Goal: Task Accomplishment & Management: Use online tool/utility

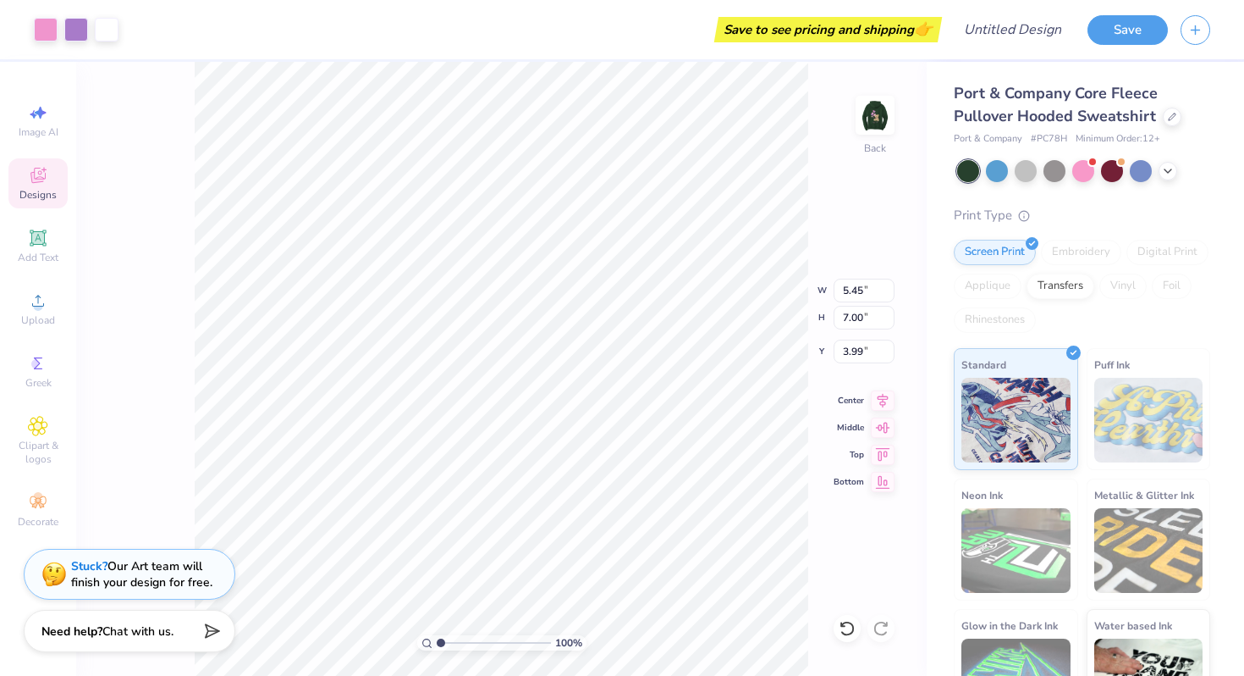
scroll to position [55, 0]
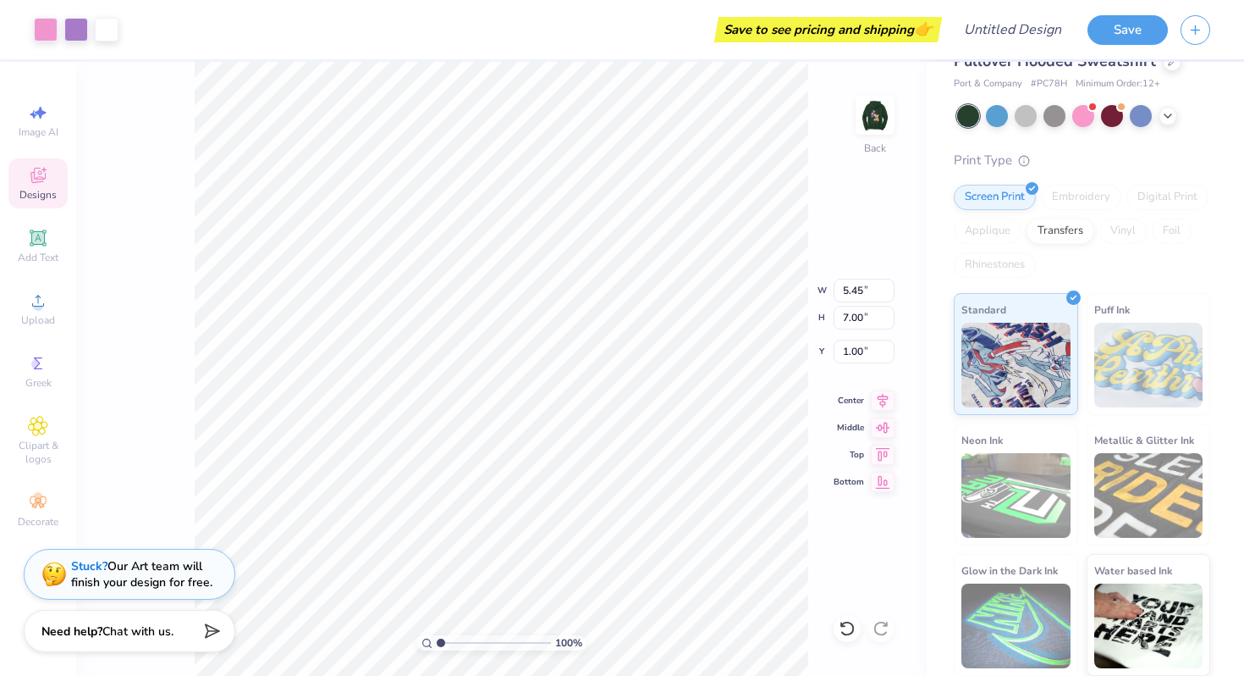
type input "3.40"
click at [887, 124] on img at bounding box center [876, 115] width 68 height 68
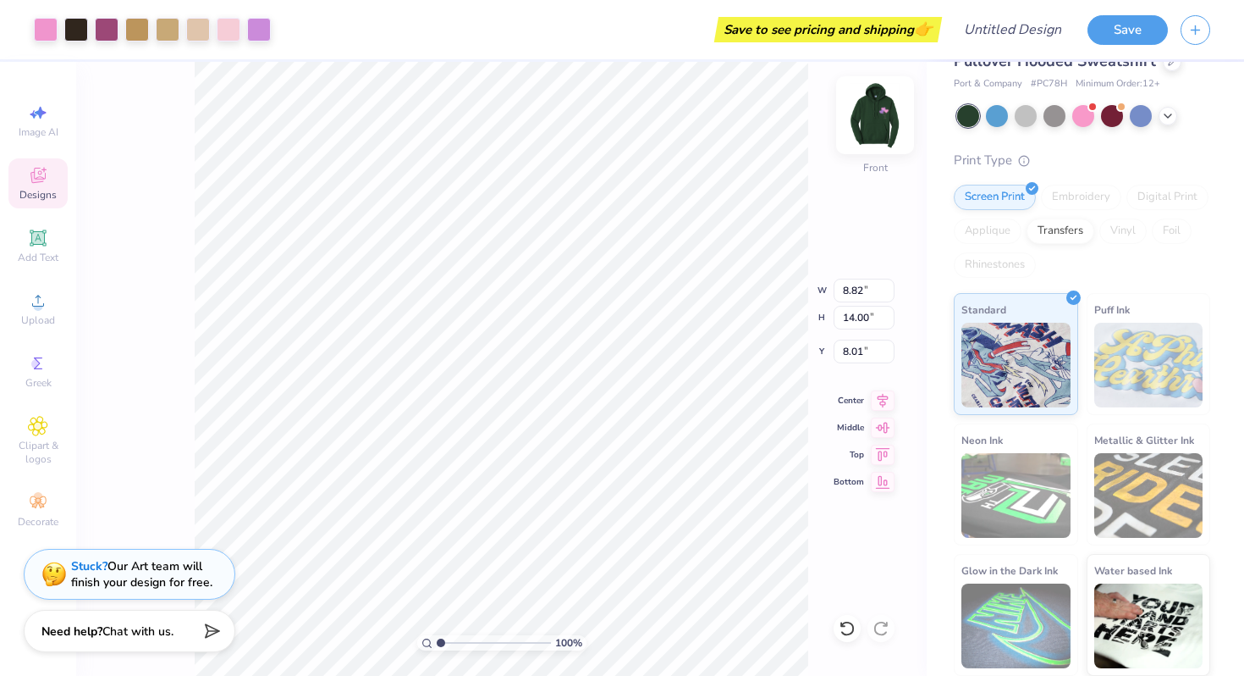
click at [886, 102] on img at bounding box center [876, 115] width 68 height 68
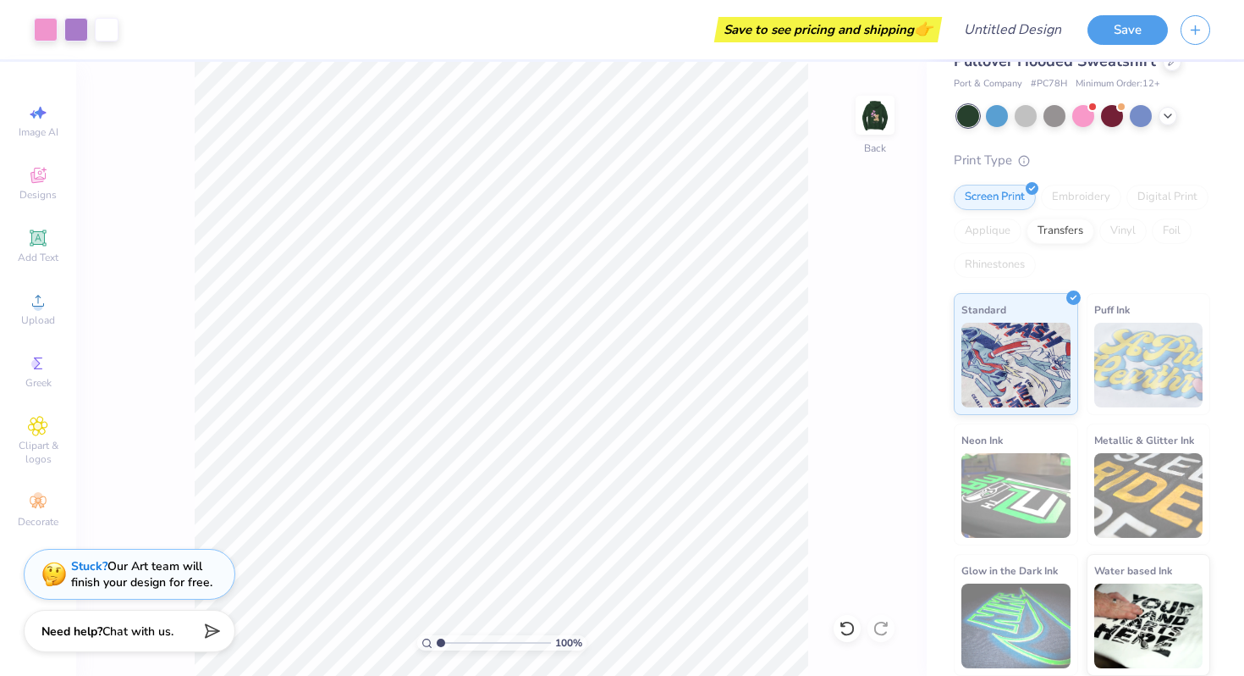
scroll to position [0, 0]
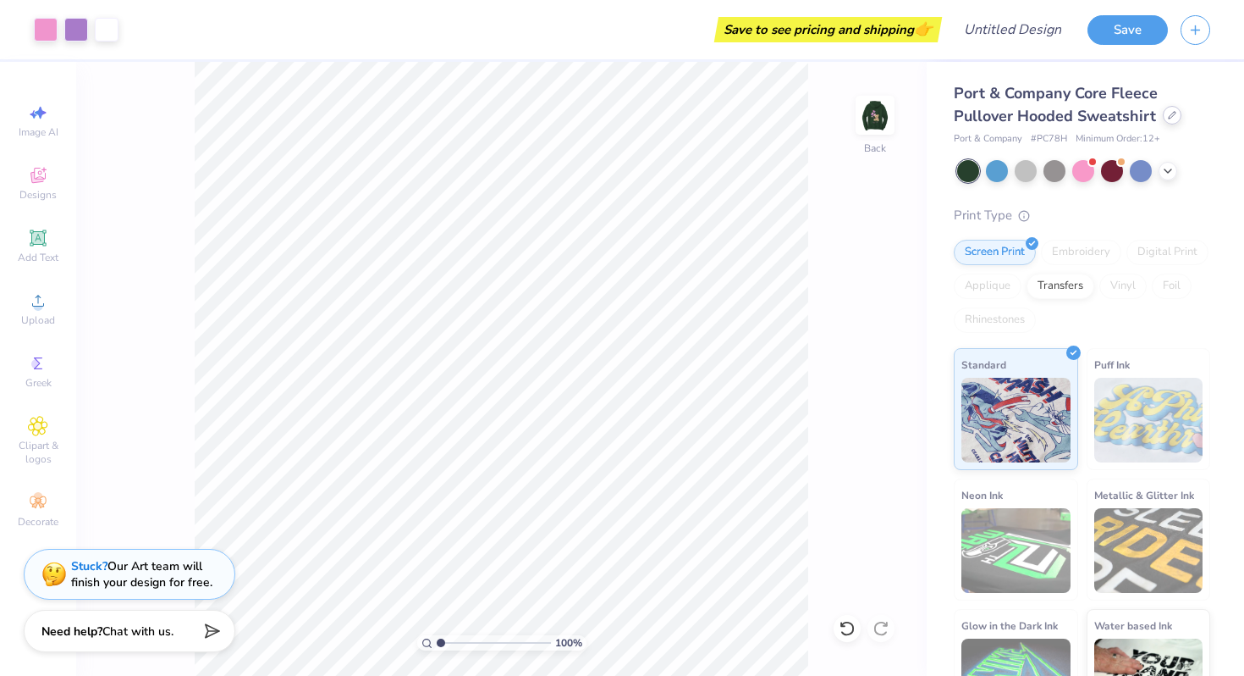
click at [1169, 118] on icon at bounding box center [1172, 115] width 7 height 7
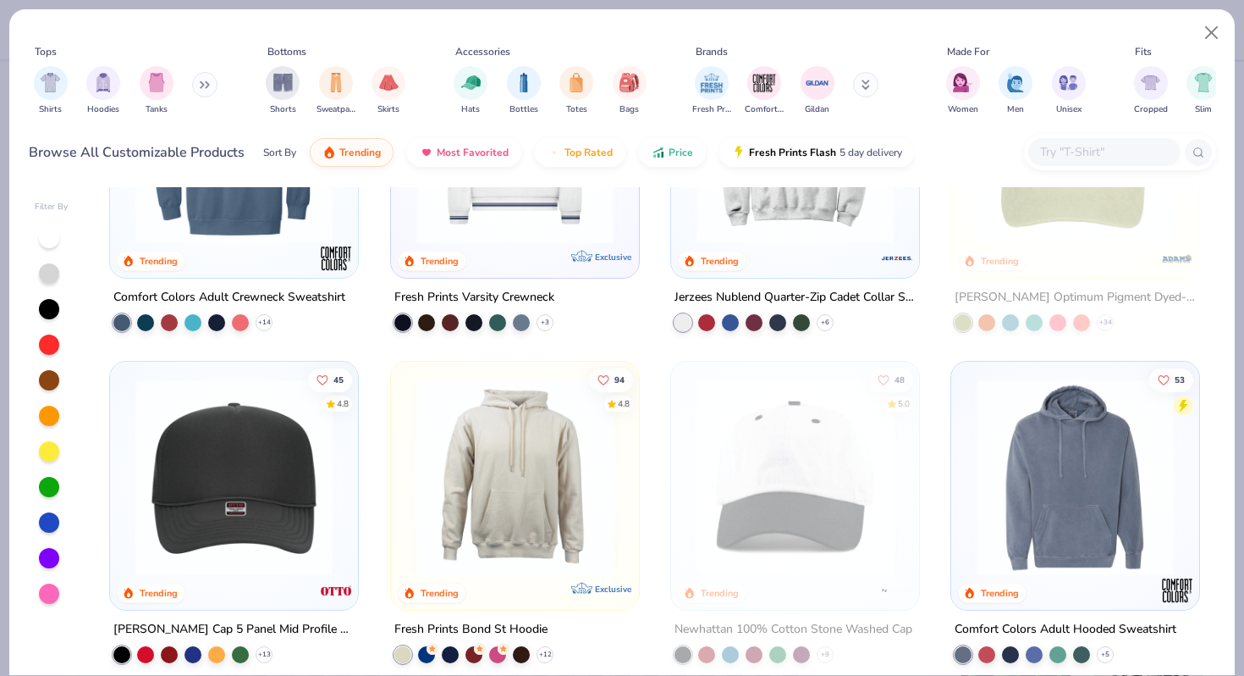
scroll to position [2506, 0]
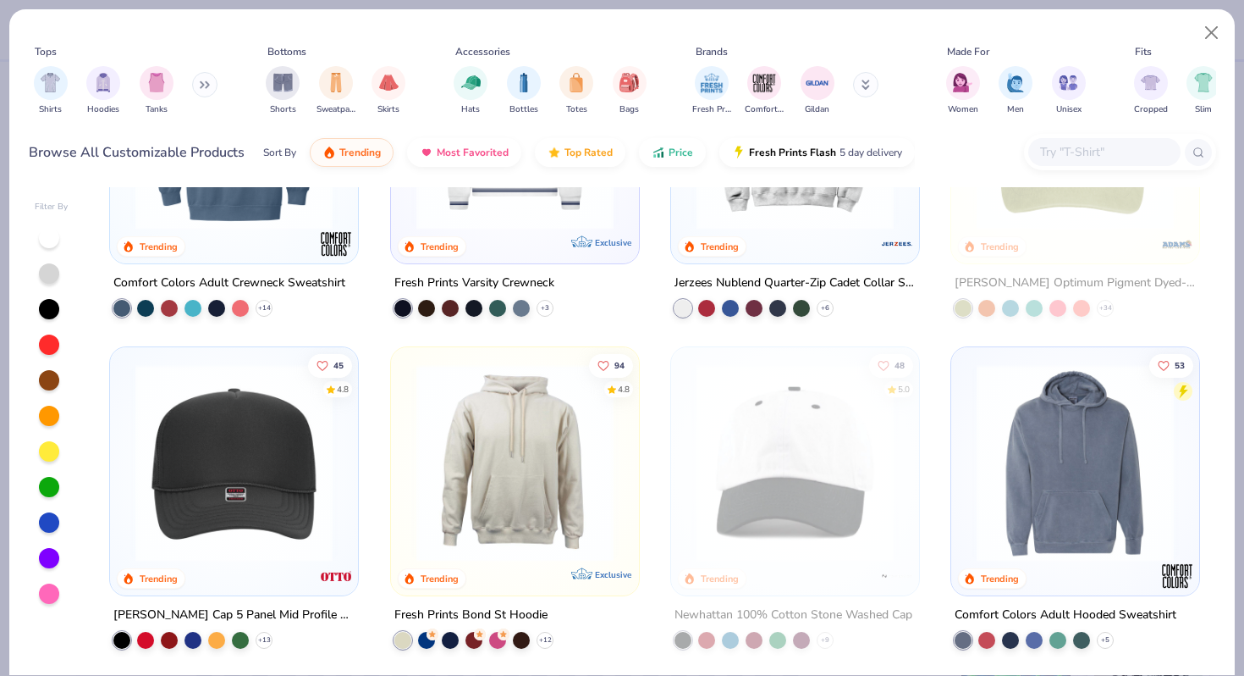
click at [207, 87] on icon at bounding box center [205, 84] width 10 height 8
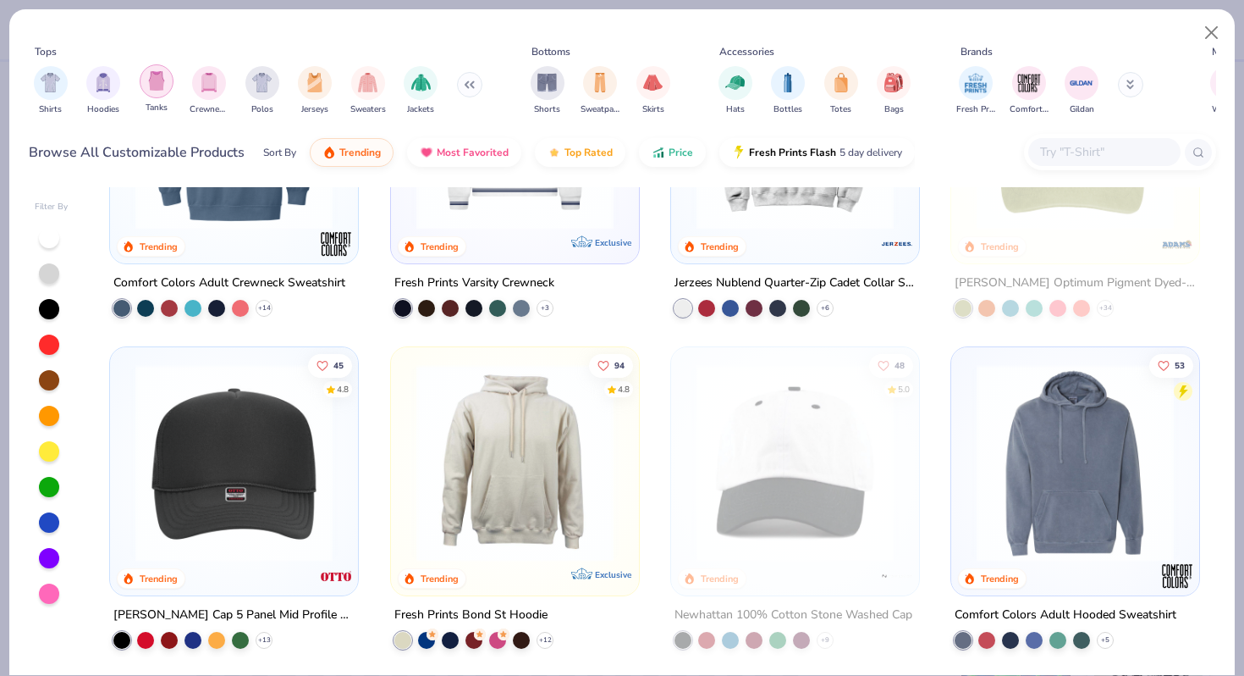
click at [152, 83] on img "filter for Tanks" at bounding box center [156, 80] width 19 height 19
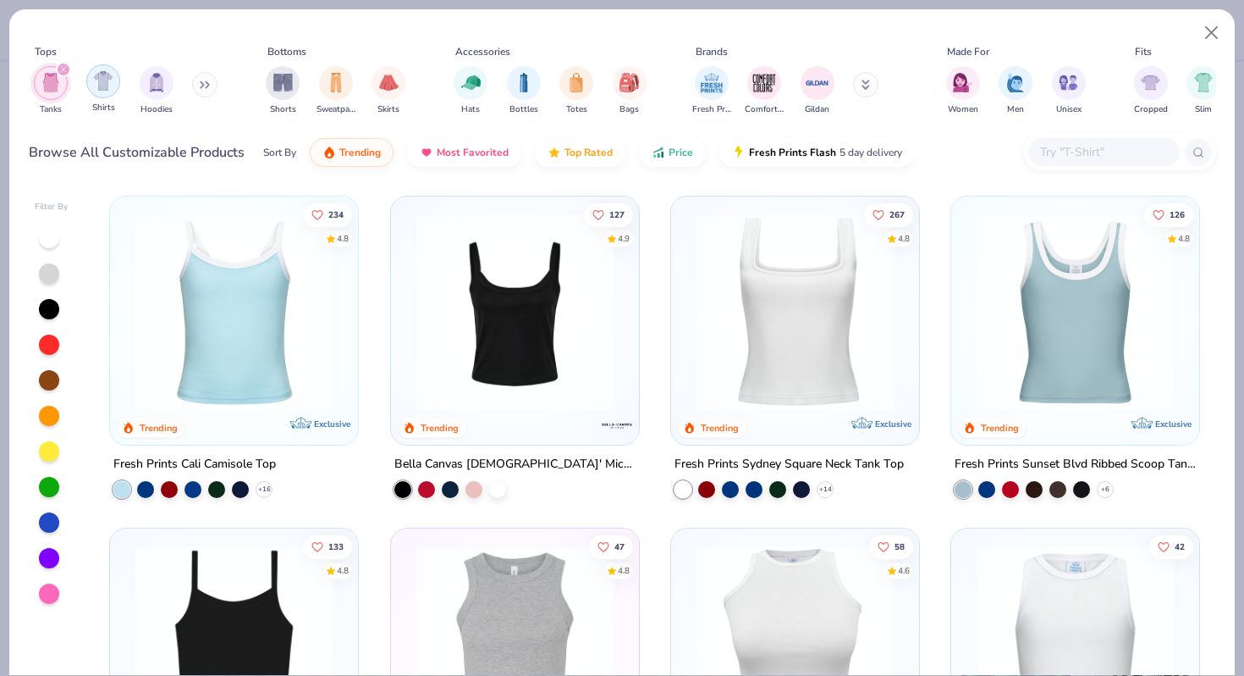
click at [99, 76] on img "filter for Shirts" at bounding box center [103, 80] width 19 height 19
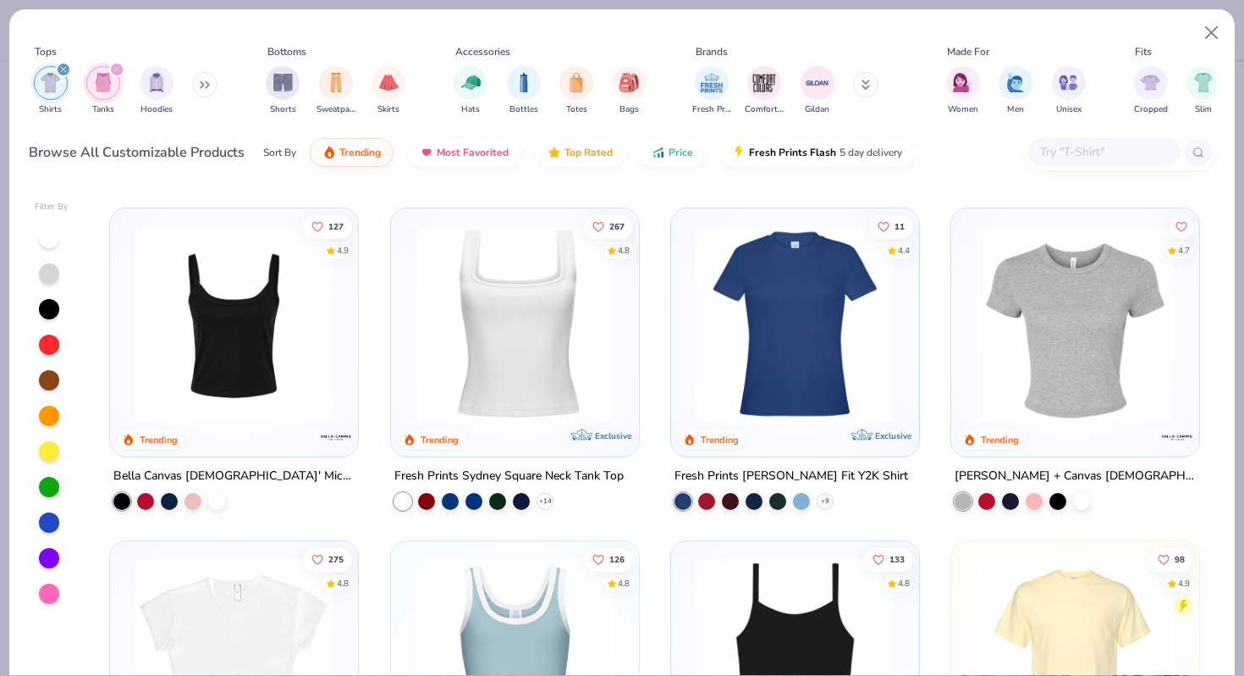
scroll to position [335, 0]
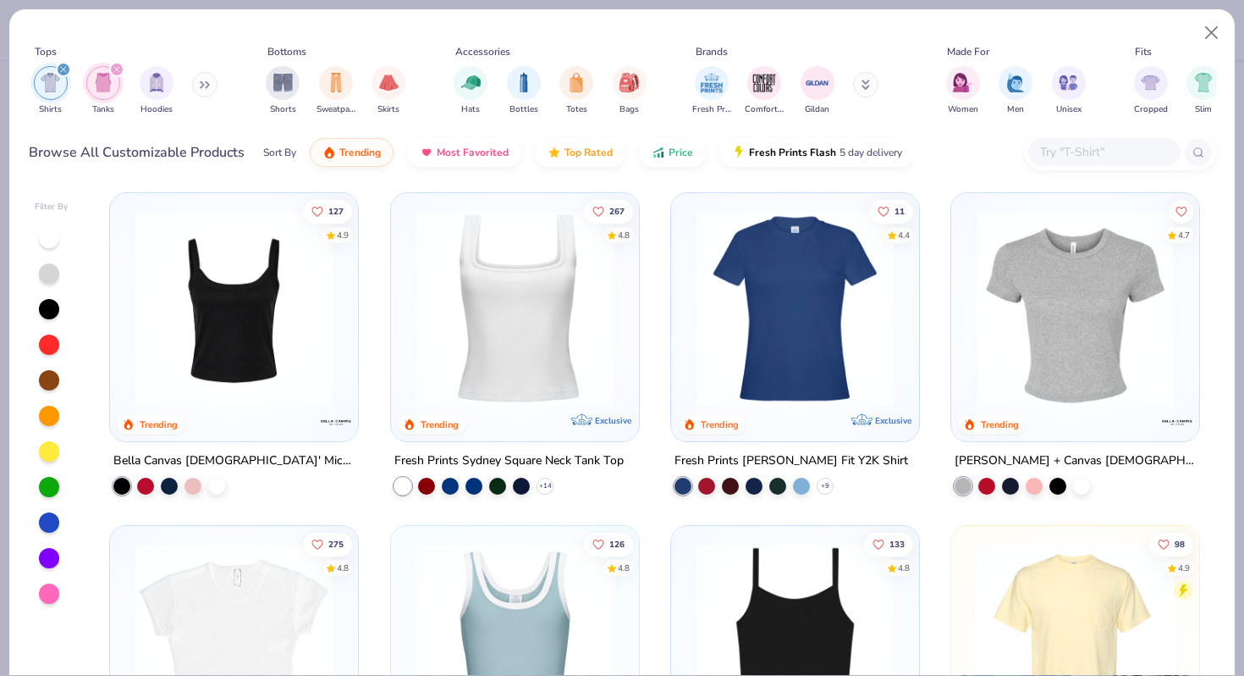
click at [1004, 343] on img at bounding box center [1075, 308] width 214 height 197
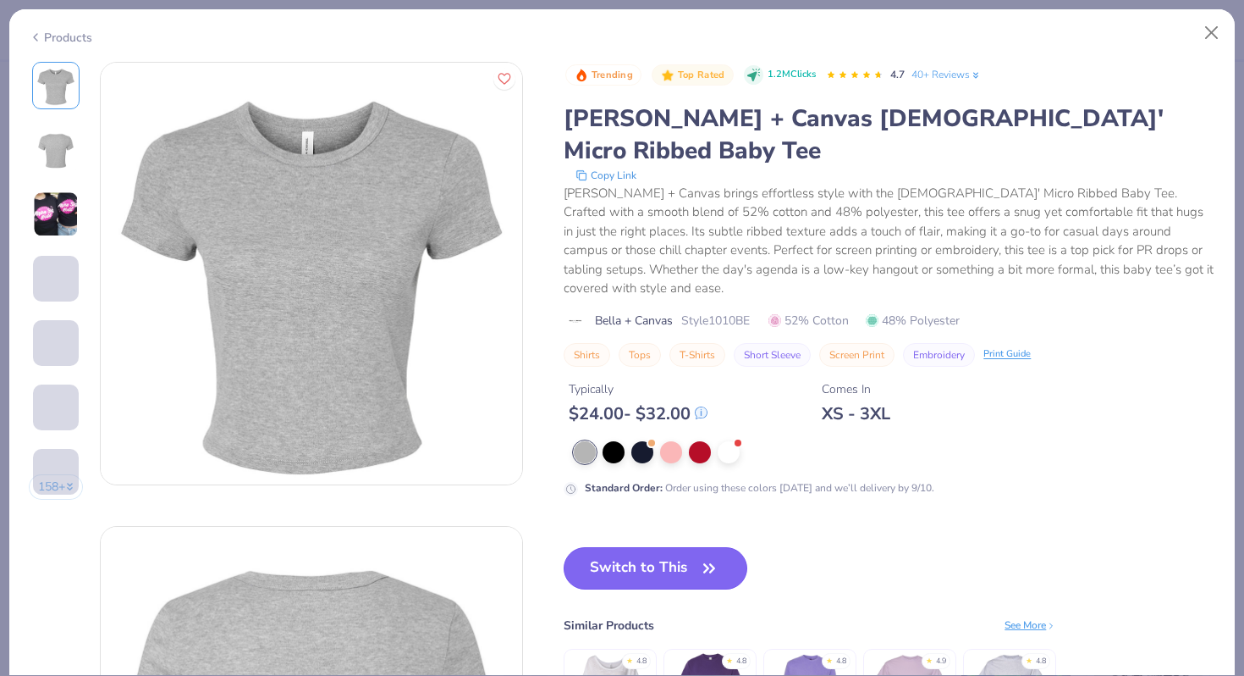
click at [665, 547] on button "Switch to This" at bounding box center [656, 568] width 184 height 42
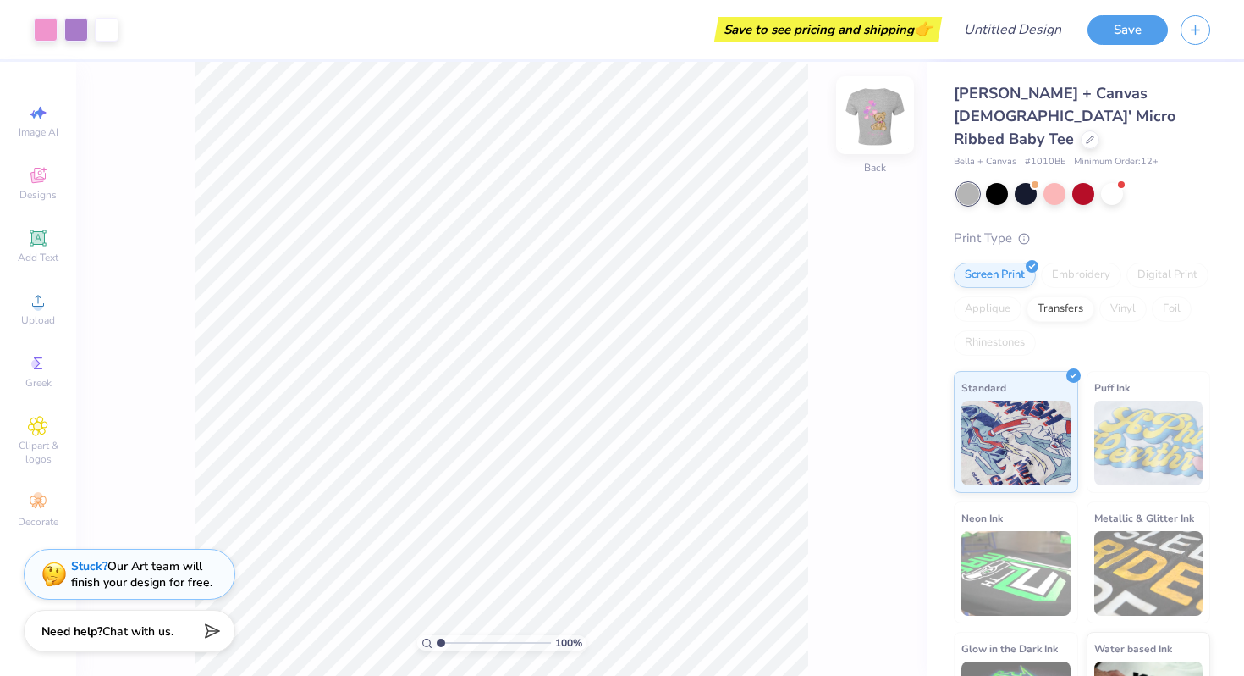
click at [870, 113] on img at bounding box center [876, 115] width 68 height 68
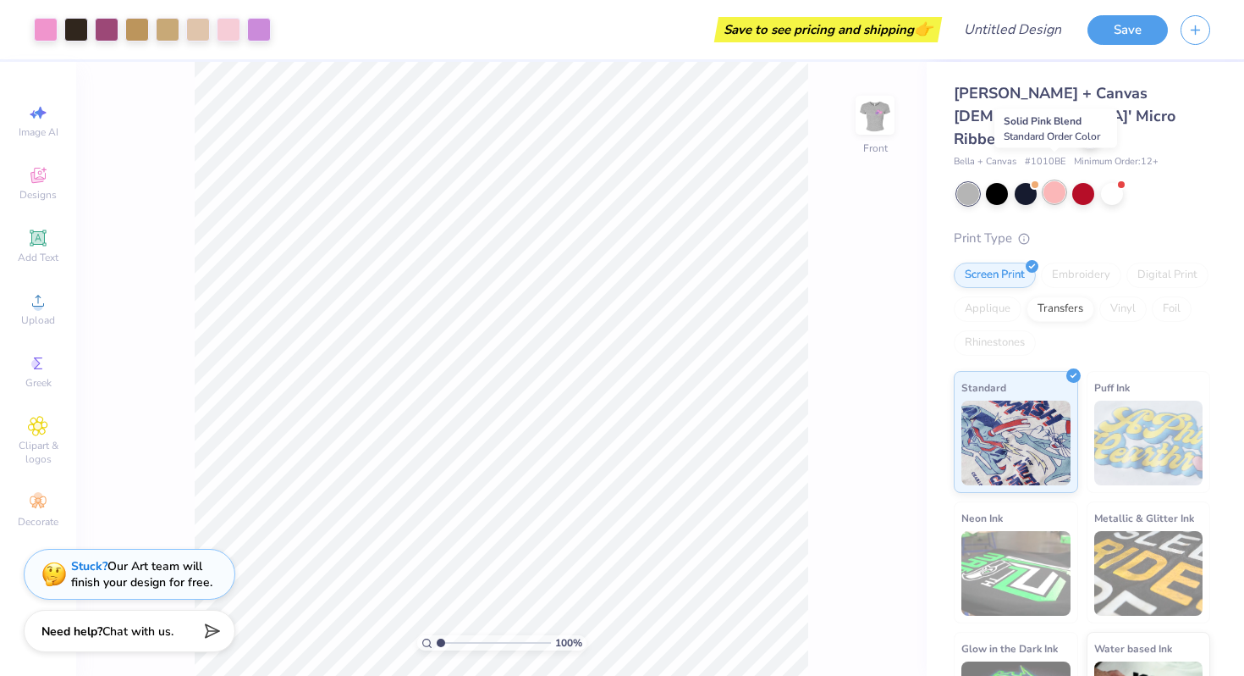
click at [1044, 181] on div at bounding box center [1055, 192] width 22 height 22
click at [1095, 181] on div at bounding box center [1084, 192] width 22 height 22
click at [1102, 181] on div at bounding box center [1112, 192] width 22 height 22
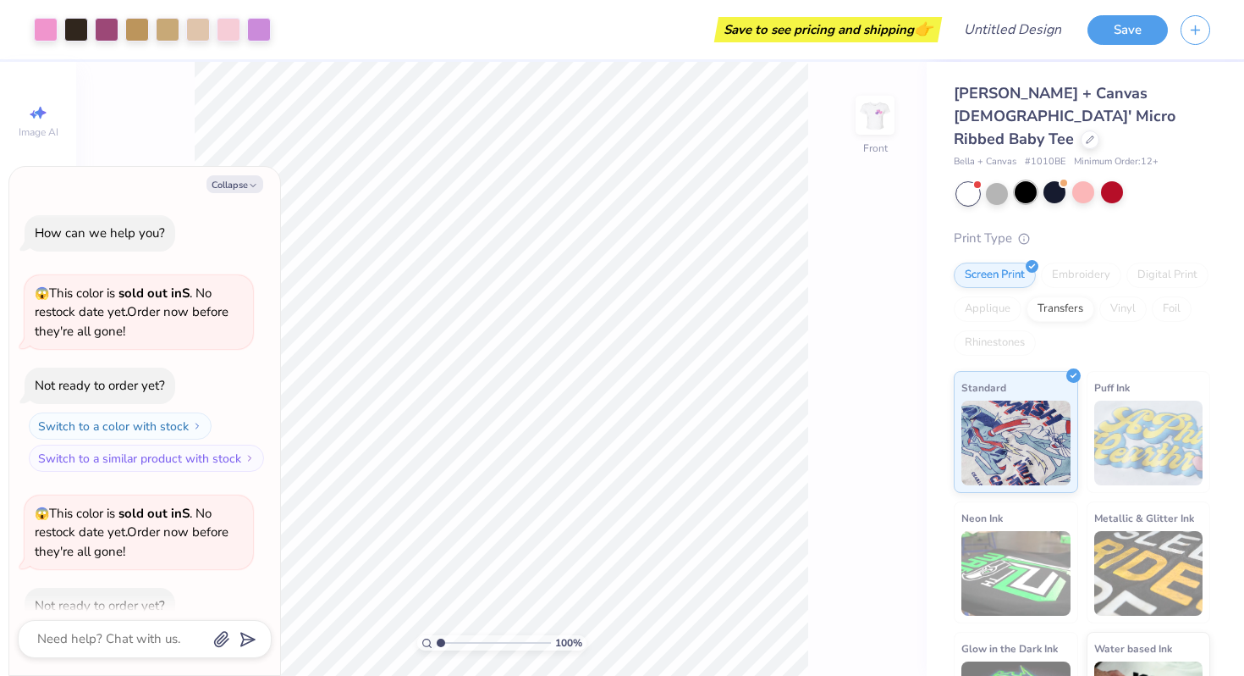
scroll to position [93, 0]
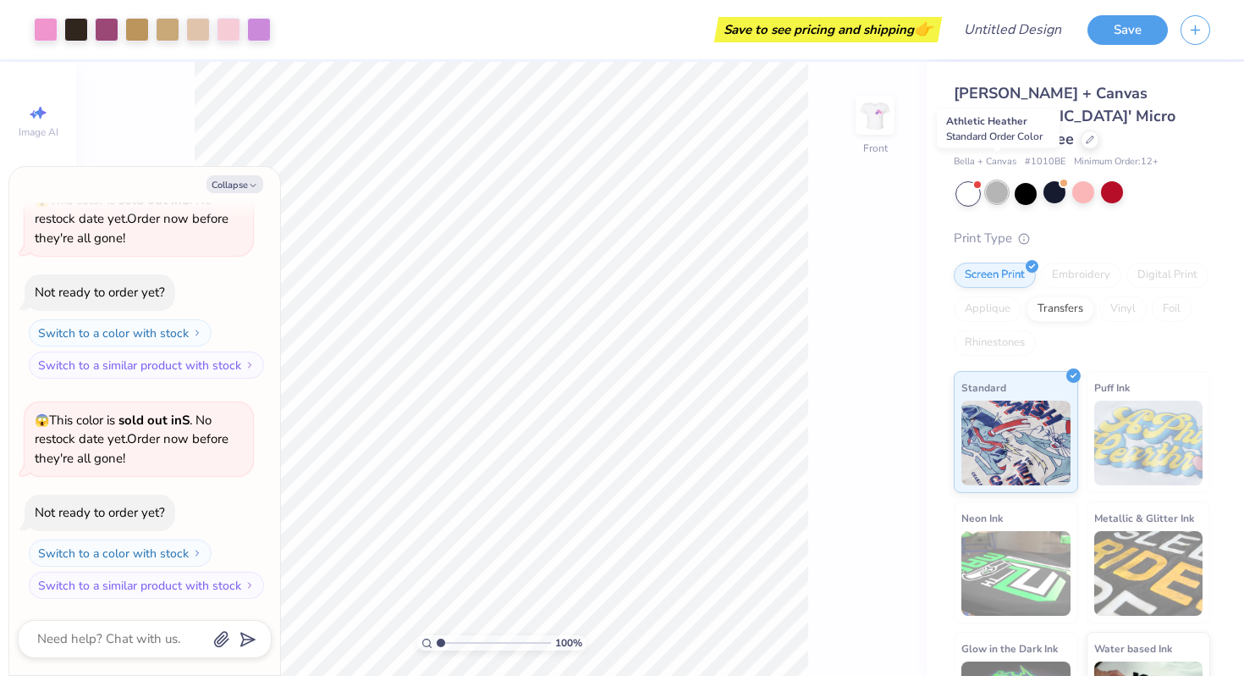
click at [1006, 181] on div at bounding box center [997, 192] width 22 height 22
click at [1029, 181] on div at bounding box center [1026, 192] width 22 height 22
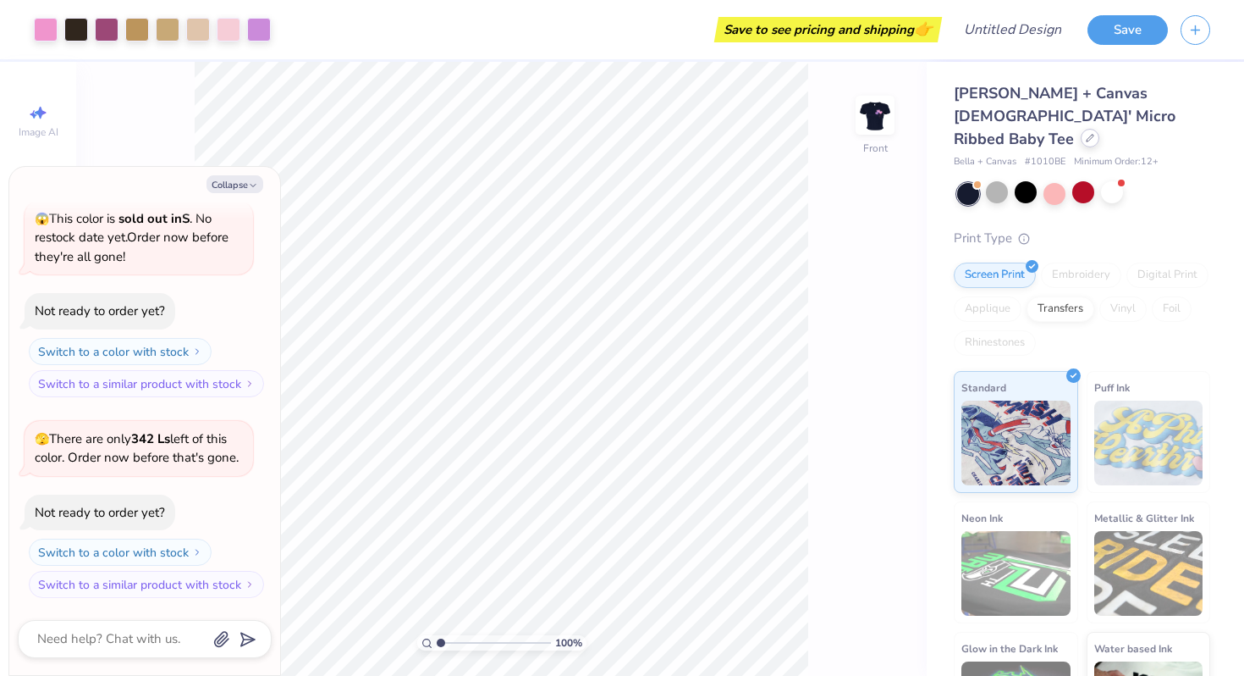
click at [1081, 129] on div at bounding box center [1090, 138] width 19 height 19
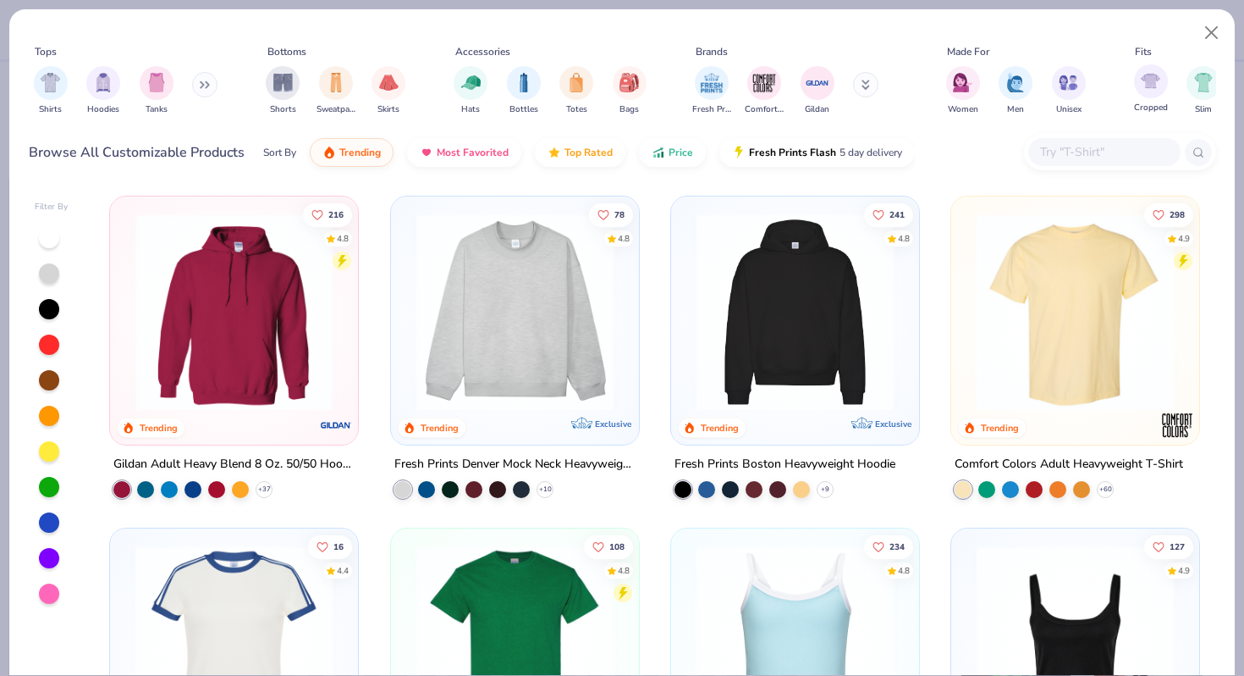
click at [1136, 91] on div "Cropped" at bounding box center [1151, 89] width 34 height 50
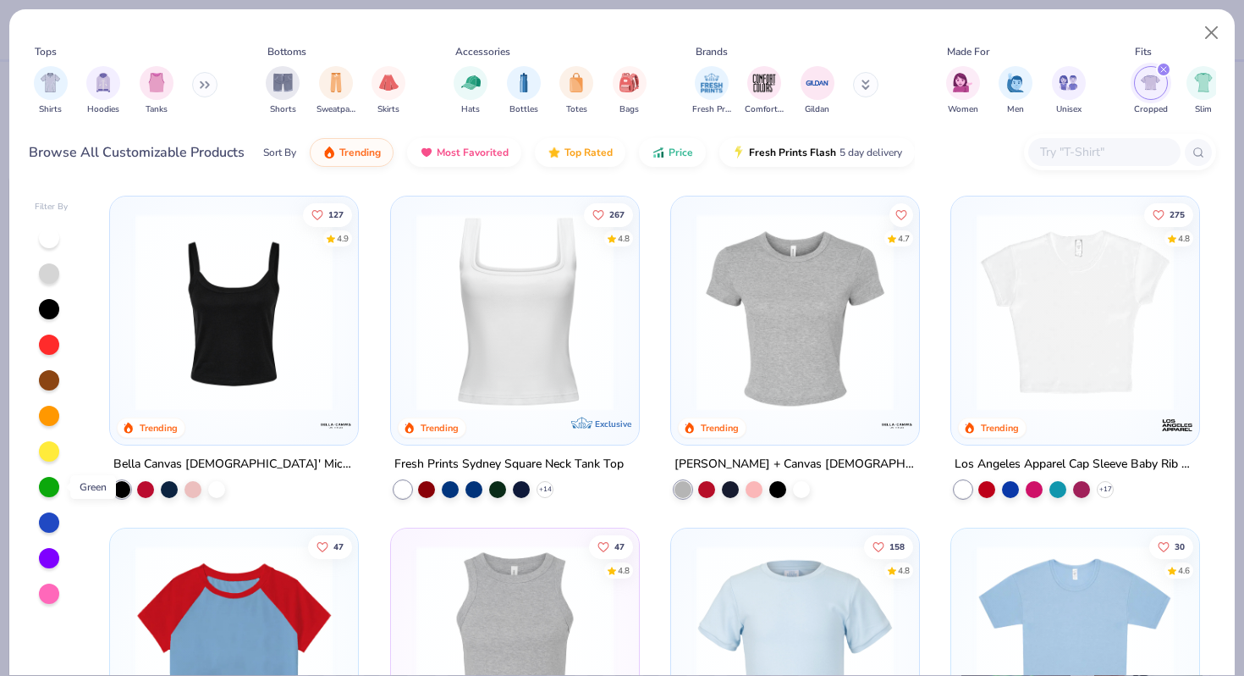
click at [52, 484] on div at bounding box center [49, 487] width 20 height 20
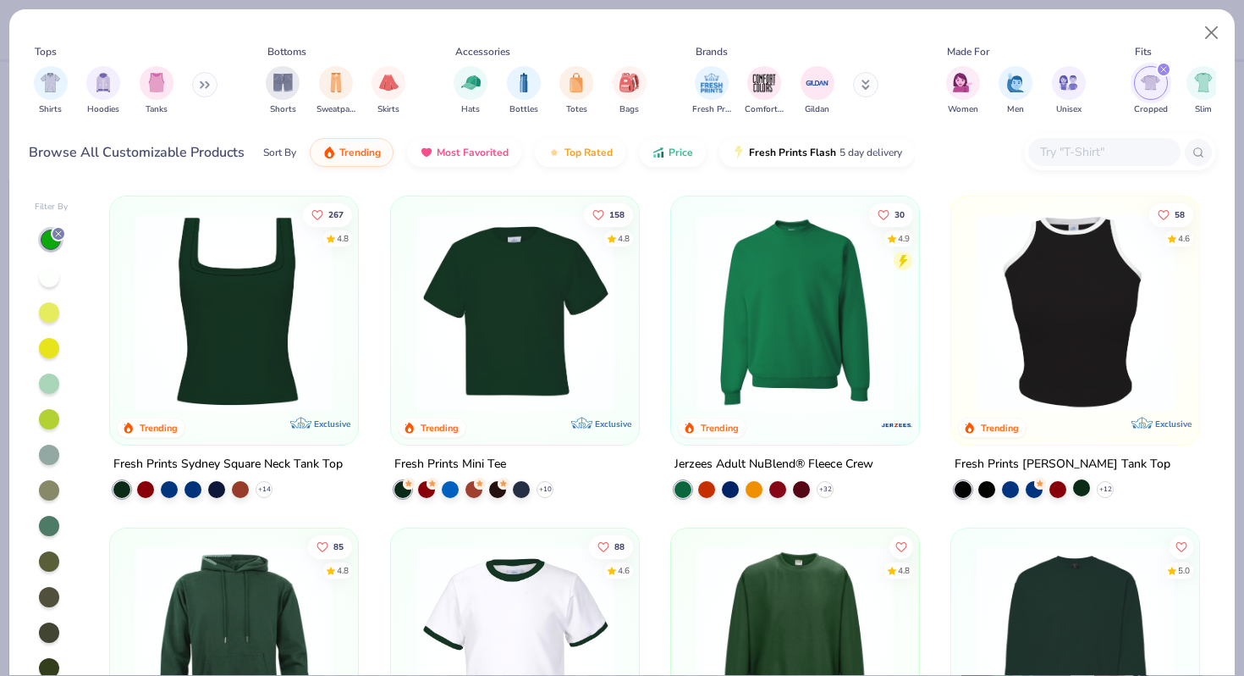
click at [1081, 485] on div at bounding box center [1081, 487] width 17 height 17
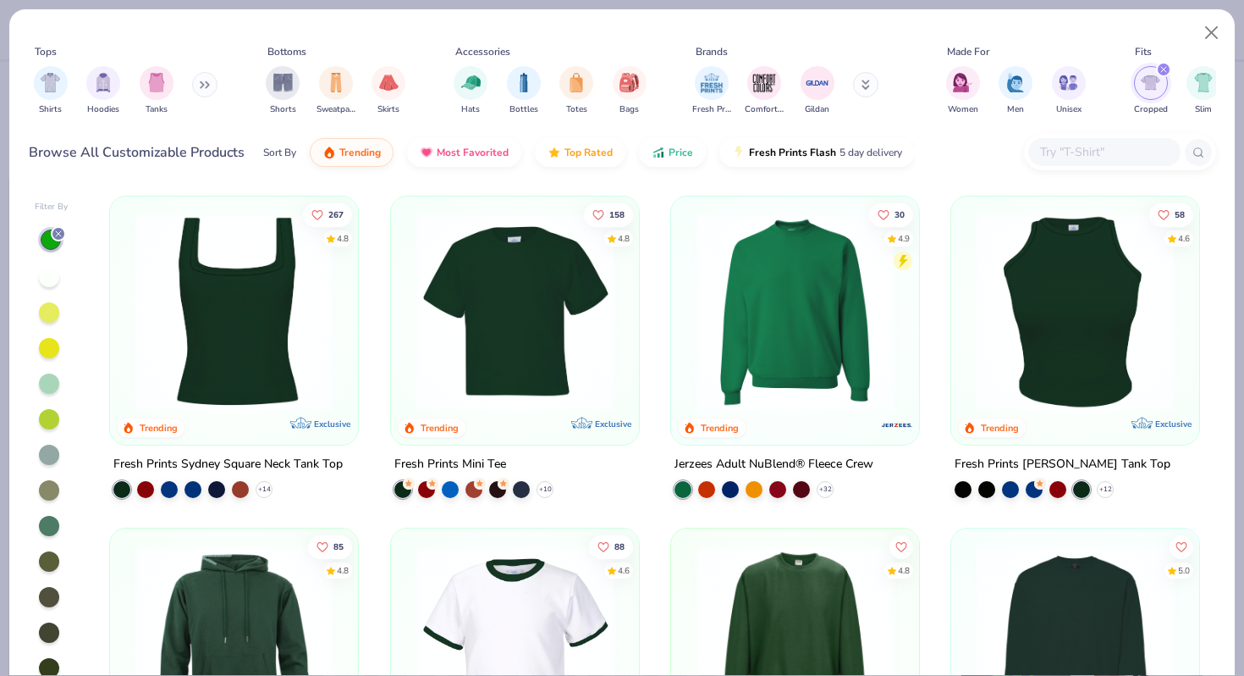
click at [1057, 252] on img at bounding box center [1075, 311] width 214 height 197
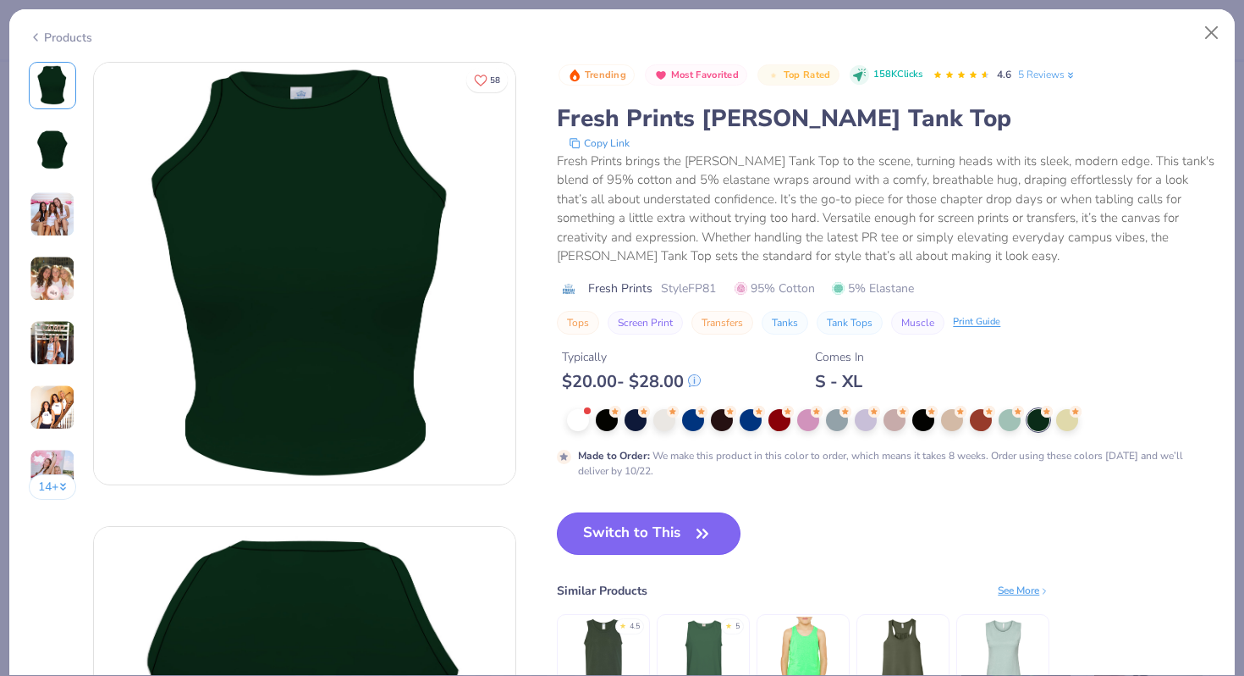
click at [590, 533] on button "Switch to This" at bounding box center [649, 533] width 184 height 42
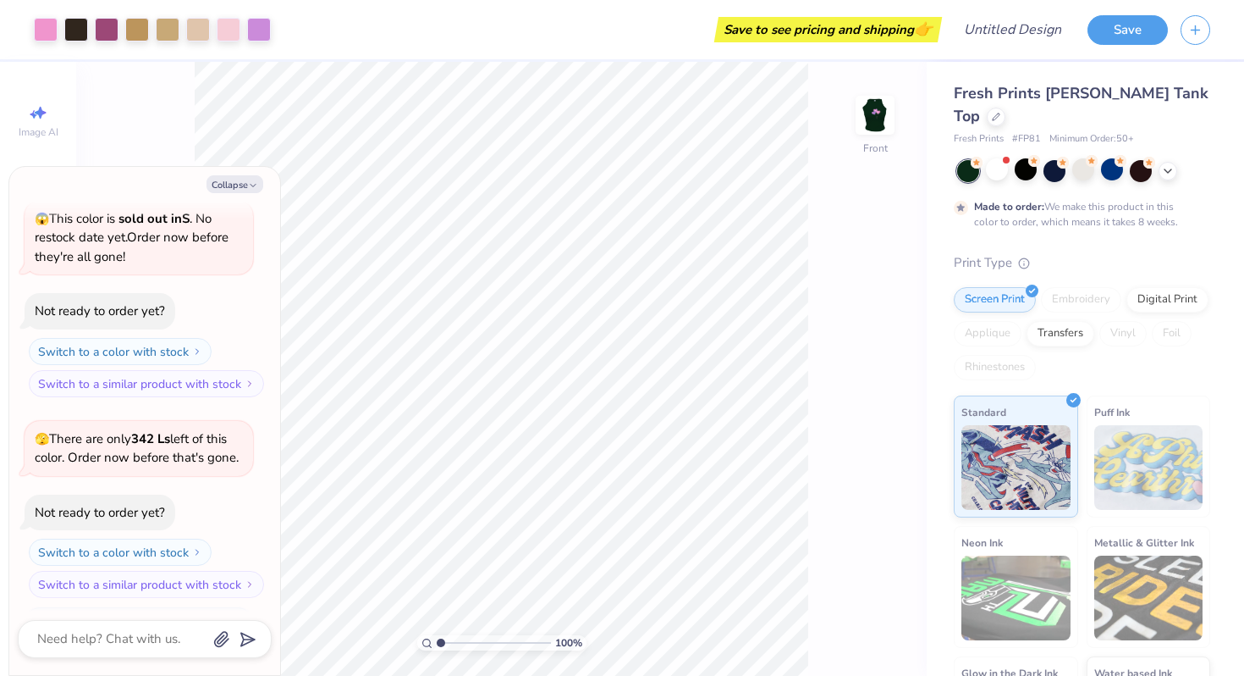
scroll to position [435, 0]
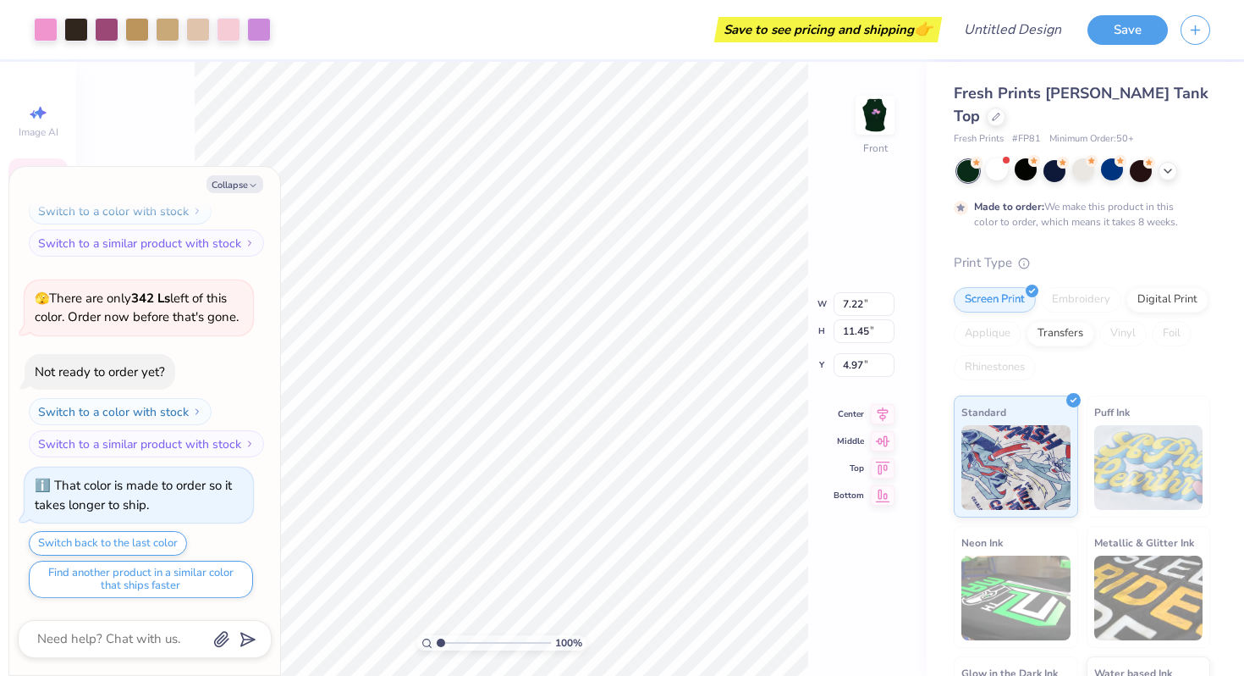
type textarea "x"
type input "4.98"
click at [251, 176] on button "Collapse" at bounding box center [235, 184] width 57 height 18
type textarea "x"
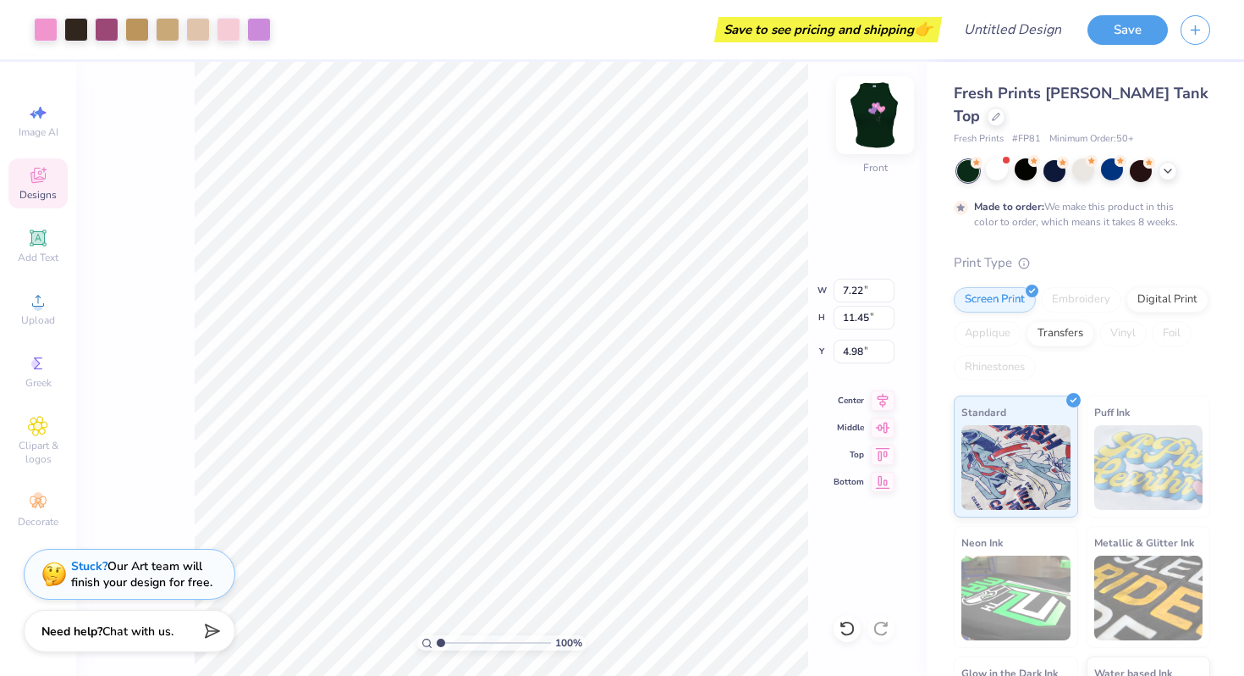
click at [886, 124] on img at bounding box center [876, 115] width 68 height 68
type input "3.00"
click at [828, 419] on div "100 % Back W 7.14 7.14 " H 11.33 11.33 " Y 3.00 3.00 " Center Middle Top Bottom" at bounding box center [501, 369] width 851 height 614
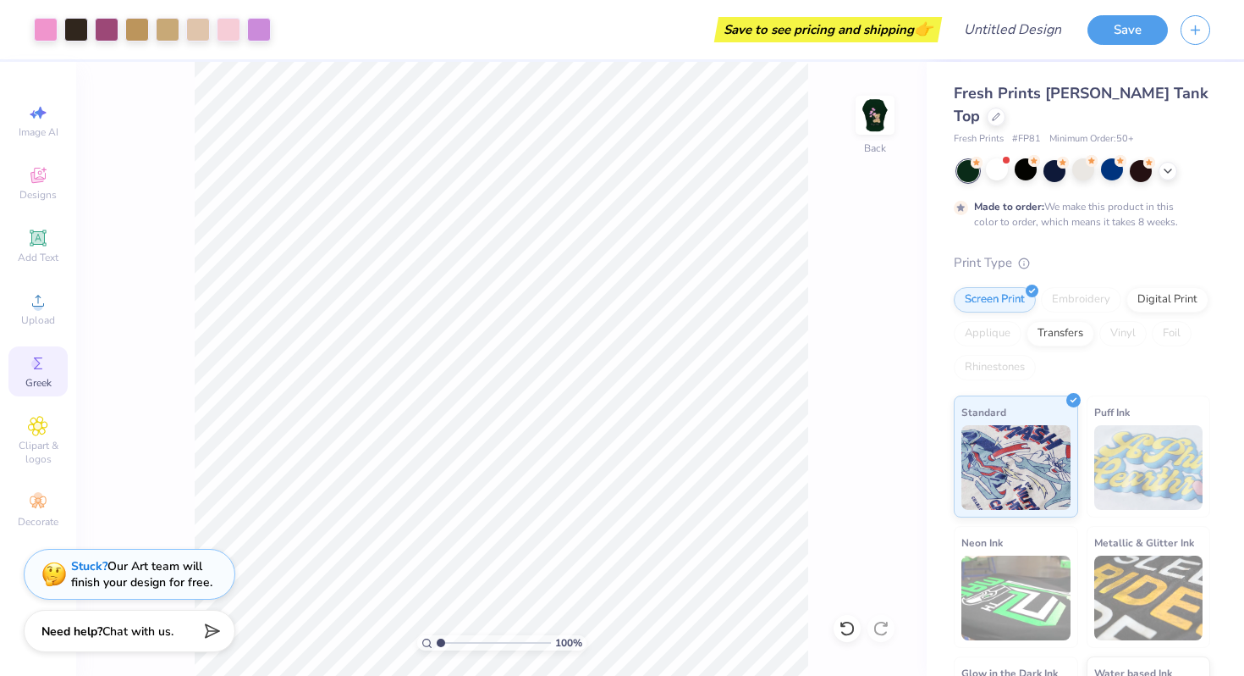
click at [41, 379] on span "Greek" at bounding box center [38, 383] width 26 height 14
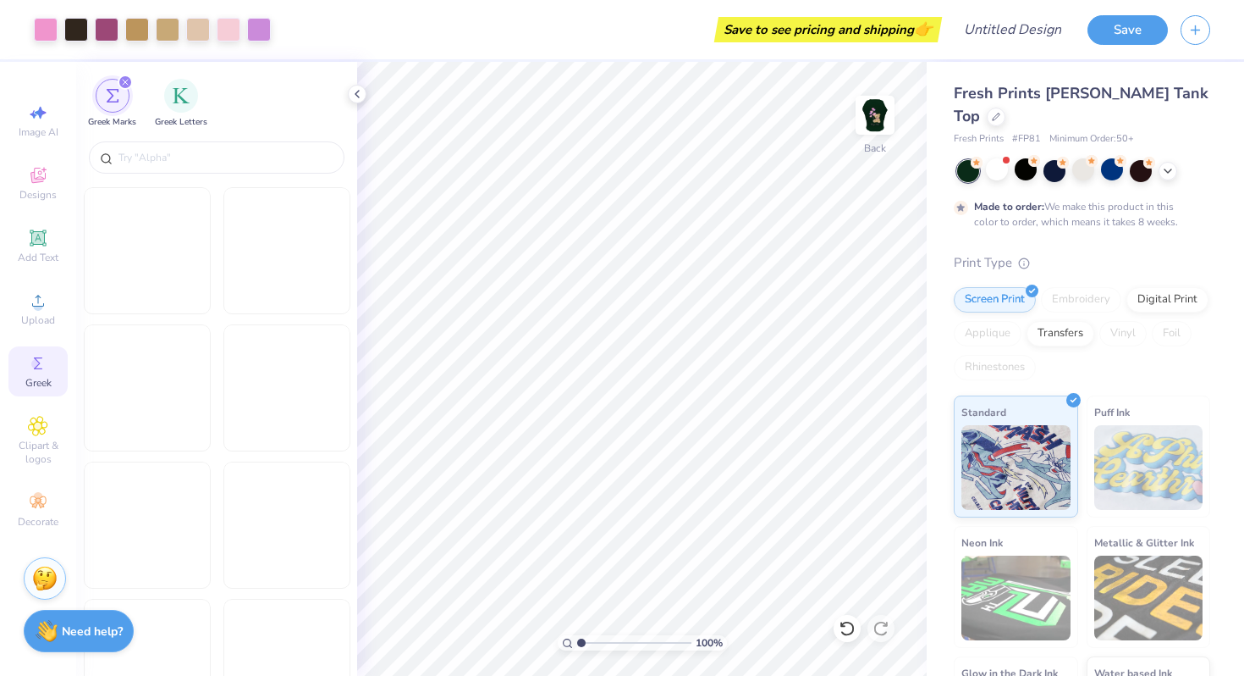
scroll to position [1942, 0]
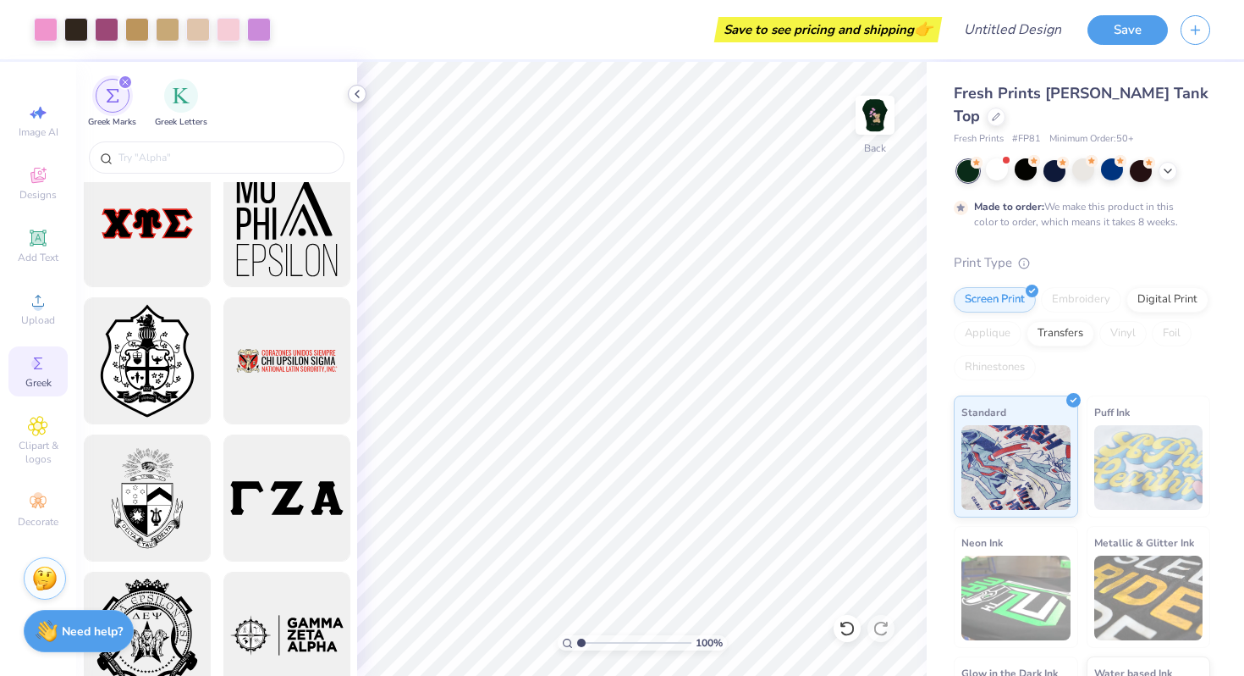
click at [352, 93] on icon at bounding box center [357, 94] width 14 height 14
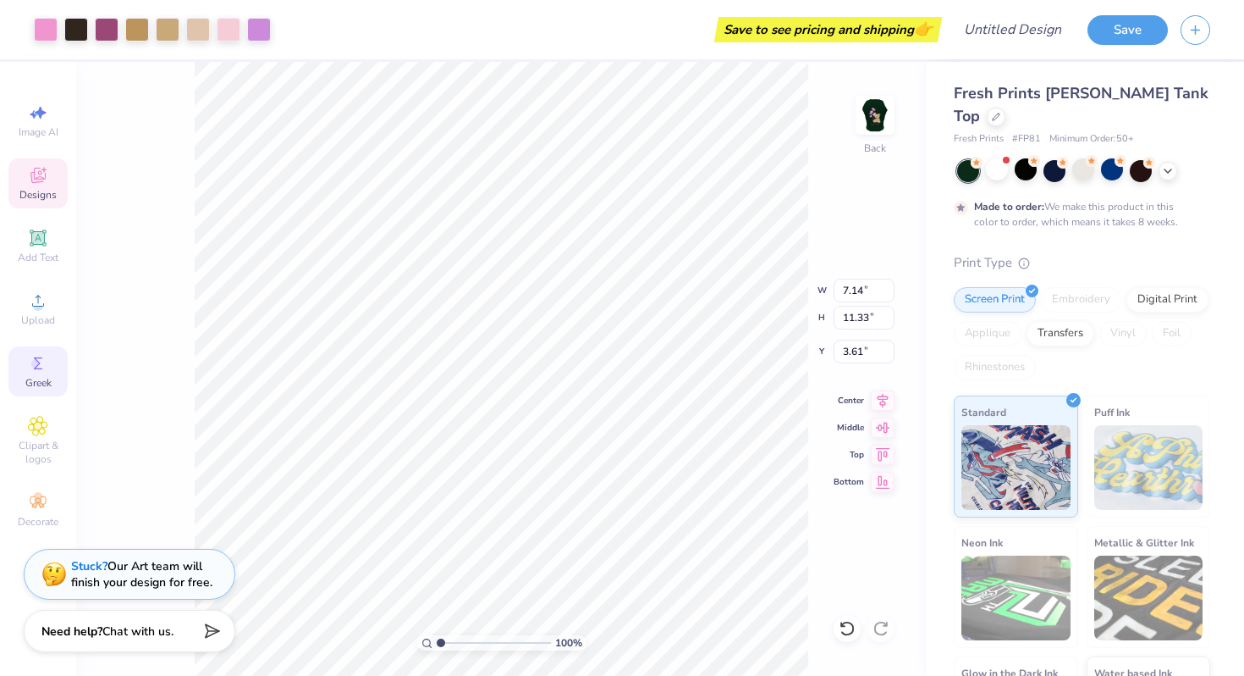
type input "3.61"
type input "3.46"
click at [1004, 156] on span at bounding box center [1006, 160] width 9 height 9
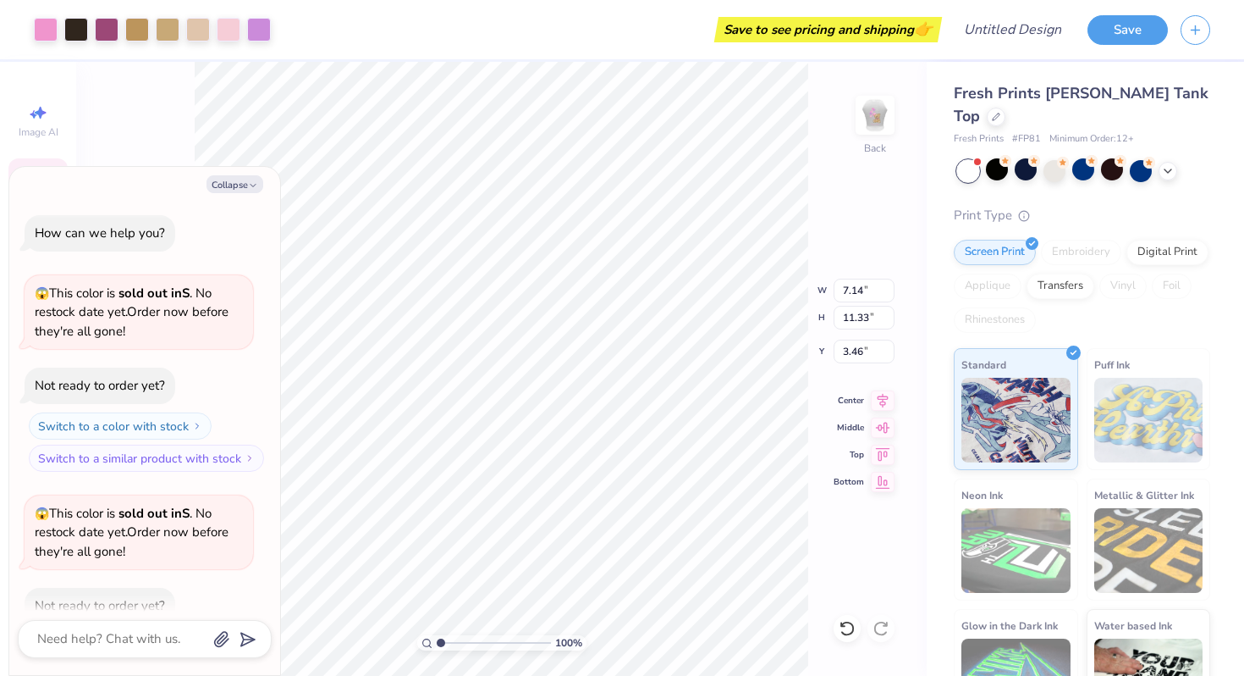
scroll to position [759, 0]
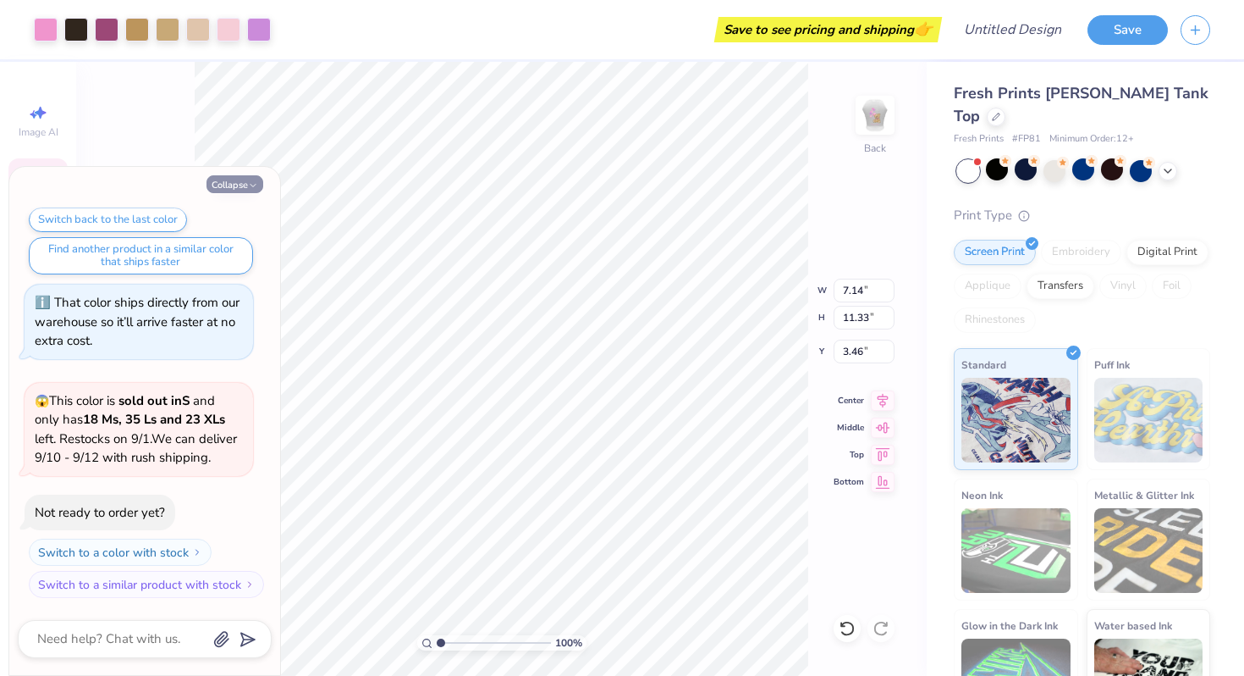
click at [244, 180] on button "Collapse" at bounding box center [235, 184] width 57 height 18
type textarea "x"
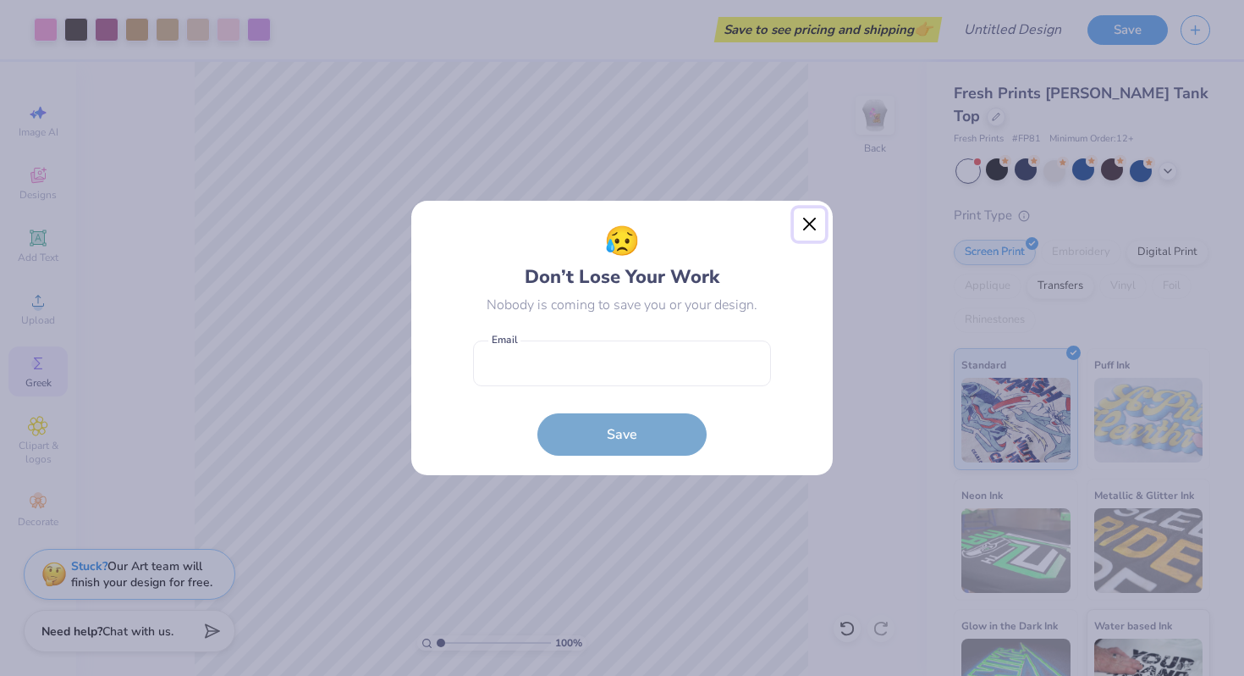
click at [803, 230] on button "Close" at bounding box center [810, 224] width 32 height 32
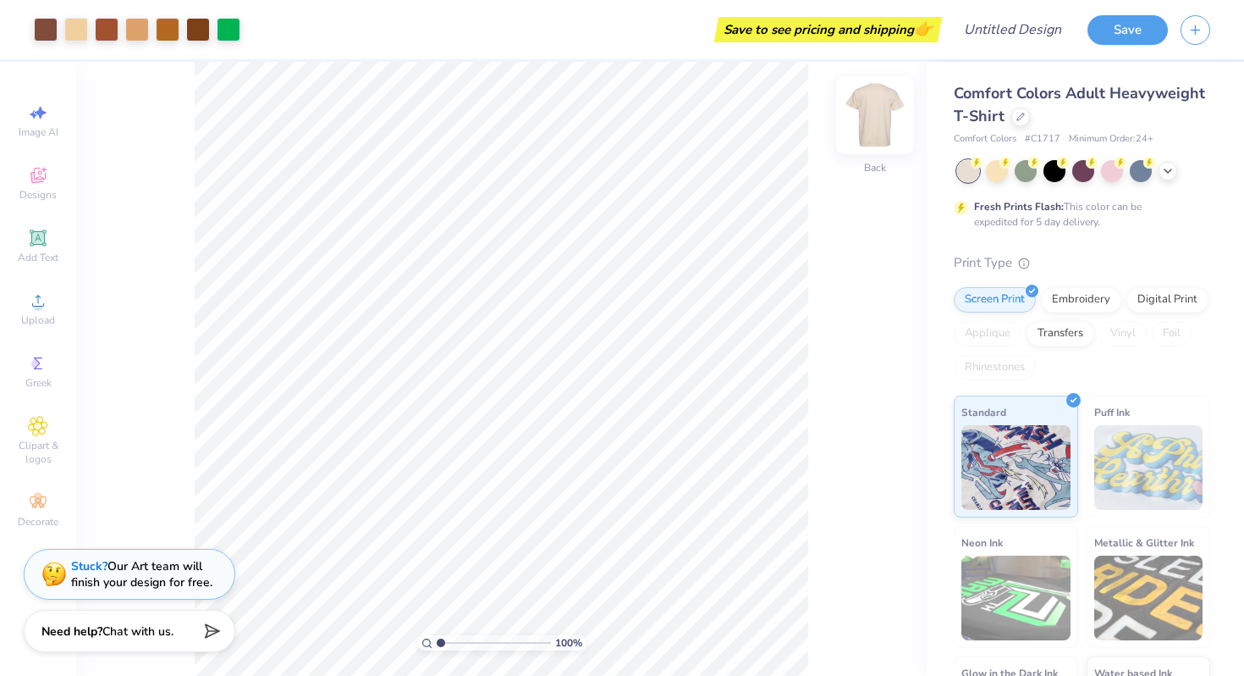
click at [885, 118] on img at bounding box center [876, 115] width 68 height 68
click at [884, 119] on img at bounding box center [876, 115] width 68 height 68
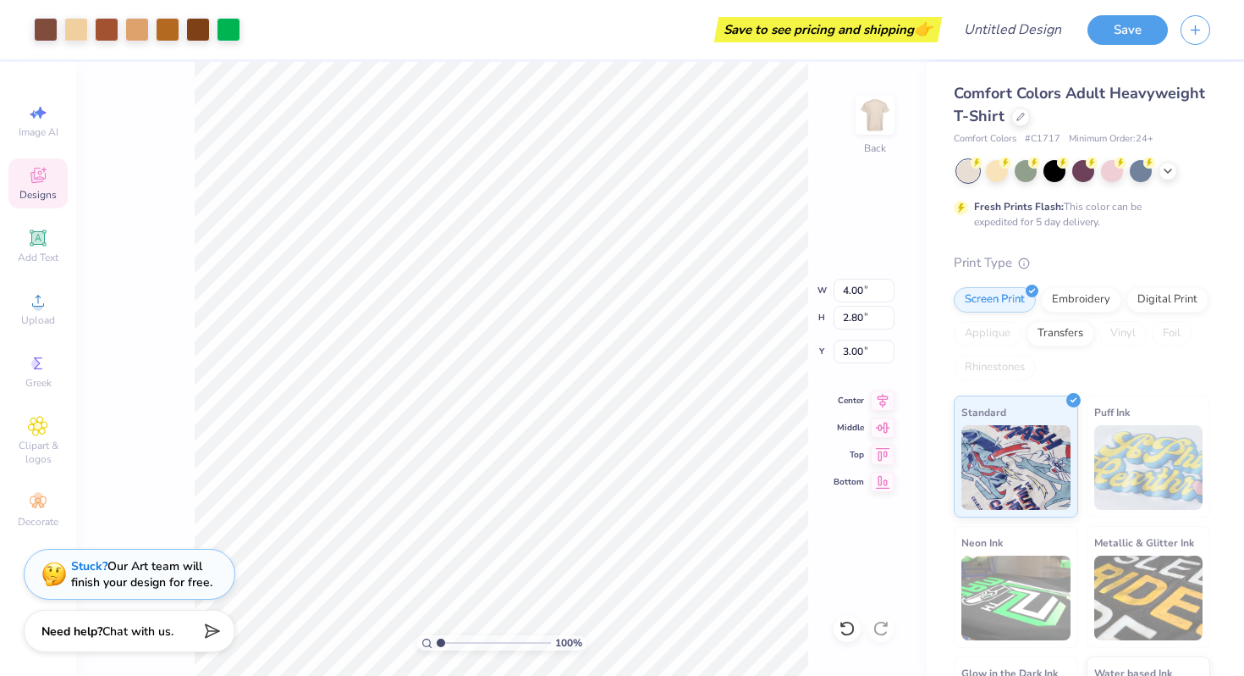
type input "11.31"
type input "7.90"
type input "4.00"
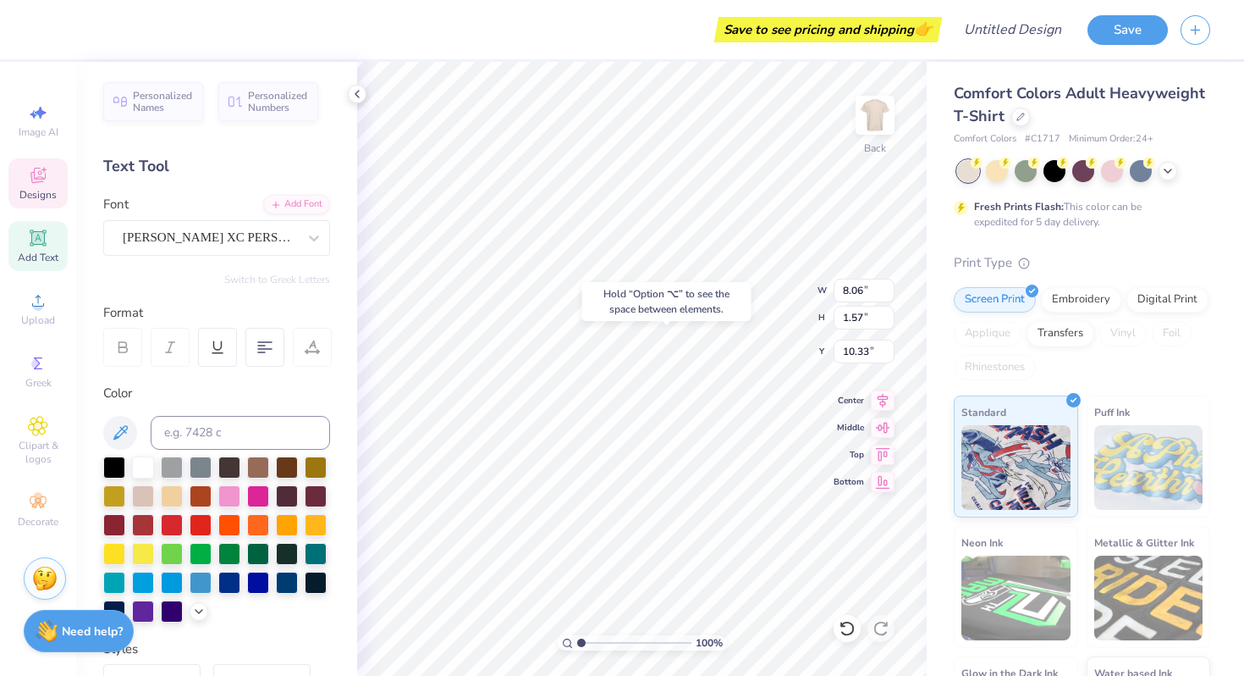
type input "10.34"
type textarea "E"
type textarea "zeta eplison"
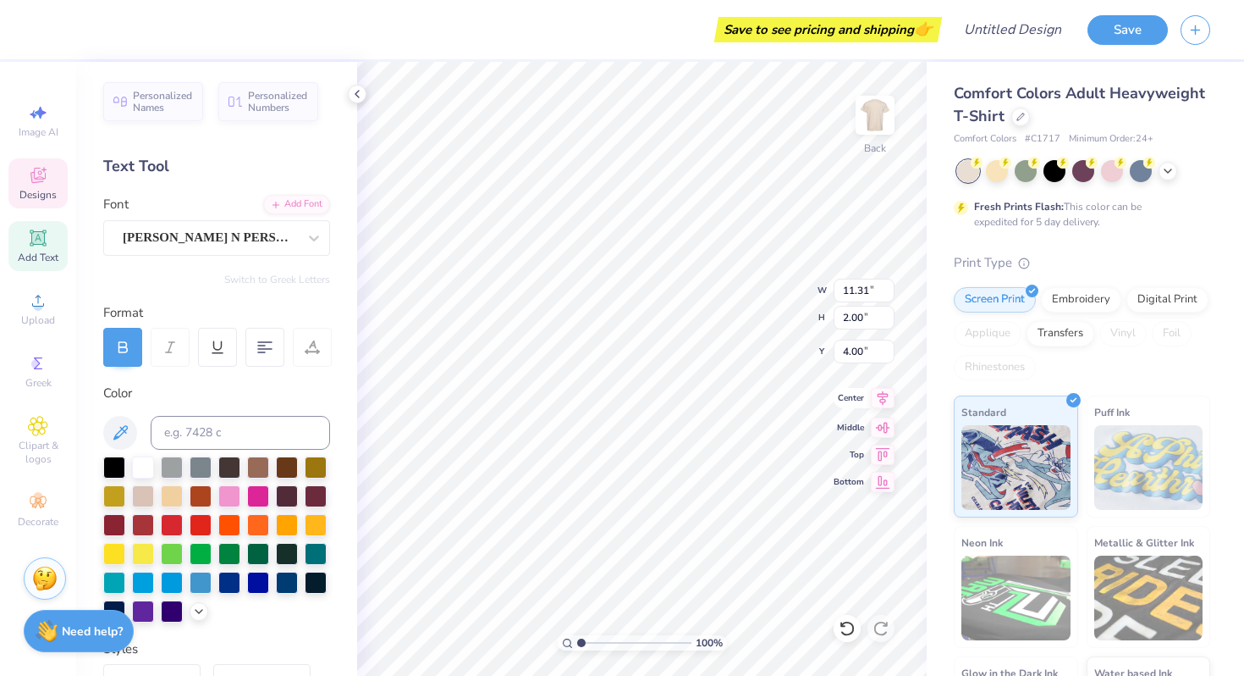
type input "3.17"
type input "3.16"
type input "6.54"
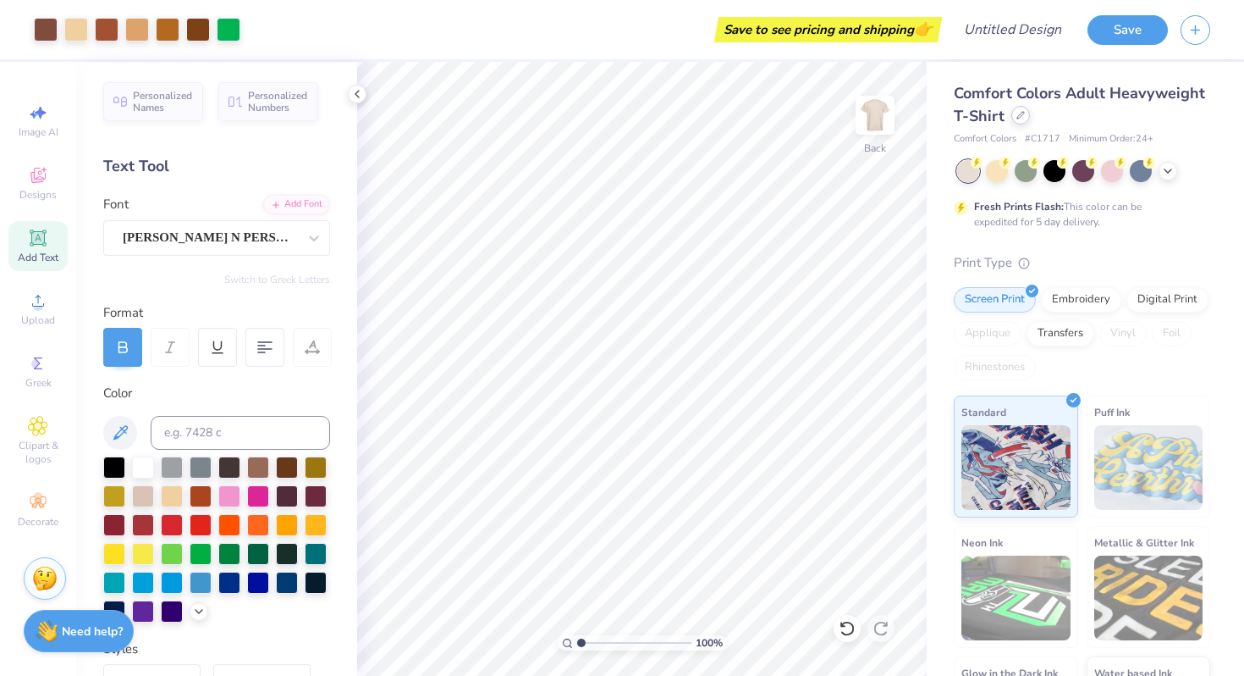
click at [1023, 119] on icon at bounding box center [1021, 115] width 8 height 8
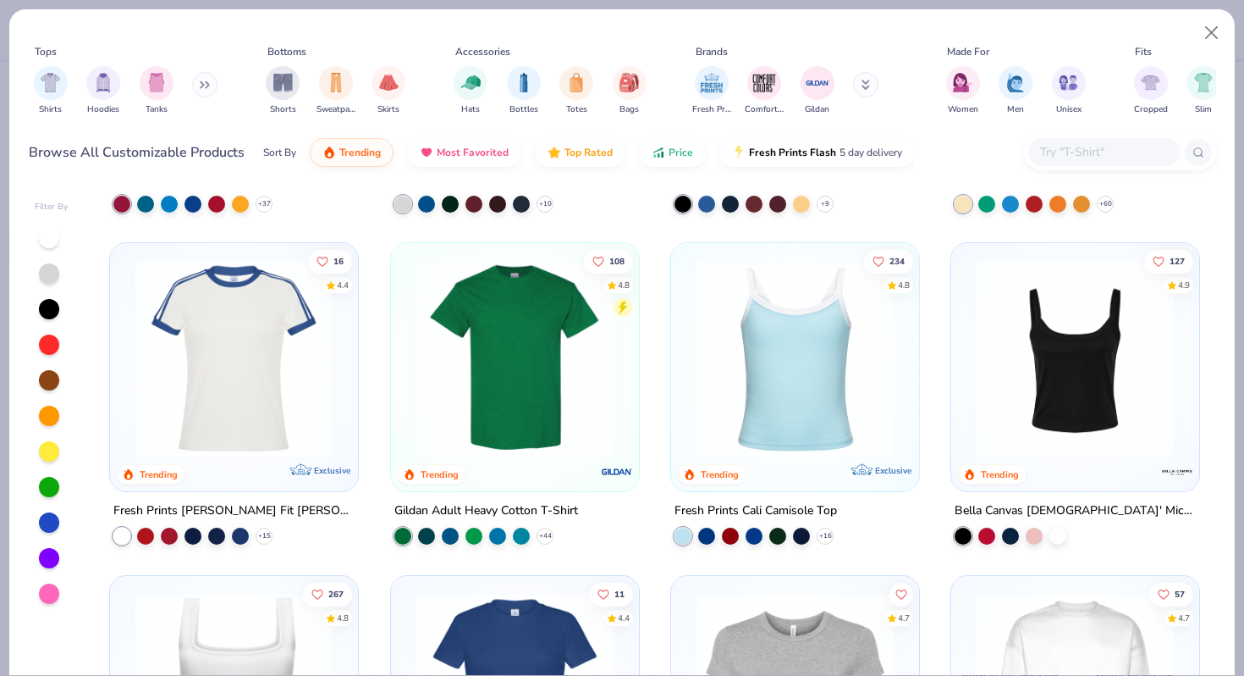
scroll to position [488, 0]
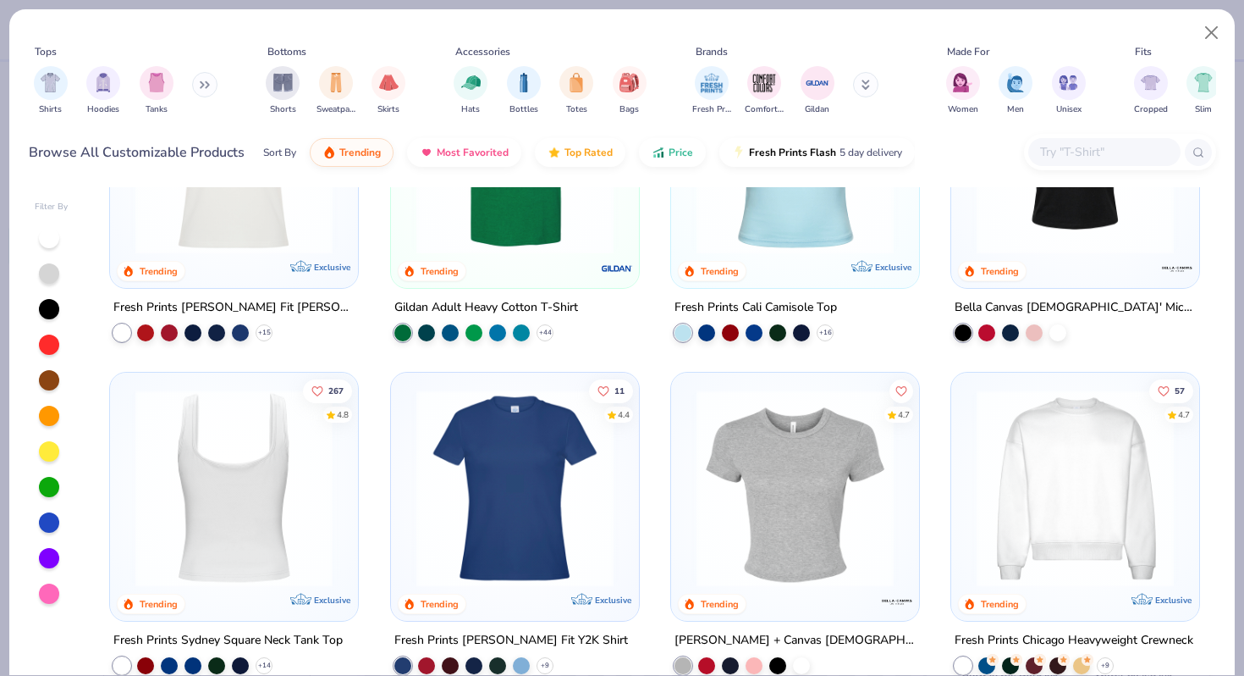
click at [288, 448] on div at bounding box center [234, 487] width 643 height 197
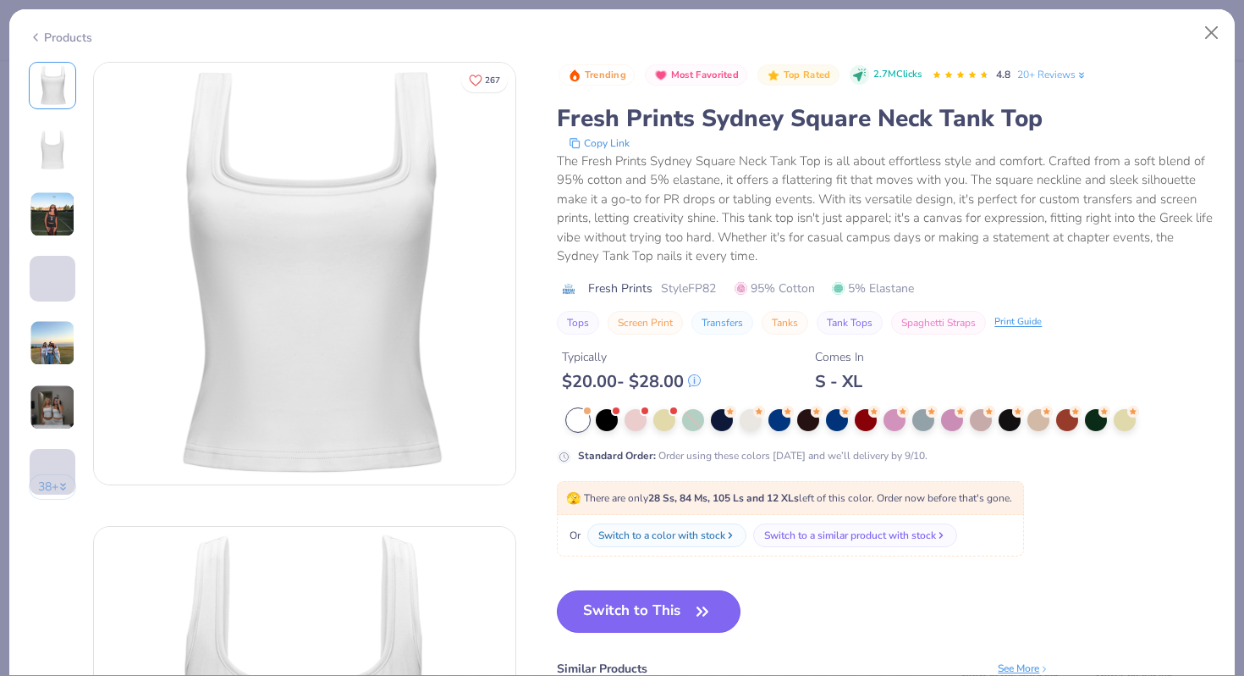
click at [640, 602] on button "Switch to This" at bounding box center [649, 611] width 184 height 42
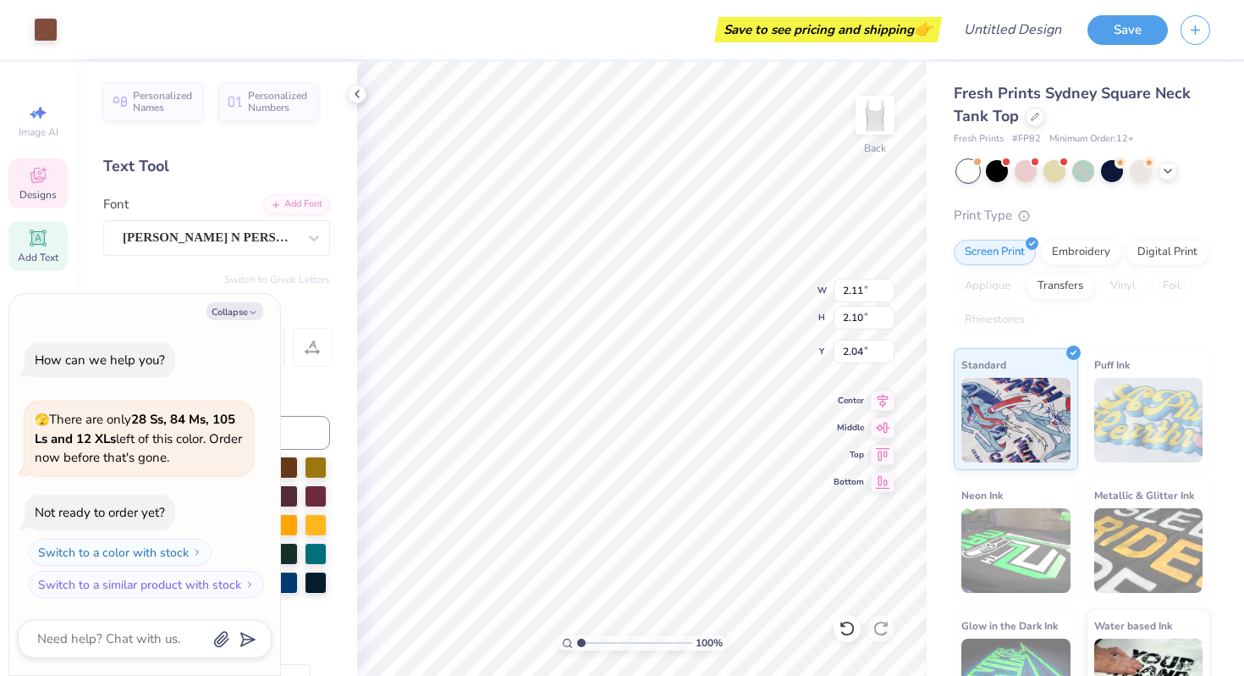
type textarea "x"
type input "2.09"
type textarea "x"
type input "2.18"
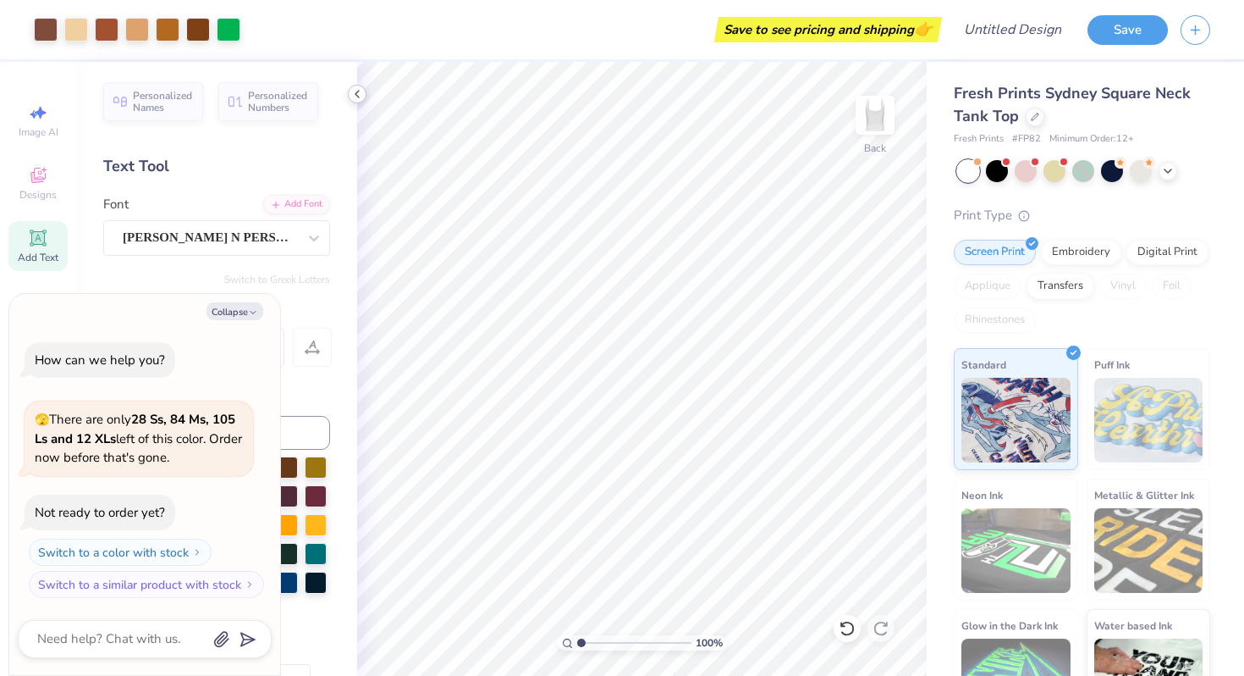
click at [356, 97] on icon at bounding box center [357, 94] width 14 height 14
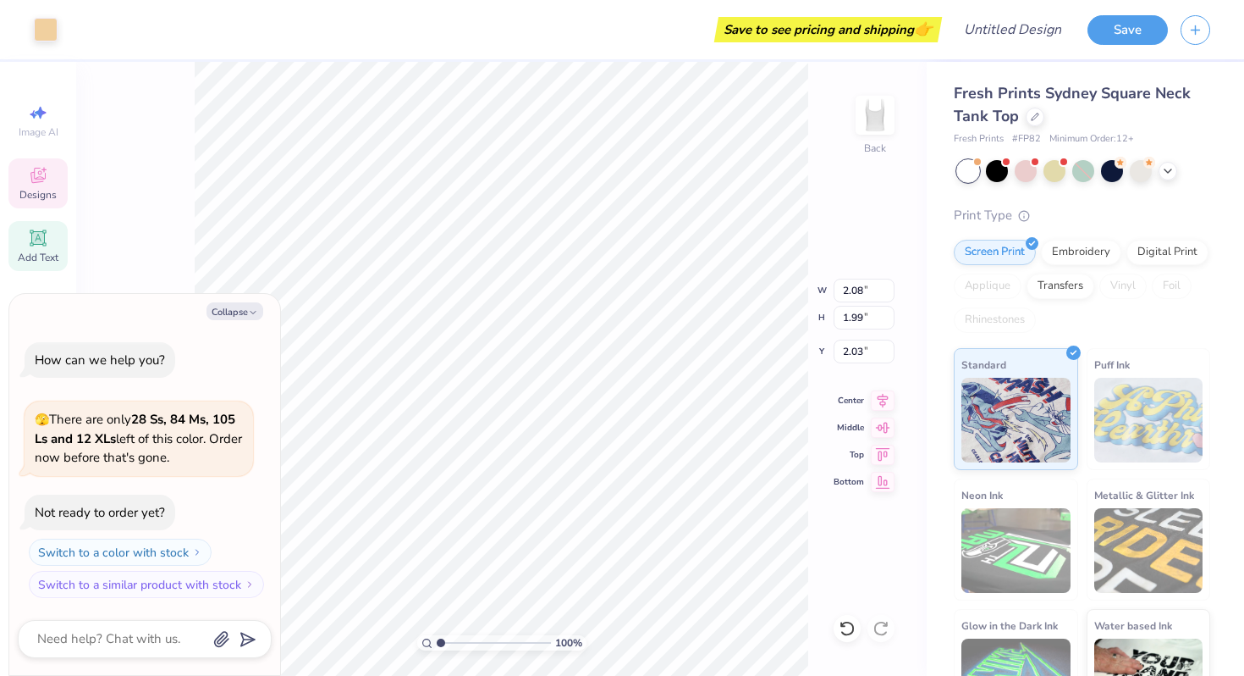
type textarea "x"
type input "2.16"
type textarea "x"
type input "2.18"
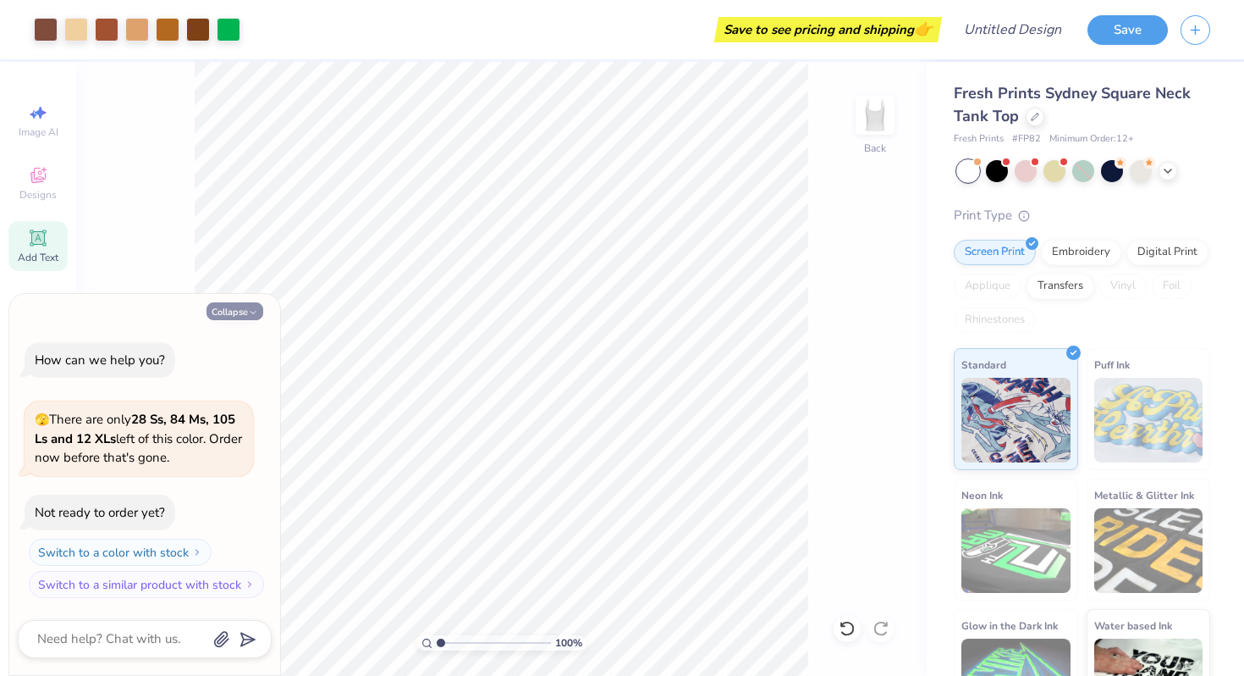
click at [246, 305] on button "Collapse" at bounding box center [235, 311] width 57 height 18
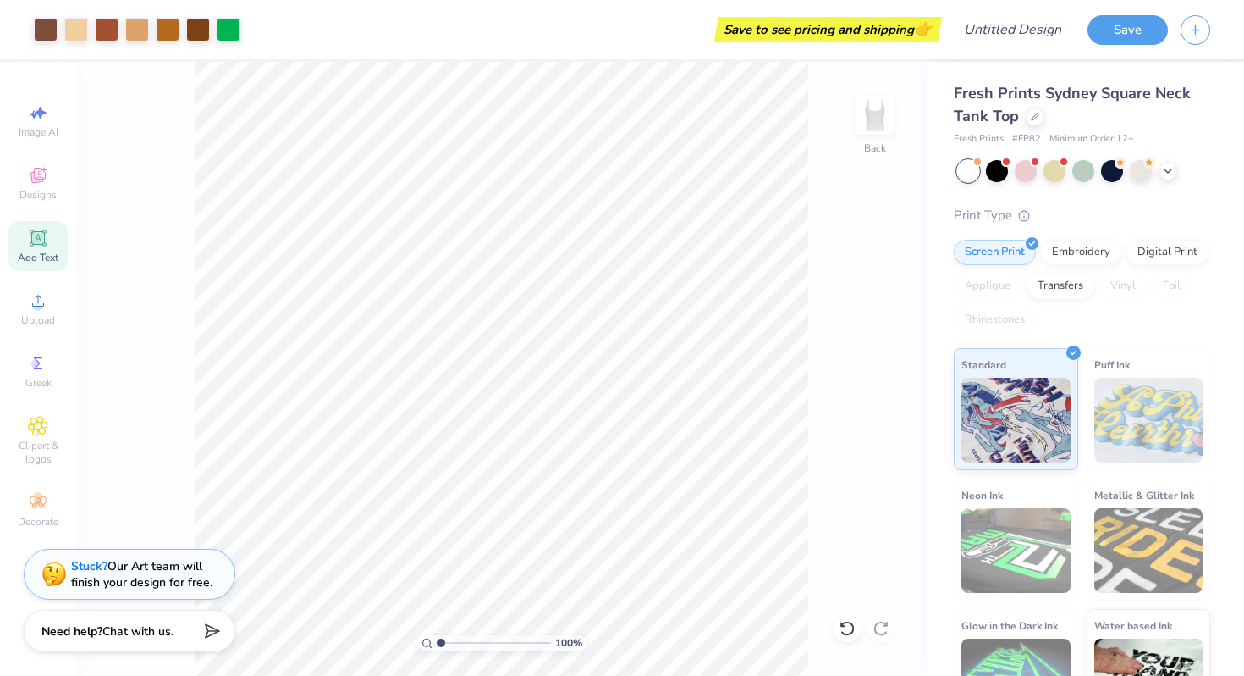
type textarea "x"
type input "1.74"
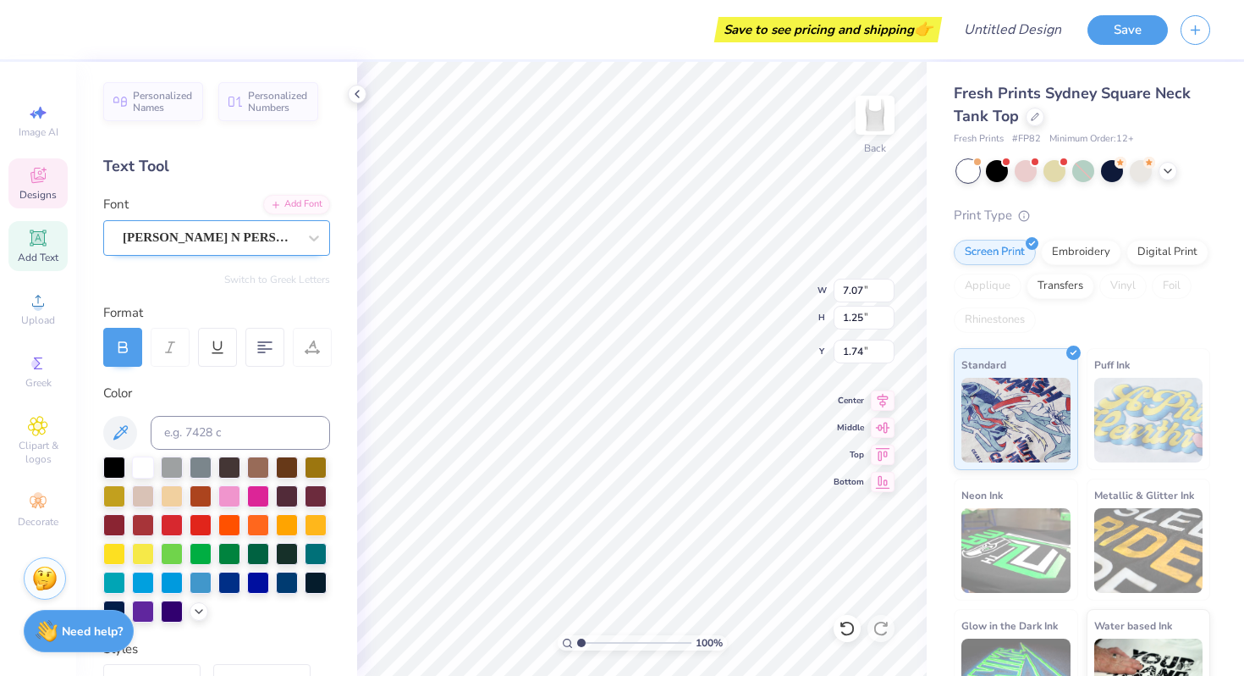
click at [163, 247] on div at bounding box center [210, 237] width 174 height 23
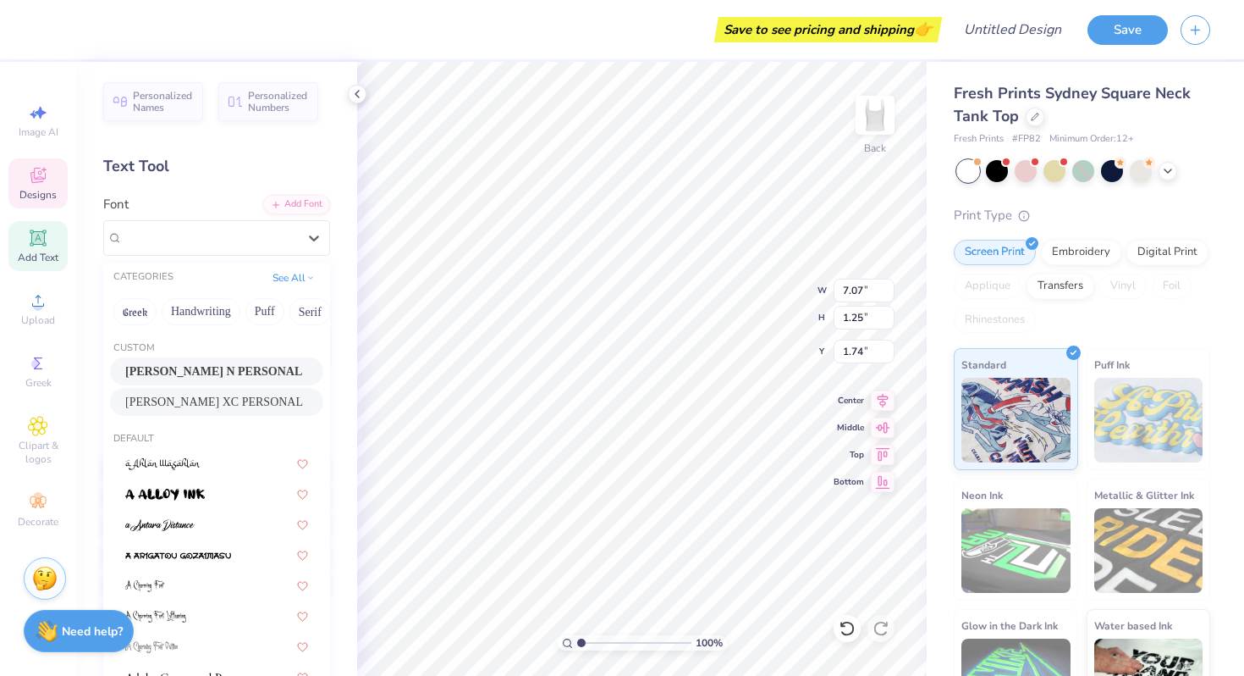
click at [236, 395] on span "[PERSON_NAME] XC PERSONAL" at bounding box center [214, 402] width 178 height 18
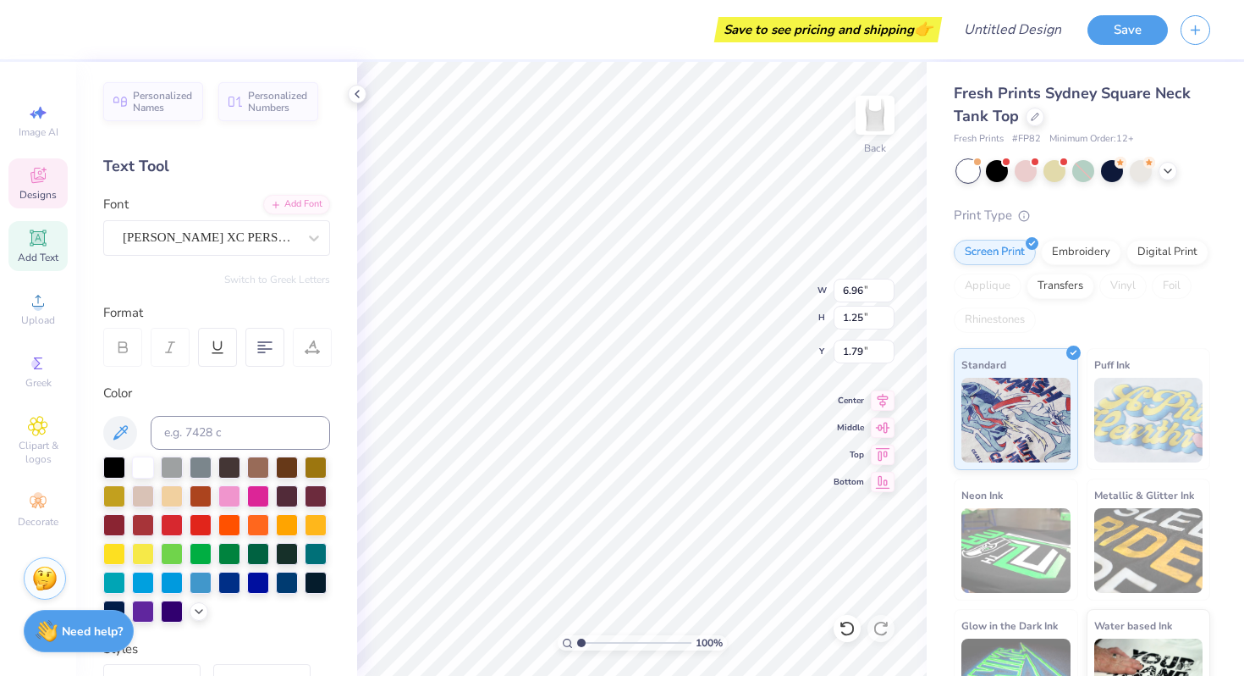
type input "6.96"
type input "1.79"
click at [265, 237] on div "[PERSON_NAME] XC PERSONAL" at bounding box center [210, 237] width 178 height 26
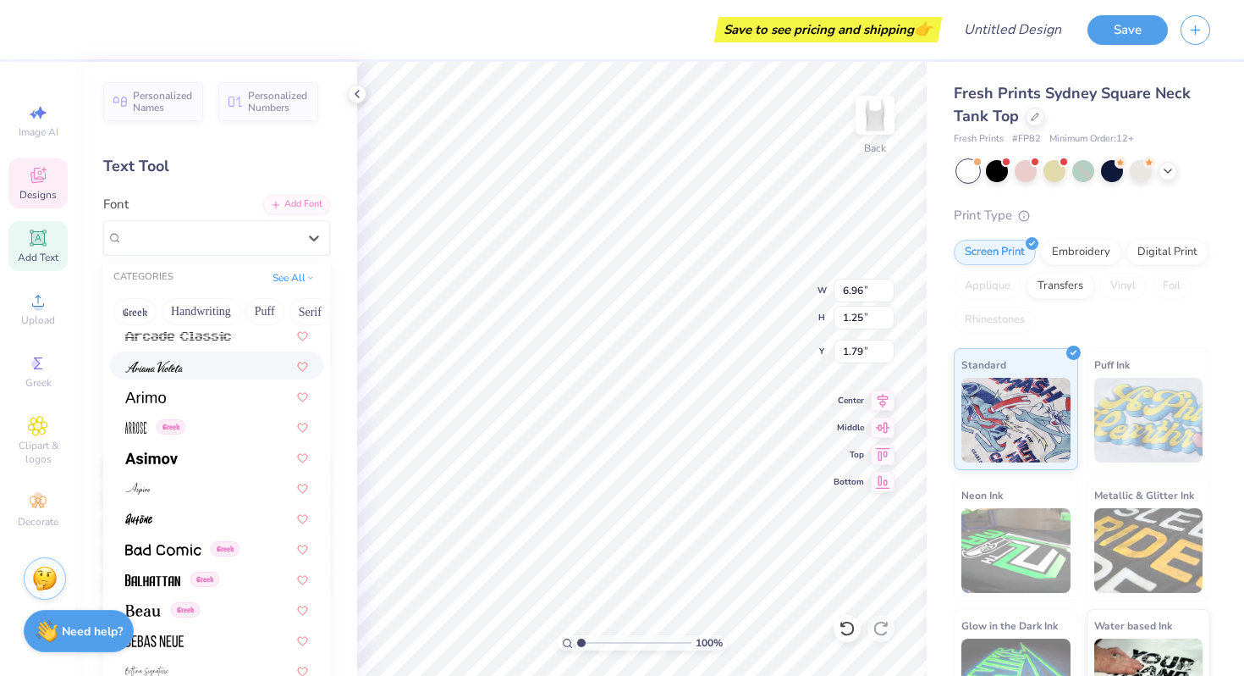
scroll to position [622, 0]
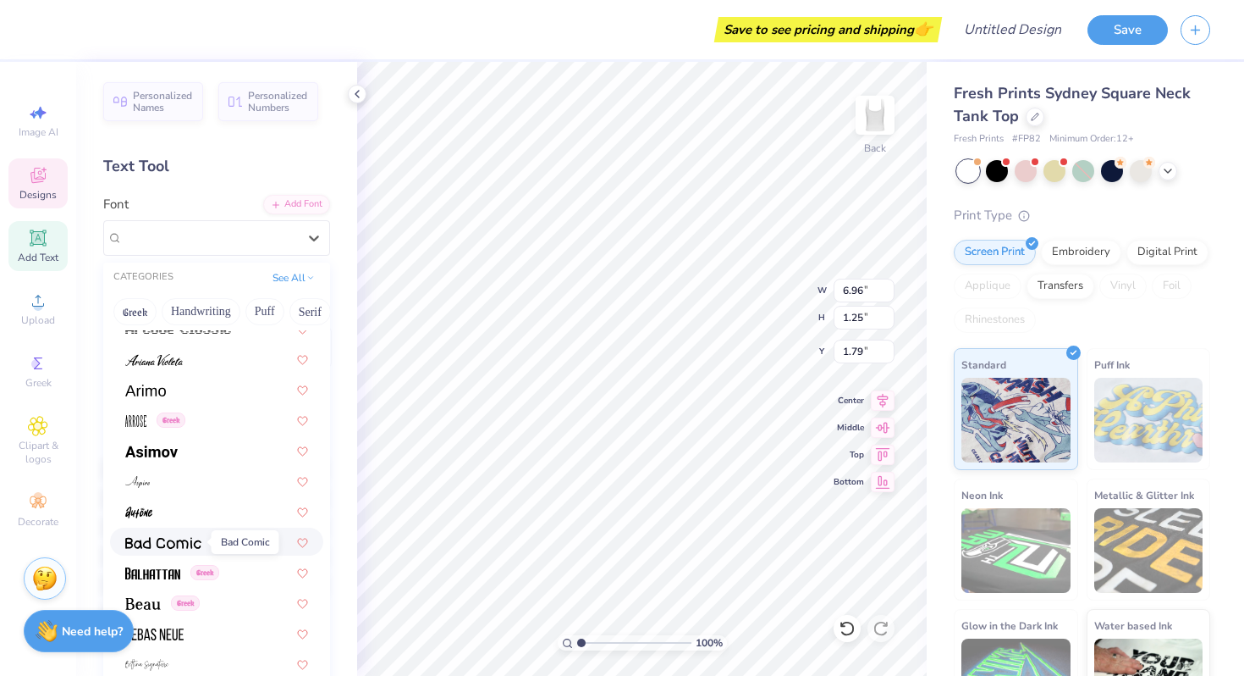
click at [159, 542] on img at bounding box center [163, 543] width 76 height 12
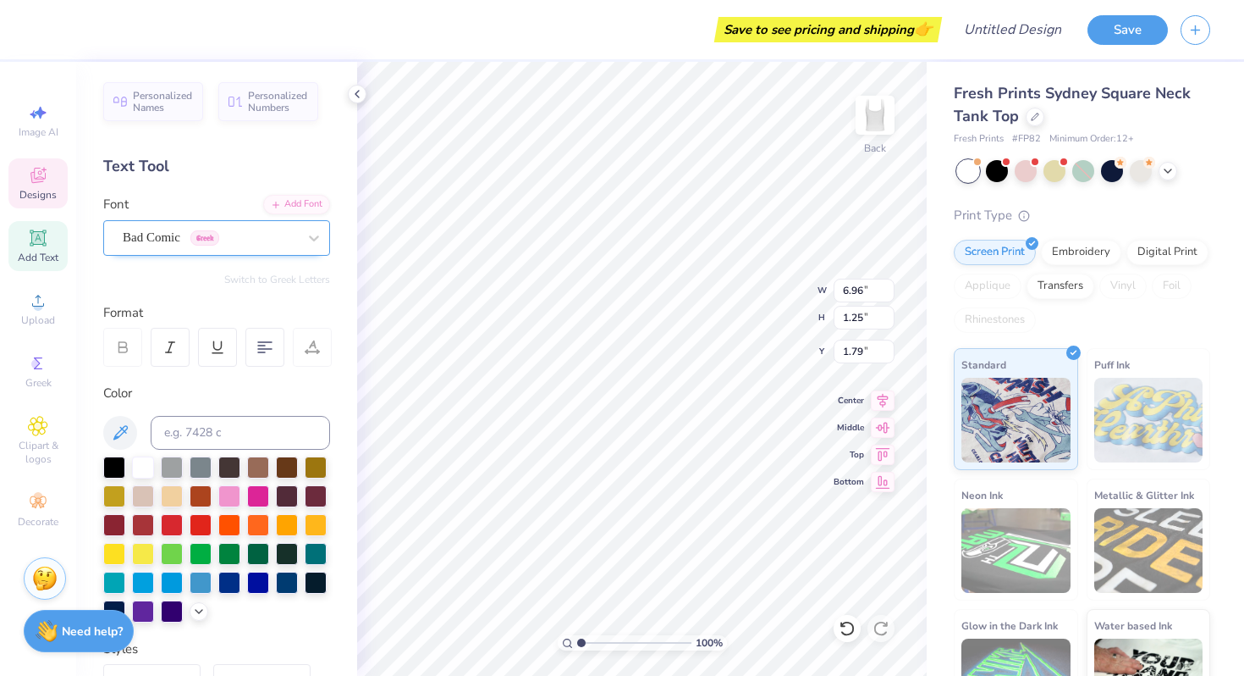
type input "6.91"
type input "1.10"
type input "1.63"
click at [118, 349] on icon at bounding box center [122, 346] width 15 height 15
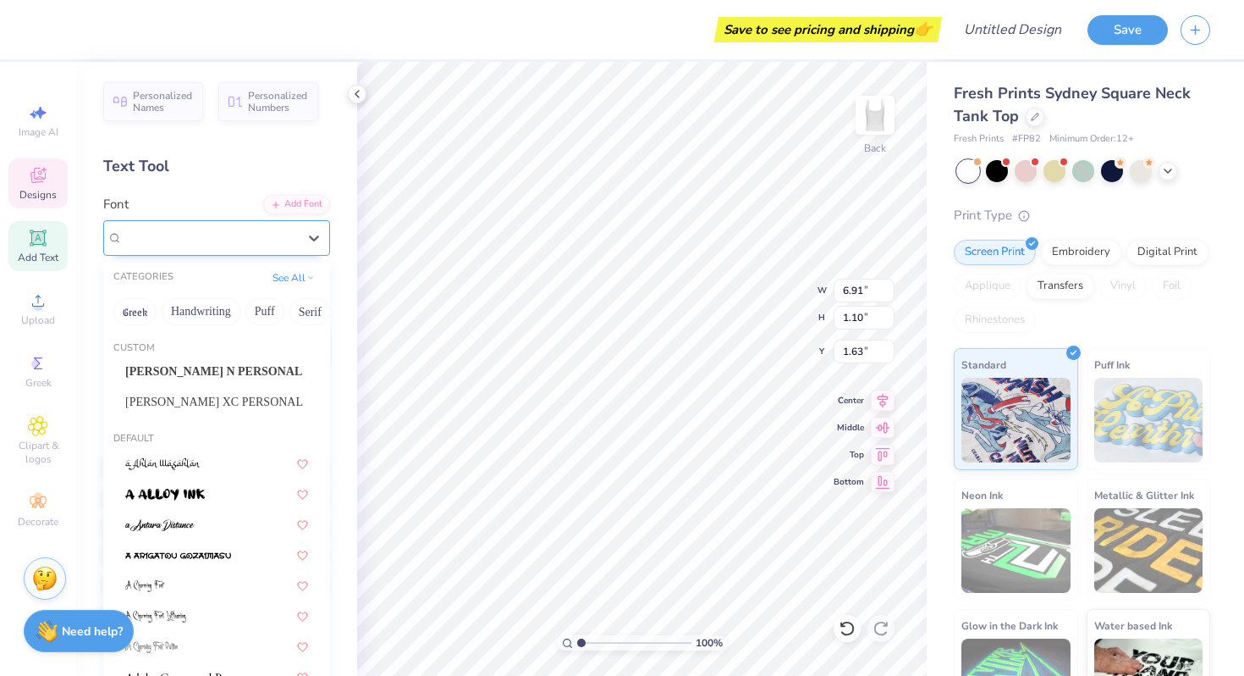
click at [255, 239] on div "Bad Comic Greek" at bounding box center [210, 237] width 178 height 26
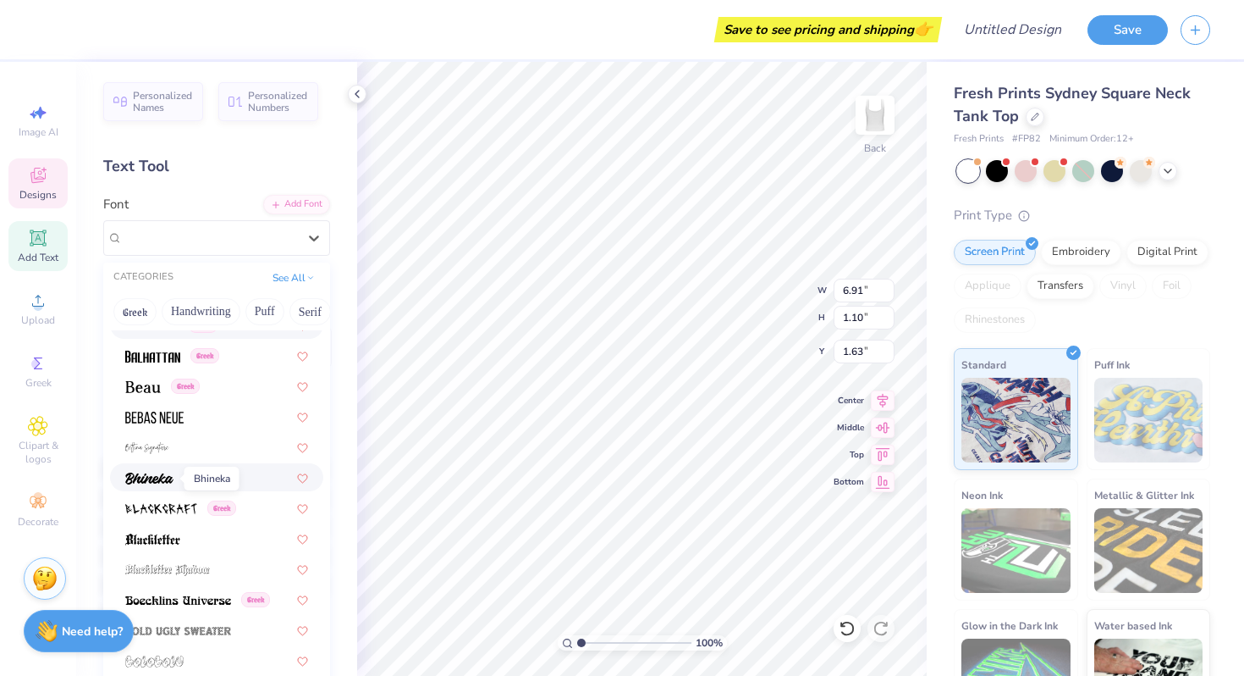
scroll to position [840, 0]
click at [173, 472] on img at bounding box center [149, 478] width 48 height 12
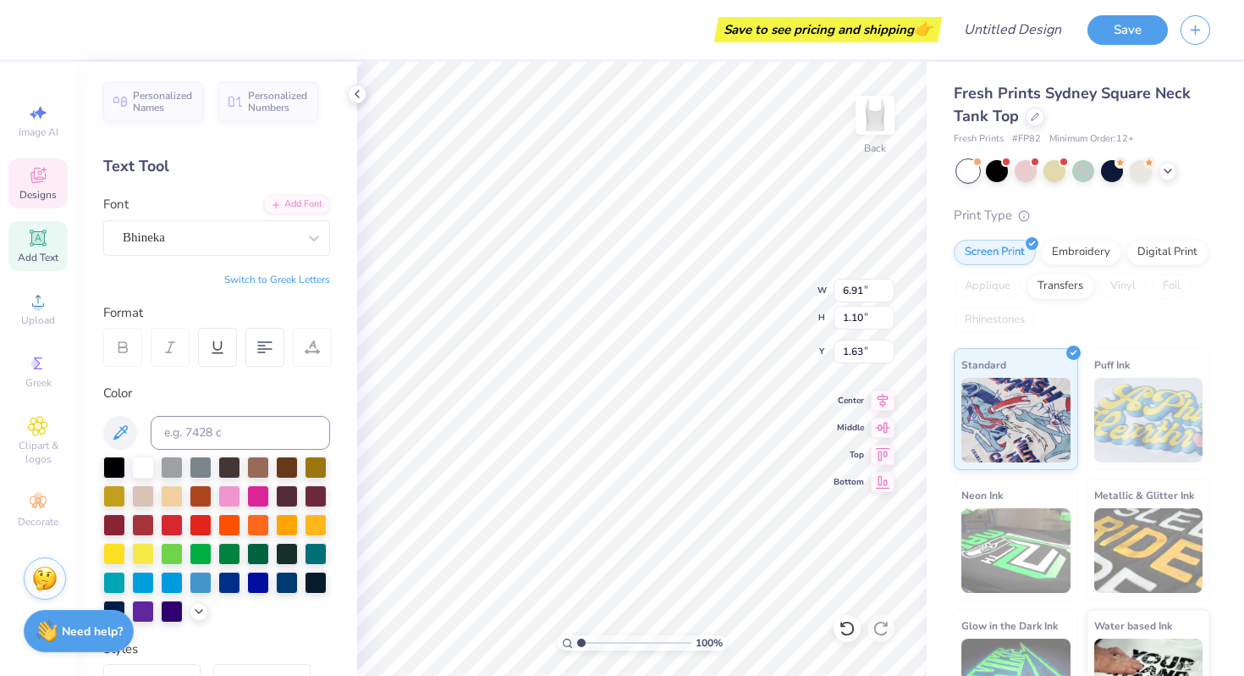
type input "7.03"
type input "1.11"
type input "1.80"
click at [190, 236] on div "Bhineka" at bounding box center [210, 237] width 178 height 26
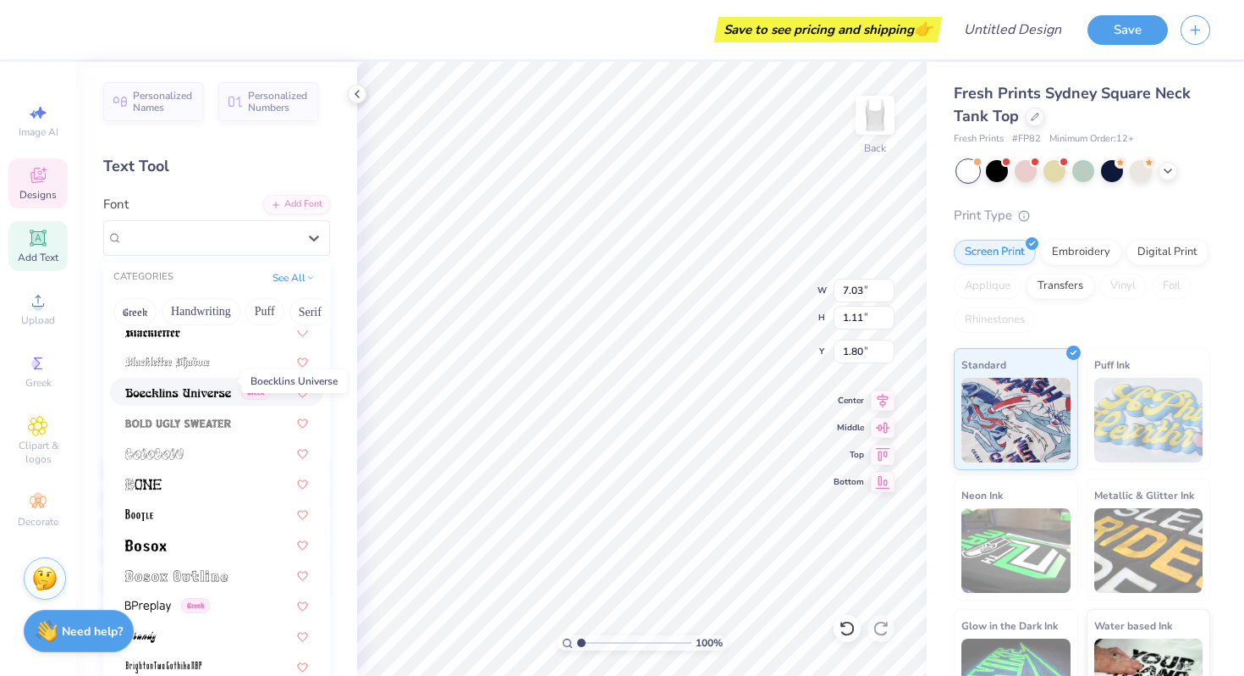
scroll to position [1057, 0]
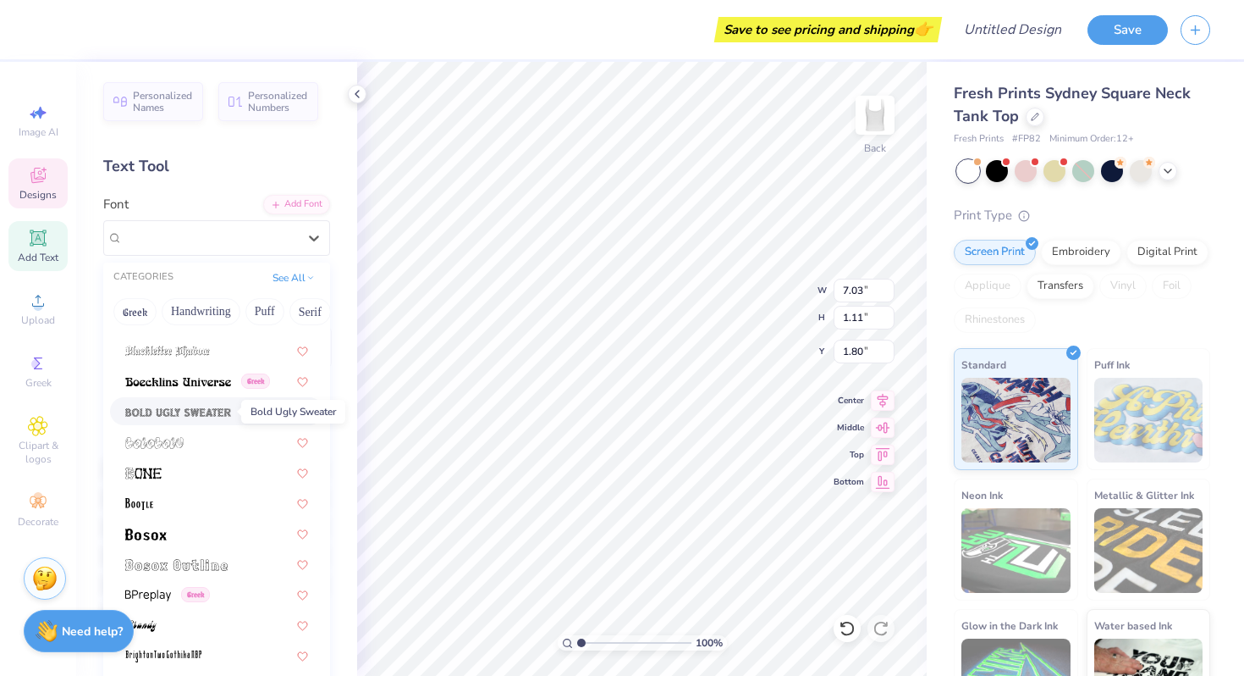
click at [205, 418] on span at bounding box center [178, 411] width 106 height 18
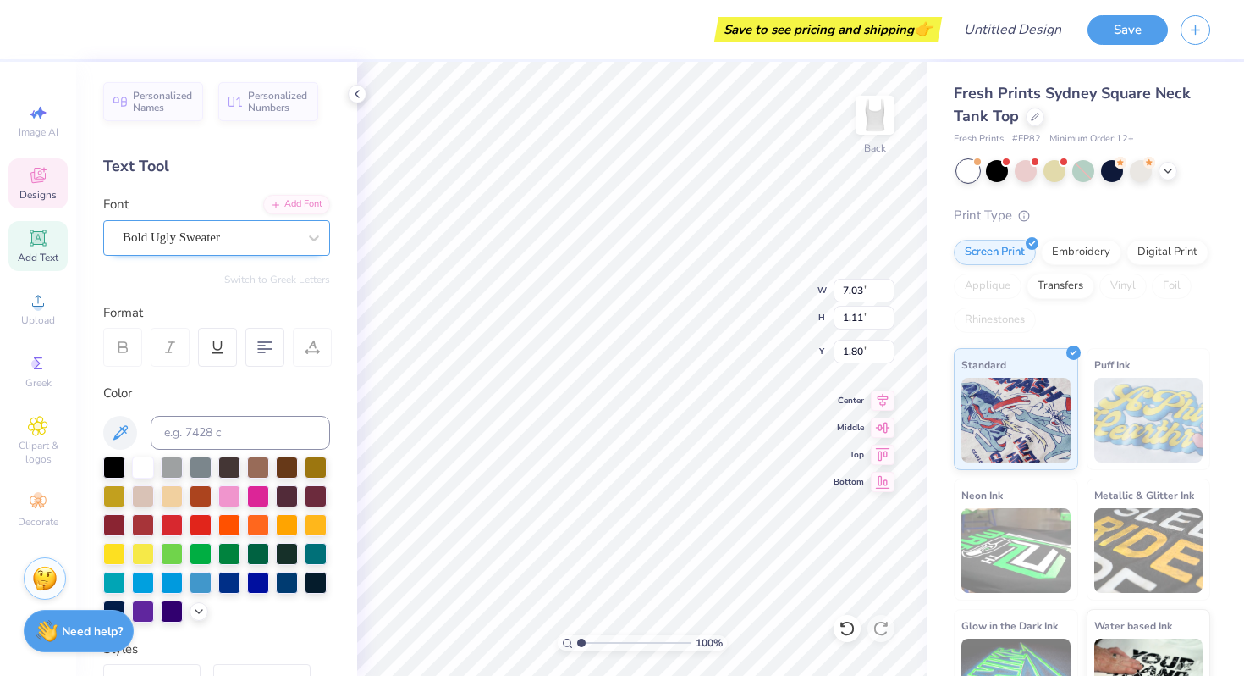
type input "6.99"
type input "1.25"
type input "1.77"
click at [223, 231] on div "Bold Ugly Sweater" at bounding box center [210, 237] width 178 height 26
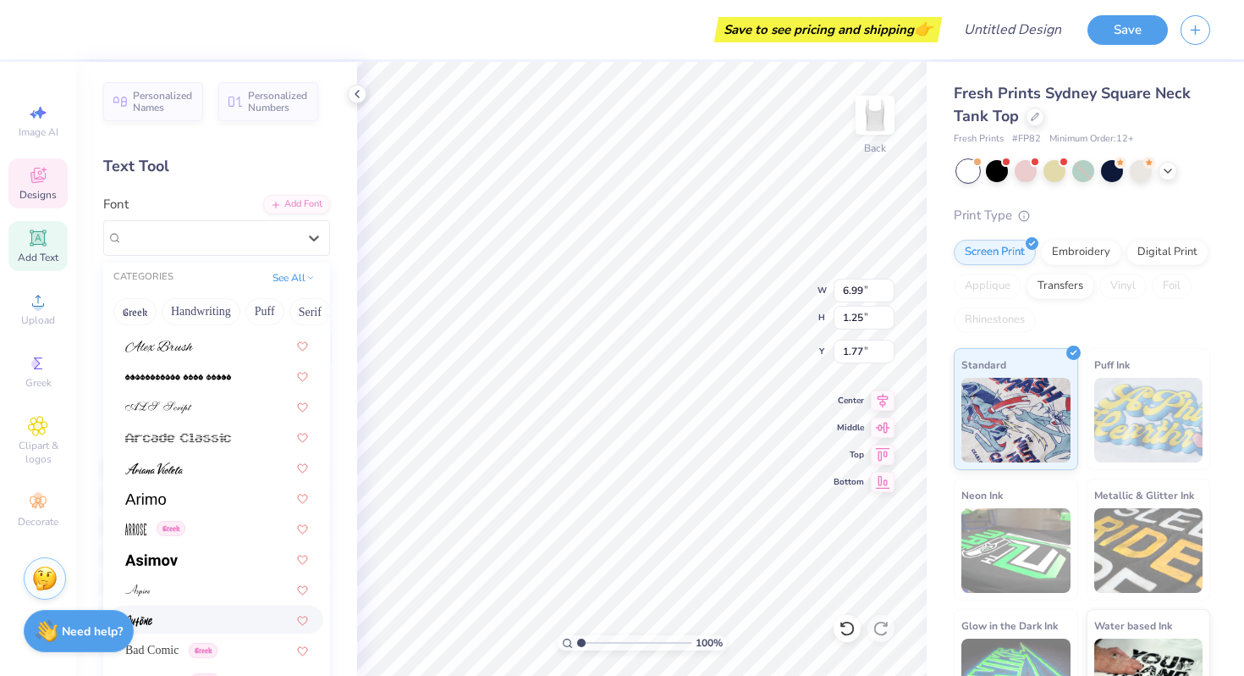
scroll to position [513, 0]
click at [204, 309] on button "Handwriting" at bounding box center [201, 311] width 79 height 27
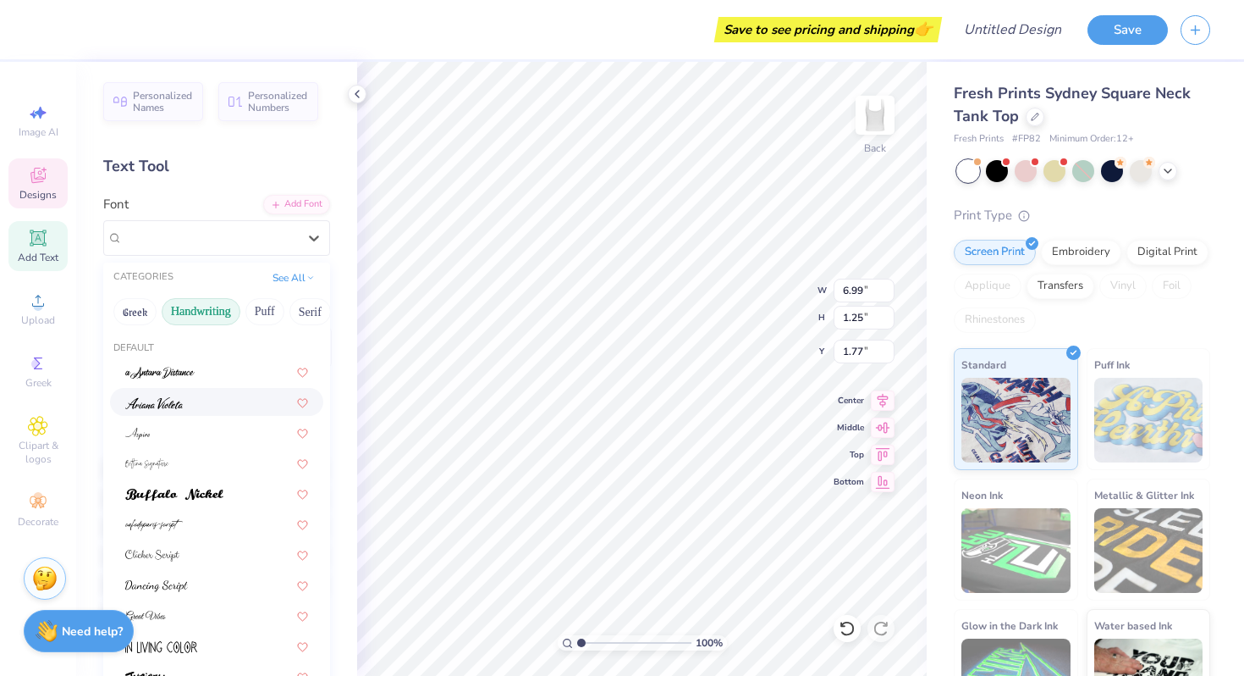
click at [186, 408] on div at bounding box center [216, 402] width 183 height 18
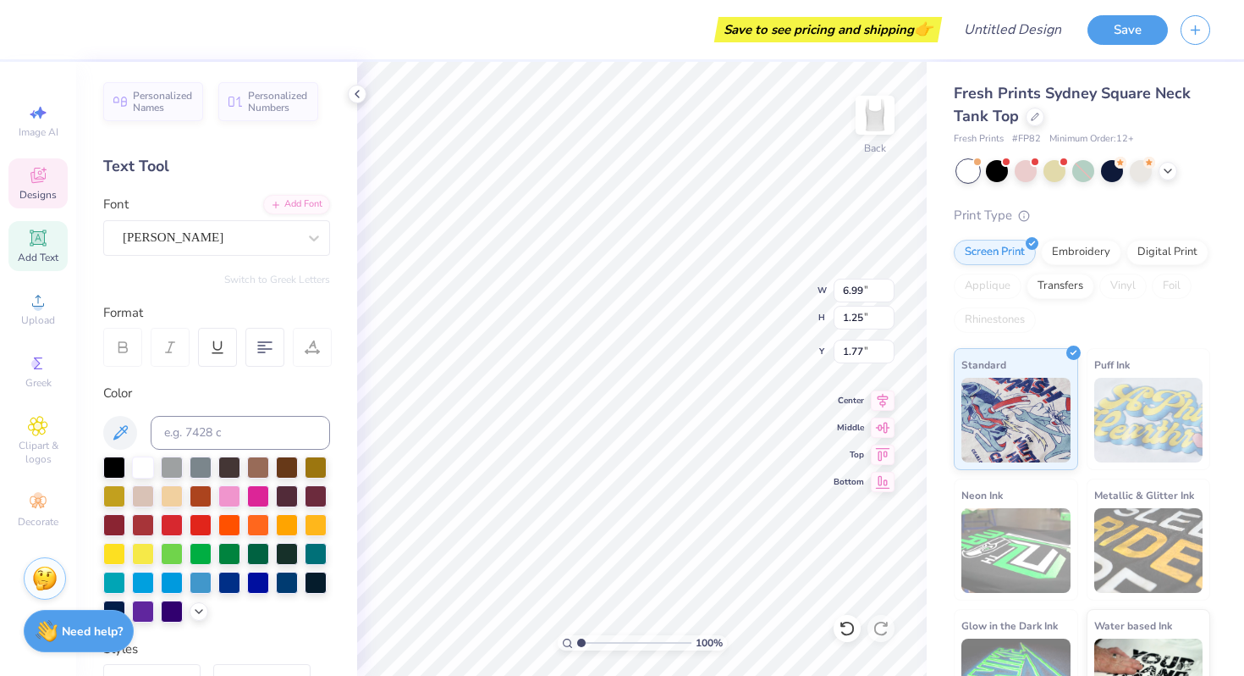
type input "6.98"
type input "1.15"
click at [205, 234] on div "[PERSON_NAME]" at bounding box center [210, 237] width 178 height 26
type input "1.85"
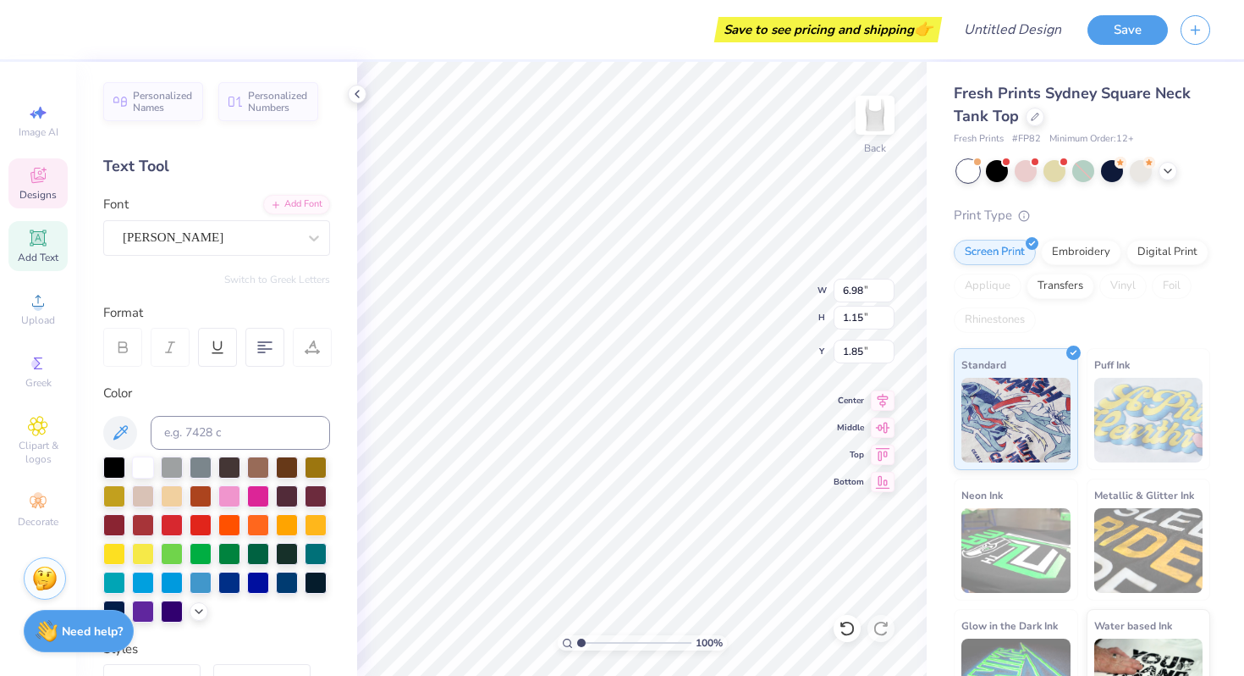
type textarea "Kappa Delta"
click at [255, 242] on div "[PERSON_NAME] XC PERSONAL" at bounding box center [210, 237] width 178 height 26
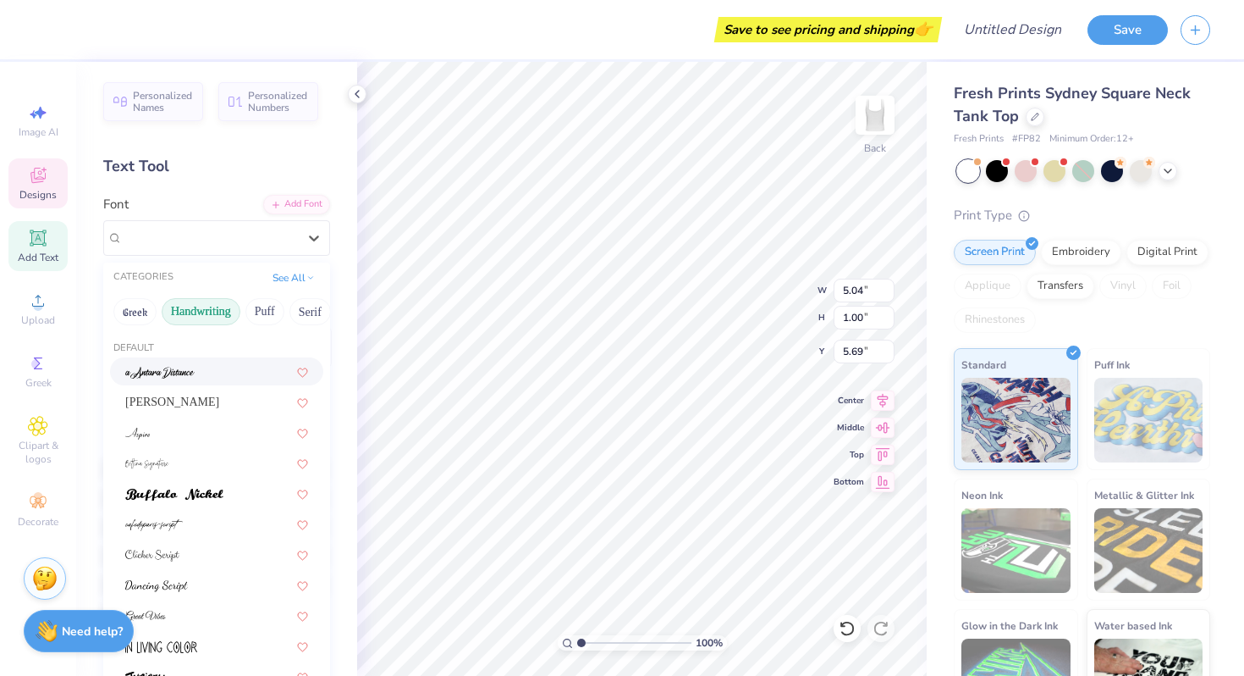
click at [230, 370] on div at bounding box center [216, 371] width 183 height 18
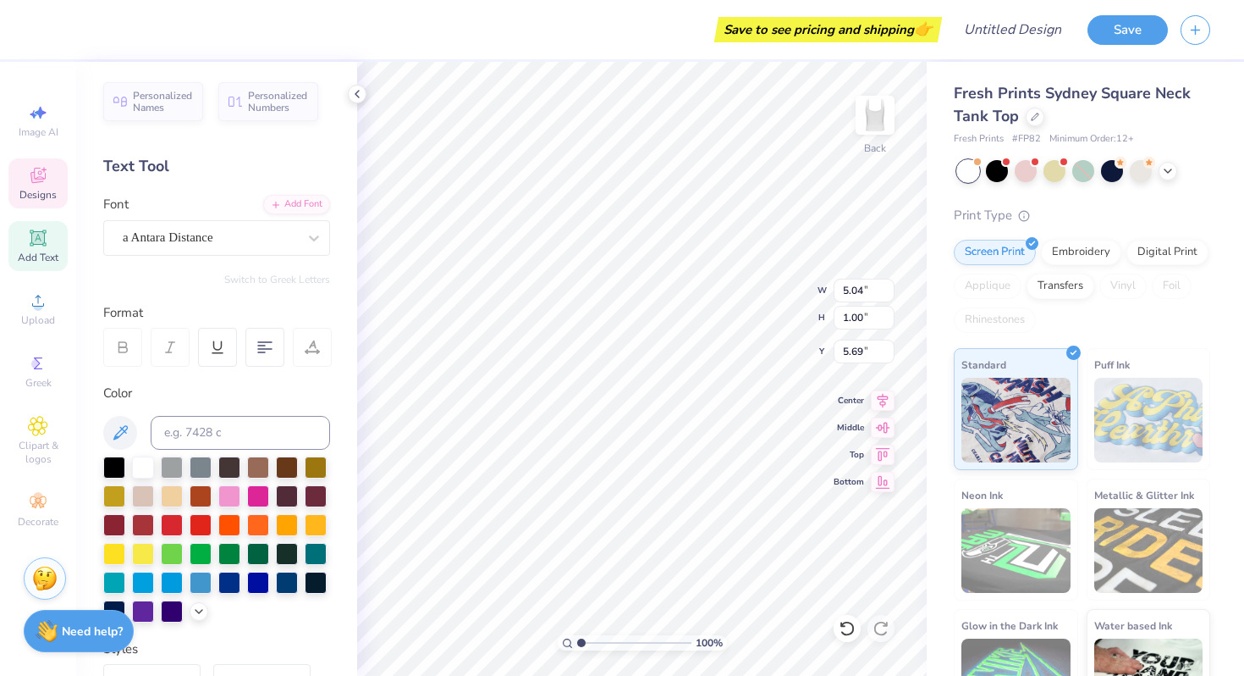
type input "5.11"
type input "0.81"
type input "5.88"
type textarea "Zeta Eplison"
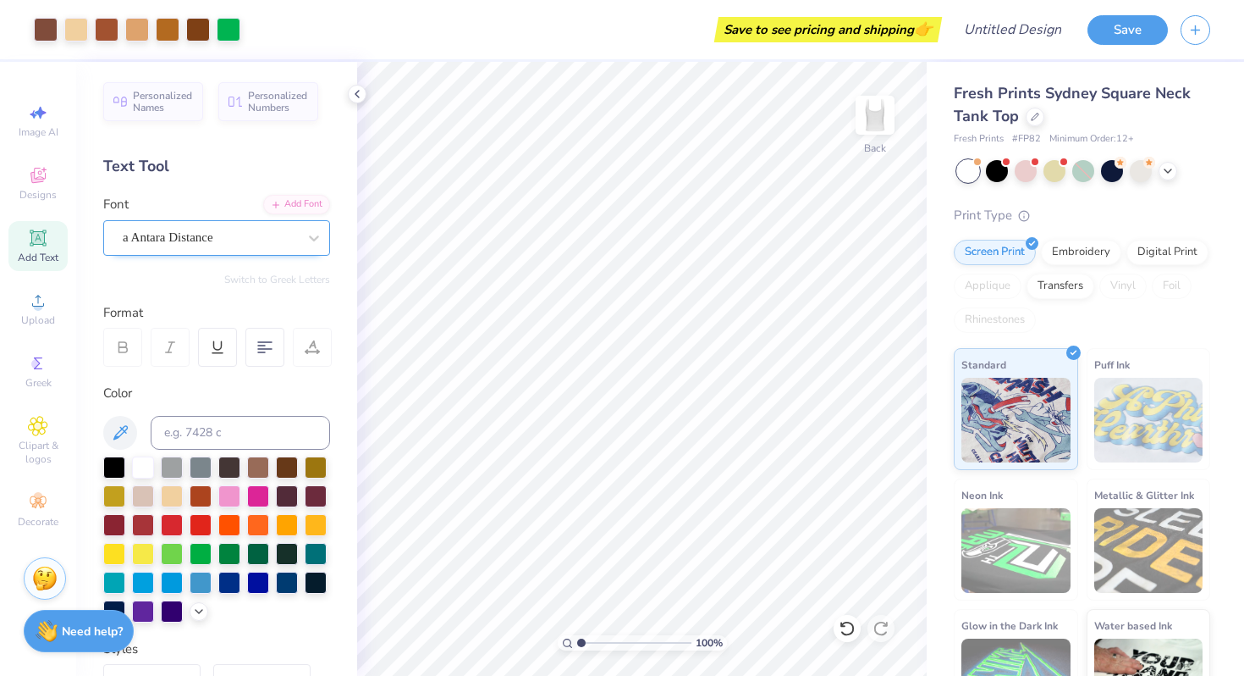
click at [256, 248] on div at bounding box center [210, 237] width 174 height 23
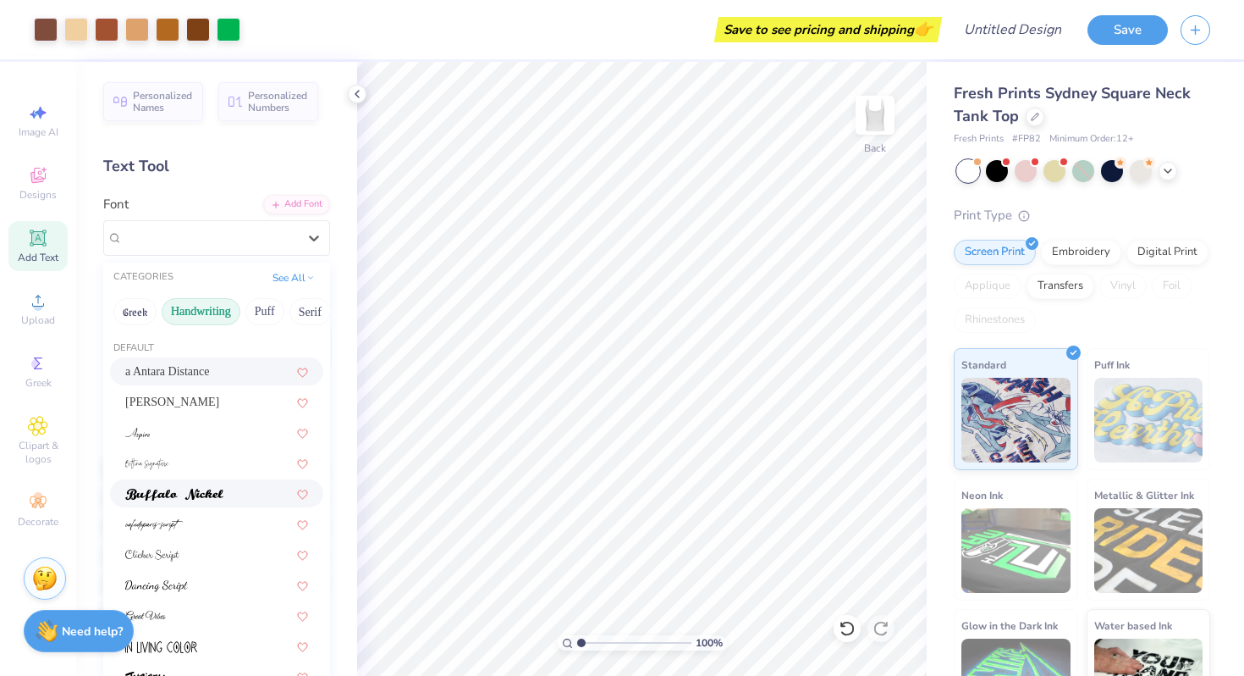
click at [205, 503] on div at bounding box center [216, 493] width 213 height 28
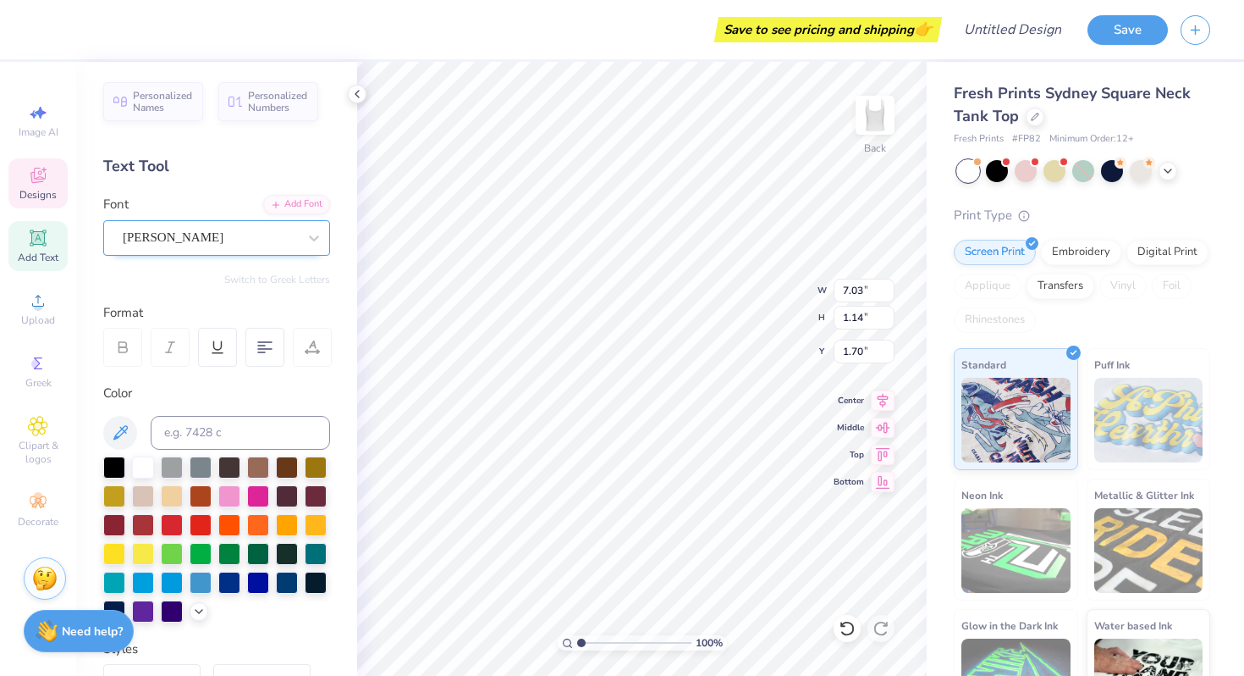
click at [280, 241] on div "[PERSON_NAME]" at bounding box center [210, 237] width 178 height 26
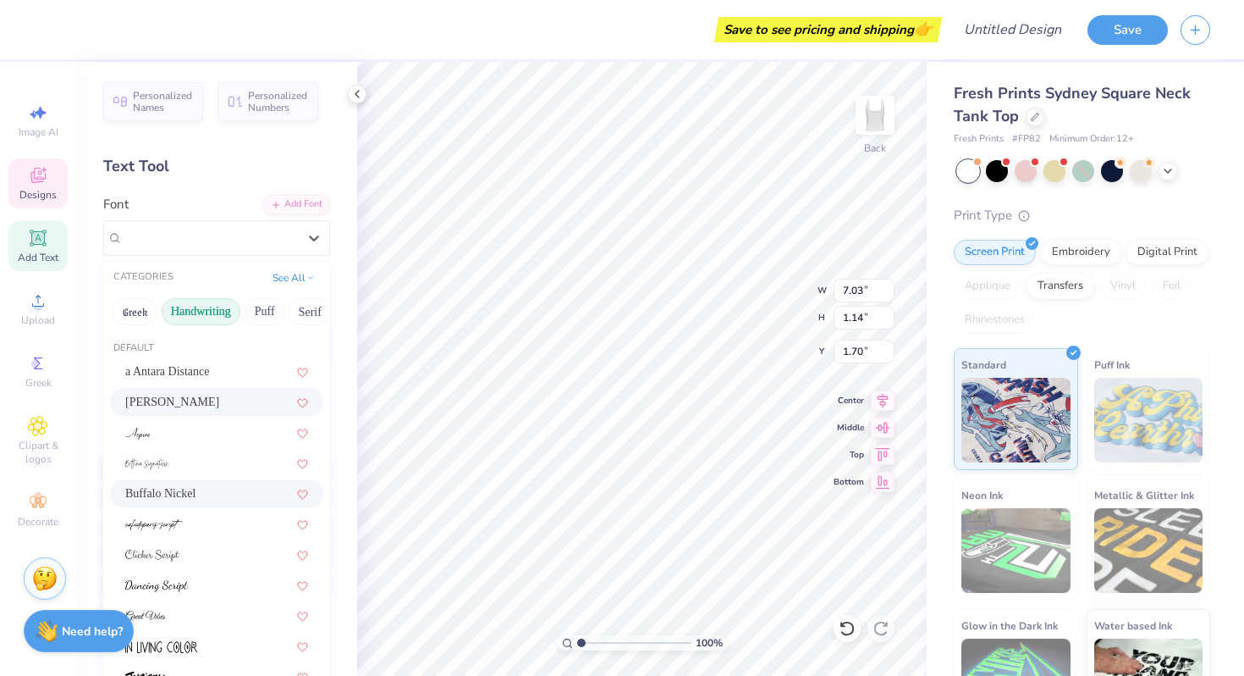
click at [228, 490] on div "Buffalo Nickel" at bounding box center [216, 493] width 183 height 18
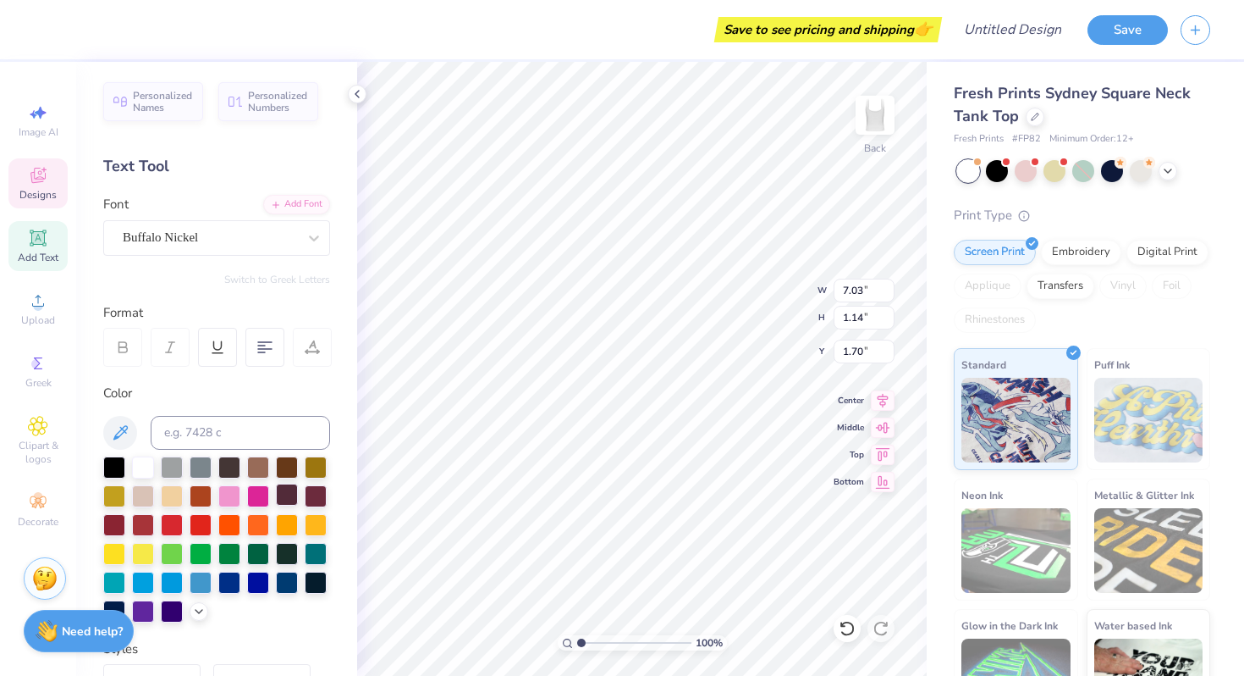
type input "1.16"
type input "1.77"
type input "1.84"
type textarea "Kappa Delta"
click at [297, 230] on div "Buffalo Nickel" at bounding box center [210, 237] width 178 height 26
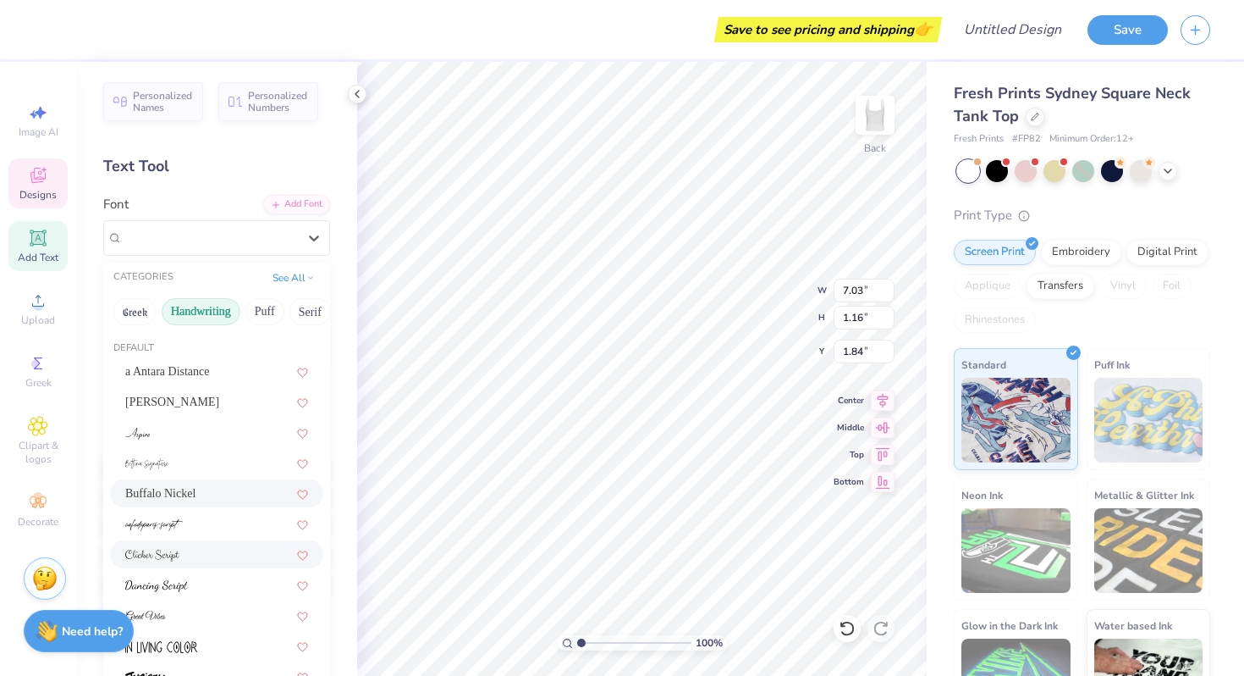
click at [245, 558] on div at bounding box center [216, 554] width 183 height 18
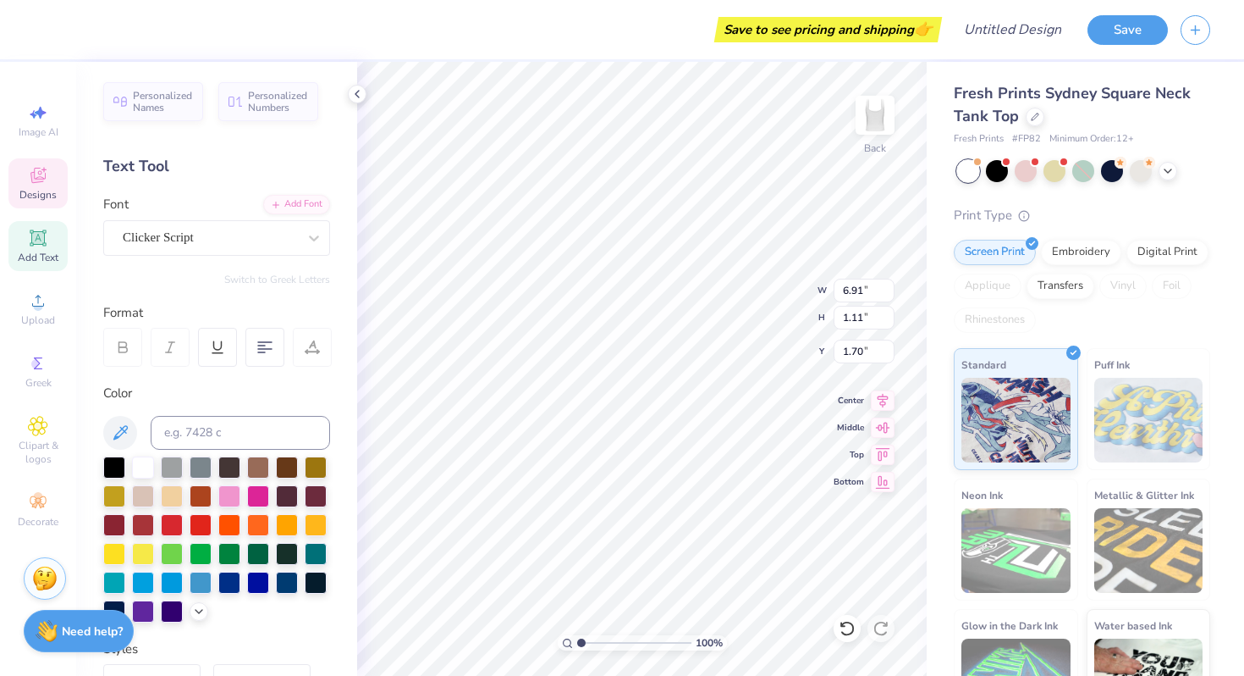
type input "6.91"
type input "1.11"
type input "1.70"
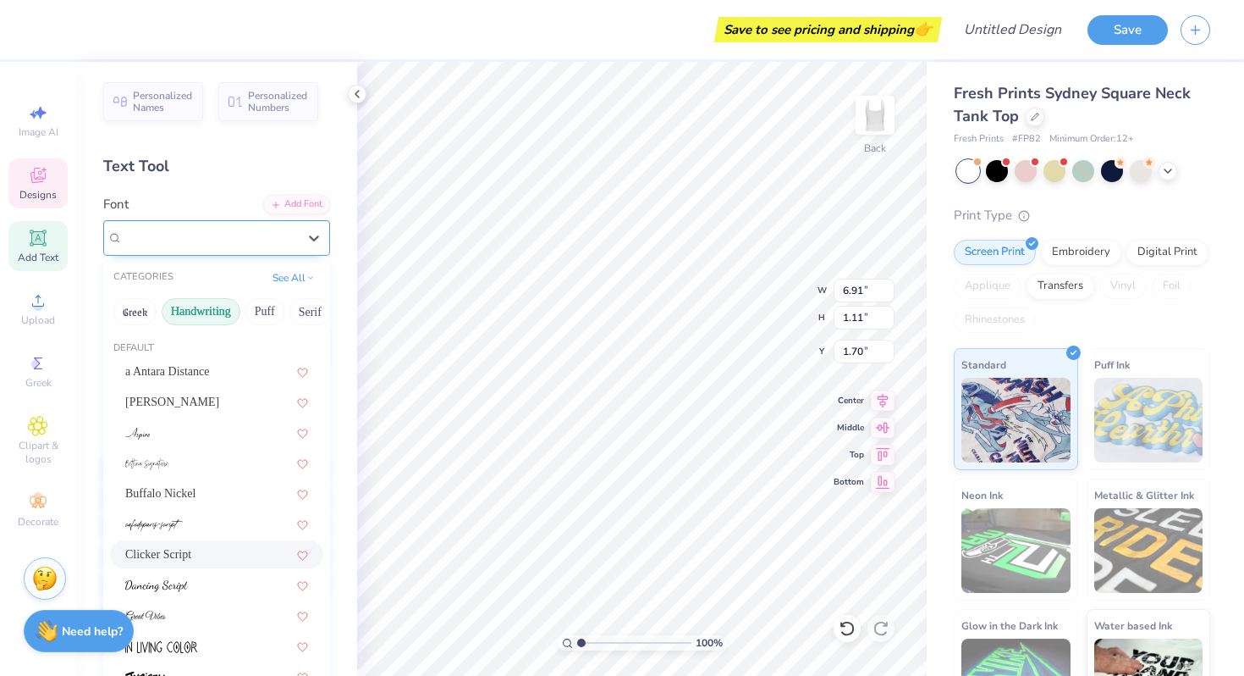
click at [226, 230] on div "Clicker Script" at bounding box center [210, 237] width 178 height 26
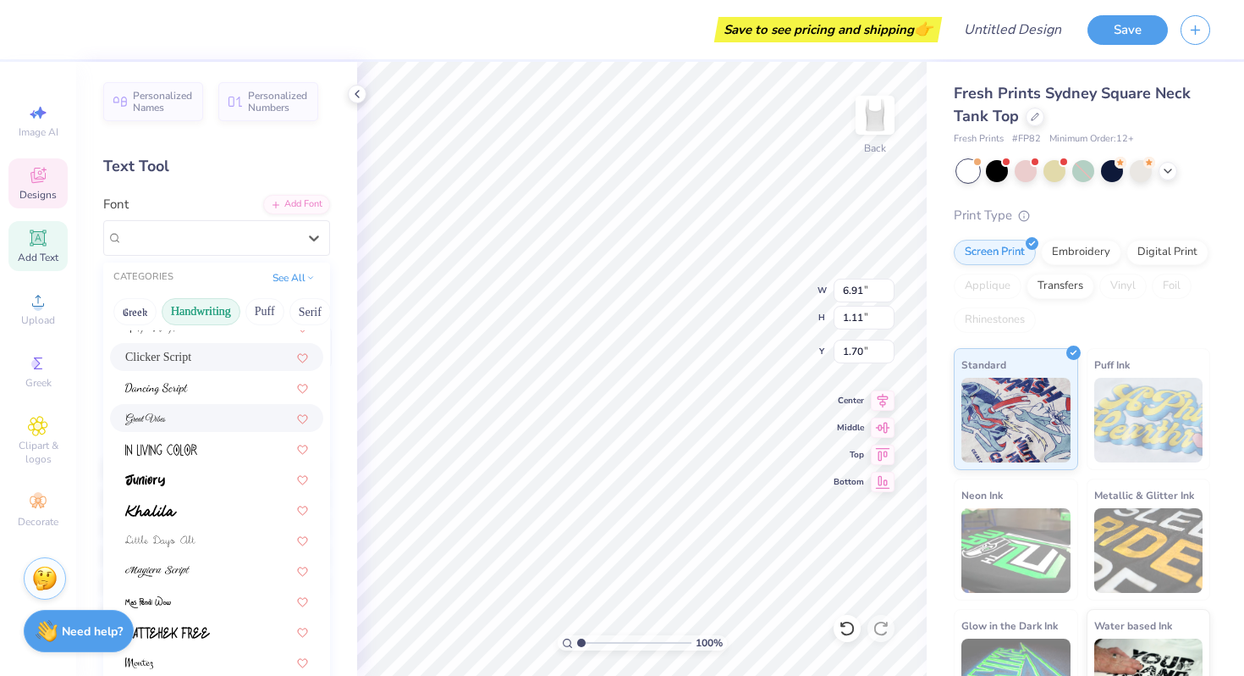
scroll to position [206, 0]
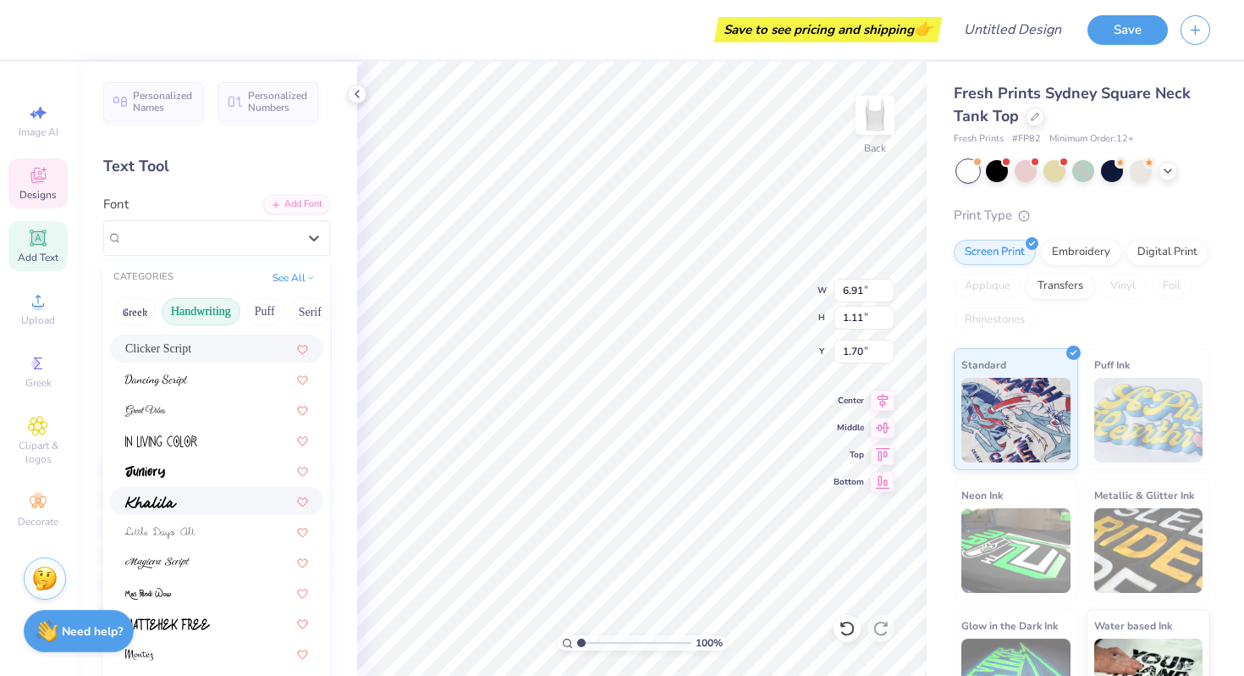
click at [179, 501] on div at bounding box center [216, 501] width 183 height 18
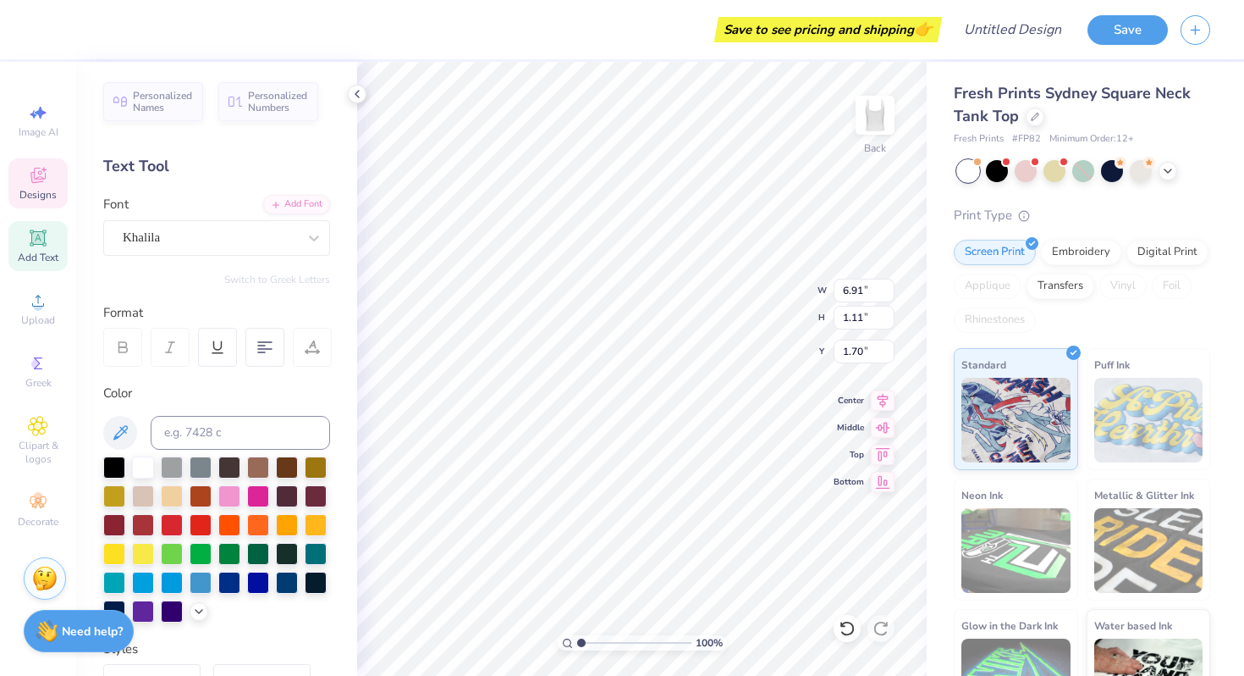
type input "6.99"
type input "1.69"
click at [238, 251] on div "Khalila" at bounding box center [216, 238] width 227 height 36
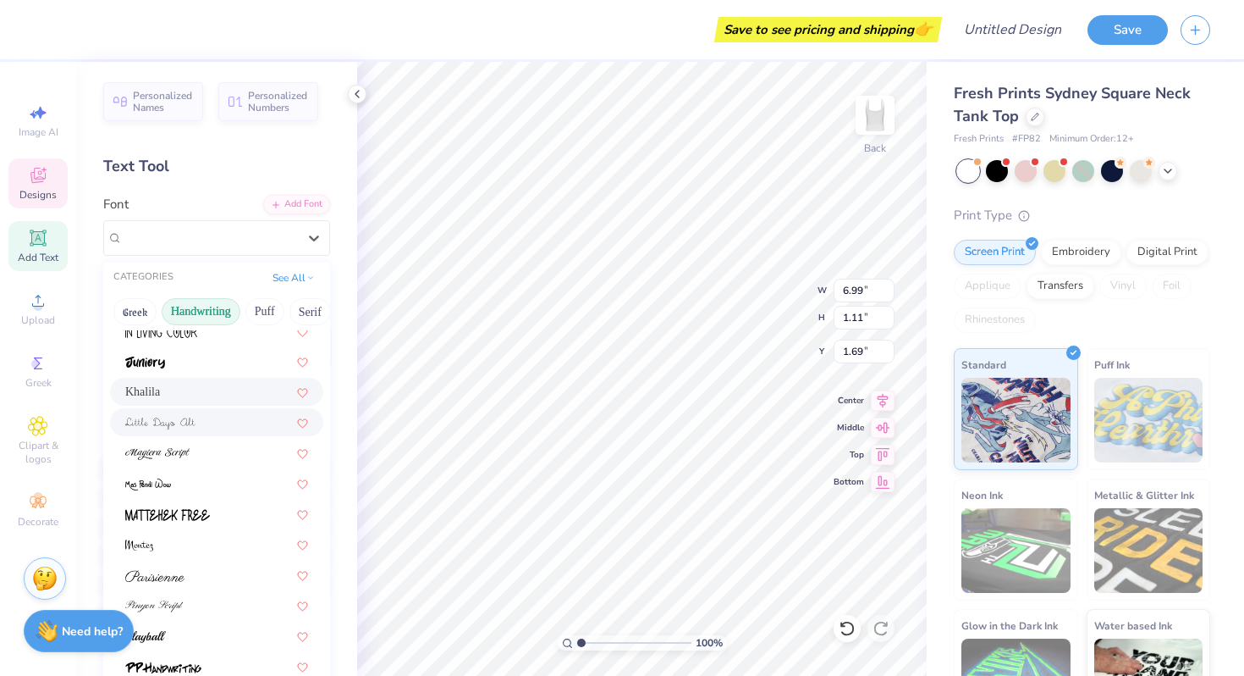
scroll to position [316, 0]
click at [201, 356] on div at bounding box center [216, 360] width 183 height 18
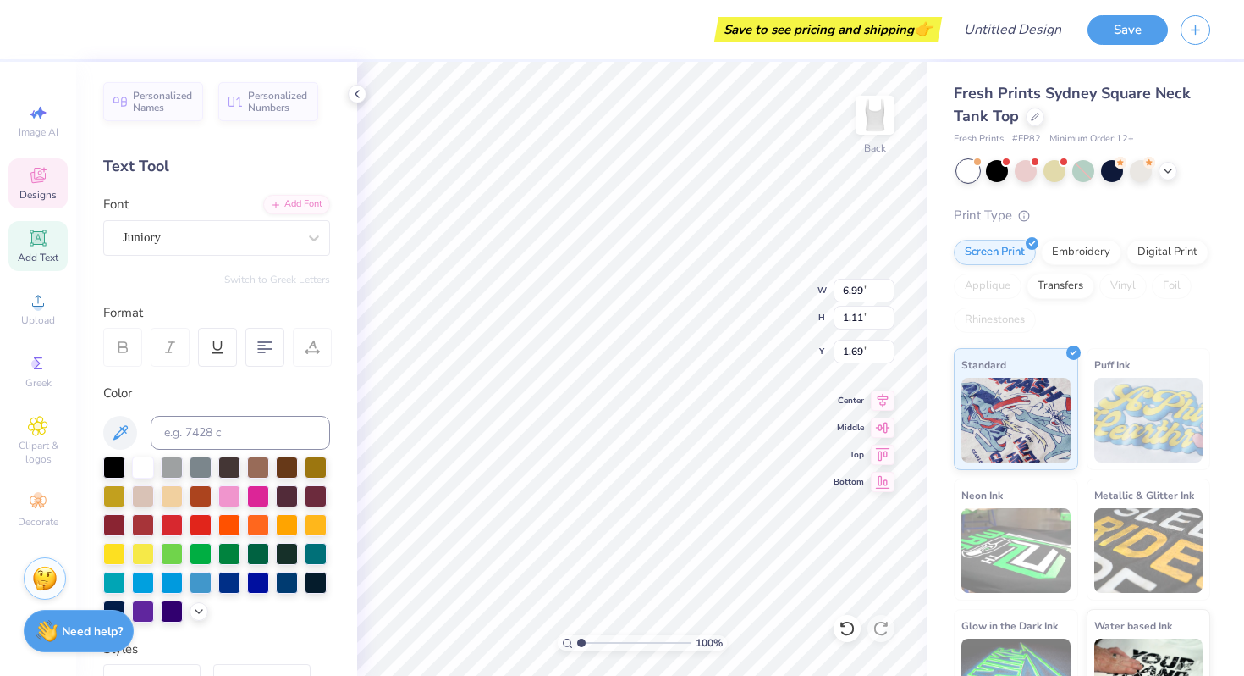
type input "6.89"
type input "1.08"
type input "1.74"
type input "5.09"
type input "0.96"
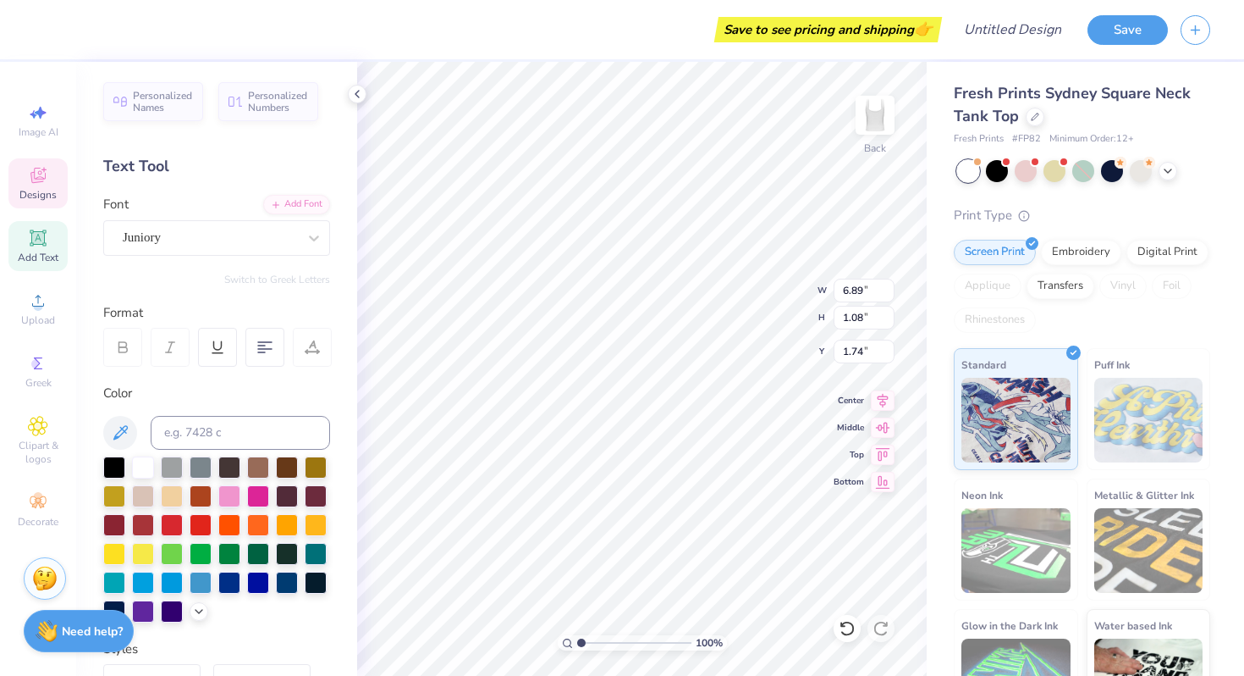
type input "5.73"
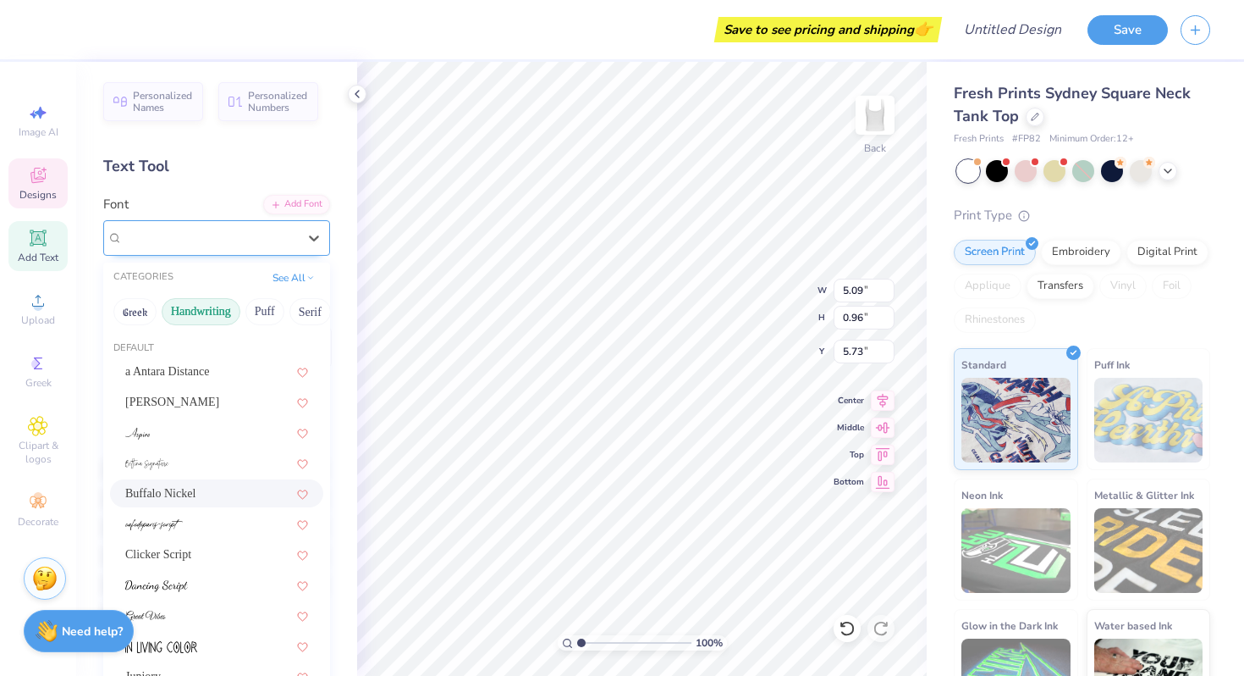
click at [260, 245] on div "Buffalo Nickel" at bounding box center [210, 237] width 178 height 26
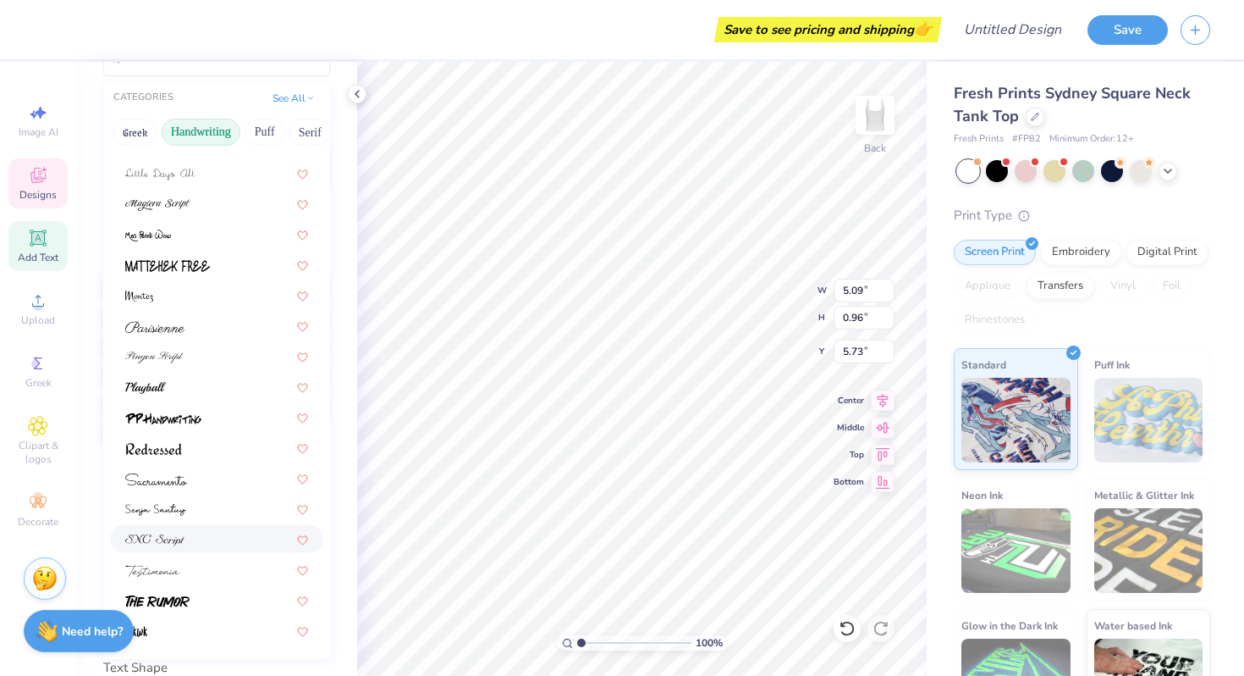
scroll to position [308, 0]
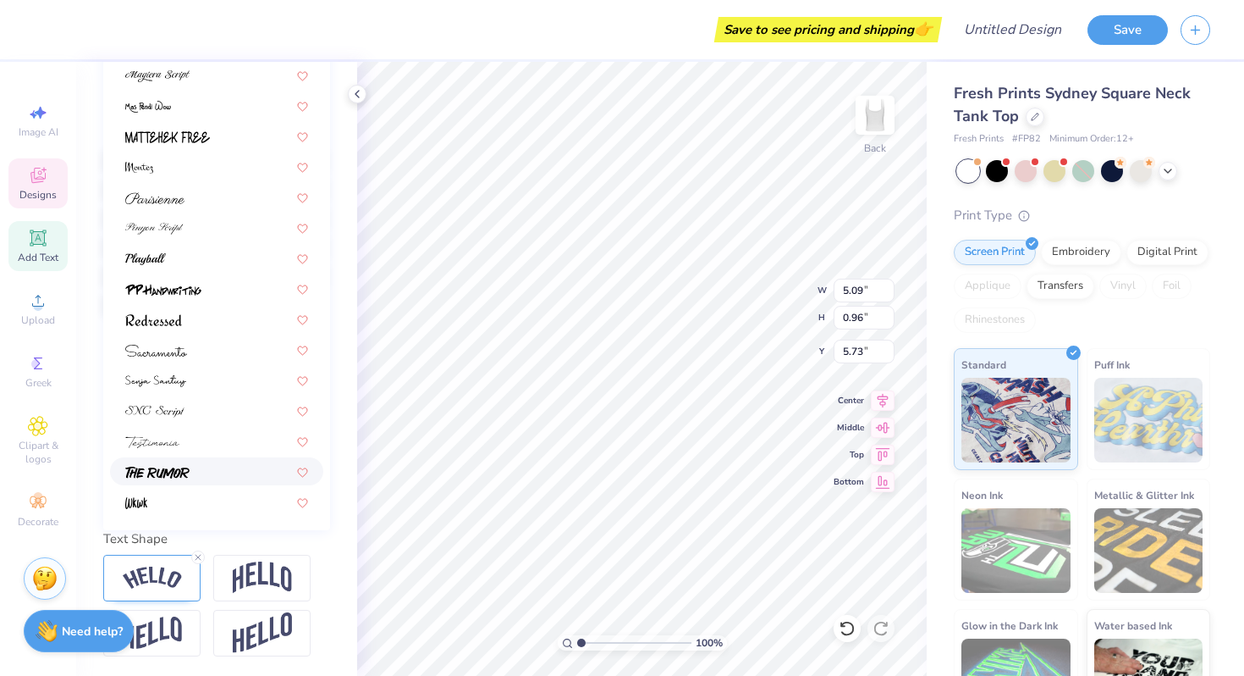
click at [219, 479] on div at bounding box center [216, 471] width 183 height 18
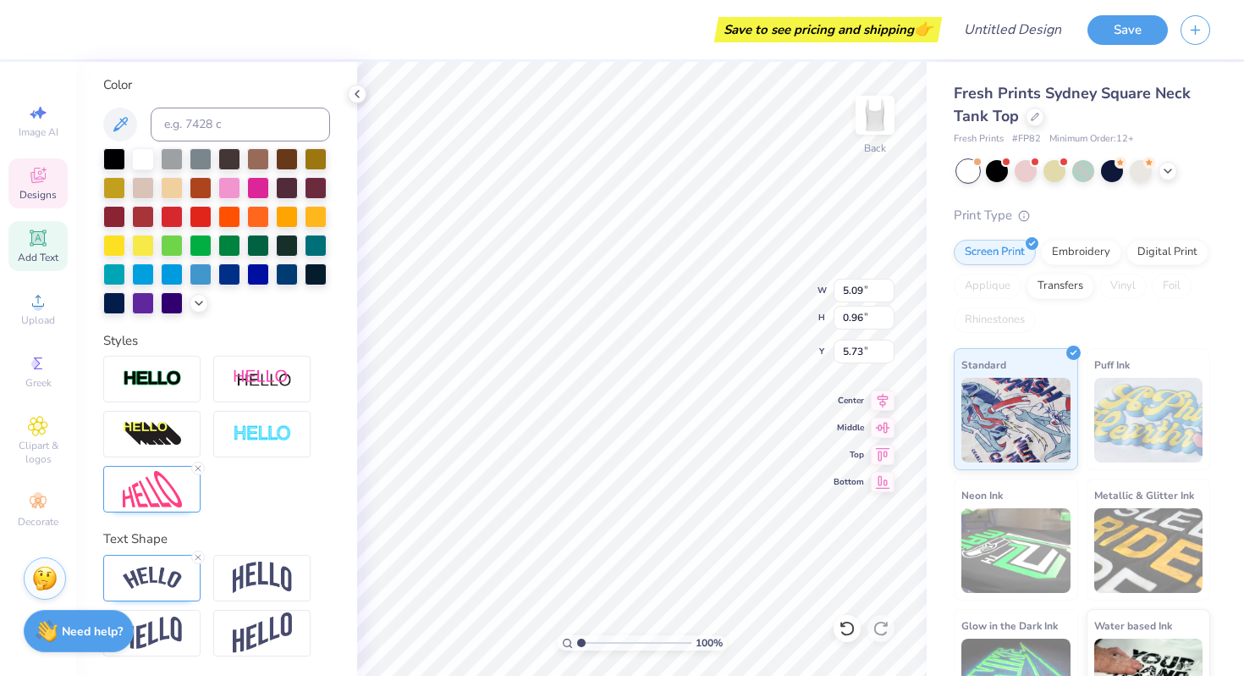
type input "5.06"
type input "1.07"
type input "5.62"
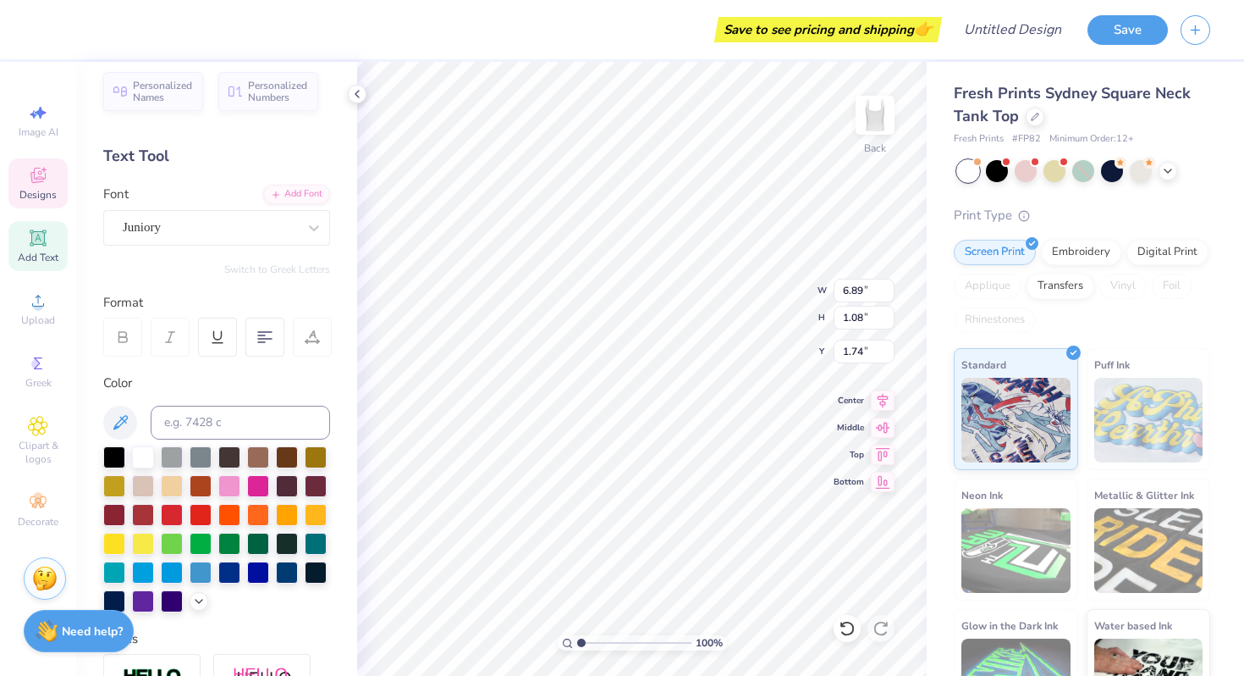
scroll to position [0, 0]
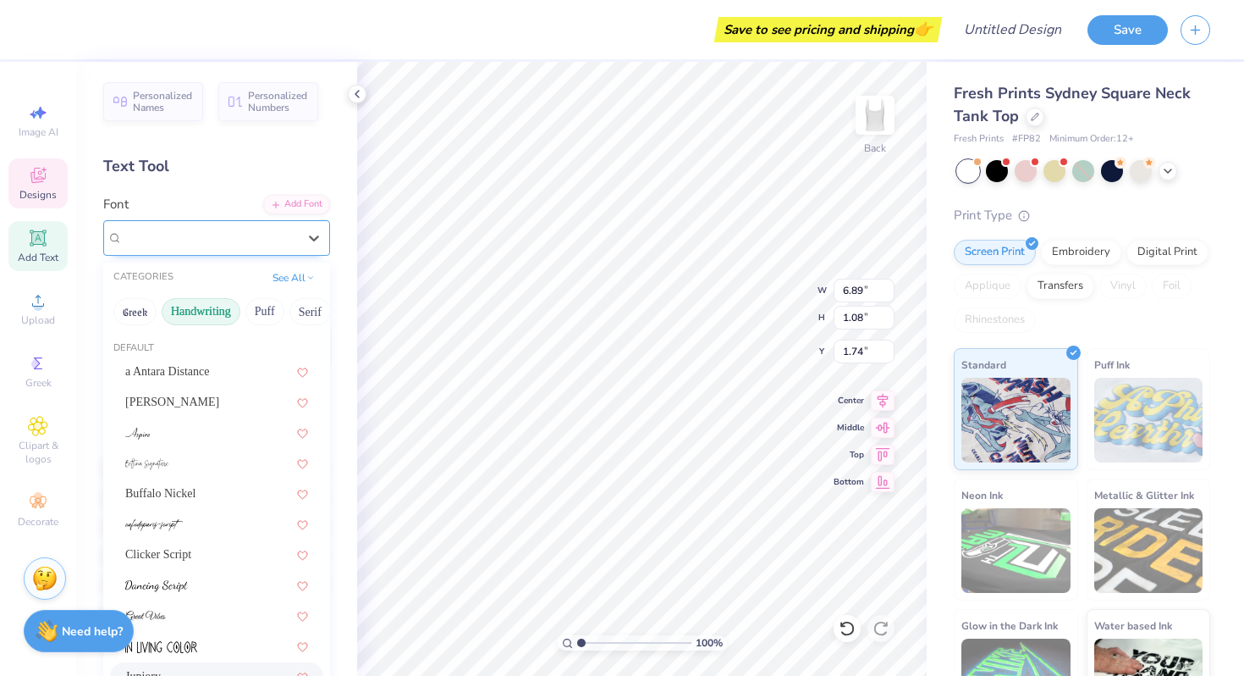
click at [238, 238] on div "Juniory" at bounding box center [210, 237] width 178 height 26
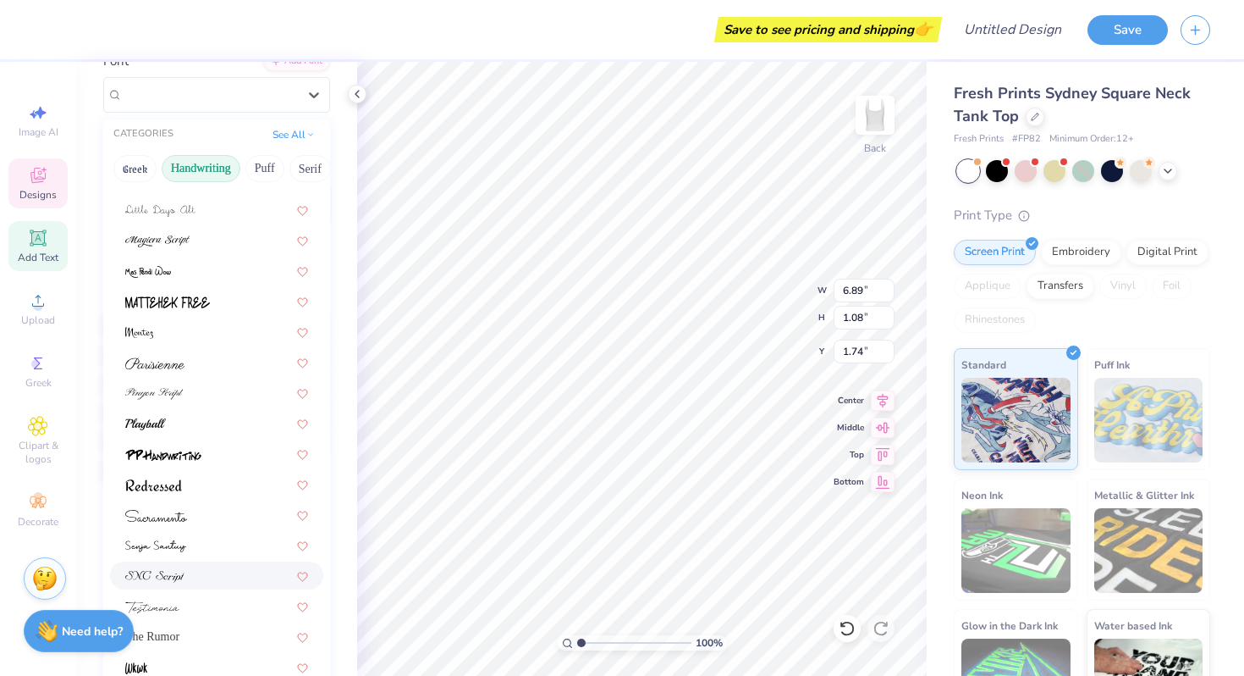
scroll to position [215, 0]
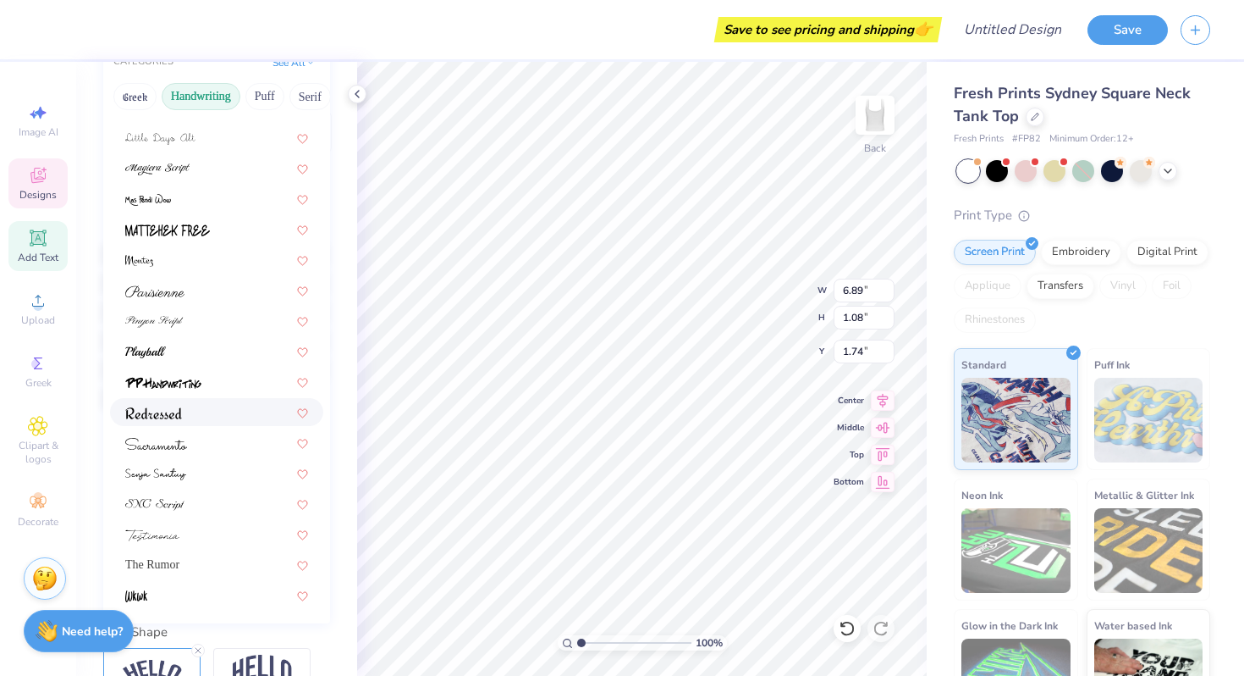
click at [185, 416] on div at bounding box center [216, 412] width 183 height 18
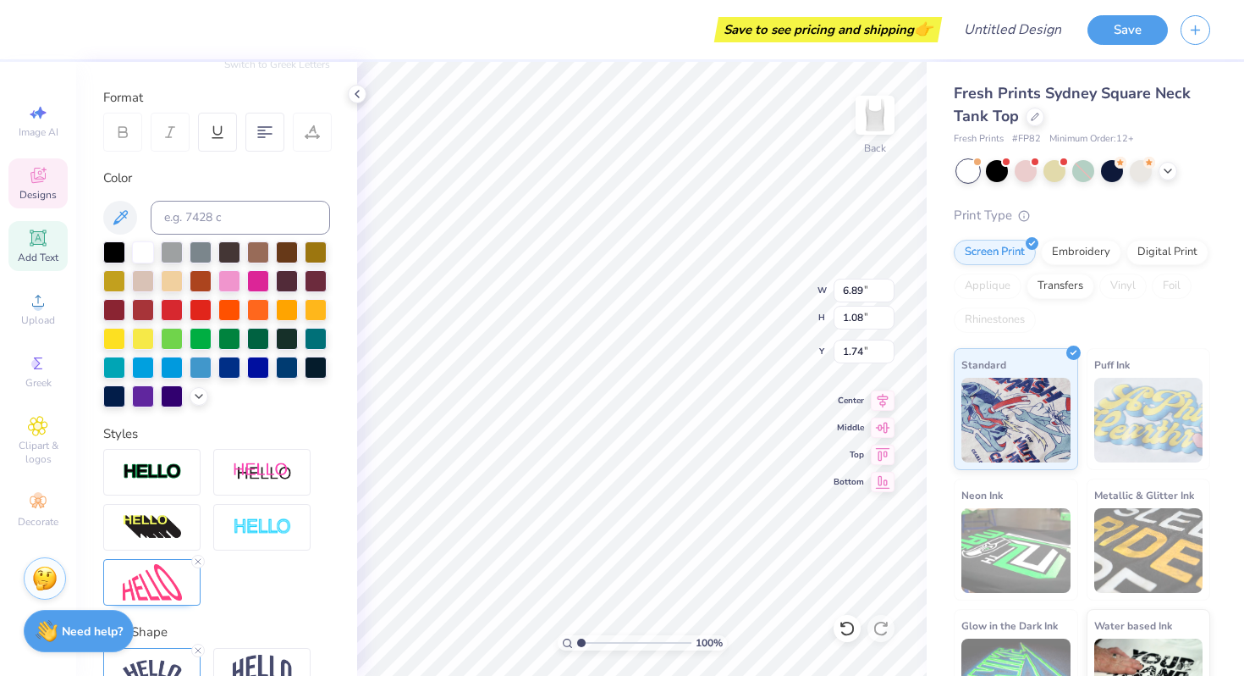
type input "1.10"
type input "1.72"
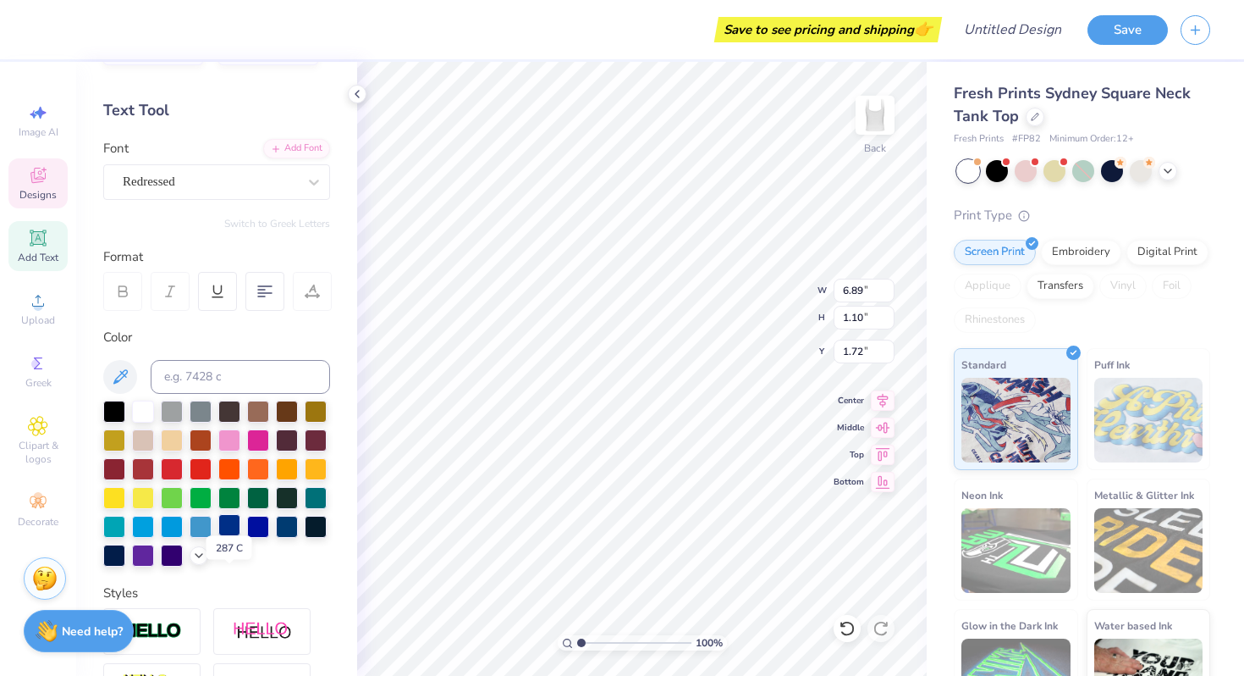
scroll to position [0, 0]
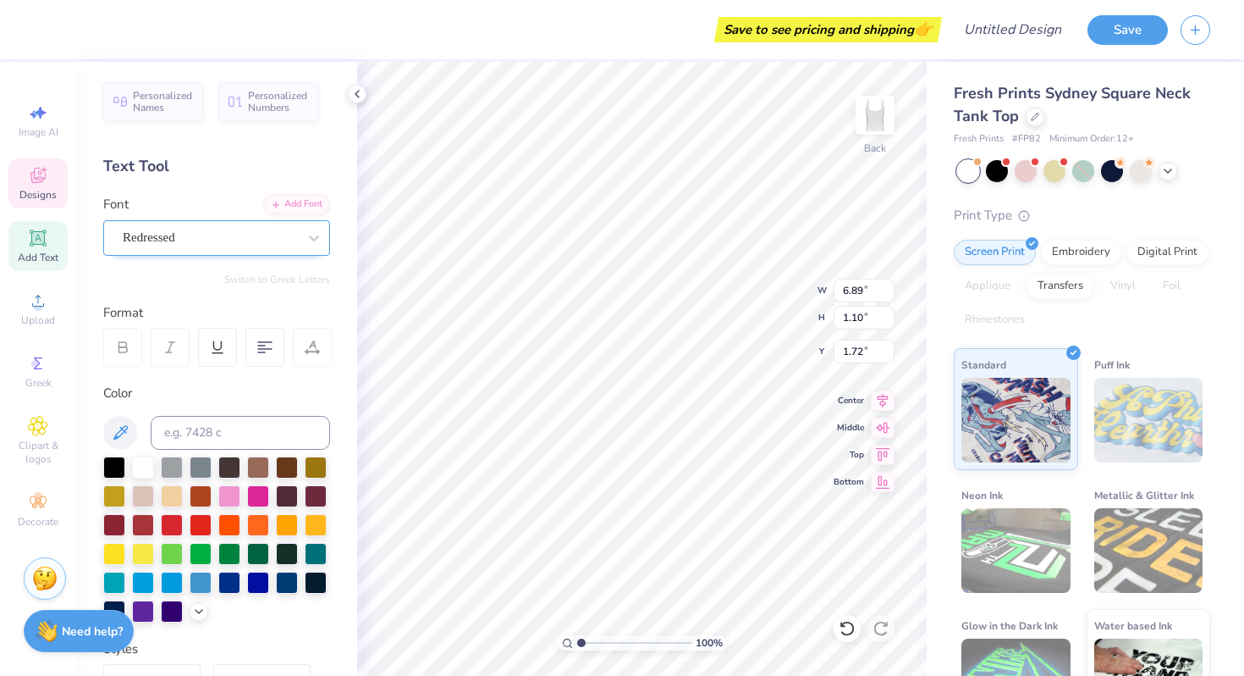
click at [233, 233] on div "Redressed" at bounding box center [210, 237] width 178 height 26
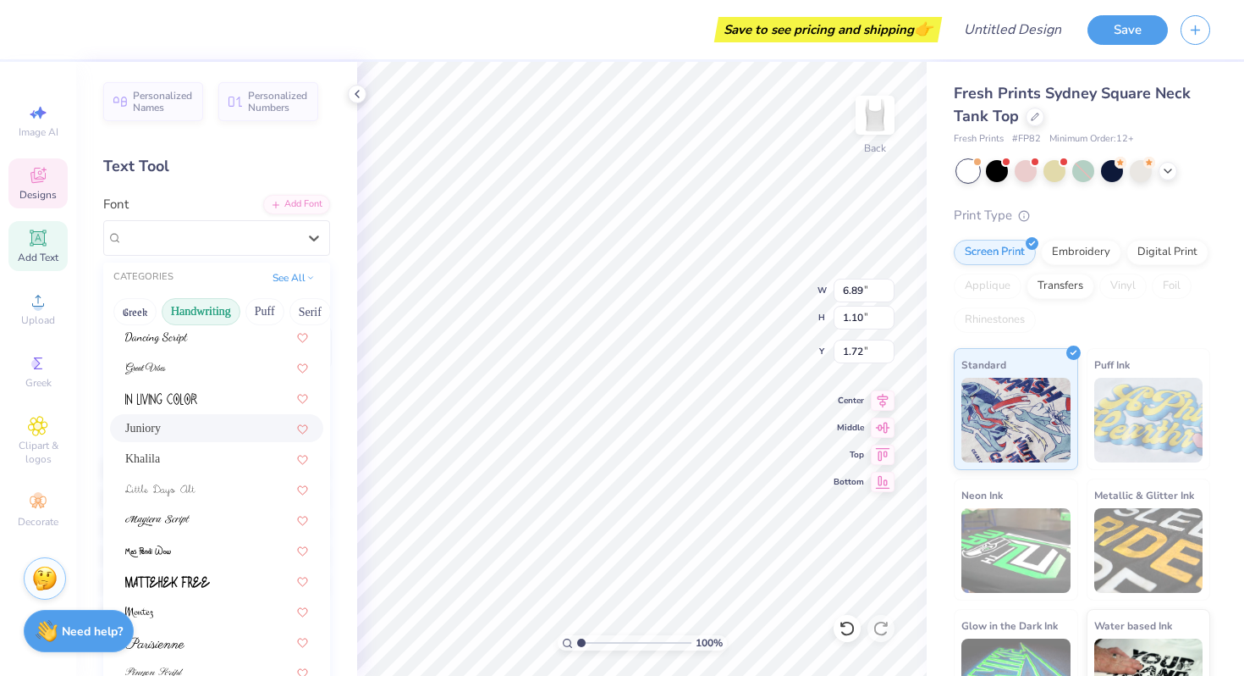
scroll to position [282, 0]
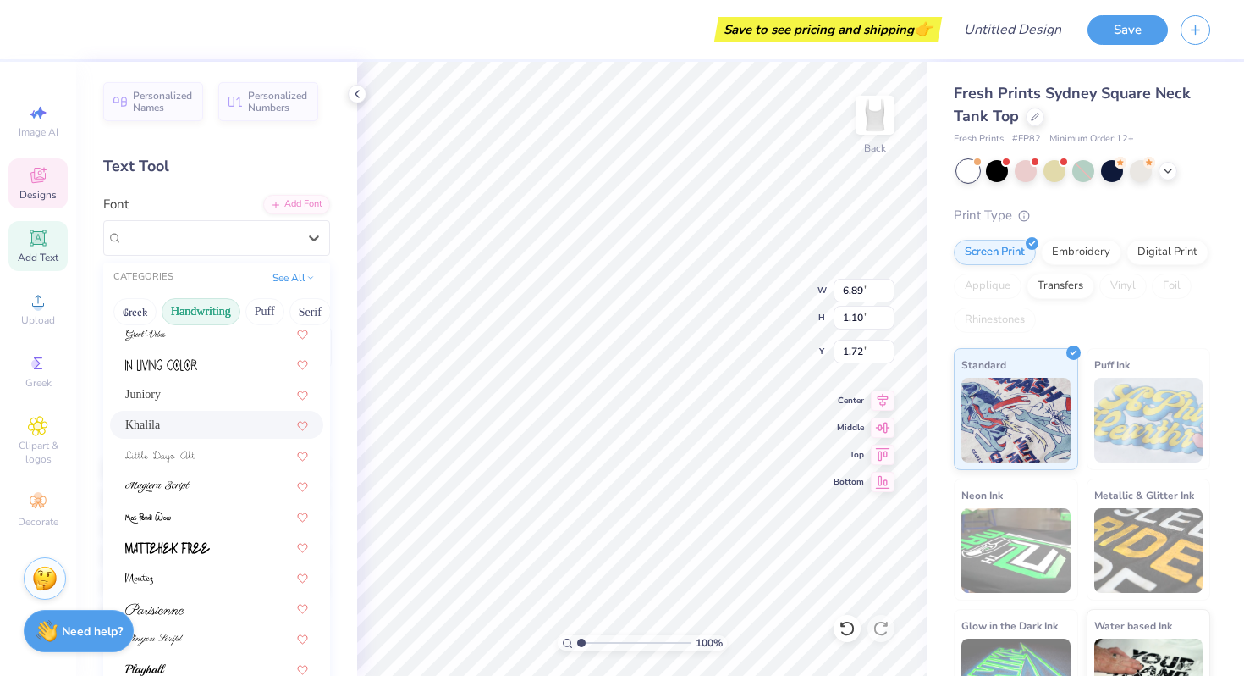
click at [179, 437] on div "Khalila" at bounding box center [216, 425] width 213 height 28
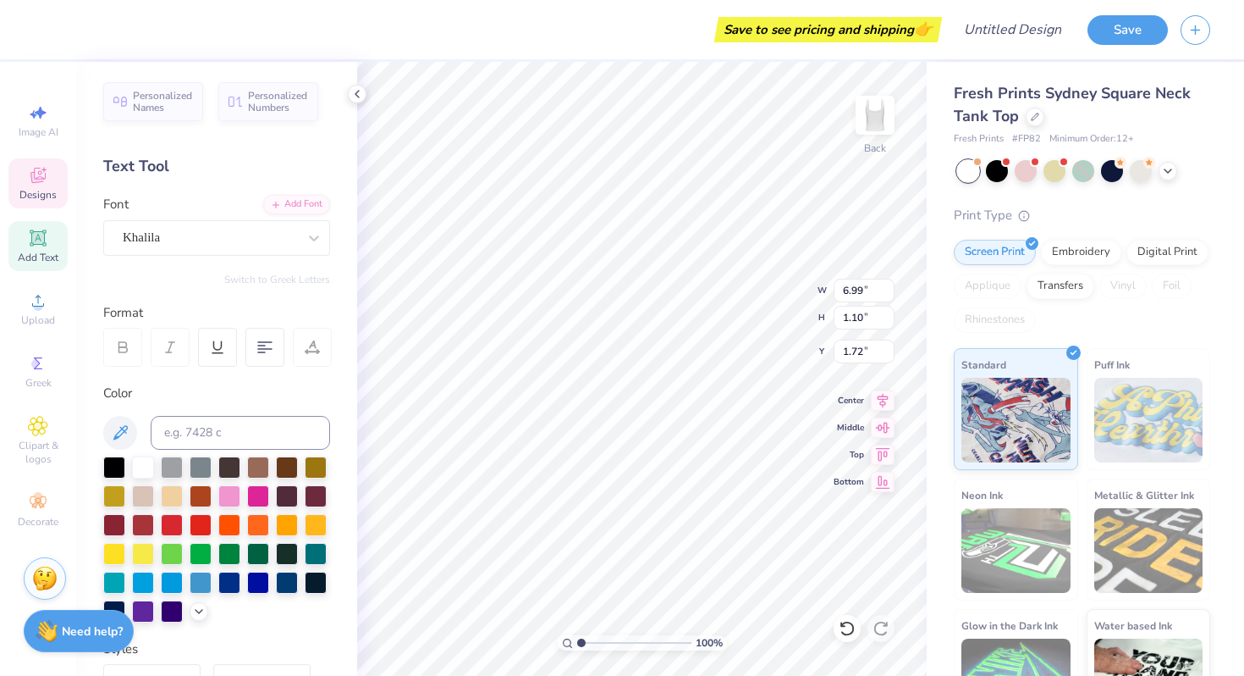
type input "6.99"
type input "1.11"
type input "1.68"
click at [296, 240] on div "Khalila" at bounding box center [210, 237] width 178 height 26
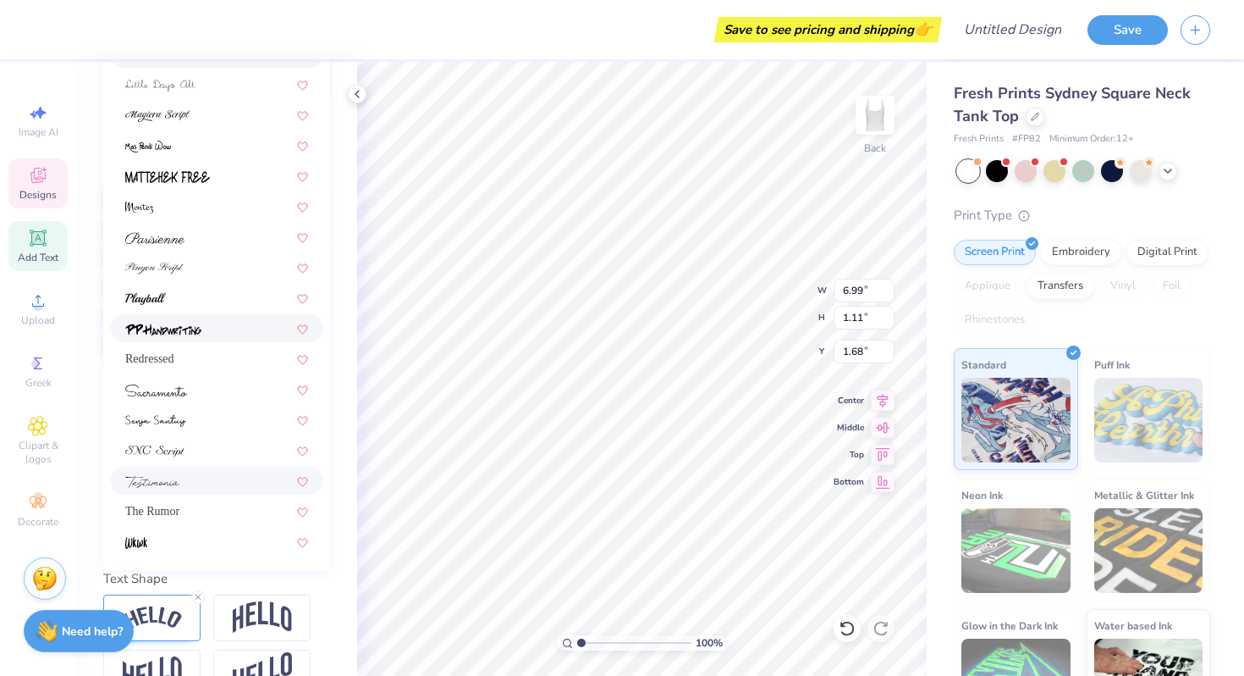
scroll to position [308, 0]
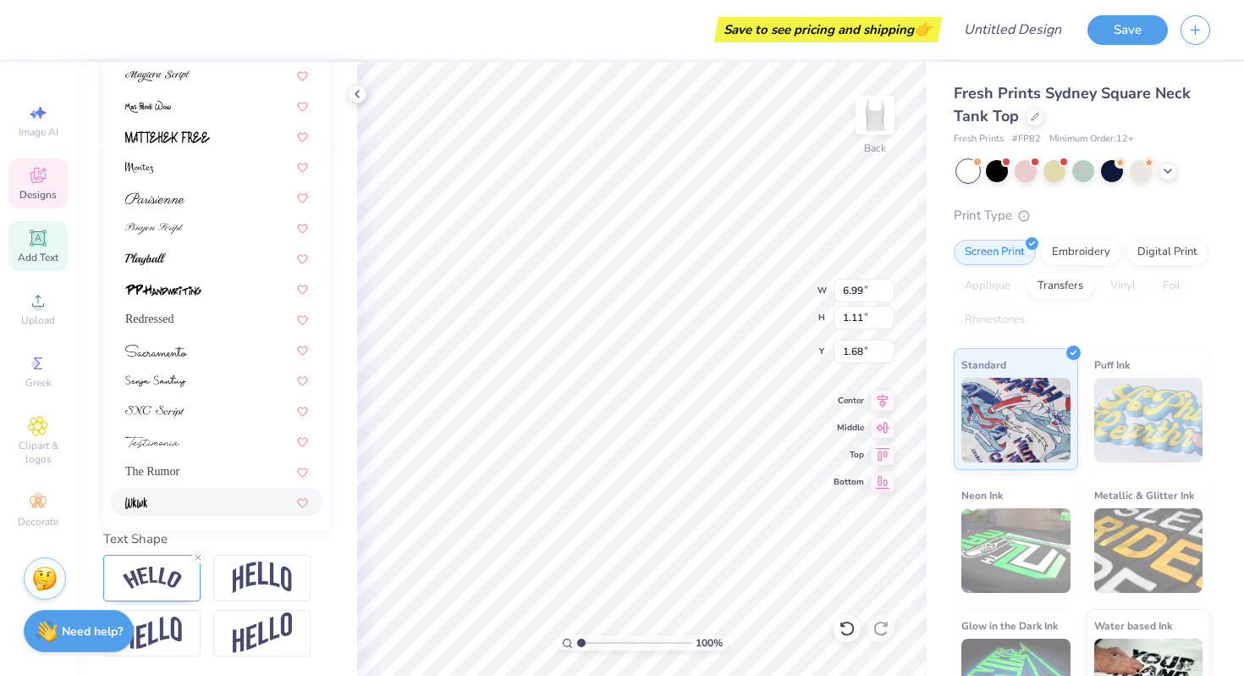
click at [188, 497] on div at bounding box center [216, 502] width 183 height 18
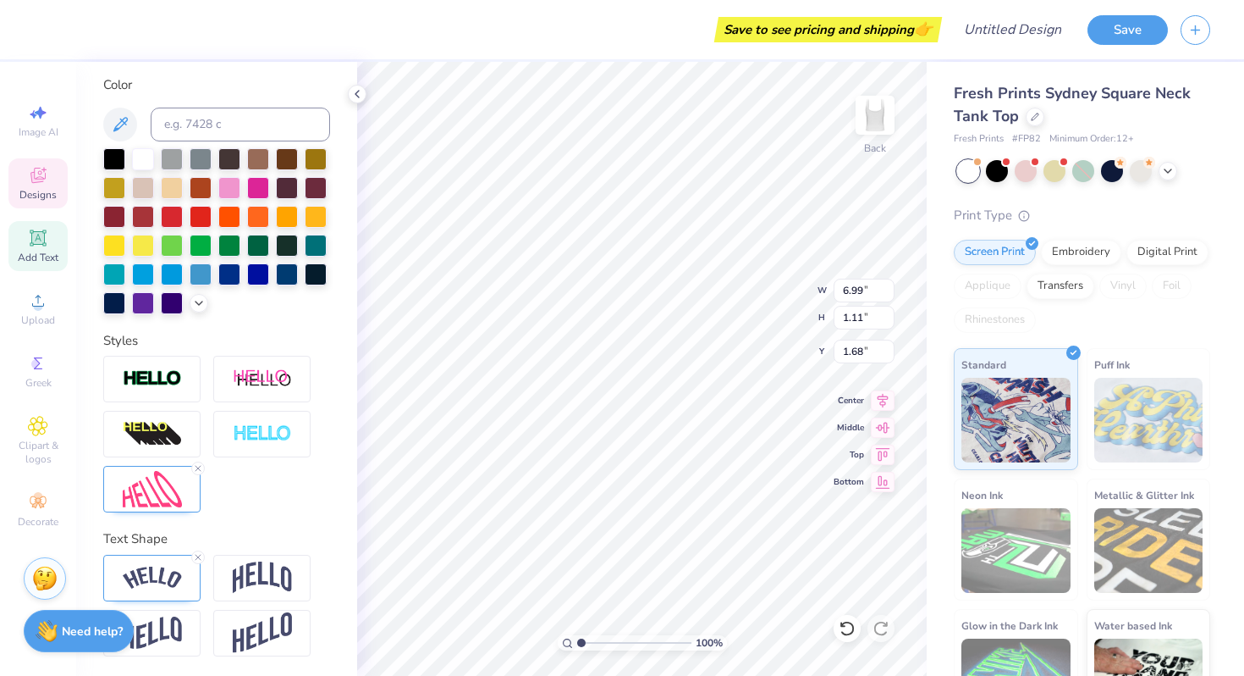
type input "6.85"
type input "1.14"
type input "1.75"
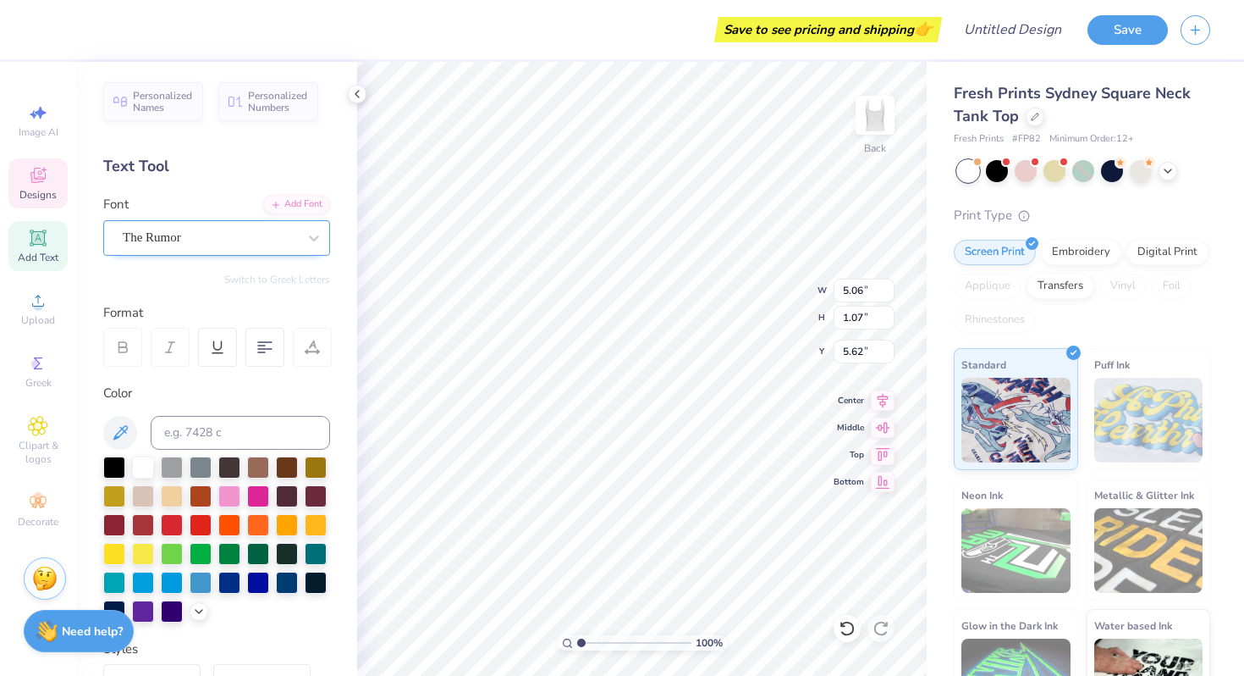
click at [268, 236] on div "The Rumor" at bounding box center [210, 237] width 178 height 26
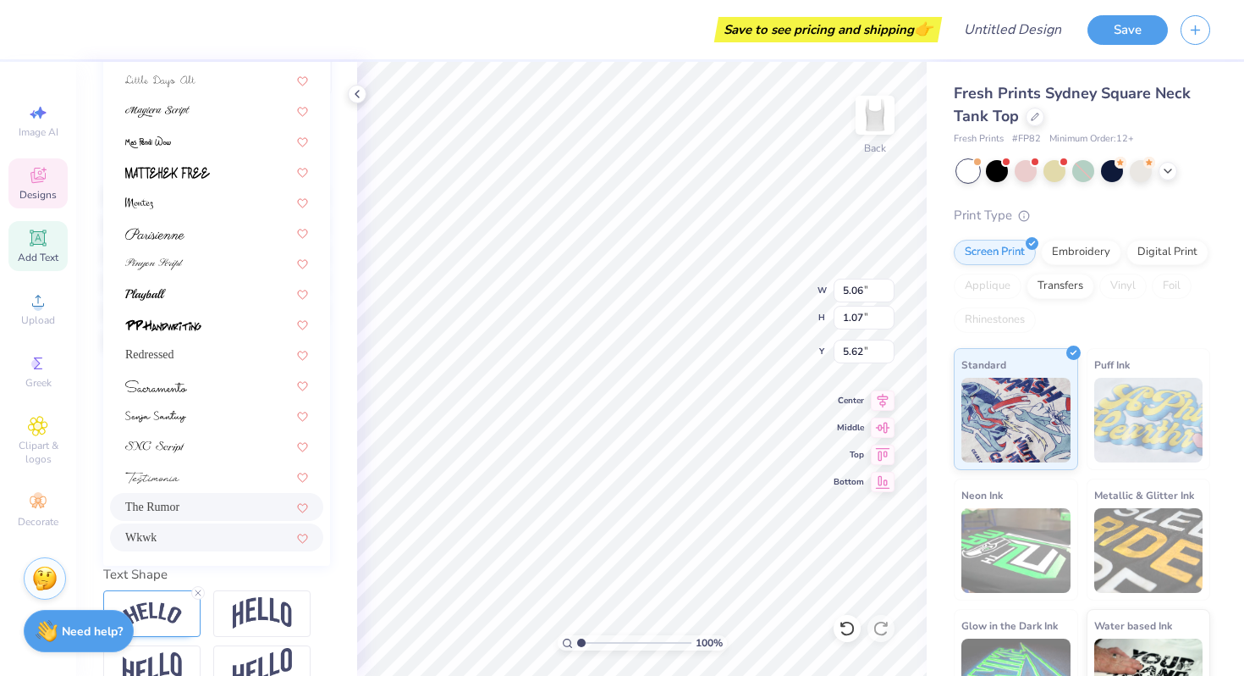
scroll to position [273, 0]
click at [164, 531] on div "Wkwk" at bounding box center [216, 536] width 183 height 18
type input "5.05"
type input "0.99"
type input "5.69"
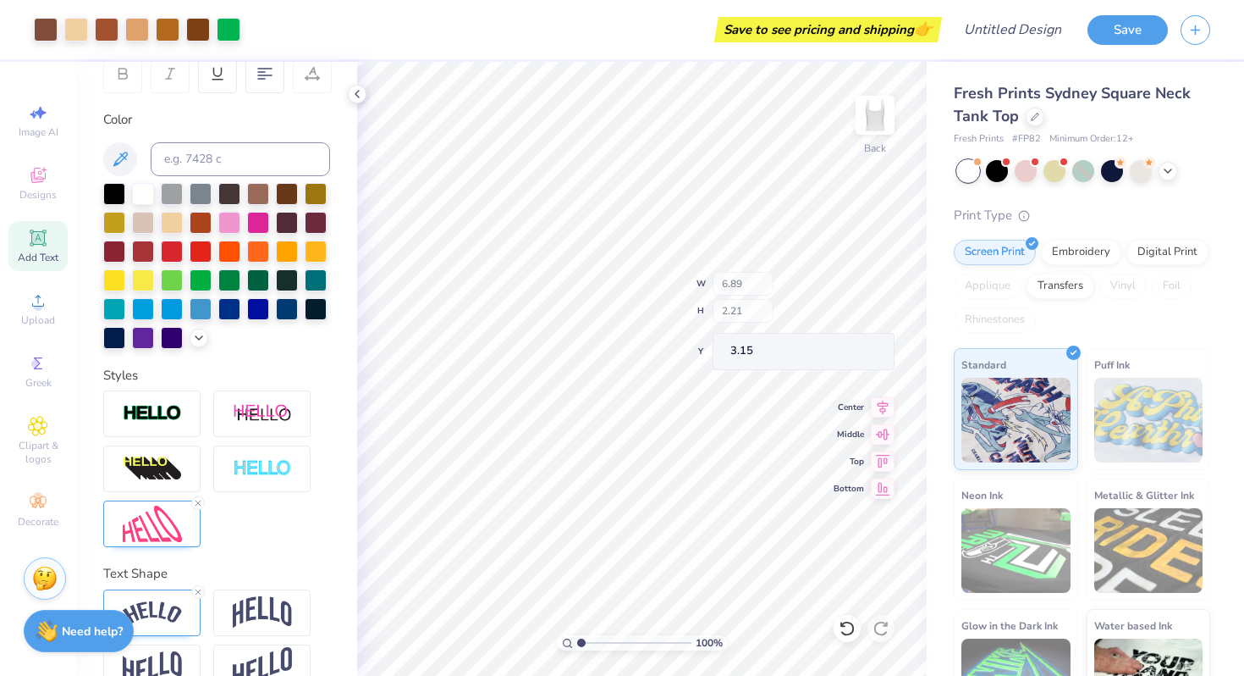
type input "3.23"
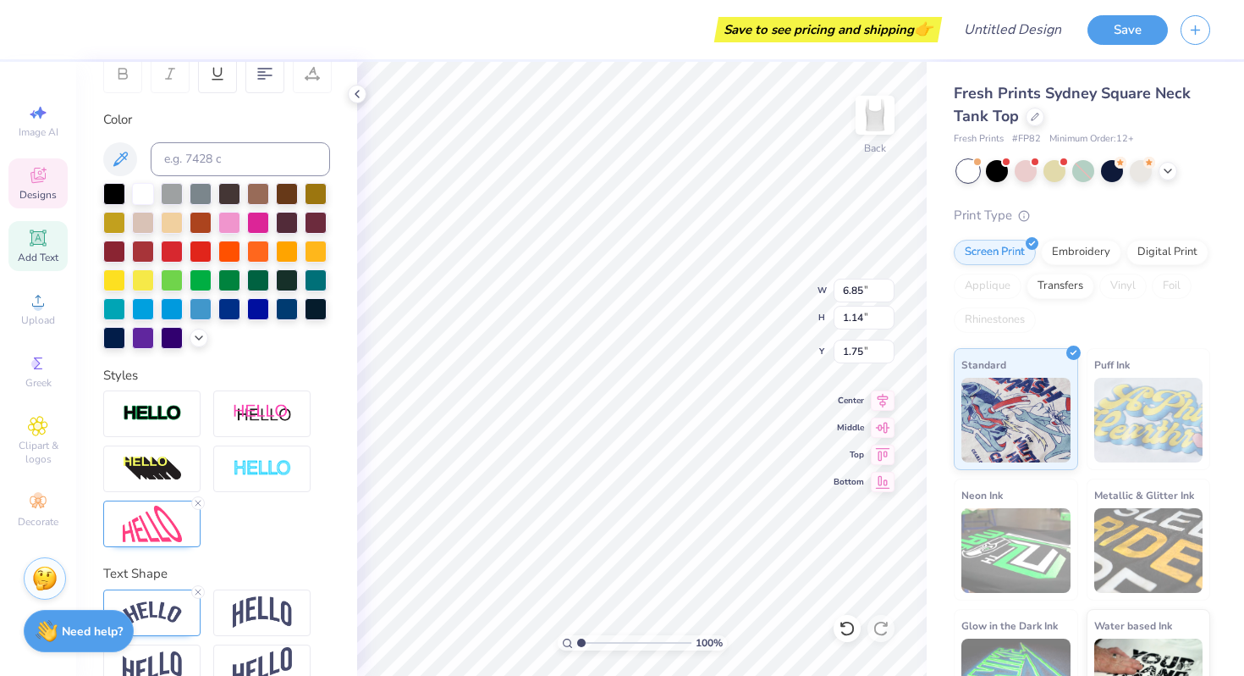
type input "2.11"
type input "2.10"
type input "3.26"
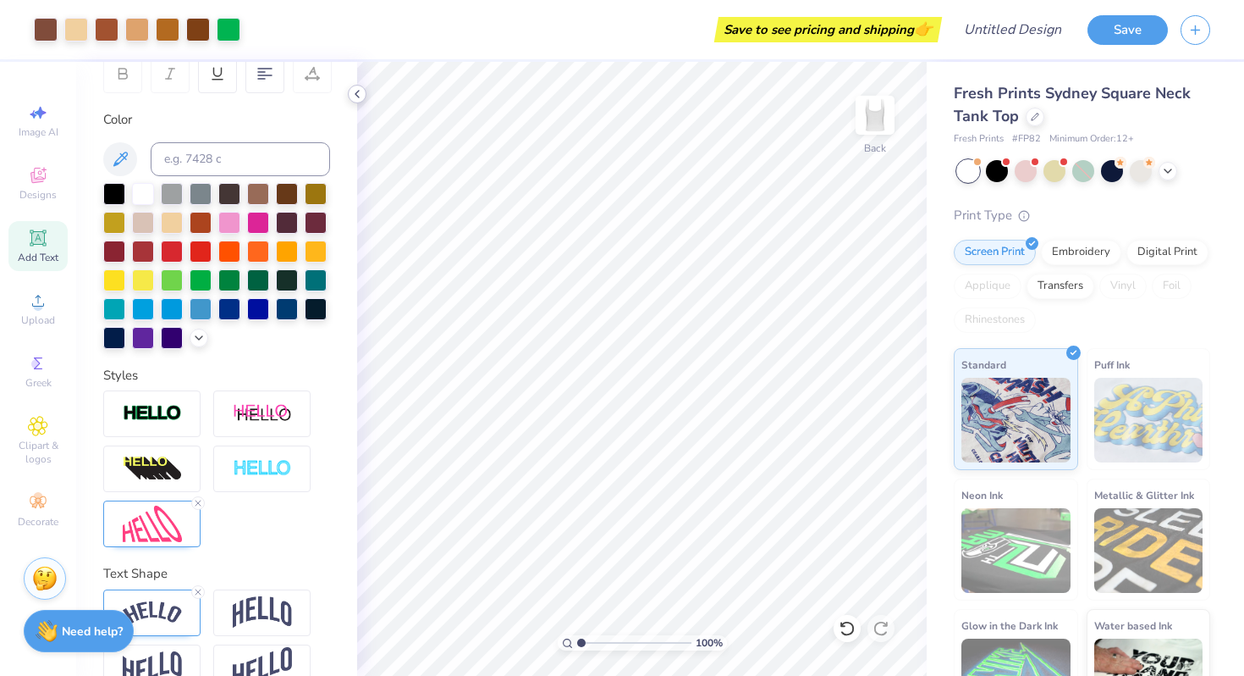
click at [358, 95] on icon at bounding box center [357, 94] width 14 height 14
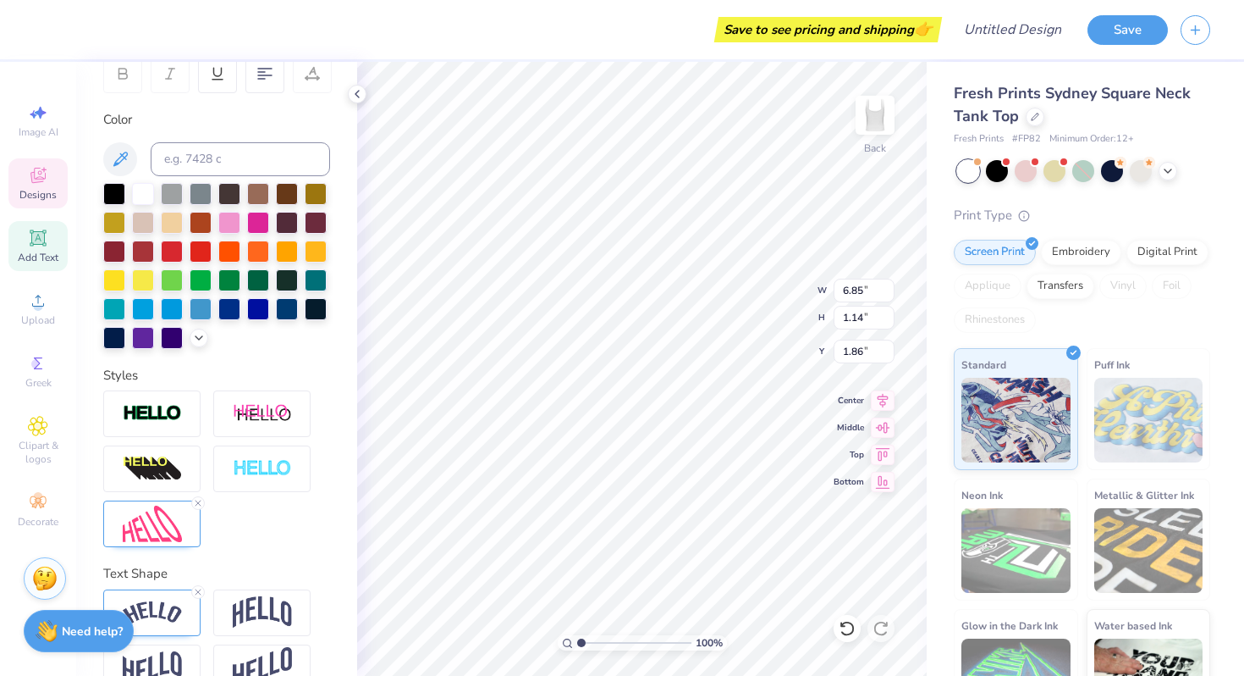
click at [36, 178] on icon at bounding box center [37, 175] width 15 height 15
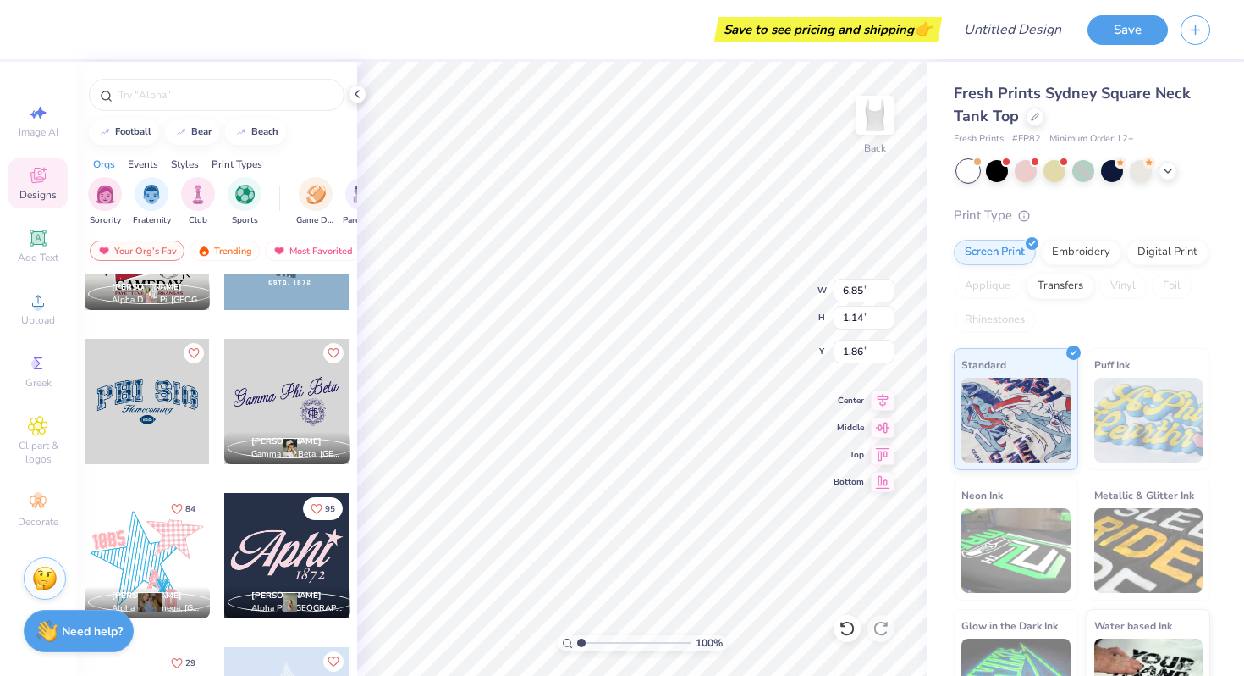
scroll to position [907, 0]
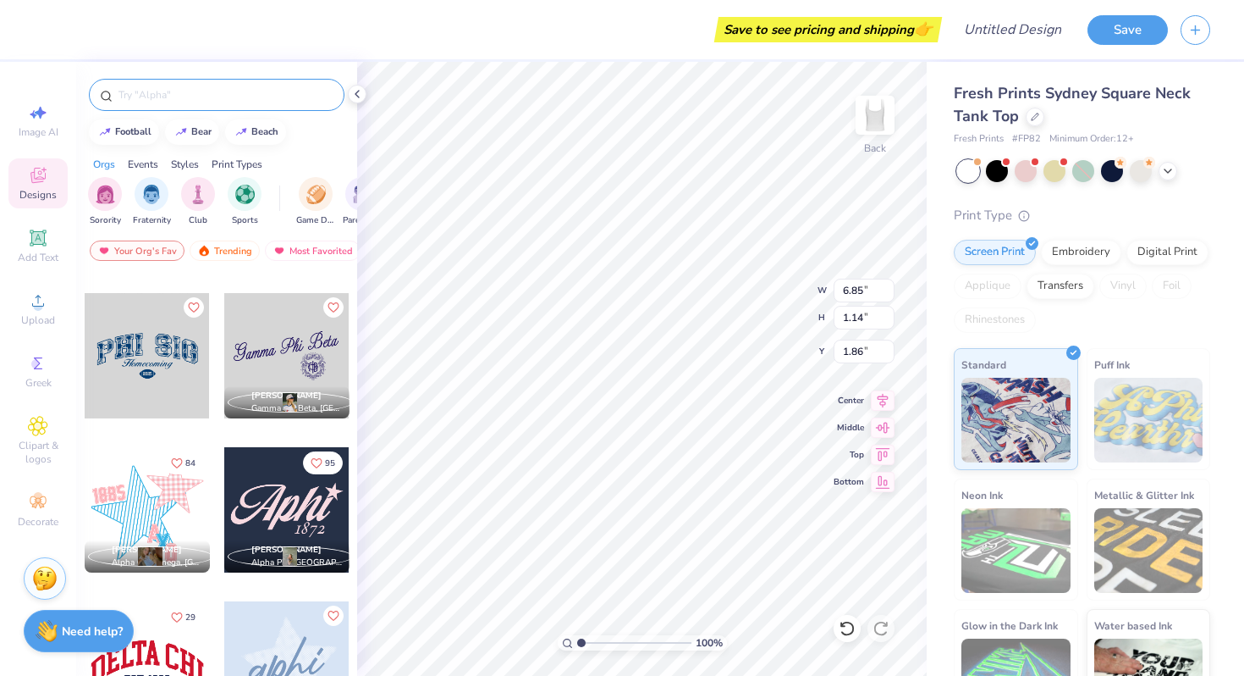
click at [212, 92] on input "text" at bounding box center [225, 94] width 217 height 17
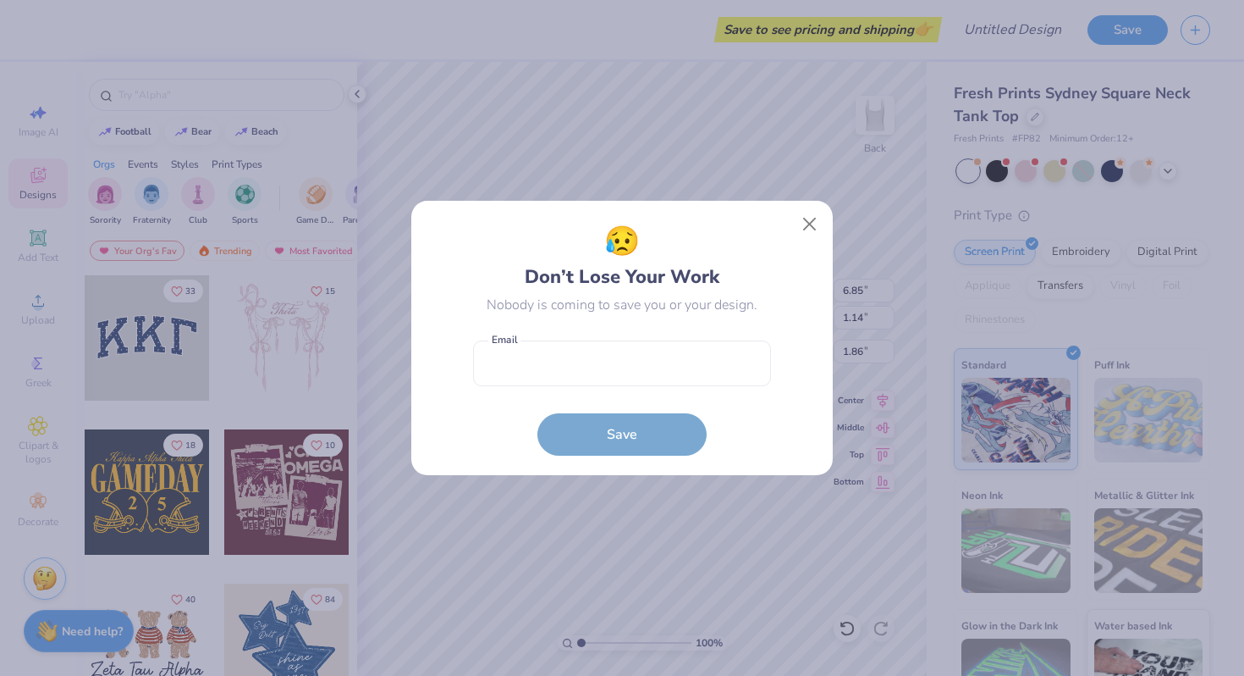
click at [613, 428] on form "Email is a required field Email Save" at bounding box center [622, 394] width 298 height 124
click at [617, 378] on input "email" at bounding box center [622, 363] width 298 height 47
type input "olilly175@gmail.com"
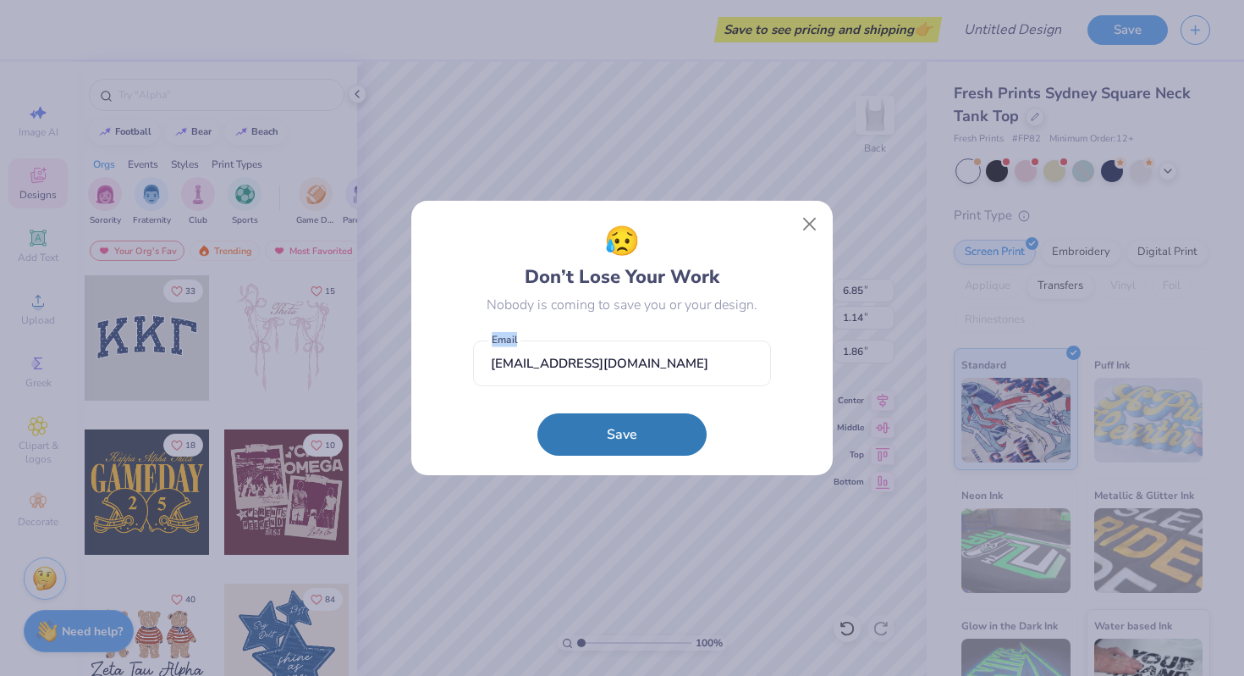
click at [604, 409] on form "olilly175@gmail.com Email Save" at bounding box center [622, 394] width 298 height 124
click at [604, 420] on button "Save" at bounding box center [622, 430] width 169 height 42
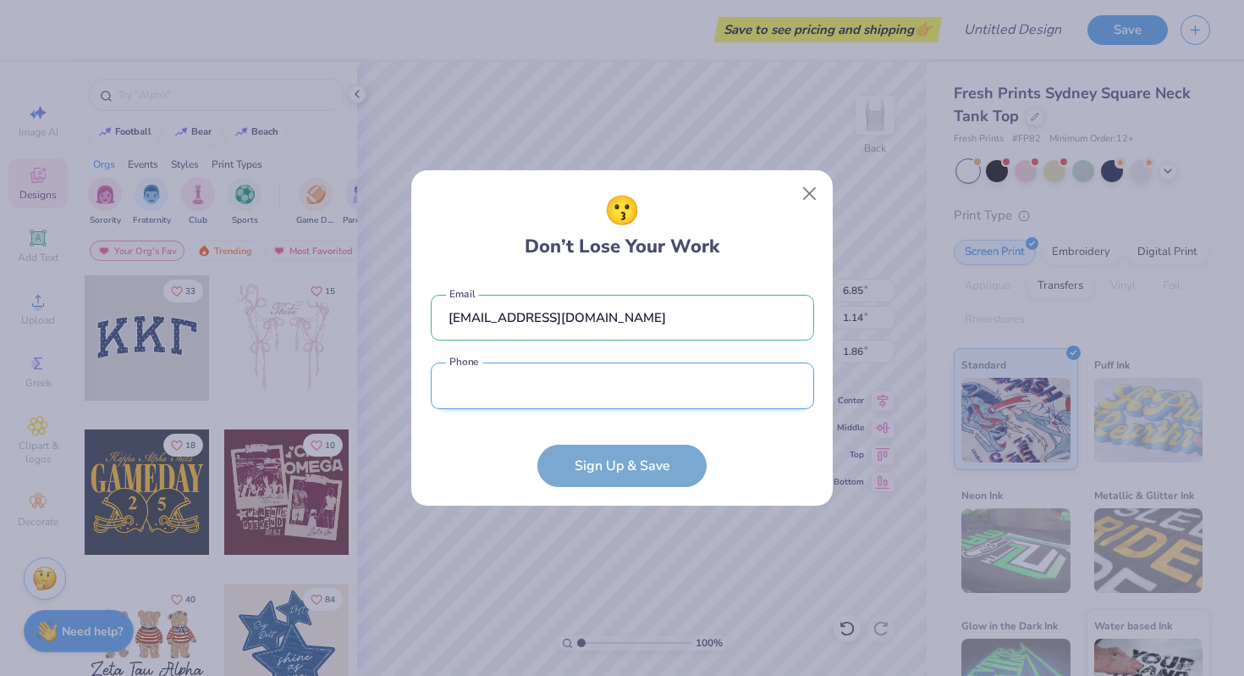
click at [595, 404] on input "tel" at bounding box center [623, 385] width 384 height 47
type input "(816) 832-3175"
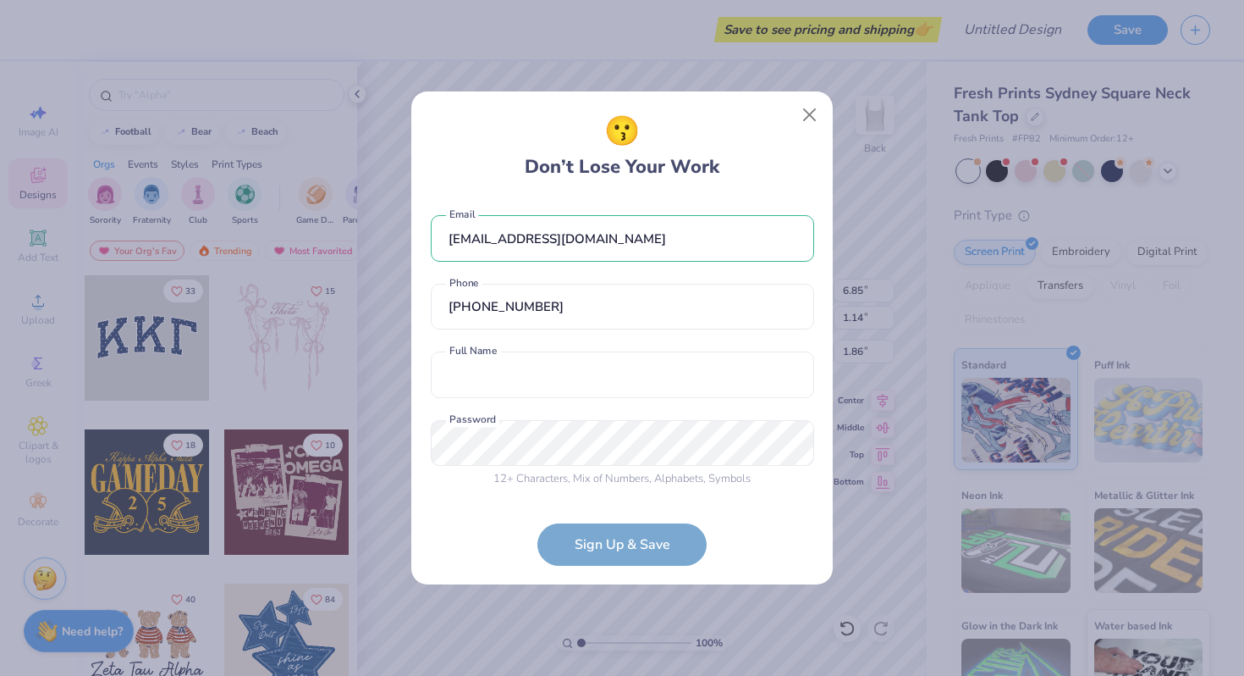
click at [571, 339] on div "olilly175@gmail.com Email (816) 832-3175 Phone Full Name is a required field Fu…" at bounding box center [623, 347] width 384 height 298
click at [571, 371] on input "text" at bounding box center [623, 374] width 384 height 47
type input "lilly obregon"
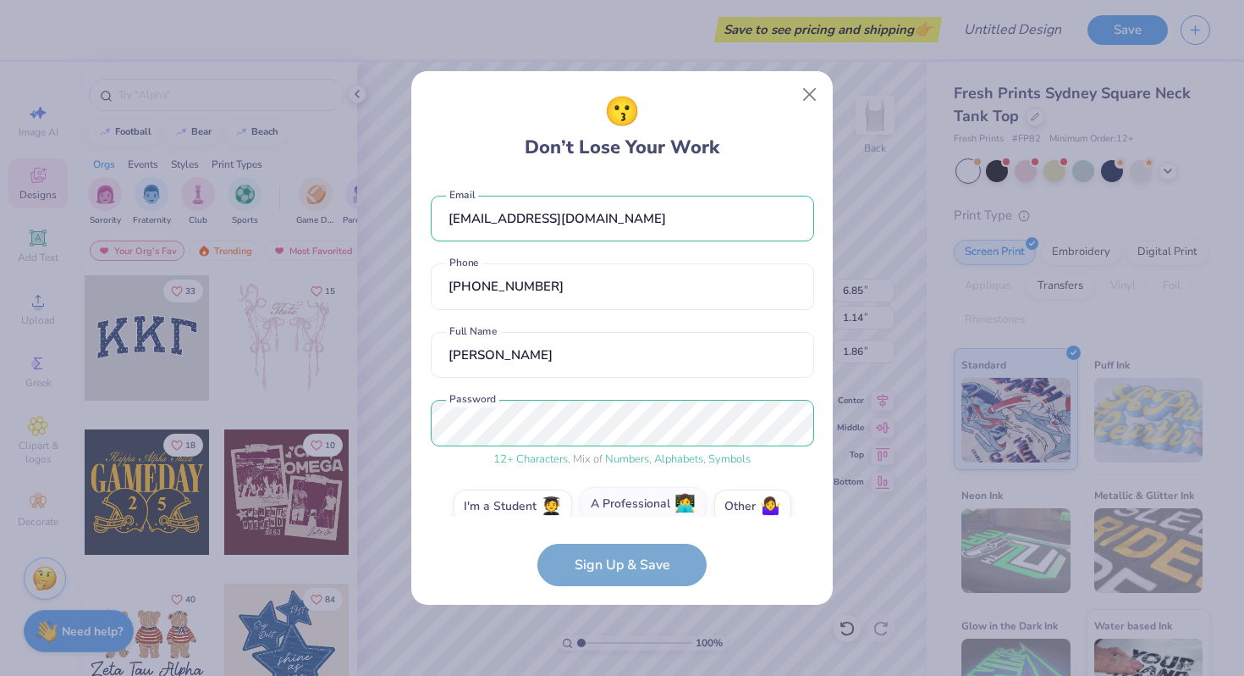
scroll to position [24, 0]
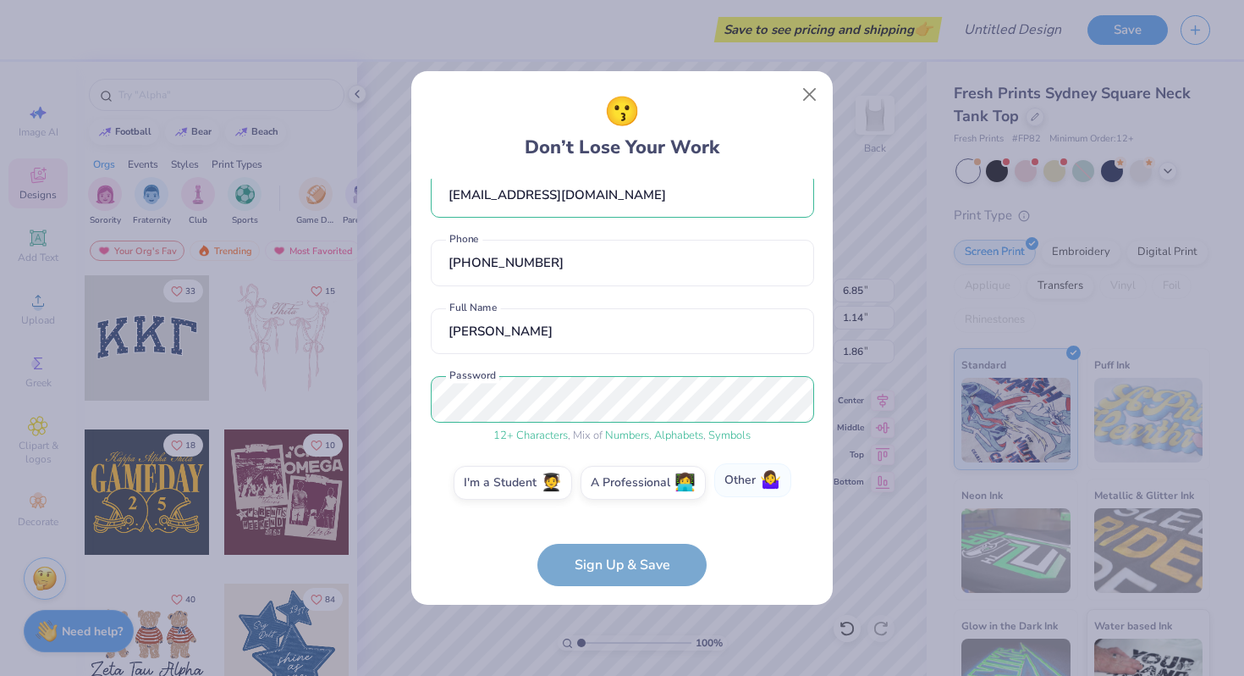
click at [754, 478] on label "Other 🤷‍♀️" at bounding box center [753, 480] width 77 height 34
click at [628, 505] on input "Other 🤷‍♀️" at bounding box center [622, 510] width 11 height 11
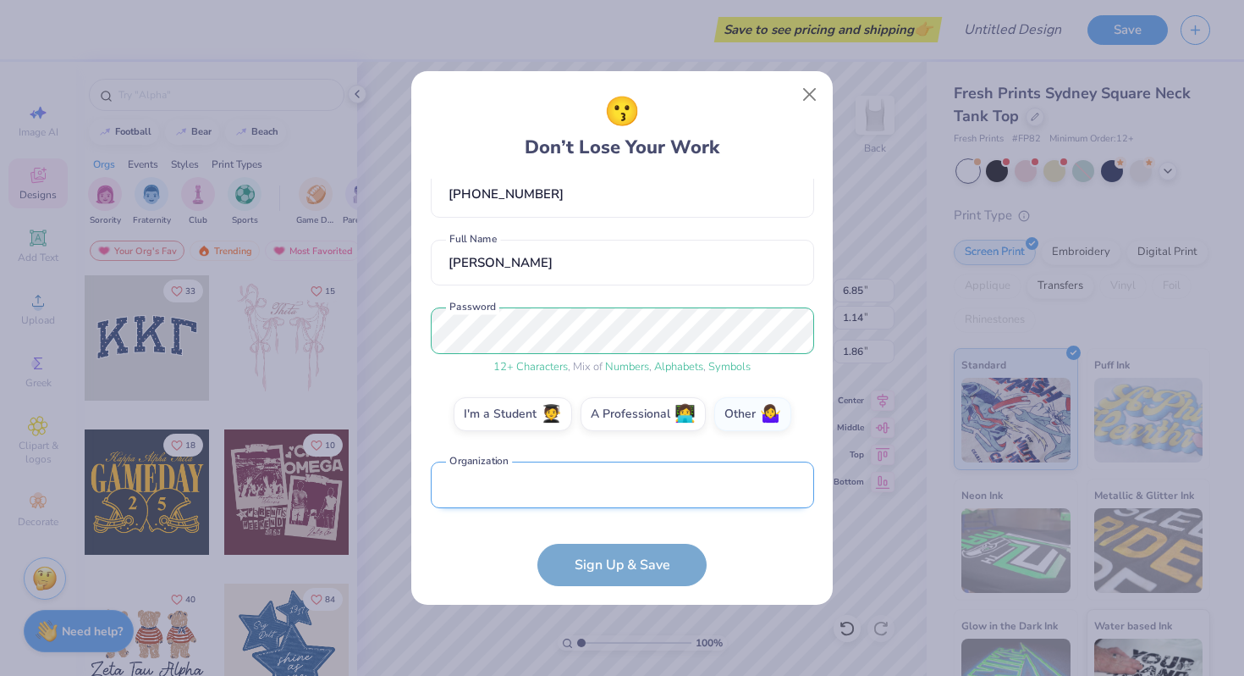
click at [599, 474] on input "text" at bounding box center [623, 484] width 384 height 47
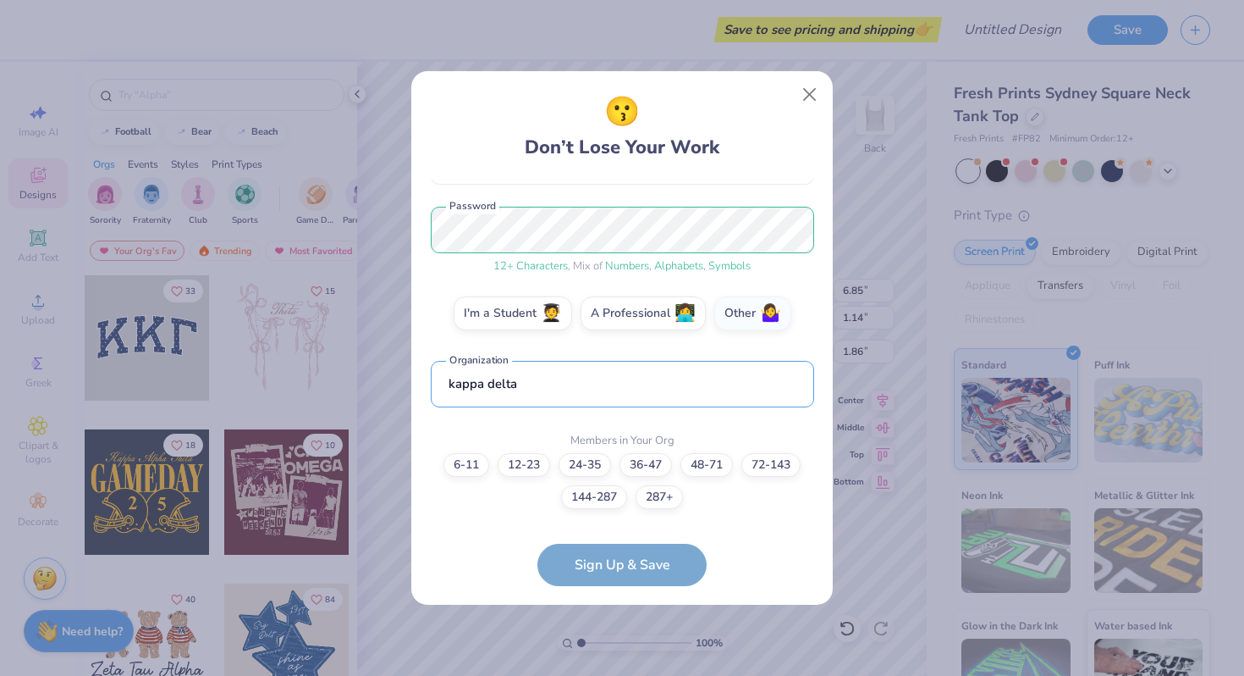
type input "kappa delta"
click at [595, 575] on form "olilly175@gmail.com Email (816) 832-3175 Phone lilly obregon Full Name 12 + Cha…" at bounding box center [623, 382] width 384 height 407
click at [605, 571] on form "olilly175@gmail.com Email (816) 832-3175 Phone lilly obregon Full Name 12 + Cha…" at bounding box center [623, 382] width 384 height 407
click at [605, 564] on form "olilly175@gmail.com Email (816) 832-3175 Phone lilly obregon Full Name 12 + Cha…" at bounding box center [623, 382] width 384 height 407
click at [586, 464] on label "24-35" at bounding box center [585, 462] width 52 height 24
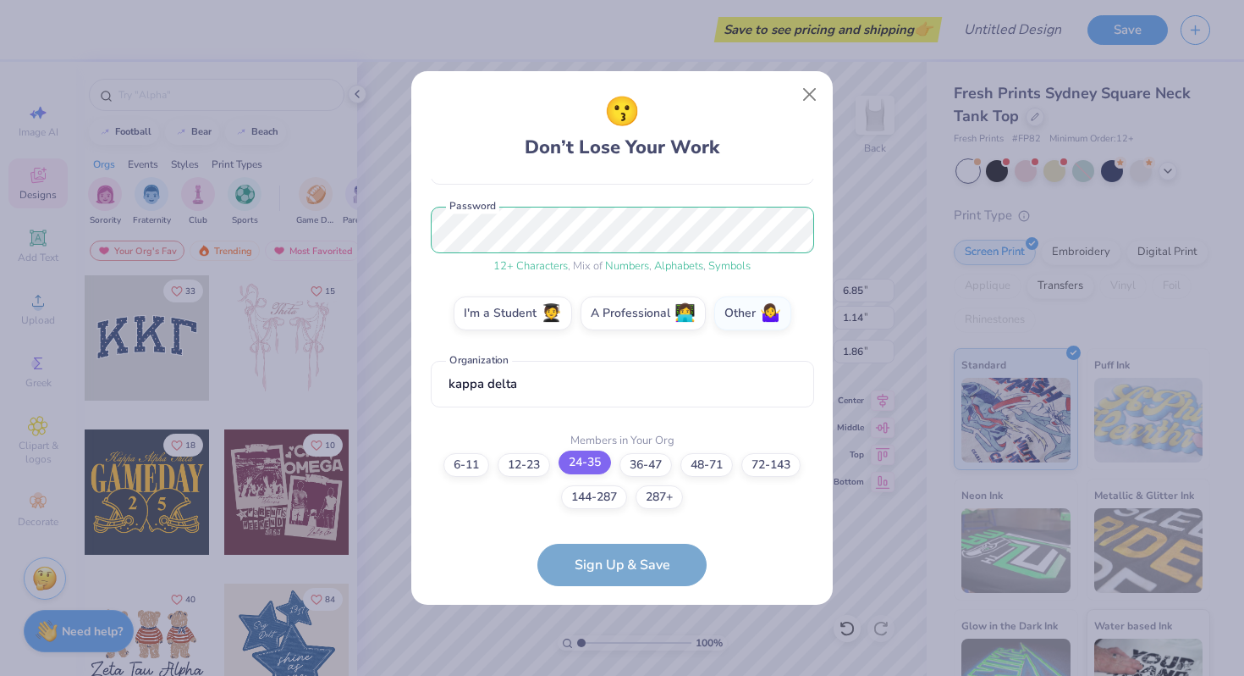
click at [617, 669] on input "24-35" at bounding box center [622, 674] width 11 height 11
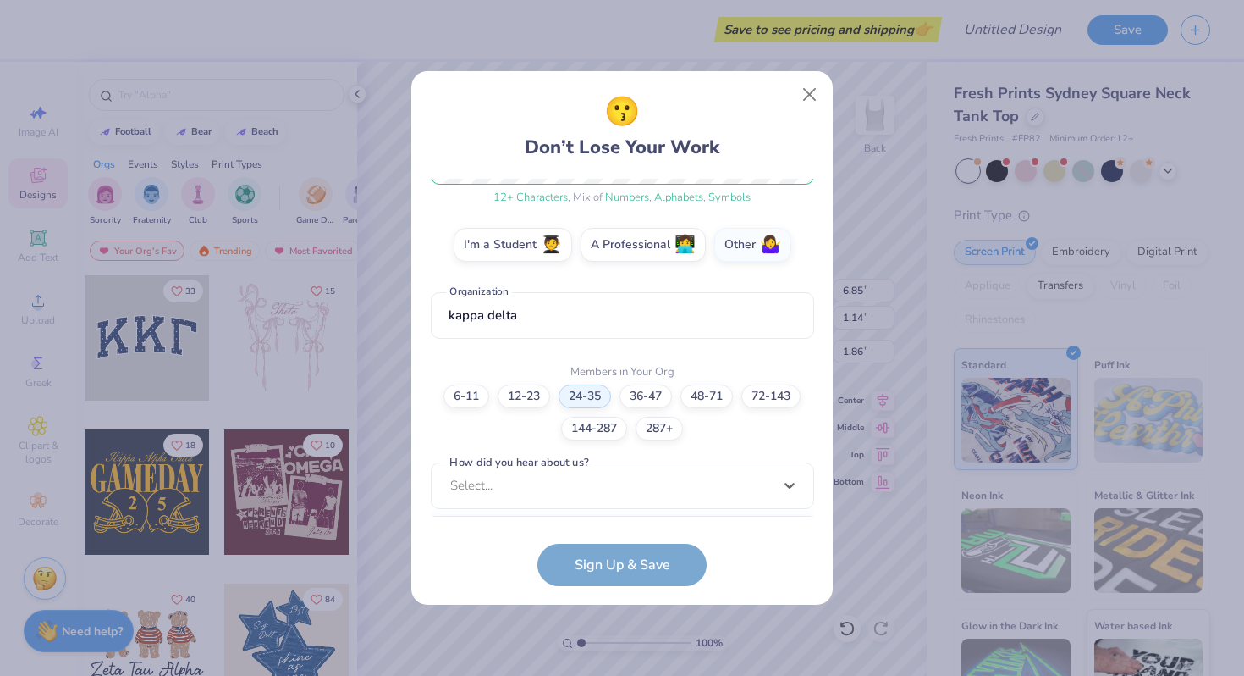
scroll to position [516, 0]
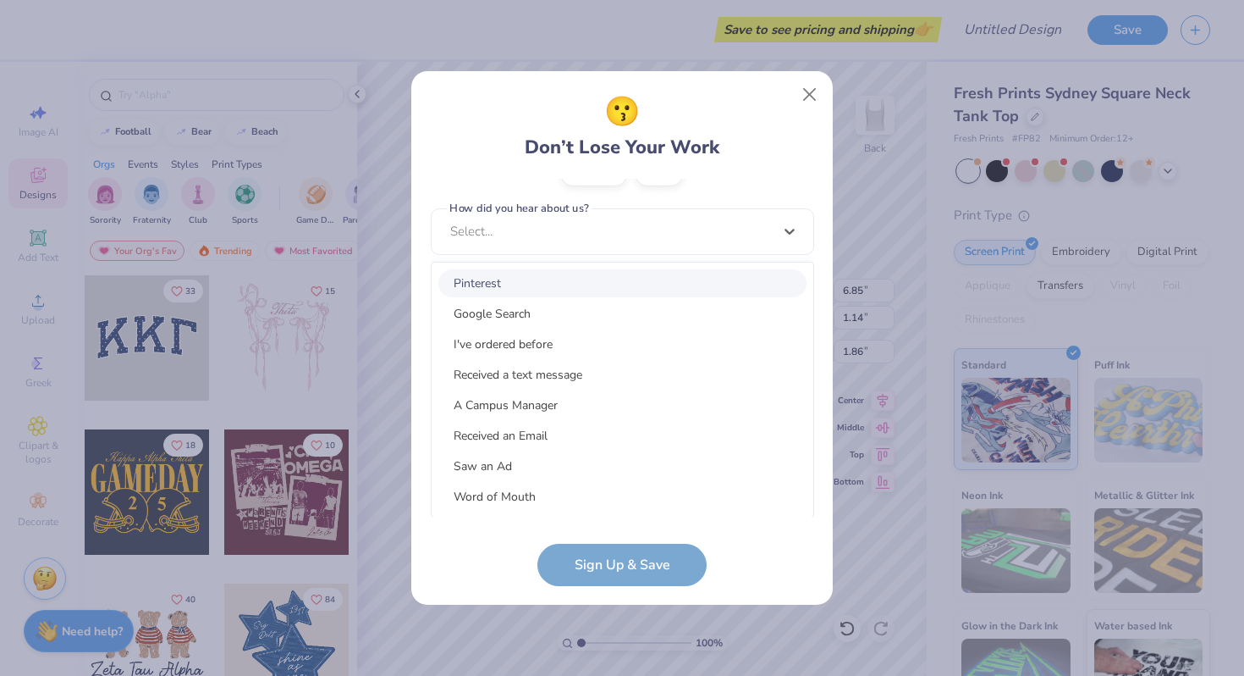
click at [587, 504] on div "option Pinterest focused, 1 of 15. 15 results available. Use Up and Down to cho…" at bounding box center [623, 362] width 384 height 309
click at [585, 288] on div "Pinterest" at bounding box center [623, 283] width 368 height 28
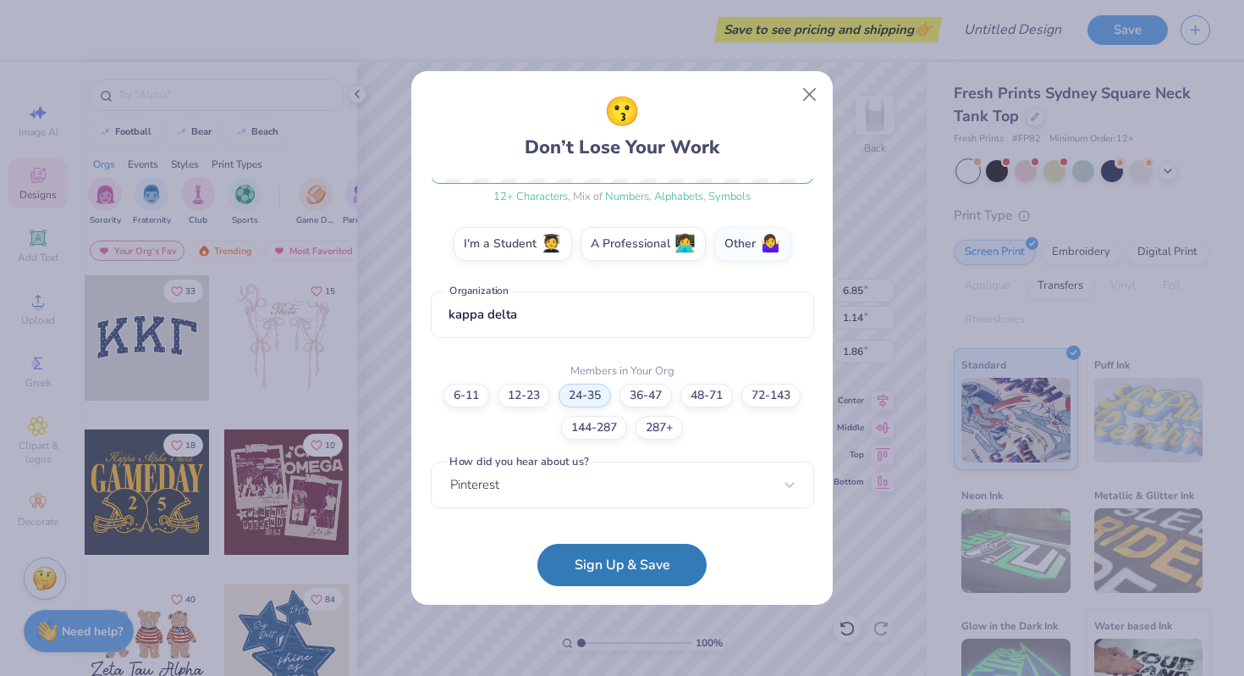
scroll to position [262, 0]
click at [595, 574] on button "Sign Up & Save" at bounding box center [622, 560] width 169 height 42
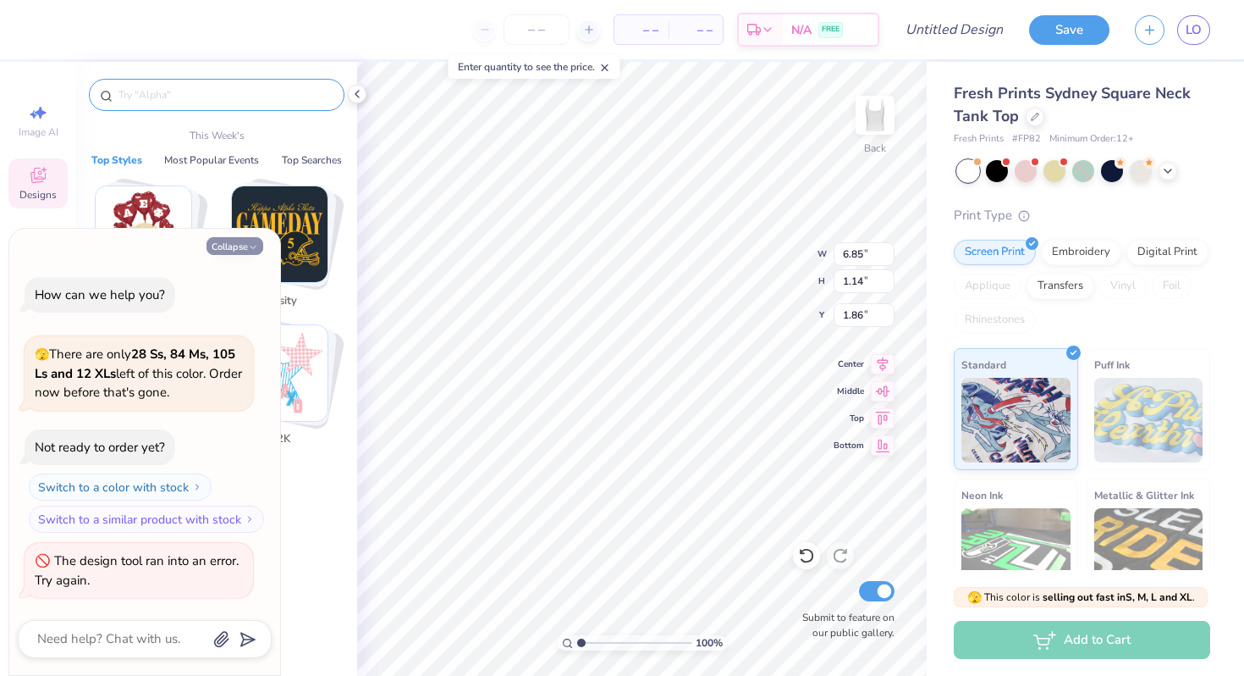
click at [259, 243] on button "Collapse" at bounding box center [235, 246] width 57 height 18
type textarea "x"
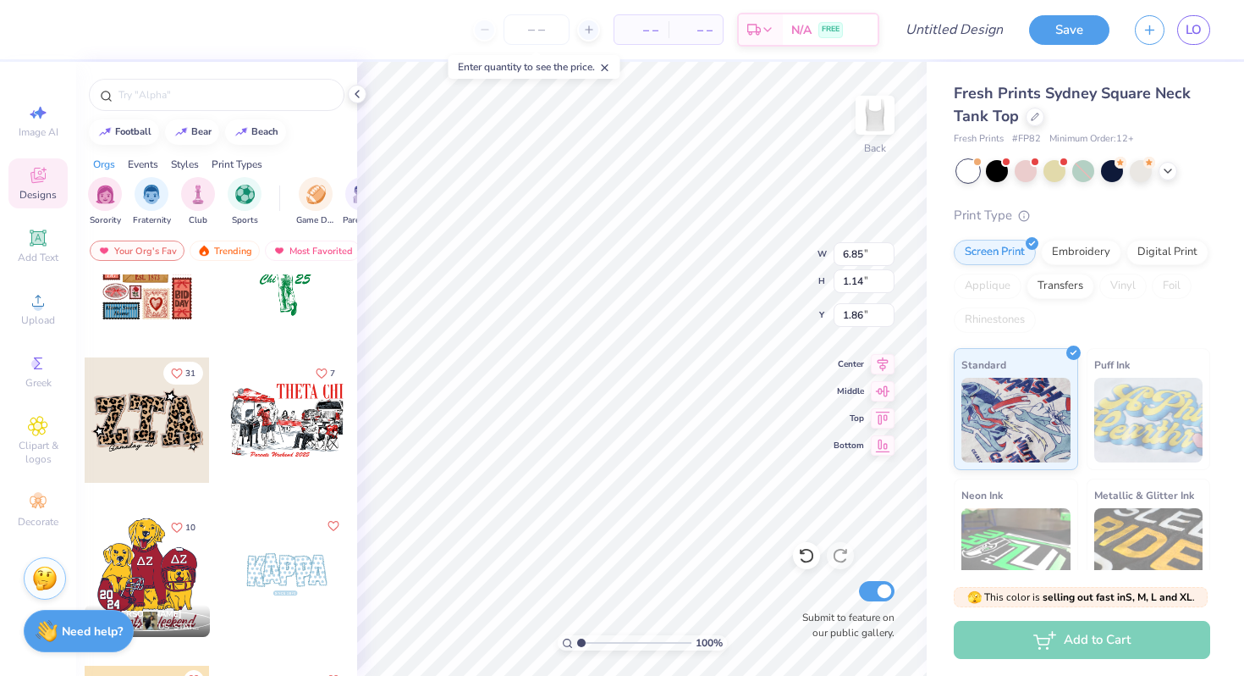
scroll to position [2574, 0]
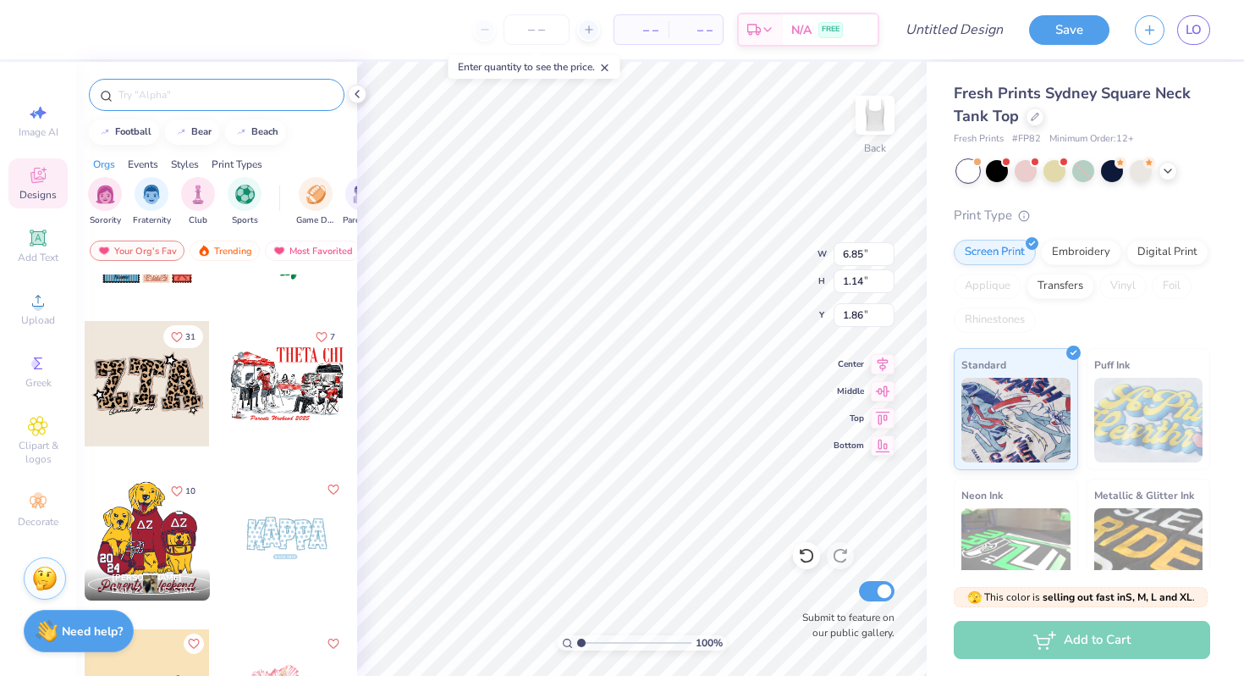
click at [202, 99] on input "text" at bounding box center [225, 94] width 217 height 17
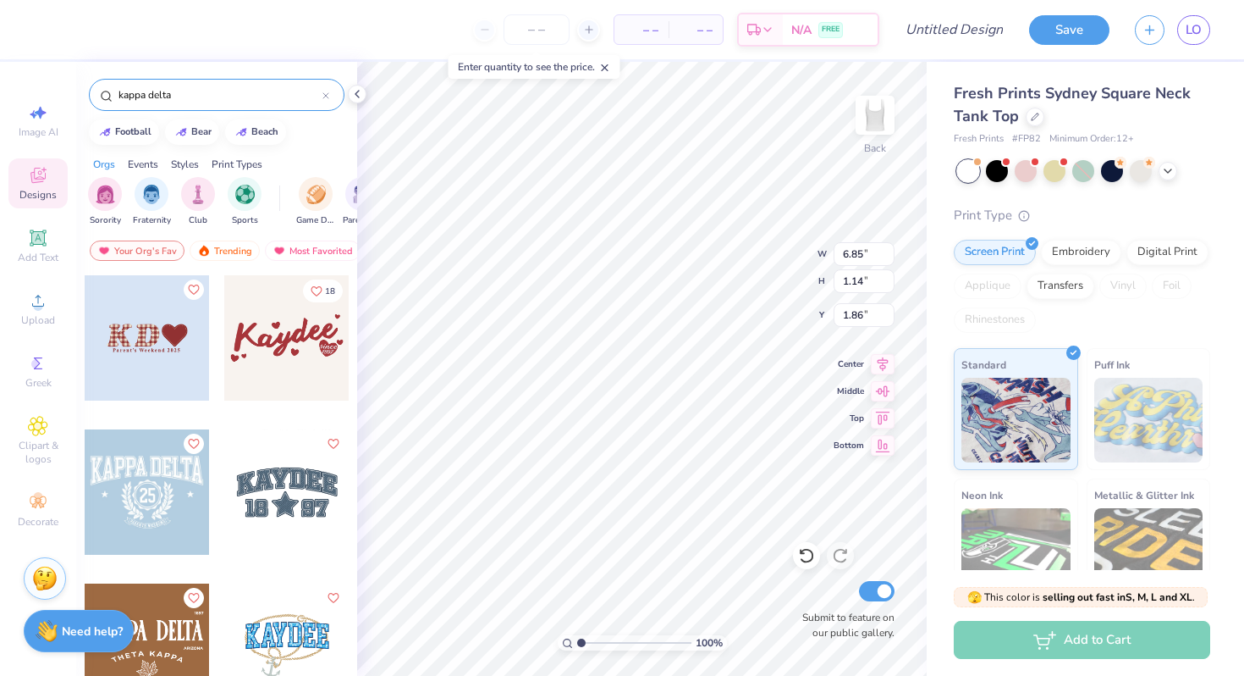
type input "kappa delta"
click at [298, 398] on div at bounding box center [286, 337] width 125 height 125
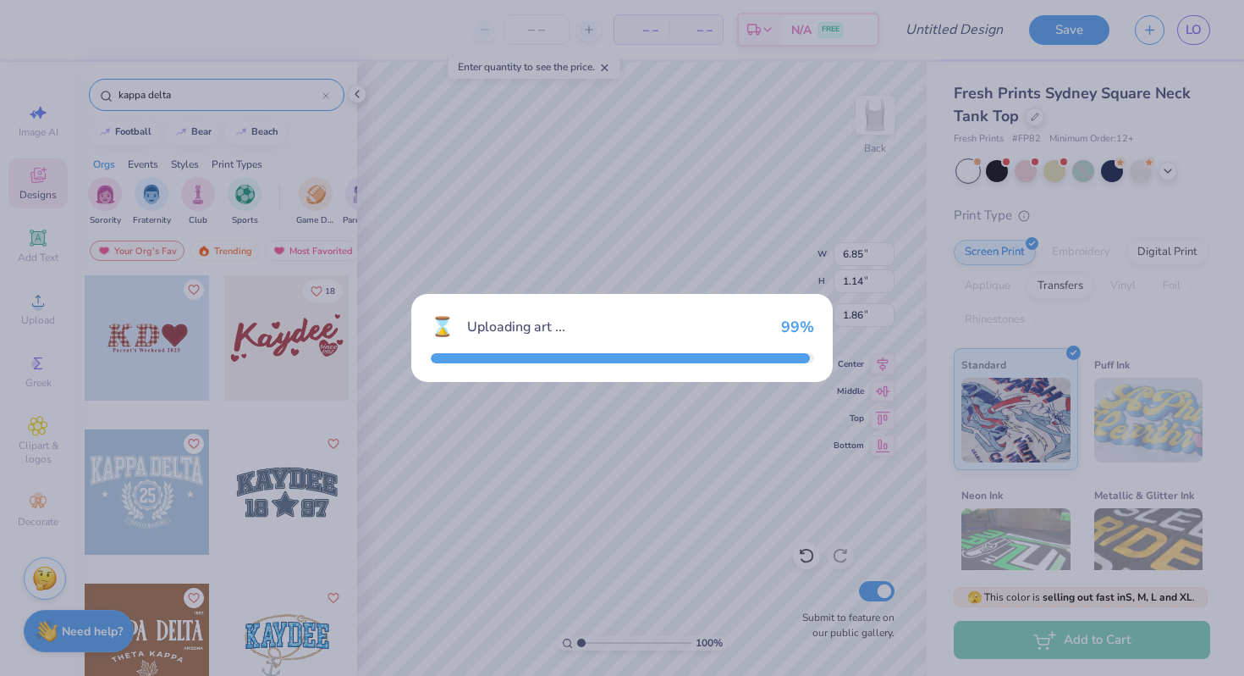
type input "6.53"
type input "2.76"
type input "3.00"
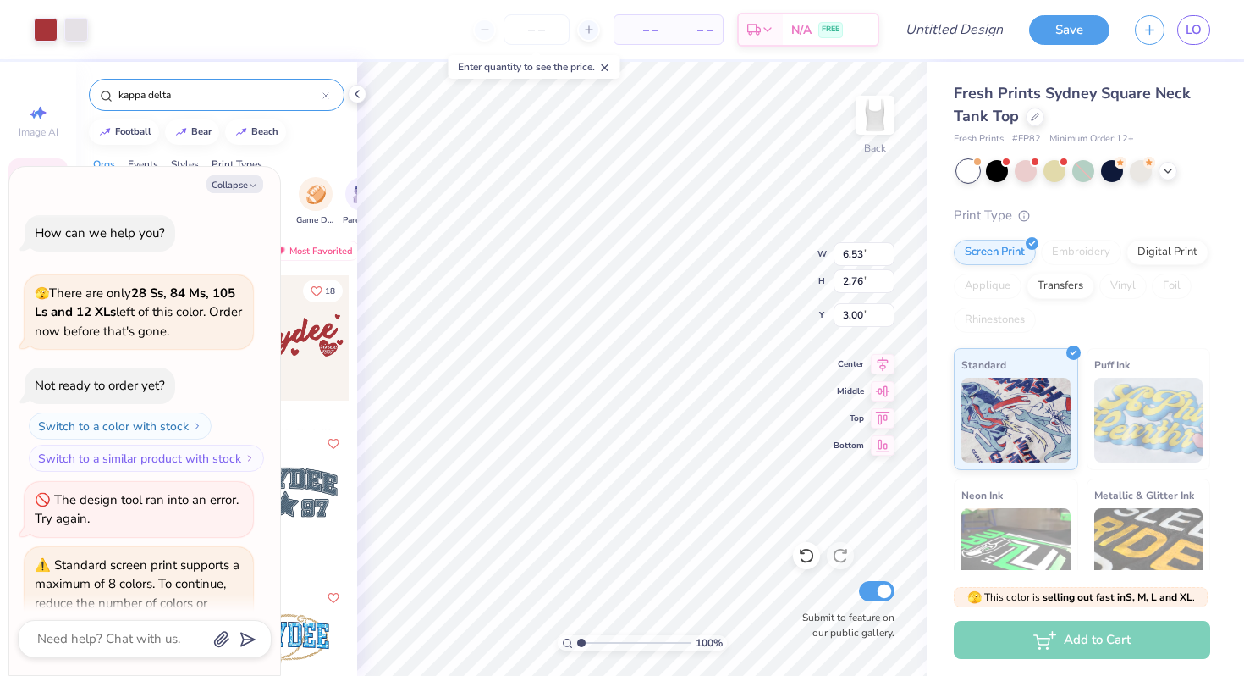
scroll to position [107, 0]
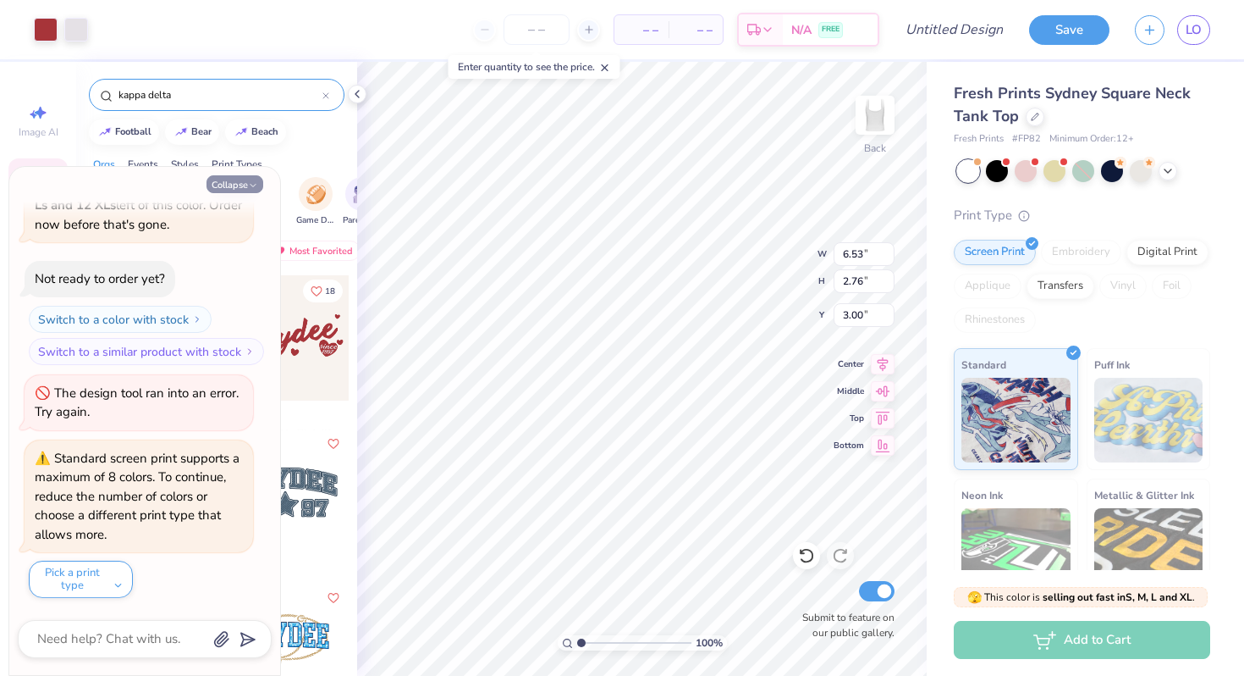
click at [233, 188] on button "Collapse" at bounding box center [235, 184] width 57 height 18
type textarea "x"
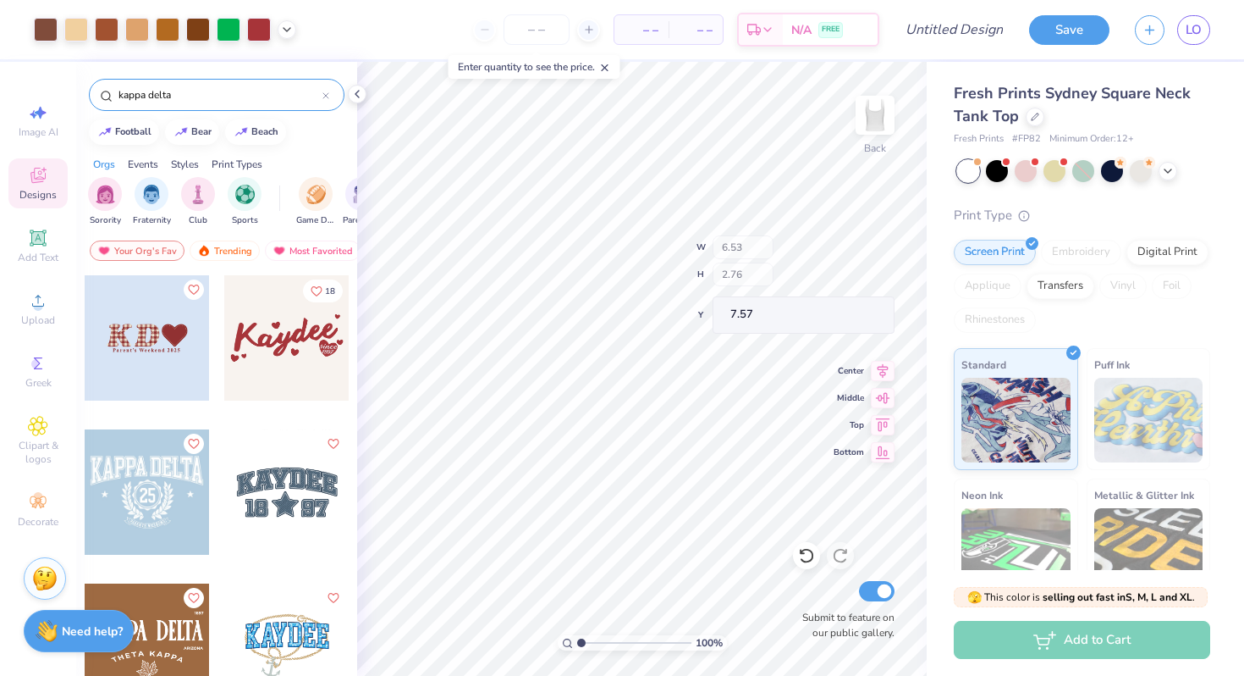
type input "7.57"
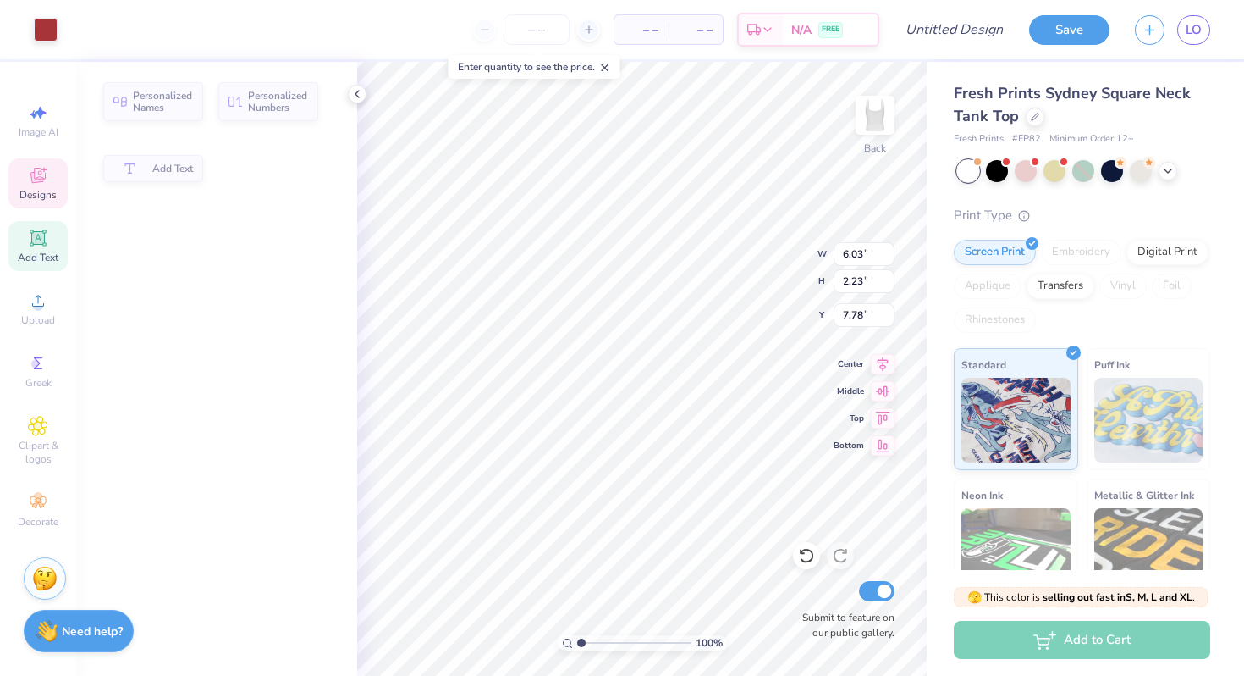
type input "6.03"
type input "2.23"
type input "7.78"
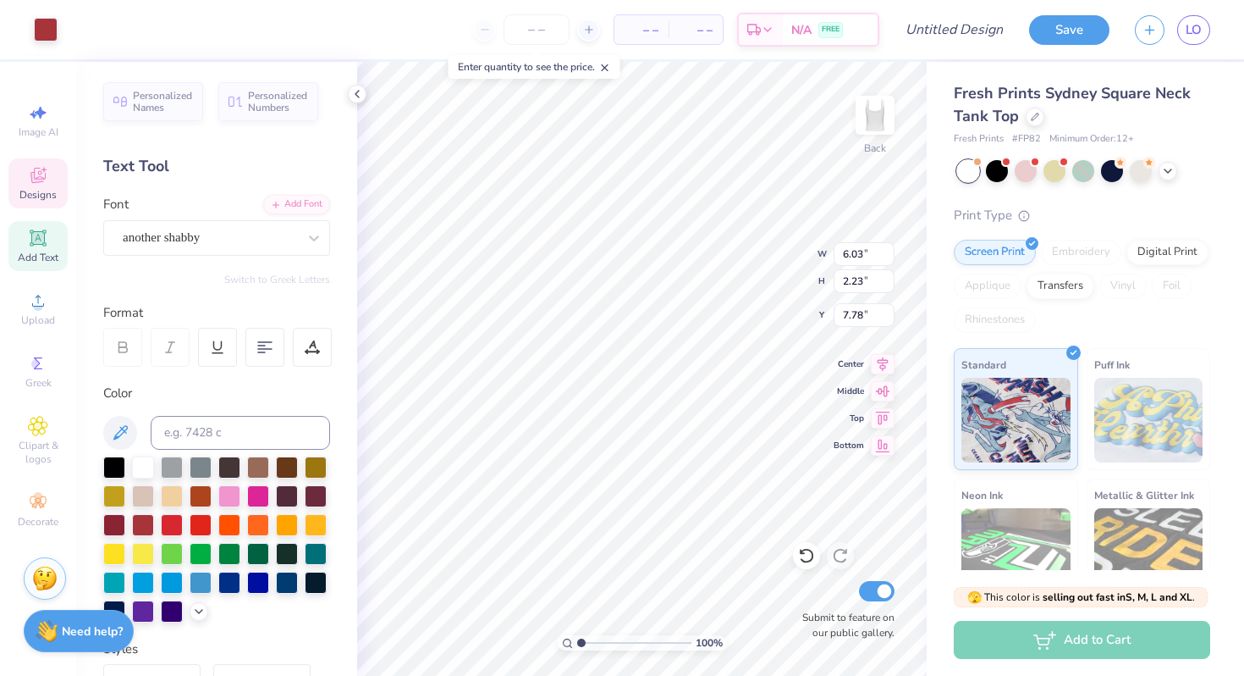
type input "0.70"
type input "0.25"
type input "9.63"
type input "9.60"
type input "7.67"
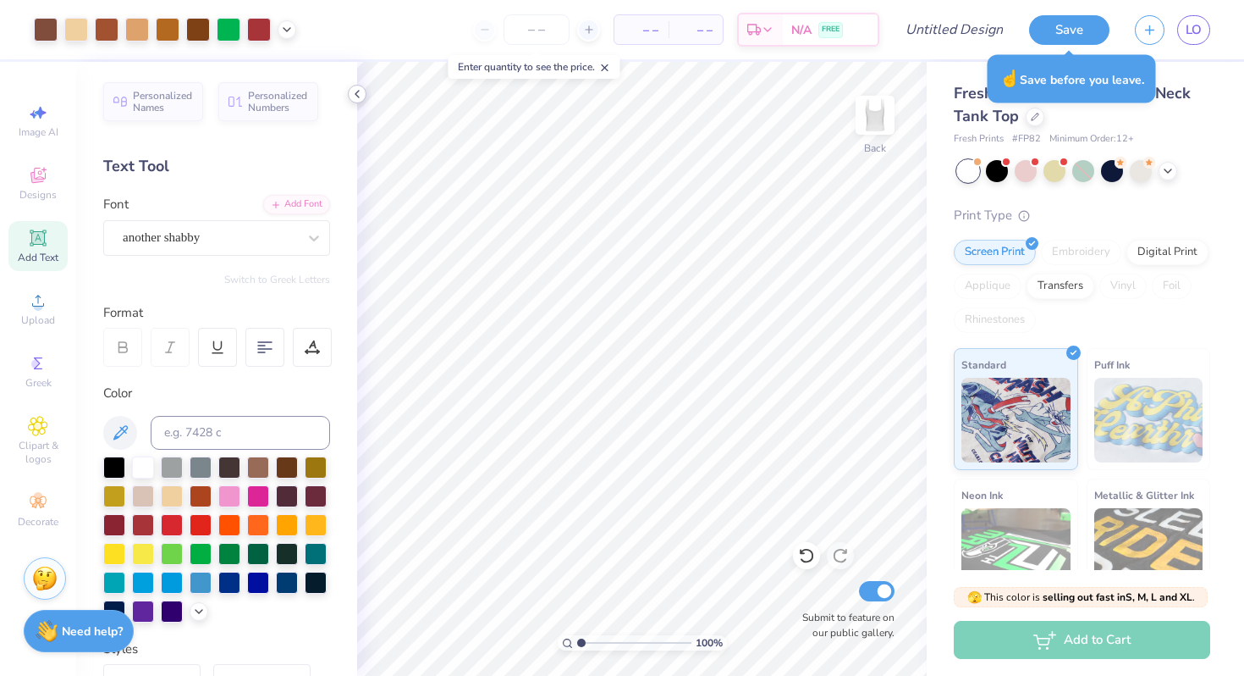
click at [352, 94] on icon at bounding box center [357, 94] width 14 height 14
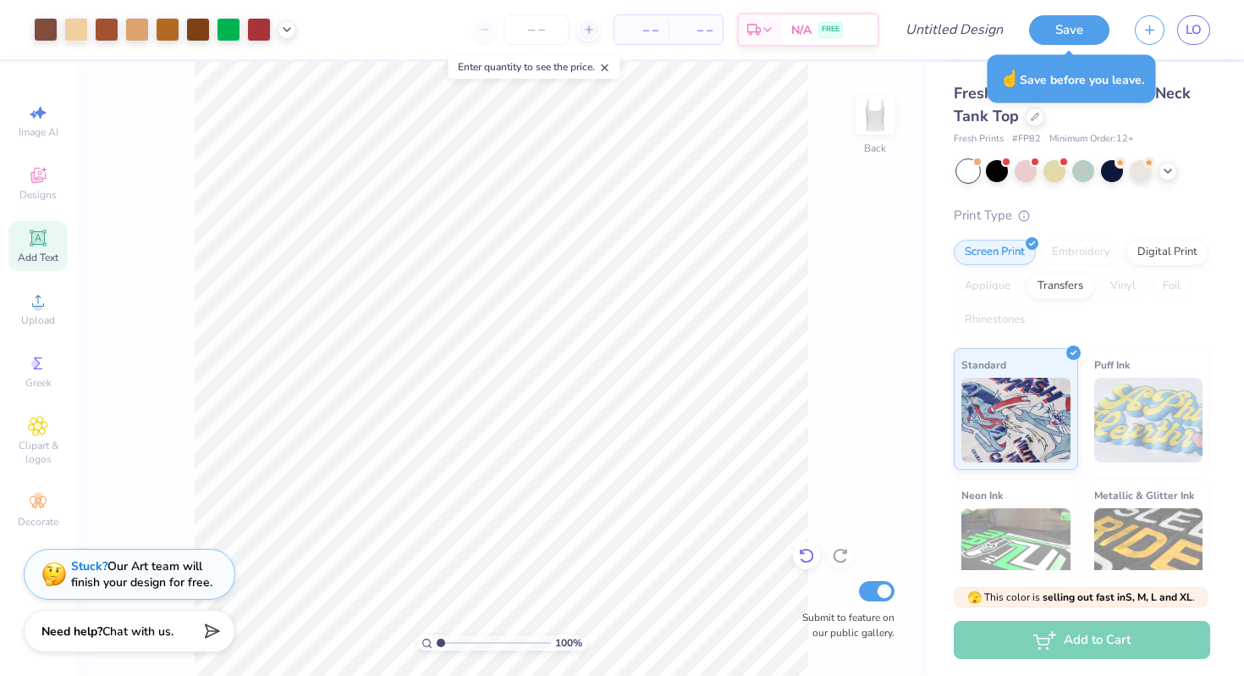
click at [805, 556] on icon at bounding box center [806, 555] width 17 height 17
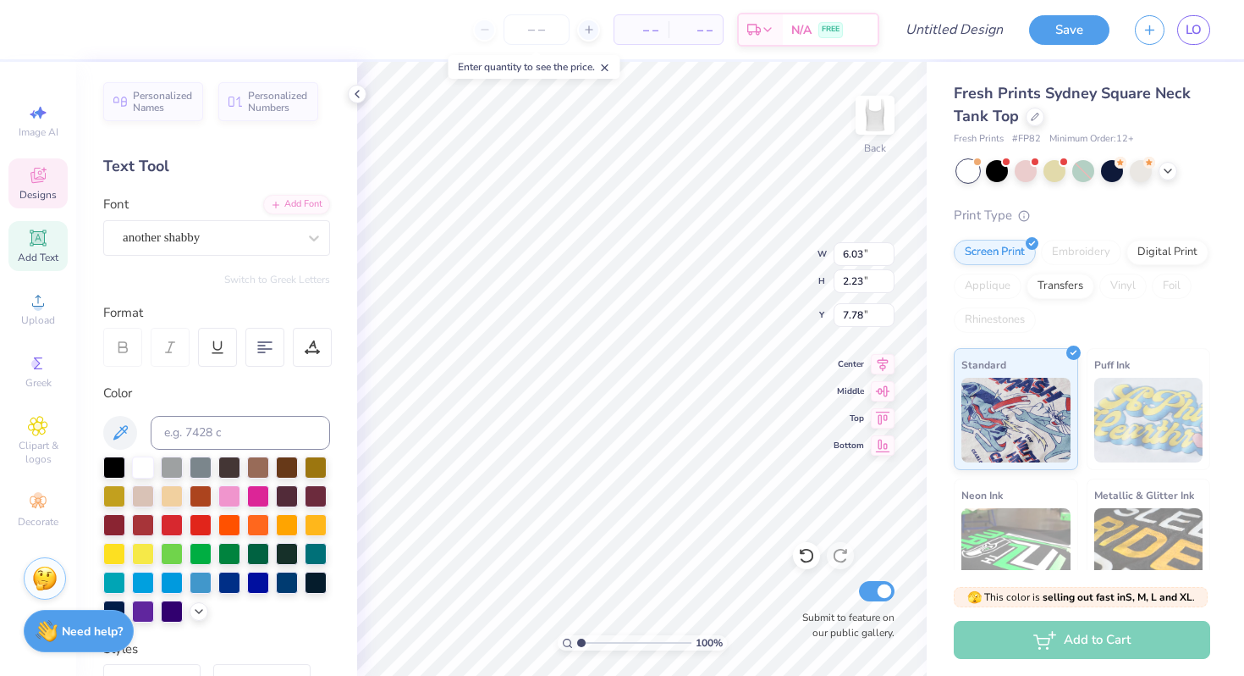
type input "6.85"
type input "1.14"
type input "1.86"
type input "1.51"
type input "3.74"
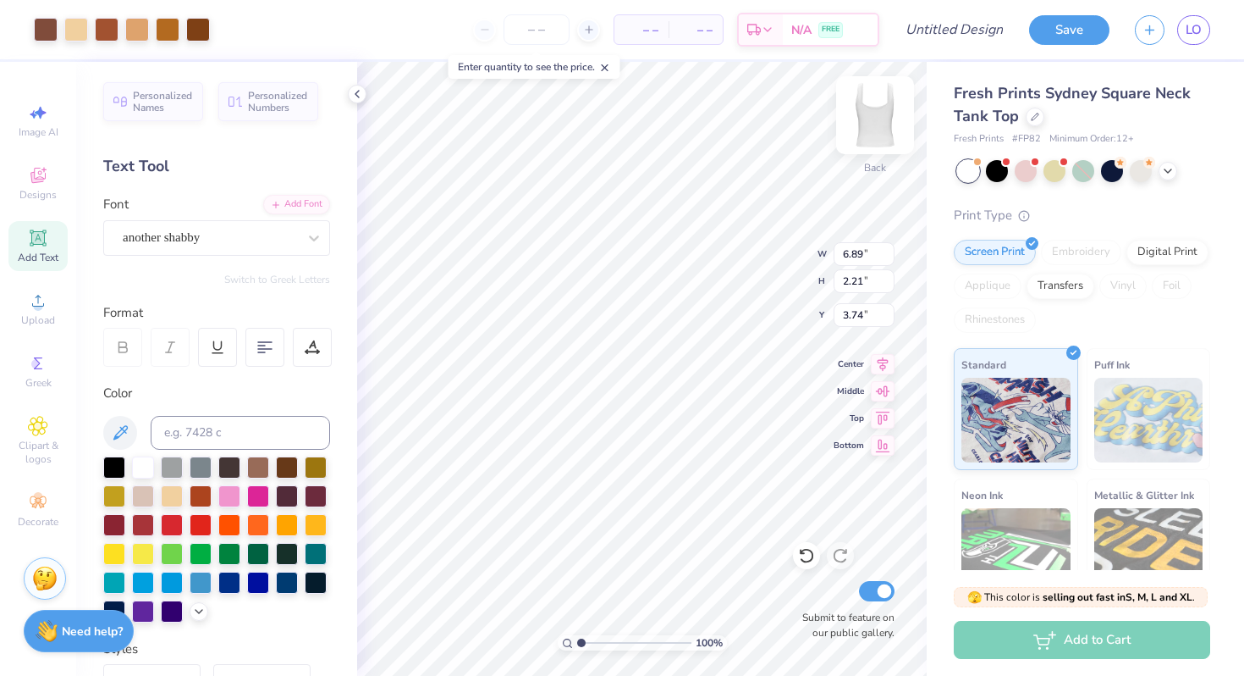
type input "6.03"
type input "2.23"
type input "1.51"
type input "4.27"
type input "1.58"
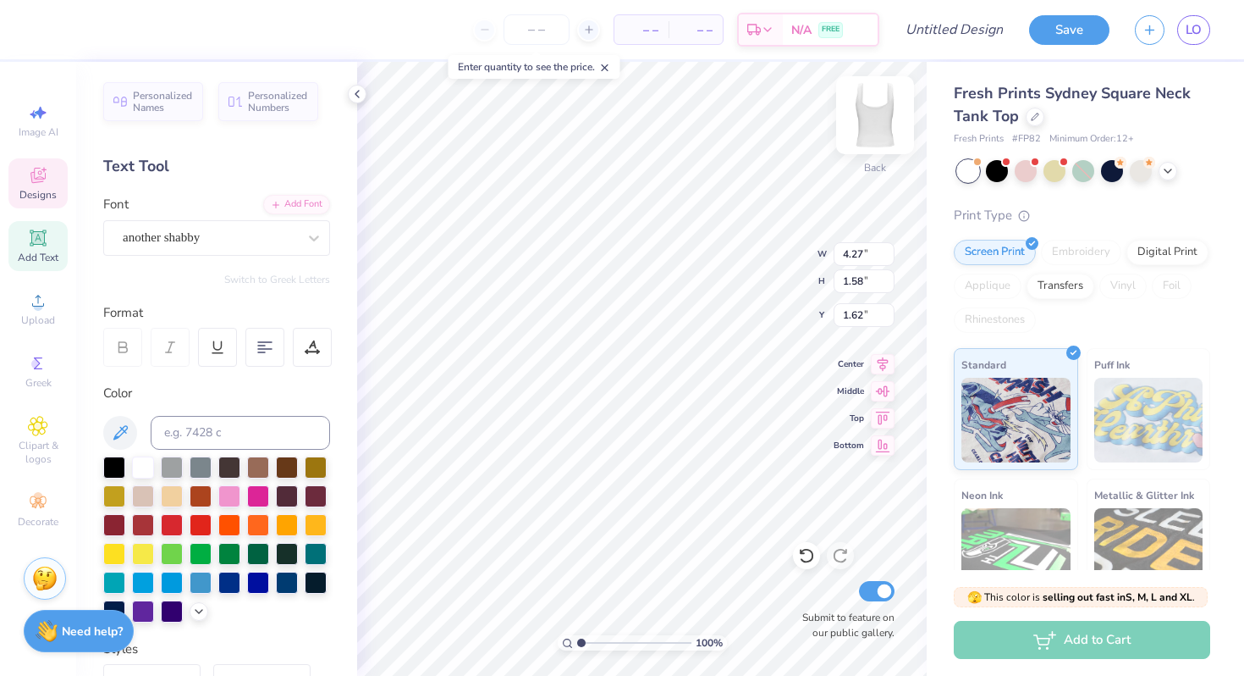
type input "2.00"
type input "1.2"
type textarea "x"
type input "1.24"
type textarea "x"
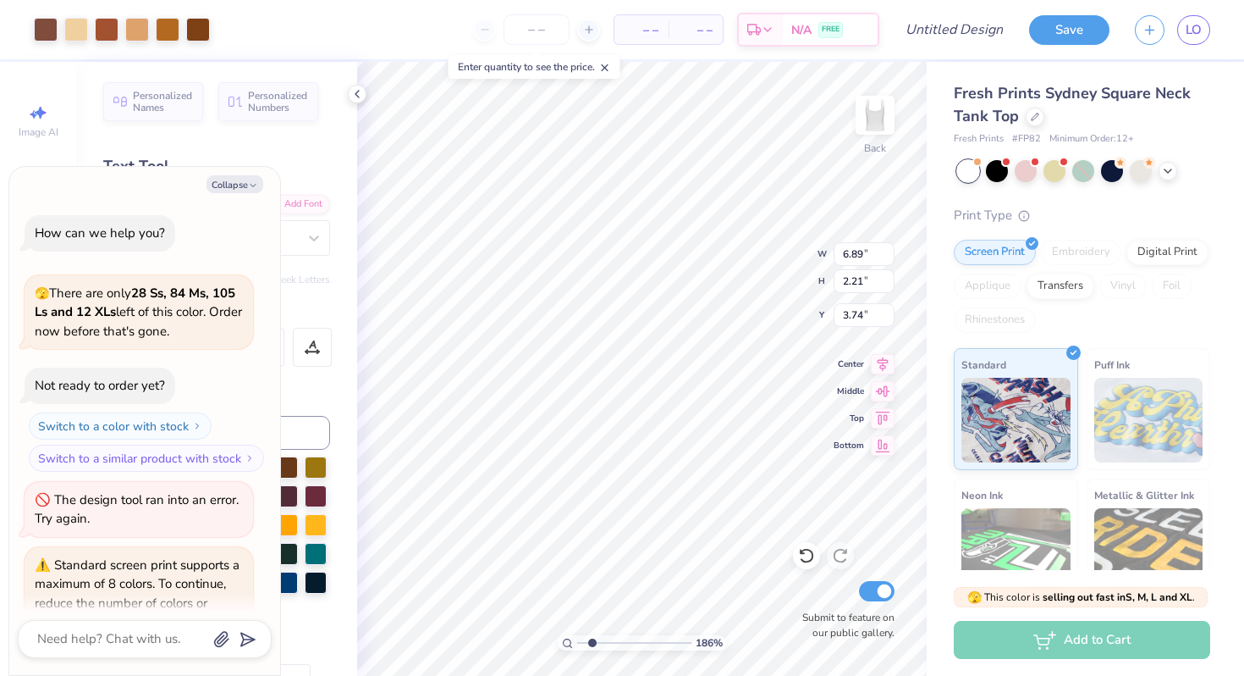
scroll to position [210, 0]
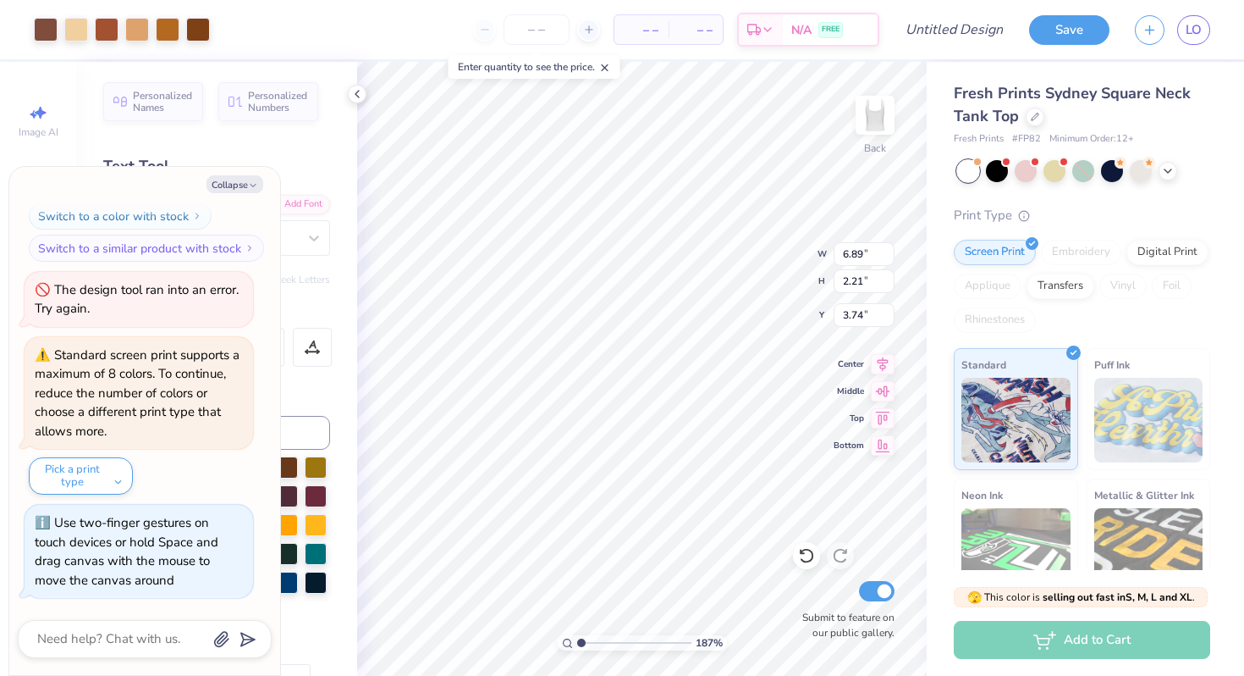
type input "1"
drag, startPoint x: 582, startPoint y: 642, endPoint x: 572, endPoint y: 643, distance: 10.2
click at [577, 643] on input "range" at bounding box center [634, 642] width 114 height 15
click at [245, 181] on button "Collapse" at bounding box center [235, 184] width 57 height 18
type textarea "x"
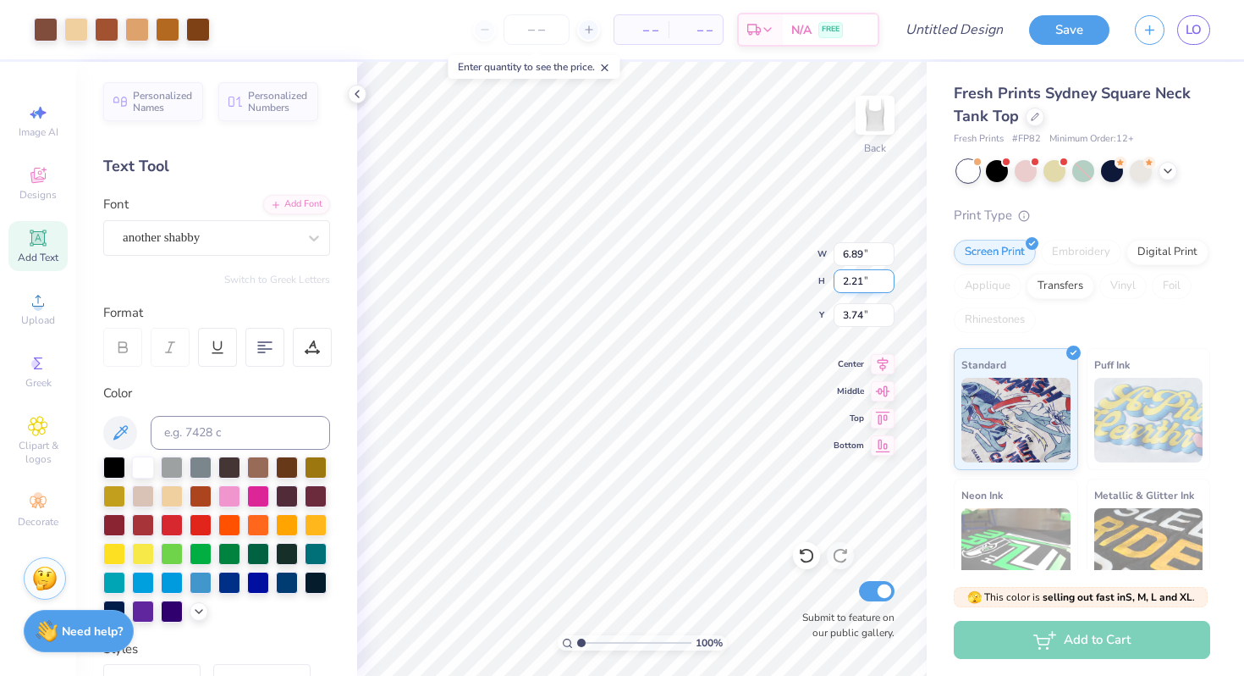
click at [887, 273] on input "2.21" at bounding box center [864, 281] width 61 height 24
type input "2.2"
click at [884, 287] on input "2.2" at bounding box center [864, 281] width 61 height 24
click at [869, 313] on input "3.74" at bounding box center [864, 315] width 61 height 24
type input "6.85"
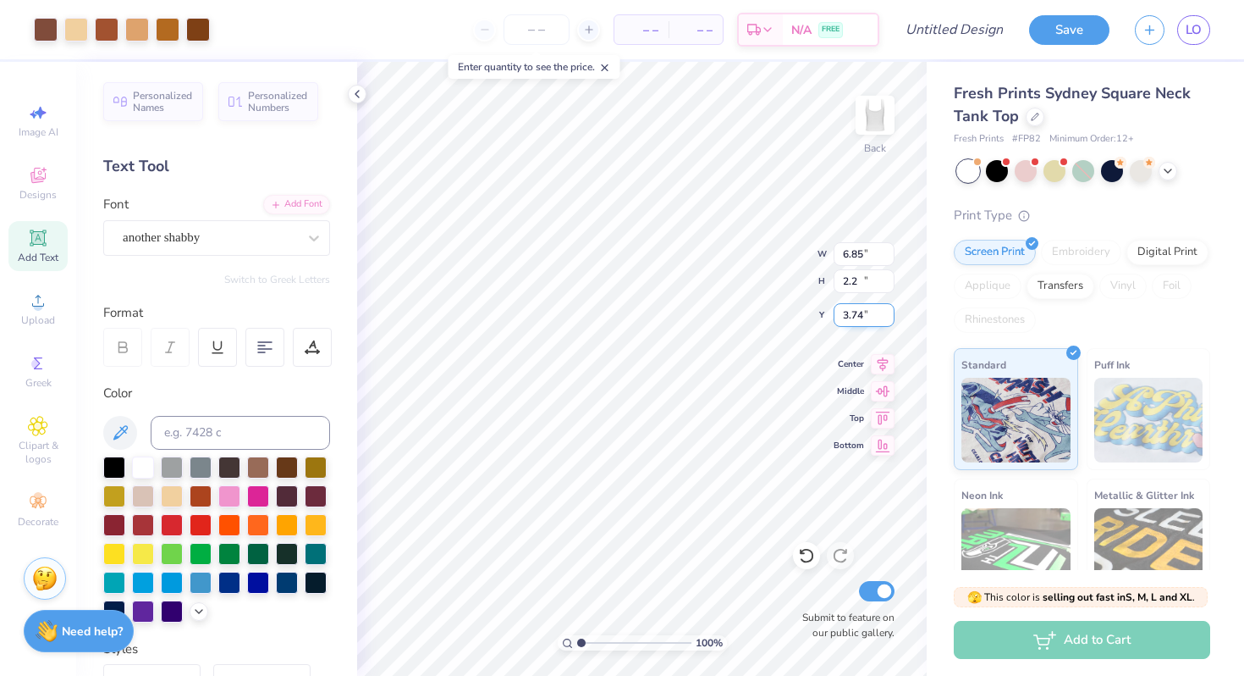
type input "2.20"
type input "3.78"
type input "1.12"
type input "1.01"
type input "7.03"
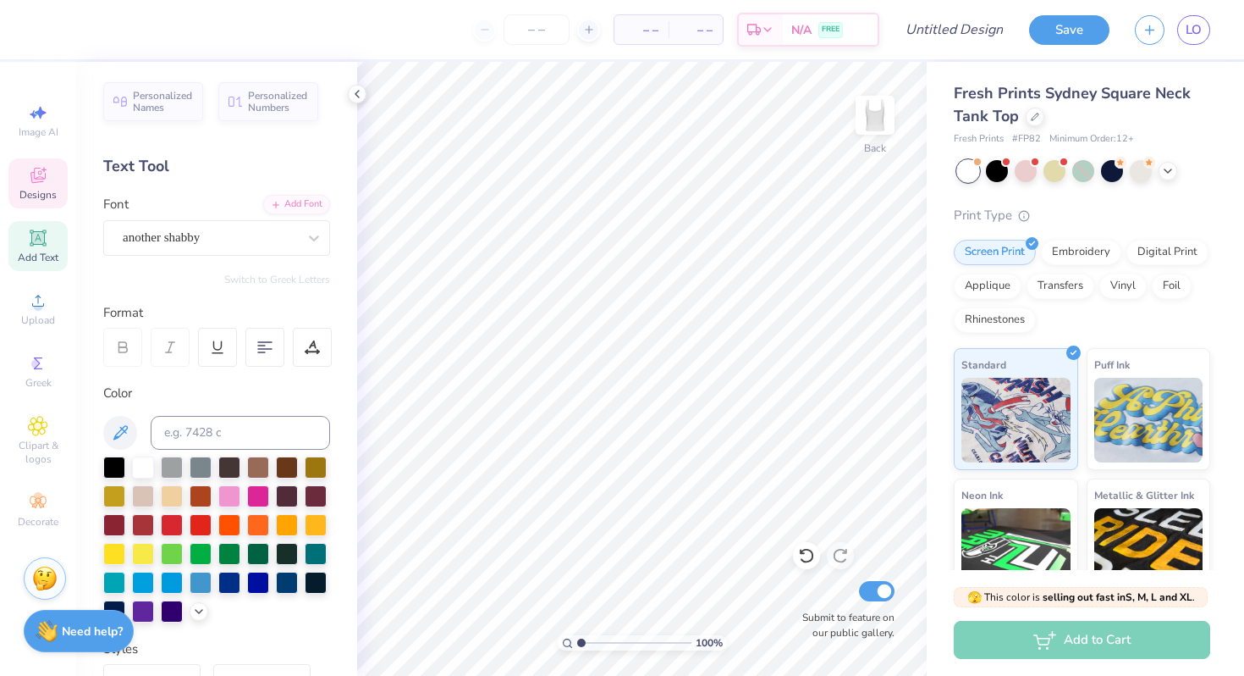
click at [37, 192] on span "Designs" at bounding box center [37, 195] width 37 height 14
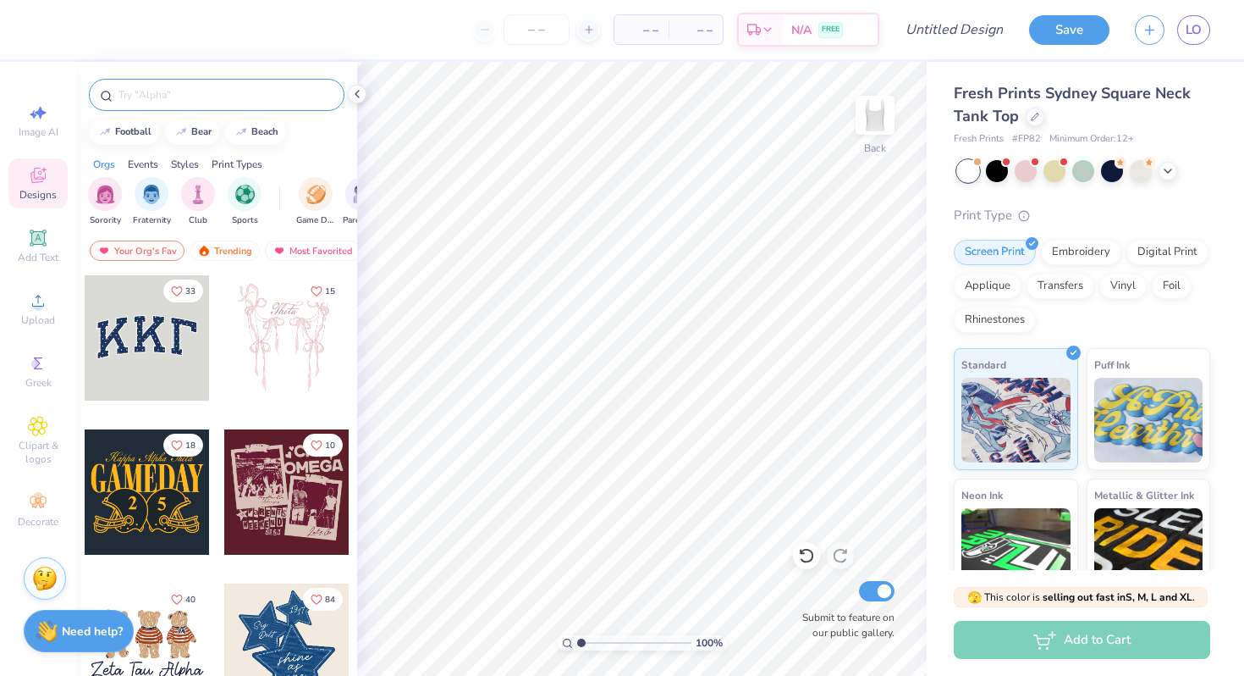
click at [149, 101] on input "text" at bounding box center [225, 94] width 217 height 17
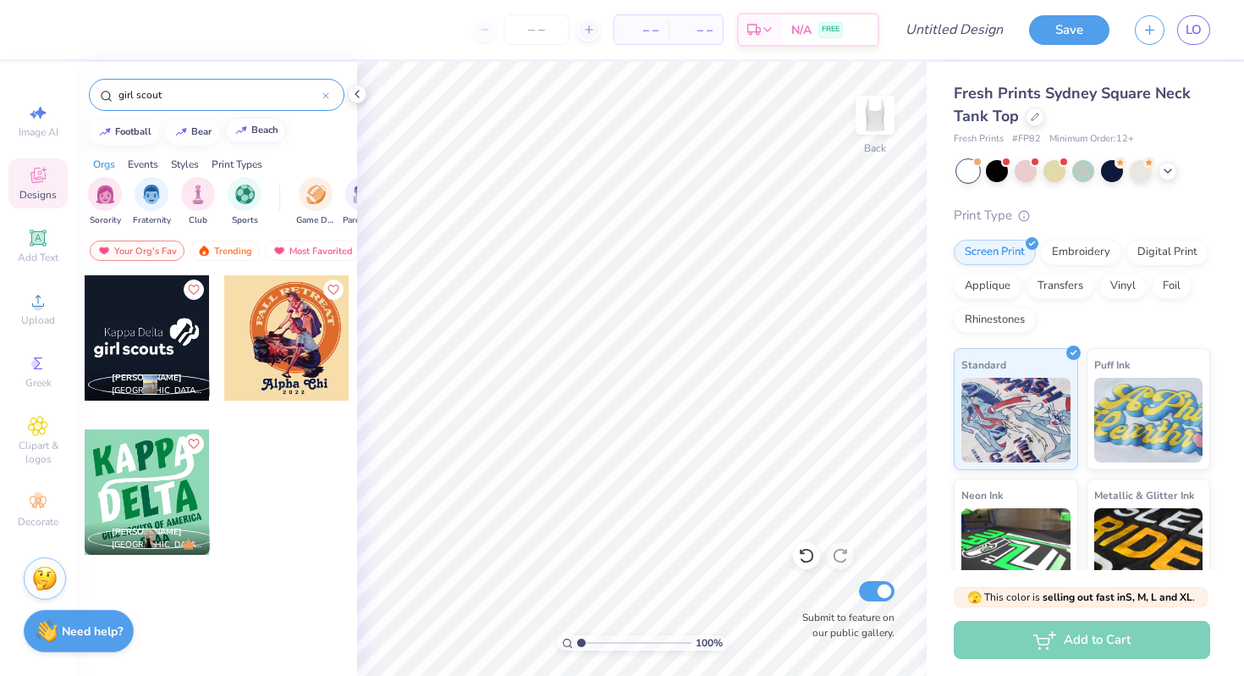
type input "girl scout"
click at [190, 88] on input "girl scout" at bounding box center [220, 94] width 206 height 17
click at [326, 97] on icon at bounding box center [326, 95] width 7 height 7
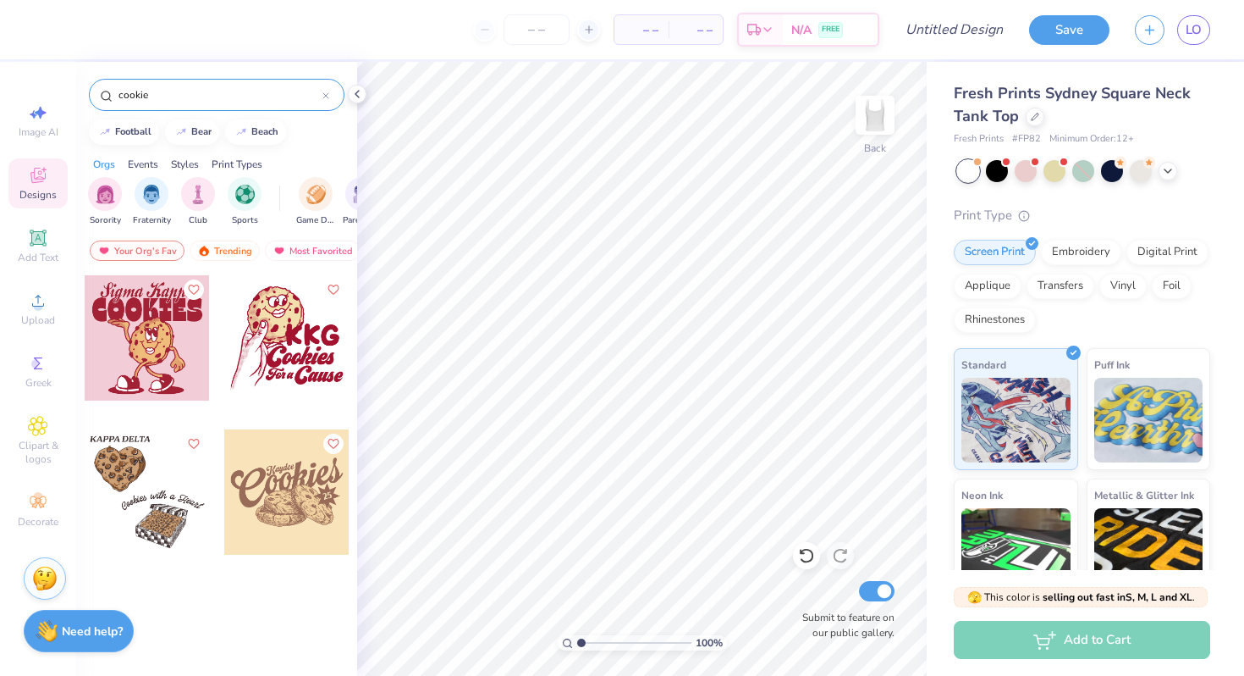
type input "cookie"
click at [332, 100] on div "cookie" at bounding box center [217, 95] width 256 height 32
click at [324, 97] on icon at bounding box center [326, 95] width 7 height 7
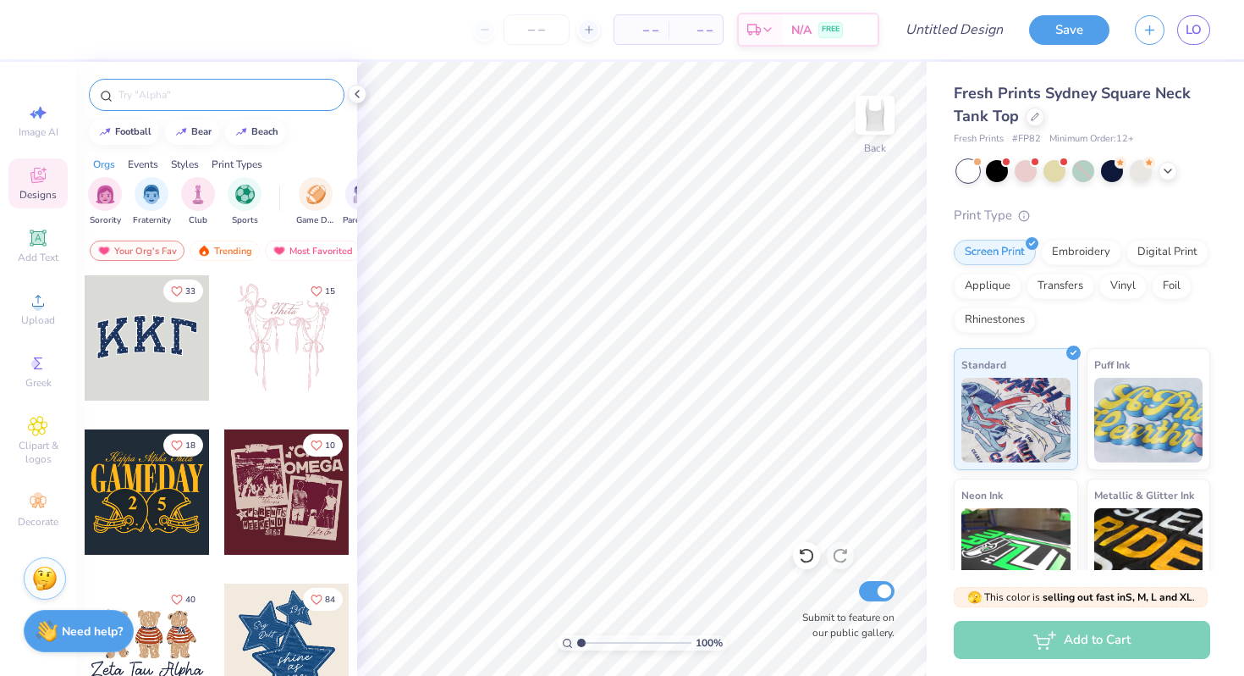
click at [157, 69] on div at bounding box center [216, 91] width 281 height 58
click at [157, 80] on div at bounding box center [217, 95] width 256 height 32
click at [165, 93] on input "text" at bounding box center [225, 94] width 217 height 17
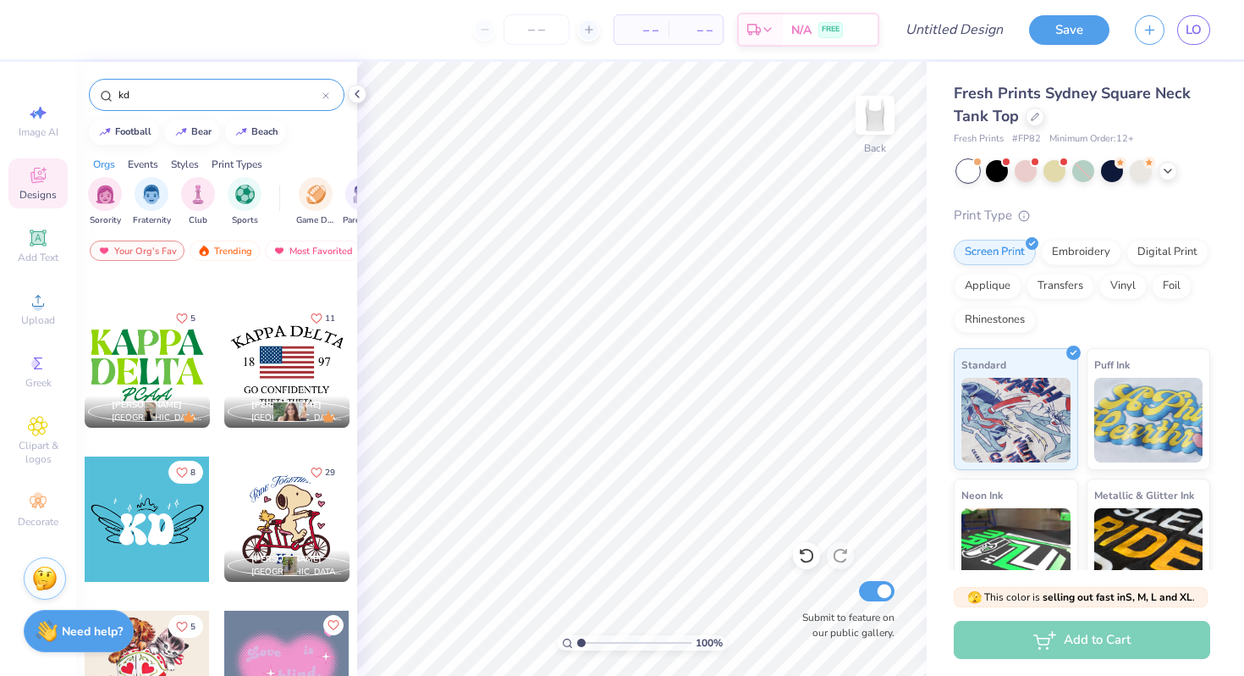
scroll to position [2916, 0]
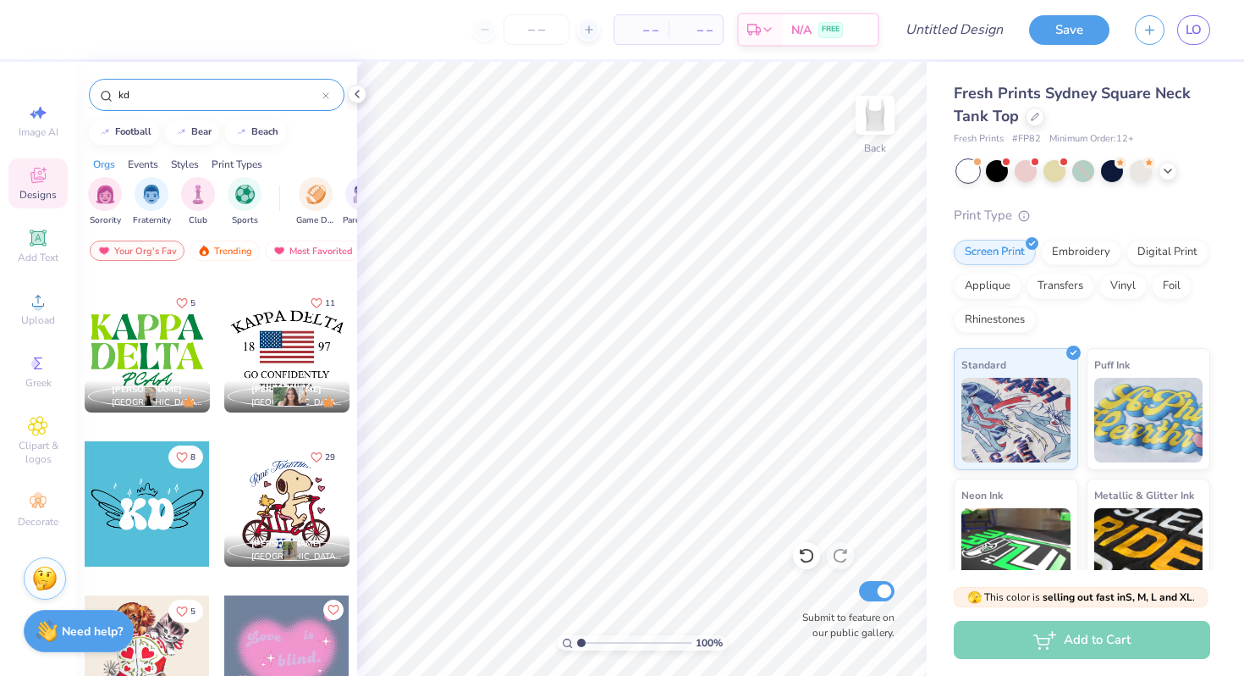
type input "kd"
click at [276, 344] on div at bounding box center [286, 349] width 125 height 125
click at [317, 302] on icon "Like" at bounding box center [317, 301] width 12 height 12
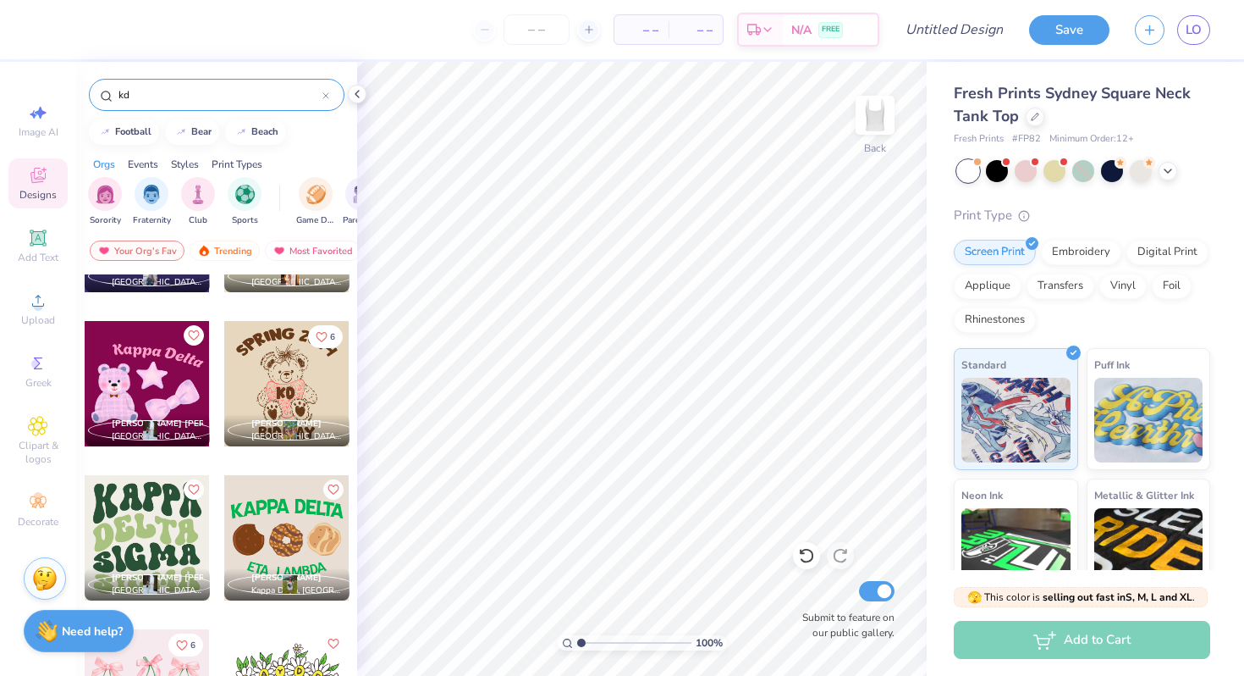
scroll to position [4292, 0]
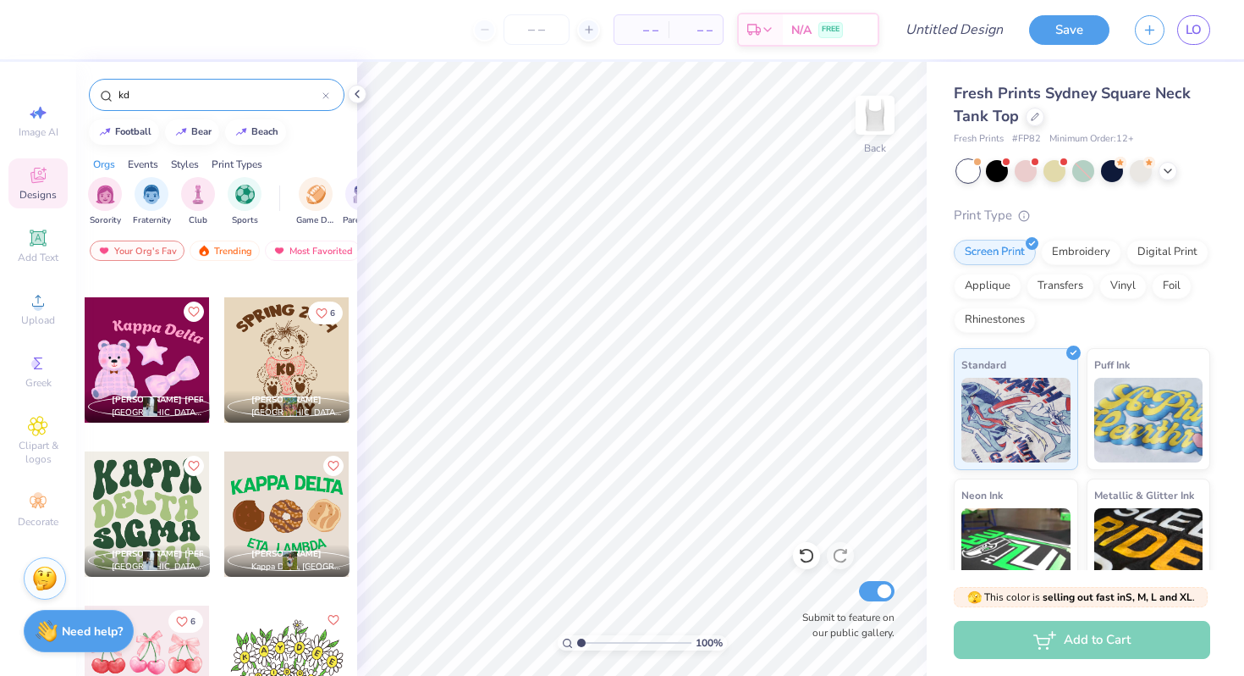
click at [290, 537] on div at bounding box center [286, 513] width 125 height 125
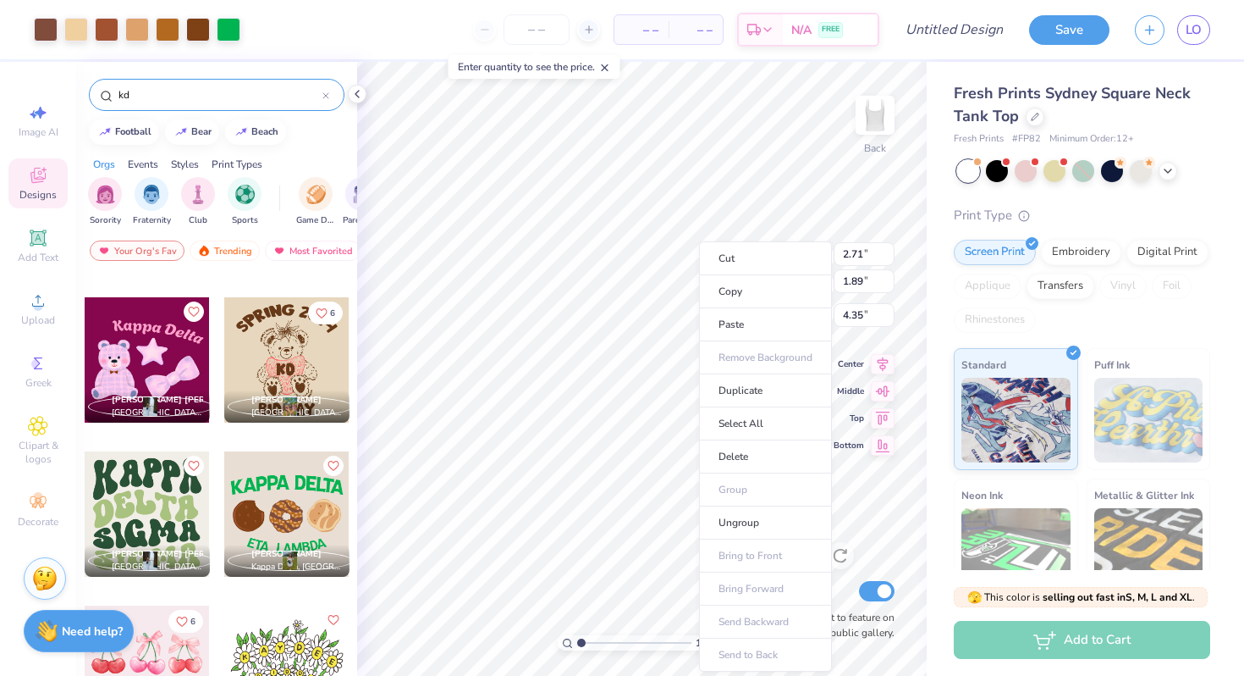
type input "4.35"
type input "6.51"
type input "4.55"
type input "1.70"
type input "6.68"
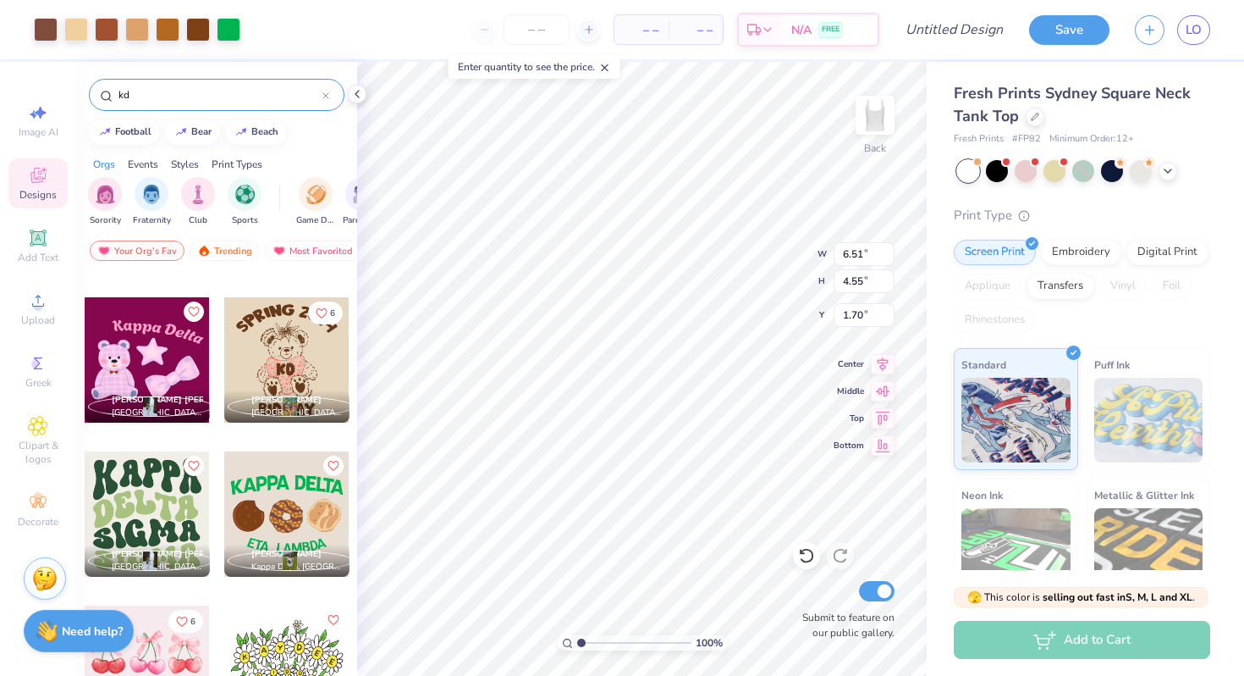
type input "4.67"
type input "1.83"
type input "6.83"
type input "4.77"
type input "1.73"
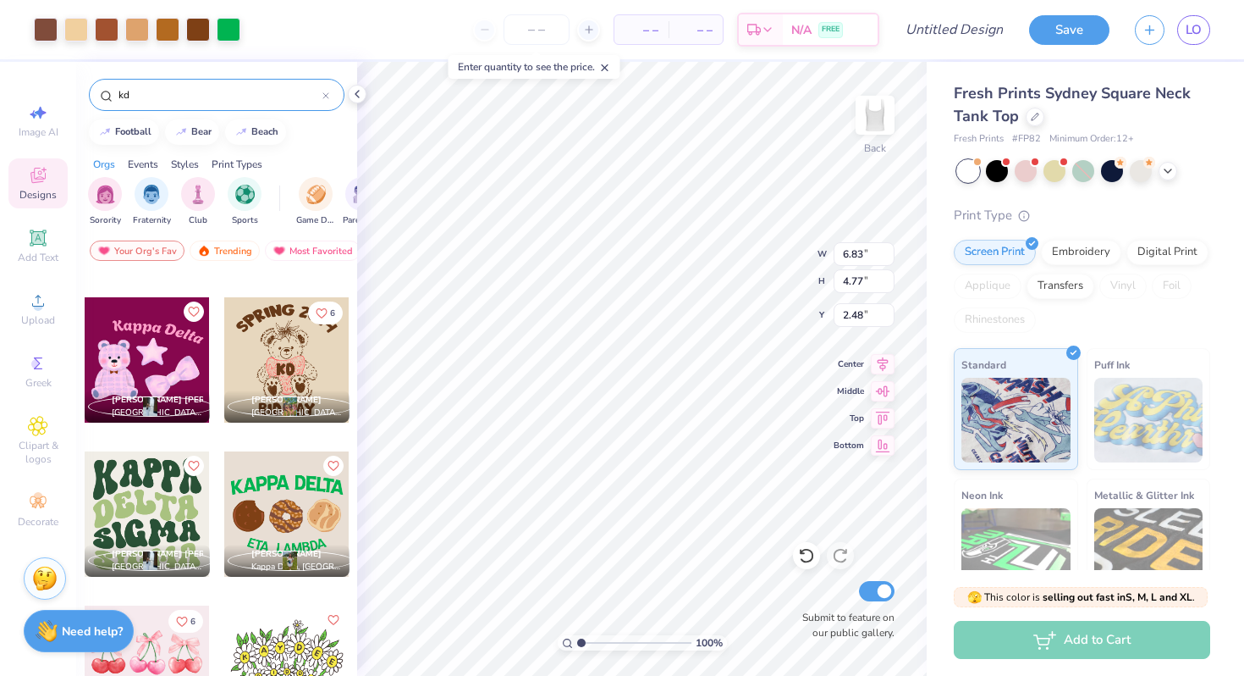
type input "2.48"
type input "0.62"
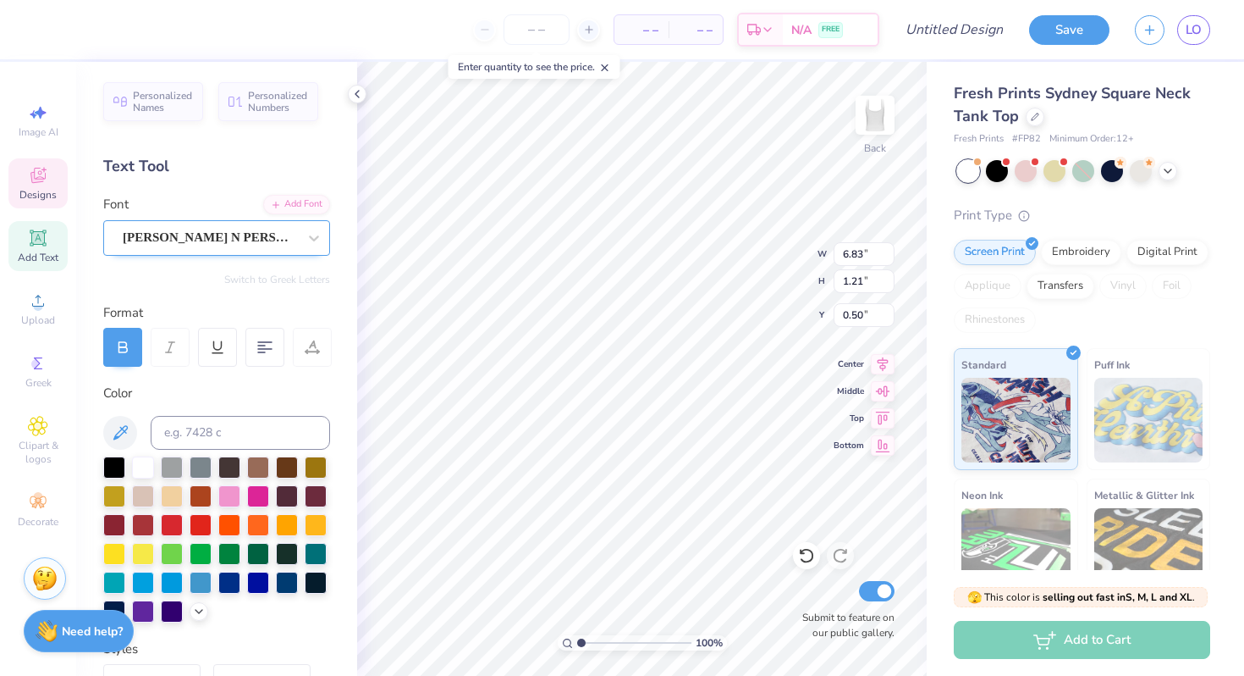
click at [203, 226] on div at bounding box center [210, 237] width 174 height 23
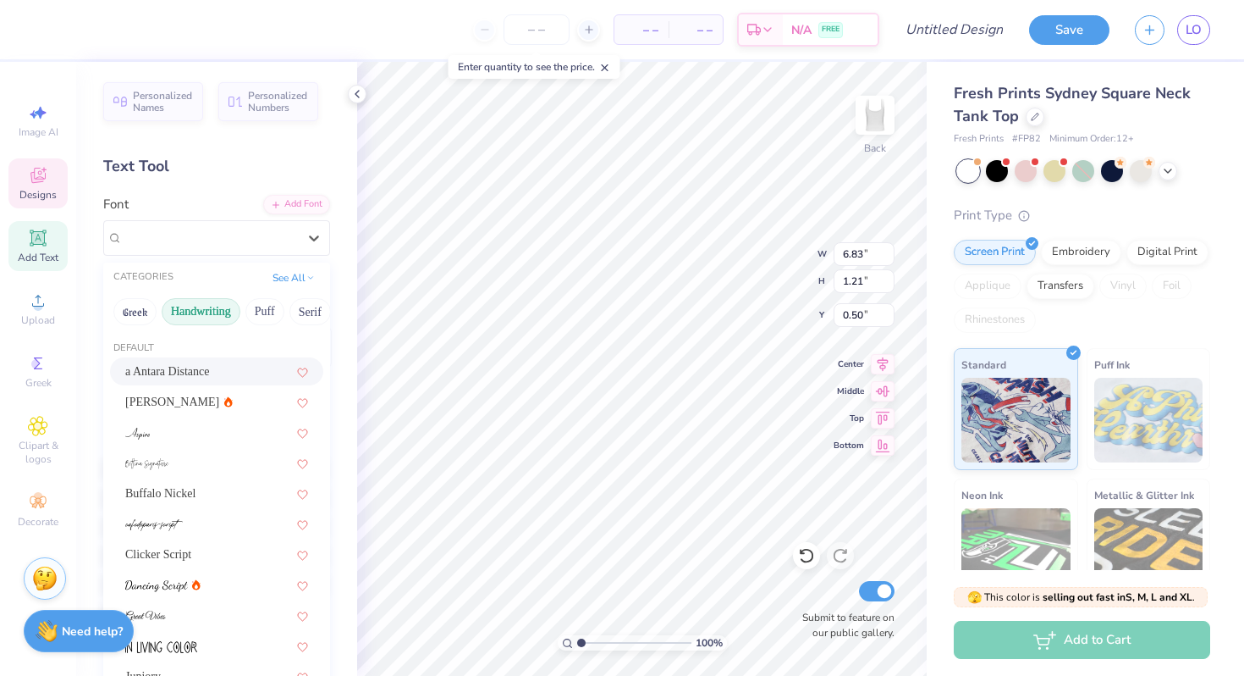
click at [190, 152] on div "Personalized Names Personalized Numbers Text Tool Add Font Font option a Antara…" at bounding box center [216, 369] width 281 height 614
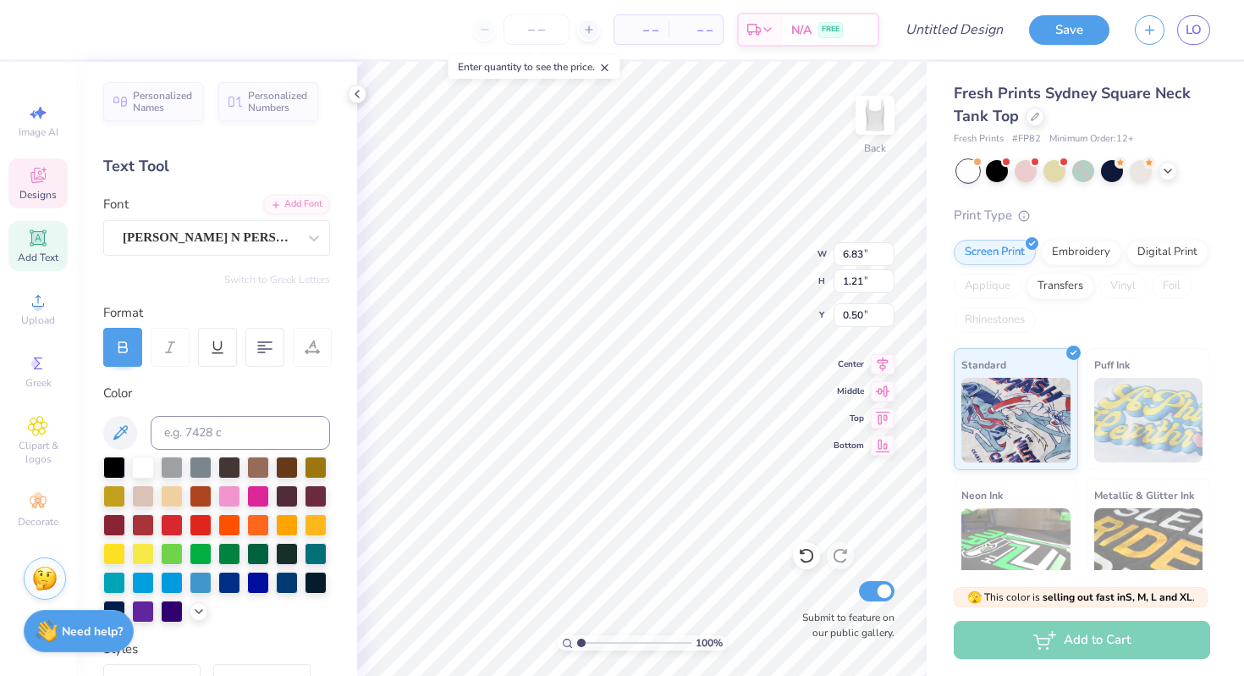
click at [34, 210] on div "Image AI Designs Add Text Upload Greek Clipart & logos Decorate" at bounding box center [37, 315] width 59 height 439
click at [38, 194] on span "Designs" at bounding box center [37, 195] width 37 height 14
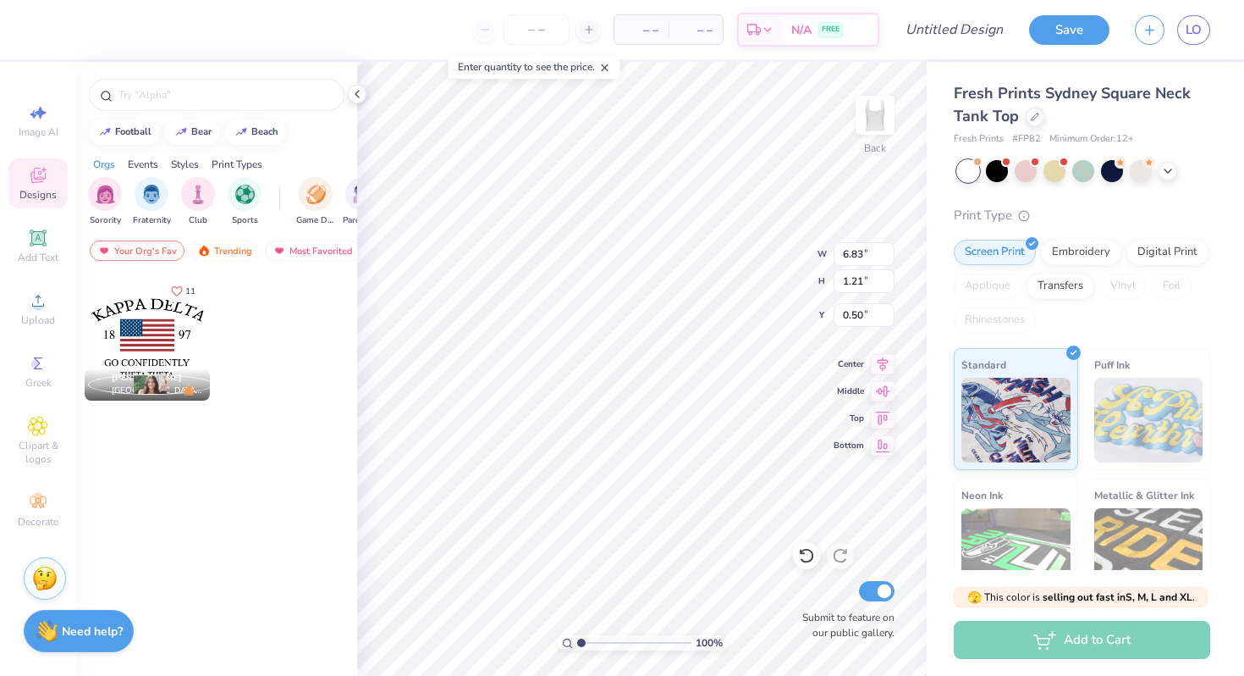
click at [28, 179] on icon at bounding box center [38, 175] width 20 height 20
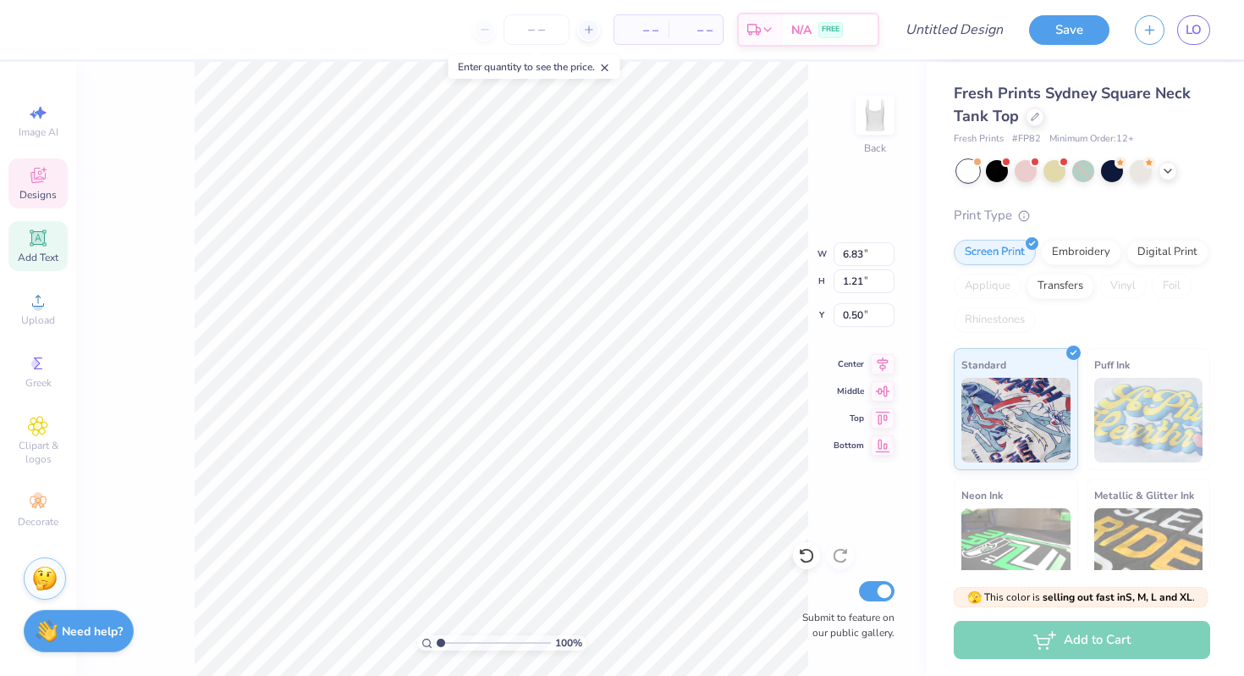
click at [33, 247] on icon at bounding box center [38, 238] width 20 height 20
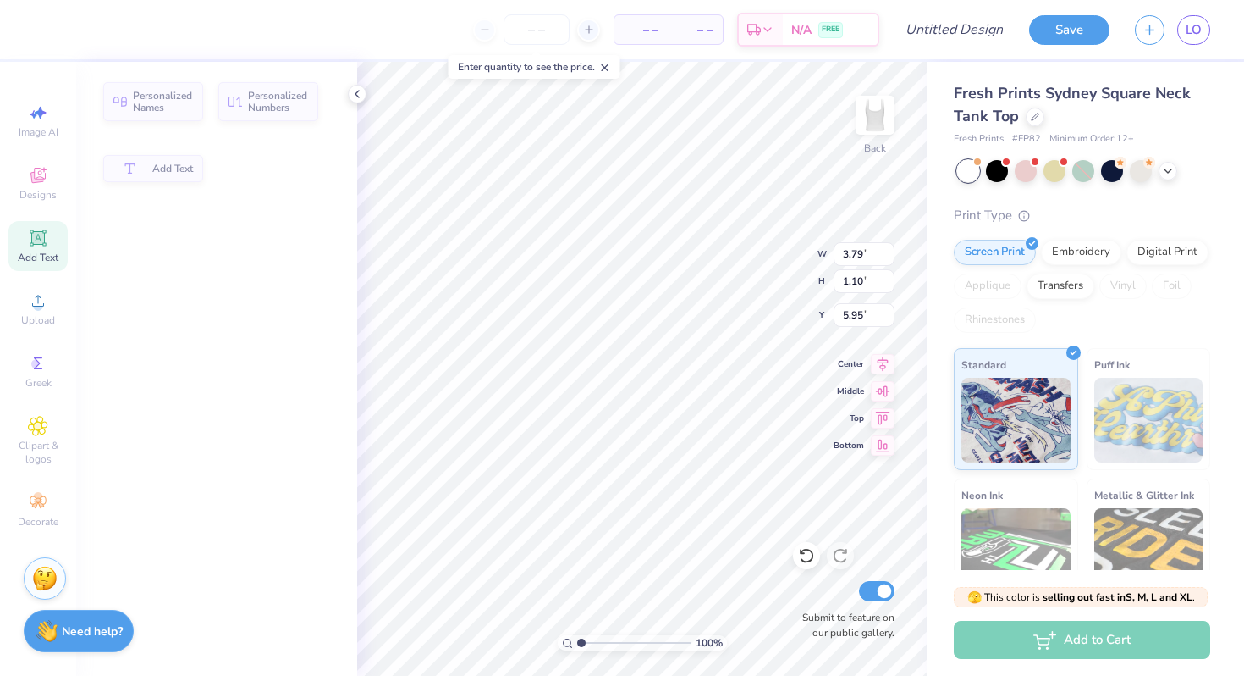
type input "3.79"
type input "1.10"
type input "5.95"
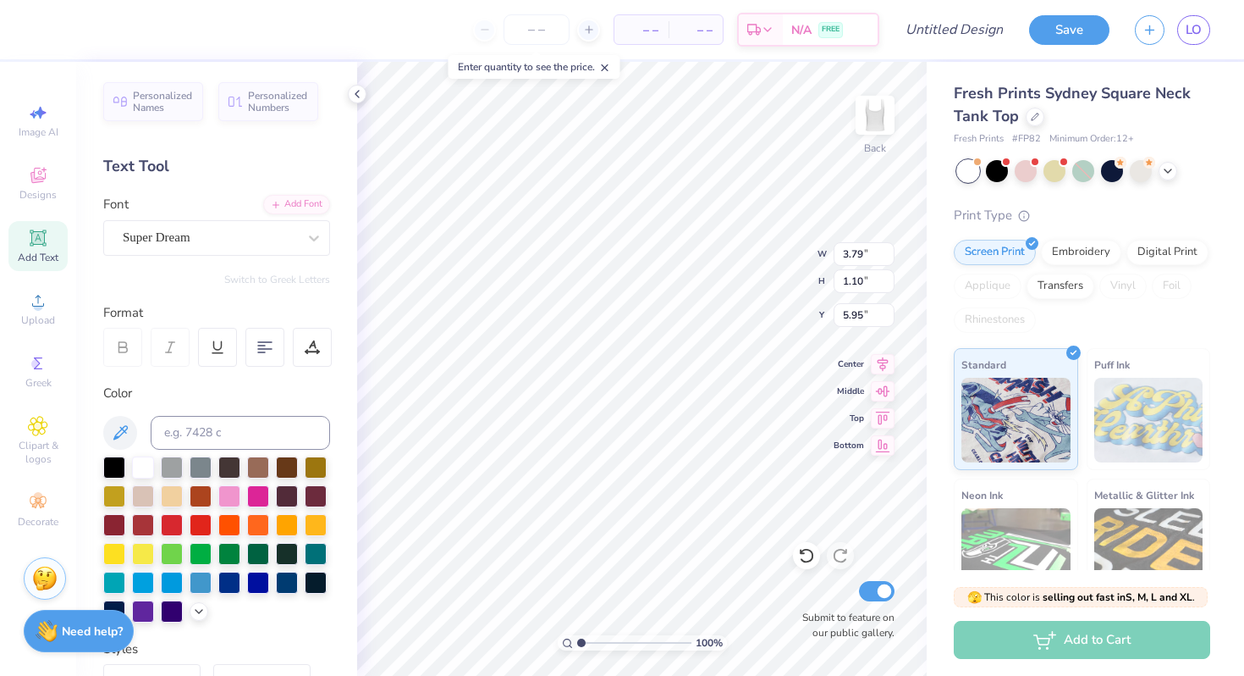
type input "6.83"
type input "1.21"
type input "0.50"
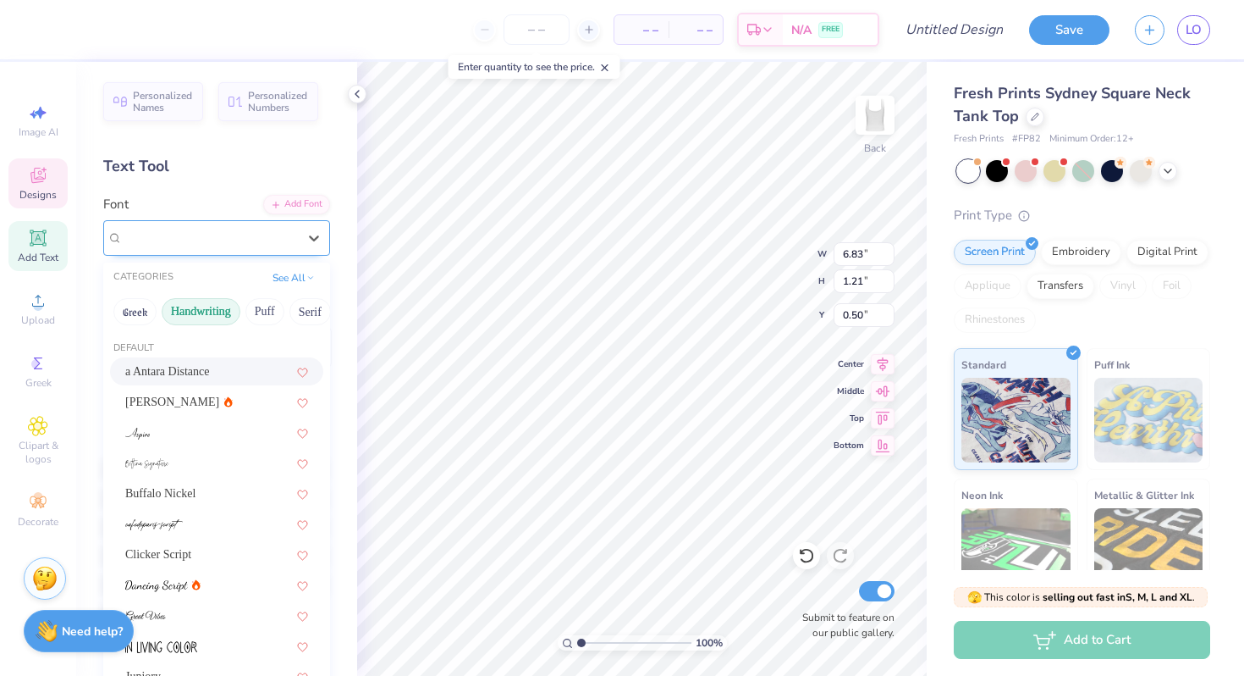
click at [157, 239] on div "Molly Sans N PERSONAL" at bounding box center [210, 237] width 178 height 26
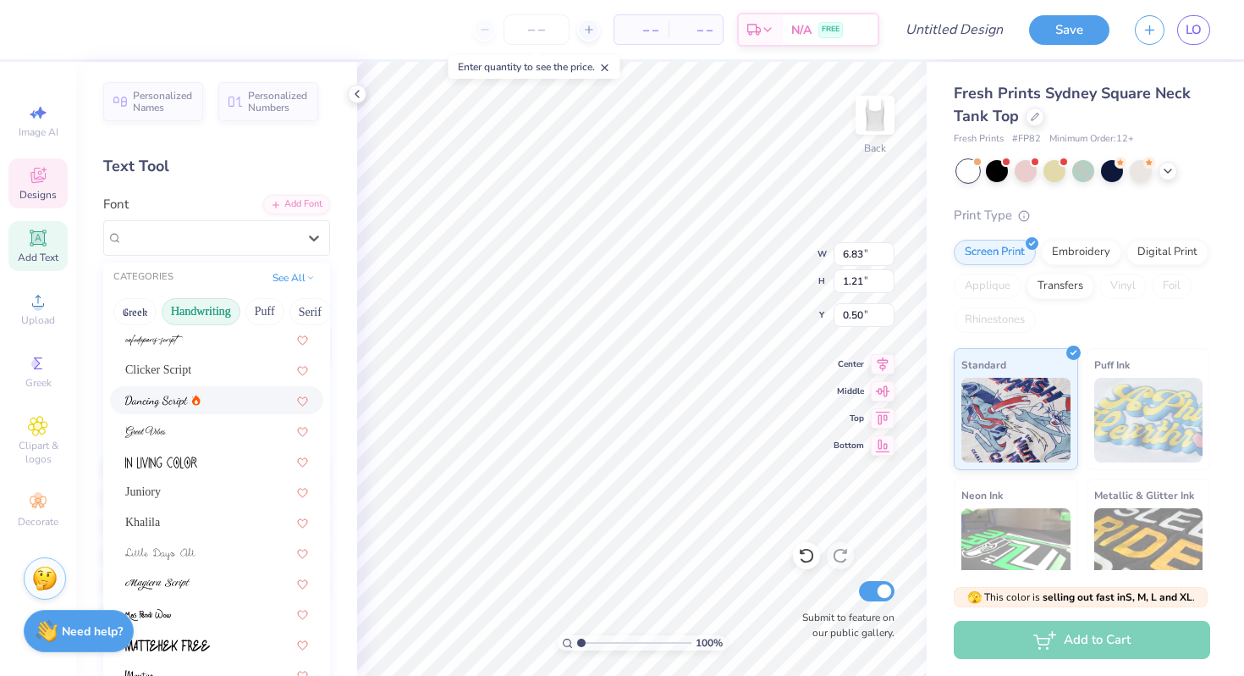
scroll to position [262, 0]
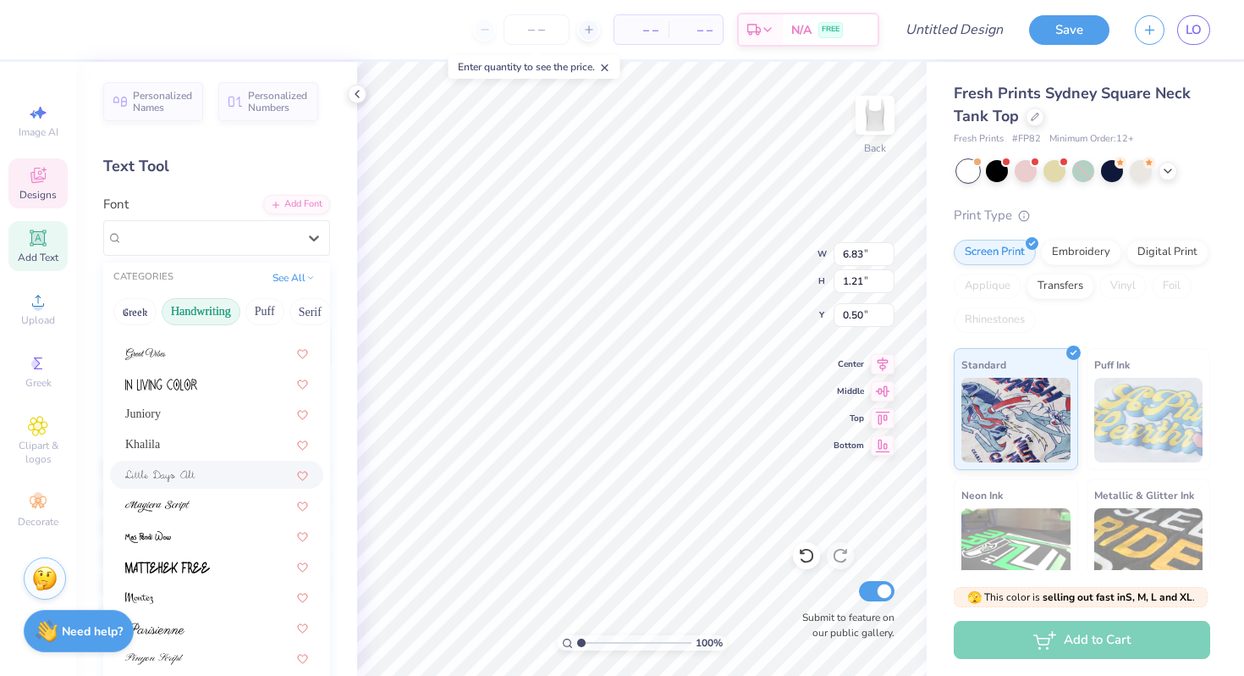
click at [183, 475] on img at bounding box center [160, 476] width 70 height 12
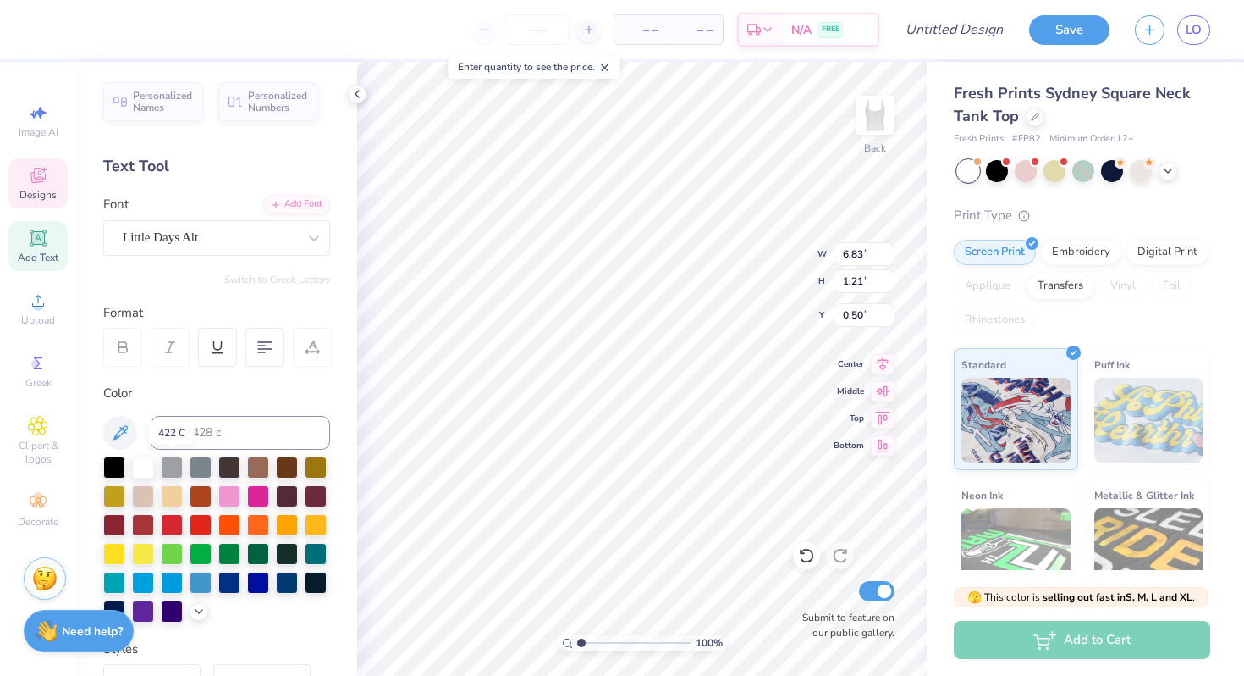
type input "6.69"
type input "1.10"
type input "0.52"
click at [175, 232] on div "Little Days Alt" at bounding box center [210, 237] width 178 height 26
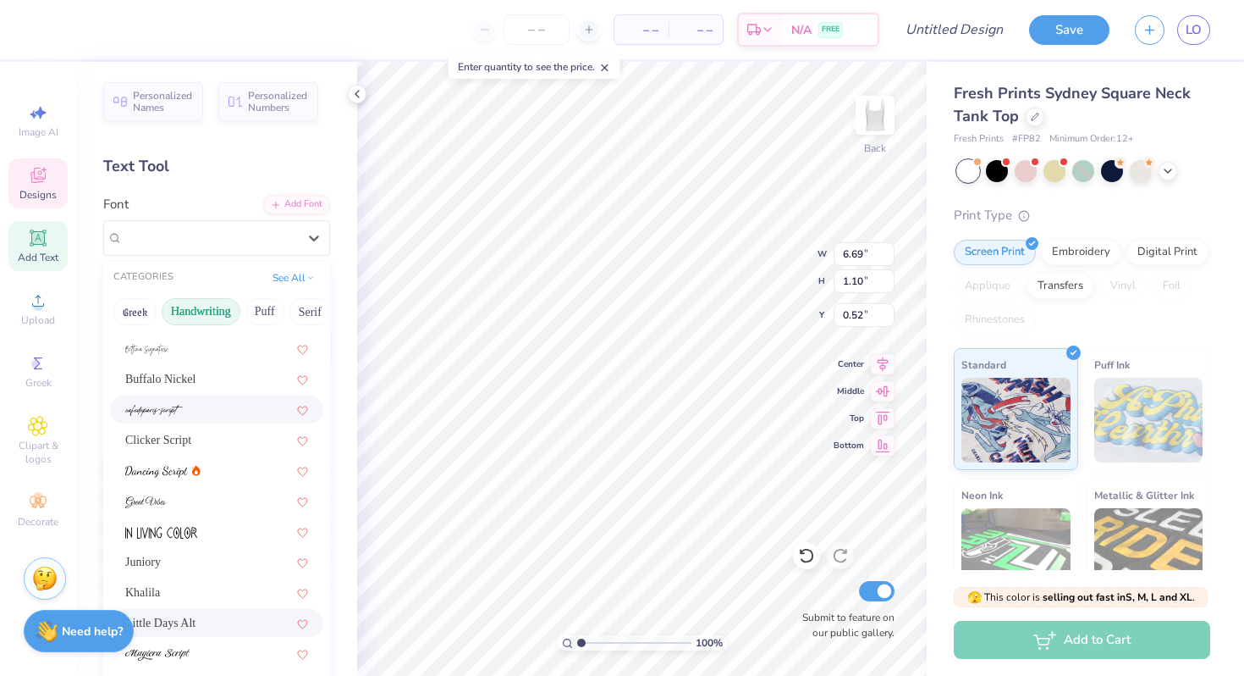
scroll to position [91, 0]
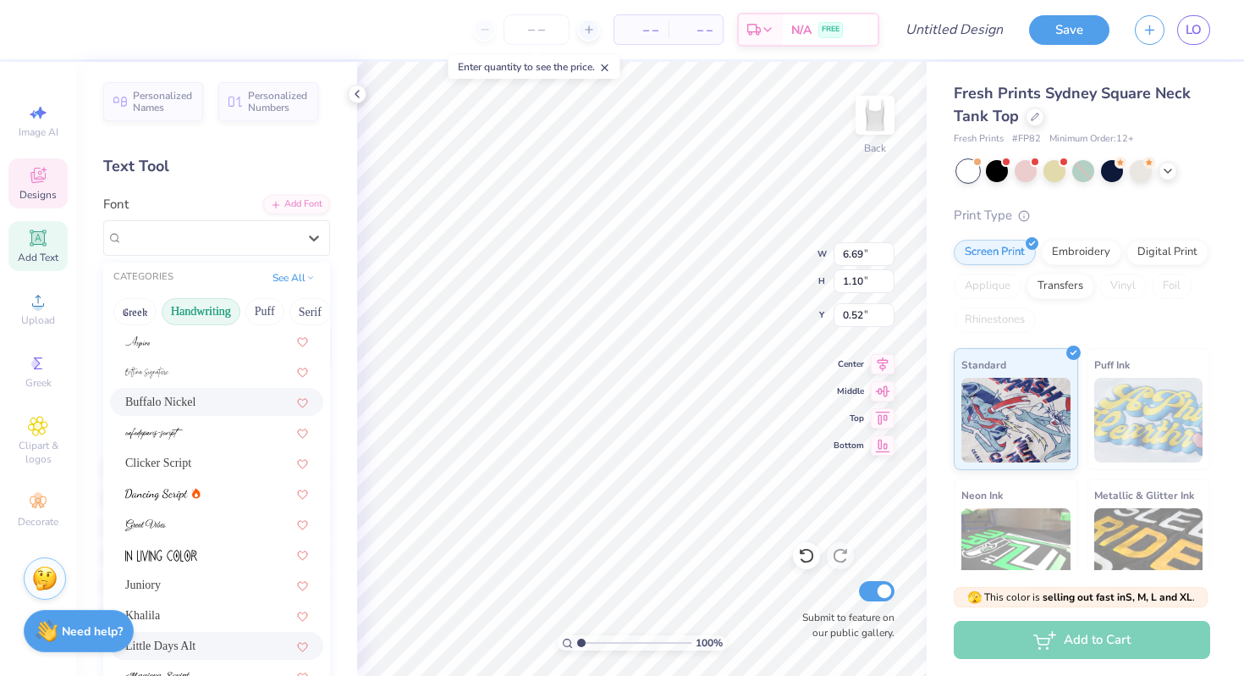
click at [215, 400] on div "Buffalo Nickel" at bounding box center [216, 402] width 183 height 18
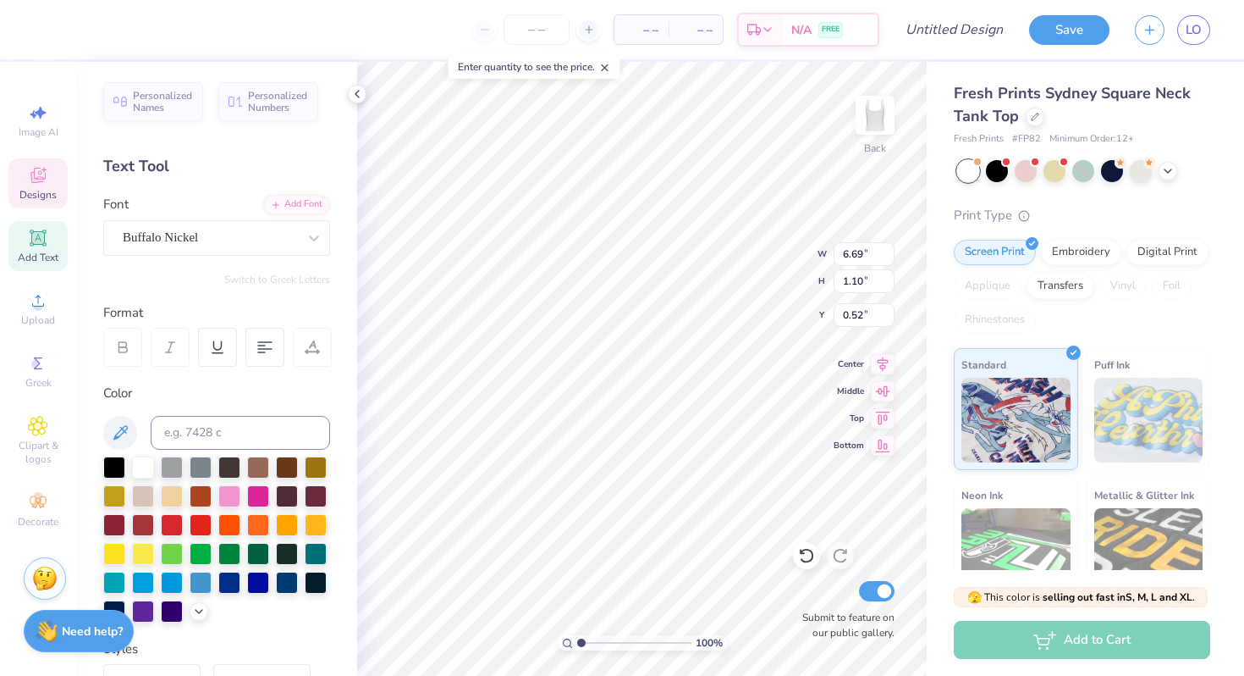
type input "6.80"
type input "1.05"
type input "0.76"
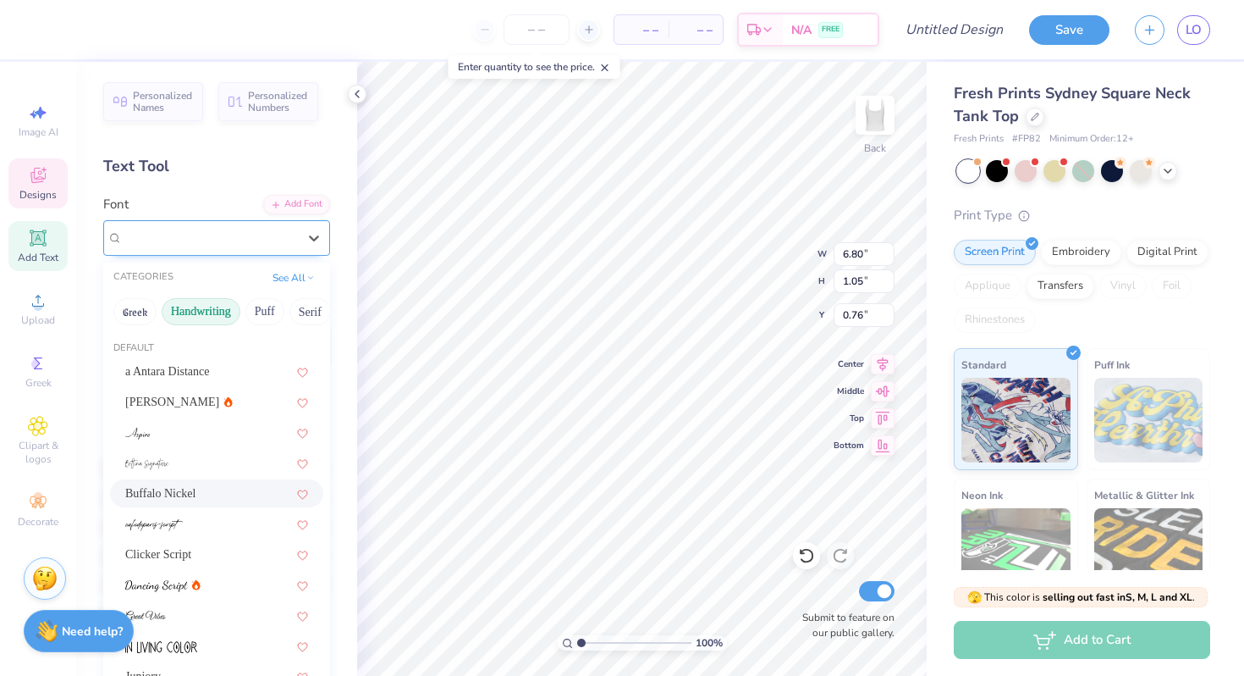
click at [205, 244] on div "Buffalo Nickel" at bounding box center [210, 237] width 178 height 26
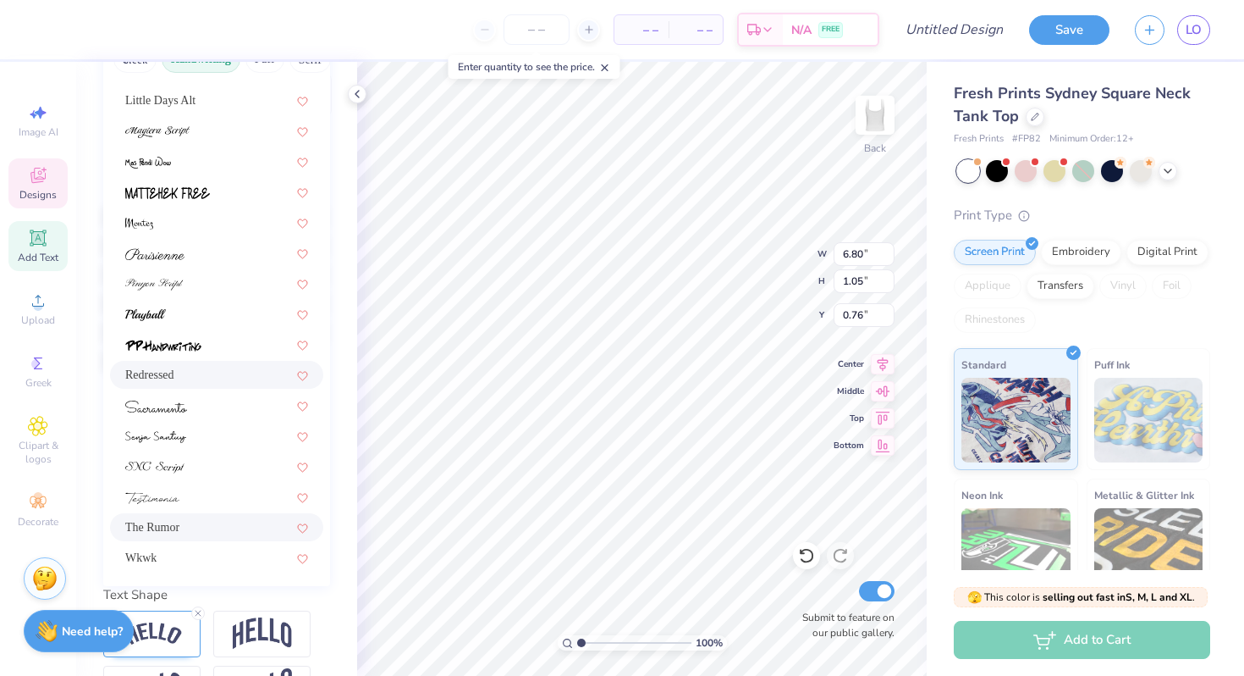
scroll to position [308, 0]
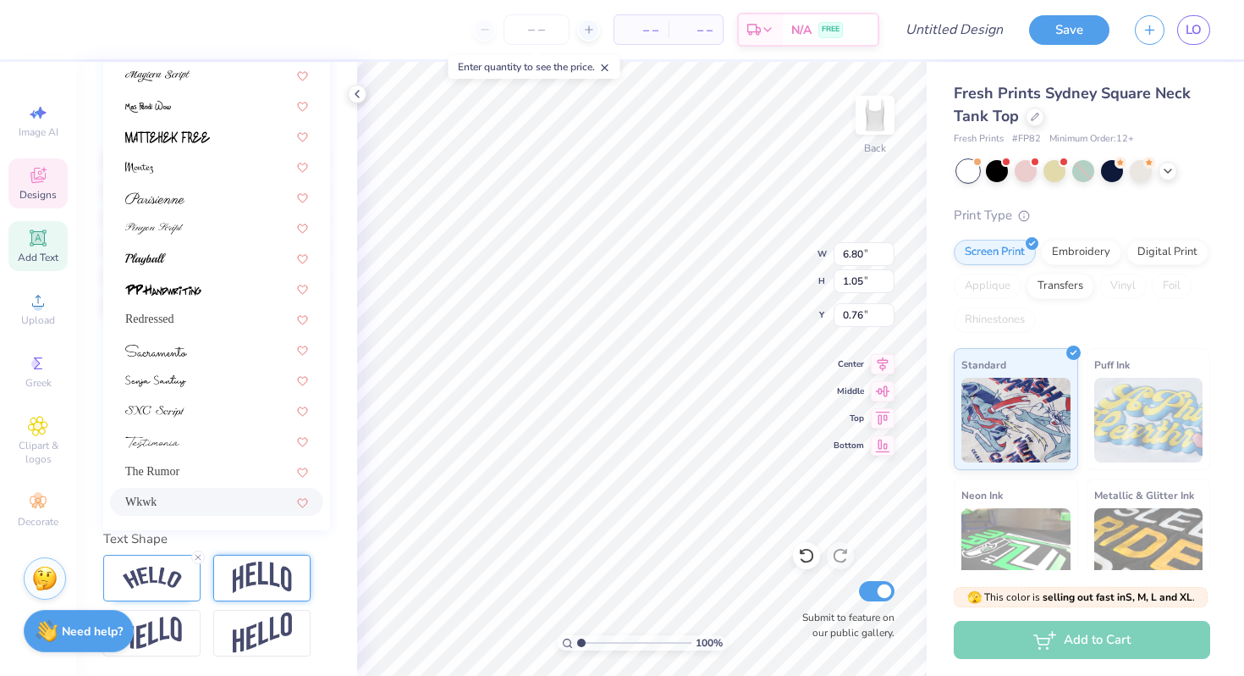
click at [238, 579] on img at bounding box center [262, 577] width 59 height 32
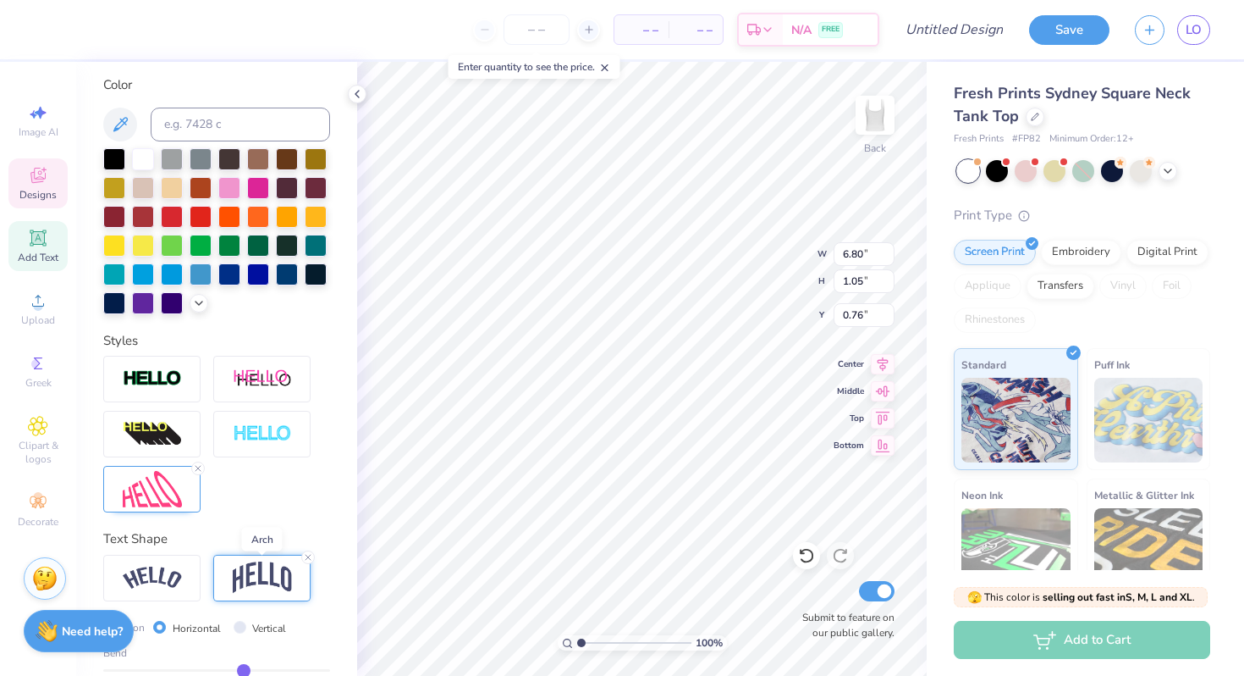
type input "6.96"
type input "1.22"
type input "0.74"
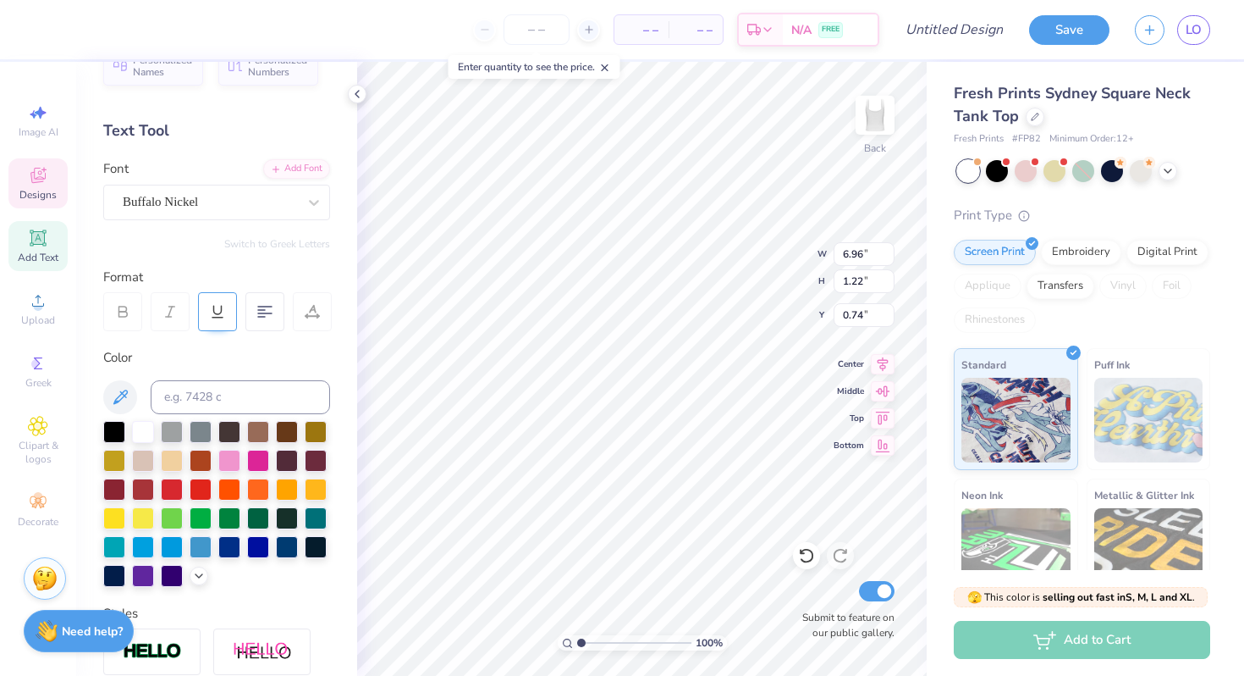
scroll to position [0, 0]
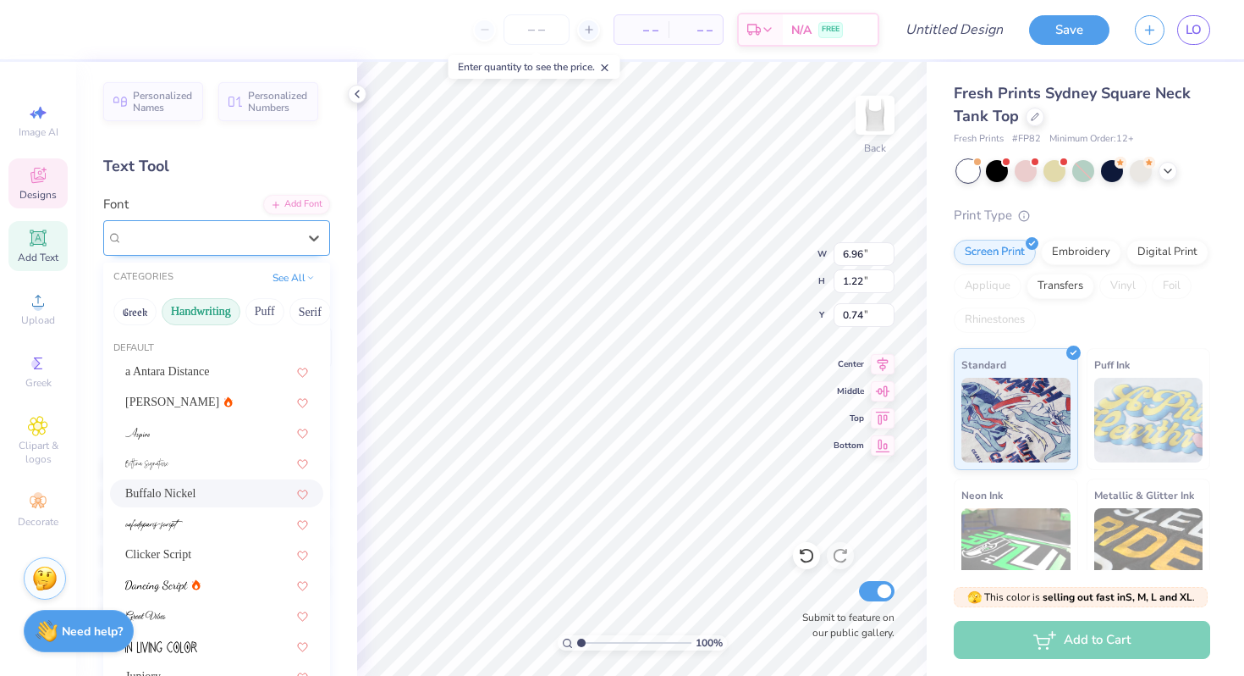
click at [217, 233] on div "Buffalo Nickel" at bounding box center [210, 237] width 178 height 26
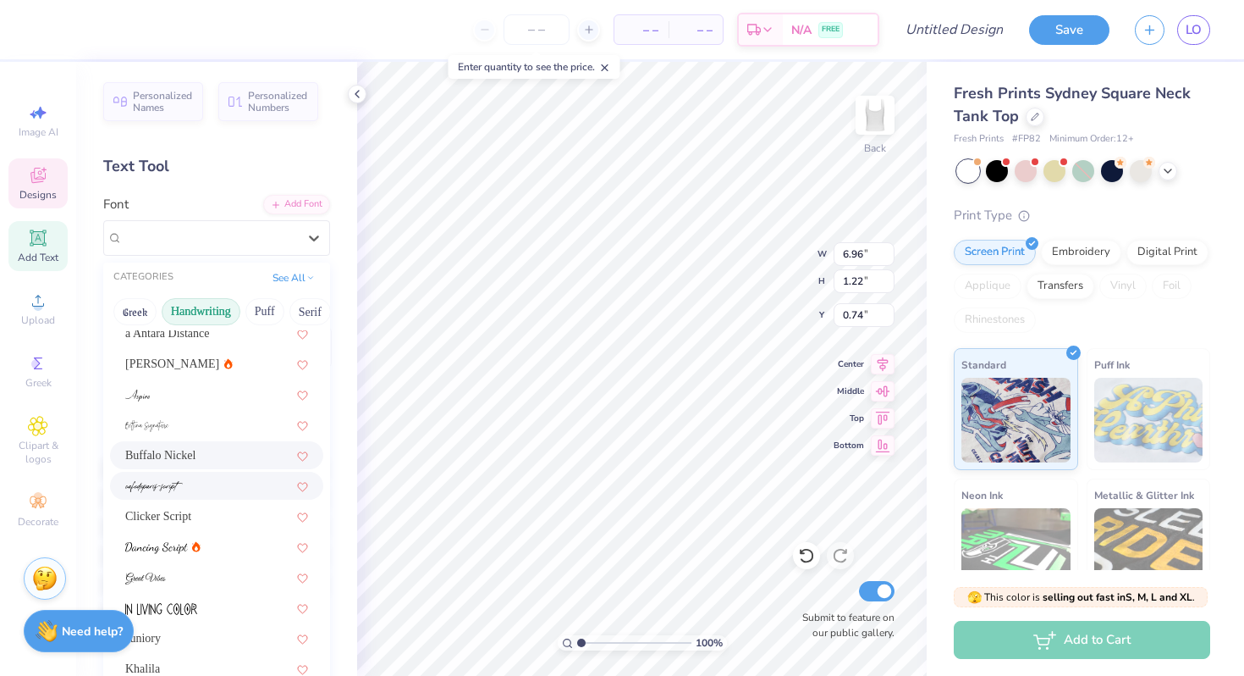
scroll to position [63, 0]
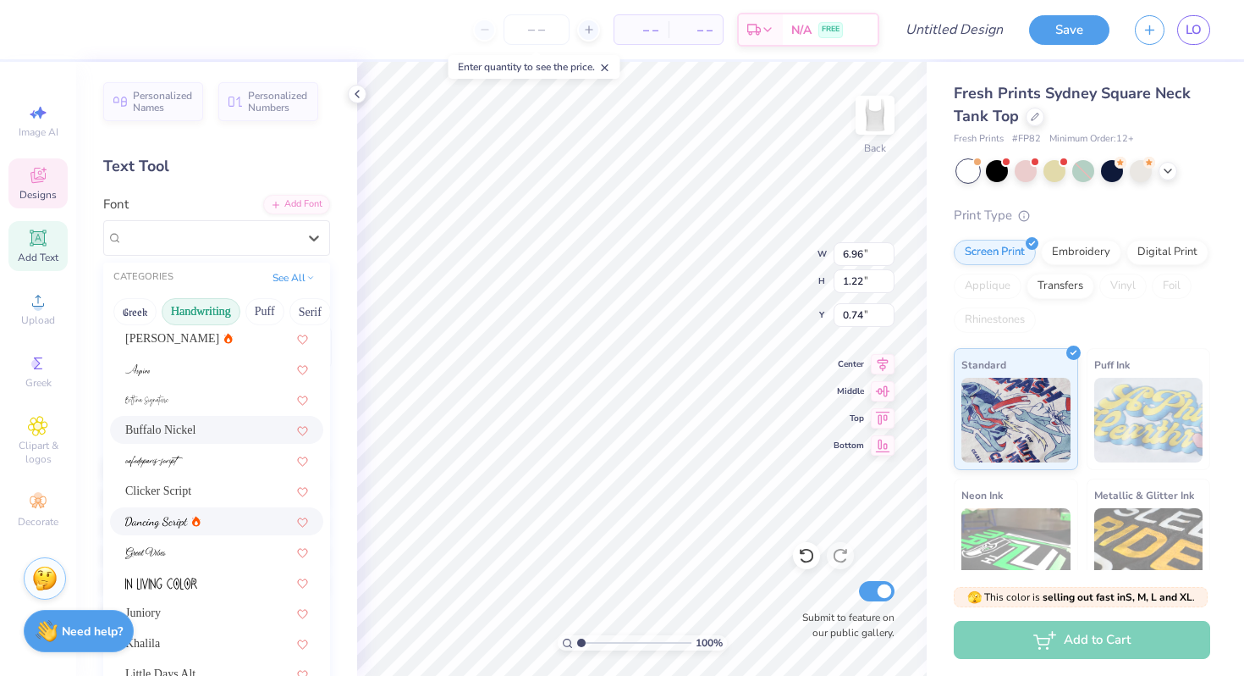
click at [207, 523] on div at bounding box center [216, 521] width 183 height 18
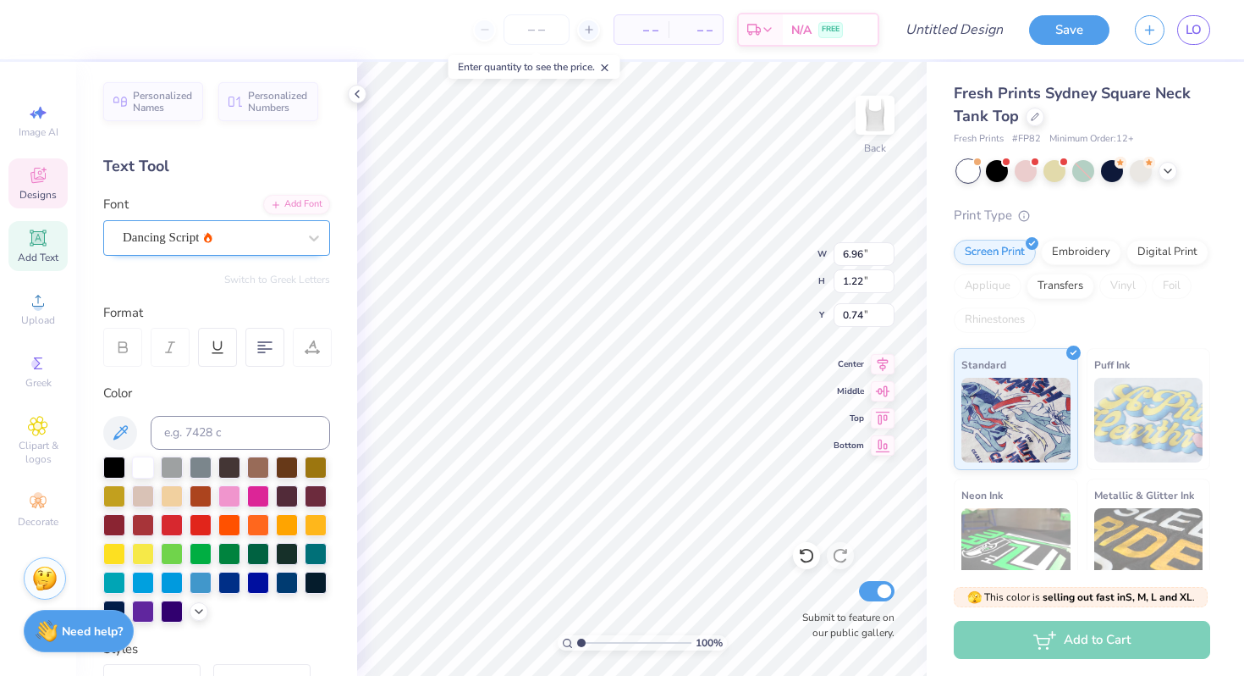
type input "6.95"
click at [183, 246] on div "Dancing Script" at bounding box center [210, 237] width 178 height 26
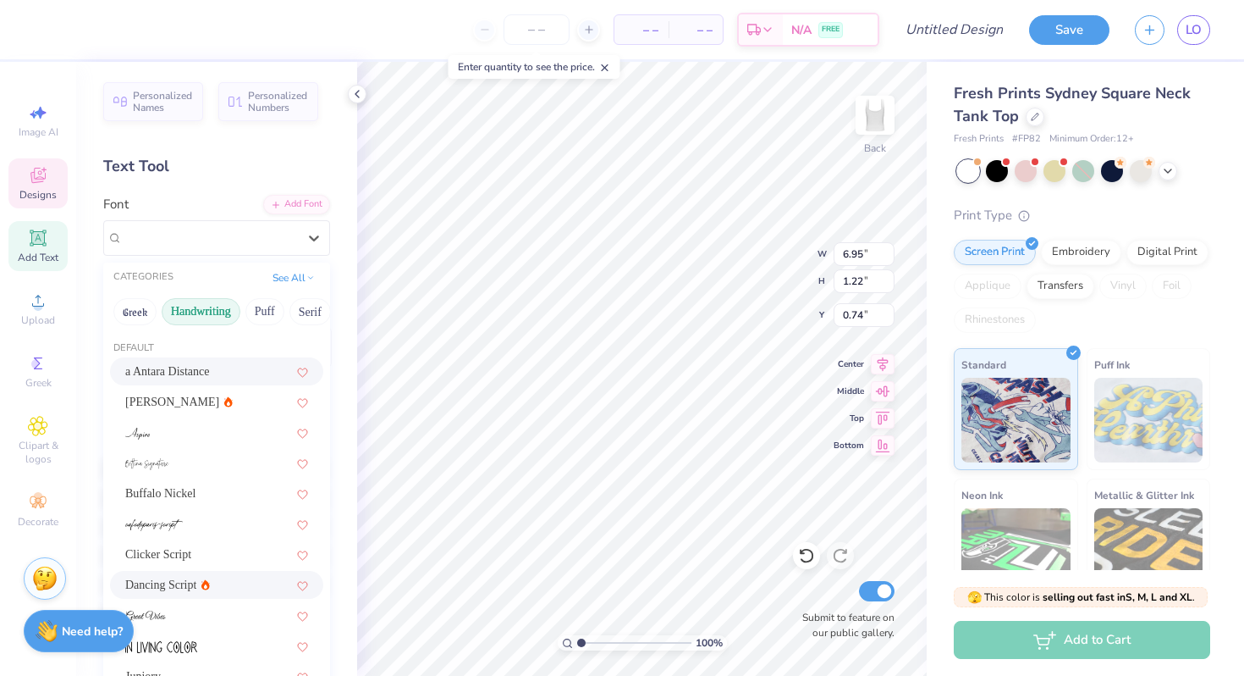
click at [190, 310] on button "Handwriting" at bounding box center [201, 311] width 79 height 27
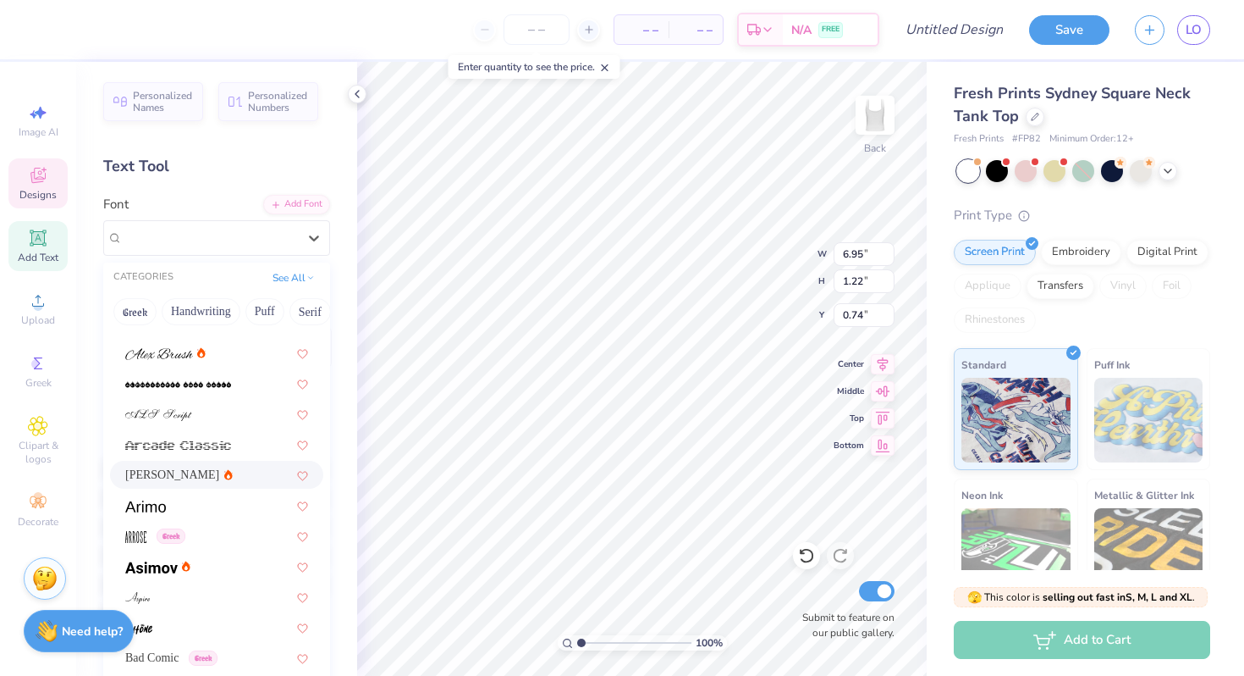
scroll to position [585, 0]
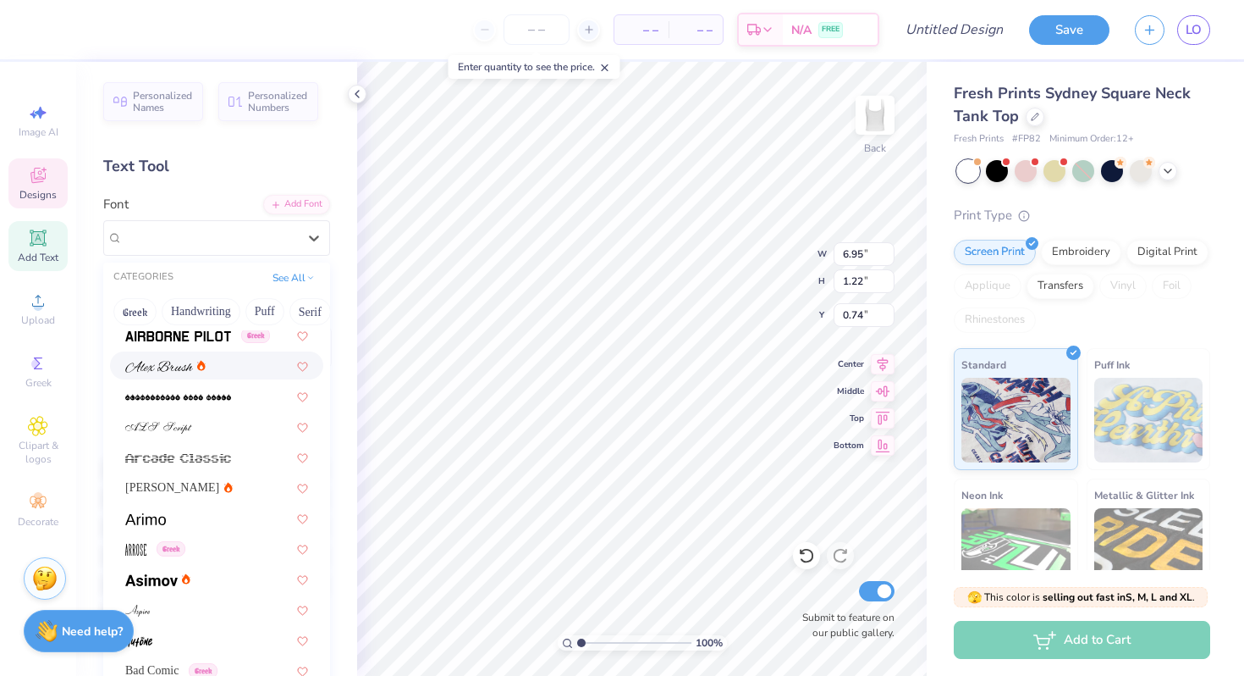
click at [161, 364] on img at bounding box center [159, 367] width 68 height 12
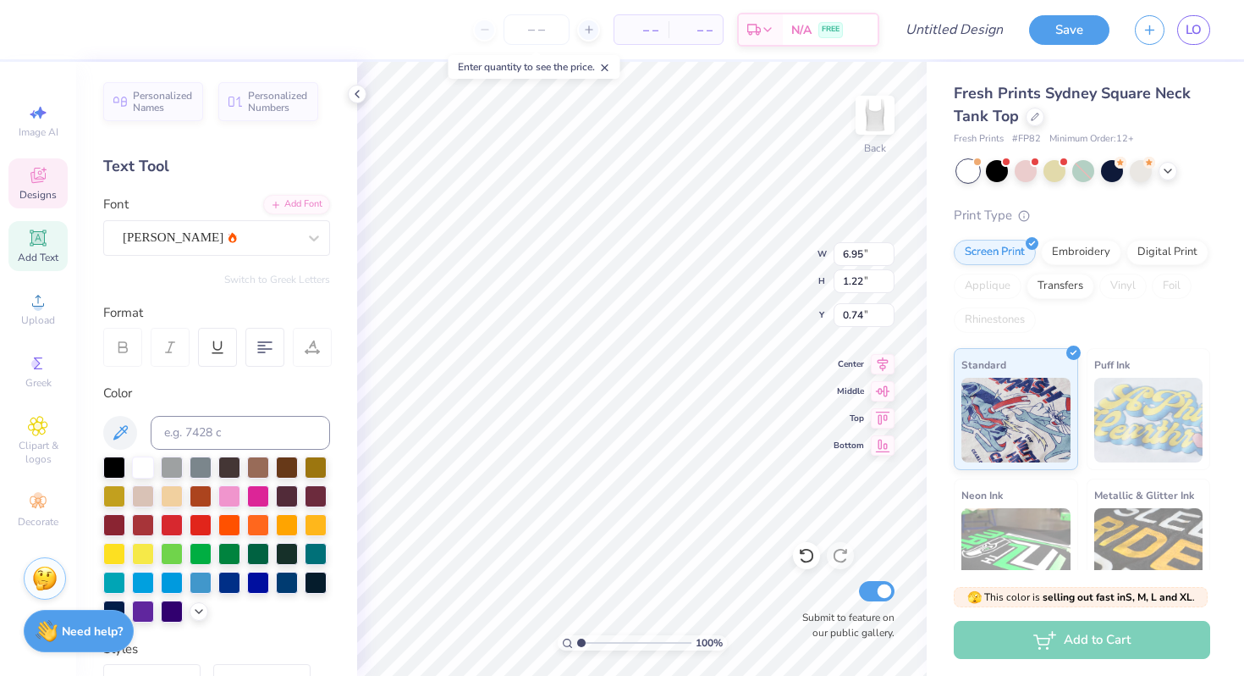
type input "1.01"
type input "0.94"
click at [124, 353] on icon at bounding box center [122, 346] width 15 height 15
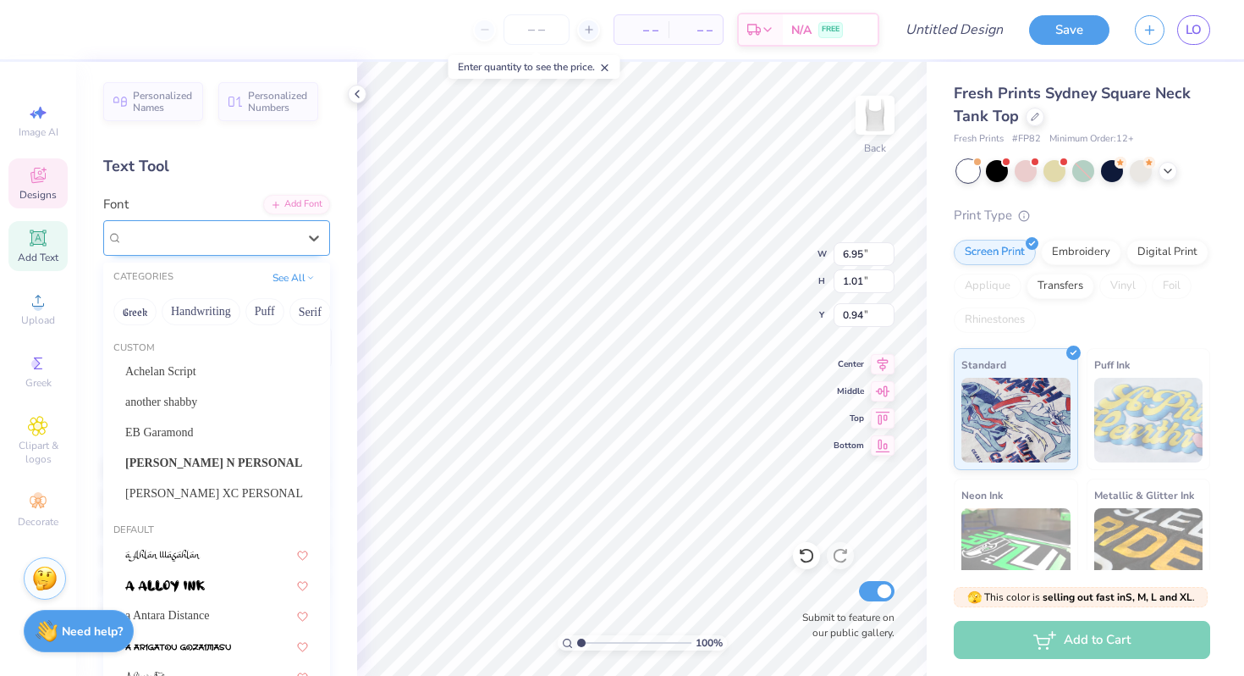
click at [251, 241] on div "Alex Brush" at bounding box center [210, 237] width 178 height 26
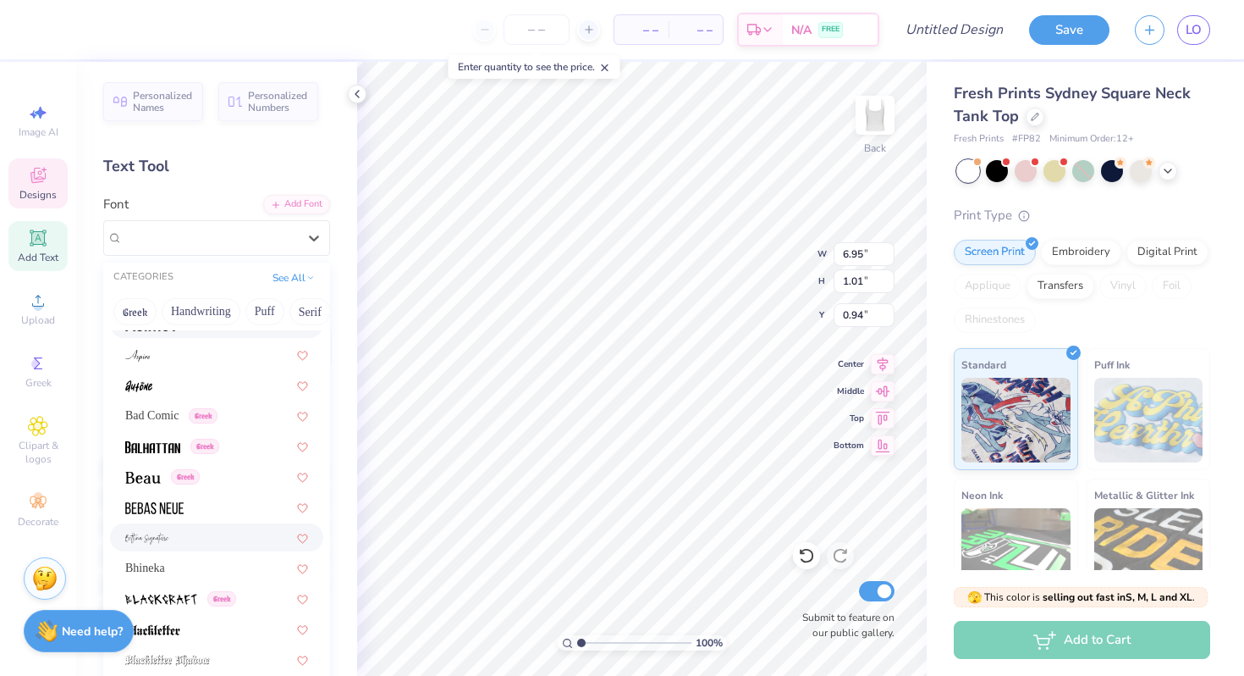
scroll to position [876, 0]
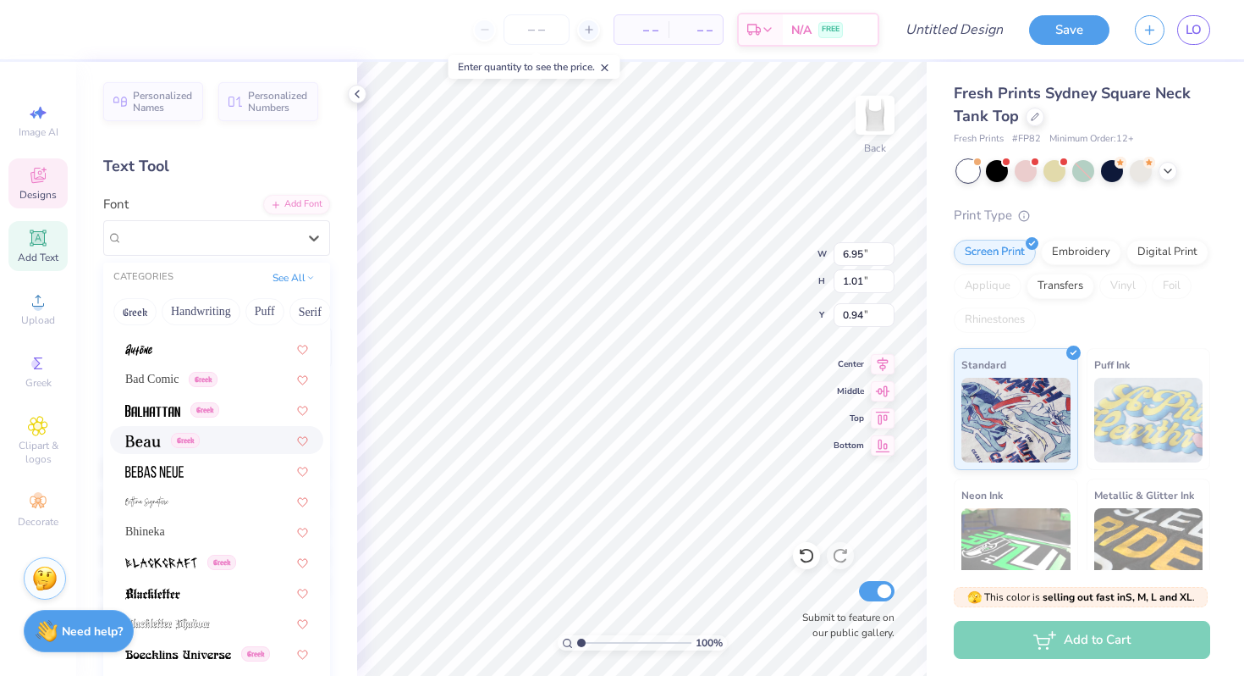
click at [178, 448] on div "Greek" at bounding box center [162, 440] width 74 height 18
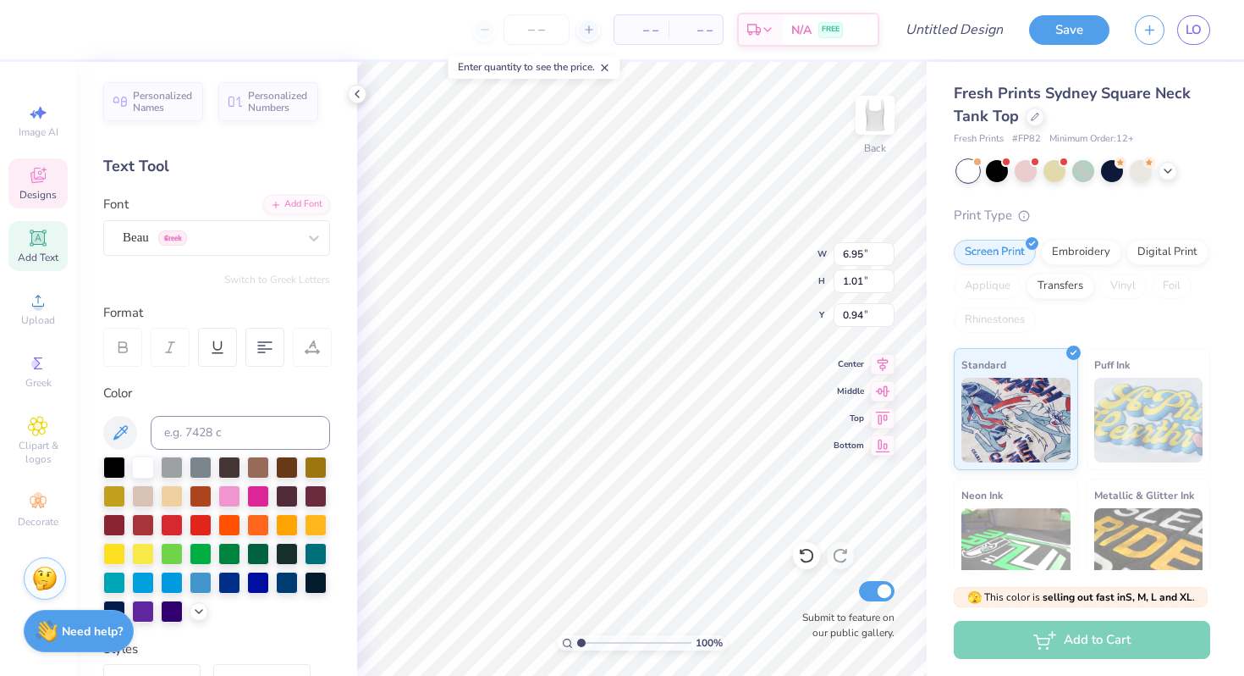
type input "6.96"
type input "1.22"
type input "0.74"
type input "4.86"
type input "0.95"
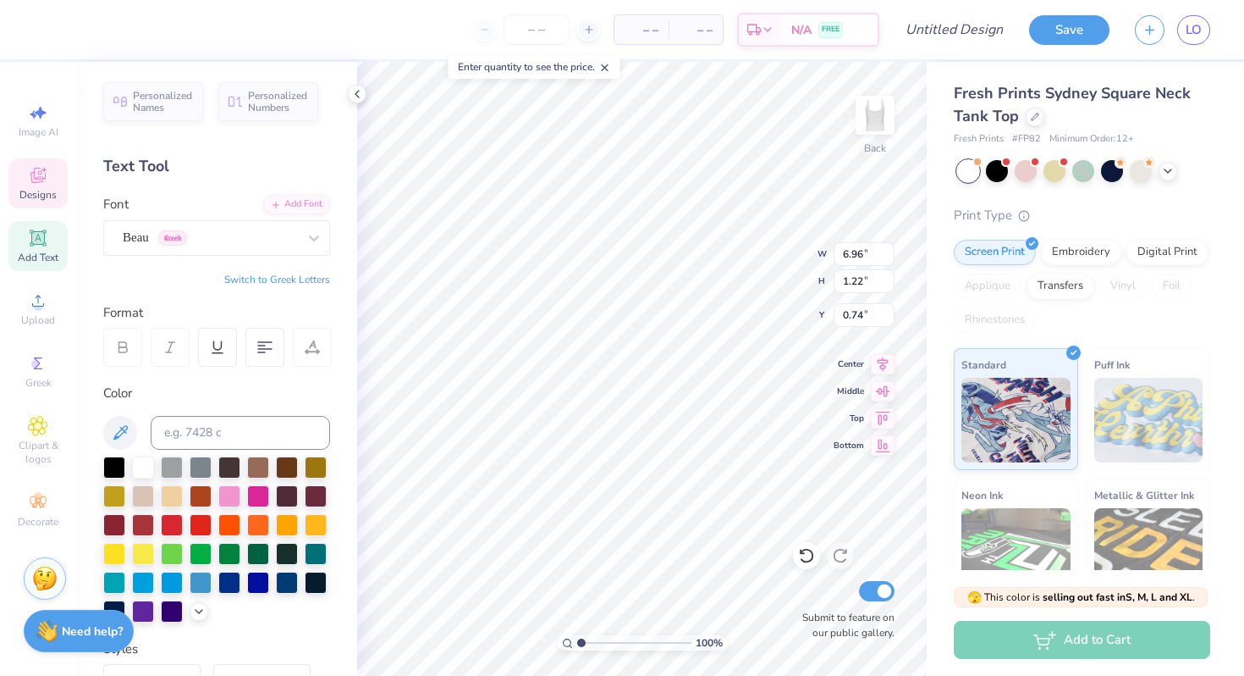
type input "4.43"
type input "3.79"
type input "1.10"
type input "5.95"
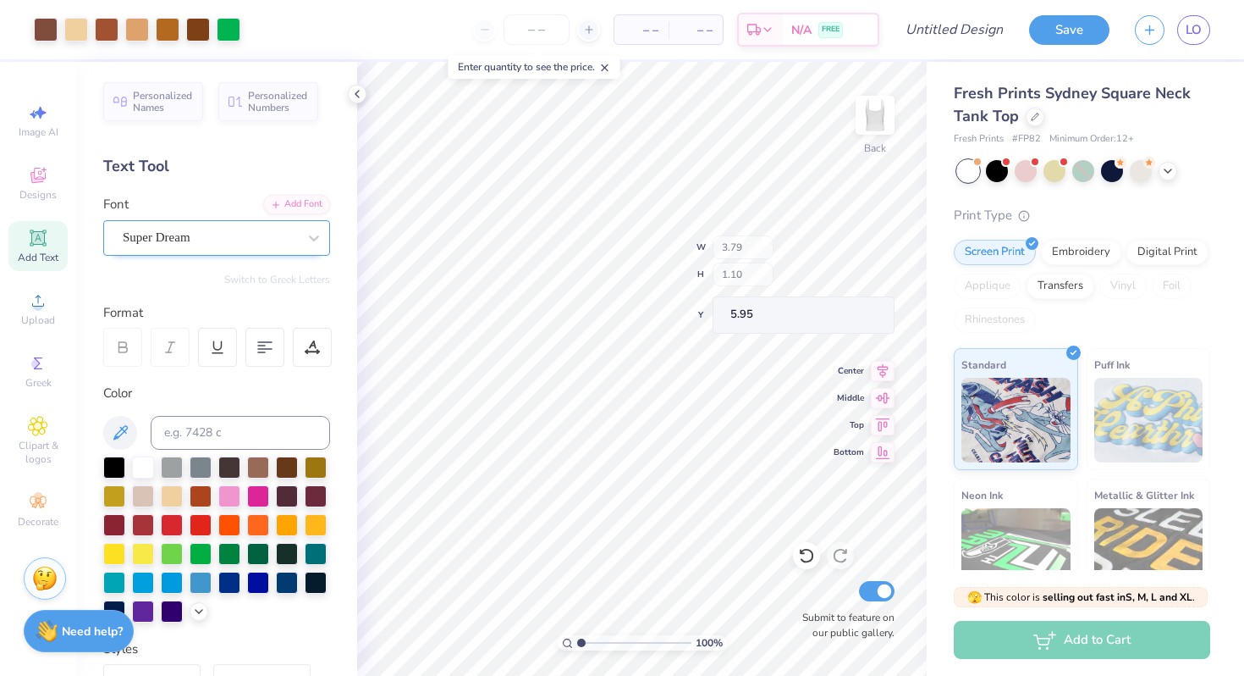
click at [290, 242] on div "Super Dream" at bounding box center [210, 237] width 178 height 26
type input "6.96"
type input "1.22"
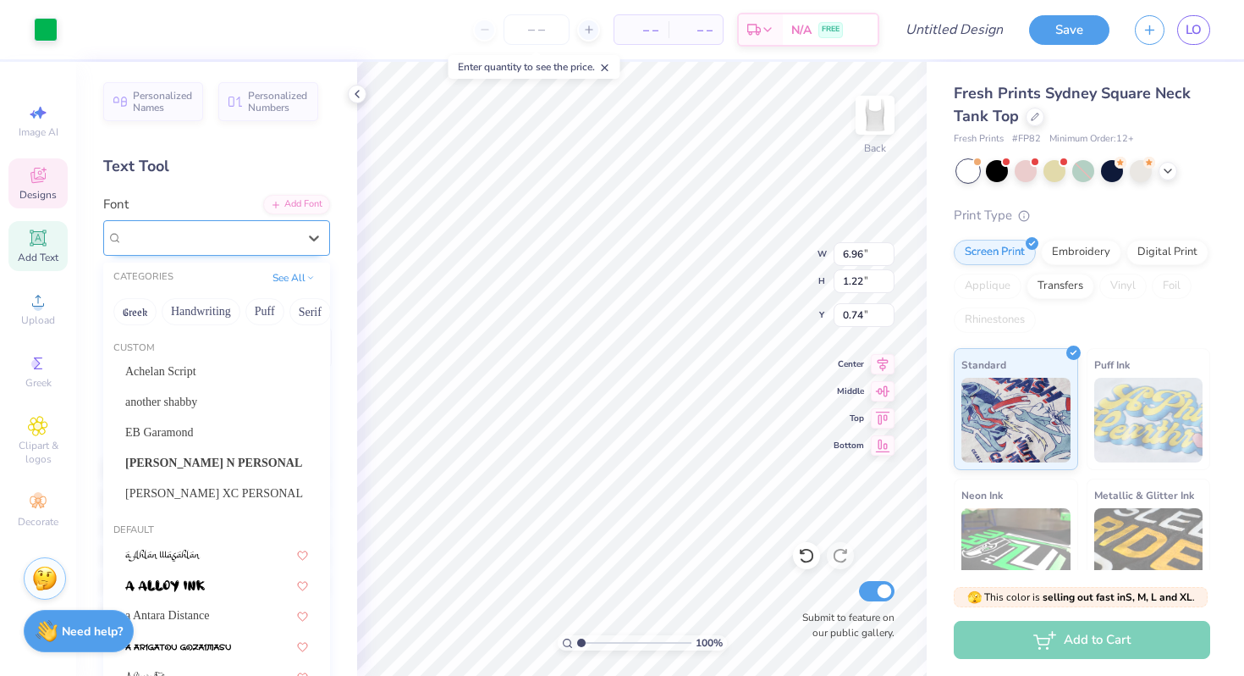
type input "0.85"
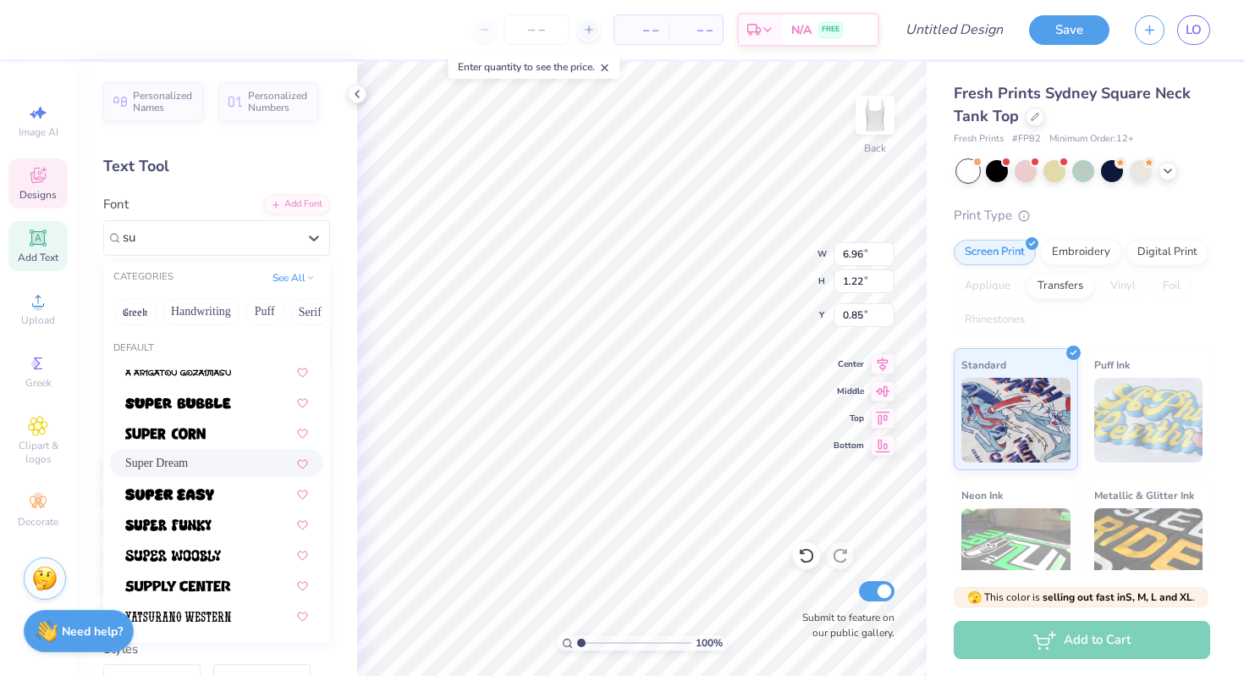
click at [158, 464] on span "Super Dream" at bounding box center [156, 463] width 63 height 18
type input "su"
type input "6.94"
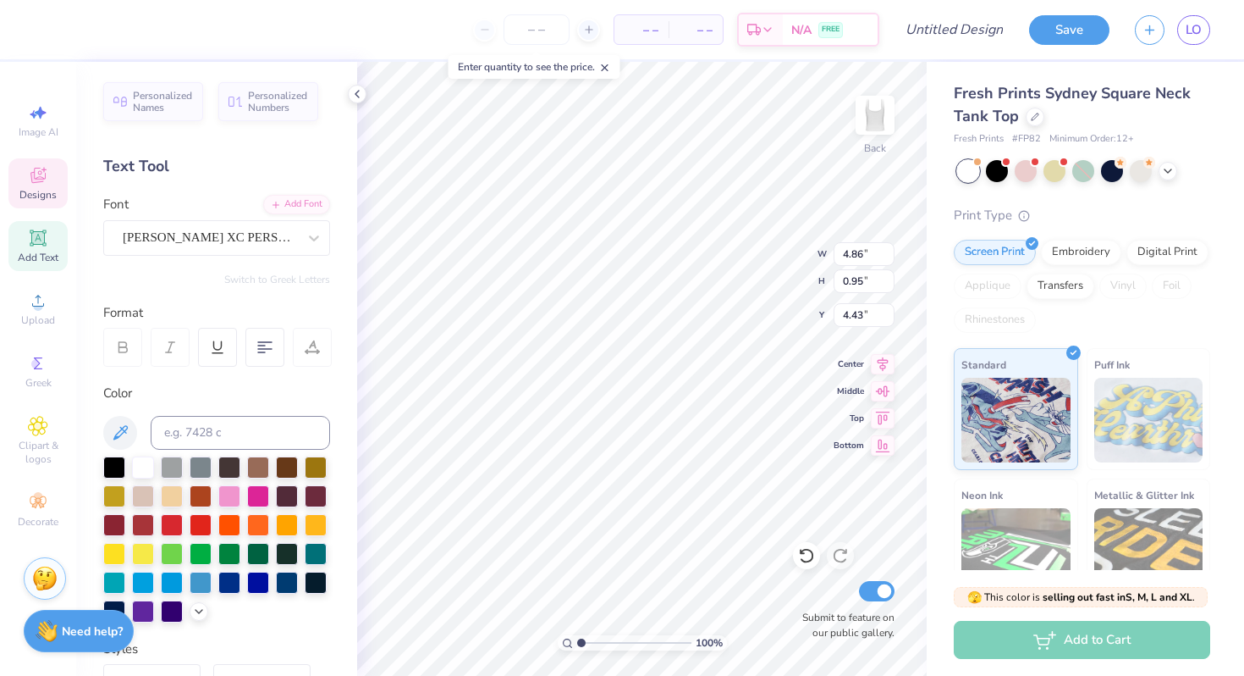
scroll to position [0, 0]
type textarea "E"
type textarea "Zeta Epsilion"
type input "1.95"
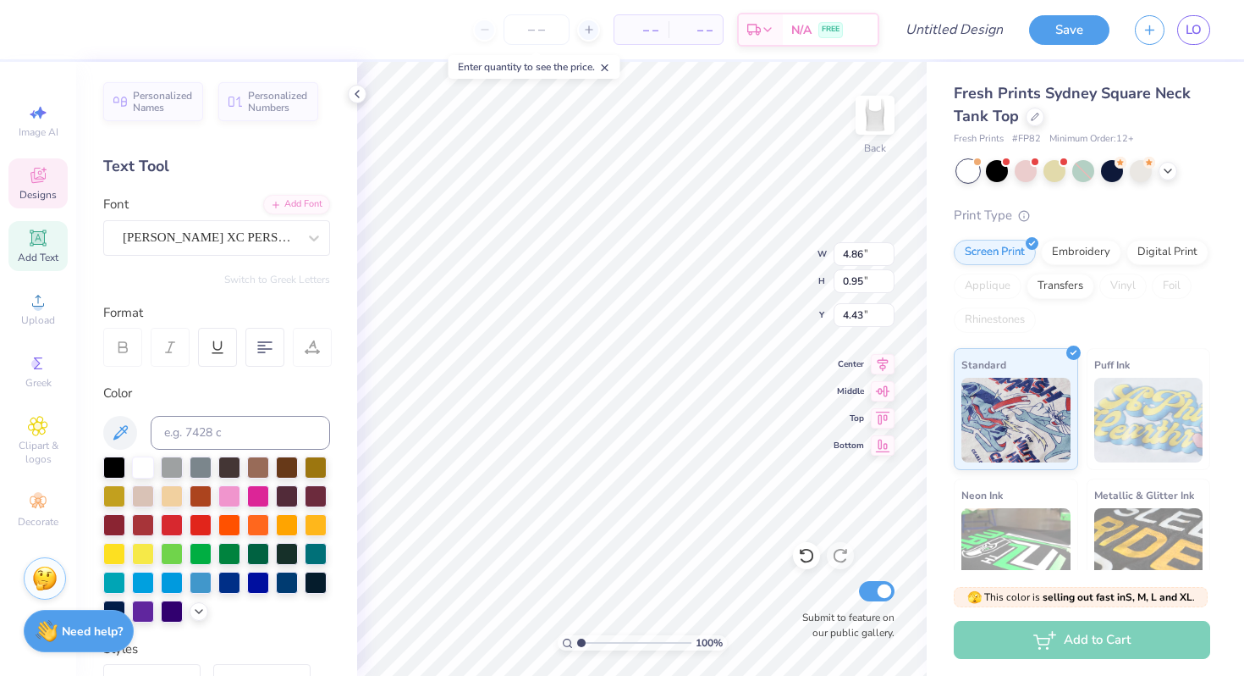
type input "1.95"
type input "2.14"
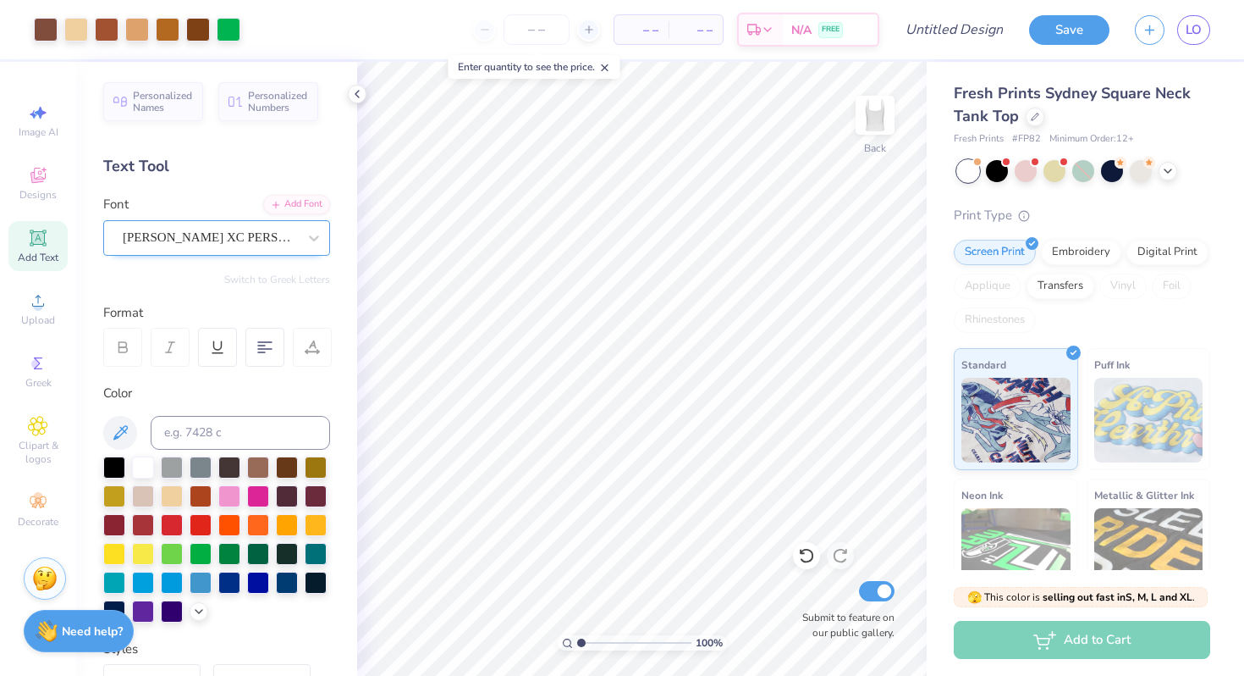
click at [284, 238] on div "Molly Sans XC PERSONAL" at bounding box center [210, 237] width 178 height 26
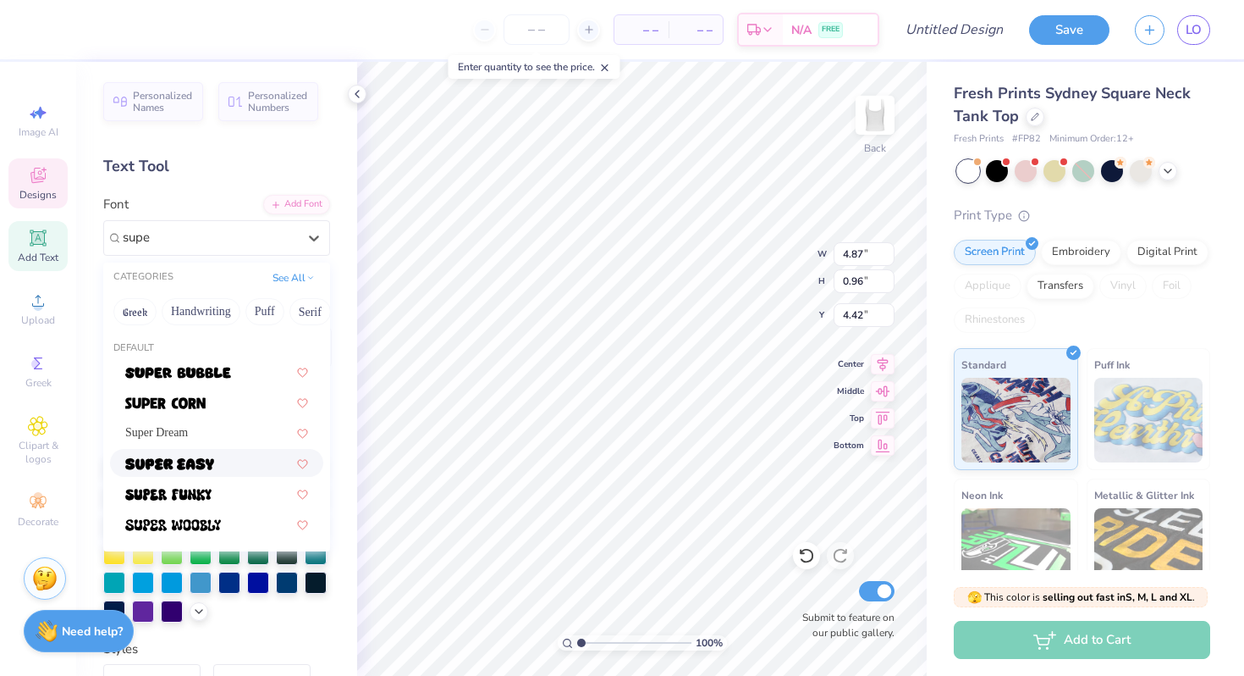
click at [240, 466] on div at bounding box center [216, 463] width 183 height 18
type input "supe"
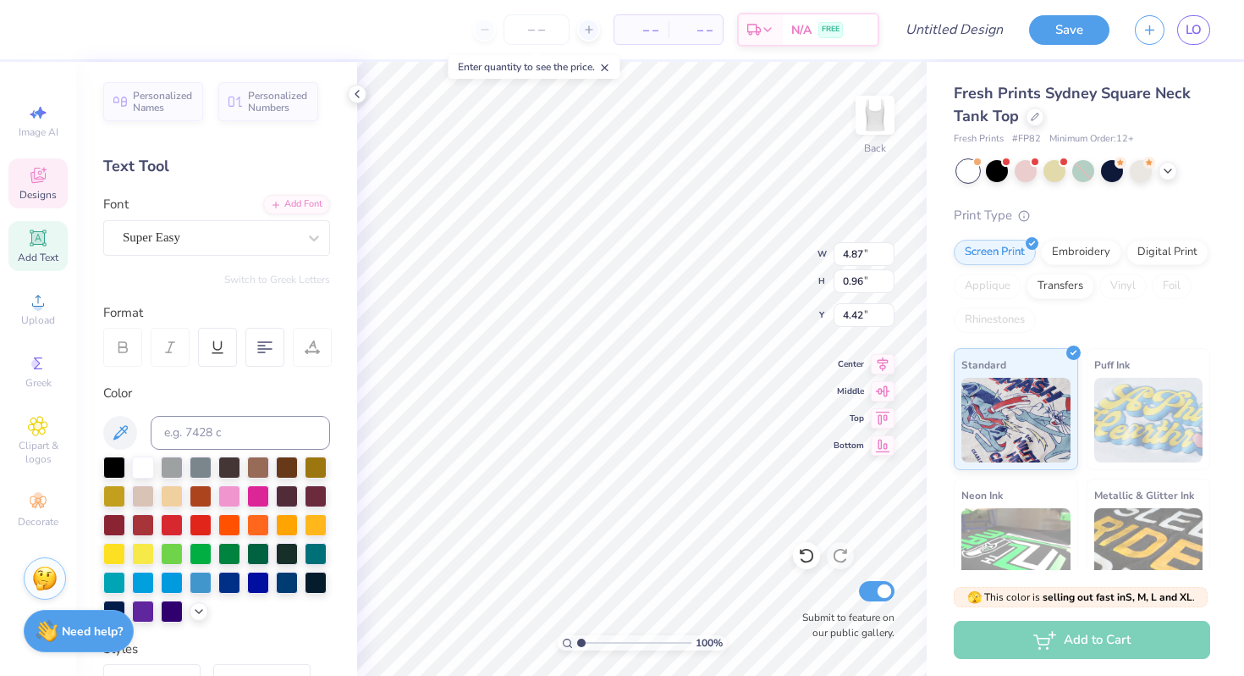
type input "4.92"
type input "0.95"
type input "4.43"
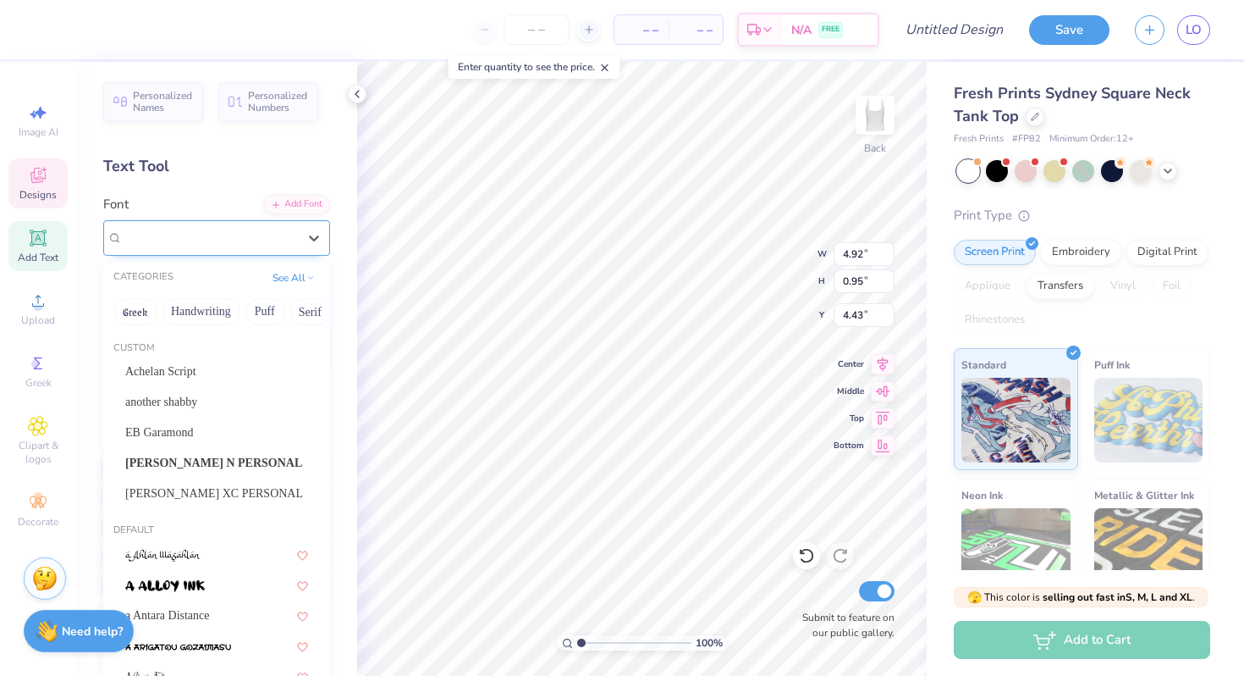
click at [271, 251] on div "Super Easy" at bounding box center [216, 238] width 227 height 36
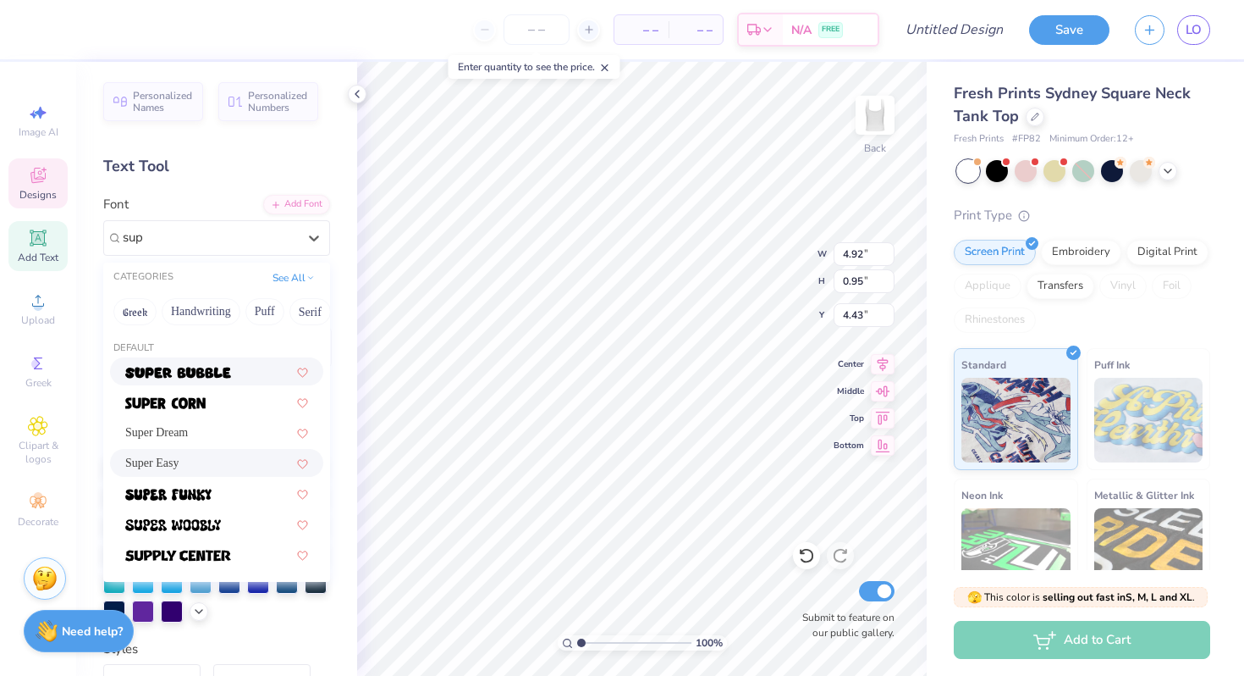
click at [164, 380] on div at bounding box center [216, 371] width 213 height 28
type input "sup"
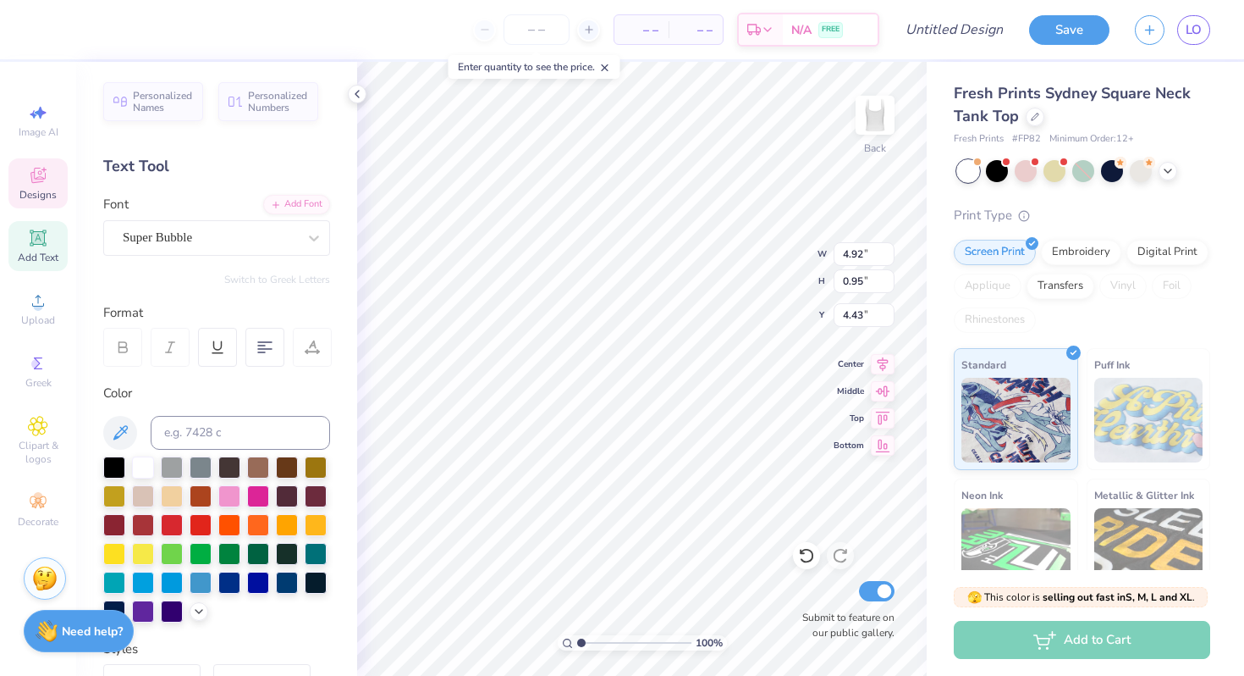
type input "4.94"
type input "1.02"
type input "4.36"
type input "0.93"
click at [306, 244] on icon at bounding box center [314, 237] width 17 height 17
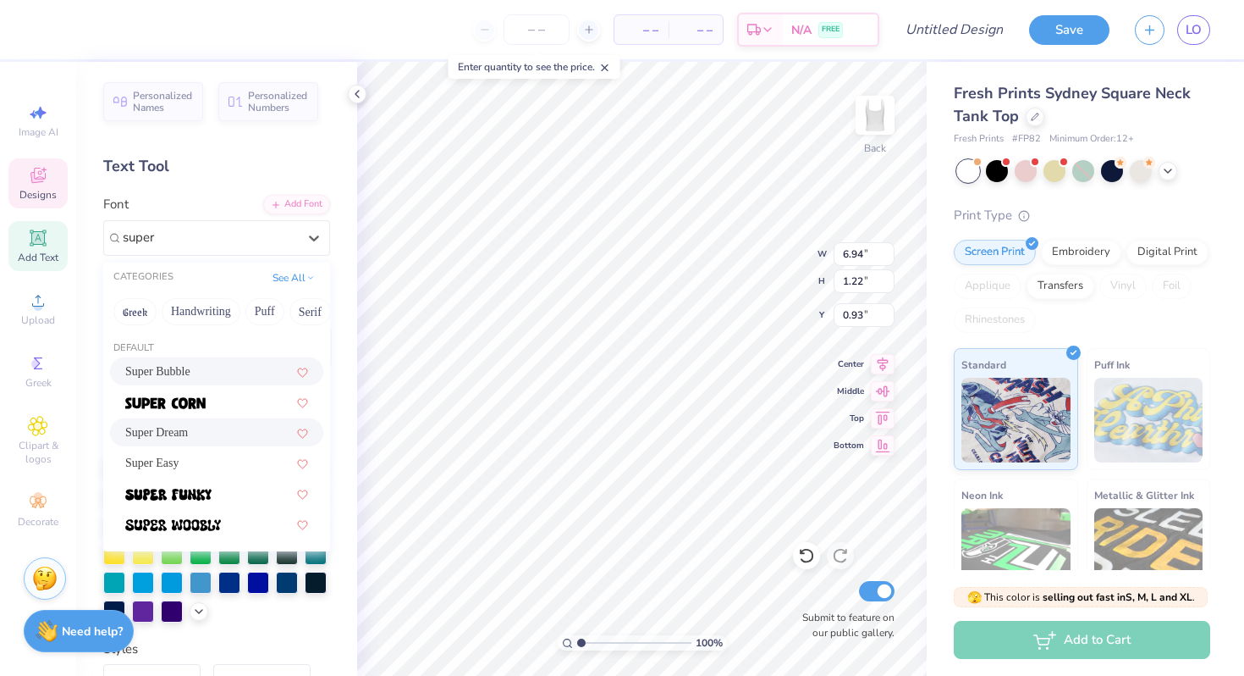
click at [215, 356] on div "Default Super Bubble Super Dream Super Easy" at bounding box center [216, 440] width 227 height 213
drag, startPoint x: 221, startPoint y: 365, endPoint x: 256, endPoint y: 398, distance: 47.9
click at [190, 366] on span "Super Bubble" at bounding box center [157, 371] width 65 height 18
type input "super"
type input "6.95"
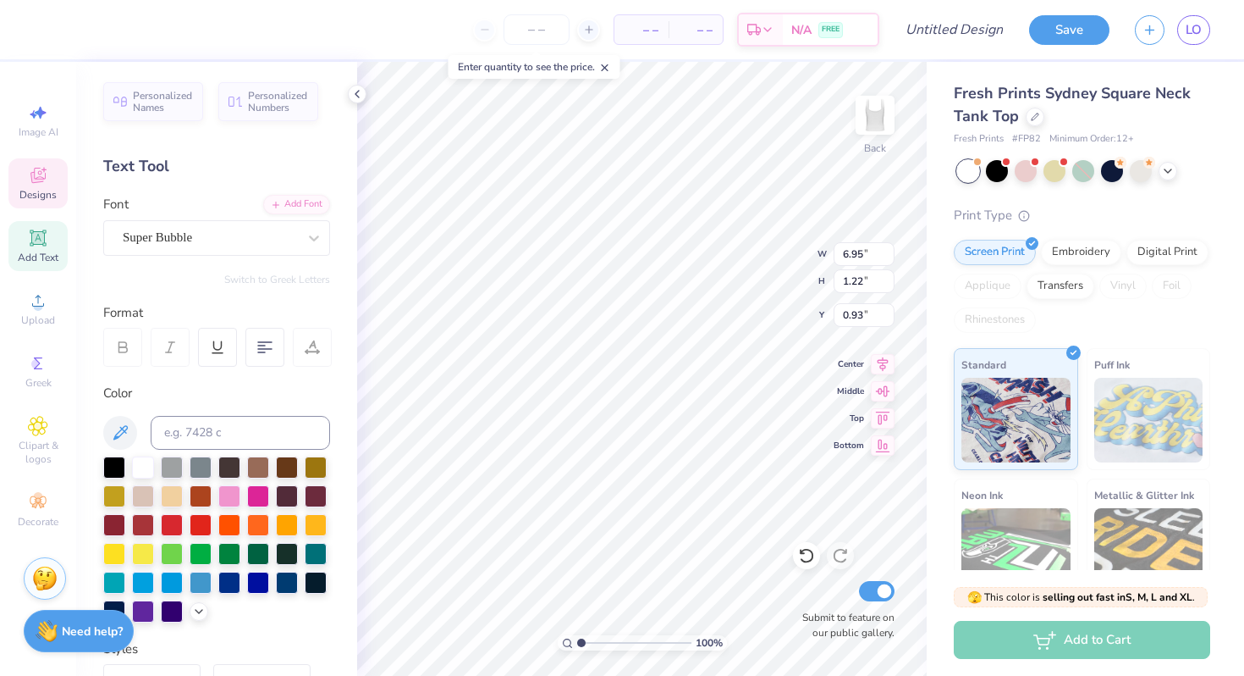
scroll to position [0, 3]
type textarea "Kappa Delta"
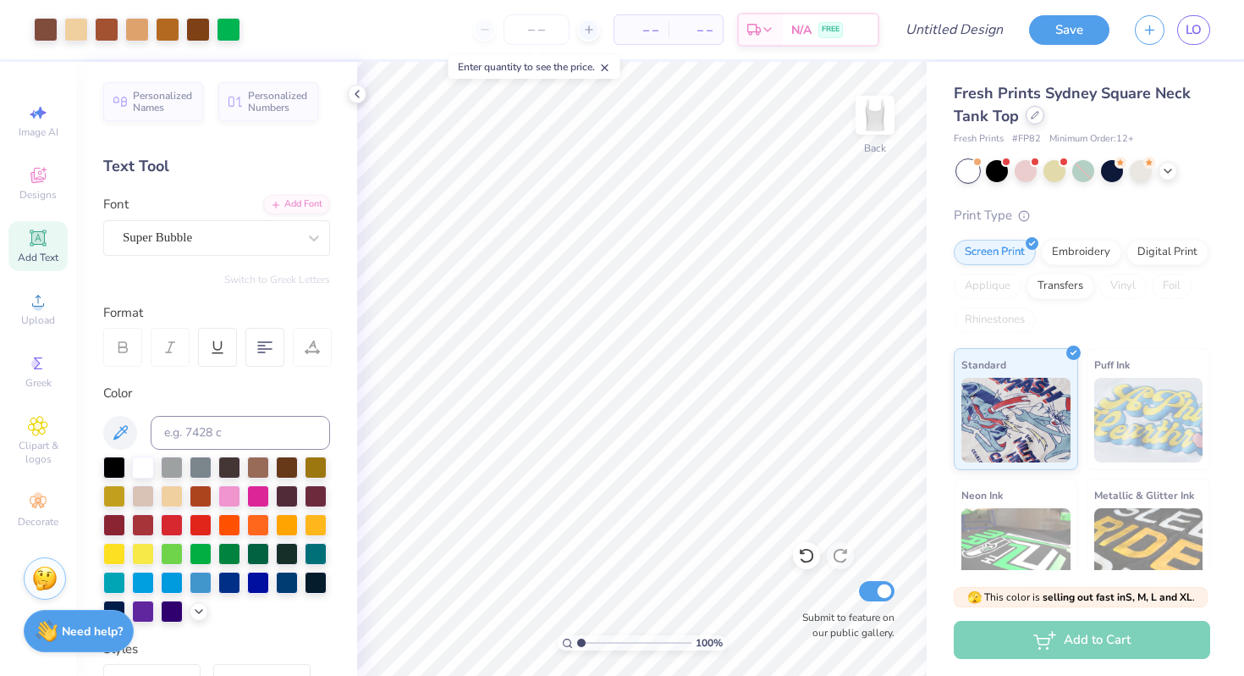
click at [1033, 111] on icon at bounding box center [1035, 115] width 8 height 8
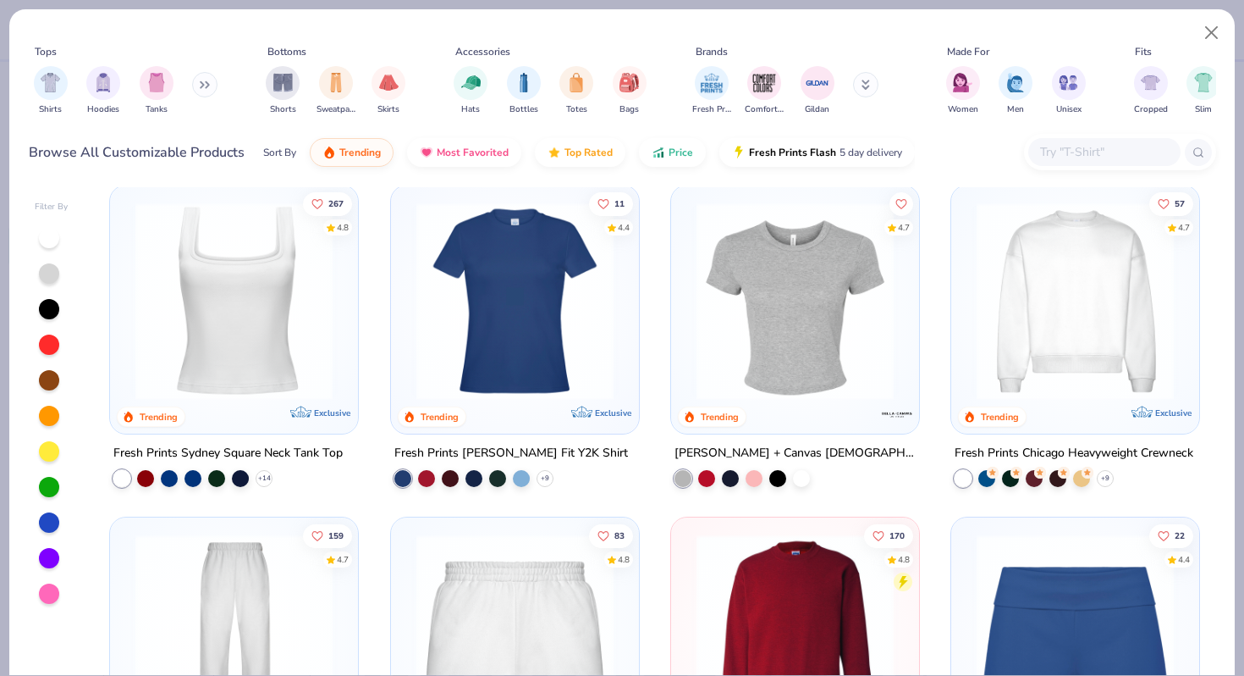
scroll to position [710, 0]
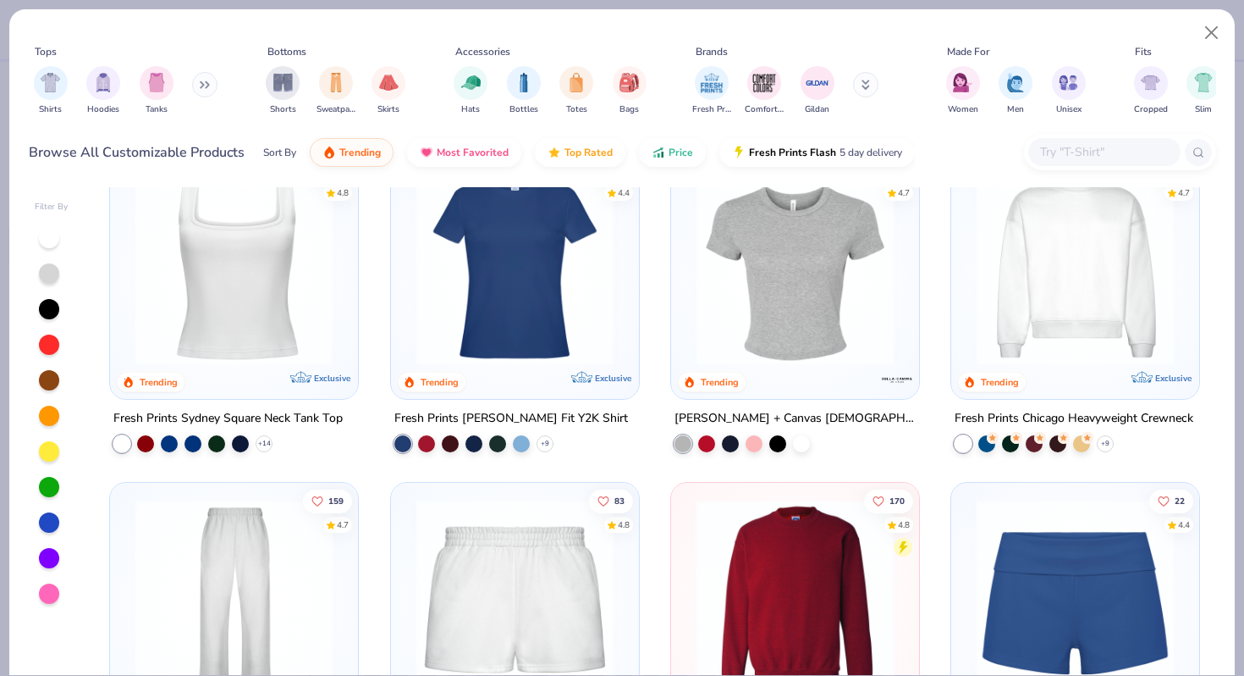
click at [764, 318] on img at bounding box center [795, 265] width 214 height 197
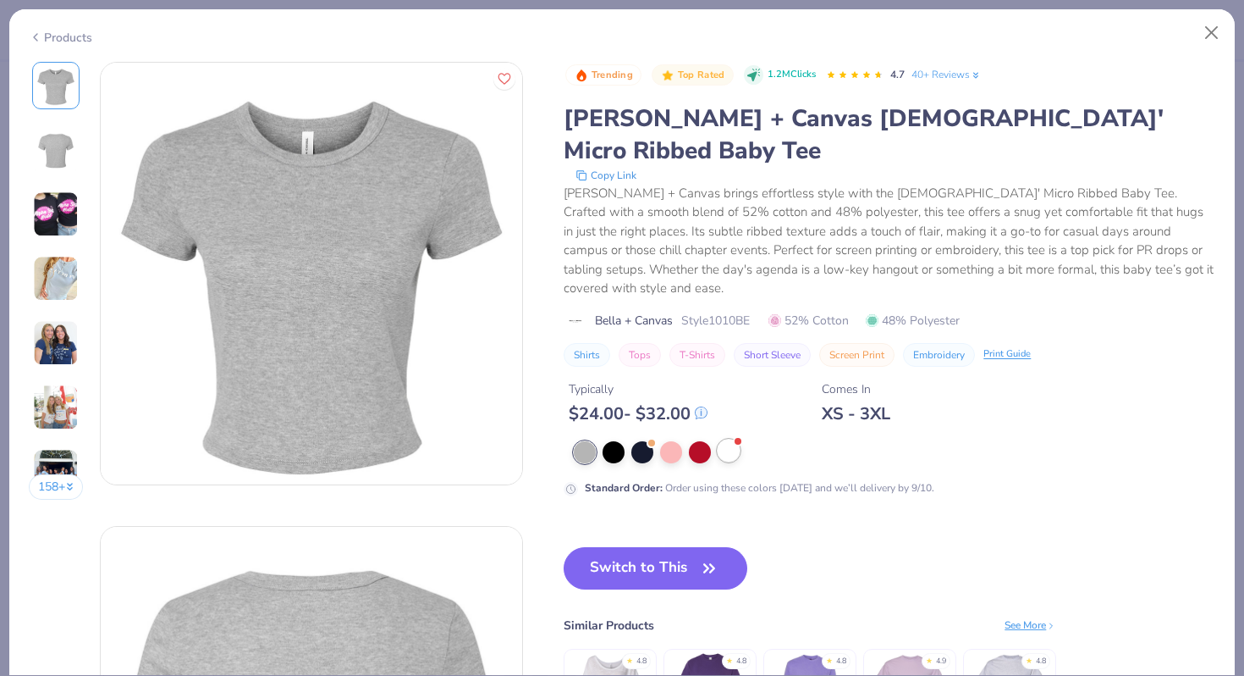
drag, startPoint x: 666, startPoint y: 512, endPoint x: 726, endPoint y: 392, distance: 134.0
click at [666, 547] on button "Switch to This" at bounding box center [656, 568] width 184 height 42
click at [726, 439] on div at bounding box center [729, 450] width 22 height 22
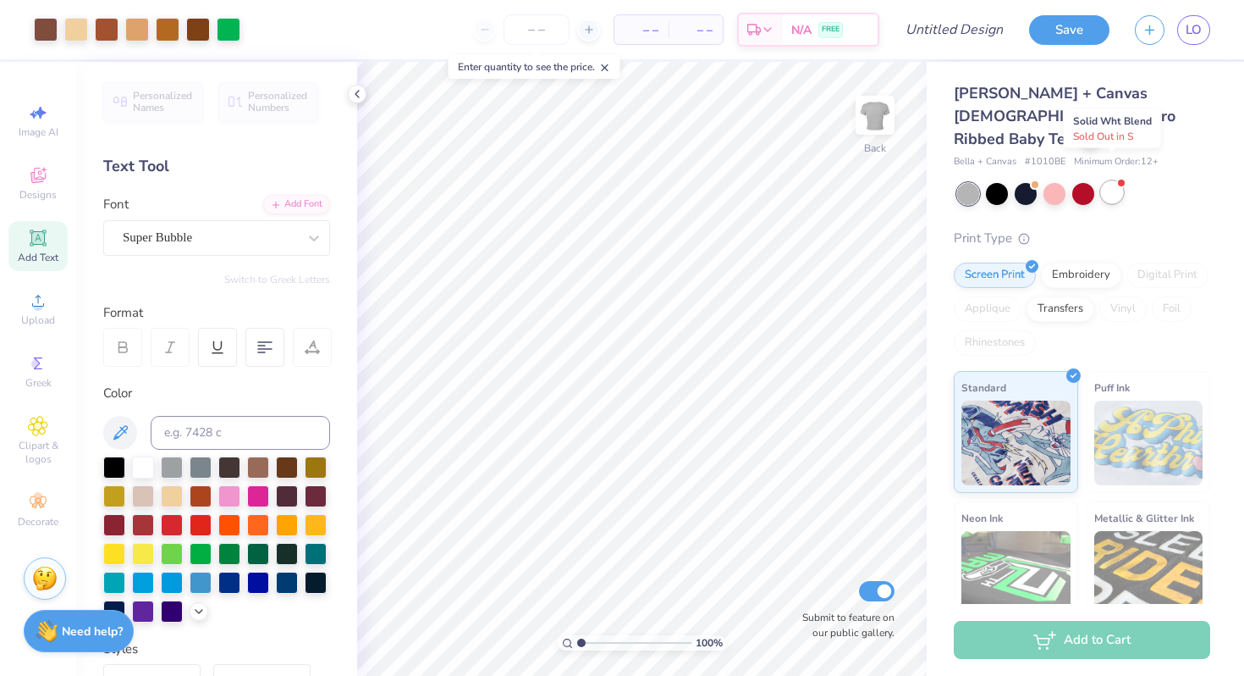
click at [1111, 181] on div at bounding box center [1112, 192] width 22 height 22
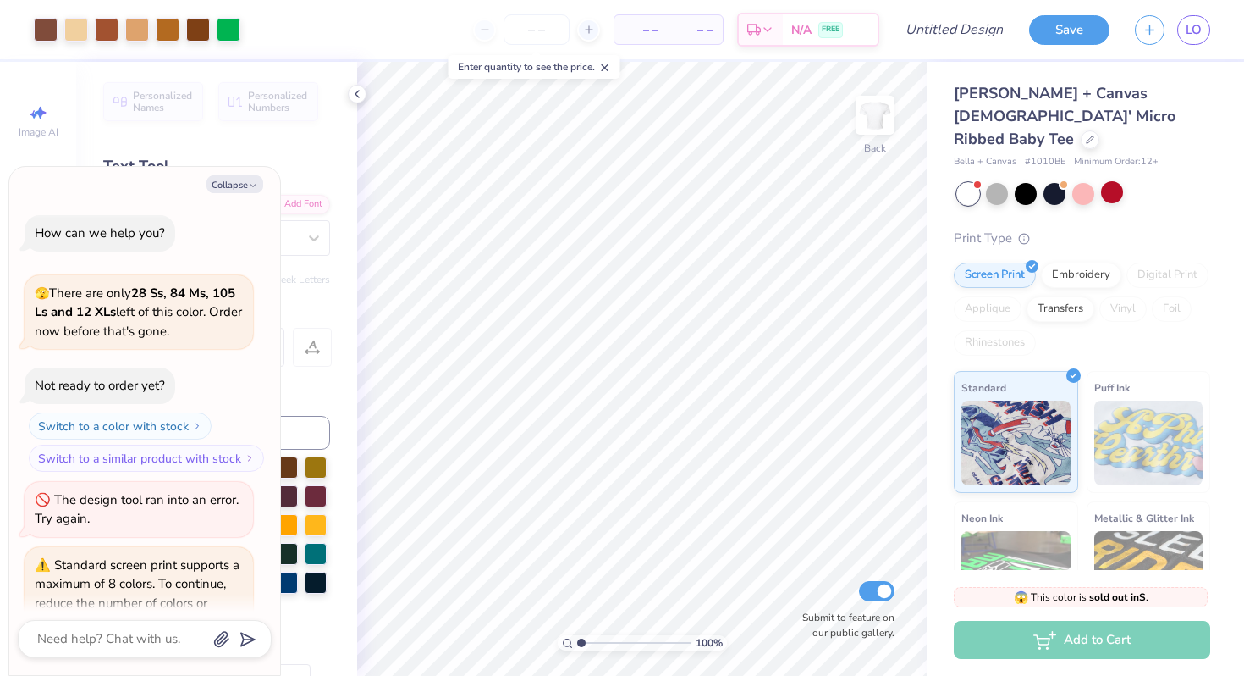
scroll to position [430, 0]
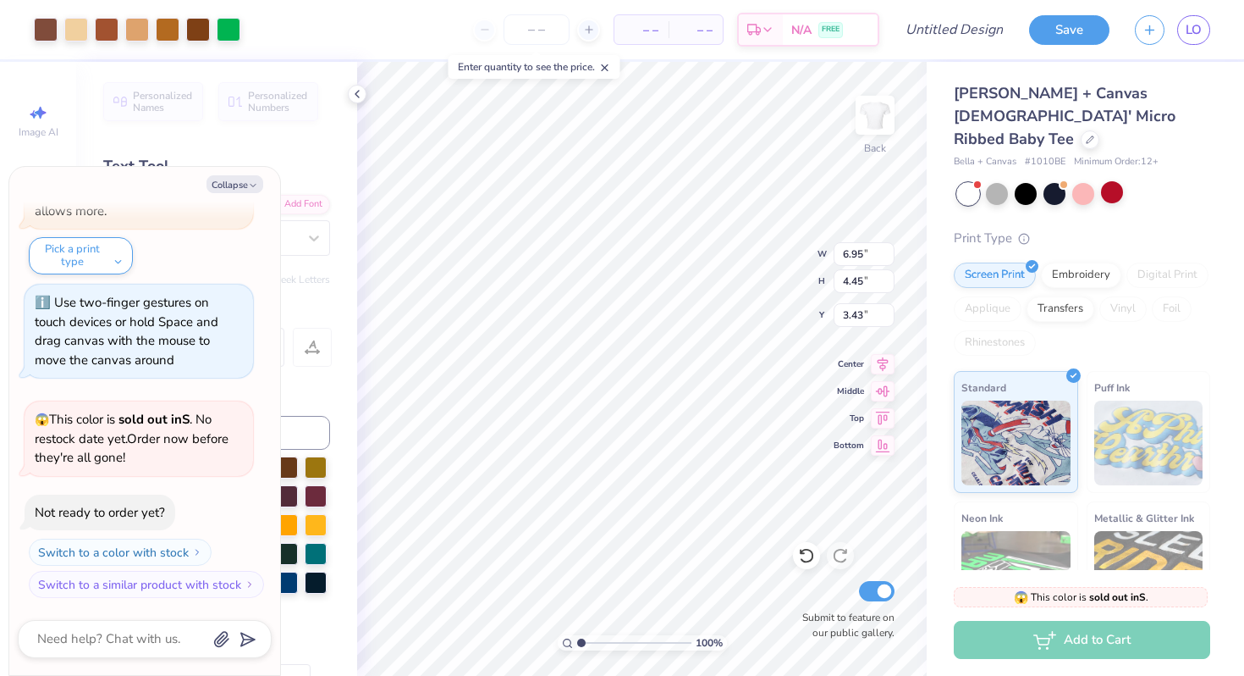
type textarea "x"
type input "9.02"
type input "5.77"
type input "2.11"
click at [804, 566] on div at bounding box center [806, 555] width 27 height 27
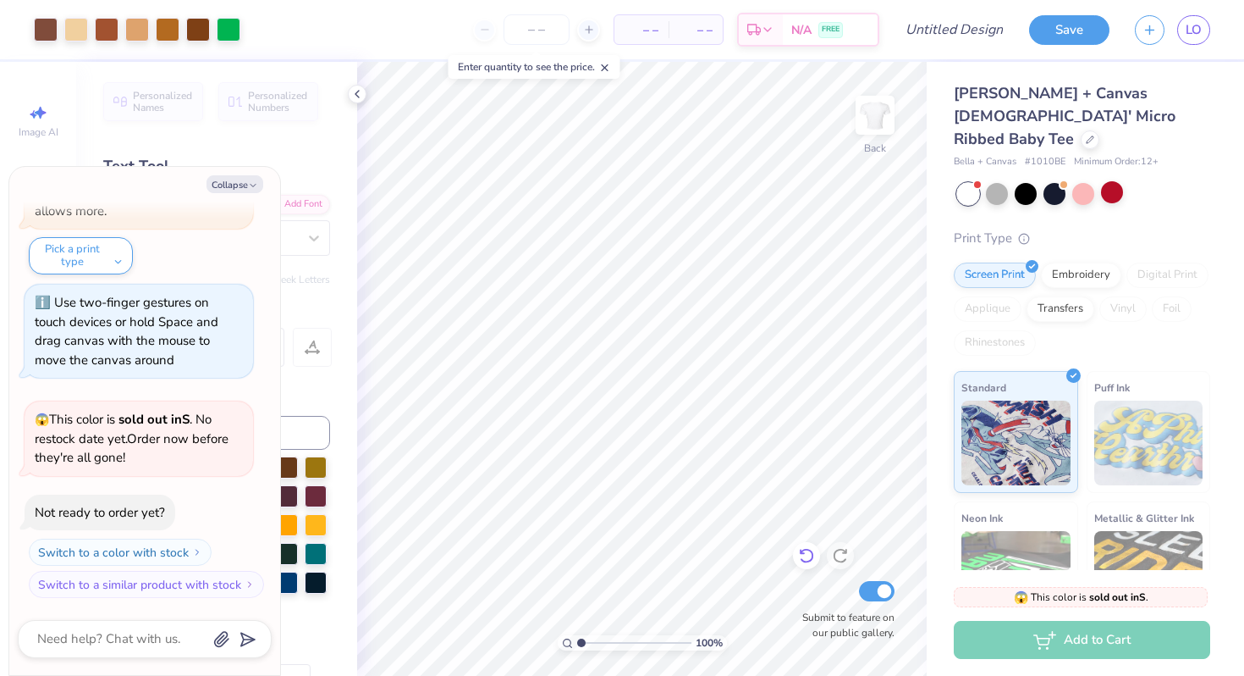
click at [804, 566] on div at bounding box center [806, 555] width 27 height 27
type textarea "x"
type input "8.61"
type input "5.51"
type input "2.37"
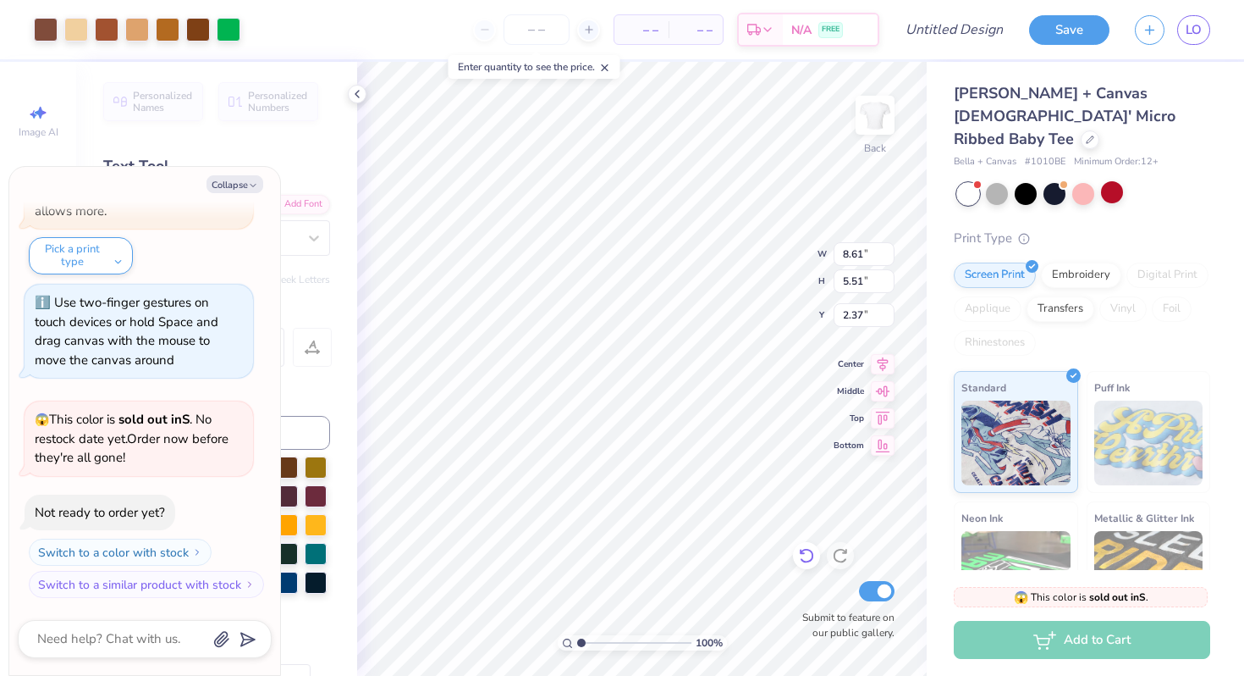
type textarea "x"
type input "10.11"
type input "6.47"
type textarea "x"
type input "10.84"
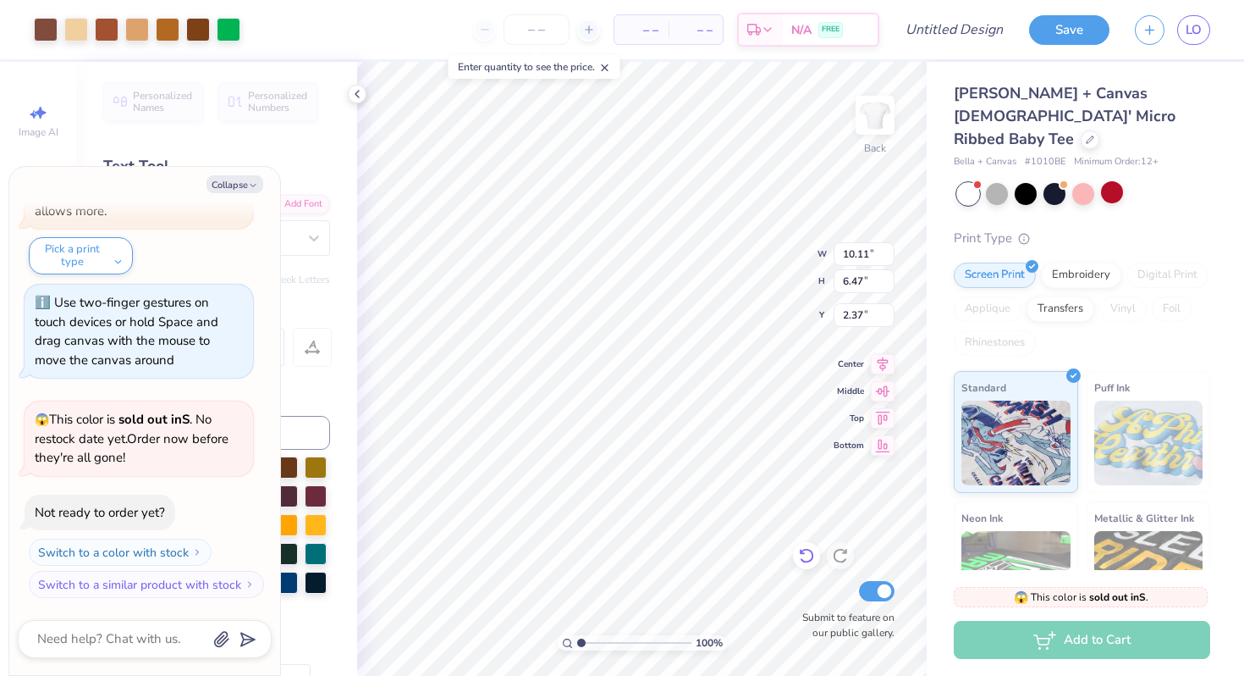
type input "6.94"
type input "1.90"
type textarea "x"
type input "7.71"
type input "1.59"
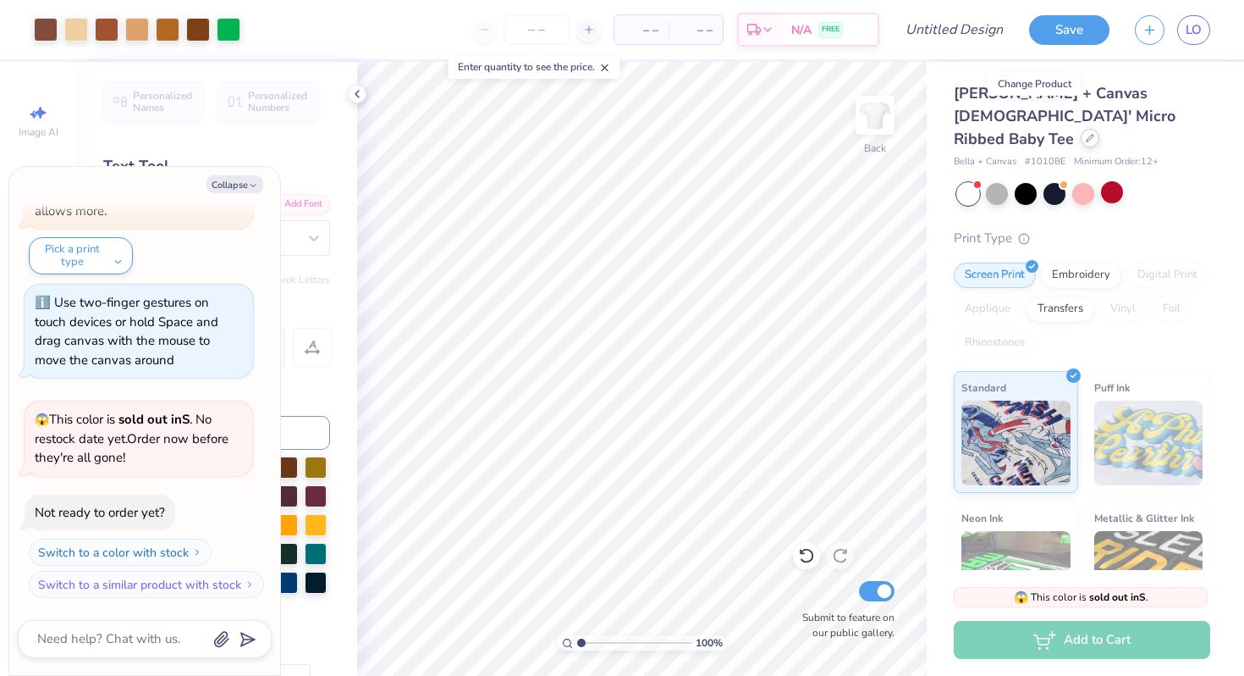
click at [1081, 129] on div at bounding box center [1090, 138] width 19 height 19
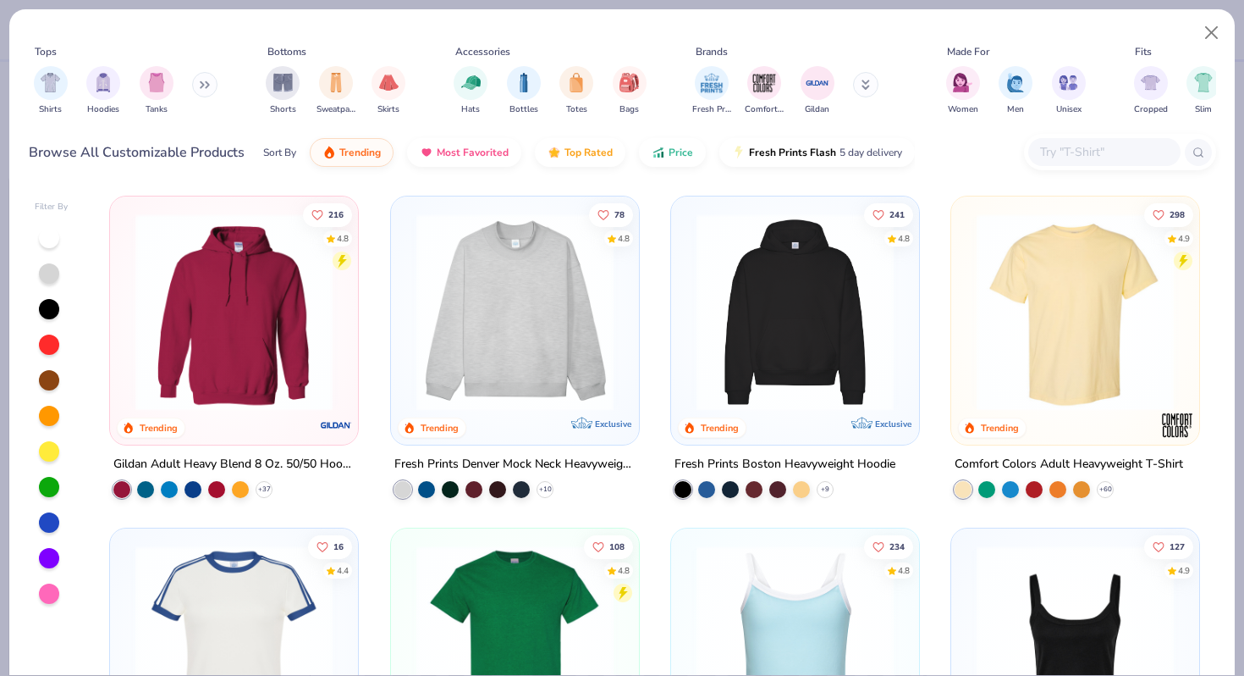
click at [1054, 618] on img at bounding box center [1075, 643] width 214 height 197
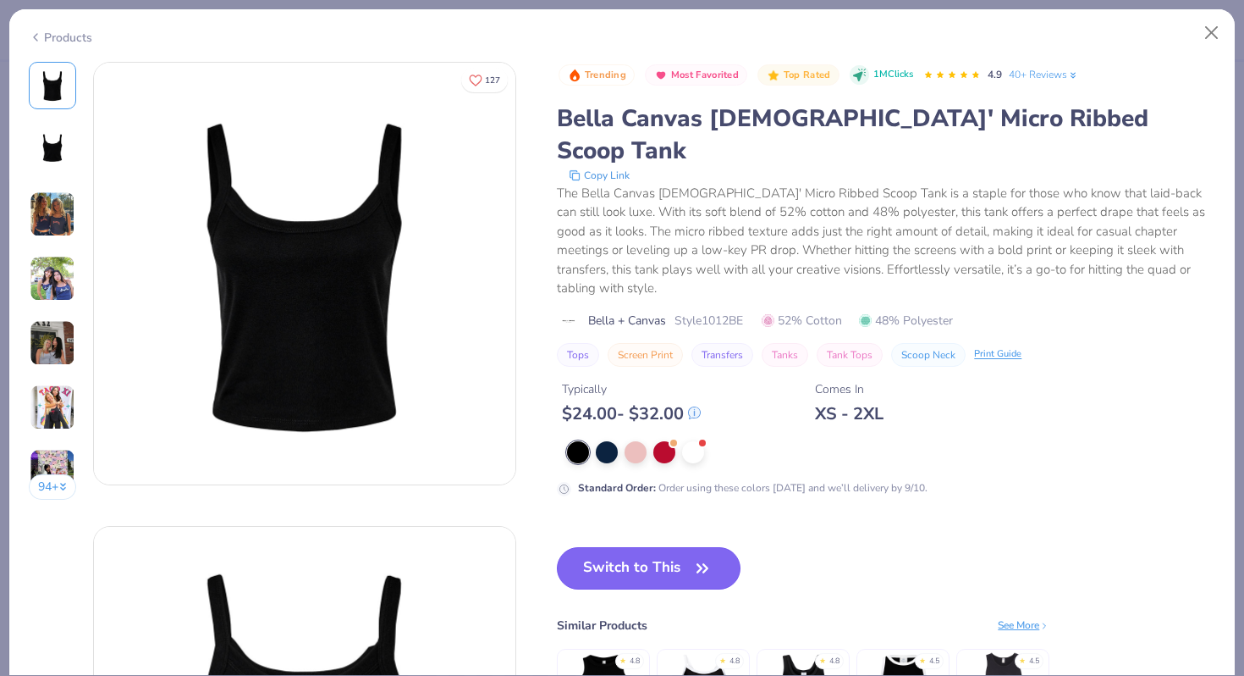
click at [681, 547] on button "Switch to This" at bounding box center [649, 568] width 184 height 42
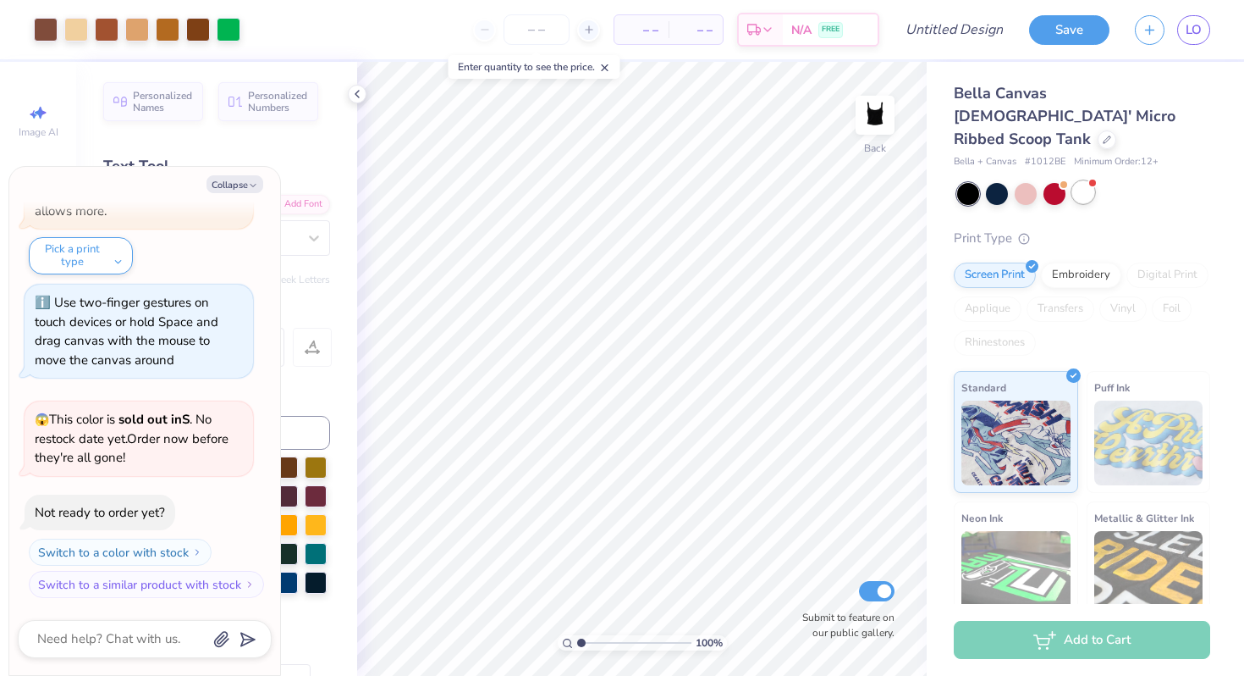
click at [1079, 181] on div at bounding box center [1084, 192] width 22 height 22
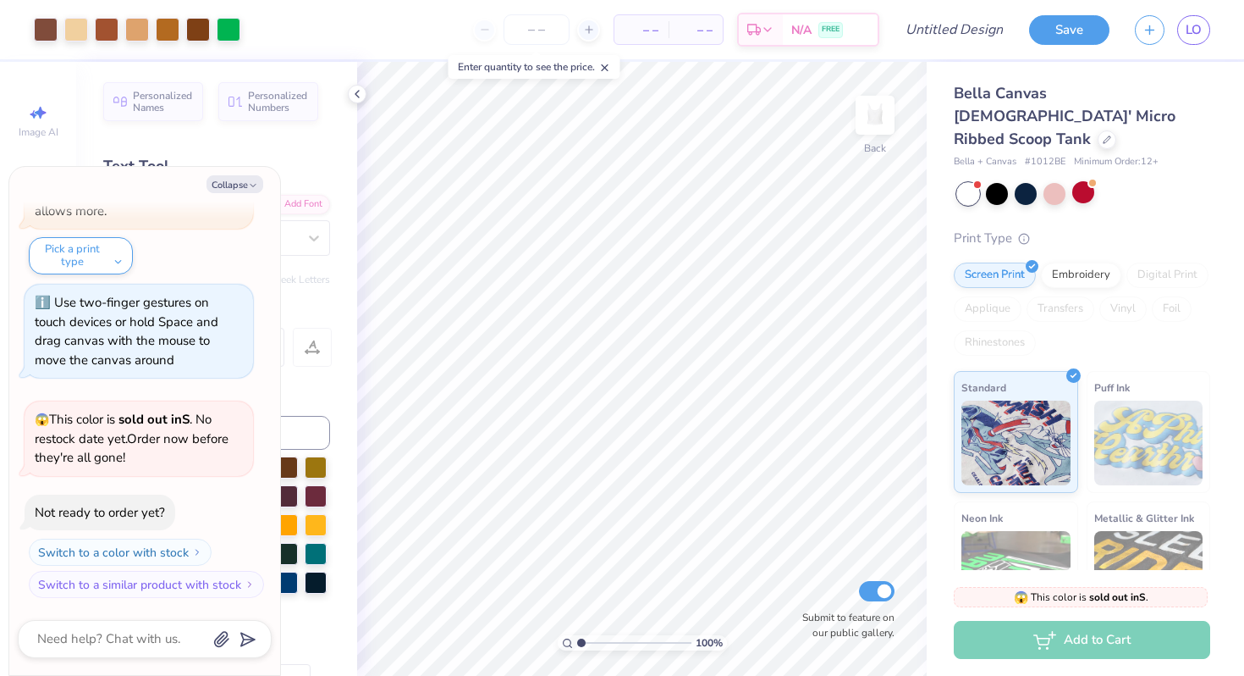
scroll to position [669, 0]
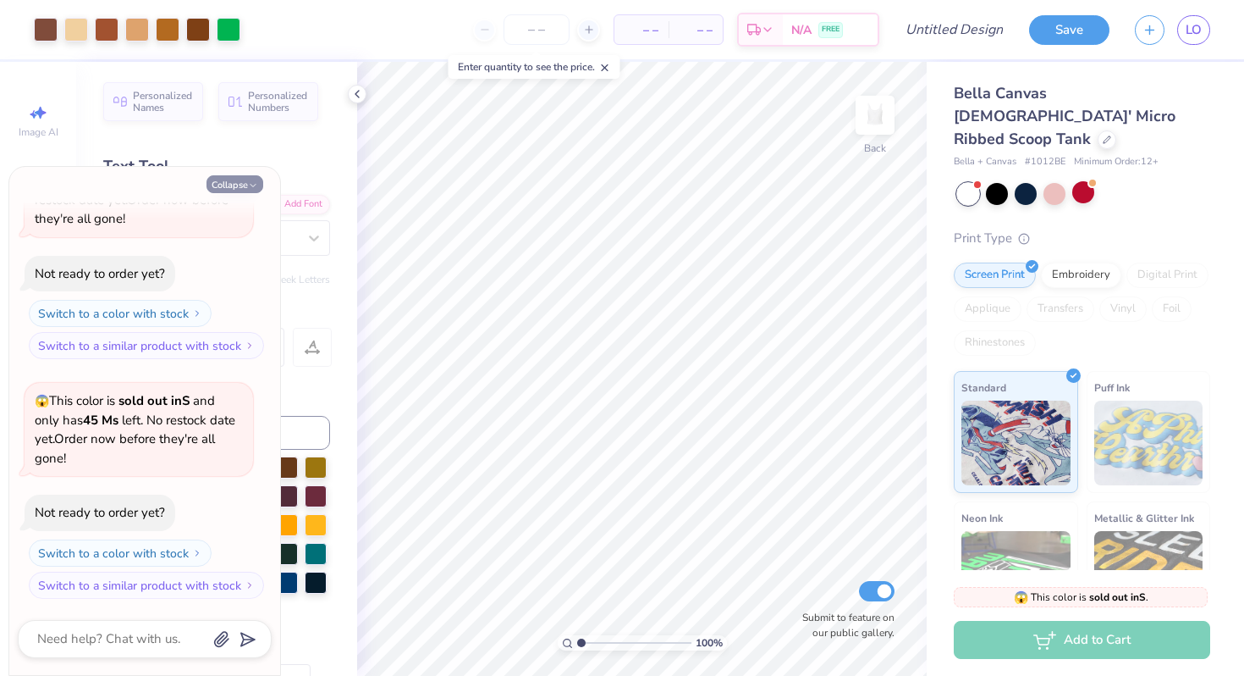
click at [240, 182] on button "Collapse" at bounding box center [235, 184] width 57 height 18
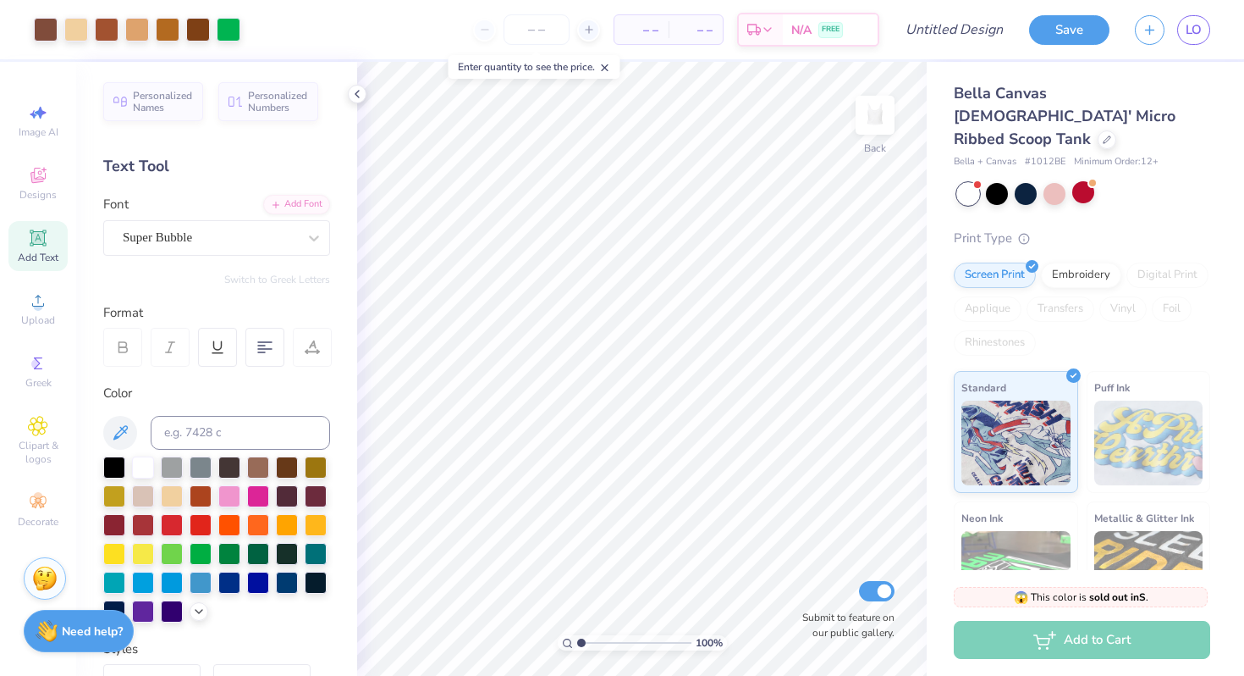
click at [350, 132] on div "Personalized Names Personalized Numbers Text Tool Add Font Font Super Bubble Sw…" at bounding box center [216, 369] width 281 height 614
click at [608, 69] on line at bounding box center [605, 68] width 6 height 6
click at [592, 30] on line at bounding box center [588, 30] width 7 height 0
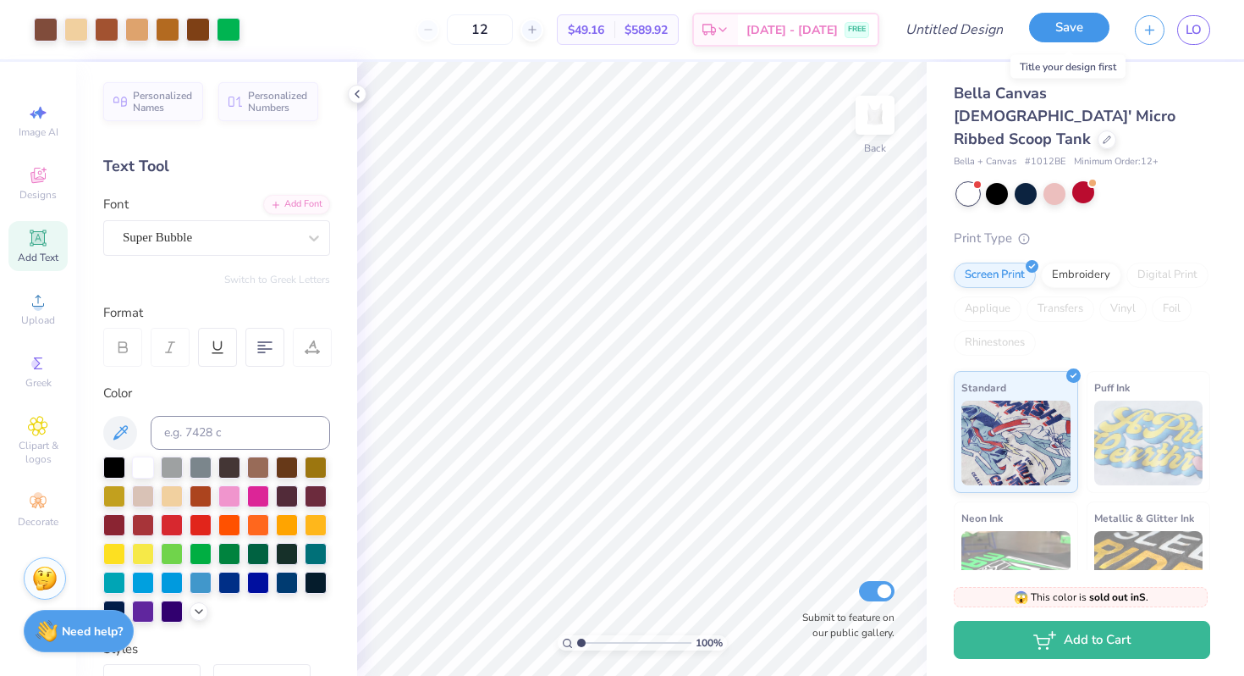
click at [1068, 30] on button "Save" at bounding box center [1069, 28] width 80 height 30
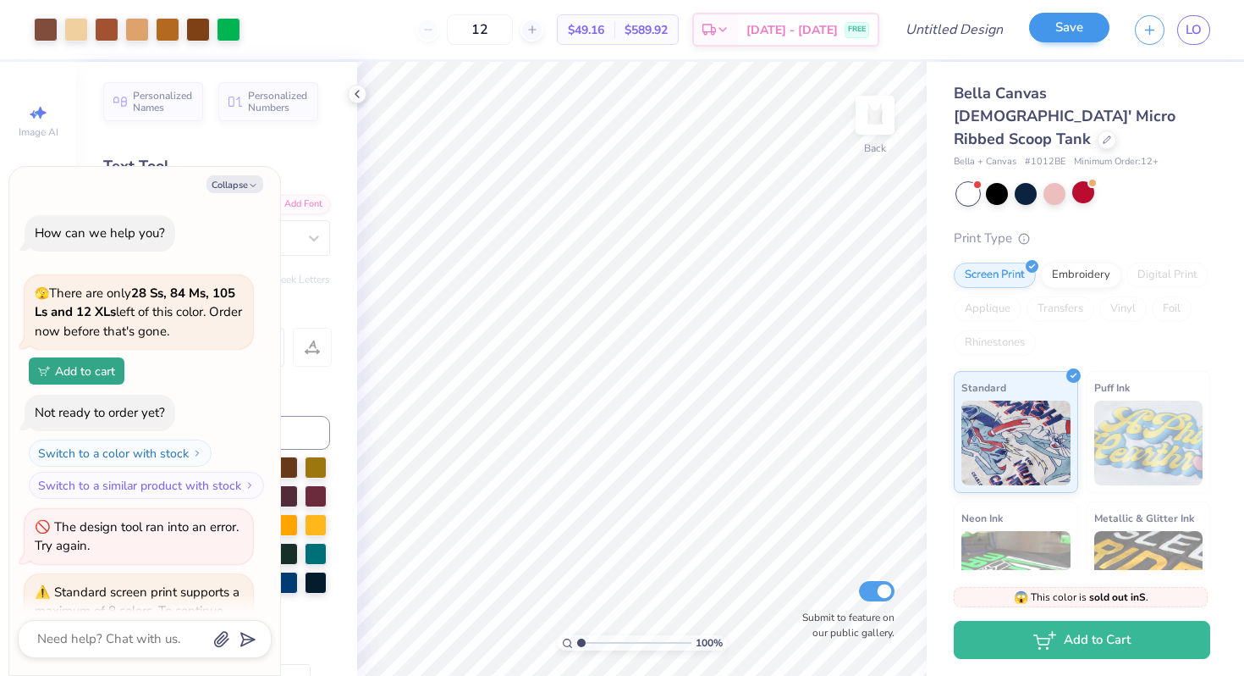
scroll to position [797, 0]
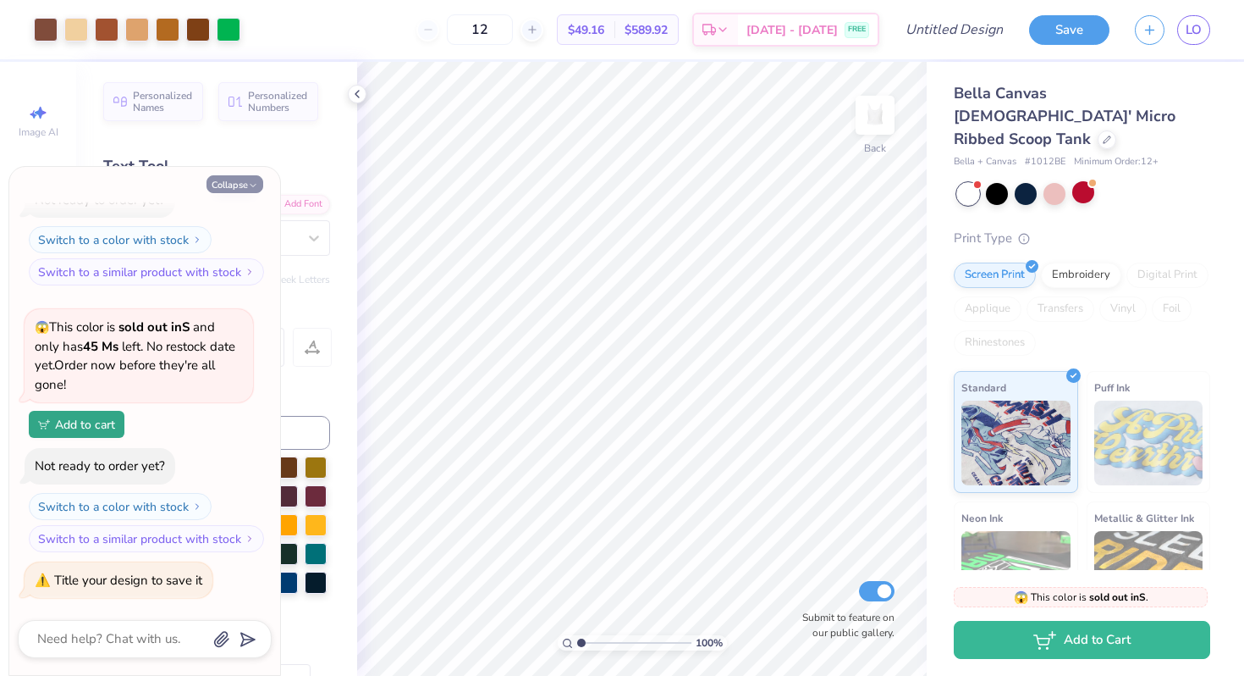
click at [256, 176] on button "Collapse" at bounding box center [235, 184] width 57 height 18
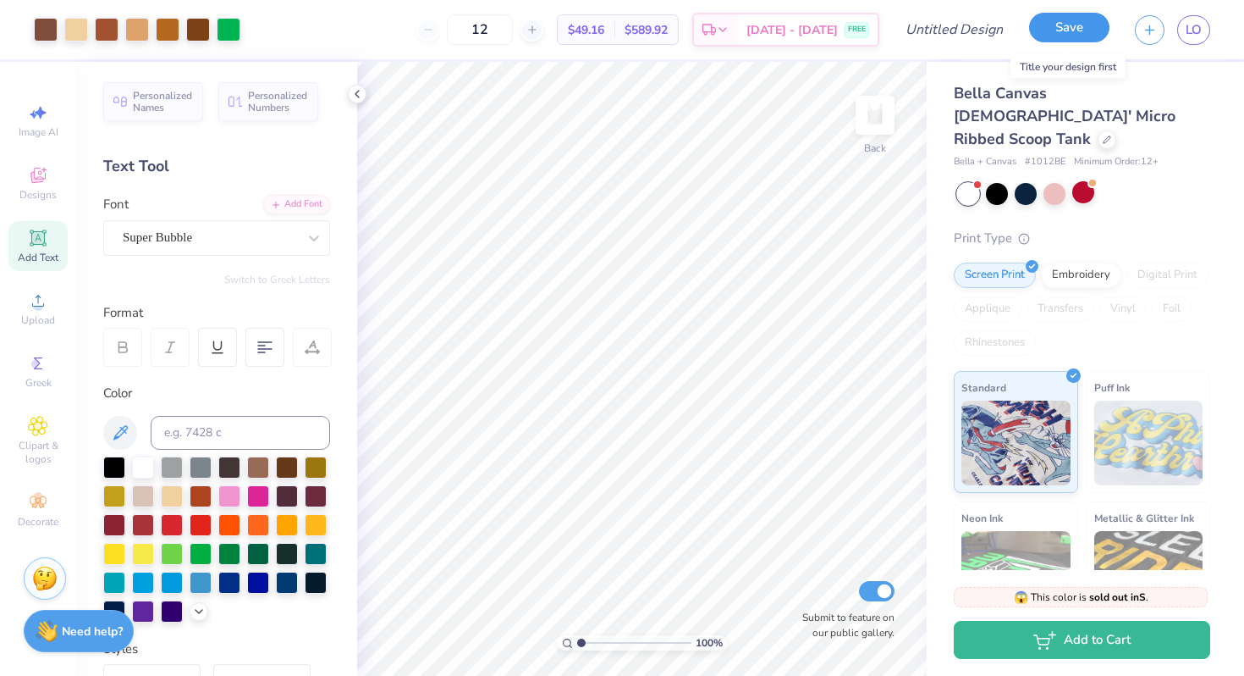
click at [1092, 28] on button "Save" at bounding box center [1069, 28] width 80 height 30
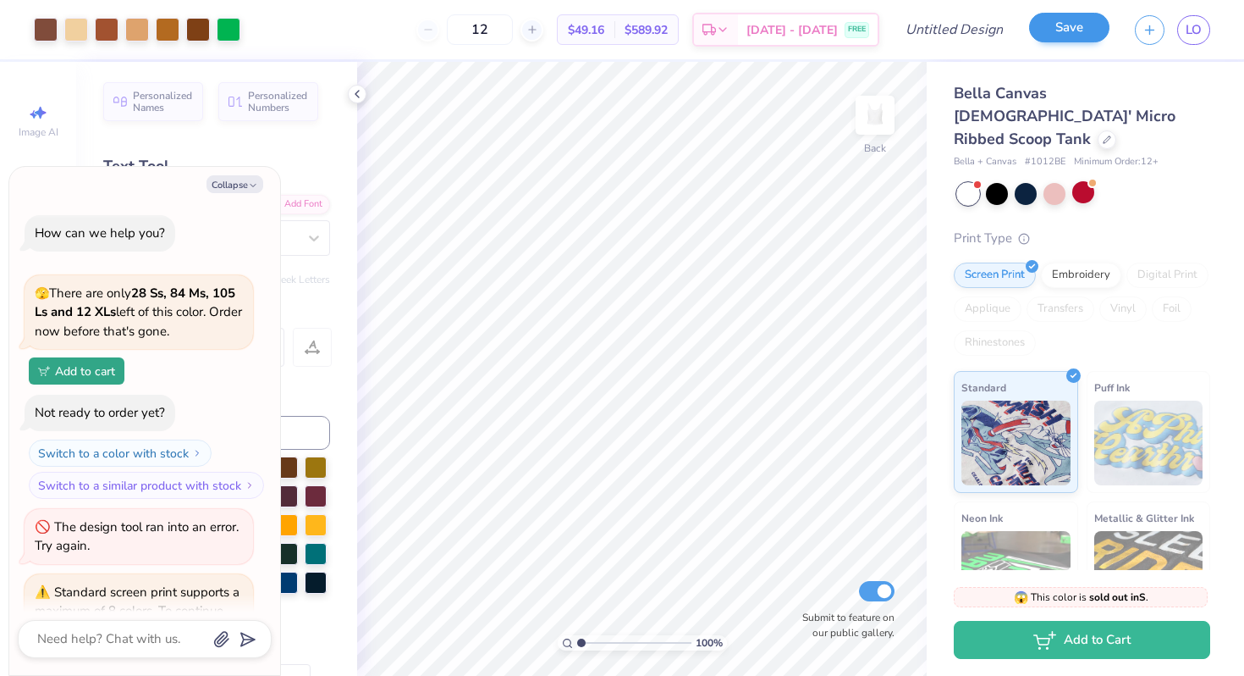
scroll to position [842, 0]
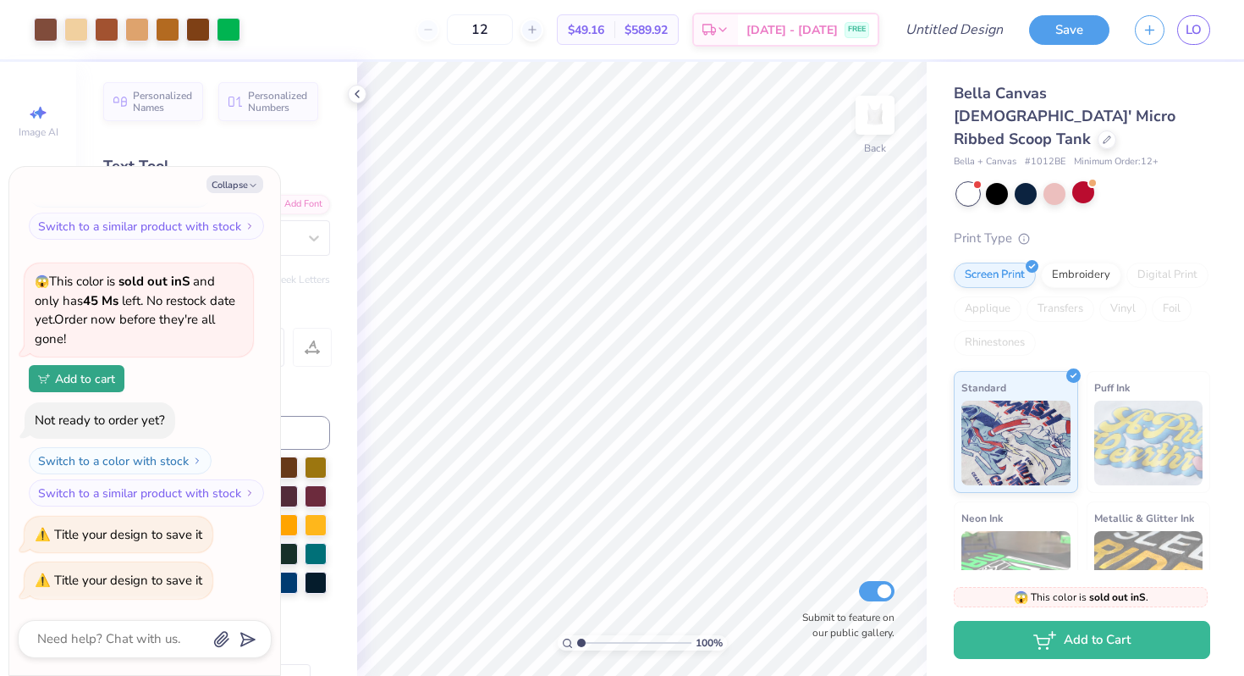
click at [112, 537] on div "Title your design to save it" at bounding box center [128, 534] width 148 height 17
click at [976, 14] on input "Design Title" at bounding box center [975, 30] width 83 height 34
click at [1083, 31] on button "Save" at bounding box center [1069, 28] width 80 height 30
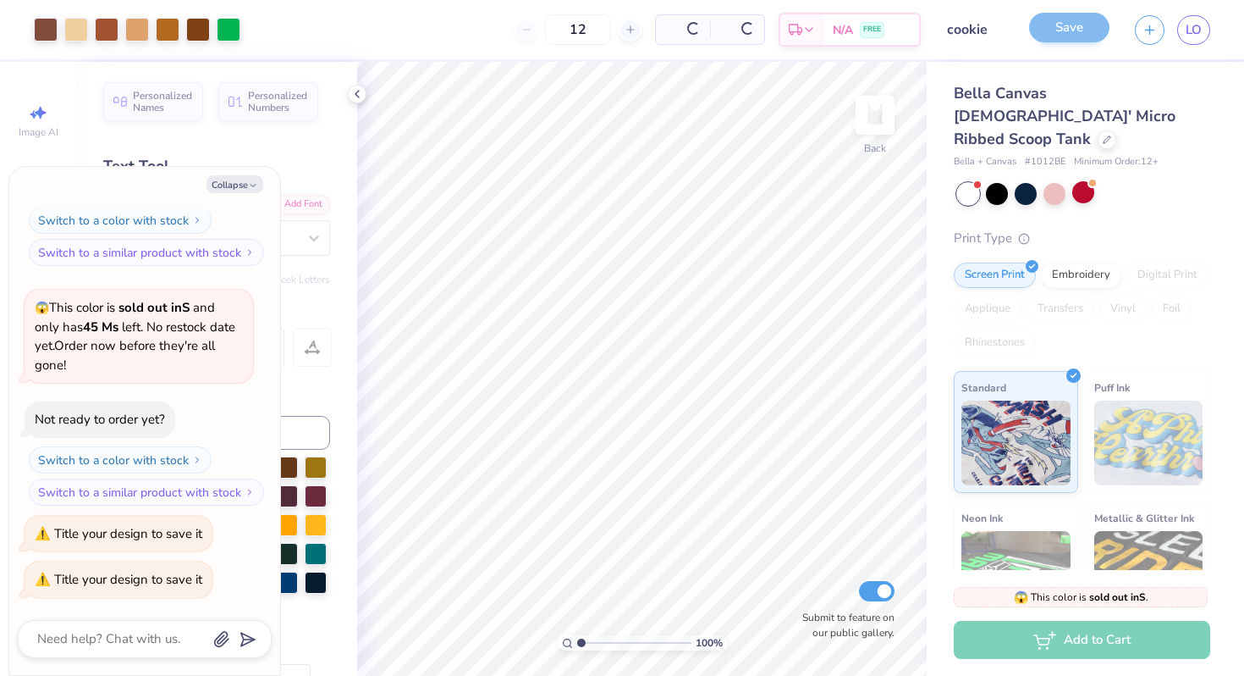
scroll to position [761, 0]
click at [240, 182] on button "Collapse" at bounding box center [235, 184] width 57 height 18
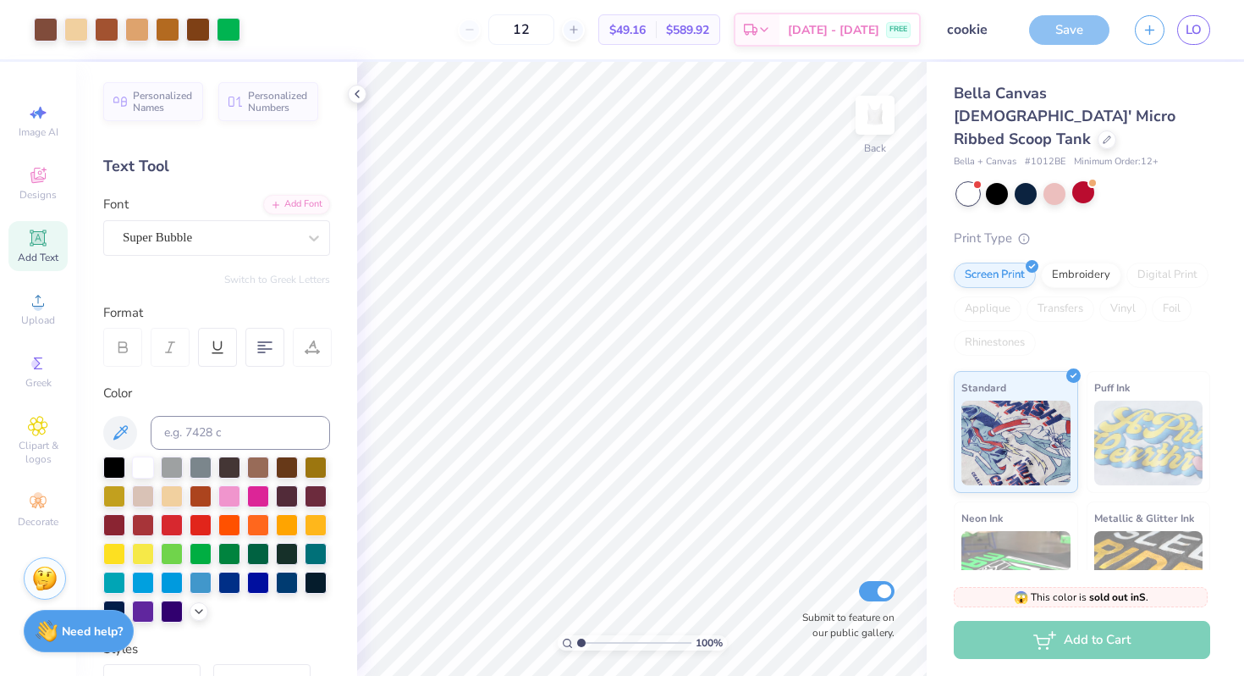
click at [1058, 34] on div "Save" at bounding box center [1069, 30] width 80 height 30
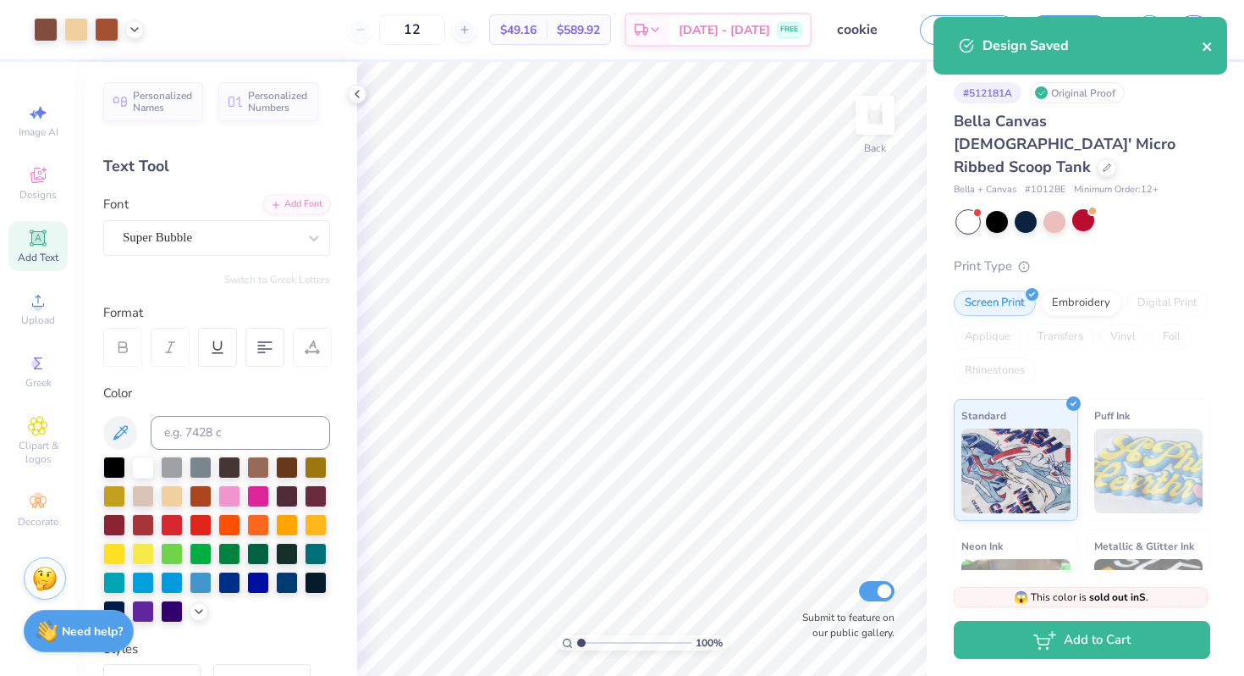
click at [1204, 52] on icon "close" at bounding box center [1208, 47] width 12 height 14
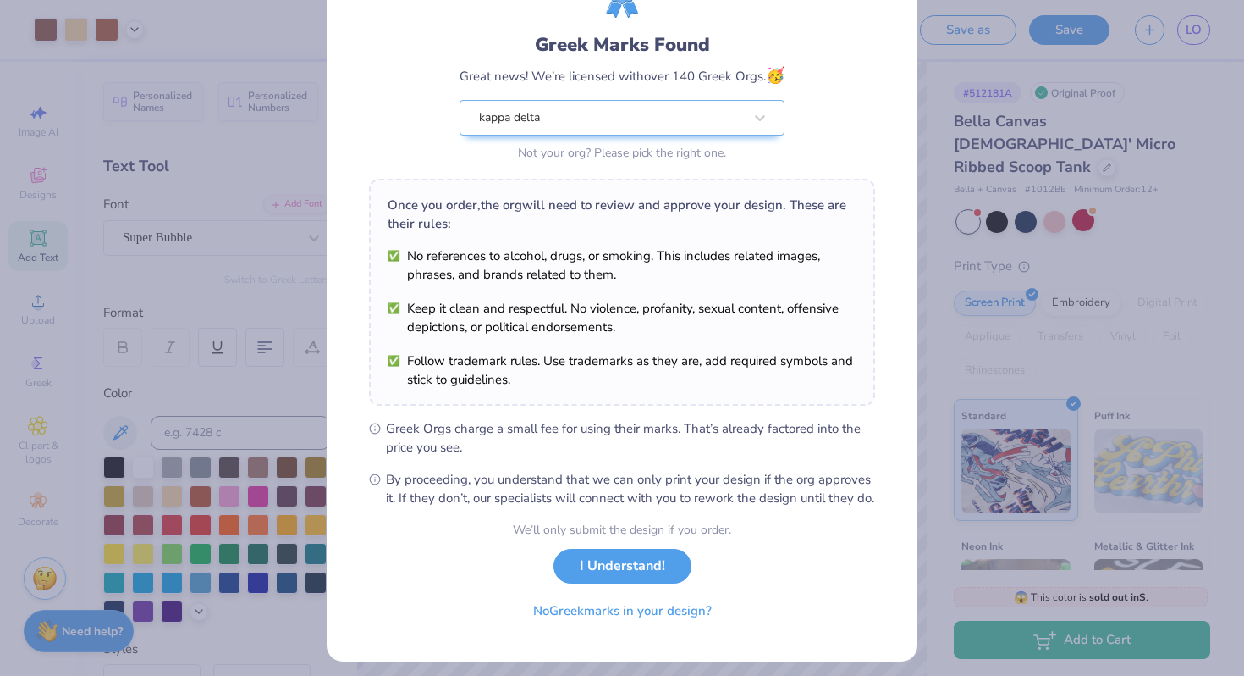
scroll to position [117, 0]
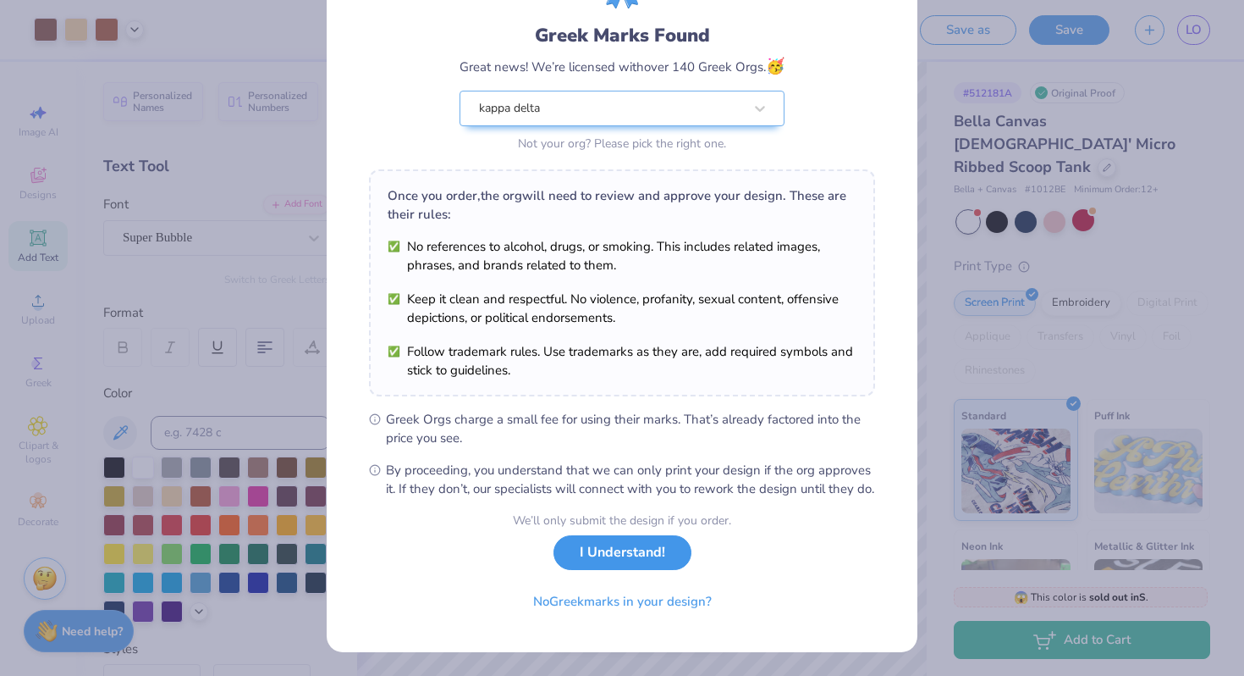
click at [601, 546] on button "I Understand!" at bounding box center [623, 552] width 138 height 35
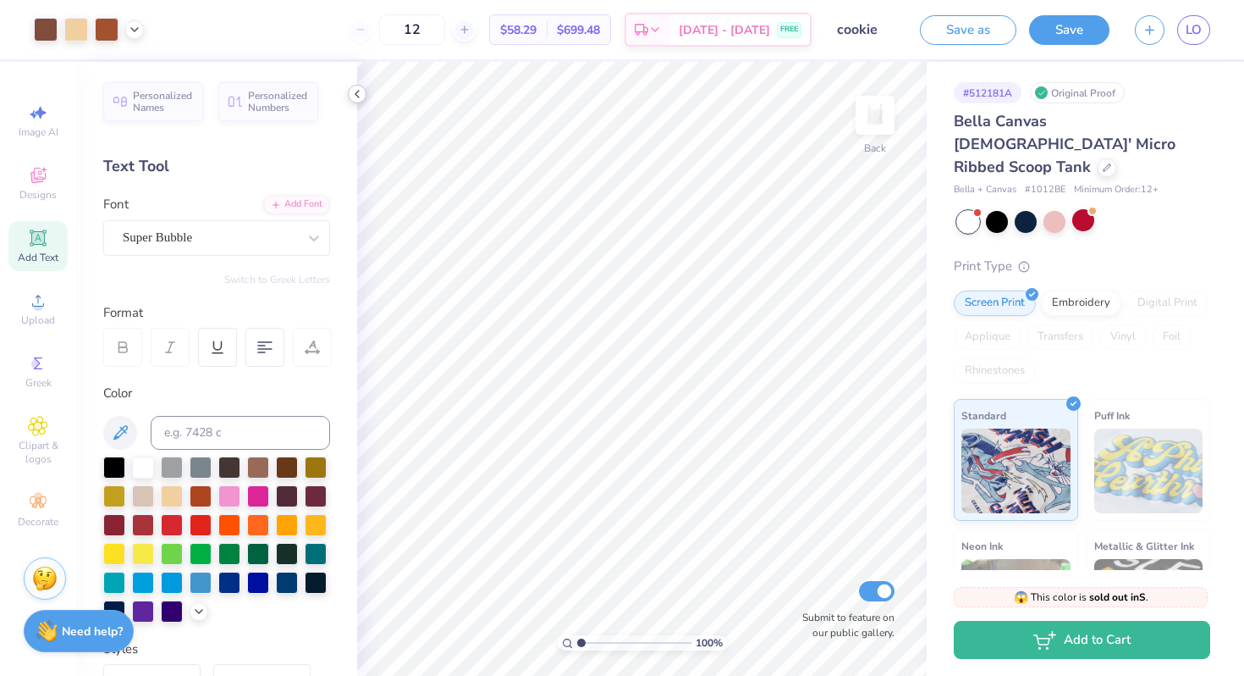
click at [355, 87] on icon at bounding box center [357, 94] width 14 height 14
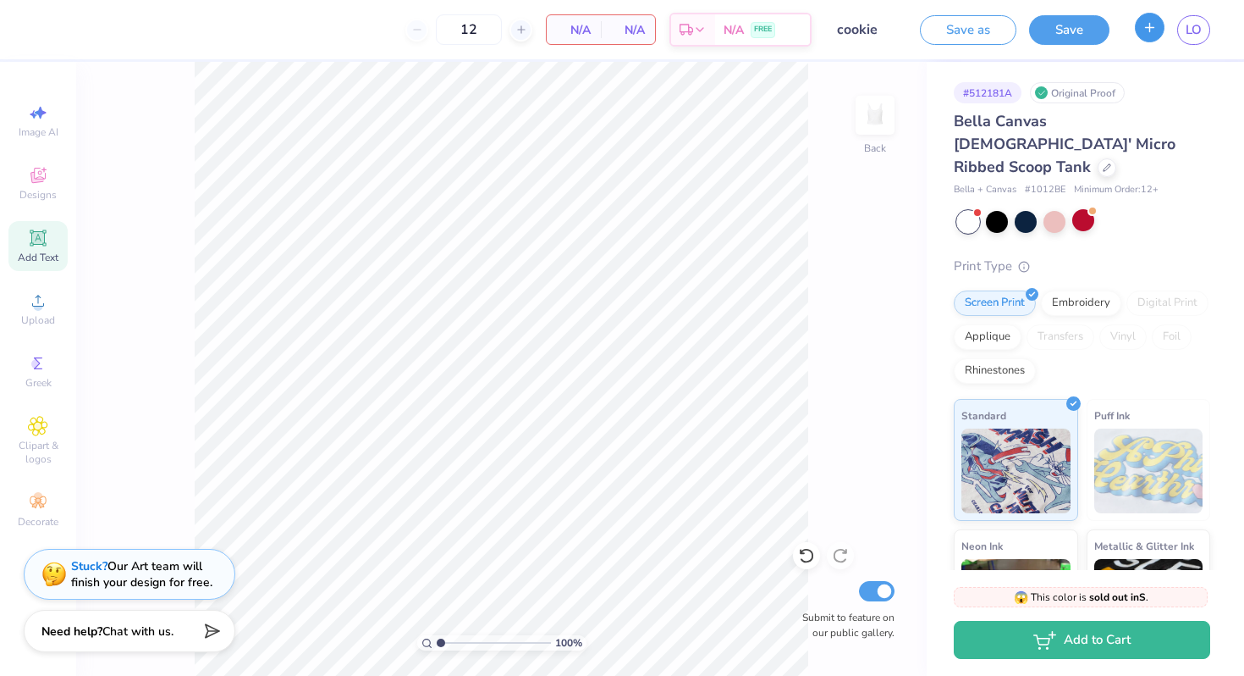
click at [1147, 28] on icon "button" at bounding box center [1150, 27] width 14 height 14
click at [877, 37] on input "cookie" at bounding box center [866, 30] width 83 height 34
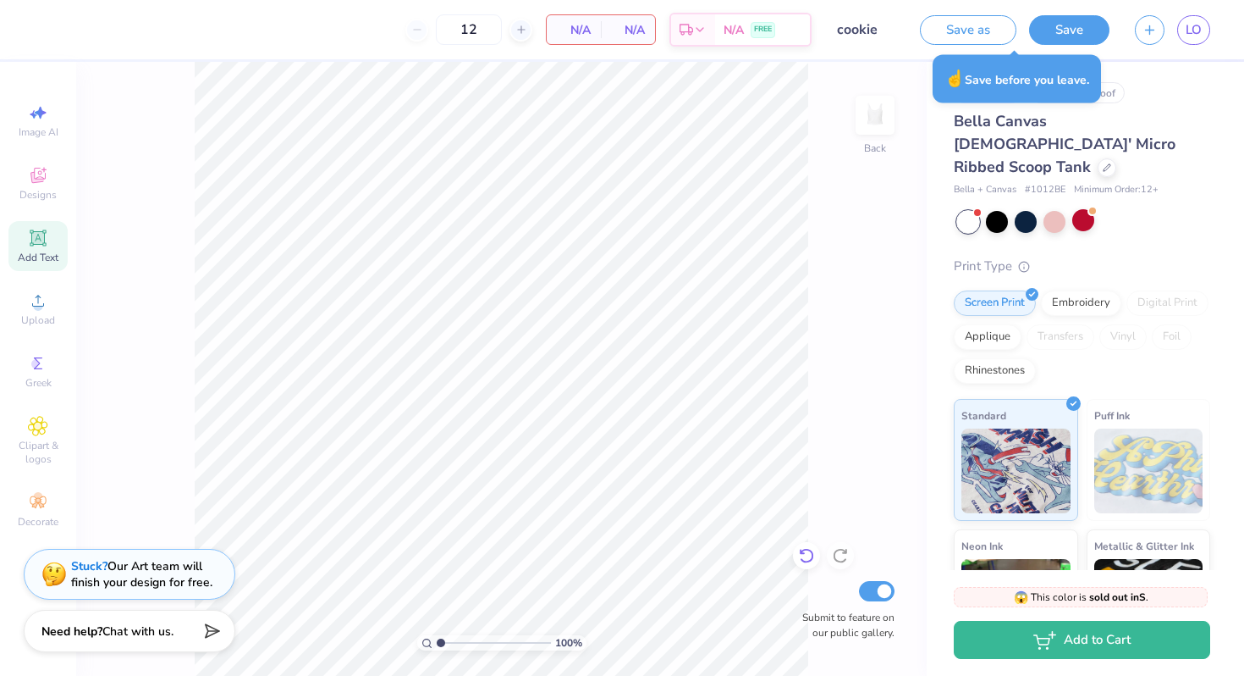
click at [807, 549] on icon at bounding box center [806, 556] width 14 height 15
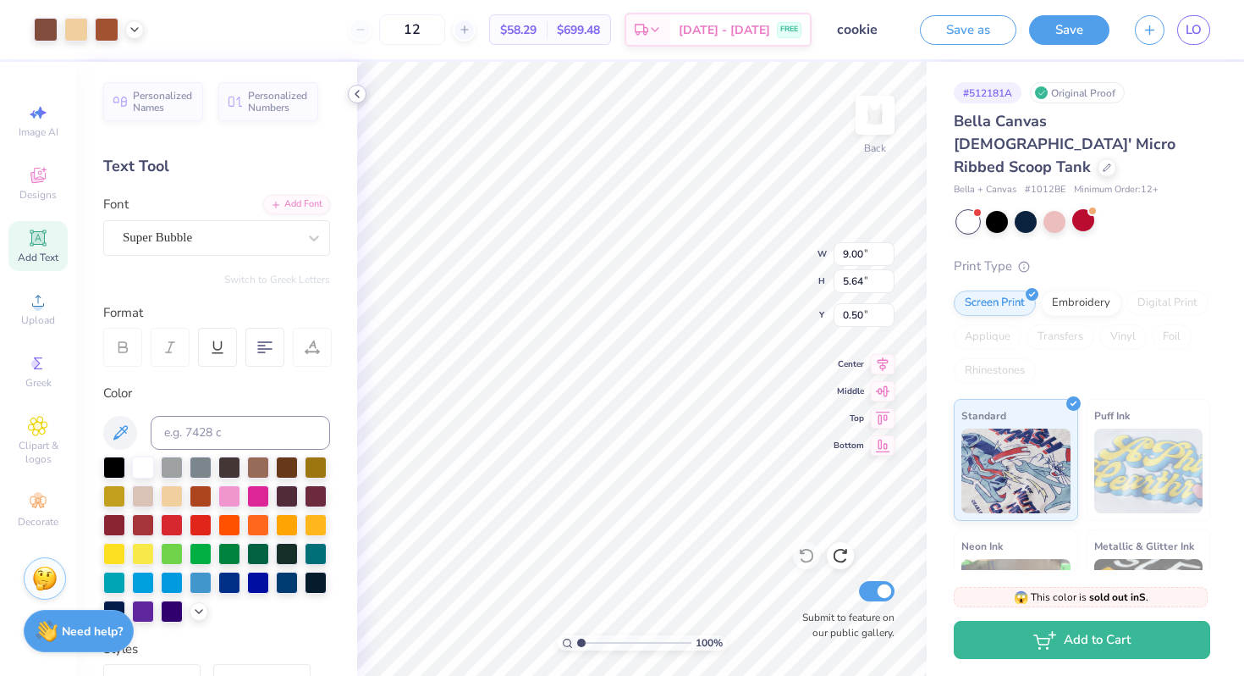
click at [352, 92] on icon at bounding box center [357, 94] width 14 height 14
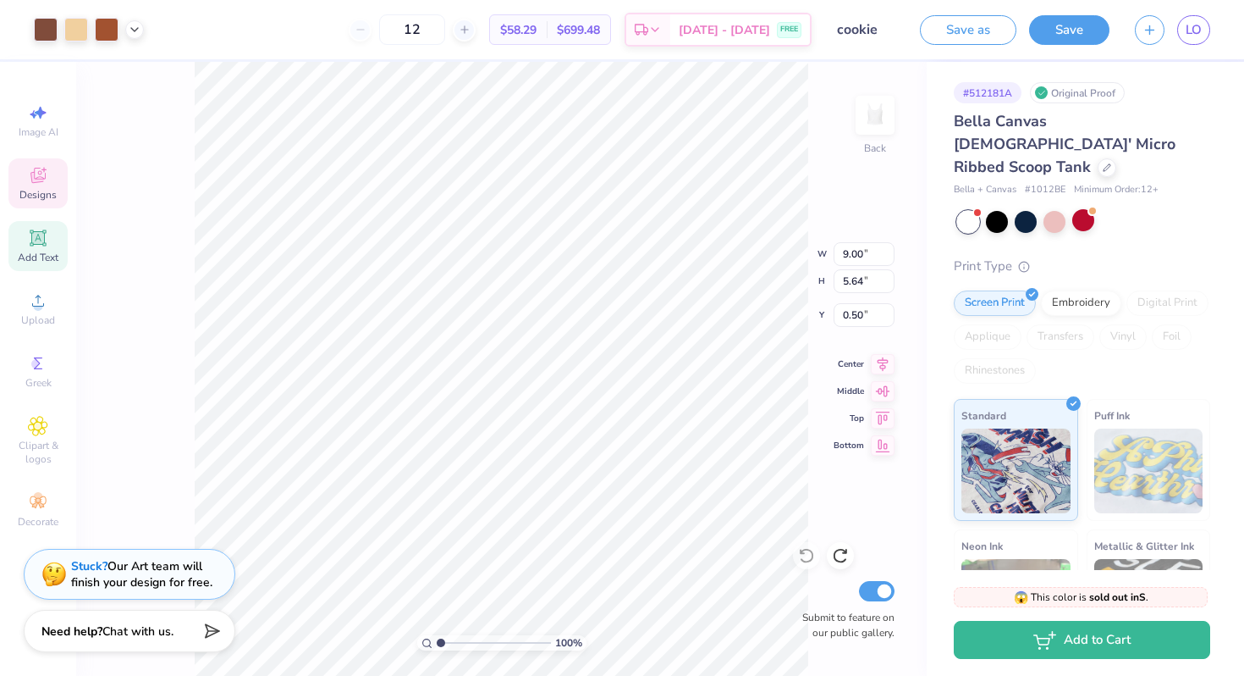
click at [51, 190] on span "Designs" at bounding box center [37, 195] width 37 height 14
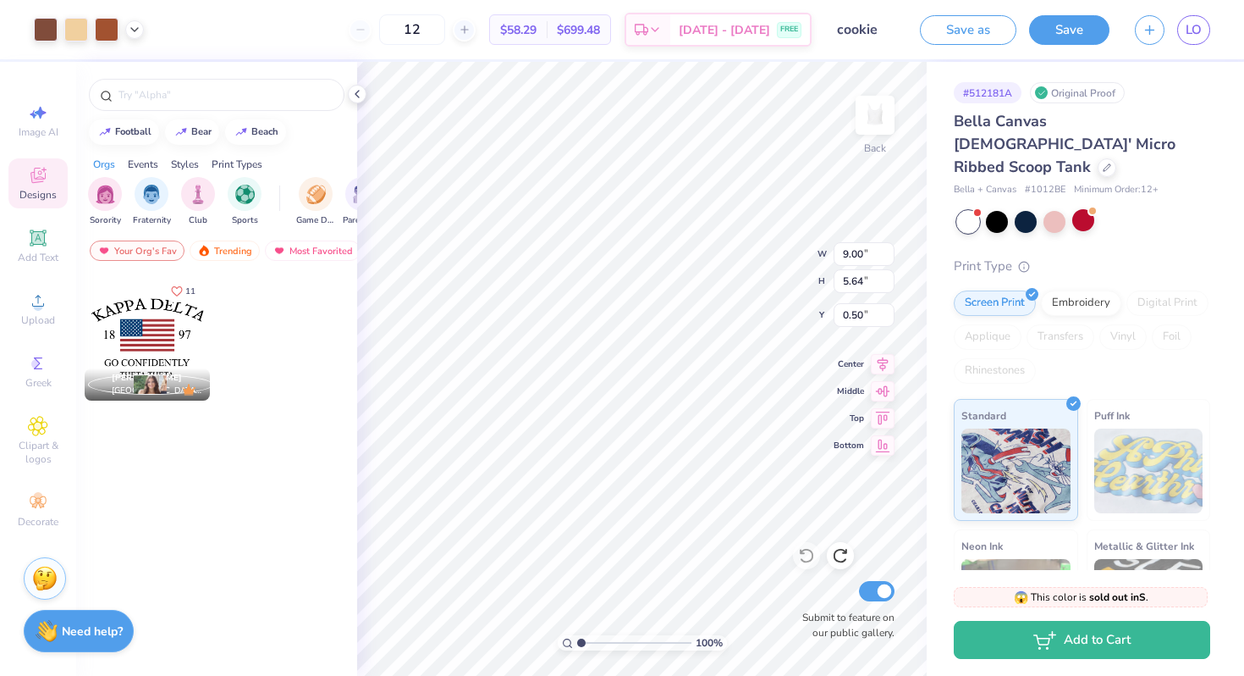
click at [135, 316] on div at bounding box center [147, 337] width 125 height 125
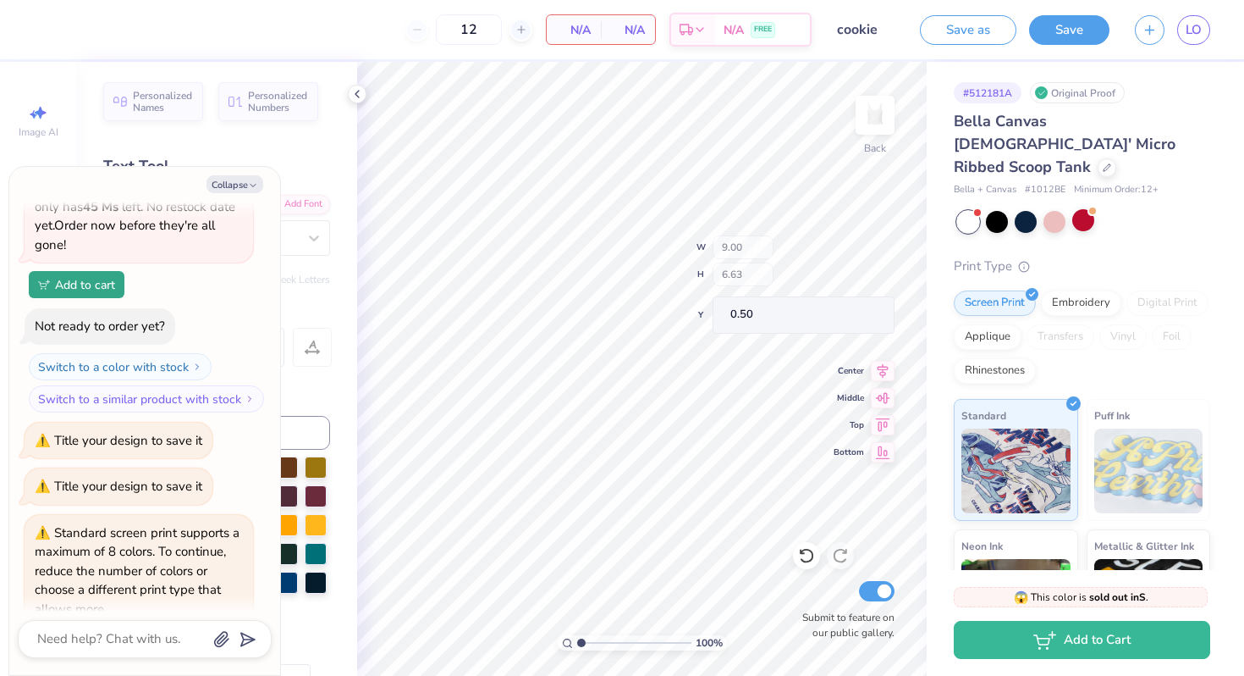
scroll to position [974, 0]
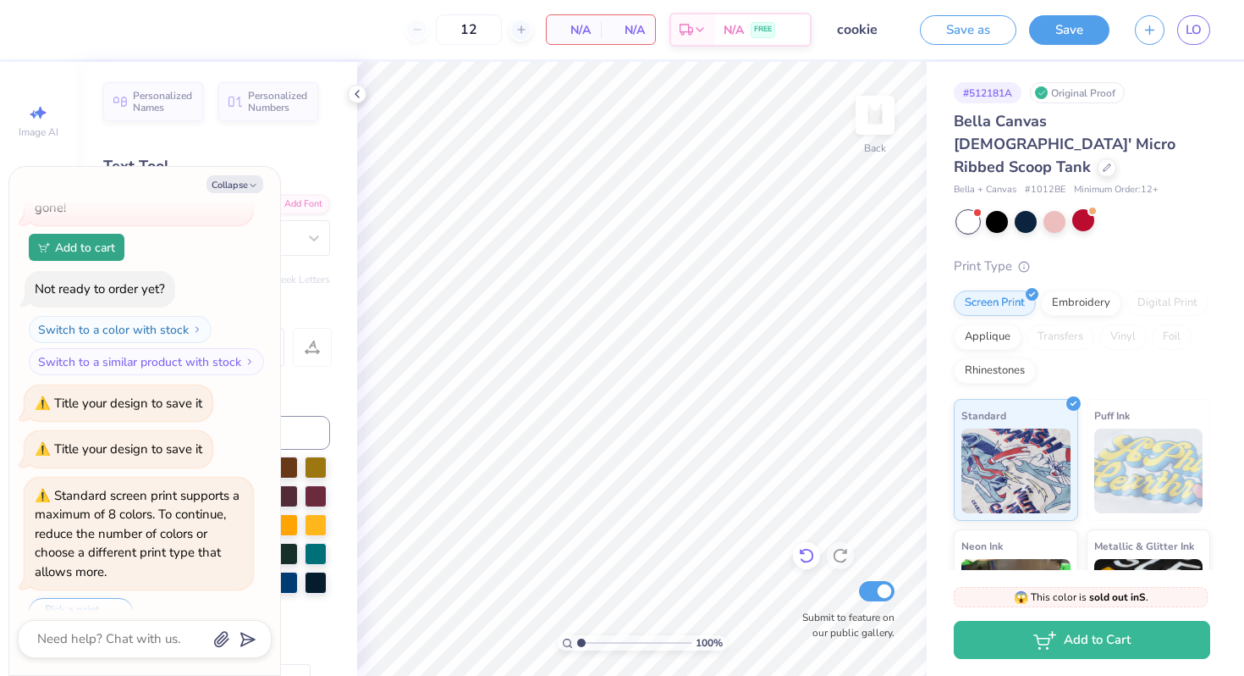
click at [801, 559] on icon at bounding box center [806, 555] width 17 height 17
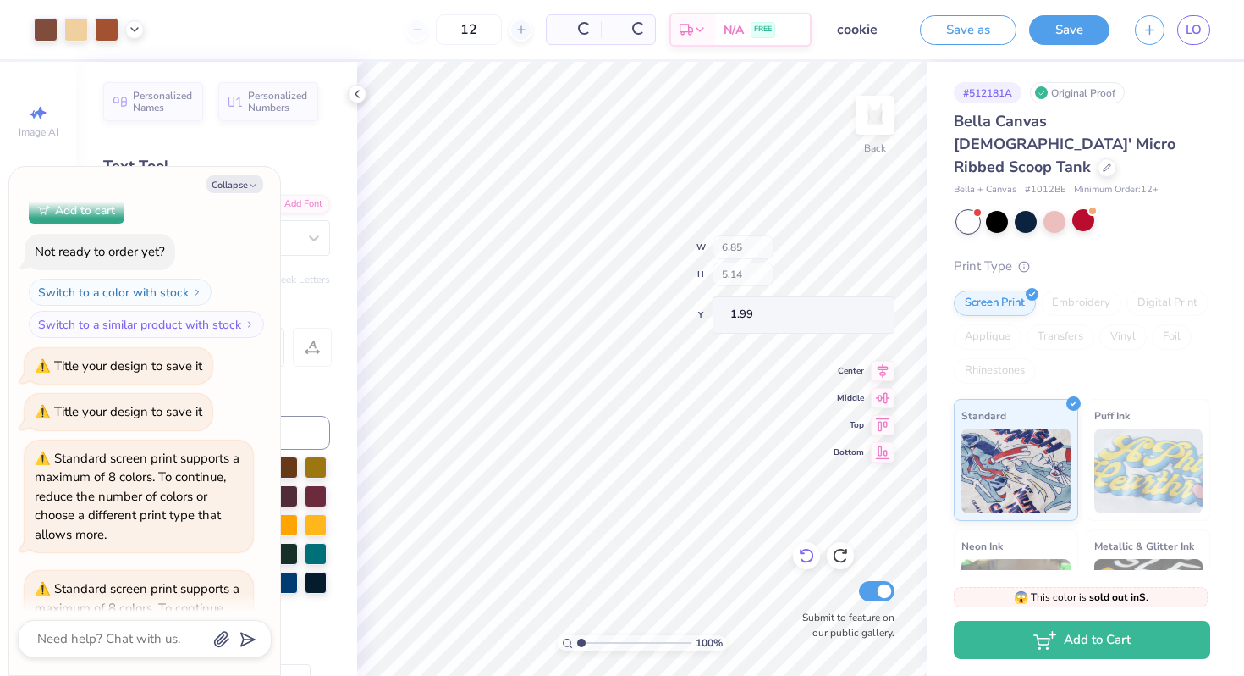
scroll to position [1067, 0]
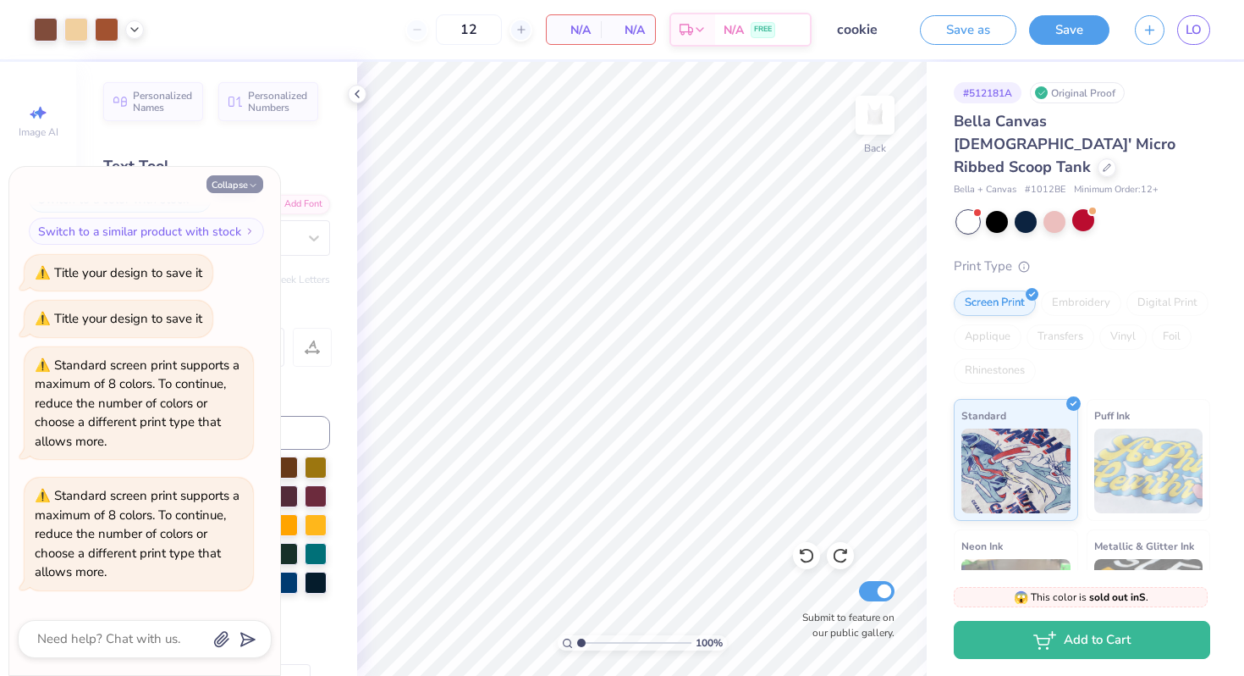
click at [237, 176] on button "Collapse" at bounding box center [235, 184] width 57 height 18
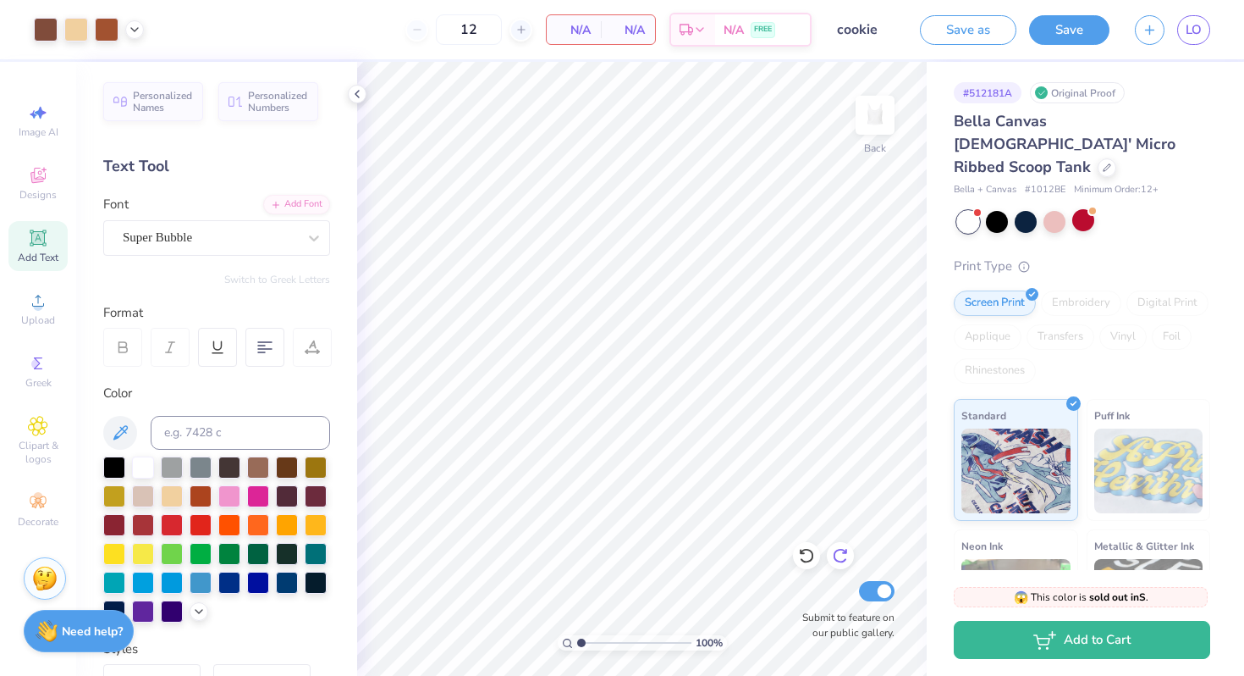
click at [845, 560] on icon at bounding box center [840, 556] width 14 height 15
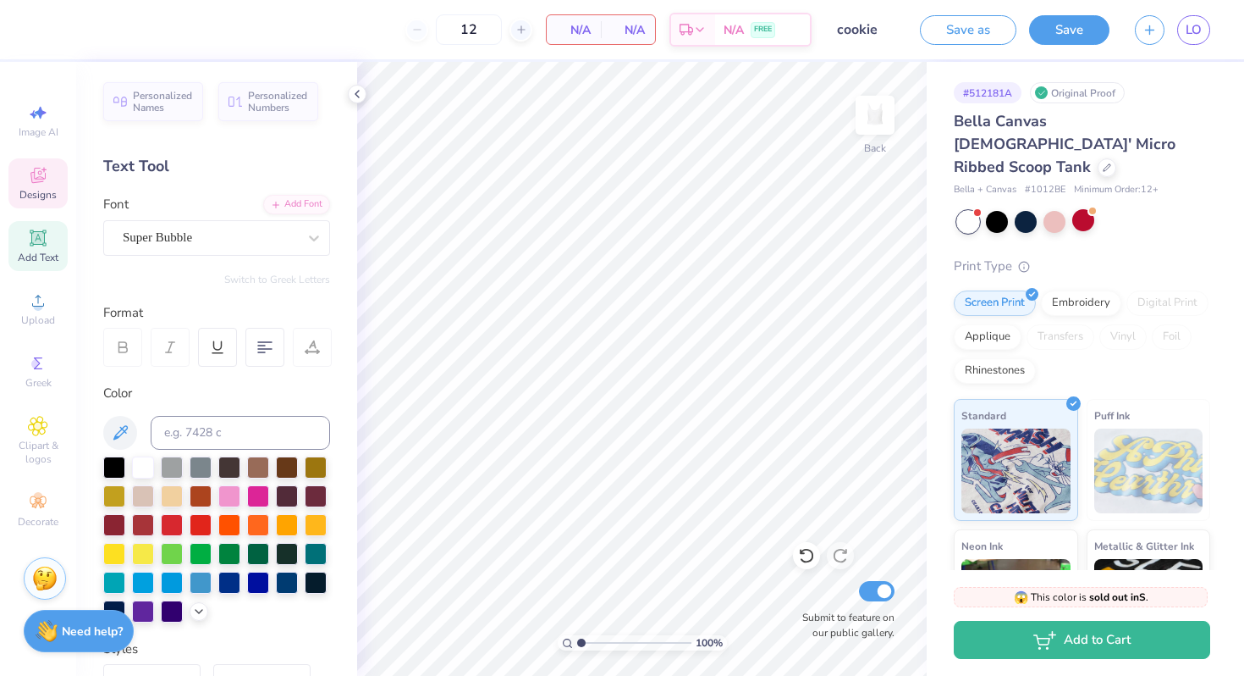
click at [26, 188] on span "Designs" at bounding box center [37, 195] width 37 height 14
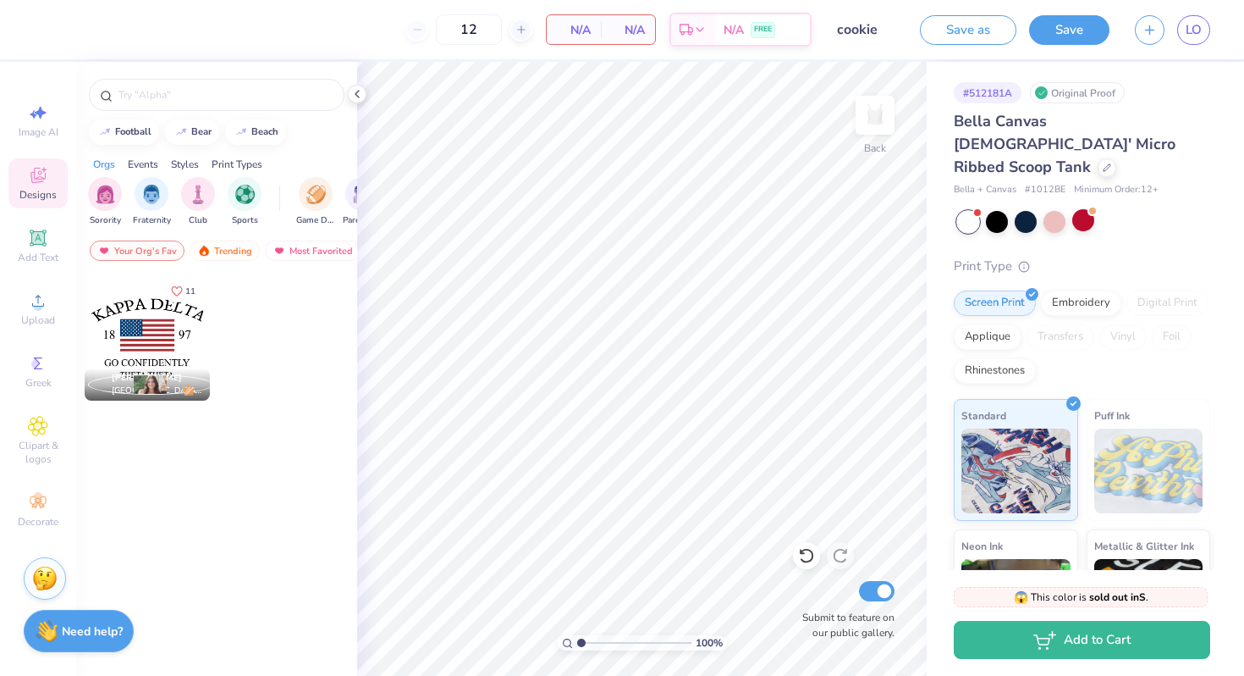
click at [146, 322] on div at bounding box center [147, 337] width 125 height 125
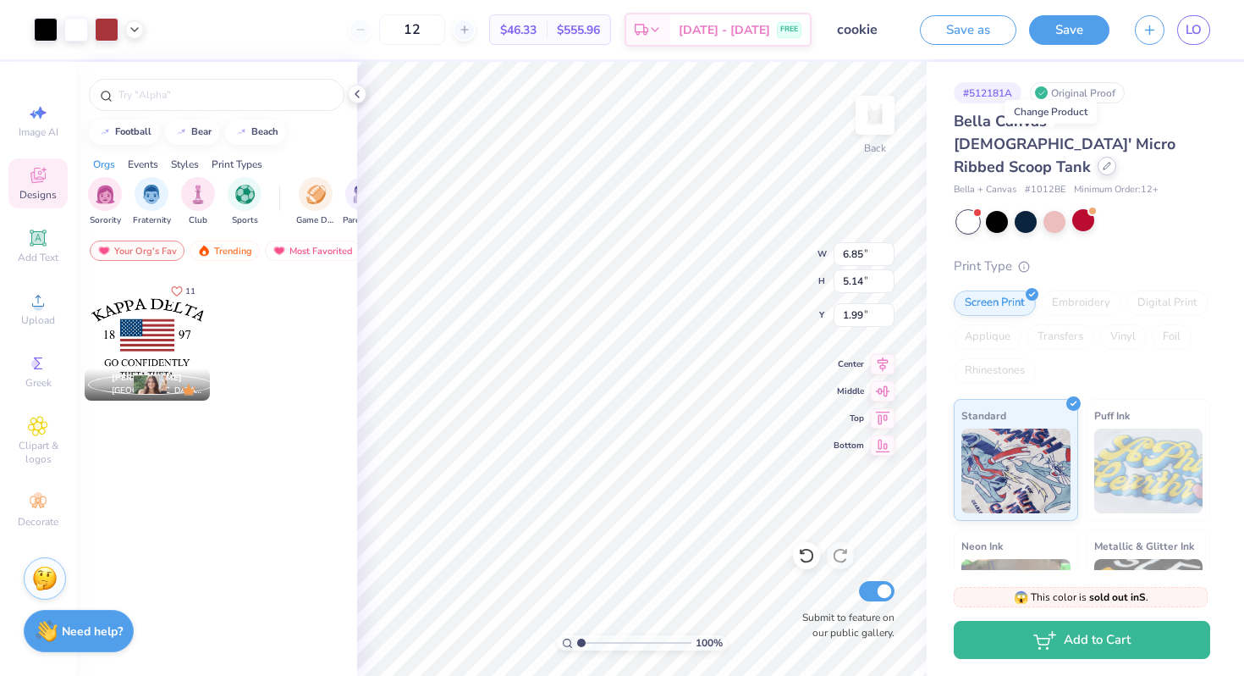
click at [1103, 162] on icon at bounding box center [1107, 166] width 8 height 8
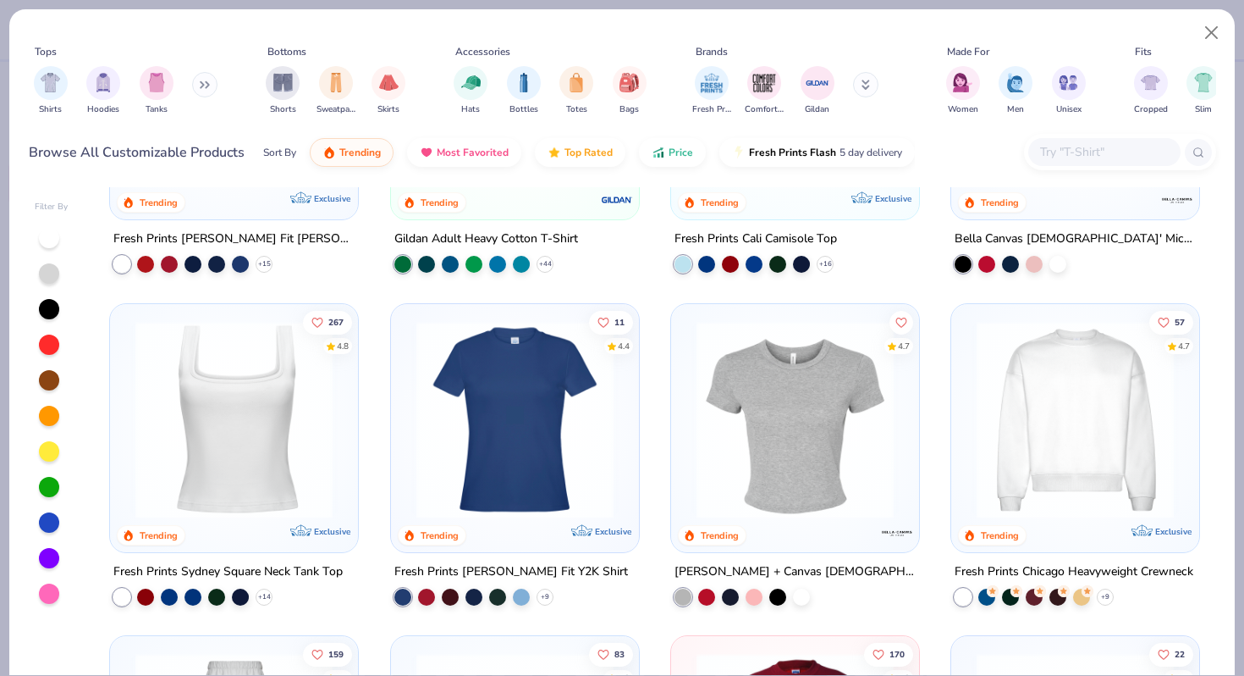
scroll to position [560, 0]
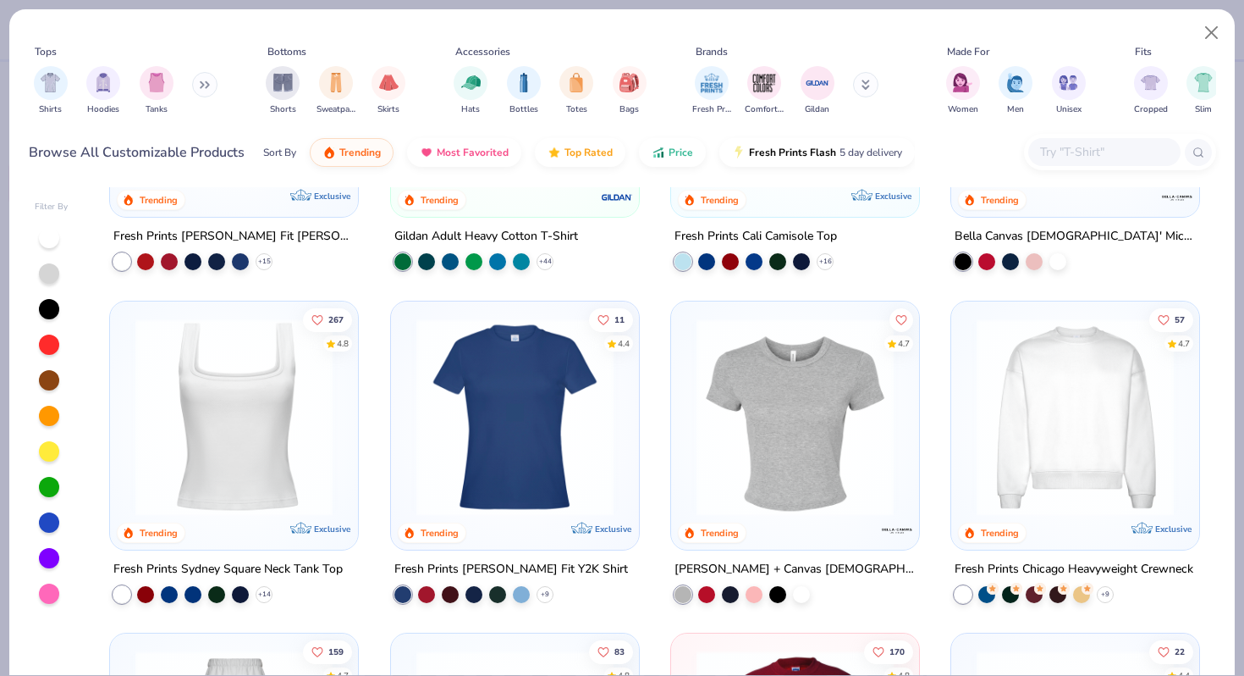
click at [1069, 430] on img at bounding box center [1075, 415] width 214 height 197
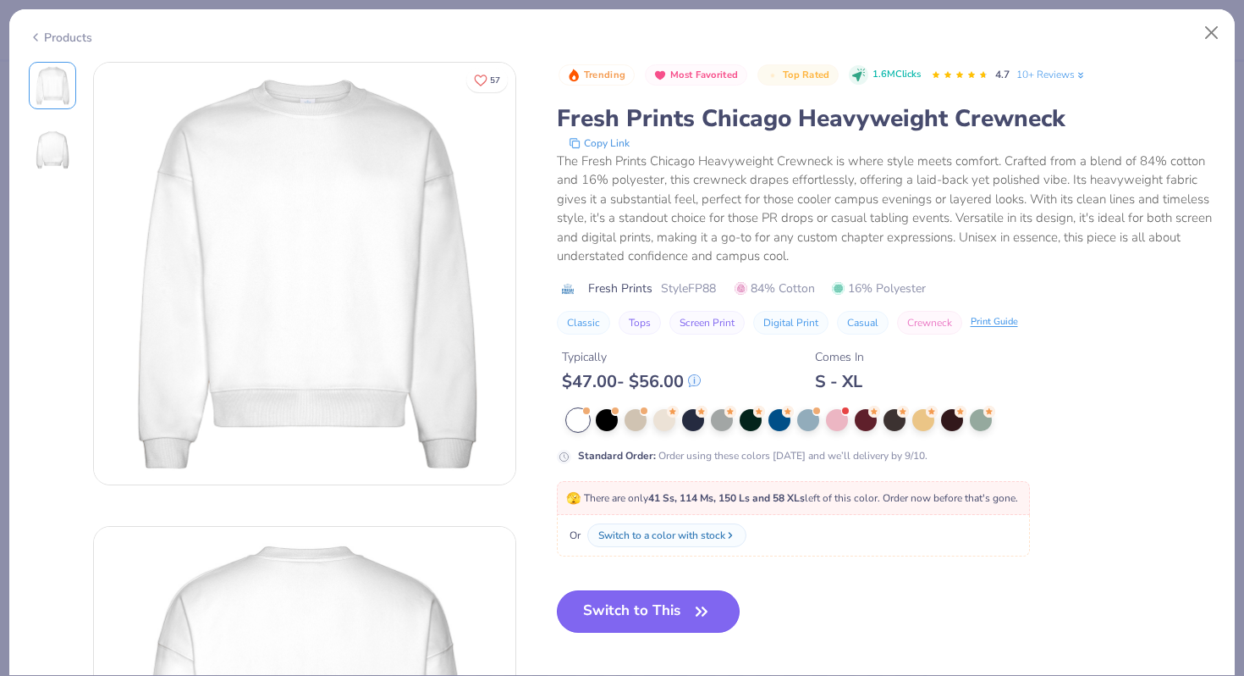
click at [621, 608] on button "Switch to This" at bounding box center [649, 611] width 184 height 42
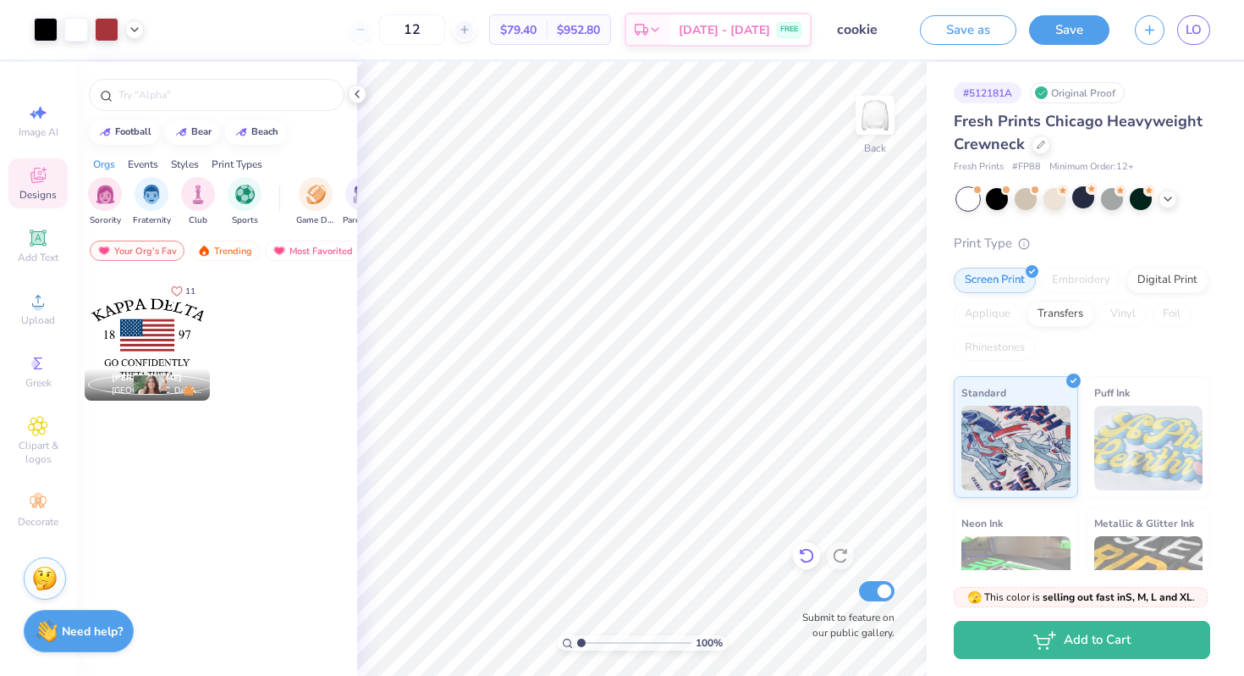
click at [801, 560] on icon at bounding box center [806, 555] width 17 height 17
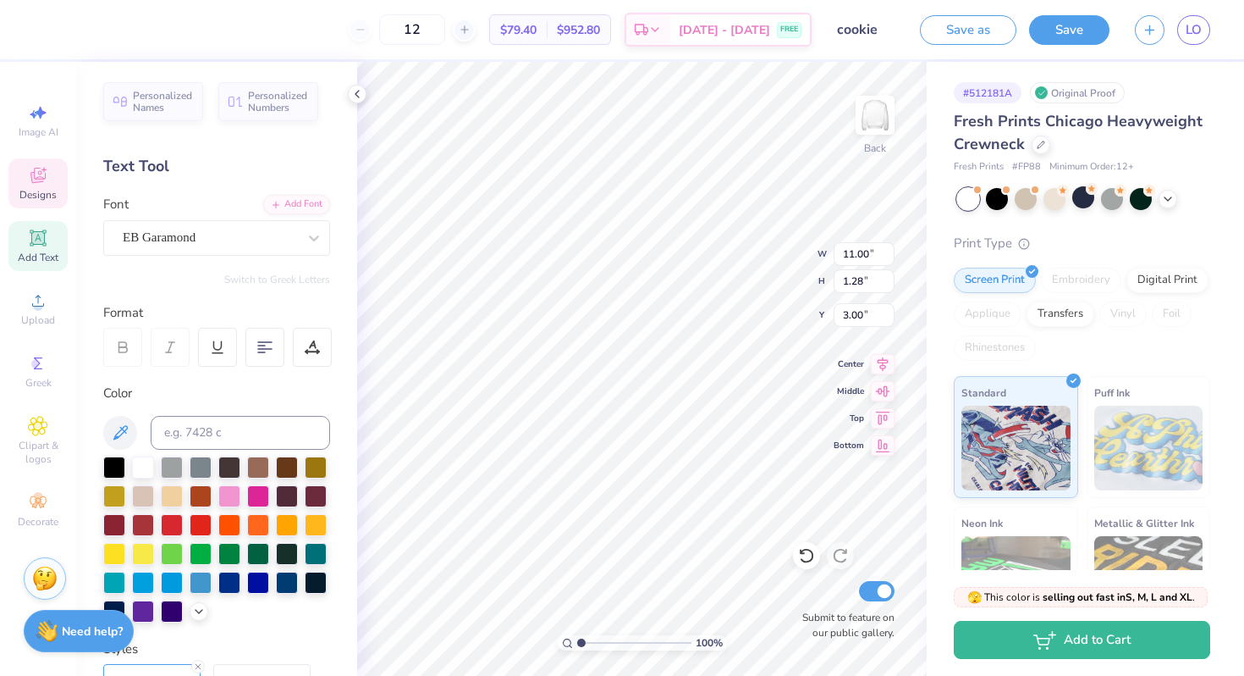
scroll to position [0, 3]
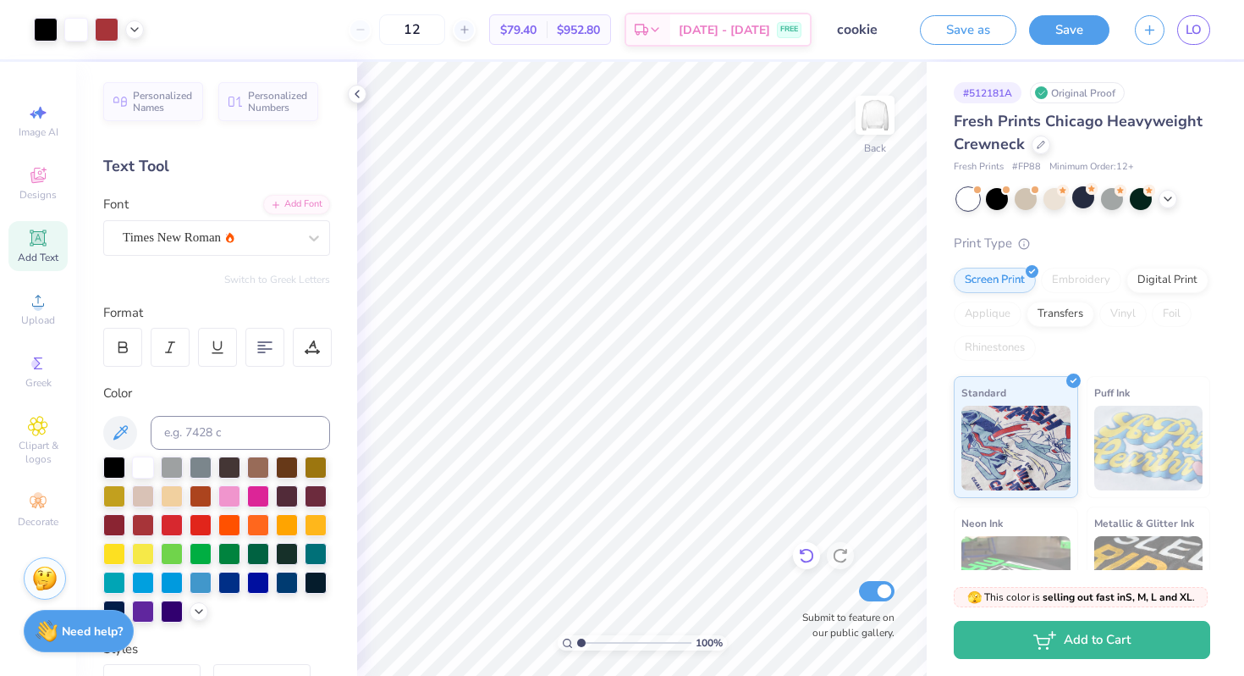
click at [817, 552] on div at bounding box center [806, 555] width 27 height 27
click at [806, 554] on icon at bounding box center [806, 555] width 17 height 17
click at [807, 555] on icon at bounding box center [806, 555] width 17 height 17
click at [811, 550] on icon at bounding box center [806, 555] width 17 height 17
click at [811, 550] on icon at bounding box center [806, 556] width 14 height 15
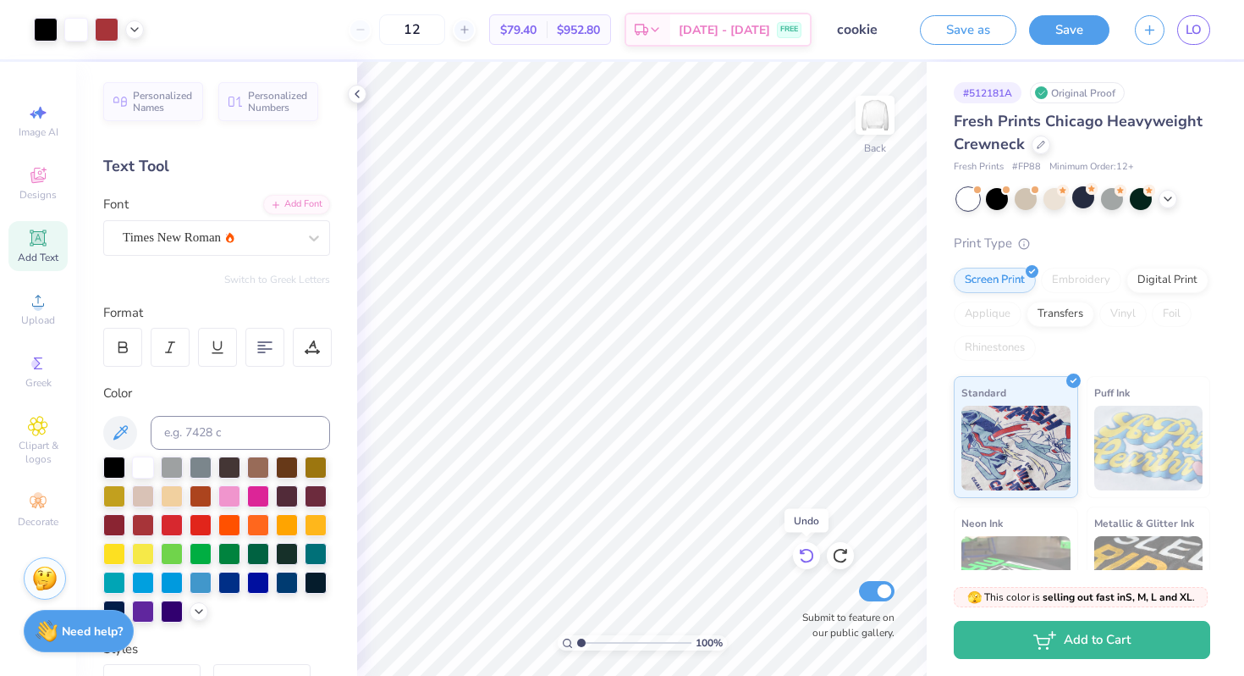
click at [811, 550] on icon at bounding box center [806, 556] width 14 height 15
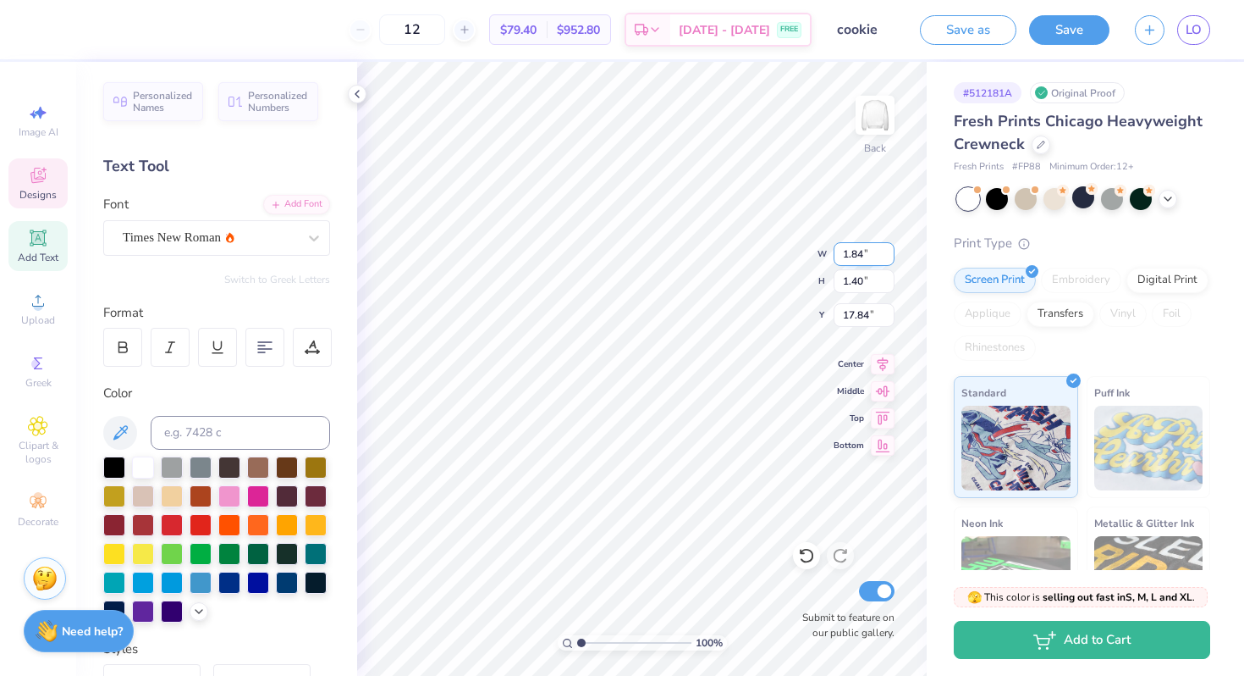
click at [864, 251] on input "1.84" at bounding box center [864, 254] width 61 height 24
click at [864, 257] on input "1.84" at bounding box center [864, 254] width 61 height 24
click at [888, 257] on input "1.83" at bounding box center [864, 254] width 61 height 24
click at [888, 257] on input "1.82" at bounding box center [864, 254] width 61 height 24
click at [888, 257] on input "1.81" at bounding box center [864, 254] width 61 height 24
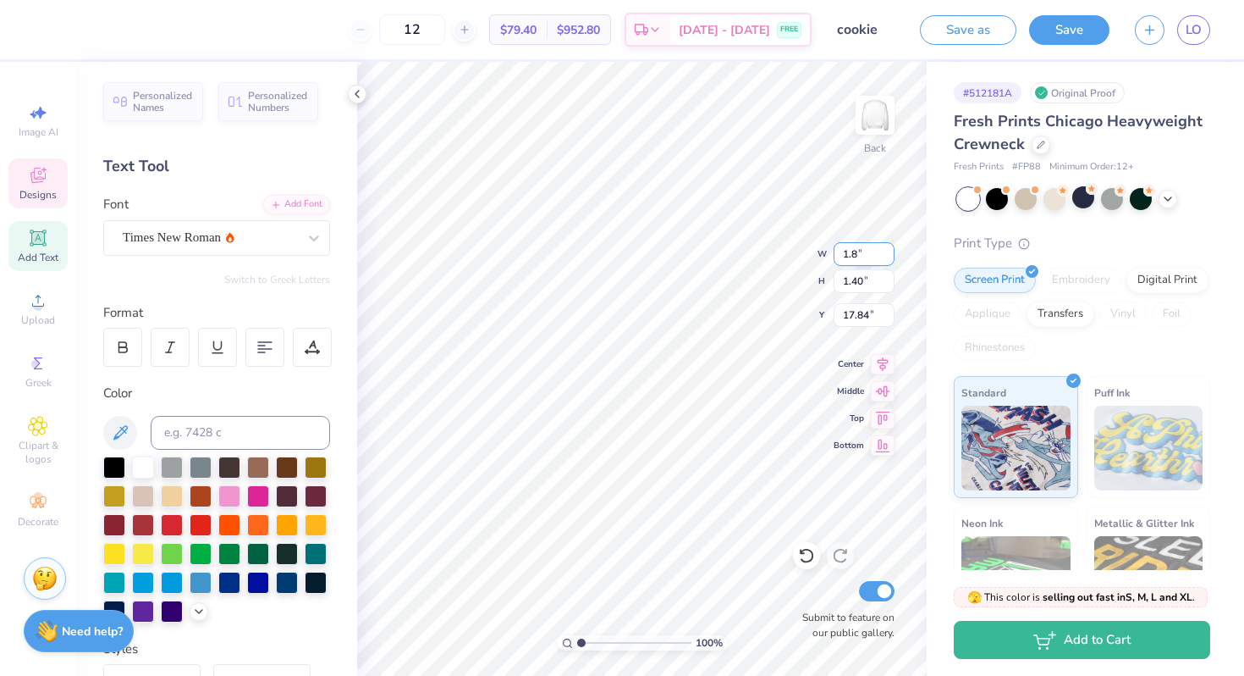
click at [888, 257] on input "1.8" at bounding box center [864, 254] width 61 height 24
click at [863, 284] on input "1.40" at bounding box center [864, 281] width 61 height 24
click at [857, 281] on input "1.40" at bounding box center [864, 281] width 61 height 24
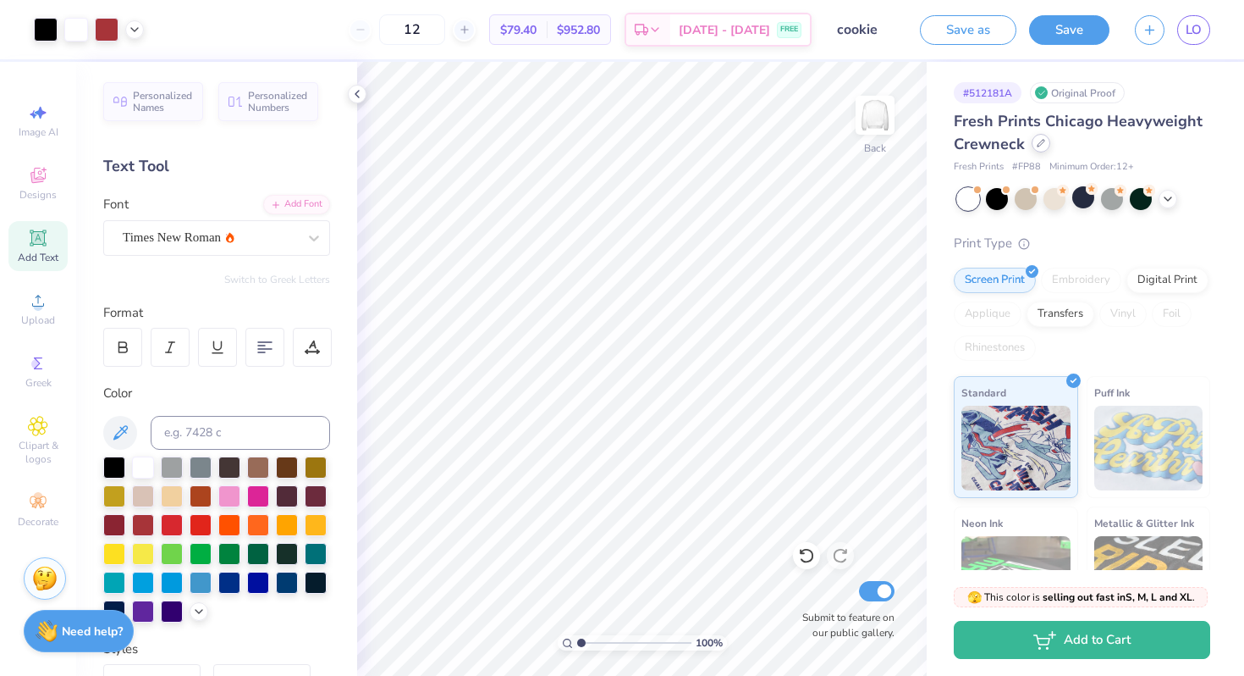
click at [1038, 146] on icon at bounding box center [1041, 143] width 7 height 7
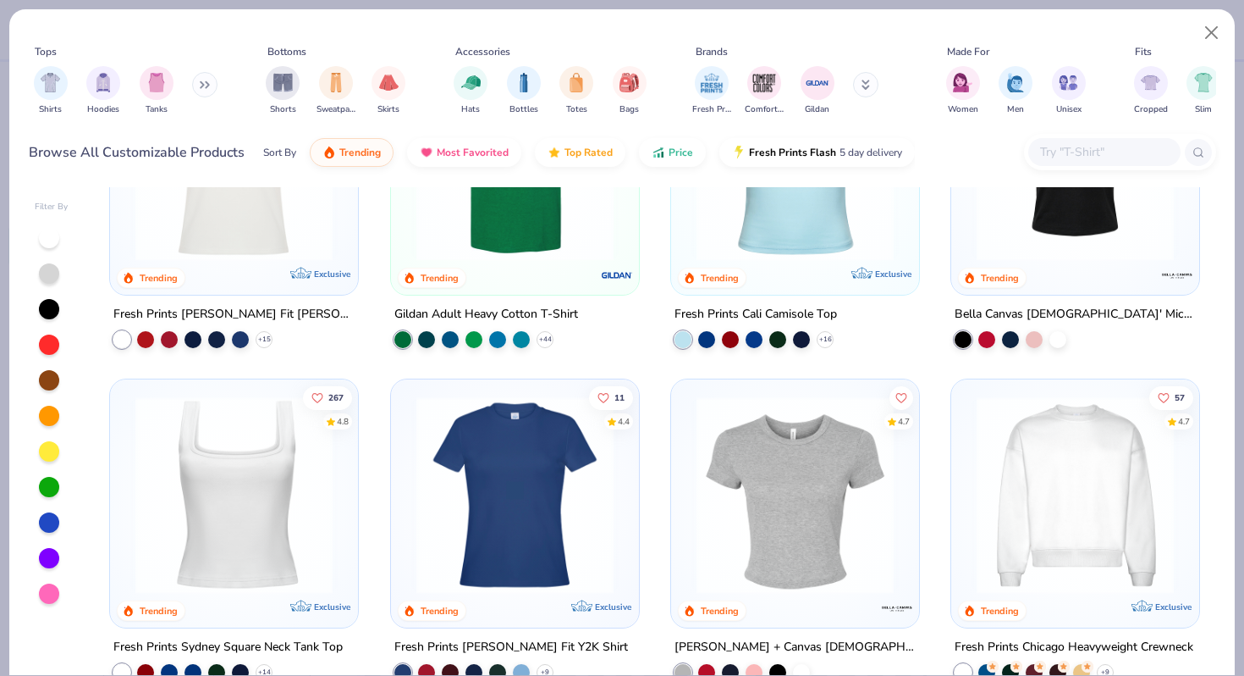
scroll to position [505, 0]
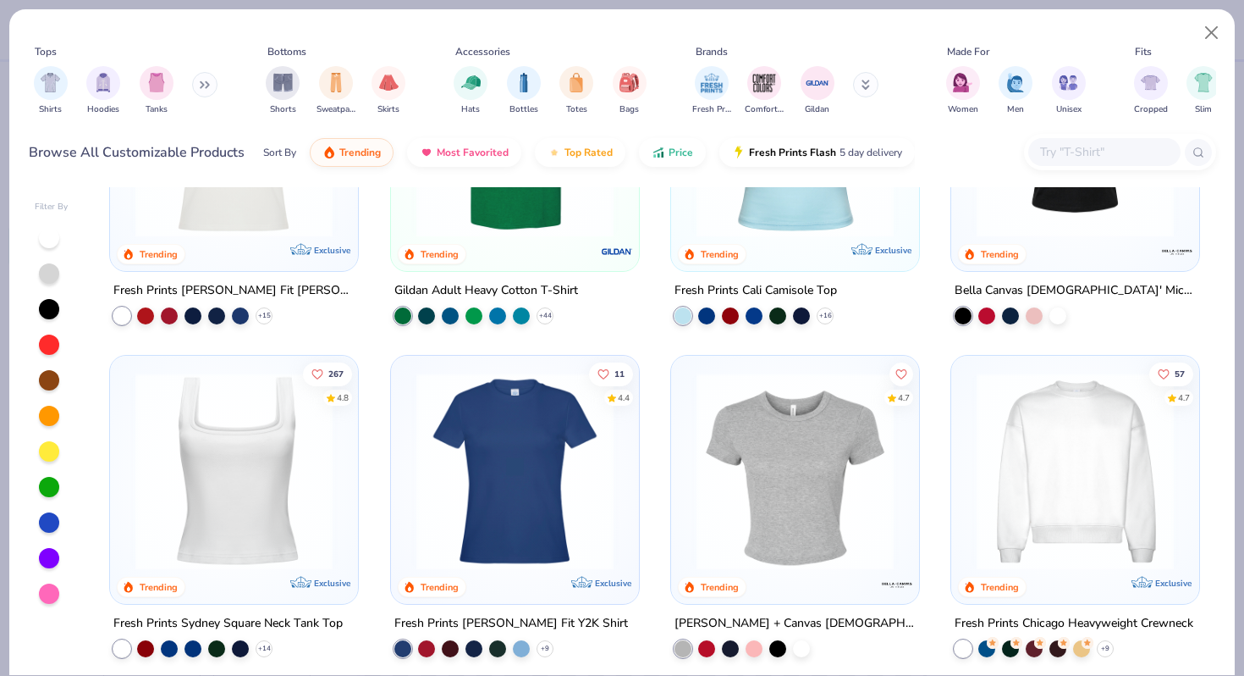
click at [203, 86] on icon at bounding box center [205, 84] width 10 height 8
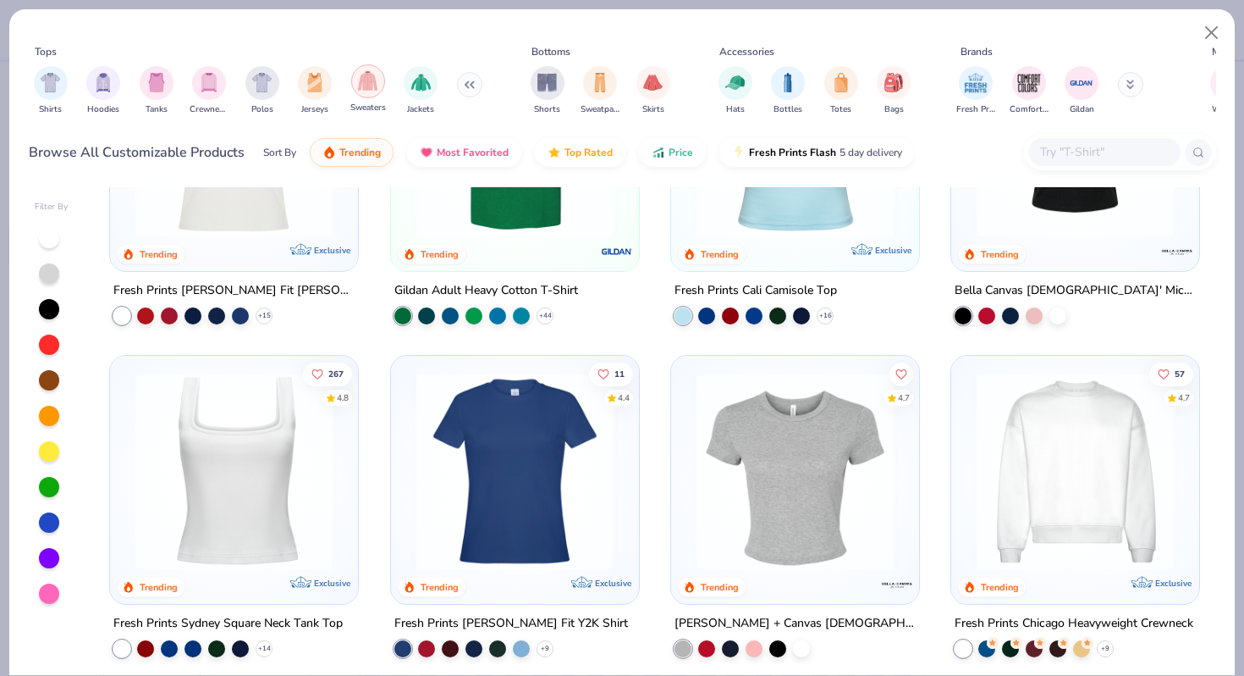
click at [372, 88] on img "filter for Sweaters" at bounding box center [367, 80] width 19 height 19
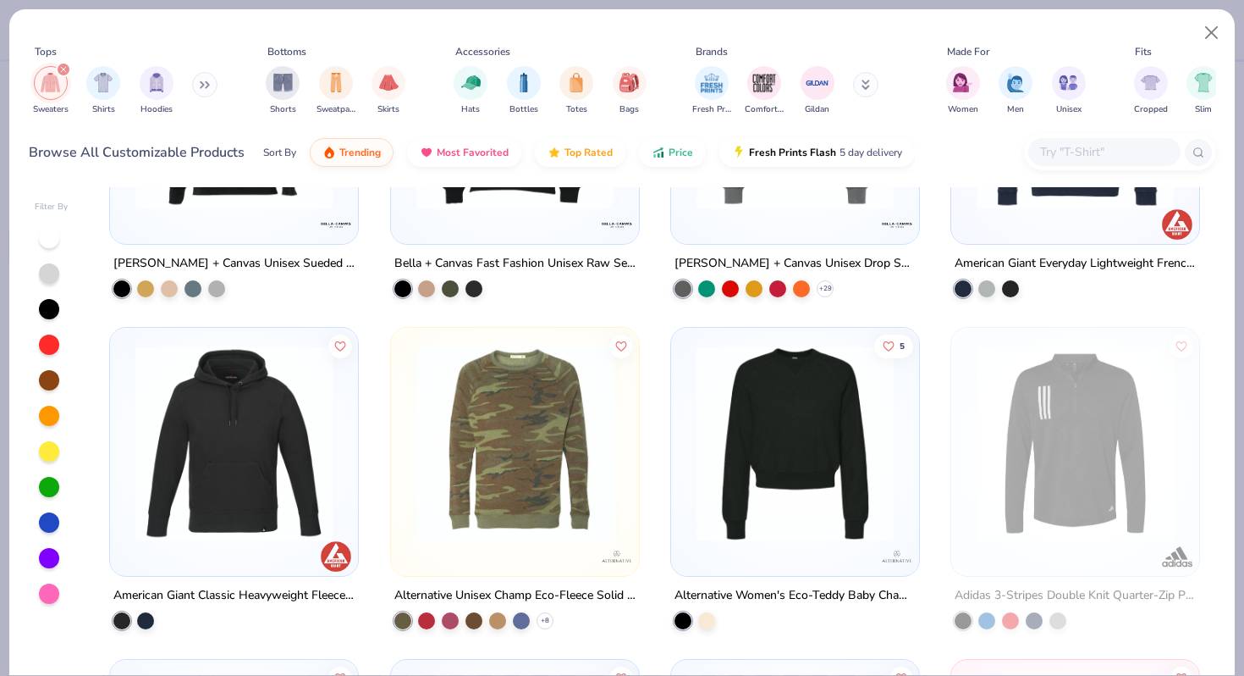
scroll to position [7822, 0]
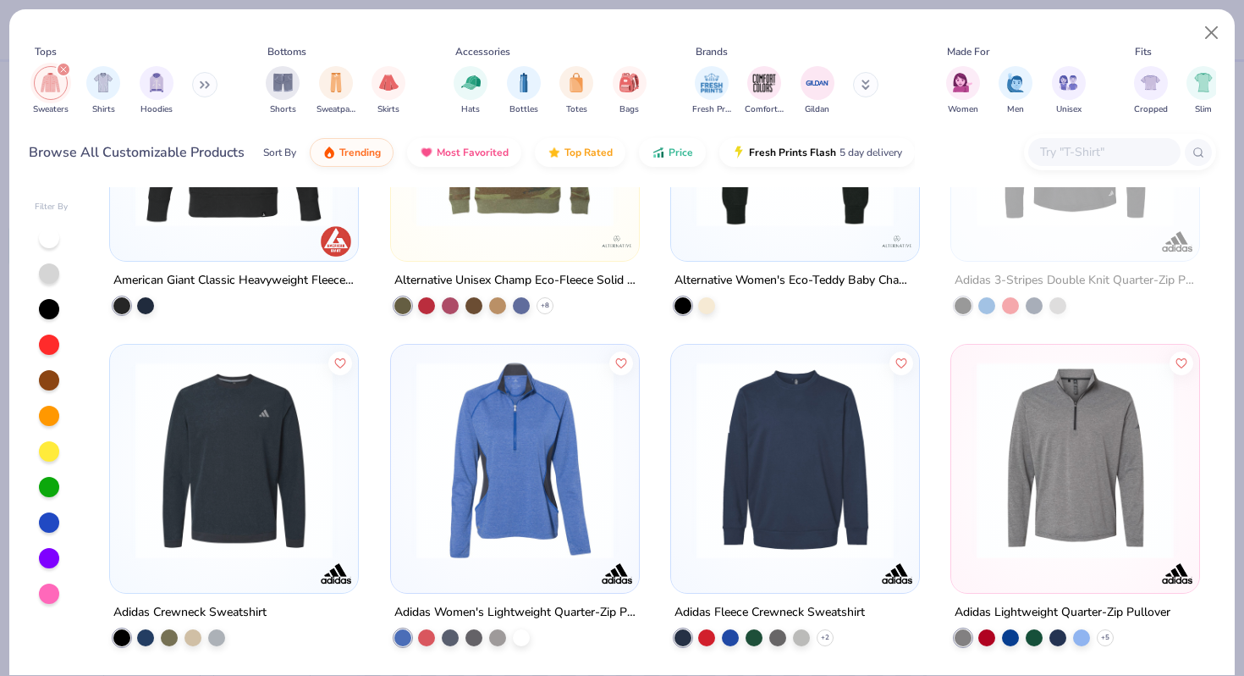
click at [61, 67] on icon "filter for Sweaters" at bounding box center [63, 69] width 5 height 5
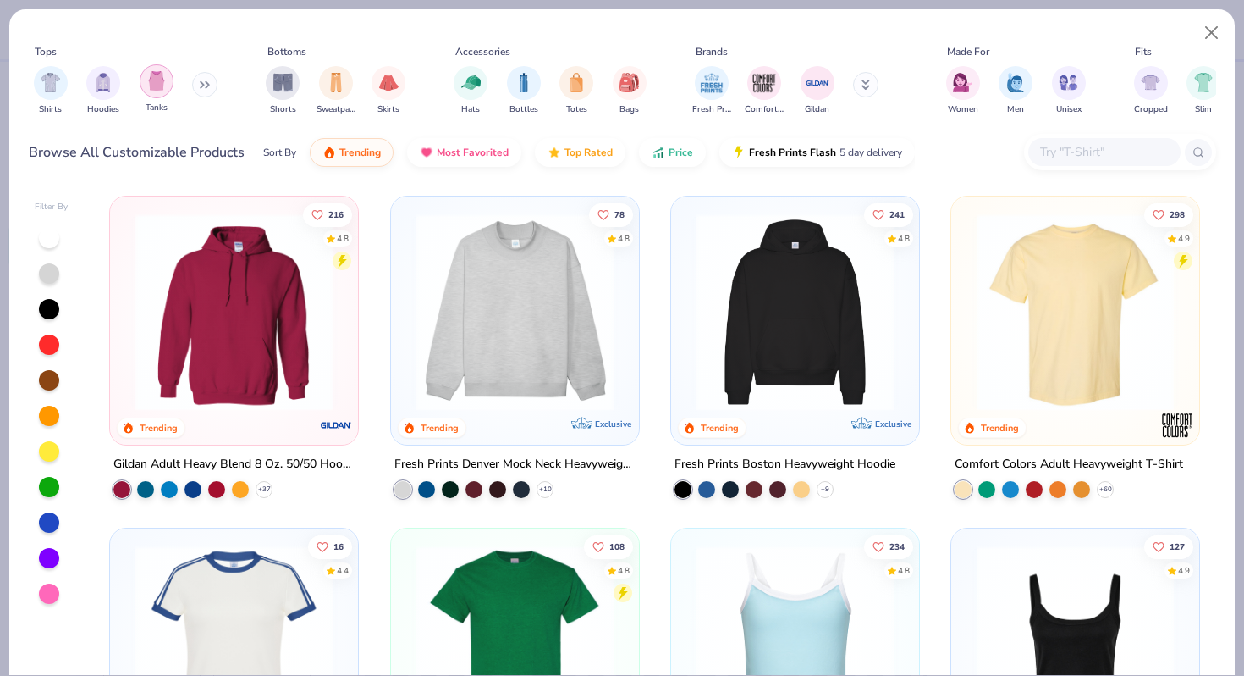
click at [156, 80] on img "filter for Tanks" at bounding box center [156, 80] width 19 height 19
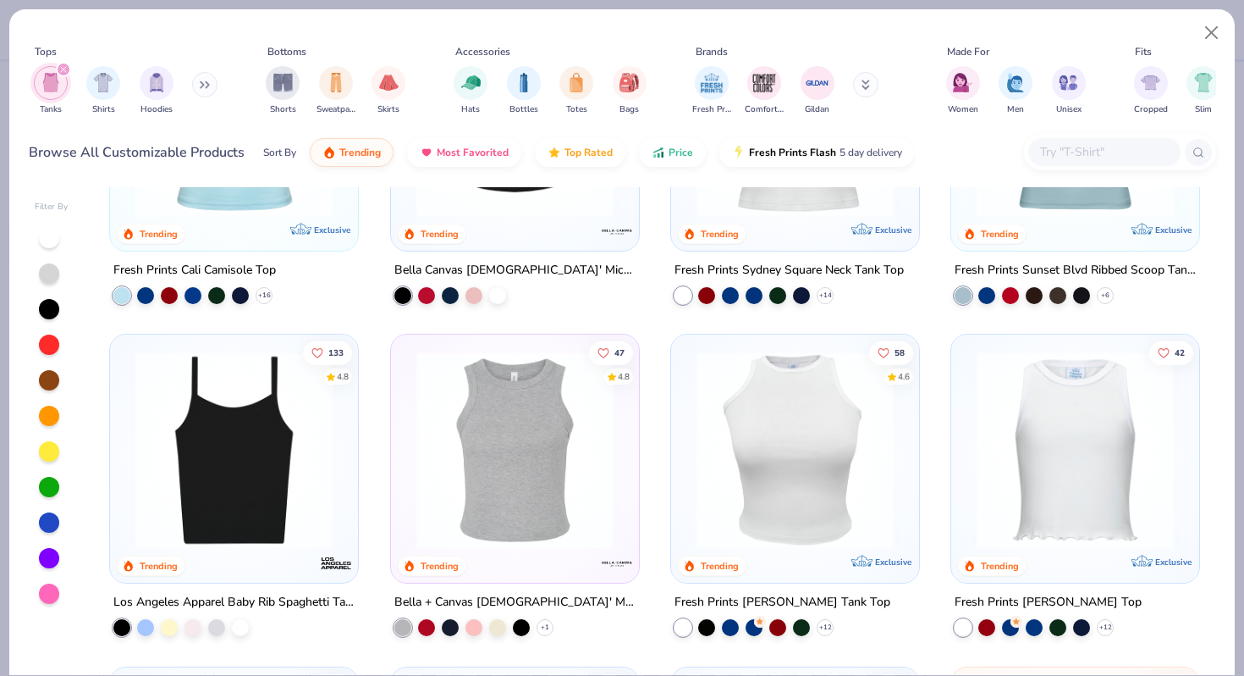
scroll to position [195, 0]
click at [761, 466] on img at bounding box center [795, 448] width 214 height 197
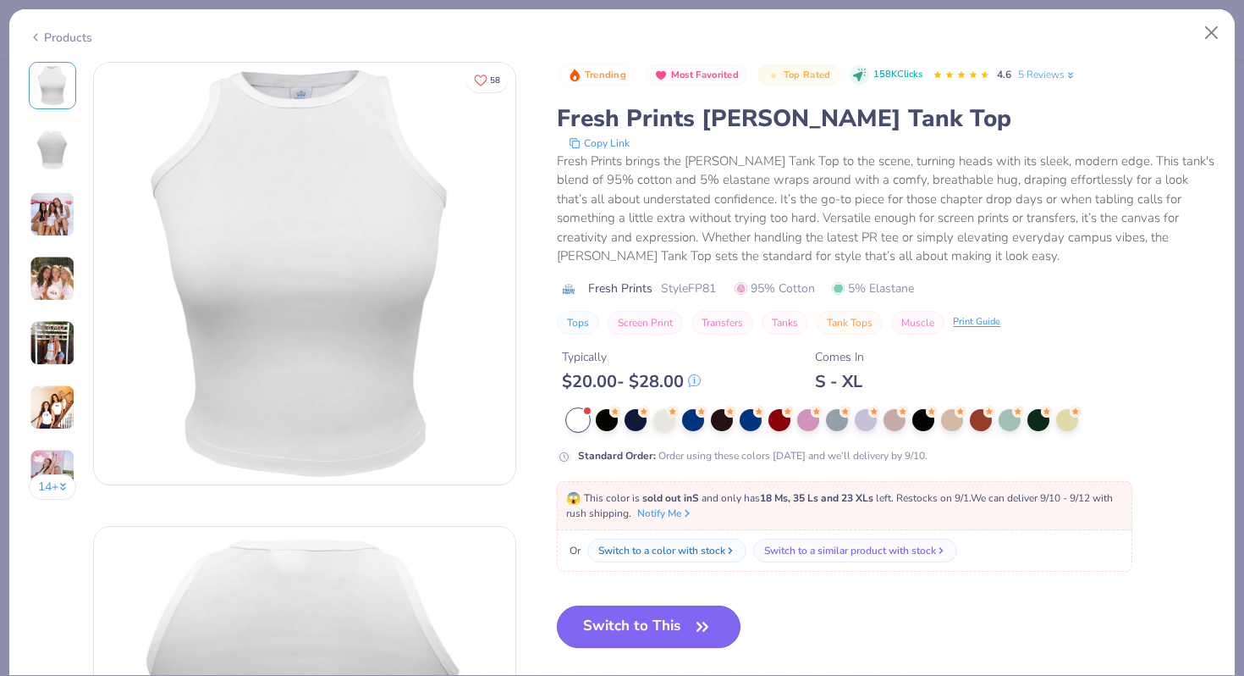
click at [659, 637] on button "Switch to This" at bounding box center [649, 626] width 184 height 42
click at [654, 619] on button "Switch to This" at bounding box center [649, 626] width 184 height 42
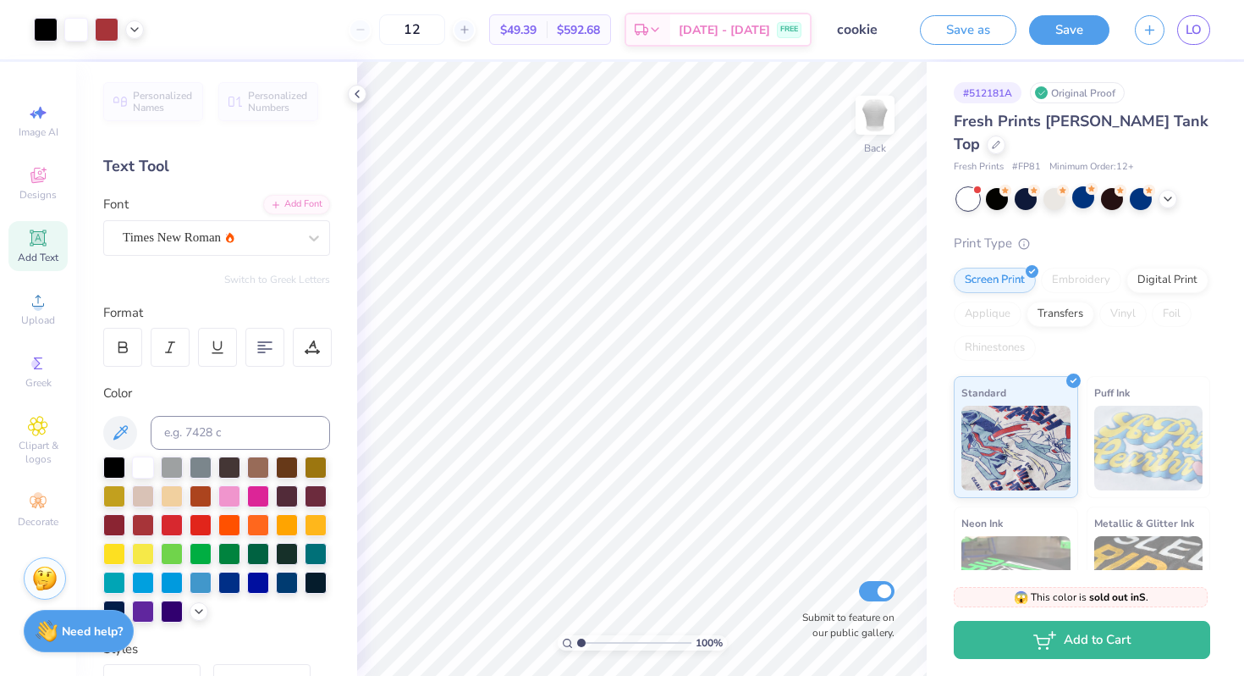
click at [930, 429] on div "# 512181A Original Proof Fresh Prints Marilyn Tank Top Fresh Prints # FP81 Mini…" at bounding box center [1085, 410] width 317 height 697
click at [870, 117] on img at bounding box center [876, 115] width 68 height 68
click at [1077, 29] on button "Save" at bounding box center [1069, 28] width 80 height 30
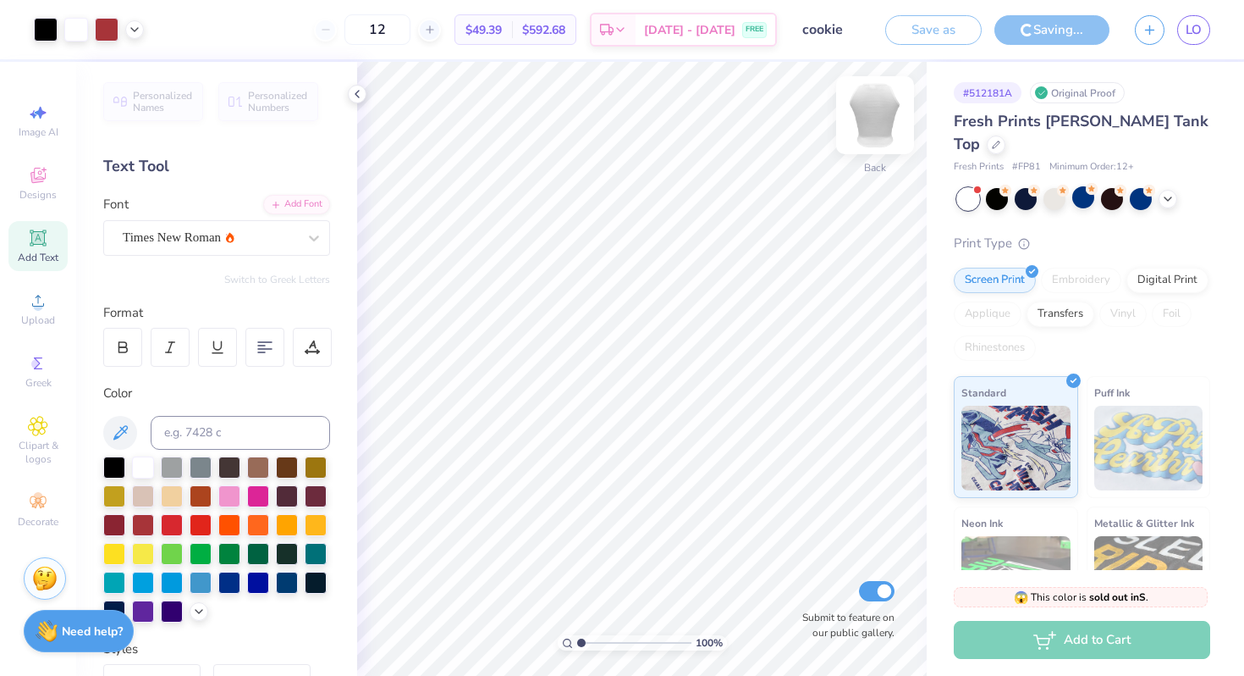
click at [882, 132] on div at bounding box center [875, 115] width 78 height 78
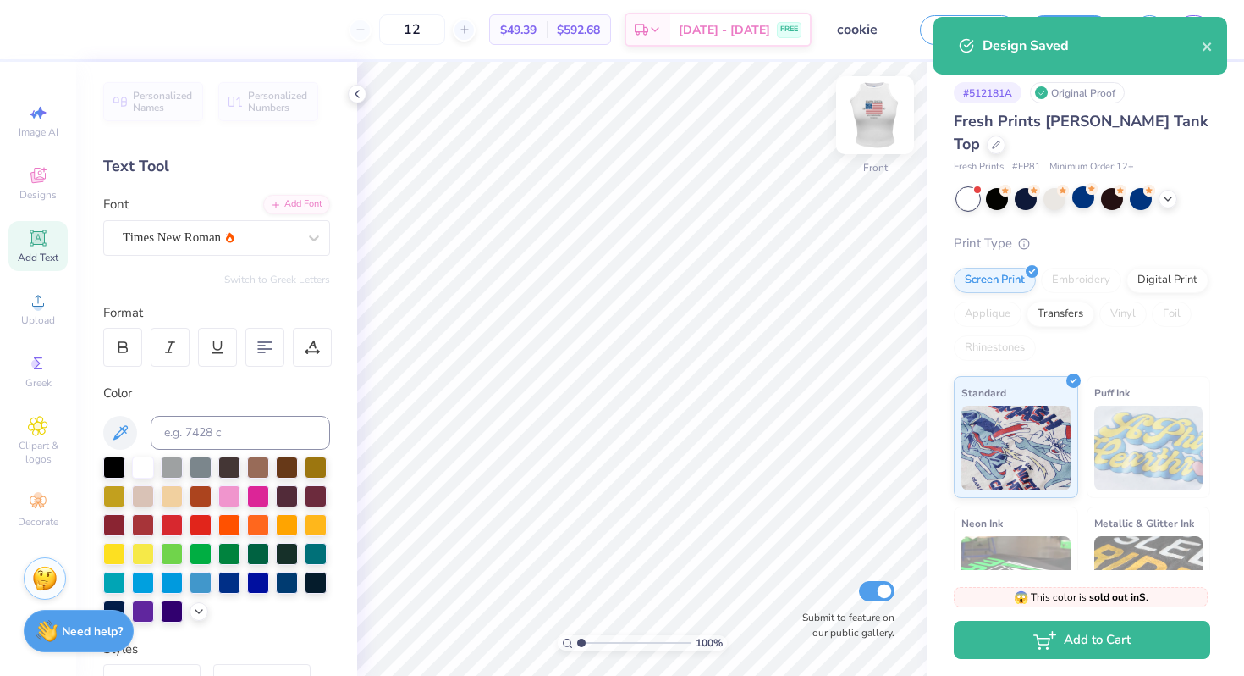
click at [882, 124] on img at bounding box center [876, 115] width 68 height 68
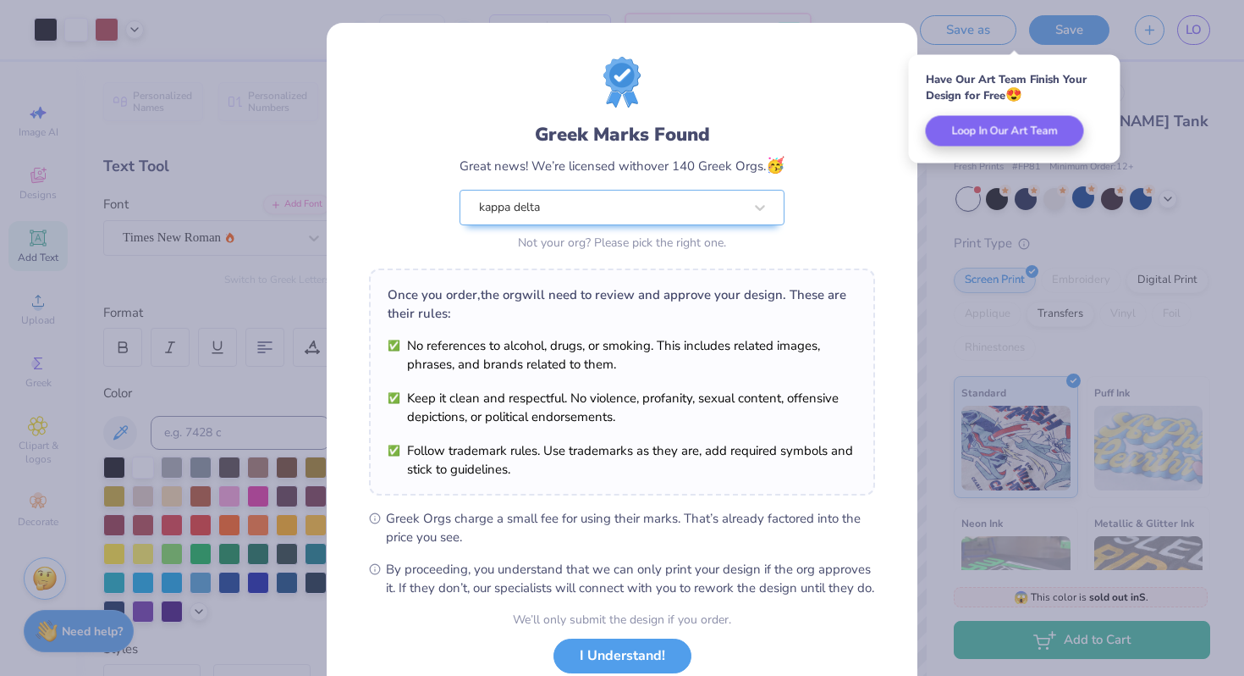
click at [571, 336] on li "No references to alcohol, drugs, or smoking. This includes related images, phra…" at bounding box center [622, 354] width 469 height 37
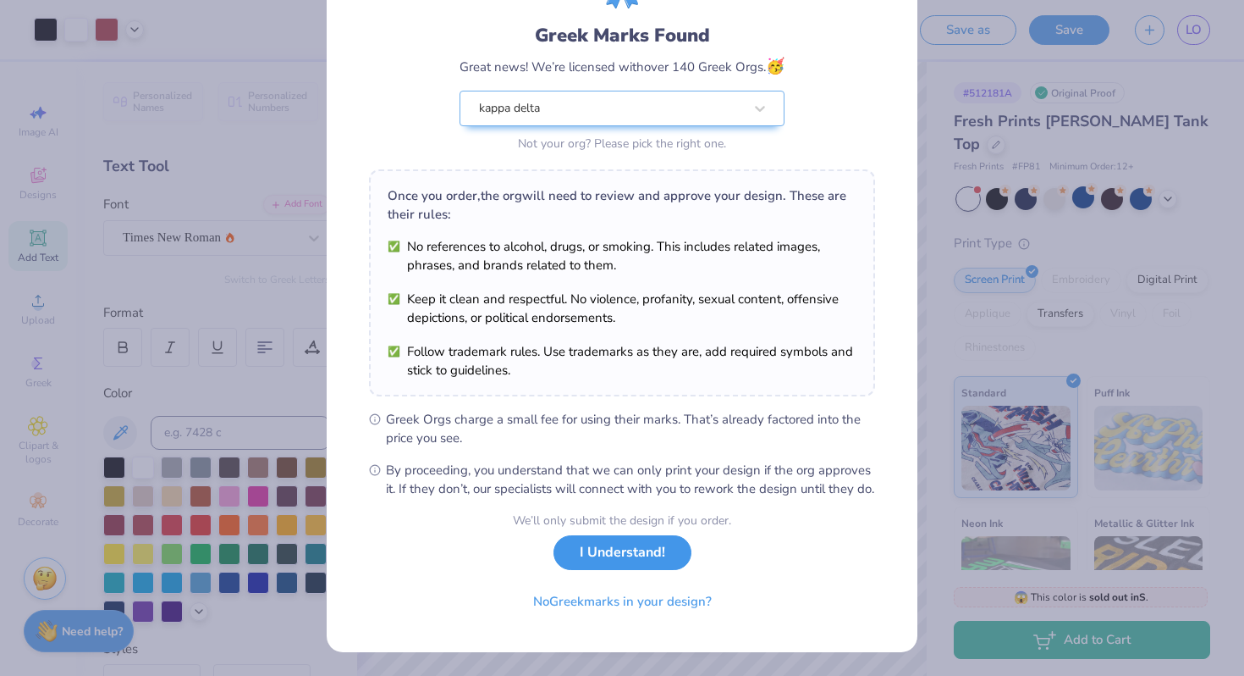
click at [610, 560] on button "I Understand!" at bounding box center [623, 552] width 138 height 35
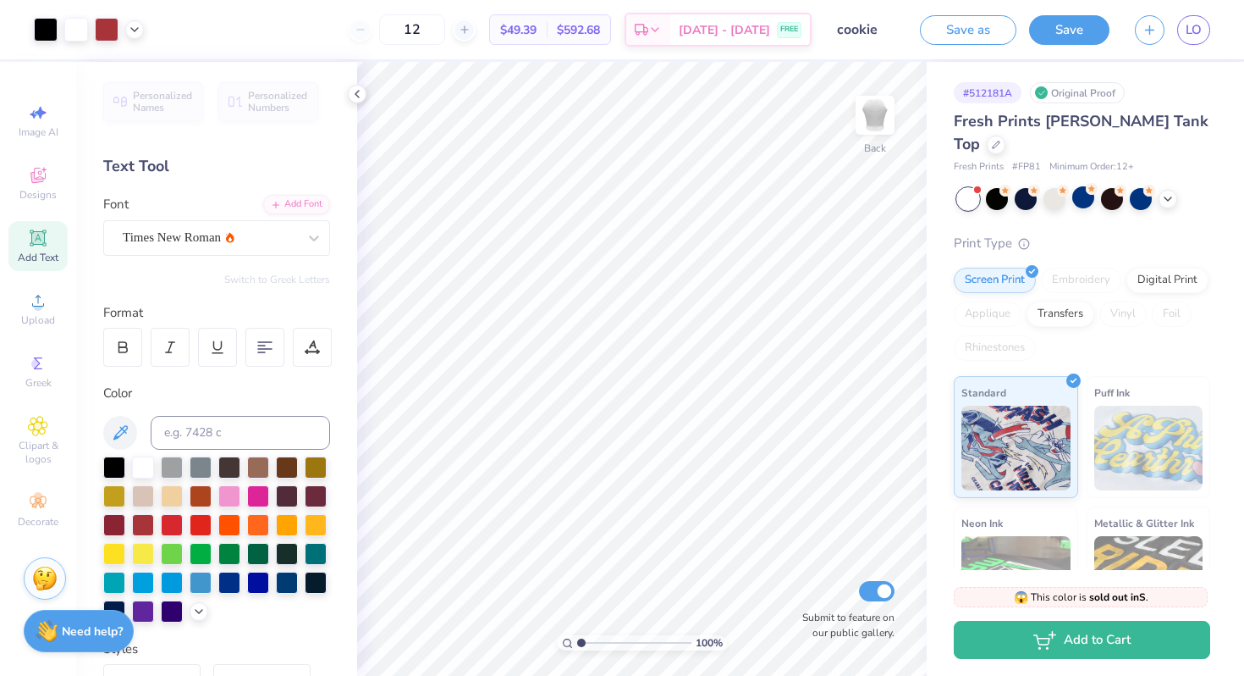
scroll to position [0, 0]
click at [866, 285] on input "5.65" at bounding box center [864, 281] width 61 height 24
click at [886, 276] on input "5.65" at bounding box center [864, 281] width 61 height 24
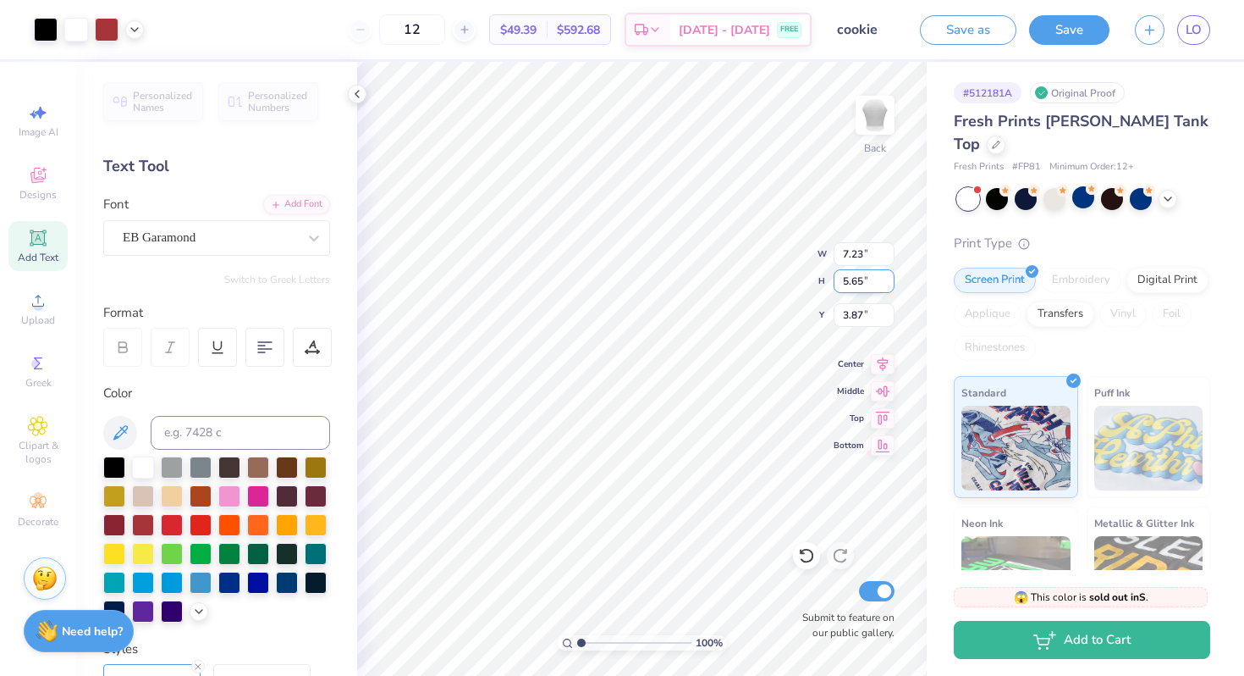
click at [886, 276] on input "5.65" at bounding box center [864, 281] width 61 height 24
click at [885, 275] on input "5.65" at bounding box center [864, 281] width 61 height 24
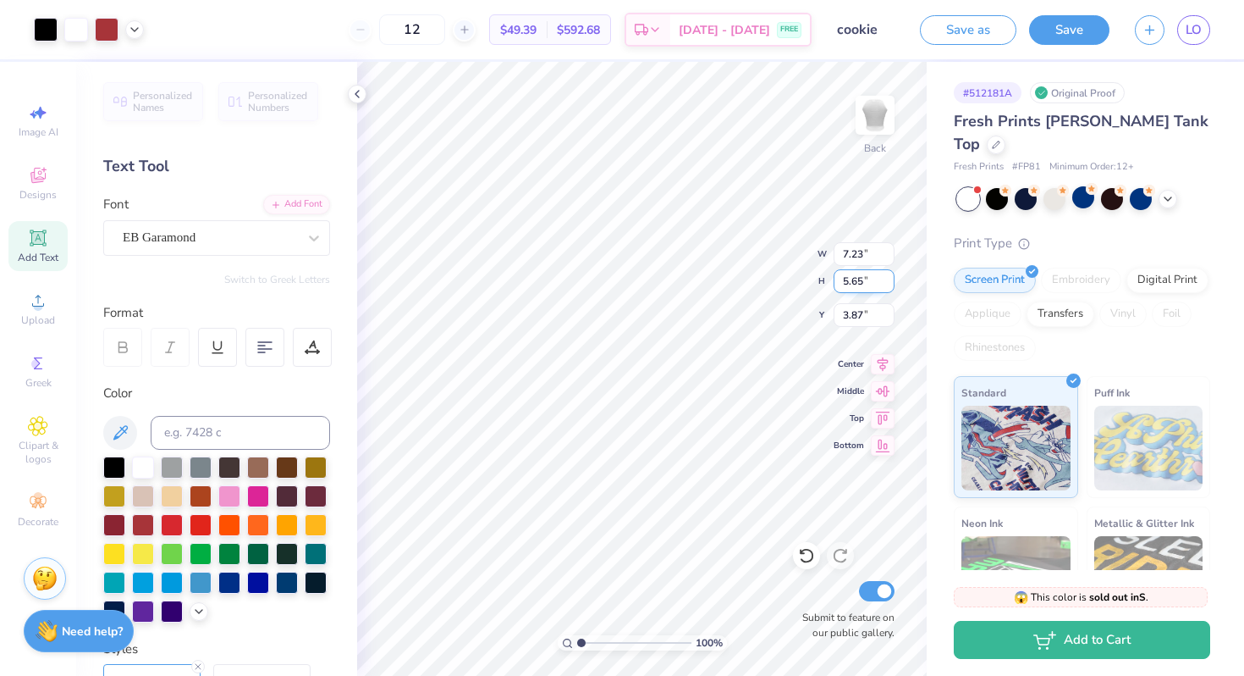
click at [885, 275] on input "5.65" at bounding box center [864, 281] width 61 height 24
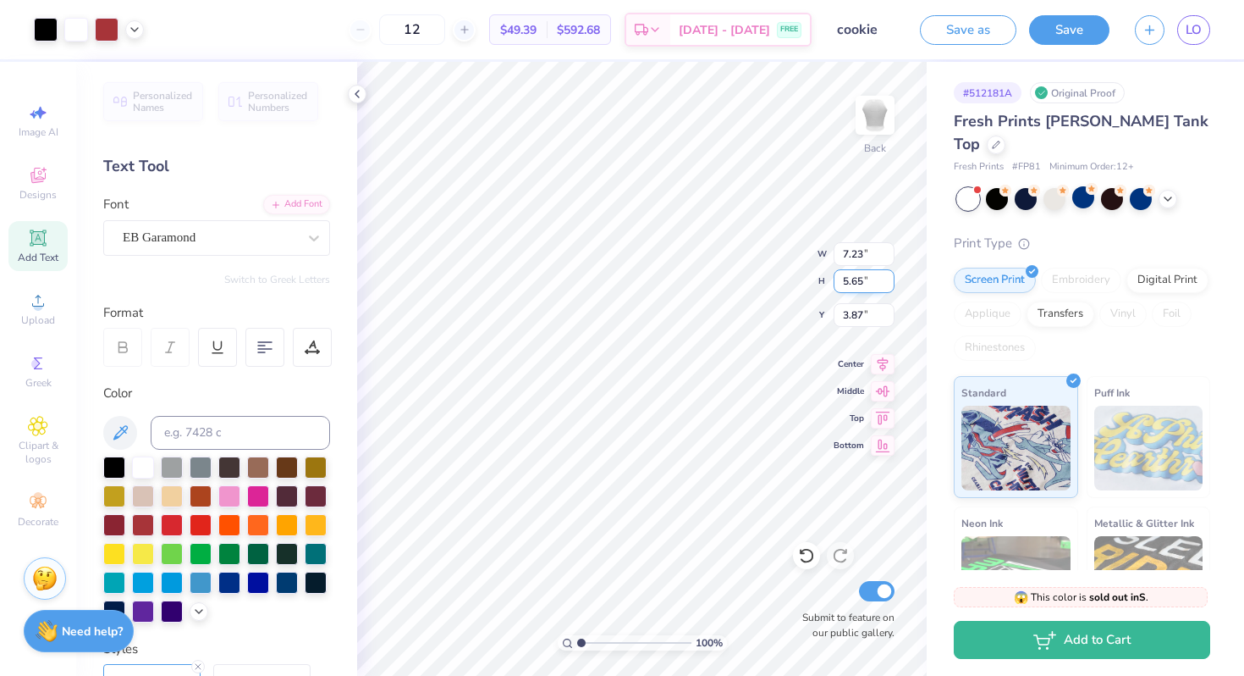
click at [885, 275] on input "5.65" at bounding box center [864, 281] width 61 height 24
click at [869, 279] on input "5.65" at bounding box center [864, 281] width 61 height 24
click at [810, 549] on icon at bounding box center [806, 555] width 17 height 17
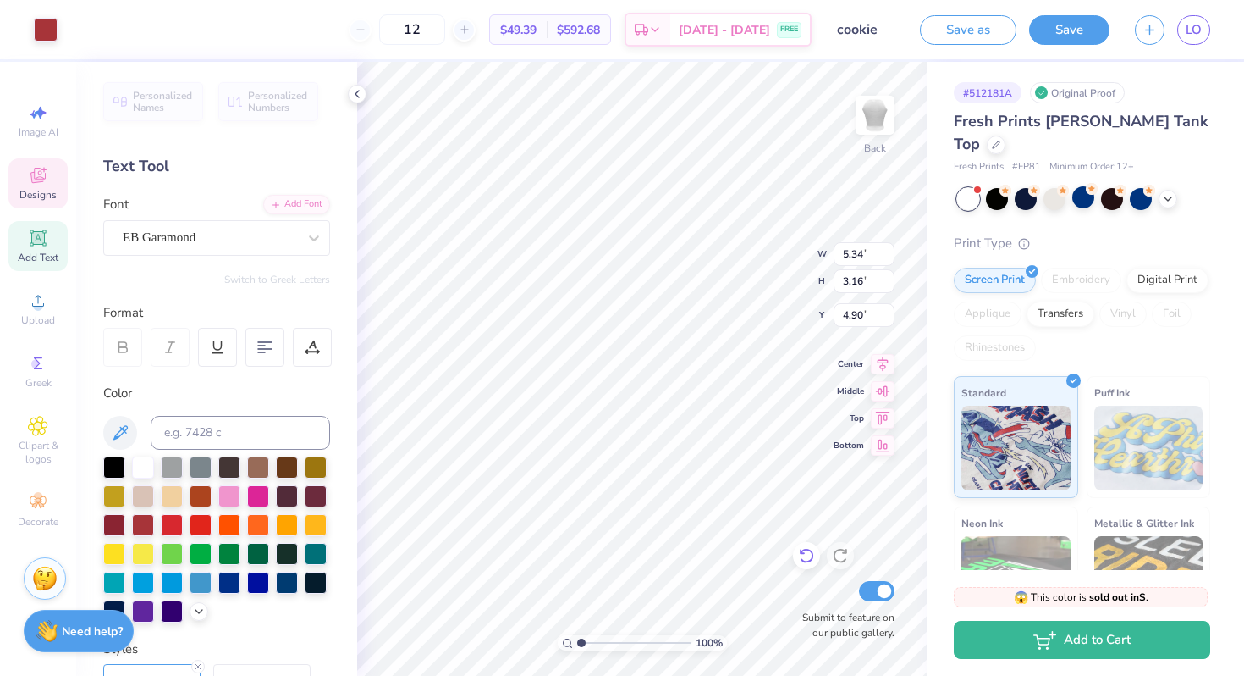
click at [810, 553] on icon at bounding box center [806, 555] width 17 height 17
click at [796, 552] on div at bounding box center [806, 555] width 27 height 27
type input "2.15"
type input "1.67"
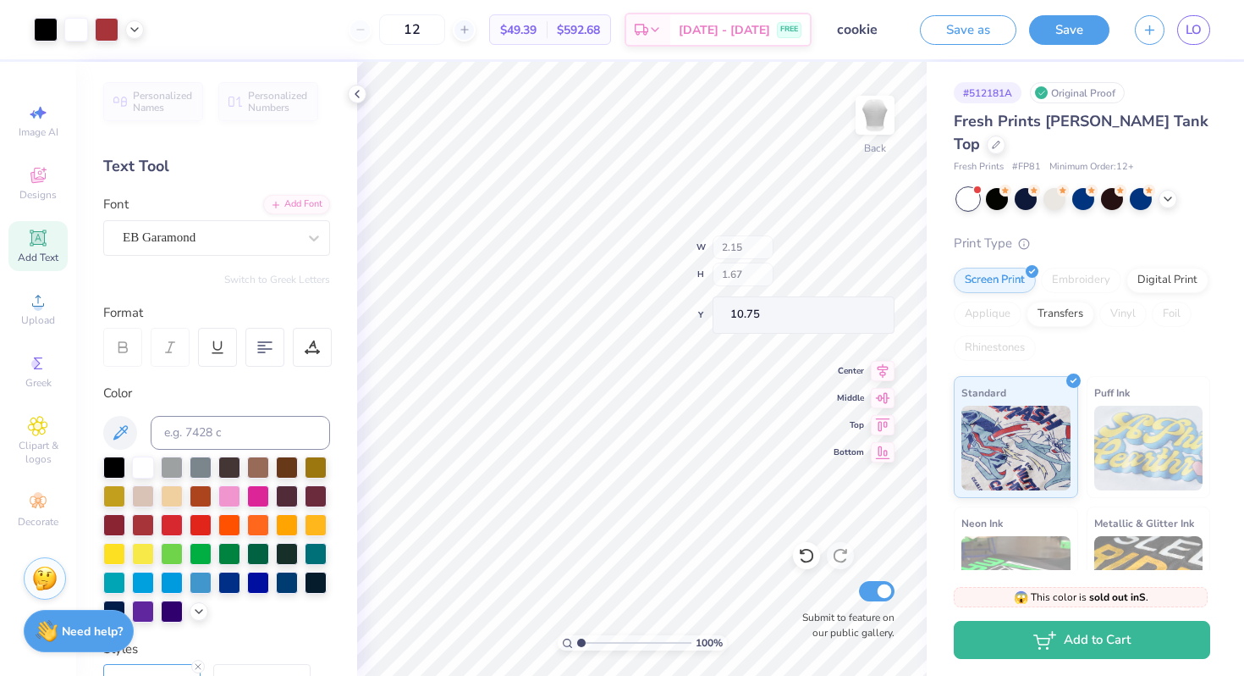
type input "10.75"
type input "1.98"
type input "1.54"
type input "10.81"
type input "4.90"
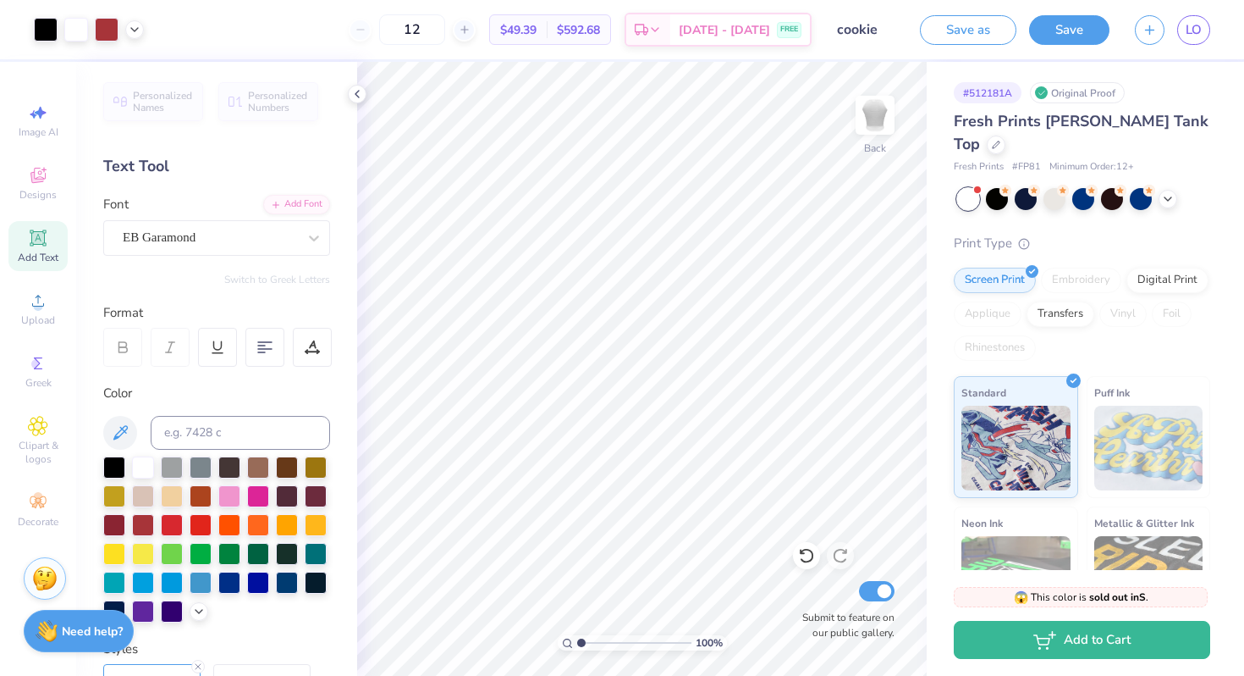
click at [1166, 118] on div "Fresh Prints [PERSON_NAME] Tank Top" at bounding box center [1082, 133] width 257 height 46
click at [1001, 139] on icon at bounding box center [996, 143] width 8 height 8
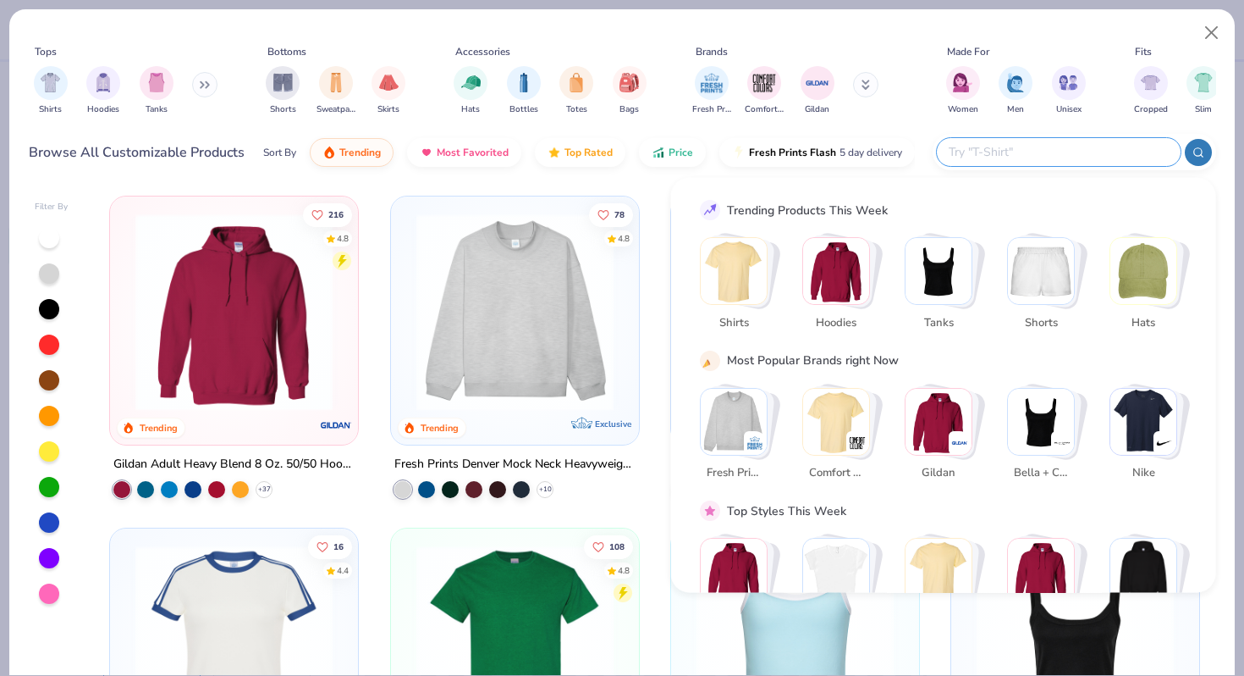
click at [1062, 151] on input "text" at bounding box center [1058, 151] width 222 height 19
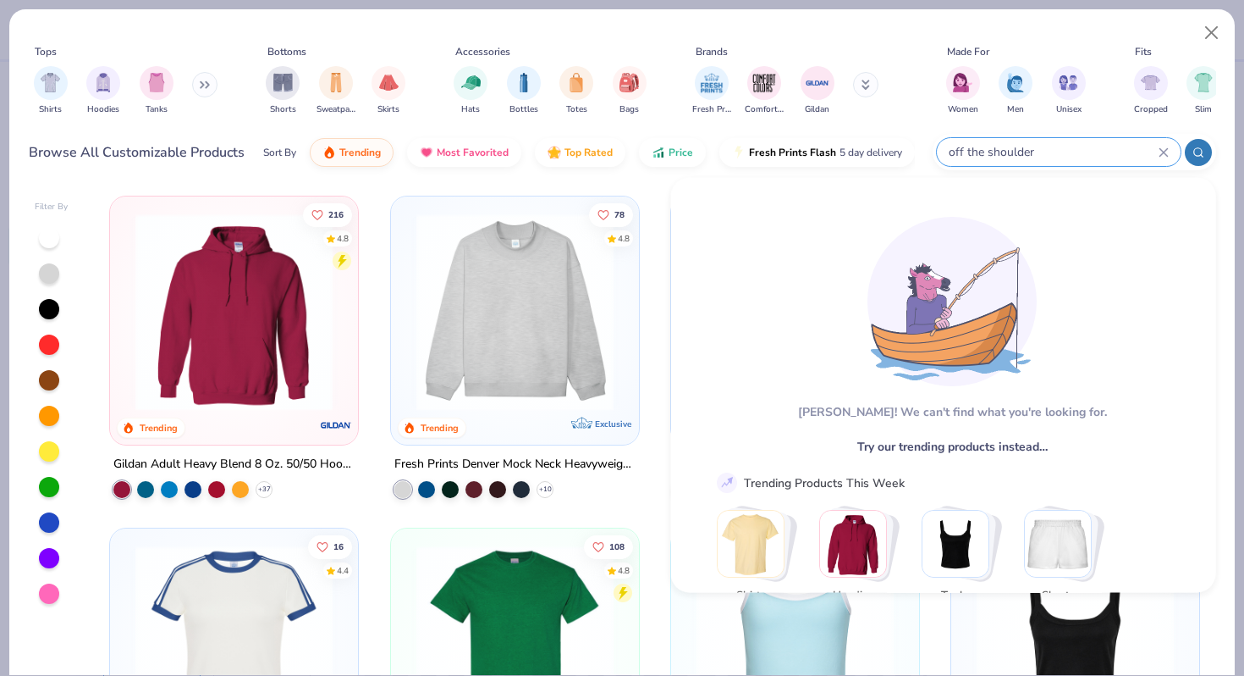
type input "off the shoulder"
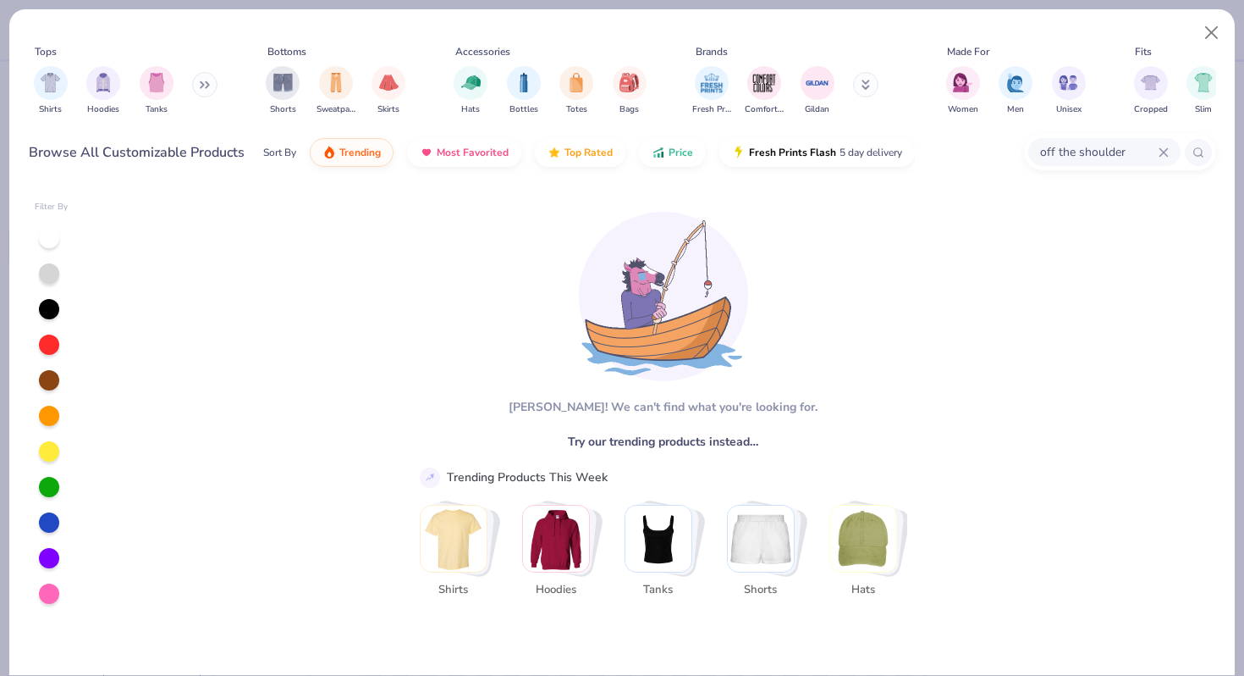
click at [463, 546] on img "Stack Card Button Shirts" at bounding box center [454, 538] width 66 height 66
click at [458, 529] on img "Stack Card Button Shirts" at bounding box center [454, 538] width 66 height 66
click at [1163, 154] on icon at bounding box center [1164, 152] width 10 height 10
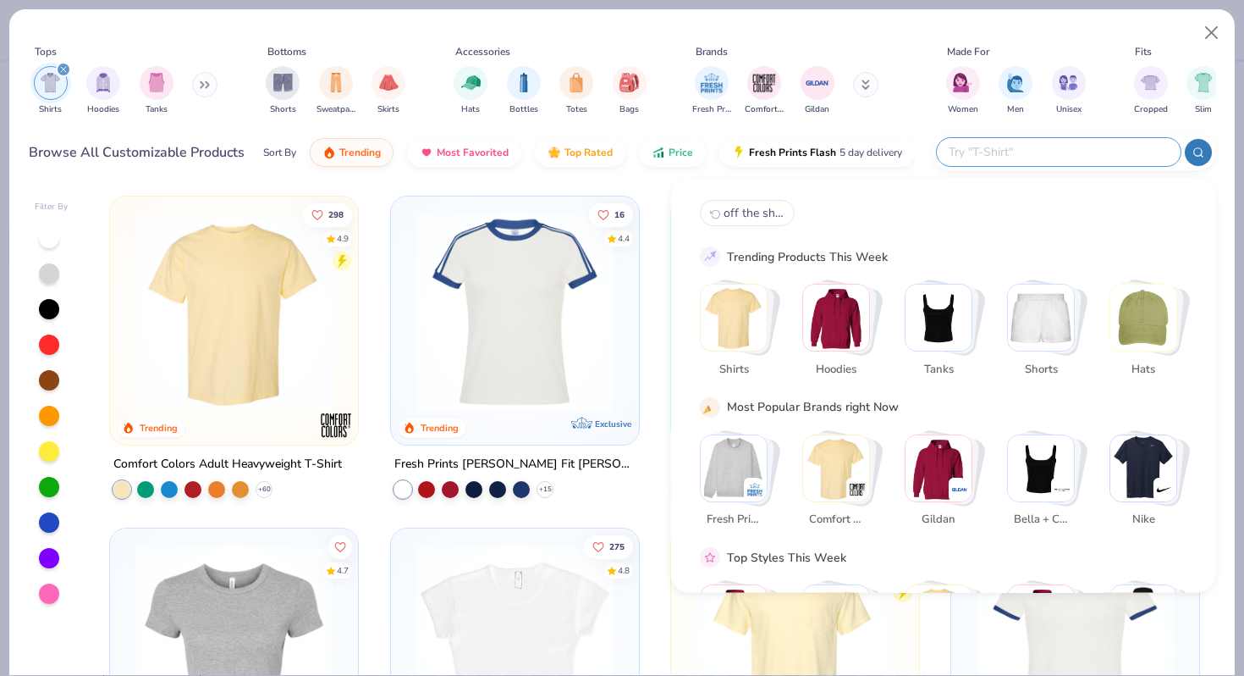
click at [1163, 161] on input "text" at bounding box center [1058, 151] width 222 height 19
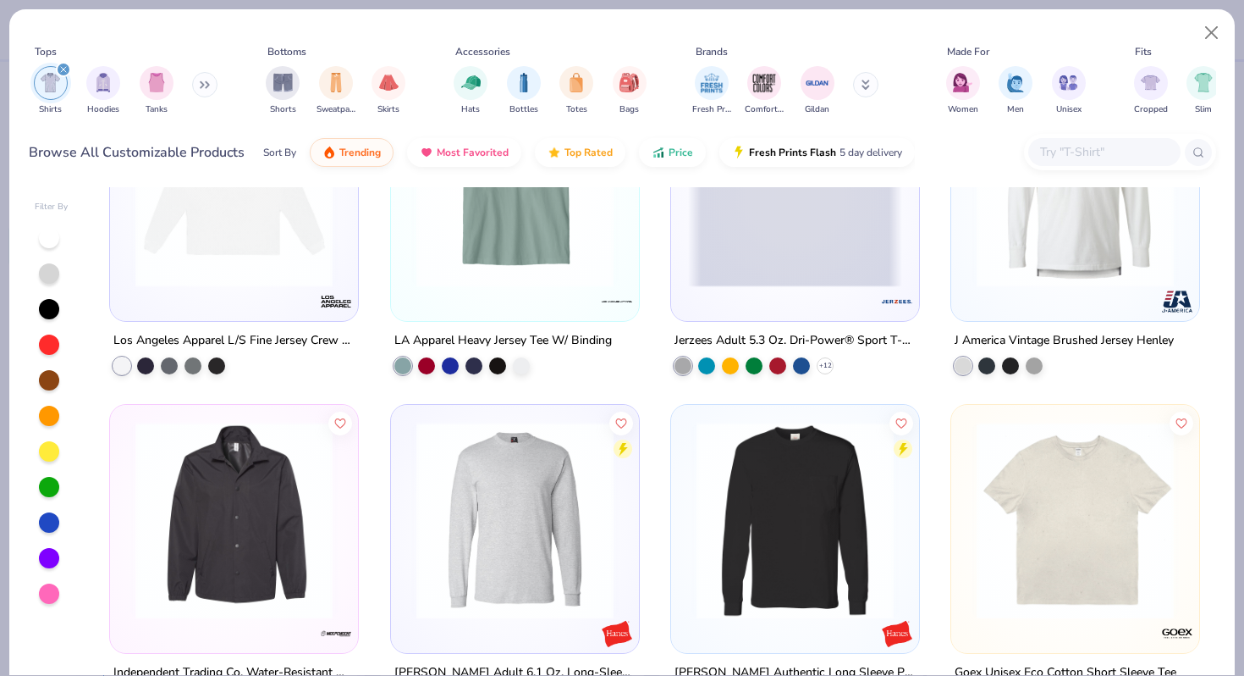
scroll to position [11569, 0]
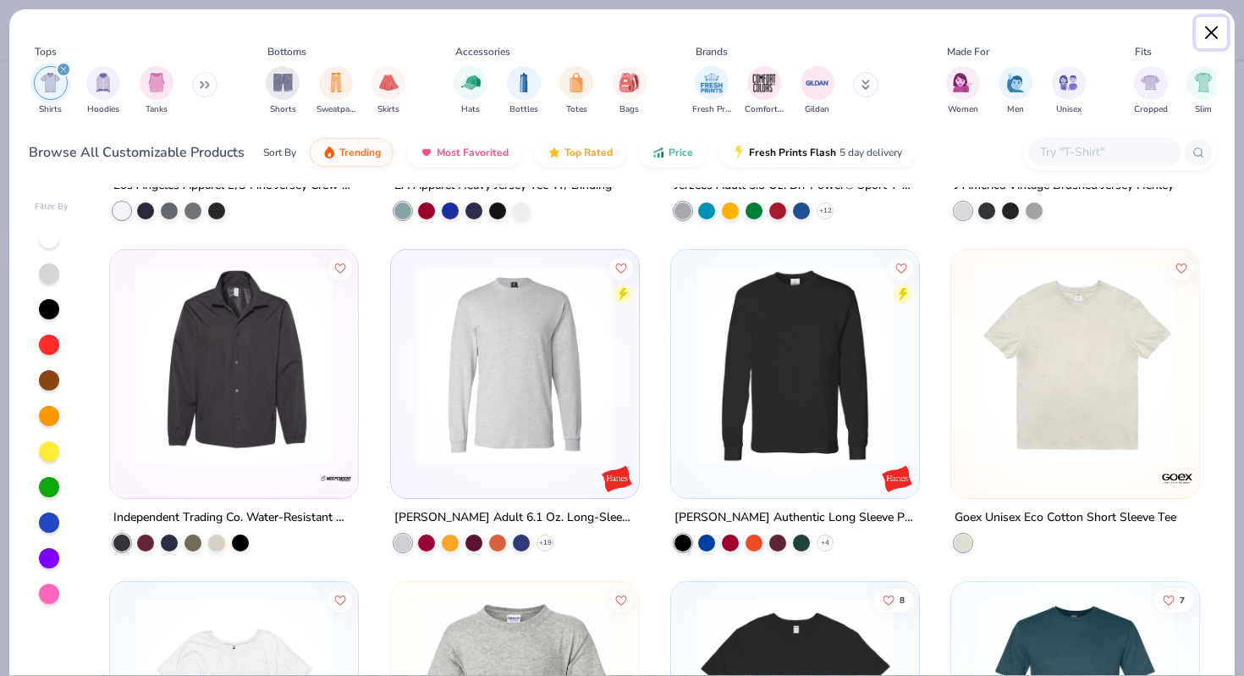
click at [1211, 37] on button "Close" at bounding box center [1212, 33] width 32 height 32
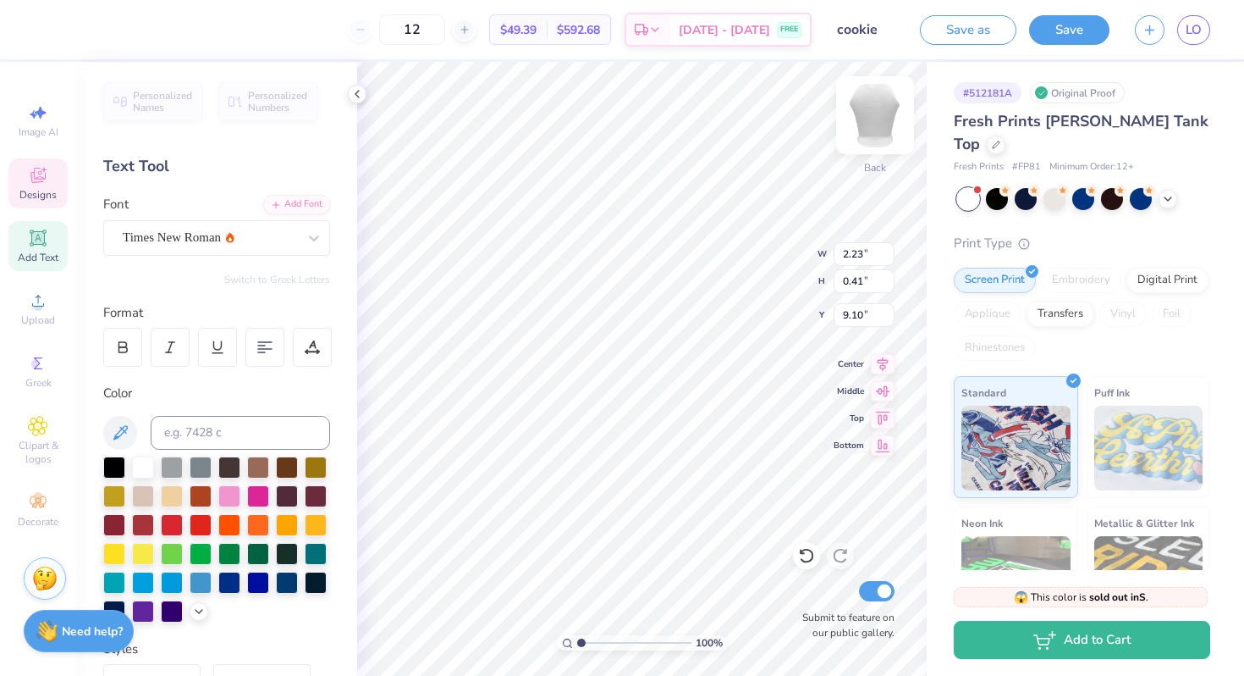
type input "9.13"
type textarea "Z"
type textarea "ZETA EPSILON"
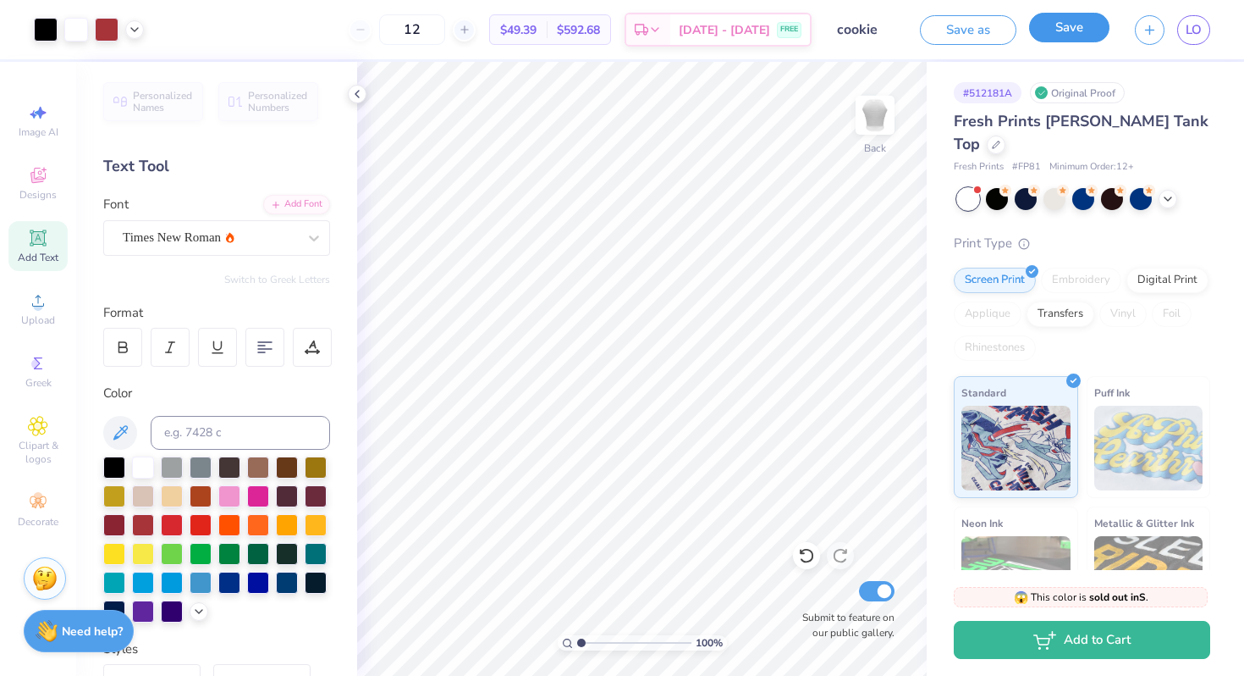
click at [1062, 34] on button "Save" at bounding box center [1069, 28] width 80 height 30
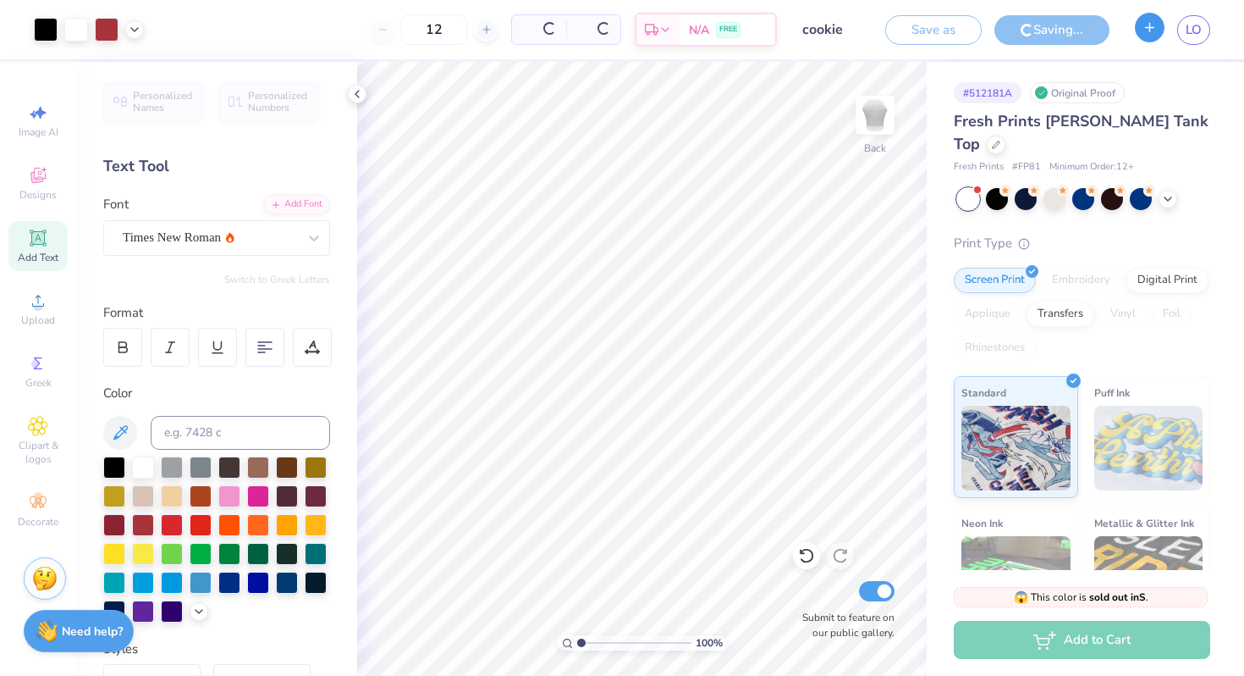
click at [1145, 29] on icon "button" at bounding box center [1150, 27] width 14 height 14
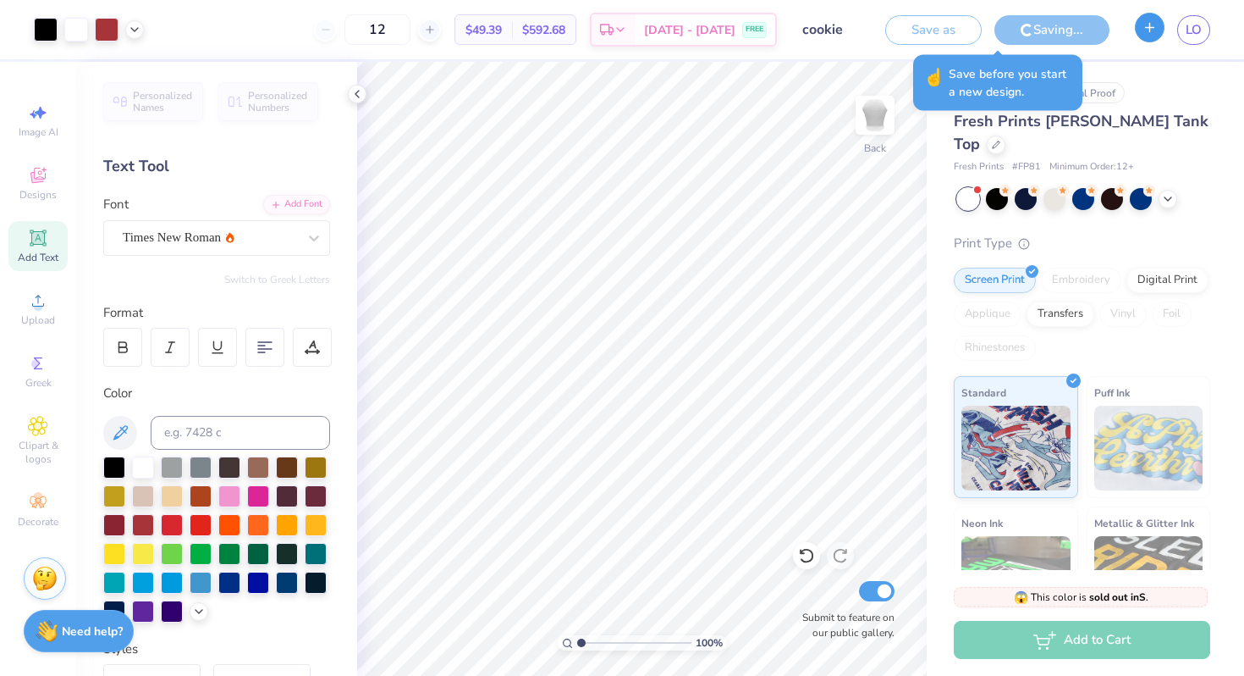
click at [1145, 32] on icon "button" at bounding box center [1150, 27] width 14 height 14
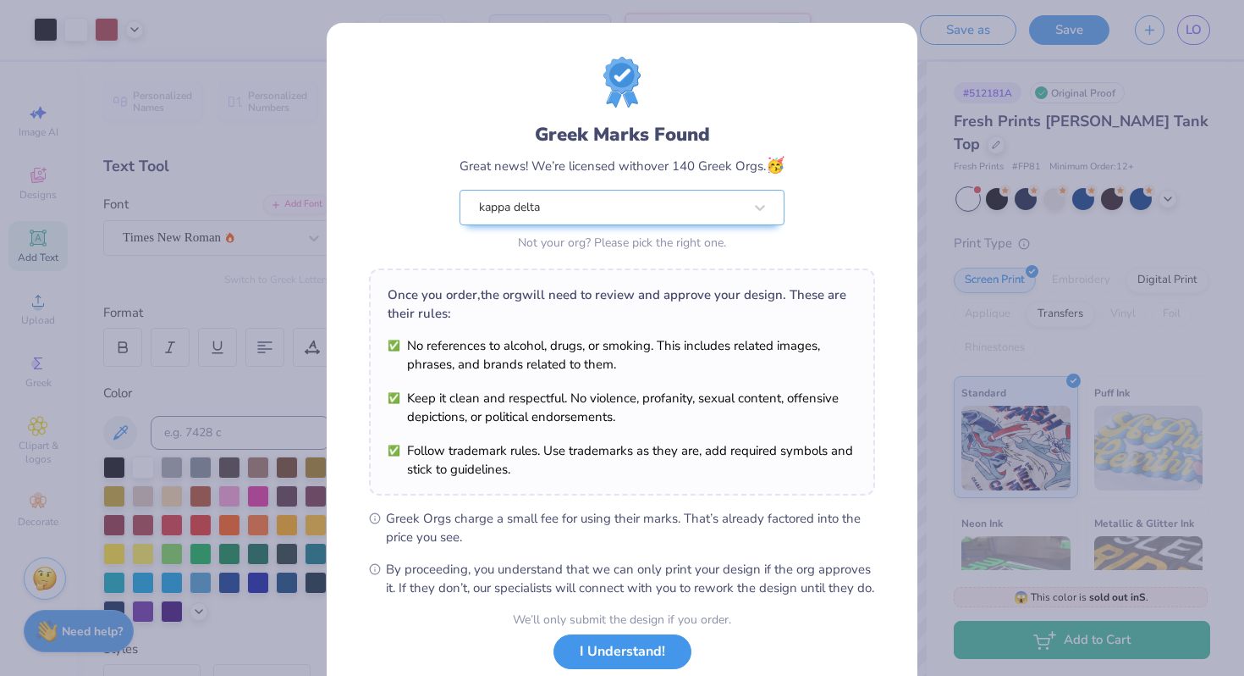
click at [609, 669] on button "I Understand!" at bounding box center [623, 651] width 138 height 35
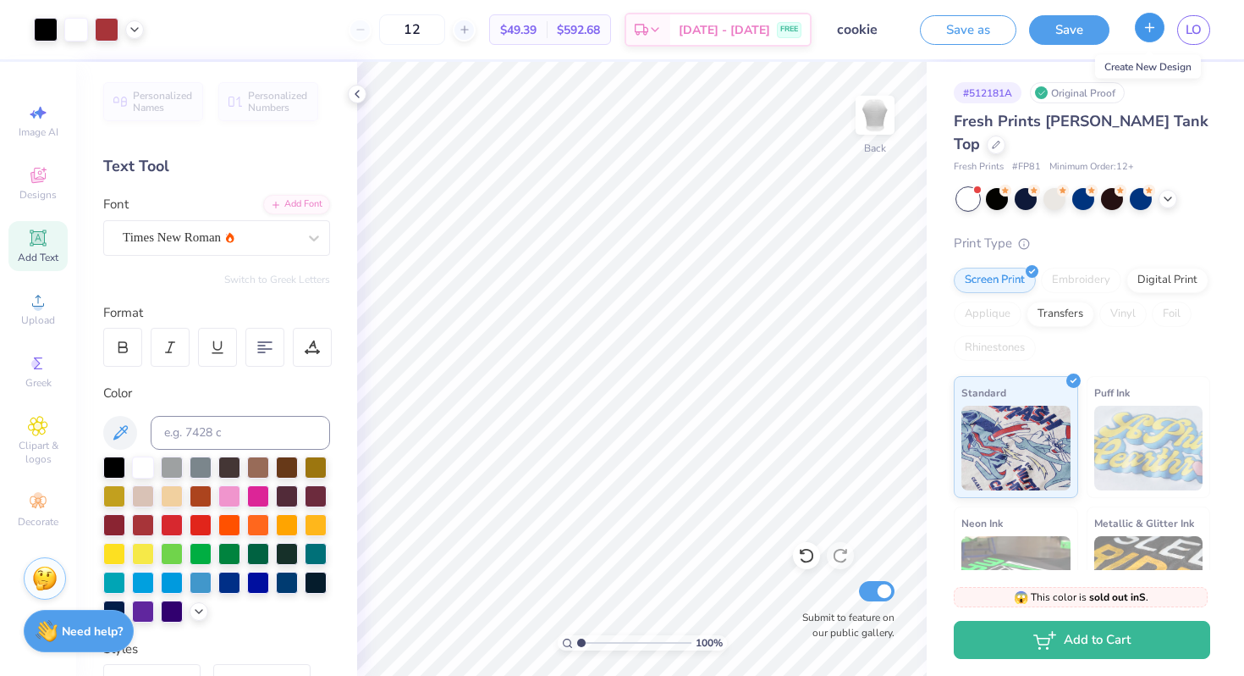
click at [1145, 24] on icon "button" at bounding box center [1150, 27] width 14 height 14
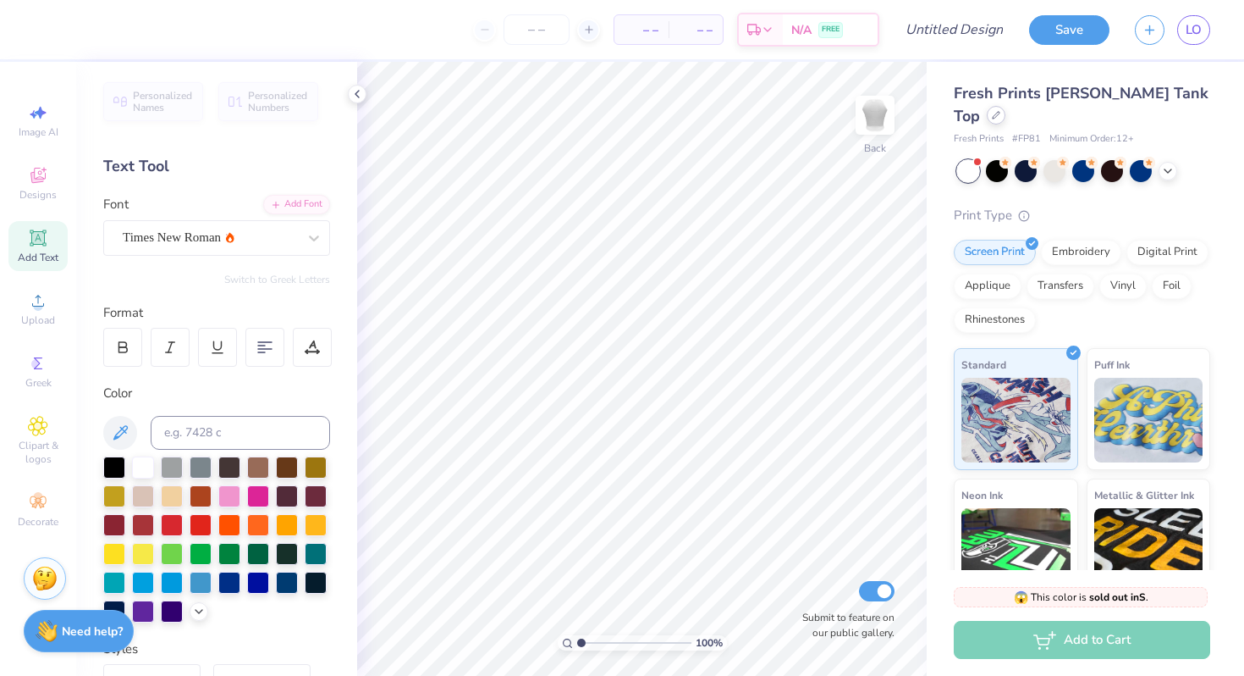
click at [1001, 111] on icon at bounding box center [996, 115] width 8 height 8
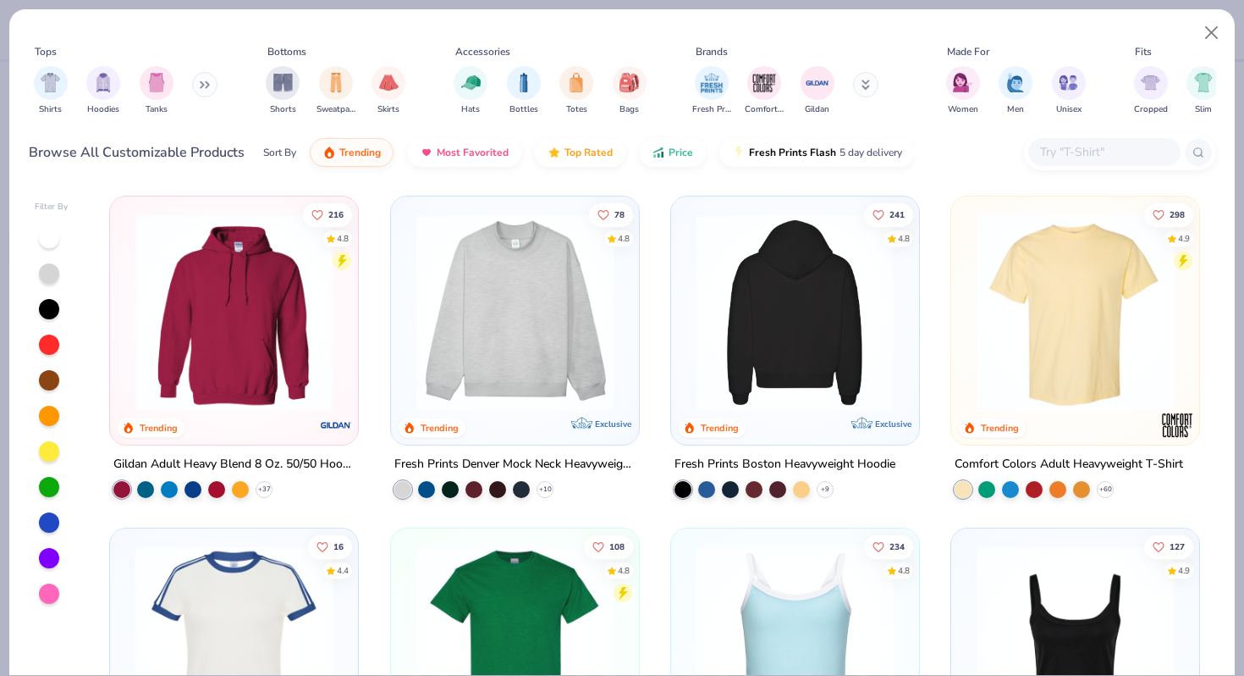
click at [780, 345] on img at bounding box center [795, 311] width 214 height 197
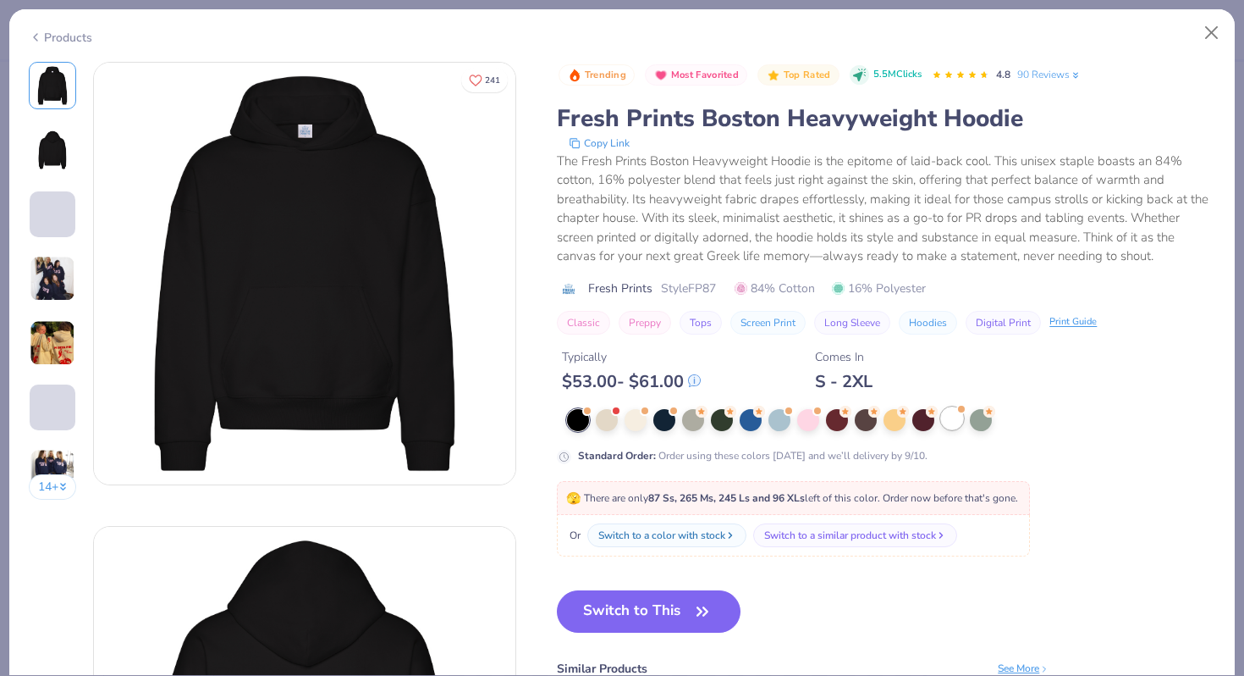
click at [957, 410] on span at bounding box center [961, 409] width 9 height 9
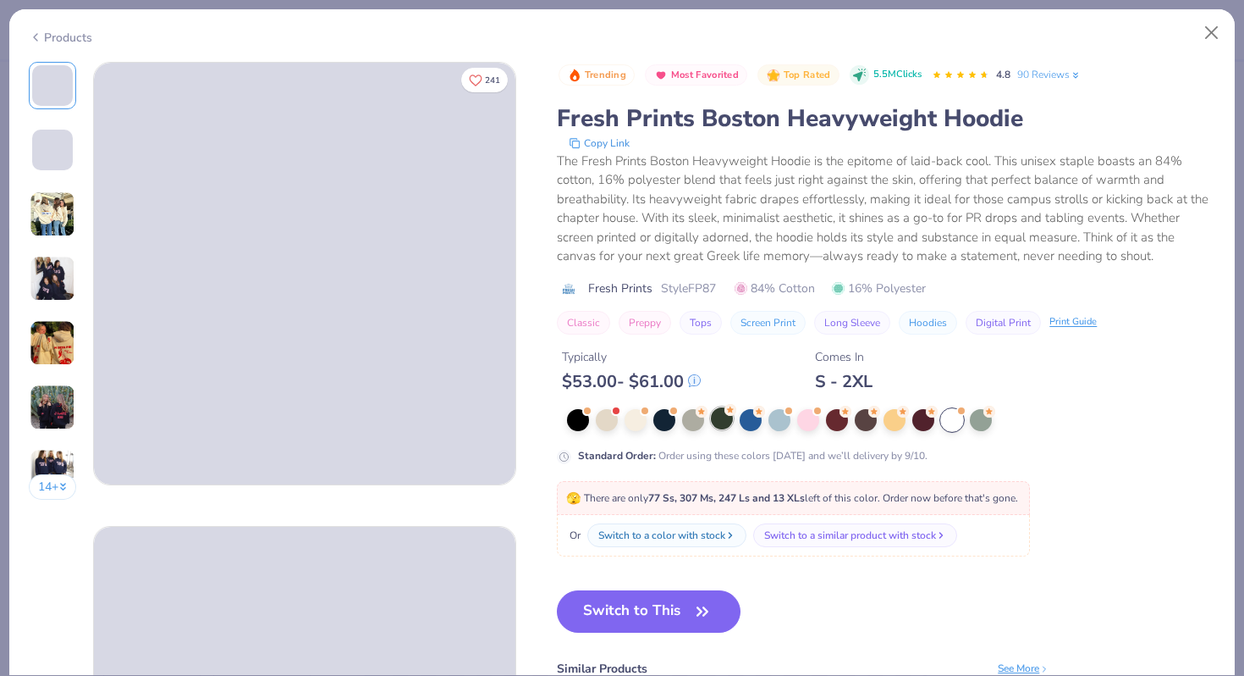
click at [720, 425] on div at bounding box center [722, 418] width 22 height 22
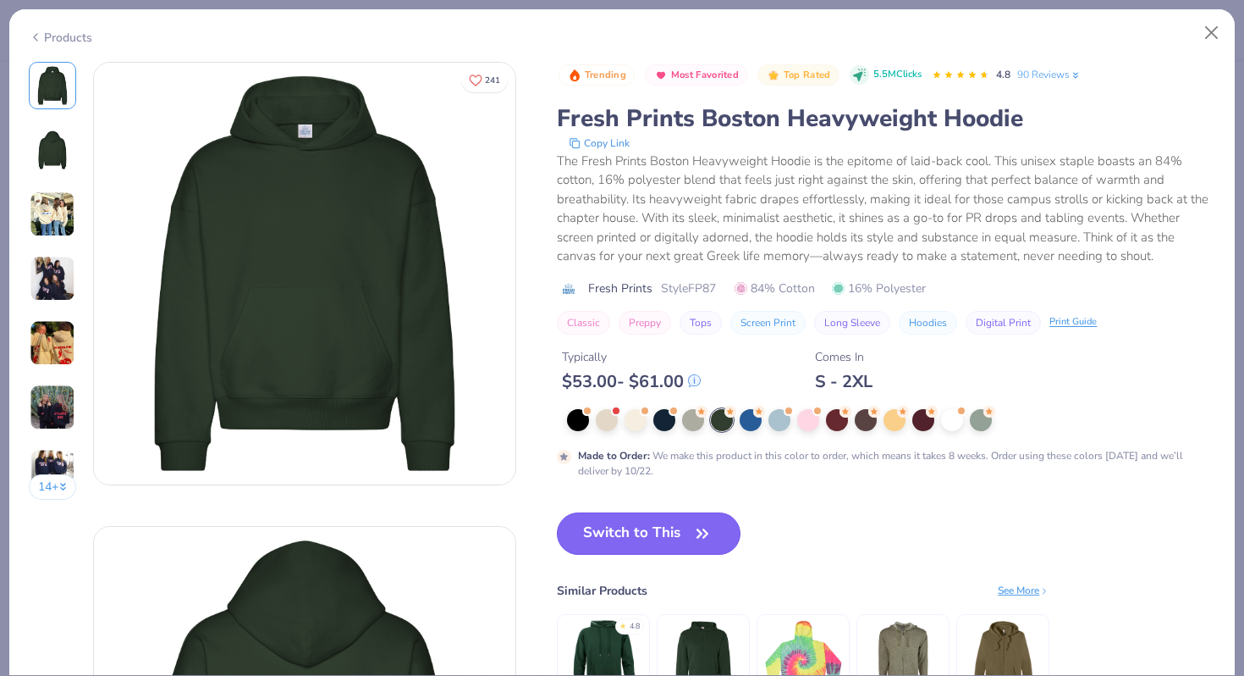
click at [665, 530] on button "Switch to This" at bounding box center [649, 533] width 184 height 42
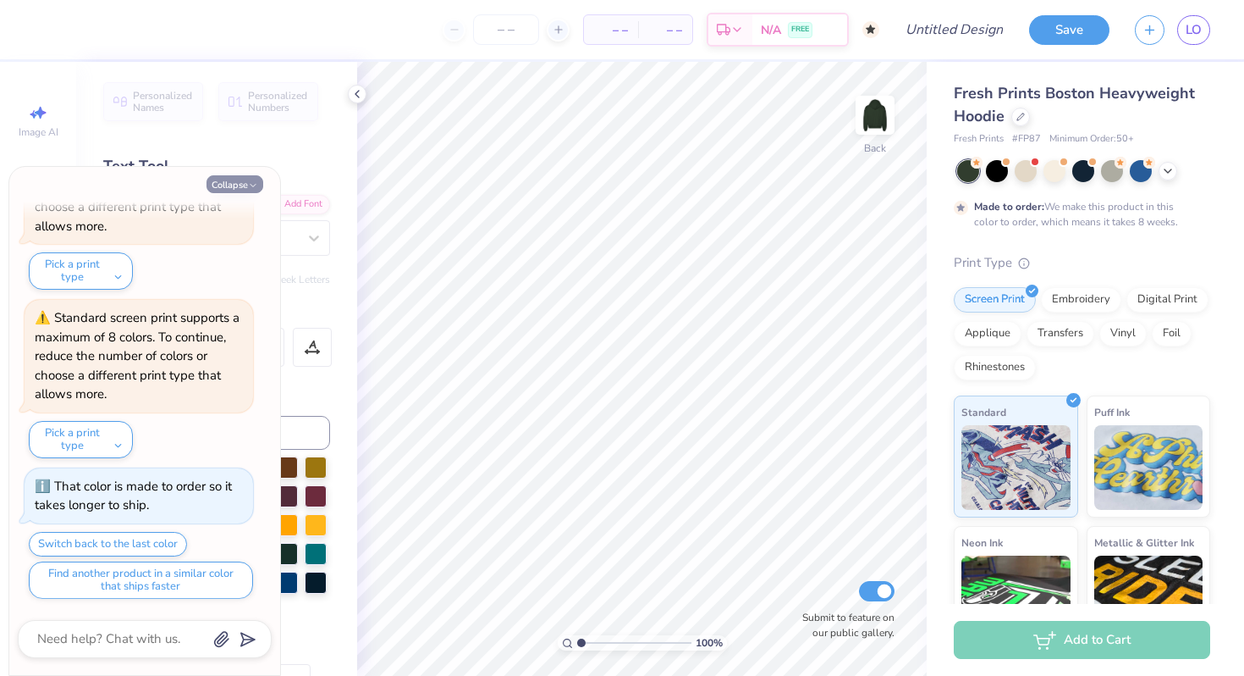
click at [241, 178] on button "Collapse" at bounding box center [235, 184] width 57 height 18
type textarea "x"
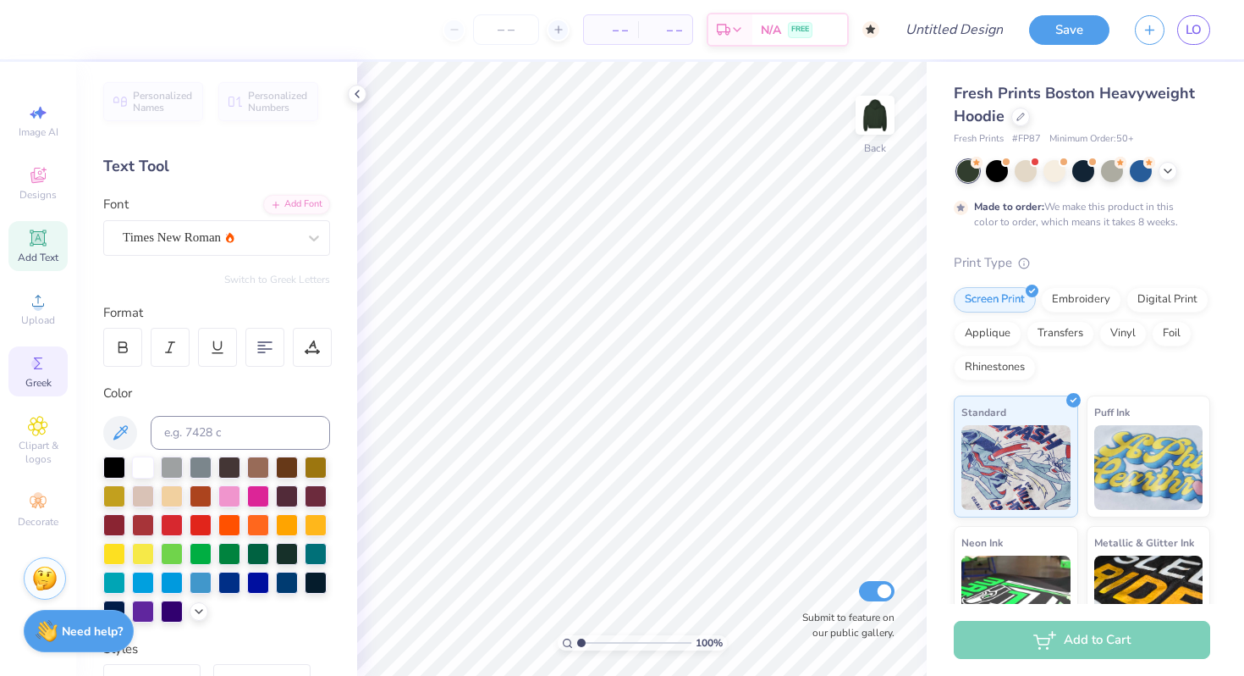
click at [33, 358] on icon at bounding box center [38, 363] width 20 height 20
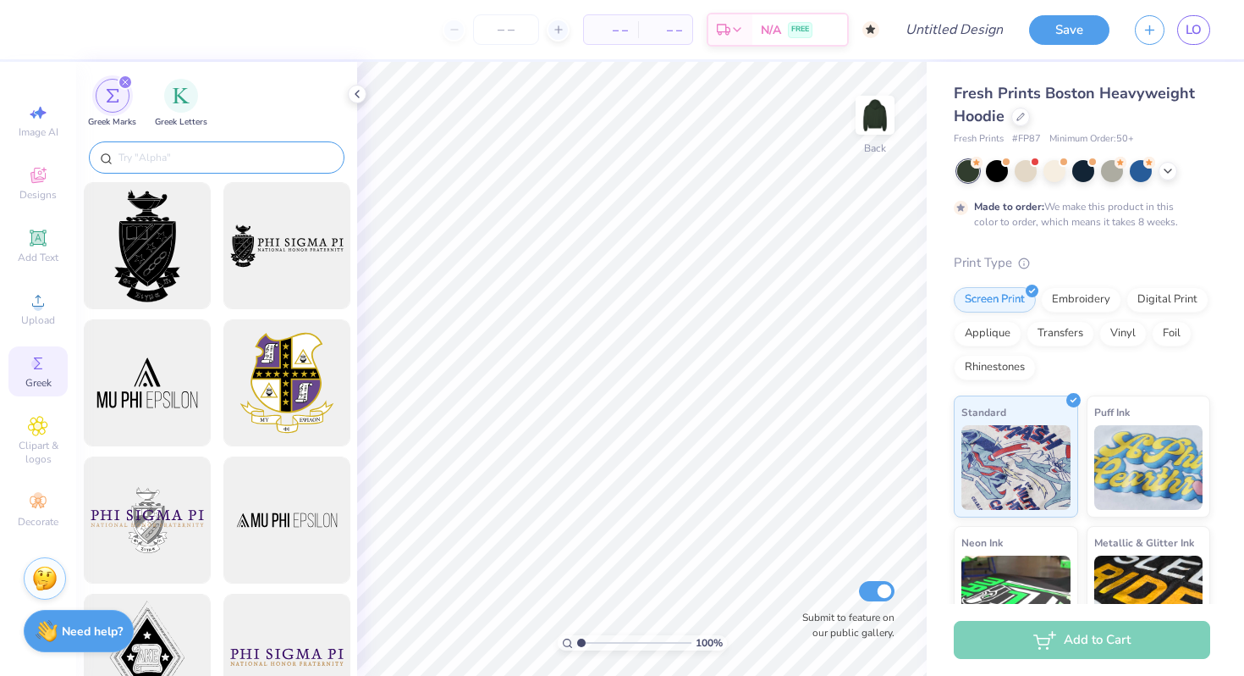
click at [229, 157] on input "text" at bounding box center [225, 157] width 217 height 17
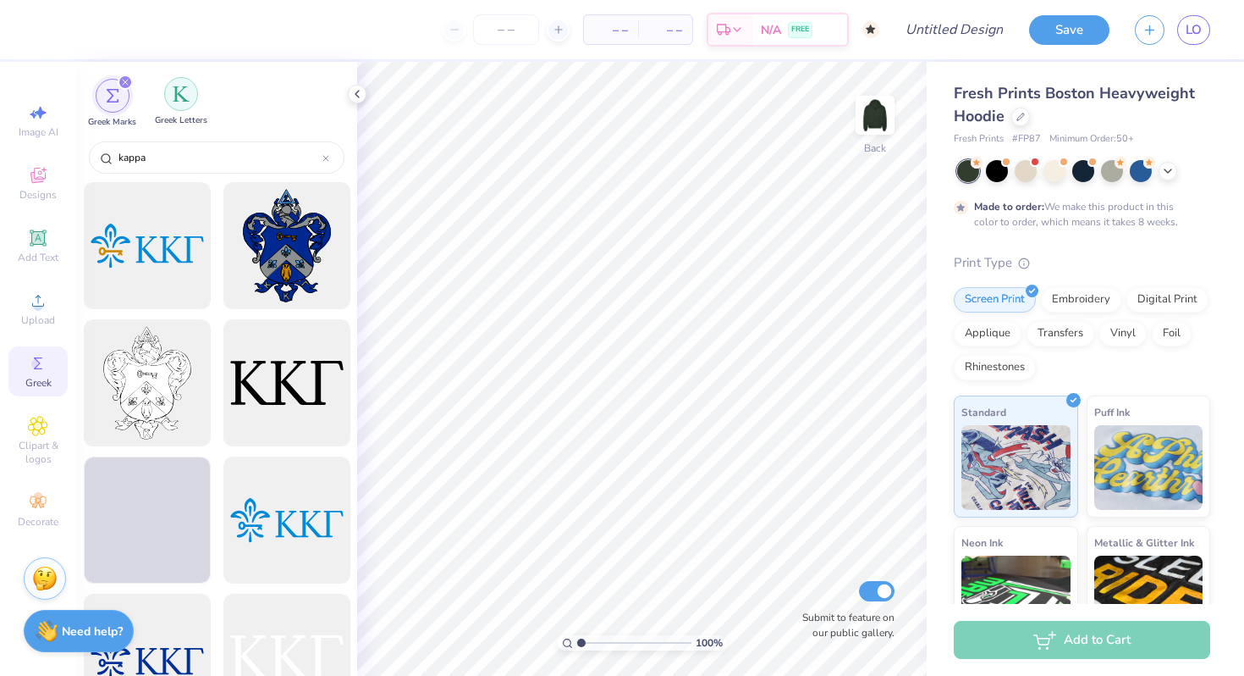
type input "kappa"
click at [183, 106] on div "filter for Greek Letters" at bounding box center [181, 94] width 34 height 34
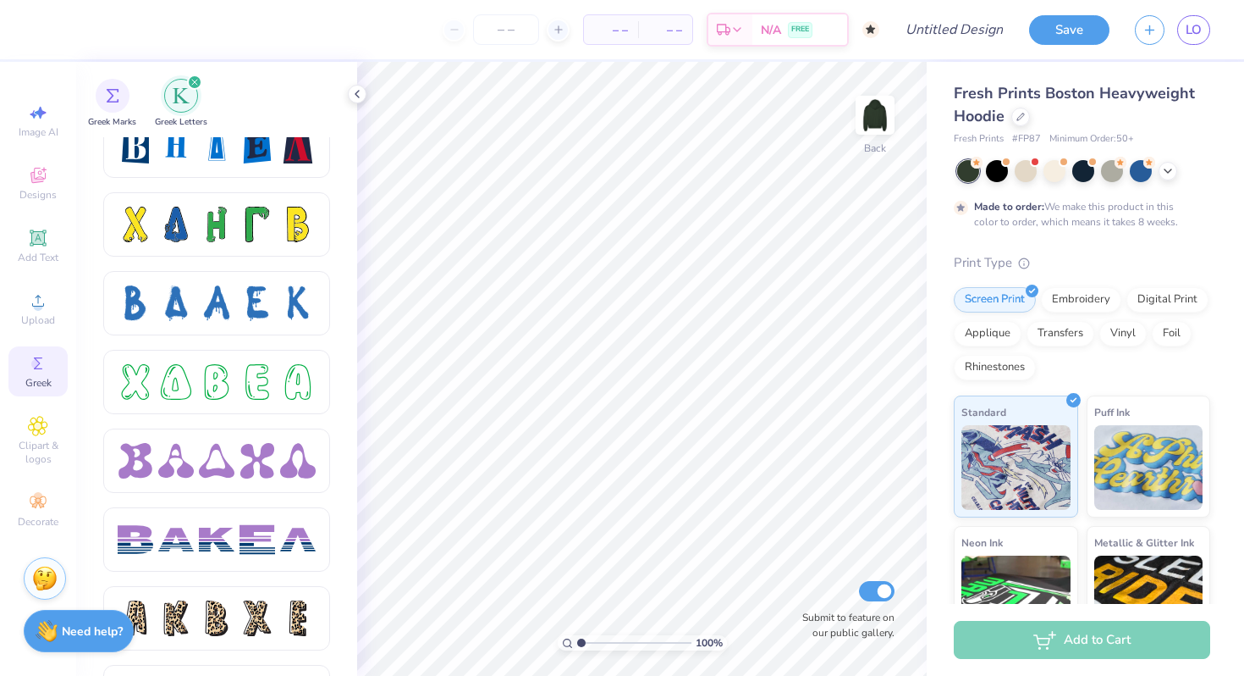
scroll to position [2392, 0]
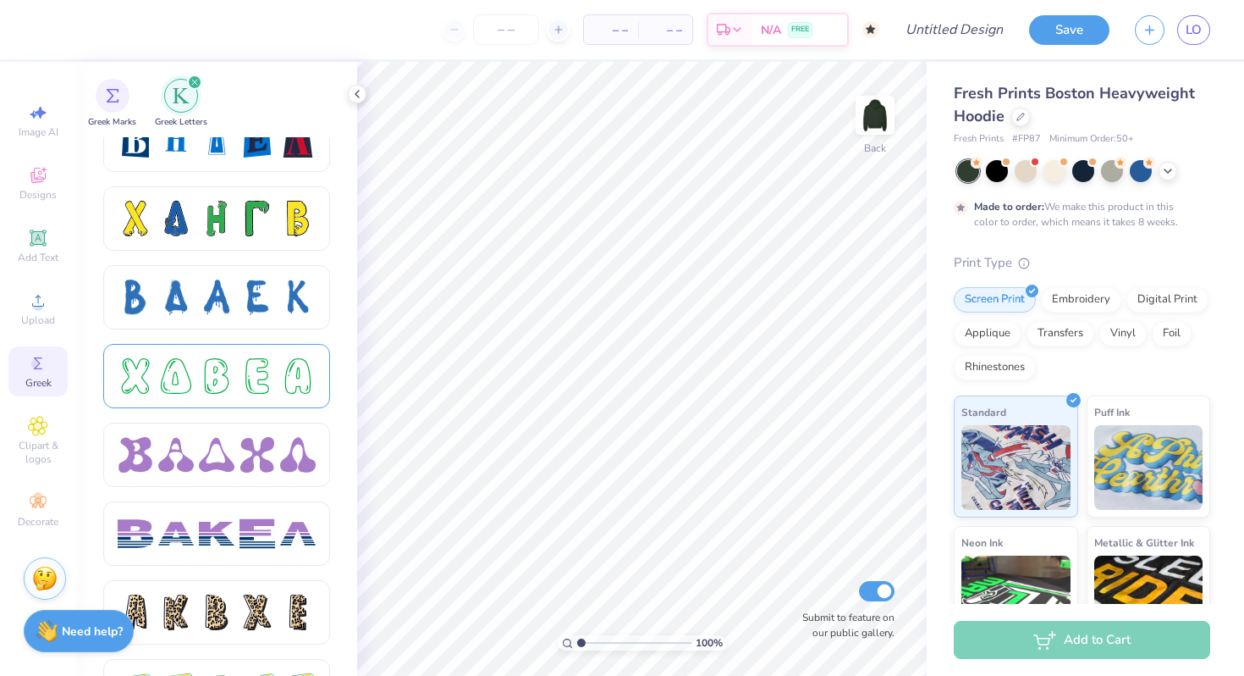
click at [180, 390] on div at bounding box center [176, 376] width 36 height 36
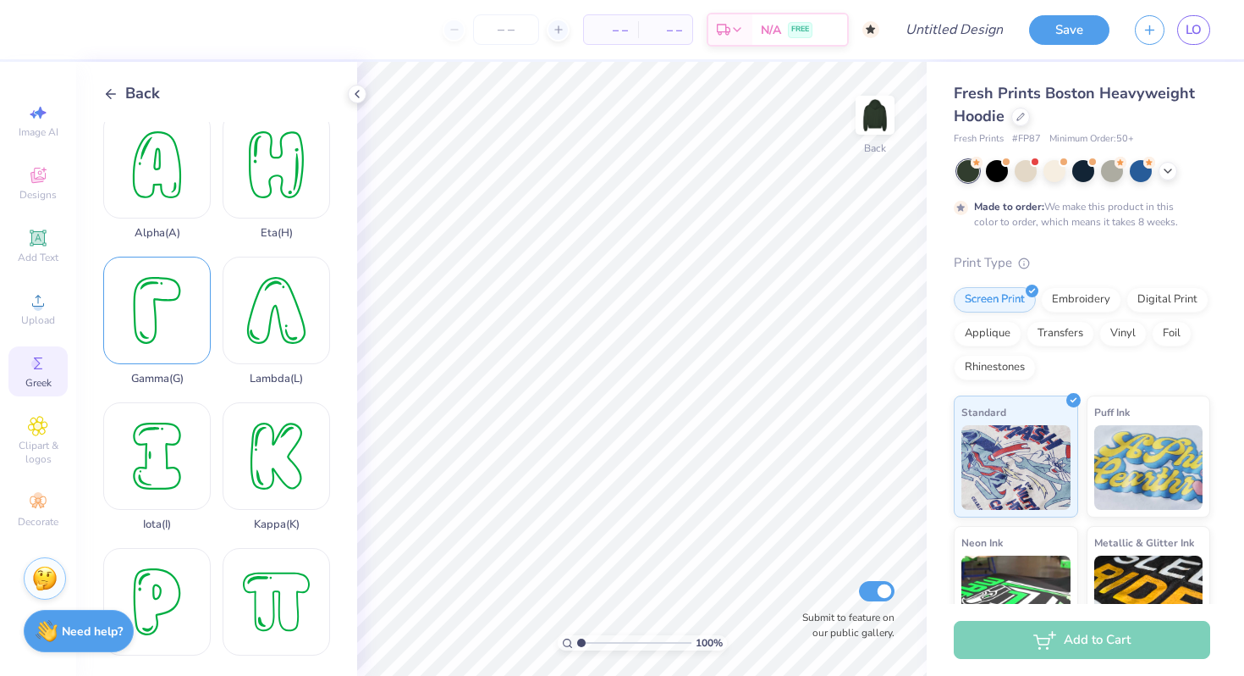
scroll to position [328, 0]
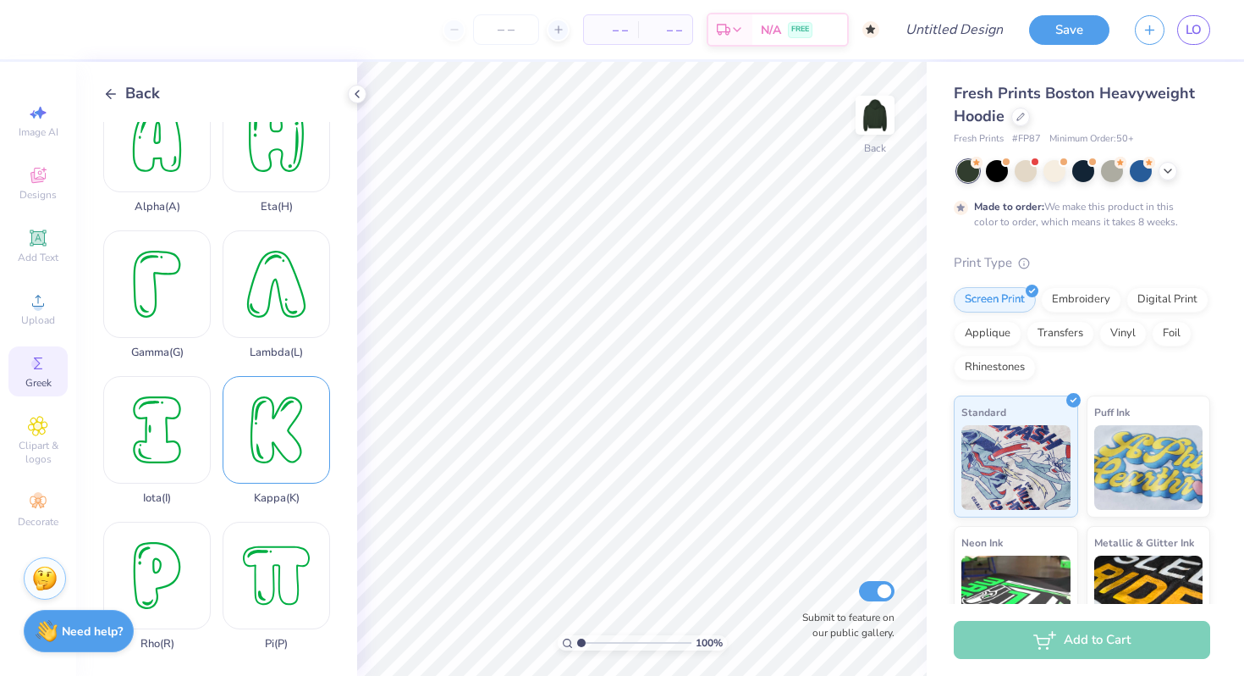
click at [282, 454] on div "Kappa ( K )" at bounding box center [277, 440] width 108 height 129
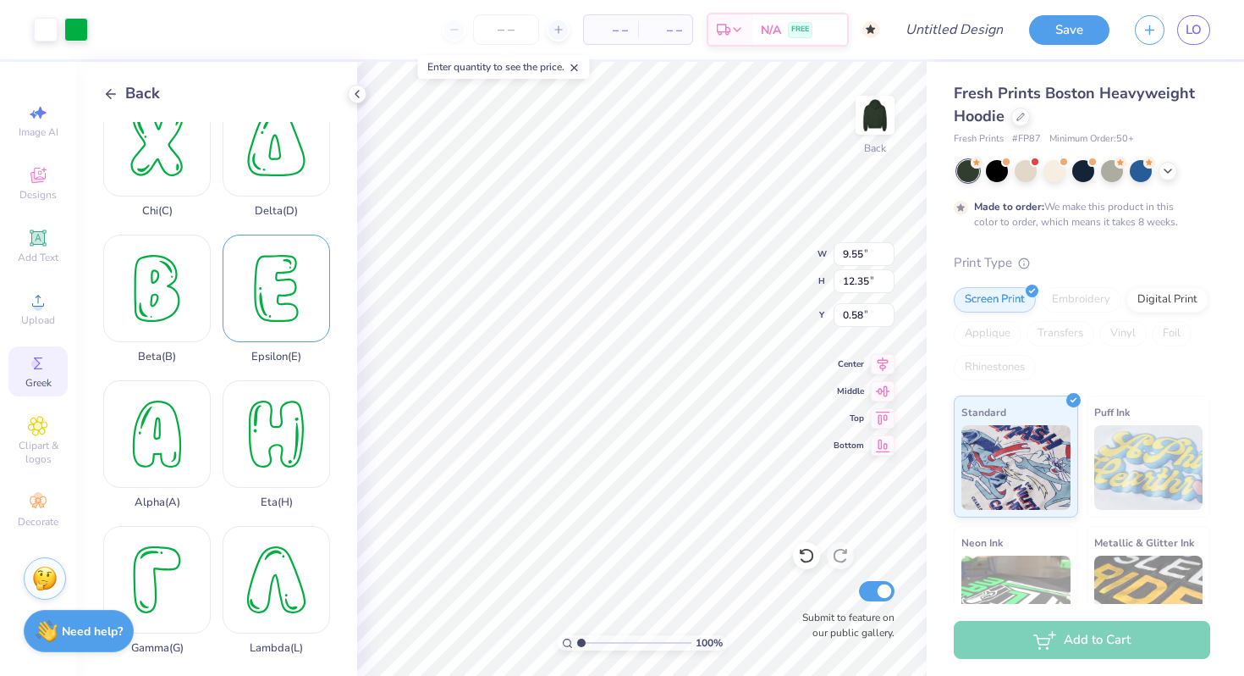
scroll to position [0, 0]
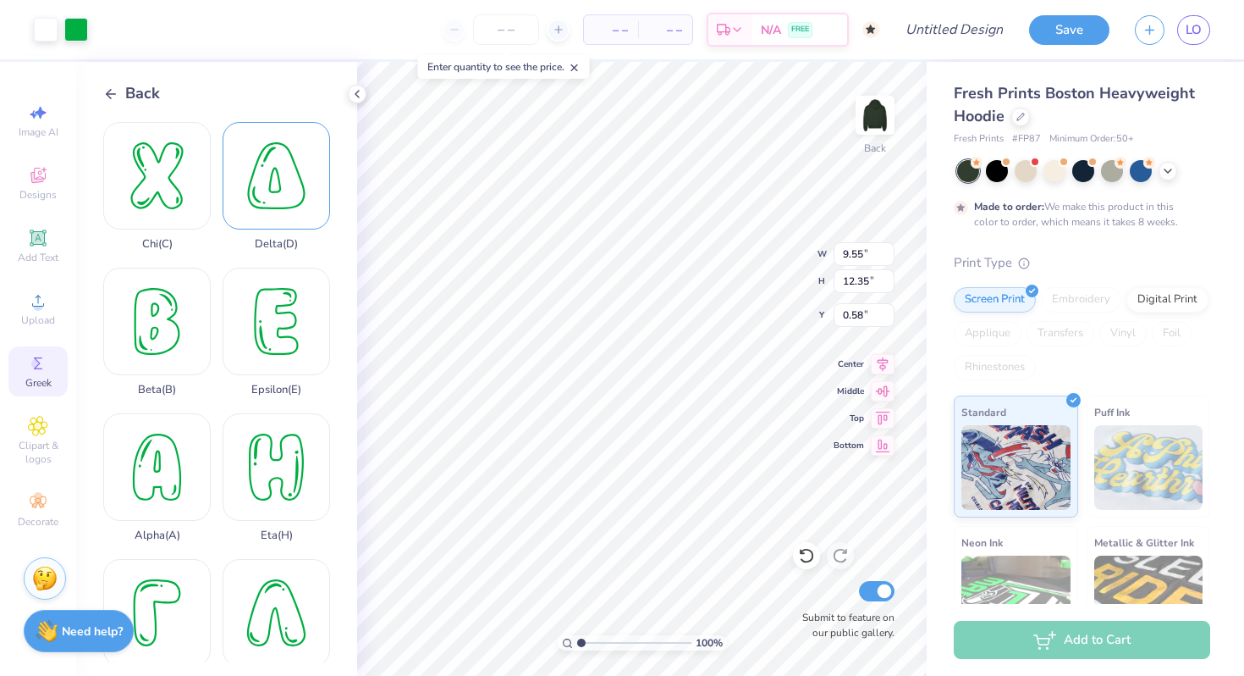
click at [290, 185] on div "Delta ( D )" at bounding box center [277, 186] width 108 height 129
type input "10.65"
type input "12.34"
click at [882, 108] on img at bounding box center [876, 115] width 68 height 68
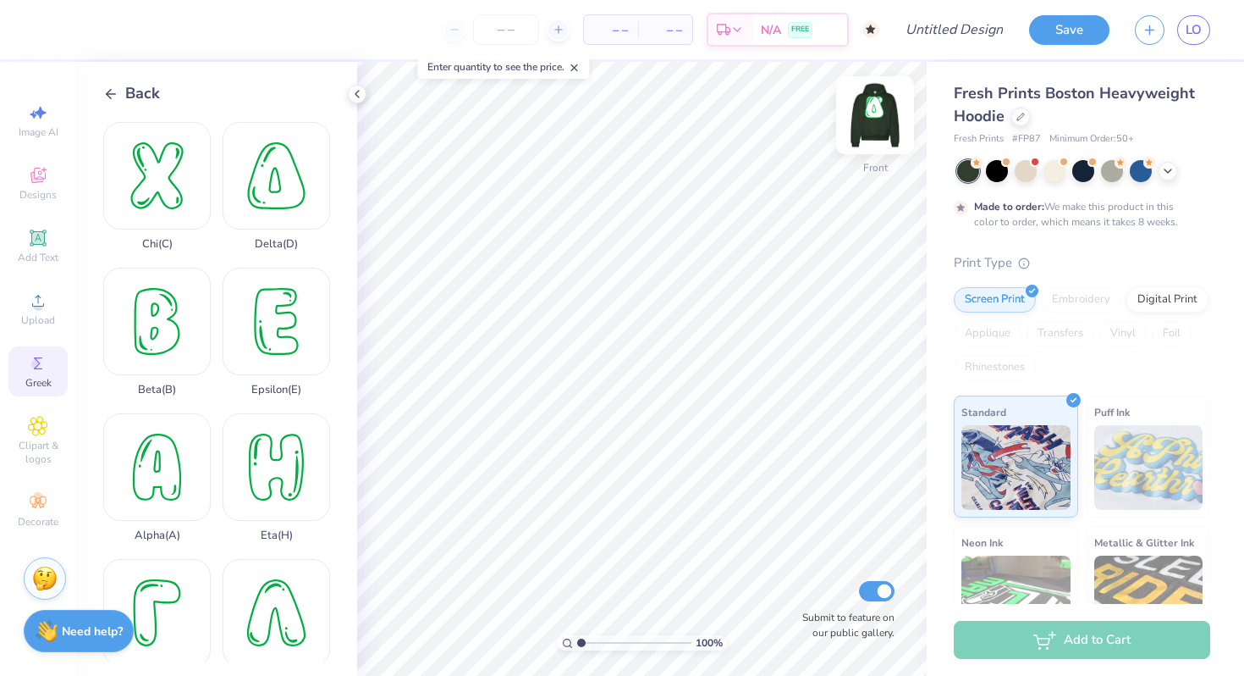
click at [877, 103] on img at bounding box center [876, 115] width 68 height 68
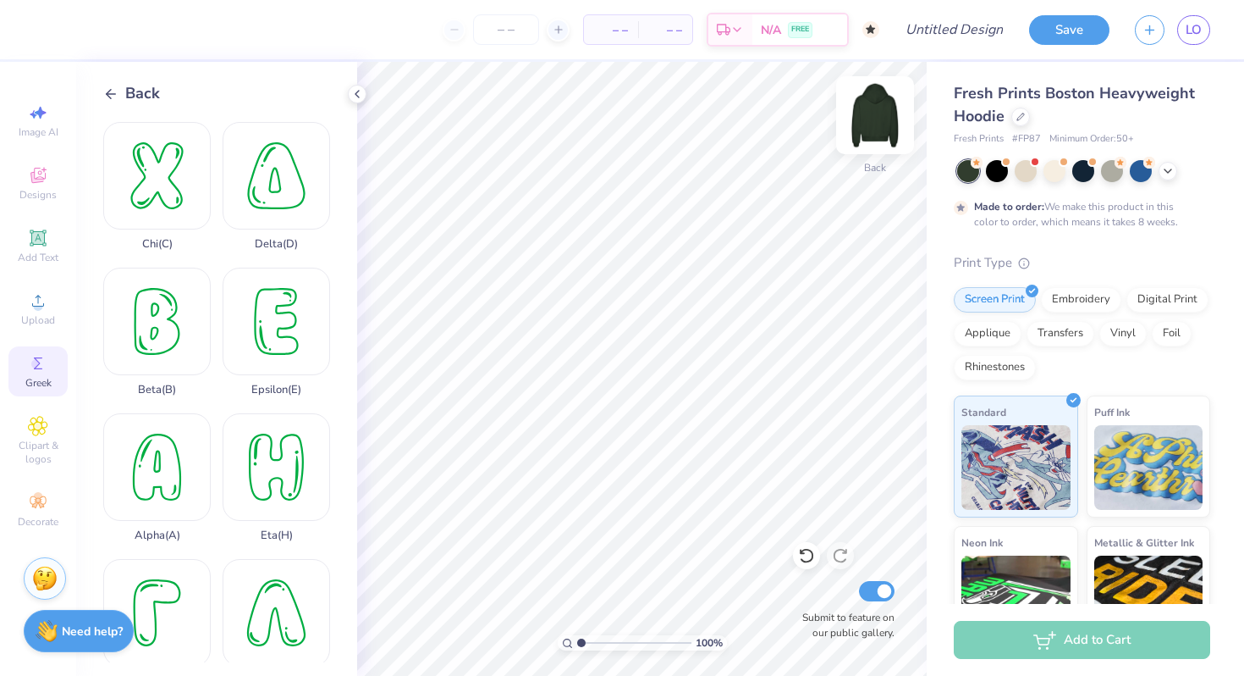
click at [869, 124] on img at bounding box center [876, 115] width 68 height 68
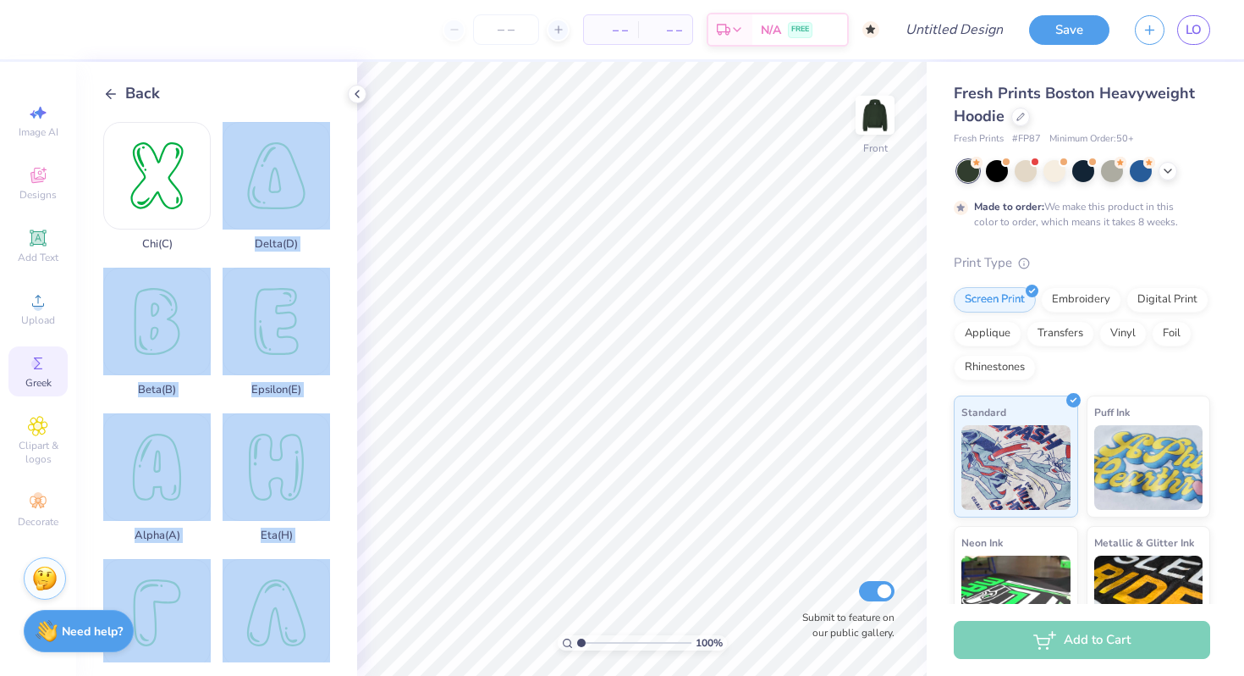
click at [651, 361] on div "– – Per Item – – Total Est. Delivery N/A FREE Design Title Save LO Image AI Des…" at bounding box center [622, 338] width 1244 height 676
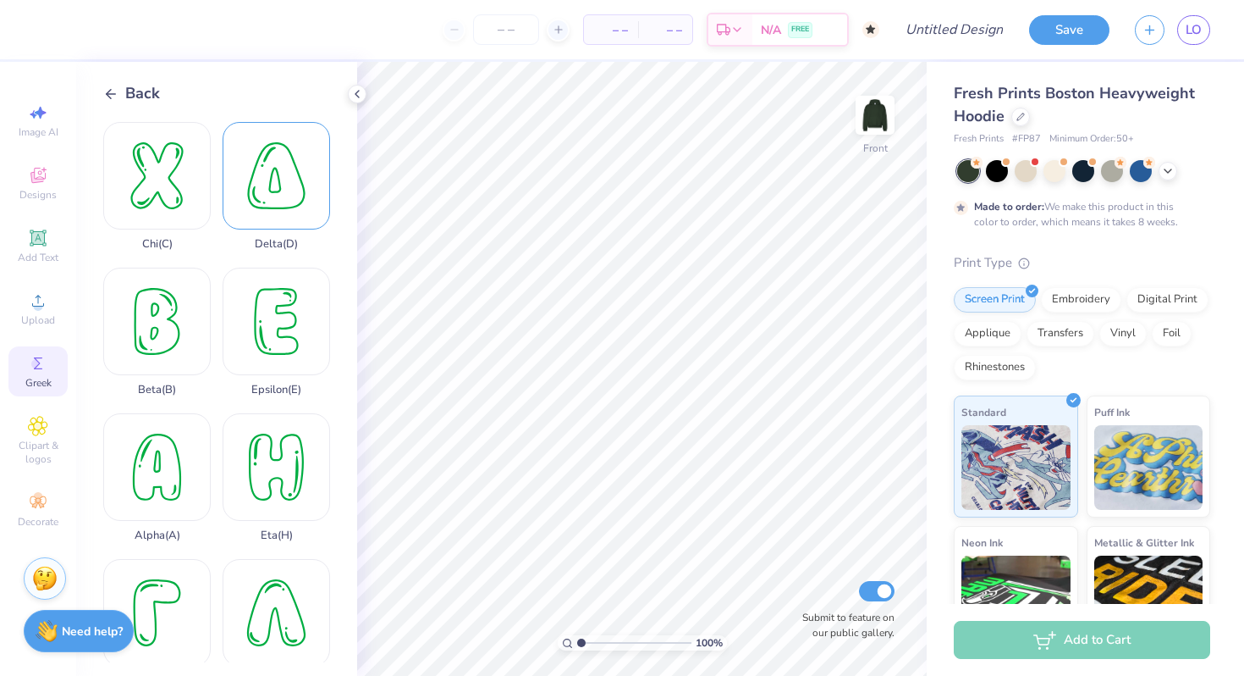
click at [273, 198] on div "Delta ( D )" at bounding box center [277, 186] width 108 height 129
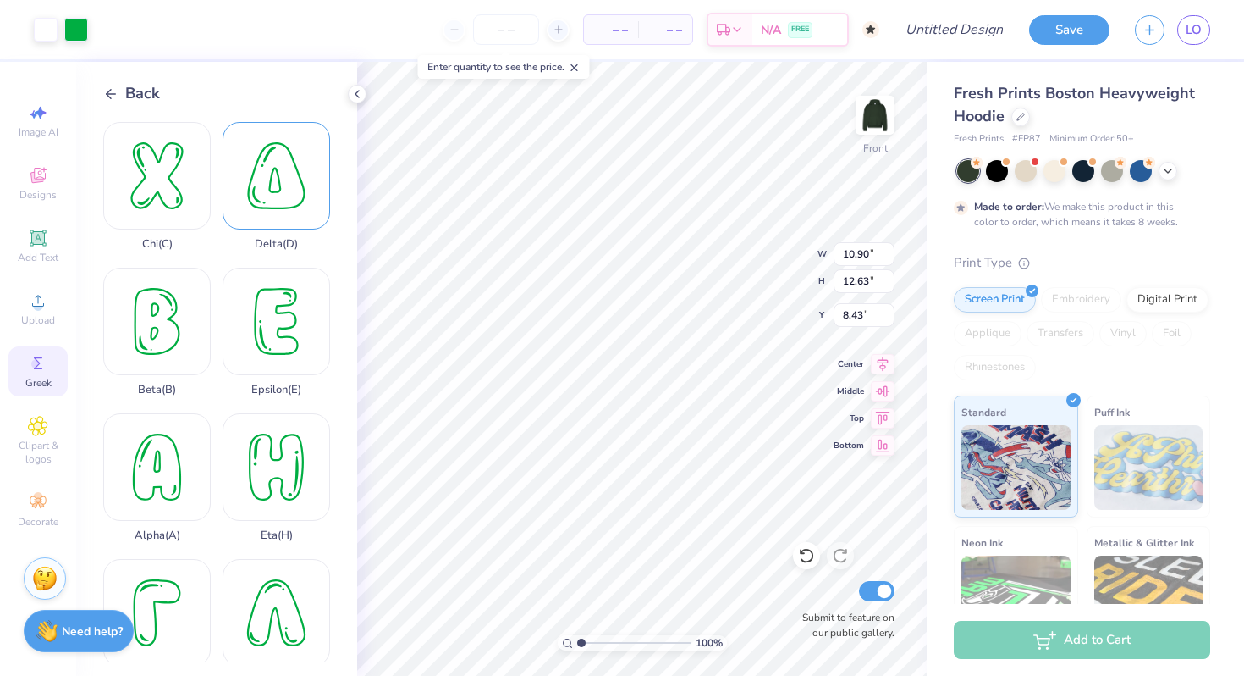
type input "2.22"
type input "2.58"
type input "18.49"
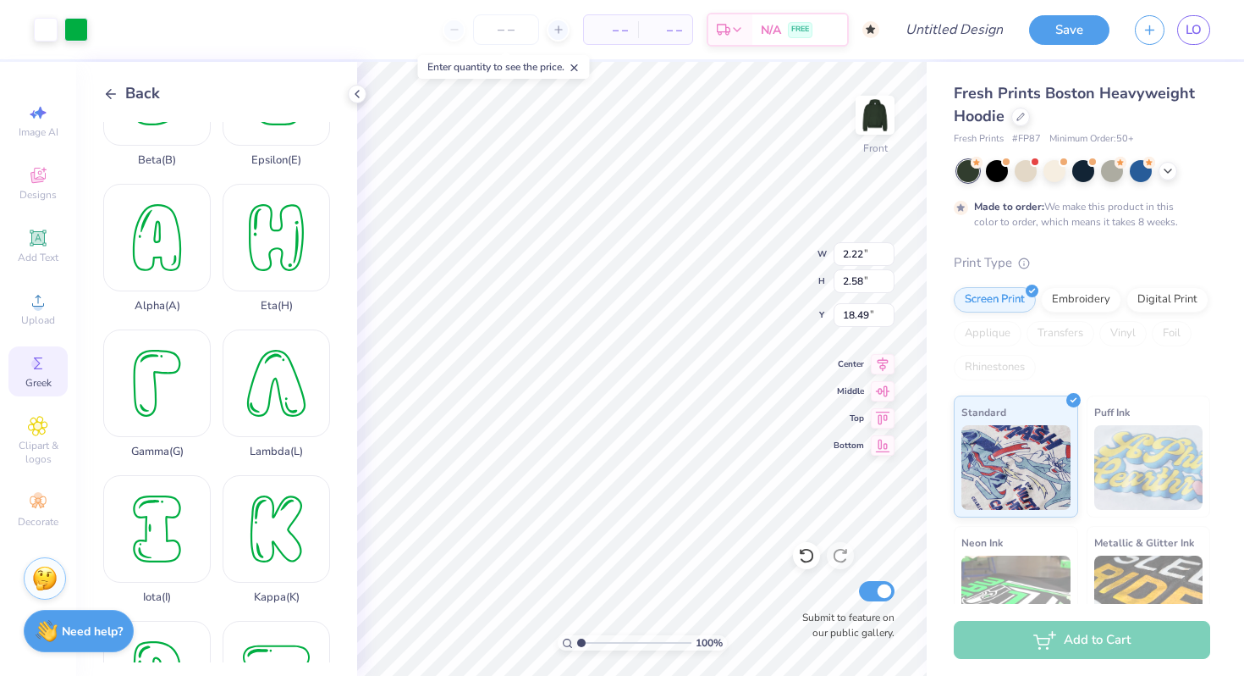
scroll to position [239, 0]
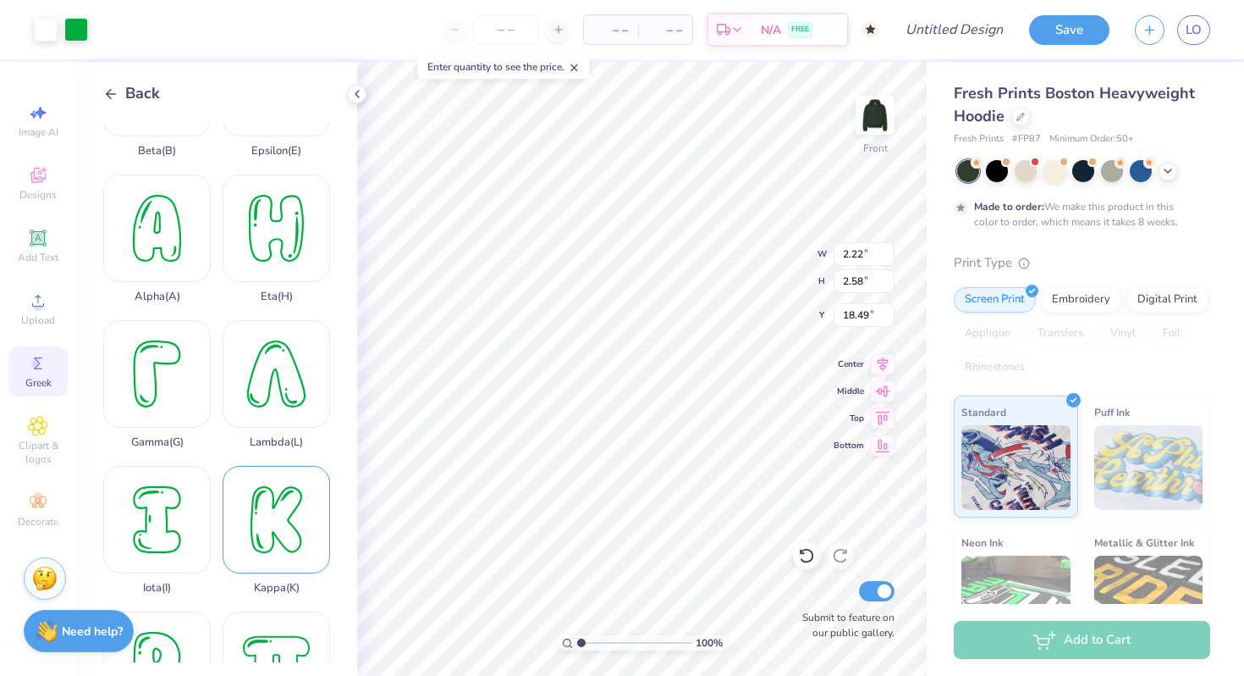
click at [269, 542] on div "Kappa ( K )" at bounding box center [277, 530] width 108 height 129
type input "9.77"
type input "12.63"
type input "8.43"
type input "2.17"
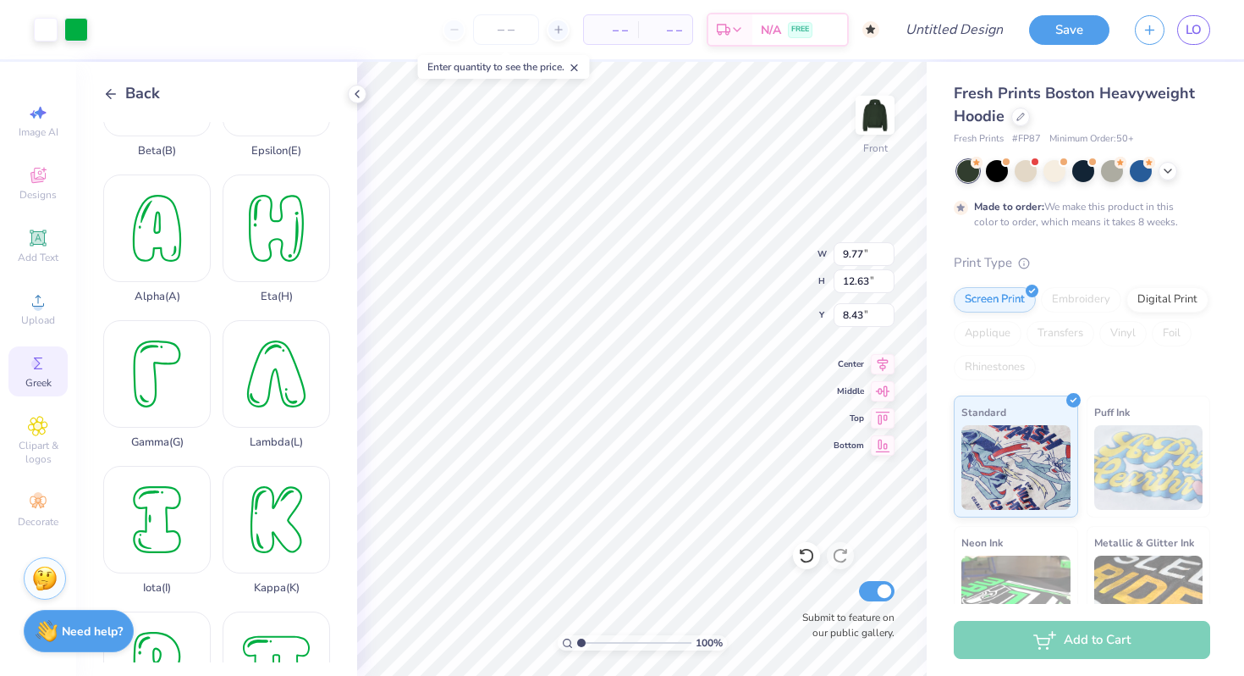
type input "2.81"
type input "5.72"
type input "2.22"
type input "2.58"
type input "5.95"
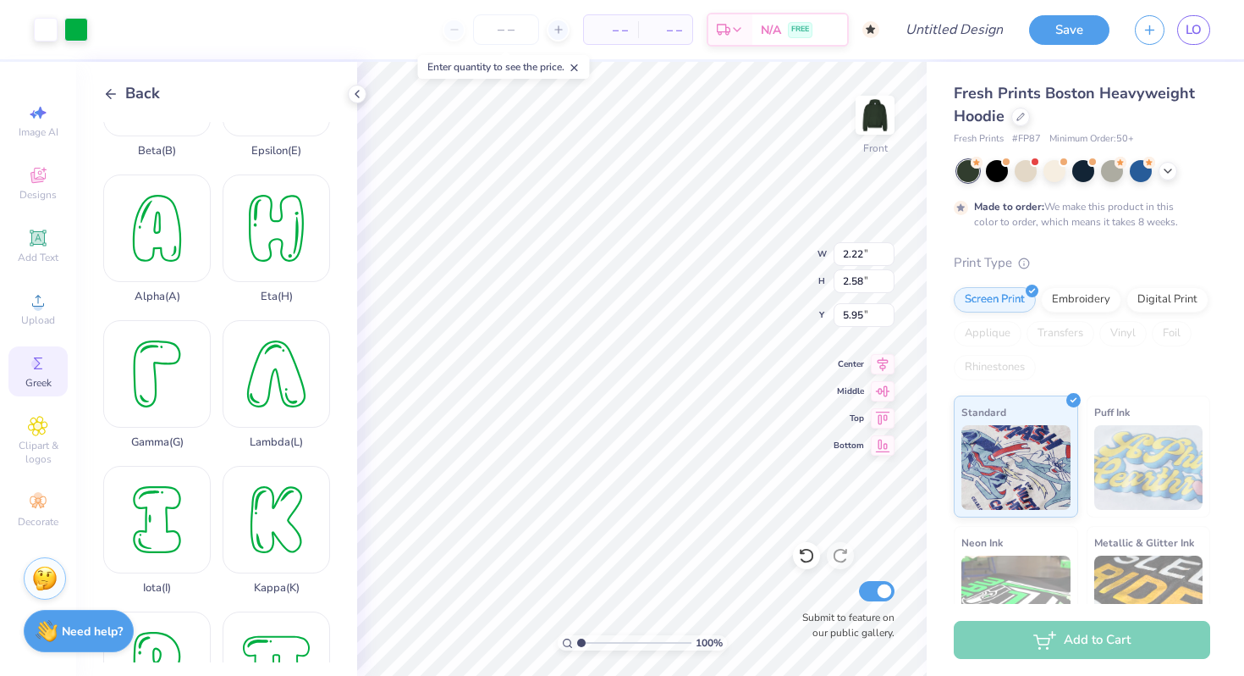
type input "2.17"
type input "2.81"
type input "5.72"
type input "3.00"
type input "3.87"
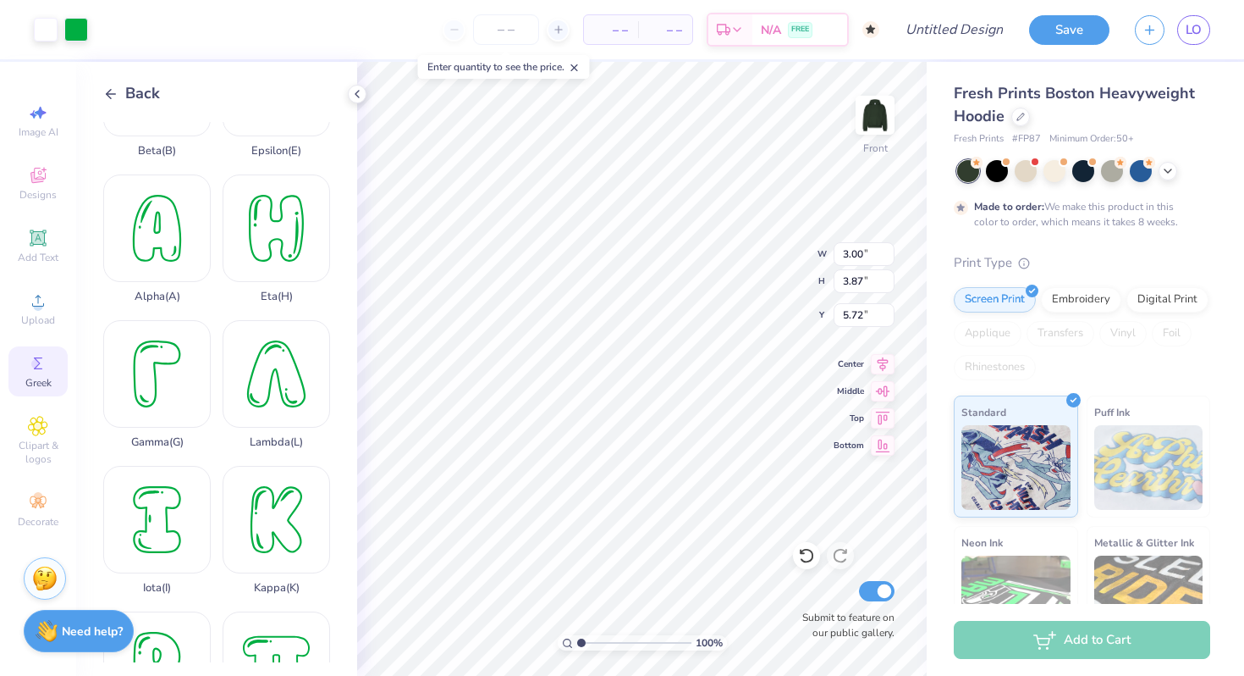
type input "2.22"
type input "2.58"
type input "7.02"
type input "3.13"
type input "3.63"
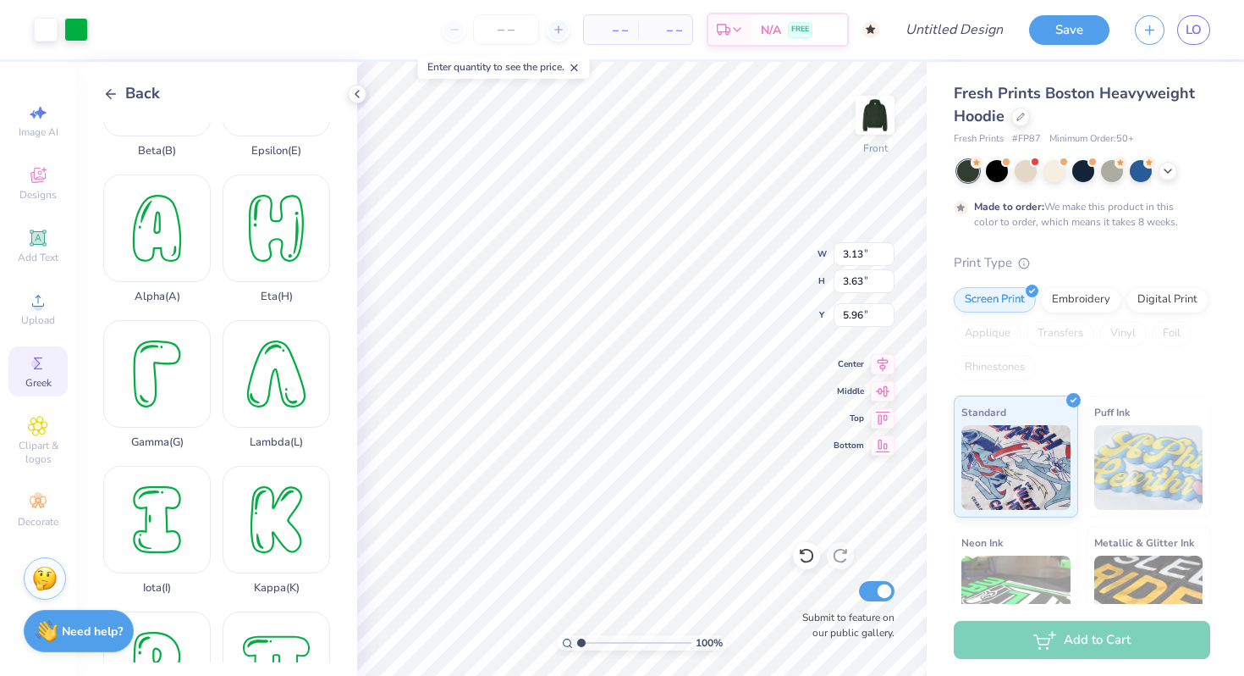
type input "5.84"
click at [118, 88] on icon at bounding box center [110, 93] width 15 height 15
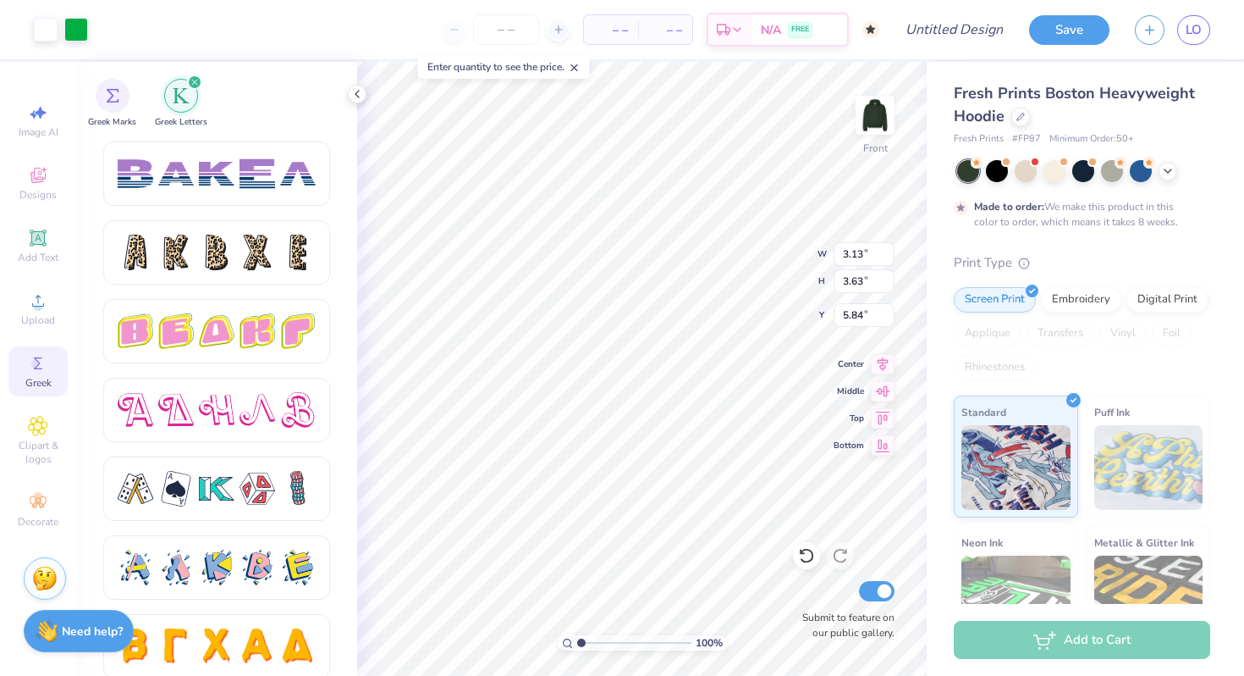
scroll to position [2845, 0]
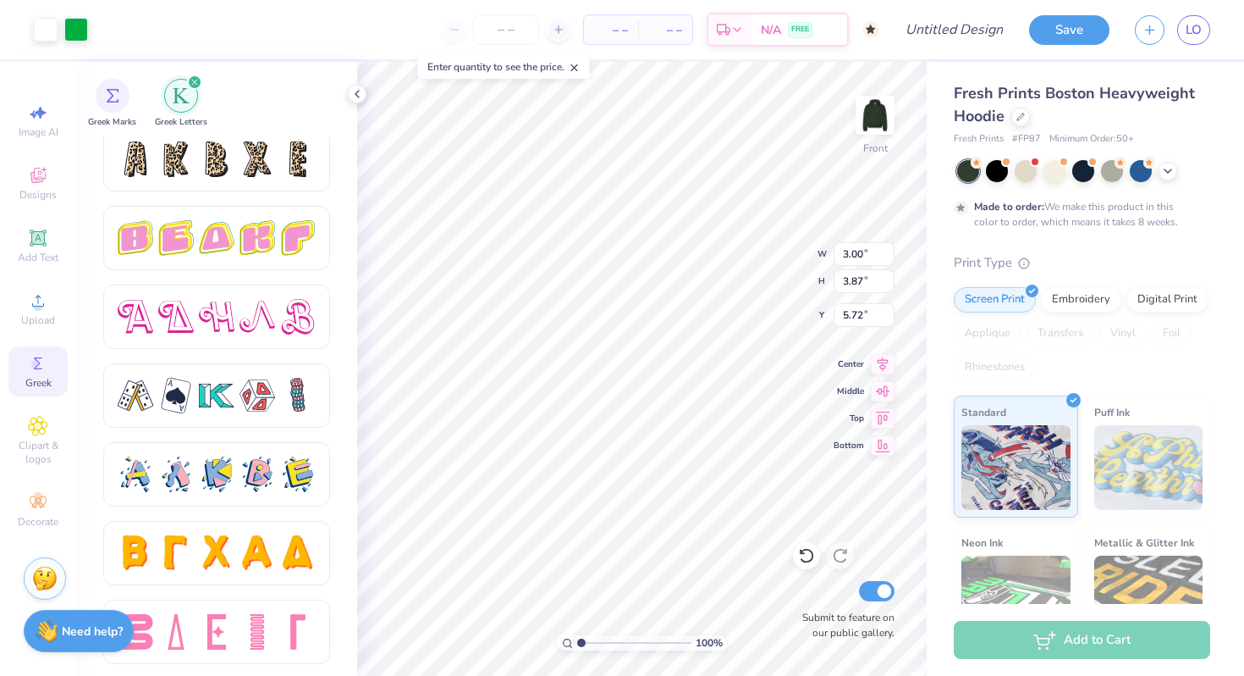
type input "2.89"
type input "3.73"
type input "5.84"
type input "3.13"
type input "3.63"
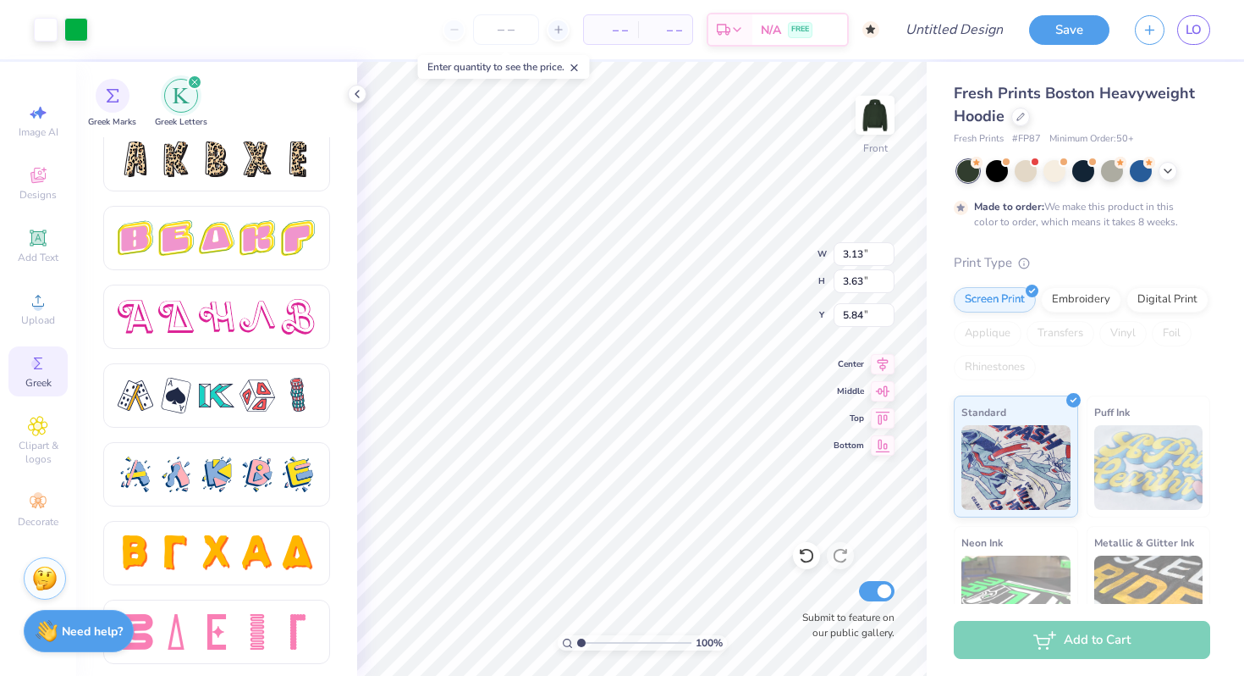
type input "2.89"
type input "3.73"
click at [867, 246] on input "2.89" at bounding box center [864, 254] width 61 height 24
type input "2"
type input "3.00"
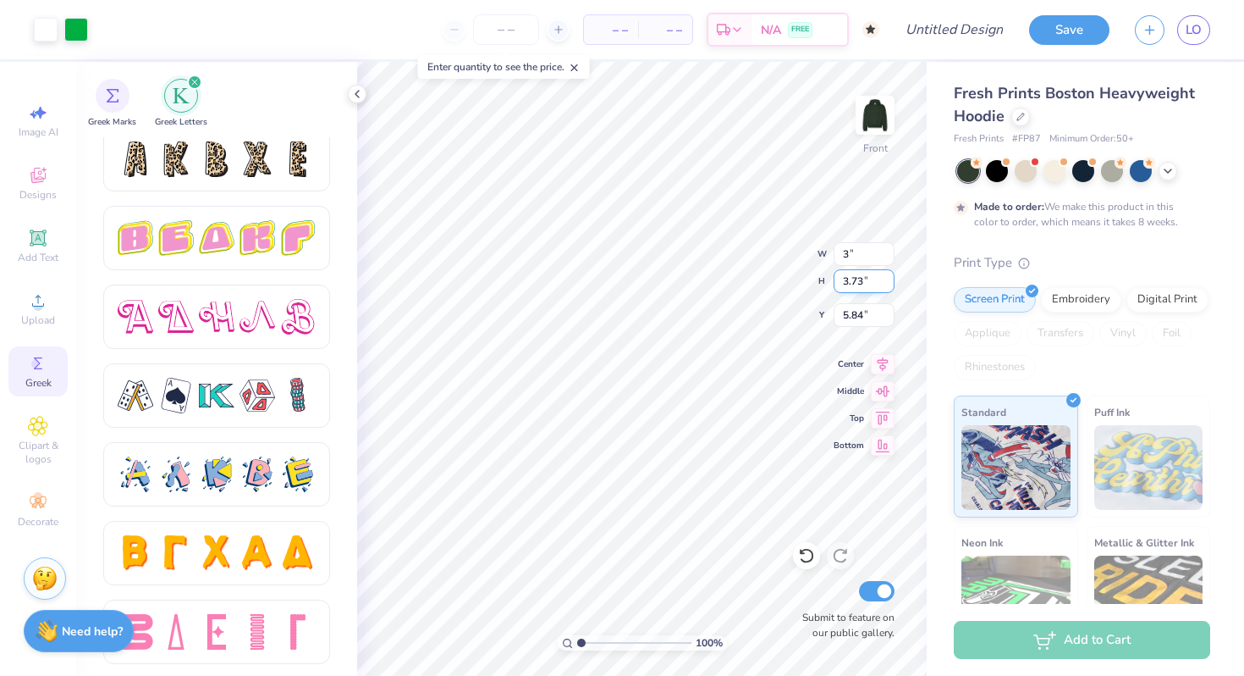
type input "3.88"
type input "5.77"
click at [863, 284] on input "3.88" at bounding box center [864, 281] width 61 height 24
type input "3"
click at [869, 248] on input "3.13" at bounding box center [864, 254] width 61 height 24
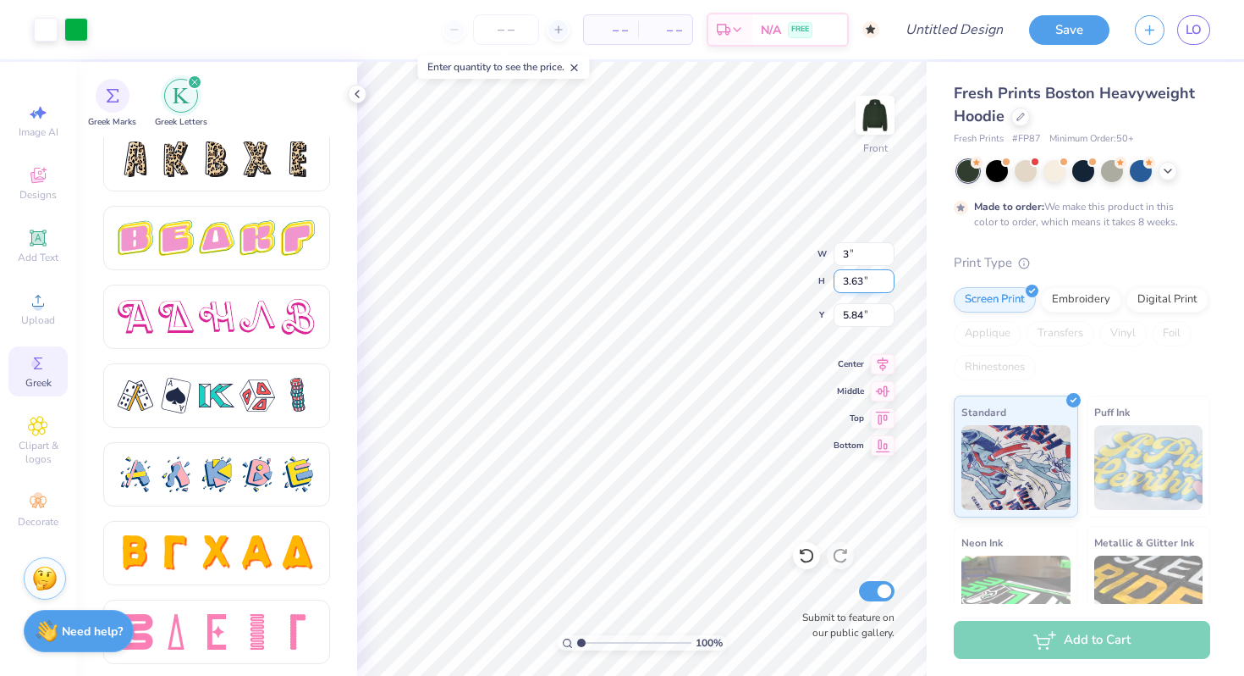
type input "3.00"
type input "3.48"
type input "5.92"
click at [875, 290] on input "3.48" at bounding box center [864, 281] width 61 height 24
type input "3"
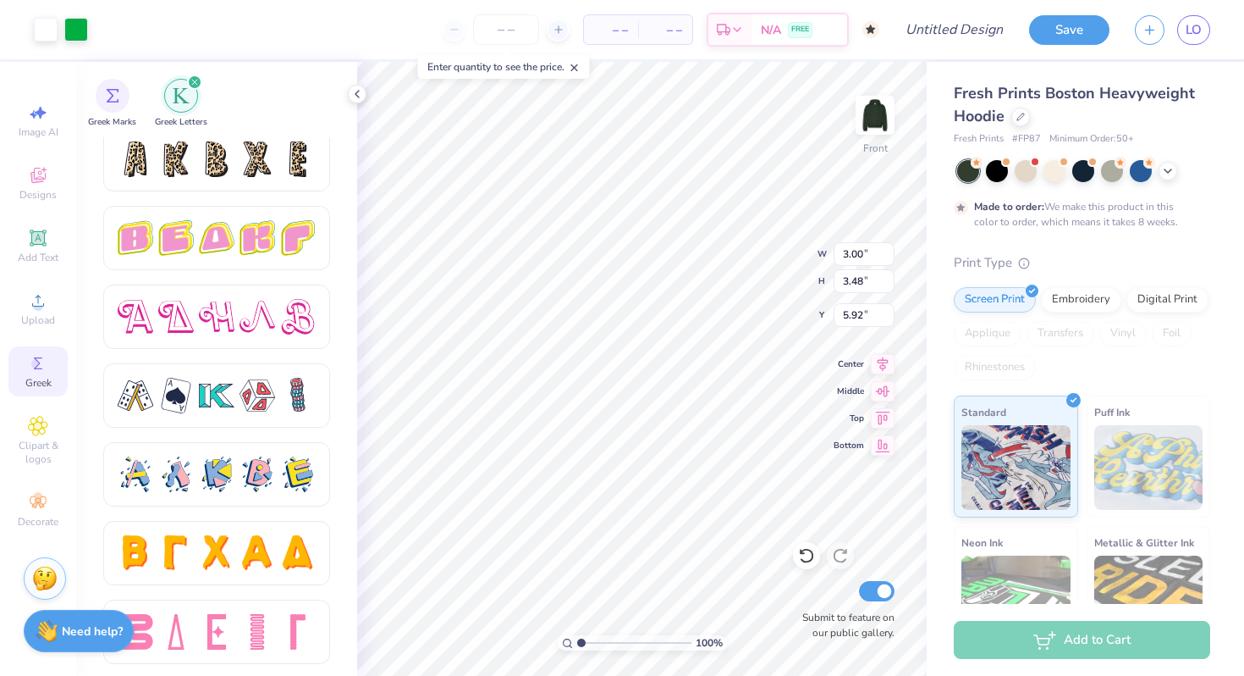
type input "5.97"
click at [849, 283] on input "3.48" at bounding box center [864, 281] width 61 height 24
click at [868, 284] on input "3.48" at bounding box center [864, 281] width 61 height 24
click at [887, 285] on input "3.47" at bounding box center [864, 281] width 61 height 24
click at [887, 285] on input "3.46" at bounding box center [864, 281] width 61 height 24
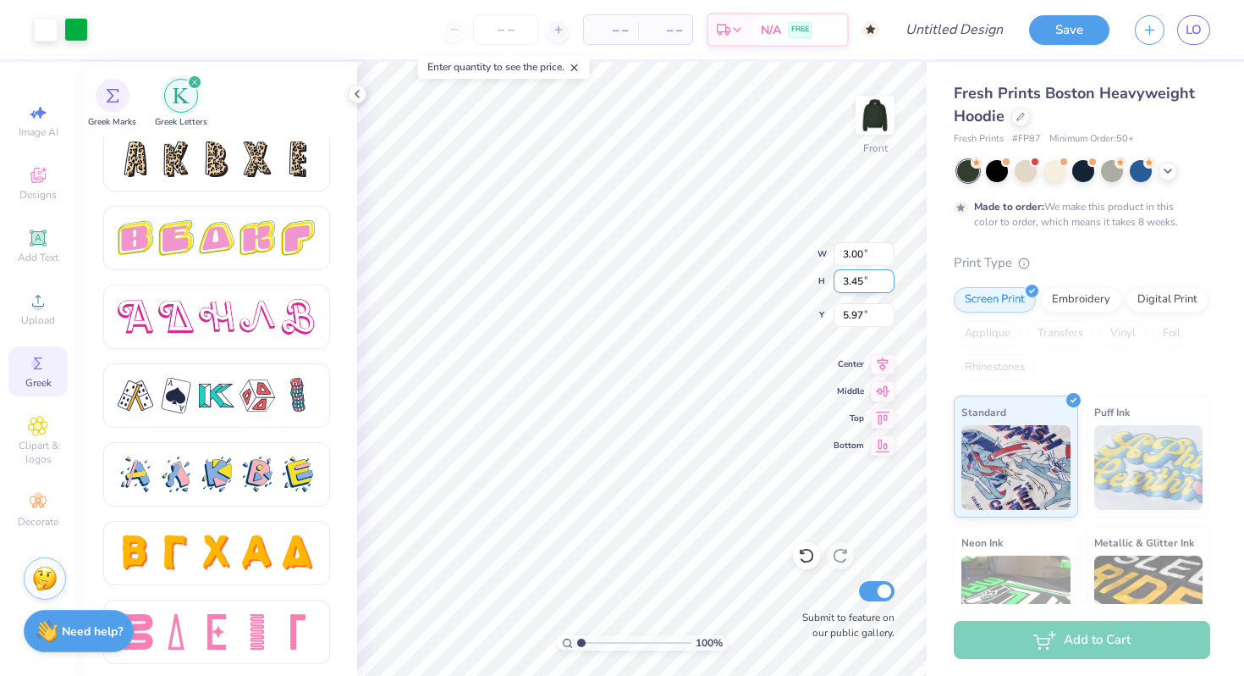
click at [887, 285] on input "3.45" at bounding box center [864, 281] width 61 height 24
click at [887, 285] on input "3.44" at bounding box center [864, 281] width 61 height 24
click at [887, 285] on input "3.43" at bounding box center [864, 281] width 61 height 24
click at [887, 285] on input "3.42" at bounding box center [864, 281] width 61 height 24
type input "3.00"
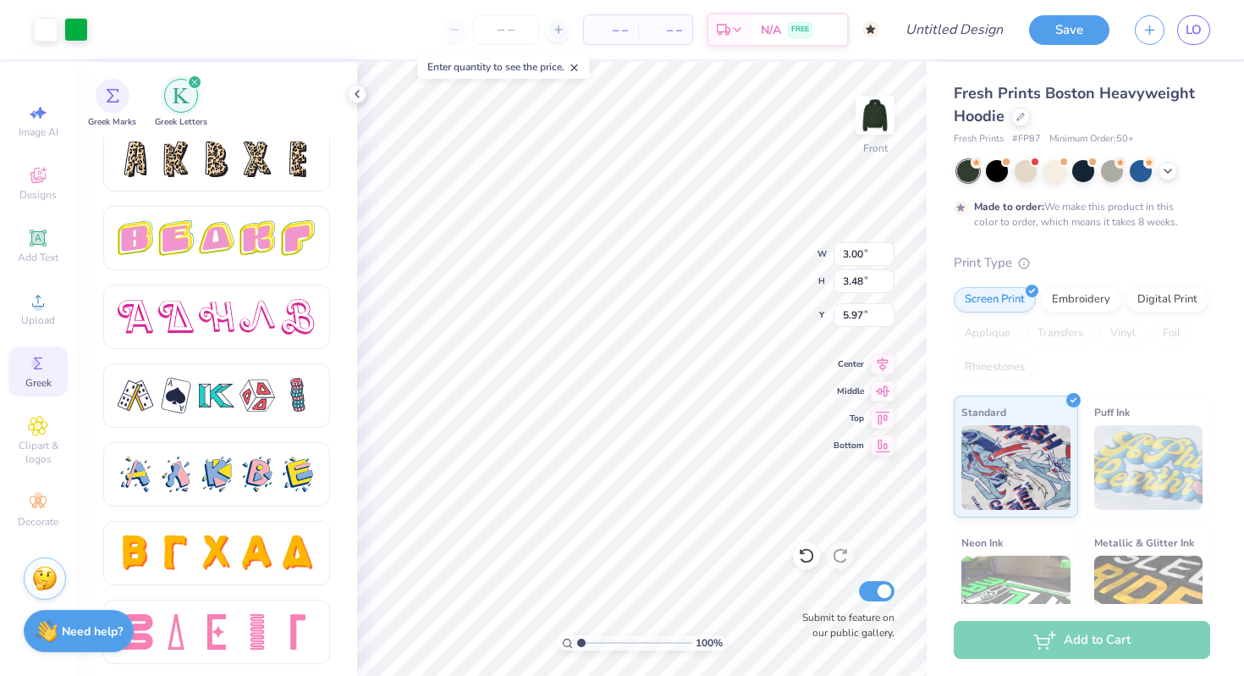
type input "3.88"
type input "5.77"
type input "3.48"
type input "5.97"
click at [863, 283] on input "3.48" at bounding box center [864, 281] width 61 height 24
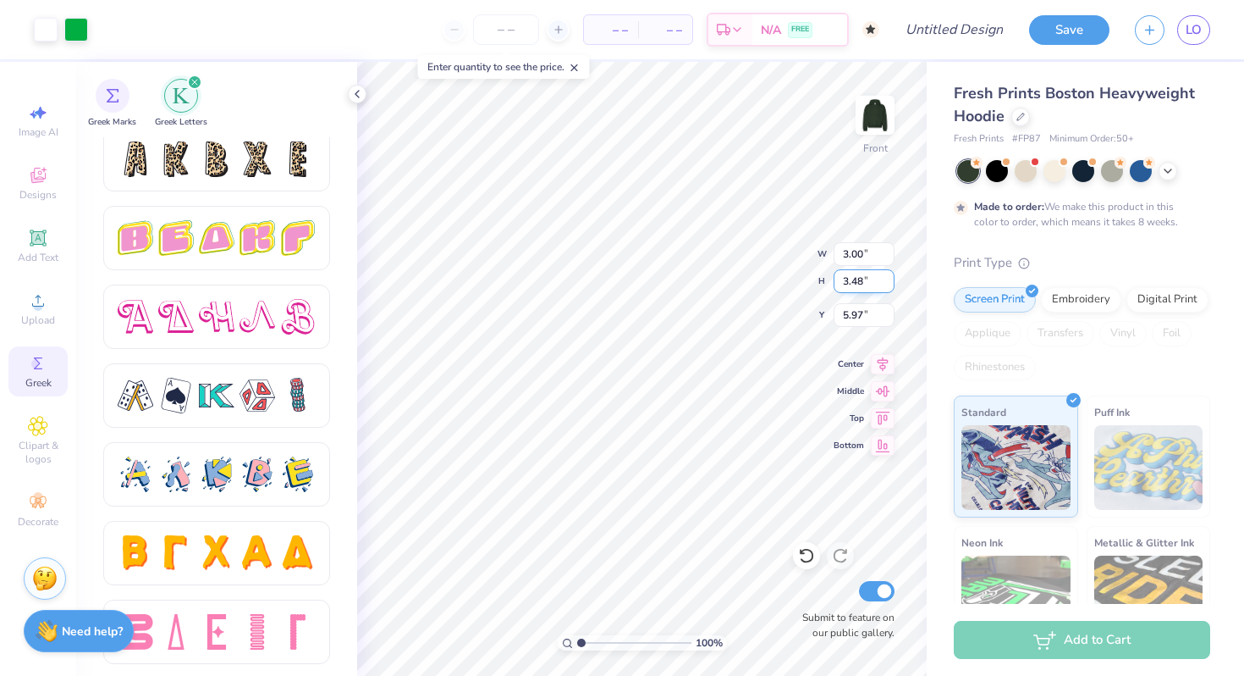
click at [857, 283] on input "3.48" at bounding box center [864, 281] width 61 height 24
type input "3.88"
click at [860, 279] on input "3.48" at bounding box center [864, 281] width 61 height 24
type input "3.488"
type input "3.01"
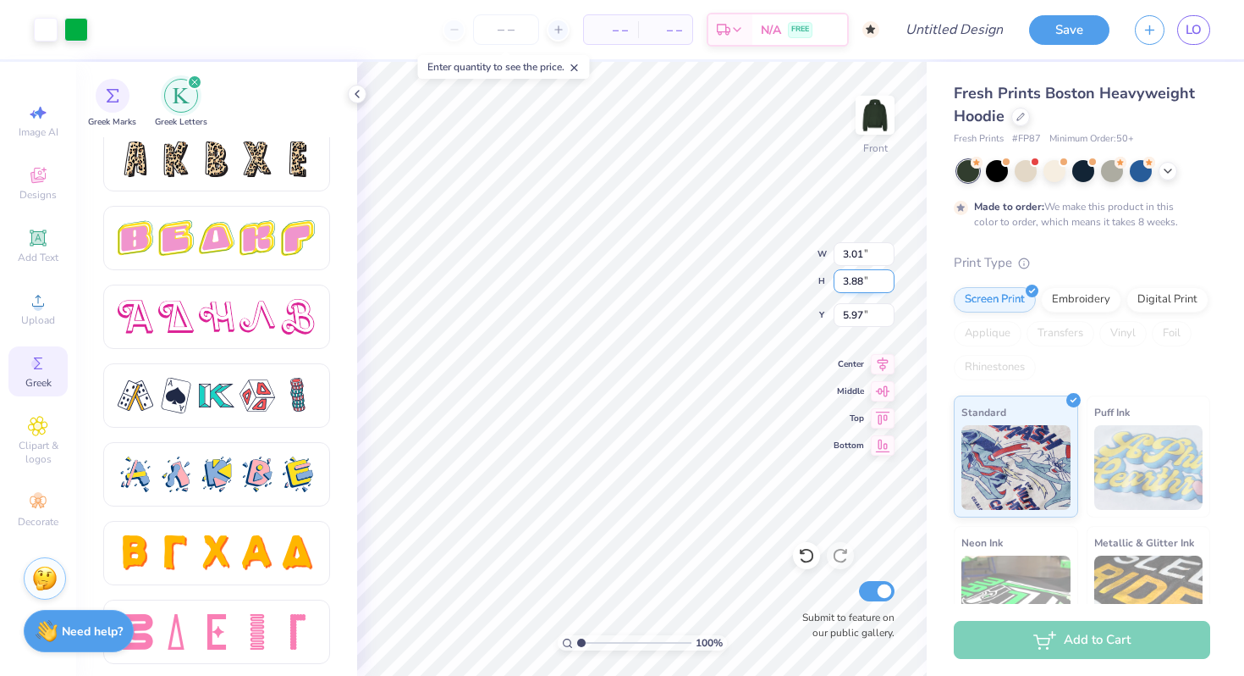
type input "3.88"
type input "3.35"
type input "5.77"
click at [861, 246] on input "3.35" at bounding box center [864, 254] width 61 height 24
click at [862, 249] on input "3.35" at bounding box center [864, 254] width 61 height 24
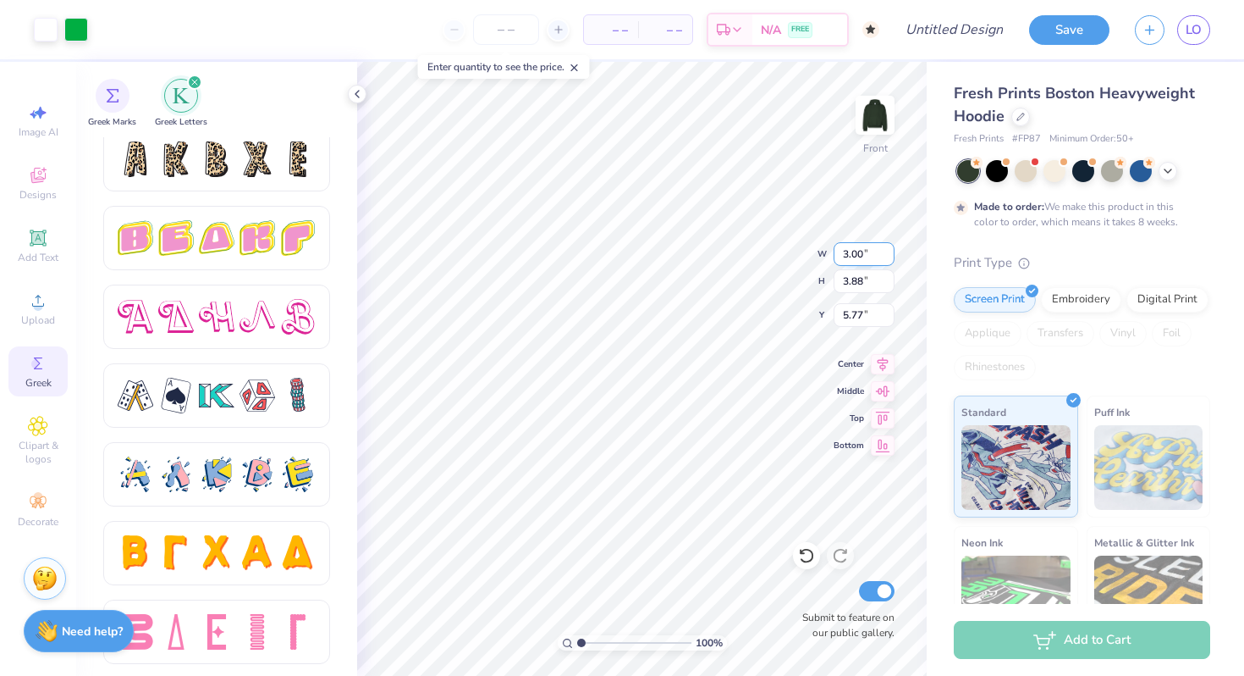
type input "3.00"
type input "3.48"
type input "5.97"
click at [862, 281] on input "3.48" at bounding box center [864, 281] width 61 height 24
type input "3.88"
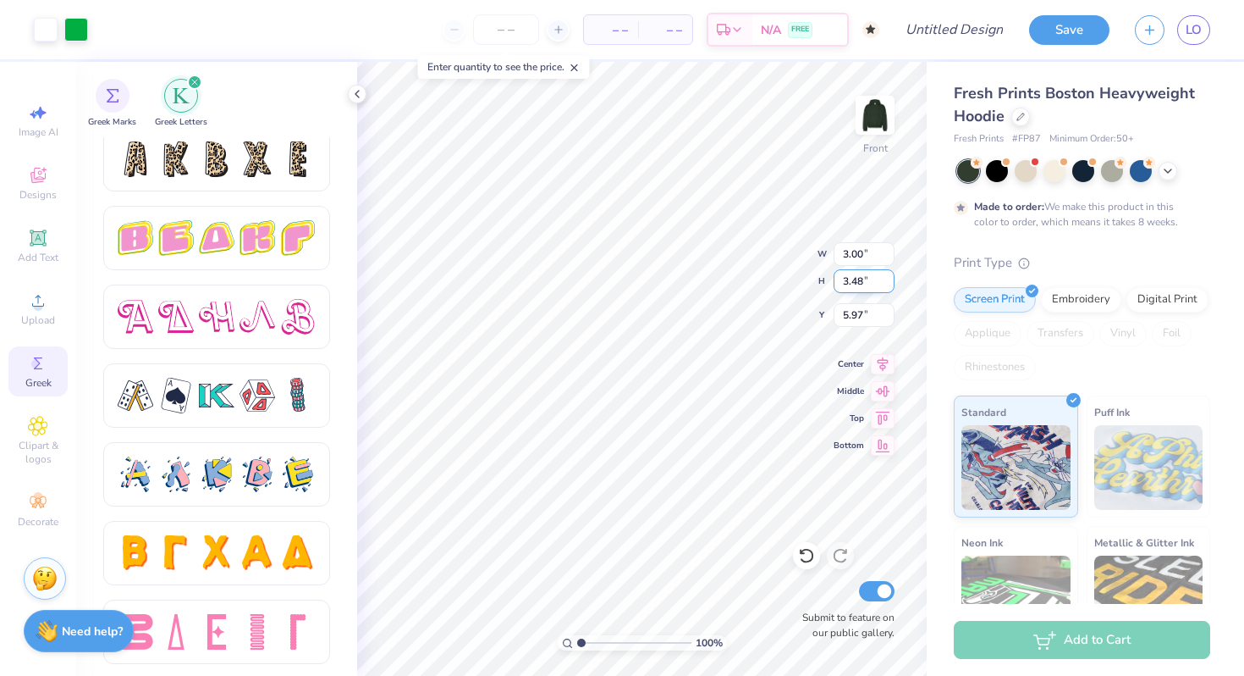
type input "5.77"
type input "3.48"
type input "5.97"
type input "2.67"
type input "3.09"
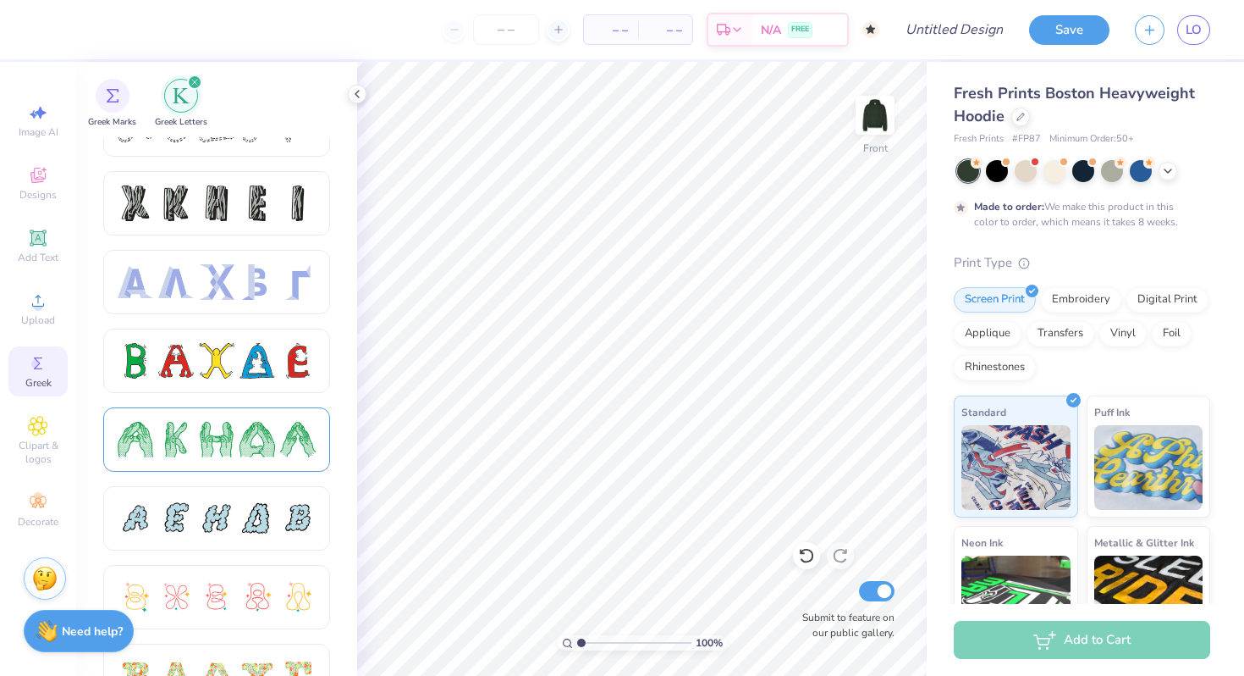
scroll to position [0, 0]
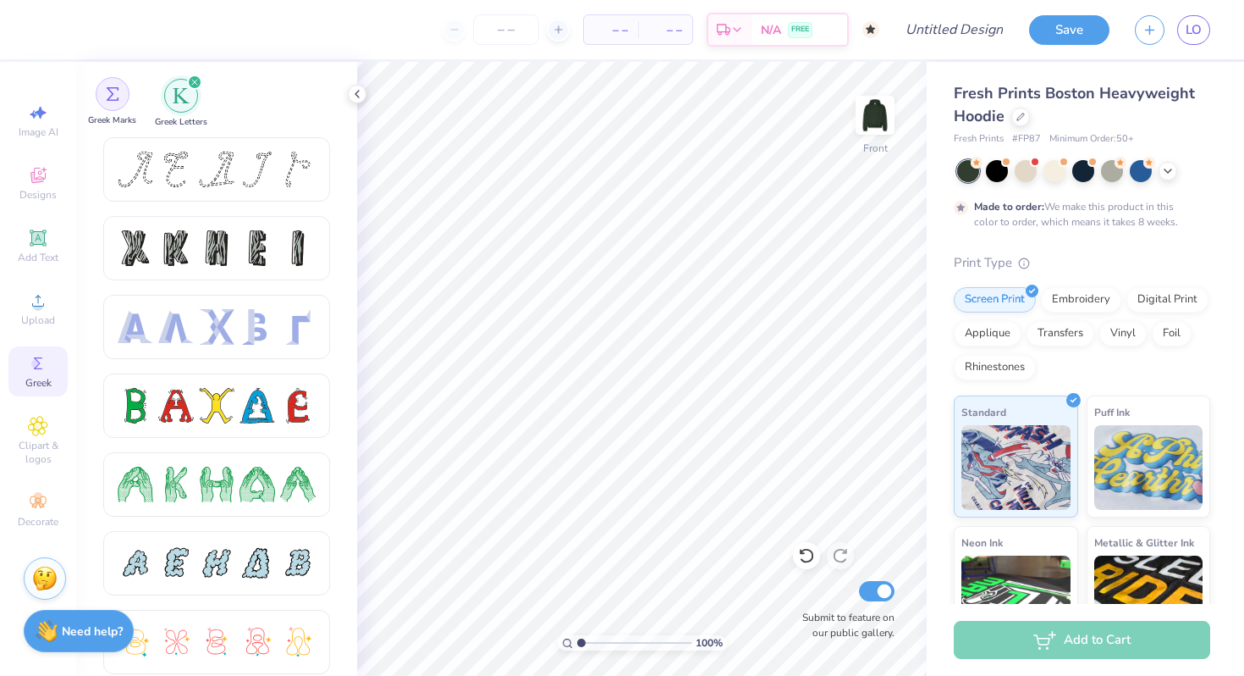
click at [117, 102] on div "filter for Greek Marks" at bounding box center [113, 94] width 34 height 34
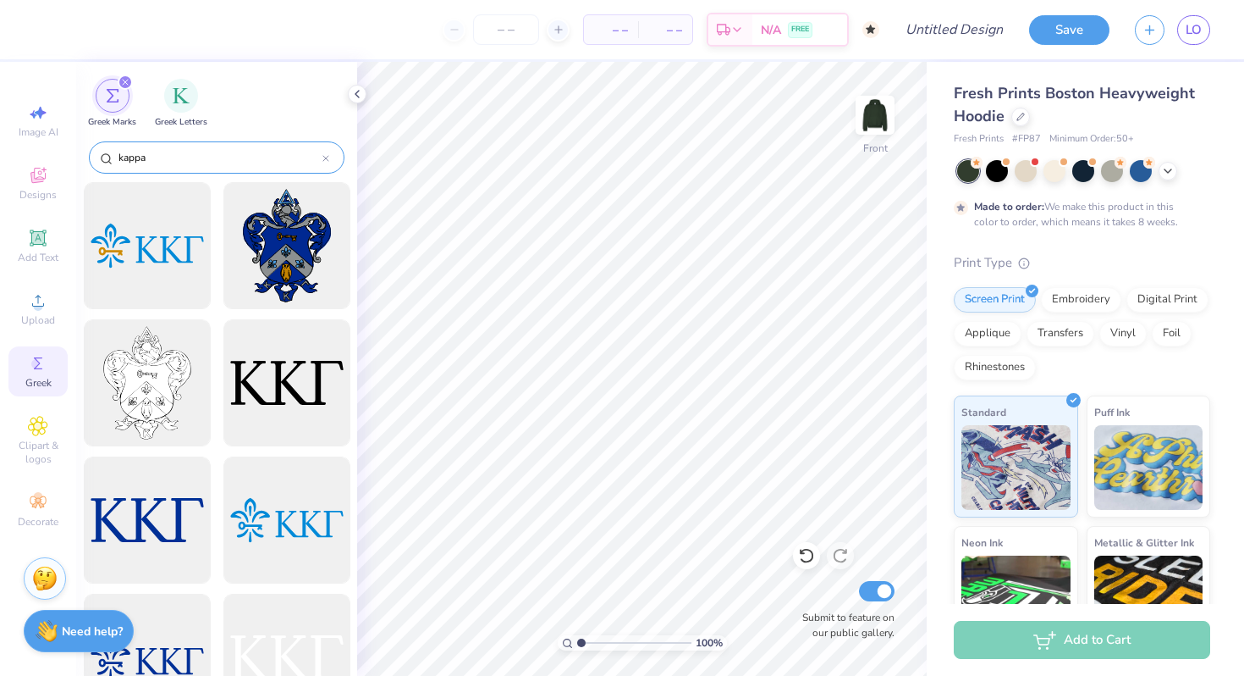
click at [170, 149] on input "kappa" at bounding box center [220, 157] width 206 height 17
click at [187, 159] on input "kappa" at bounding box center [220, 157] width 206 height 17
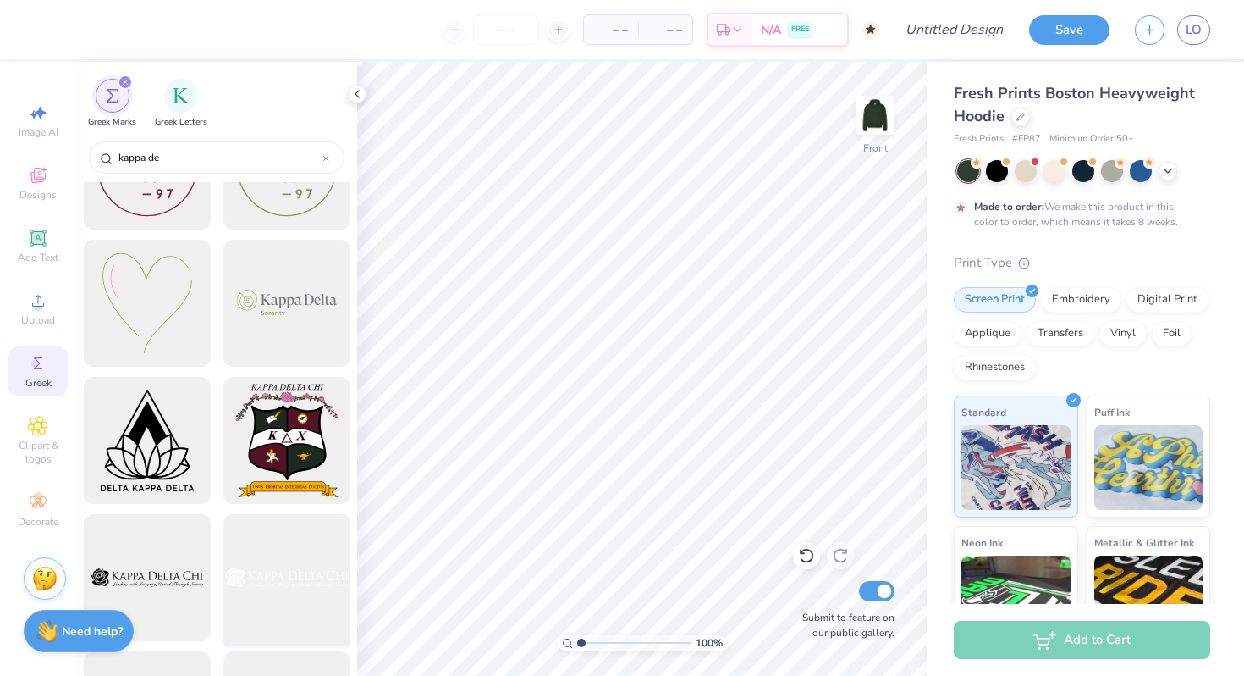
scroll to position [2612, 0]
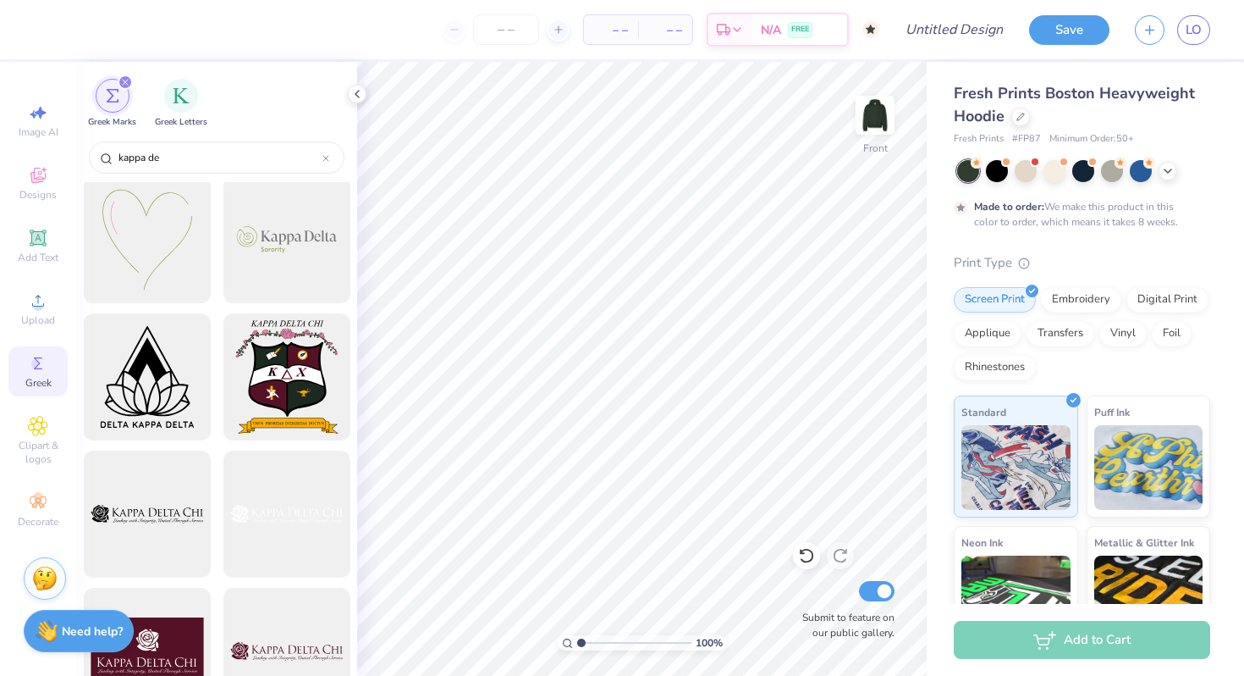
type input "kappa de"
click at [40, 365] on circle at bounding box center [35, 363] width 9 height 9
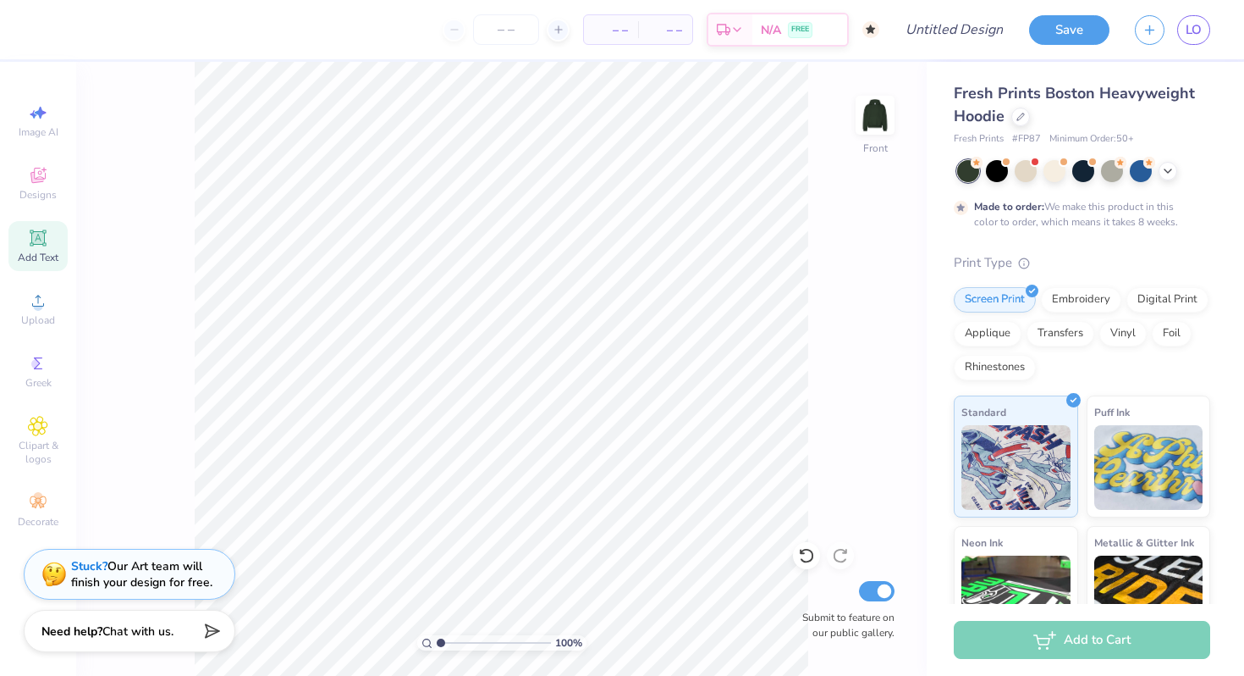
click at [34, 236] on icon at bounding box center [37, 237] width 13 height 13
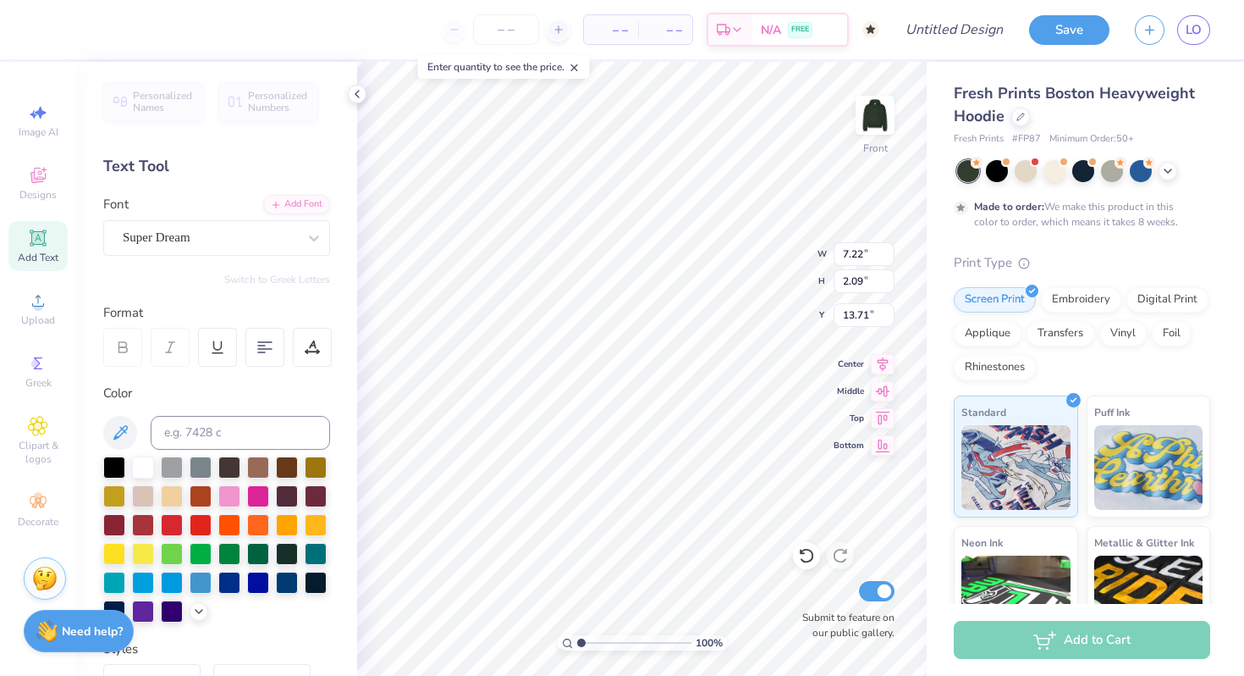
type textarea "T"
type textarea "KD"
click at [239, 237] on div "Super Dream" at bounding box center [210, 237] width 178 height 26
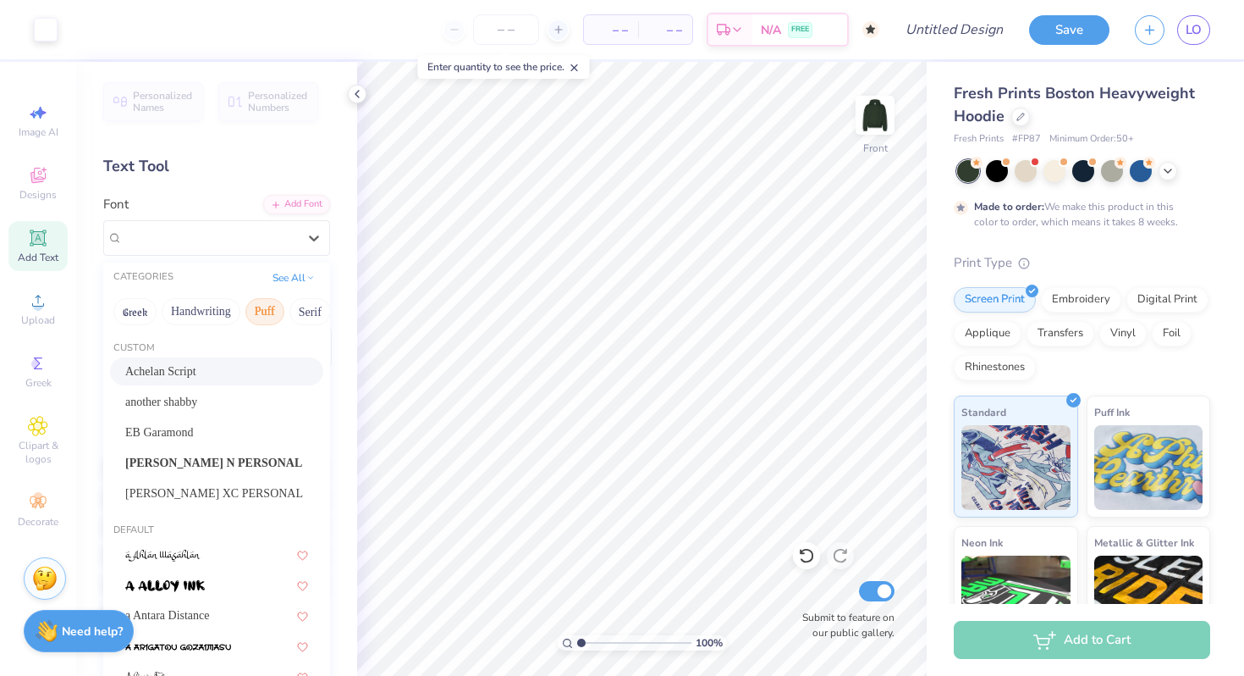
click at [256, 309] on button "Puff" at bounding box center [265, 311] width 39 height 27
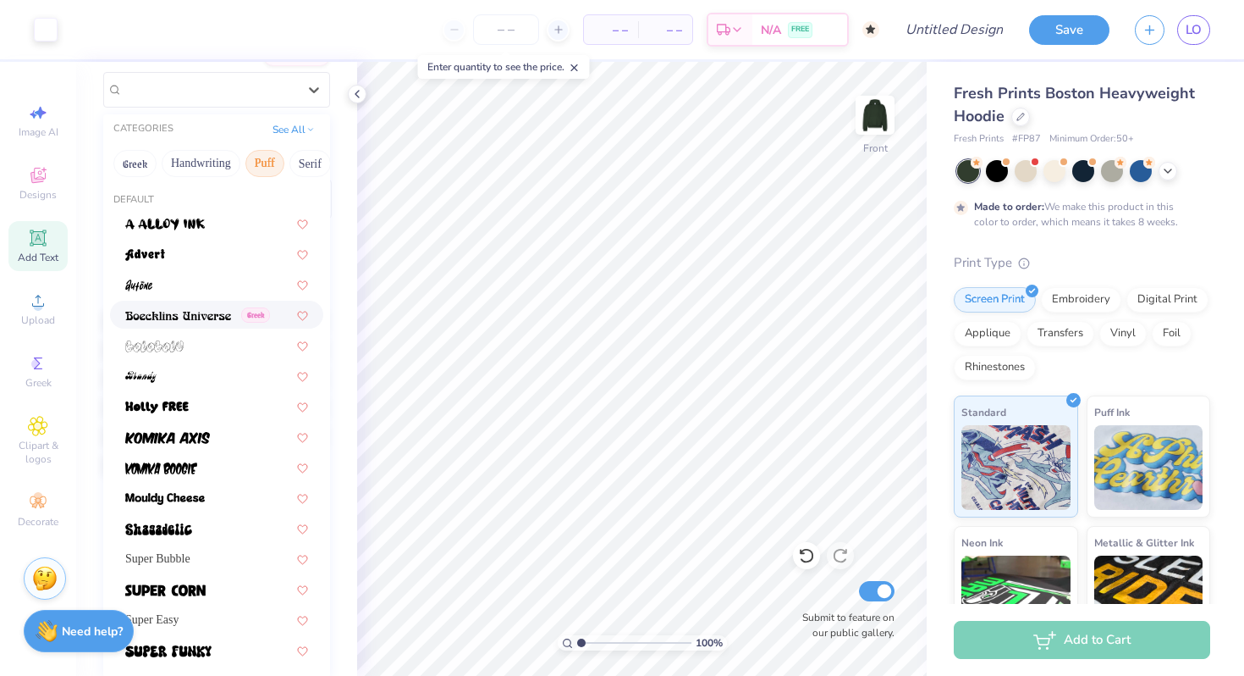
scroll to position [150, 0]
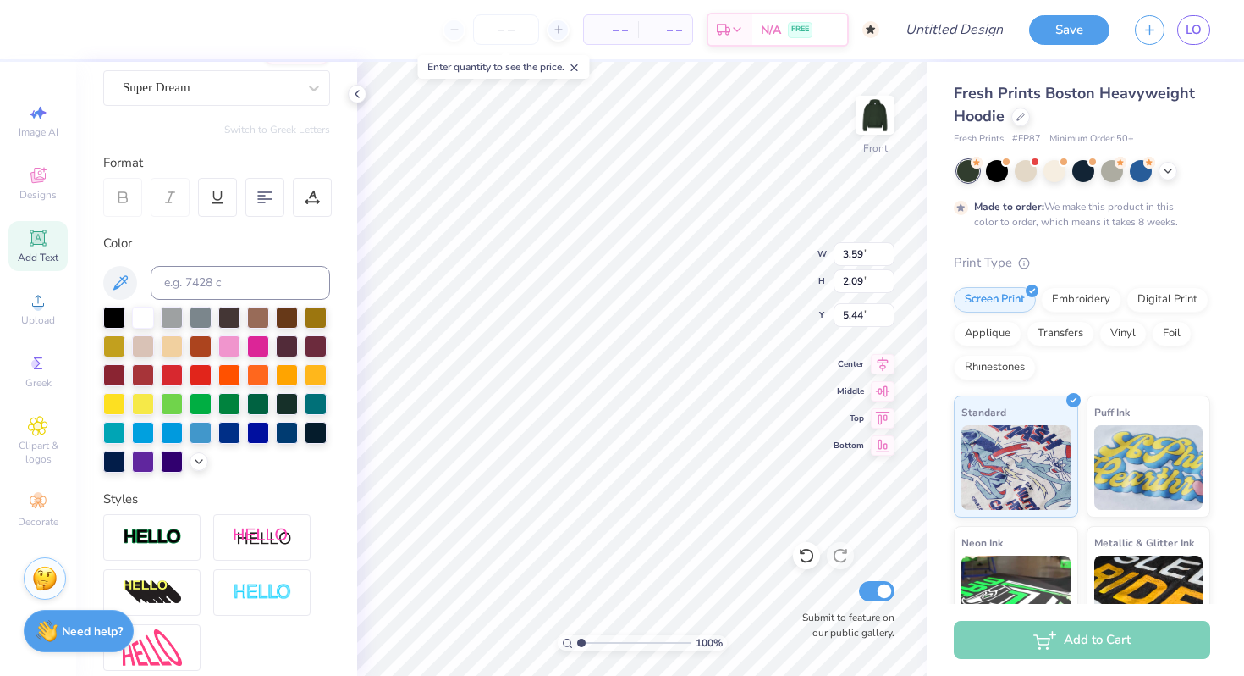
type input "5.44"
type input "9.90"
type input "5.28"
type input "3.08"
type input "3.59"
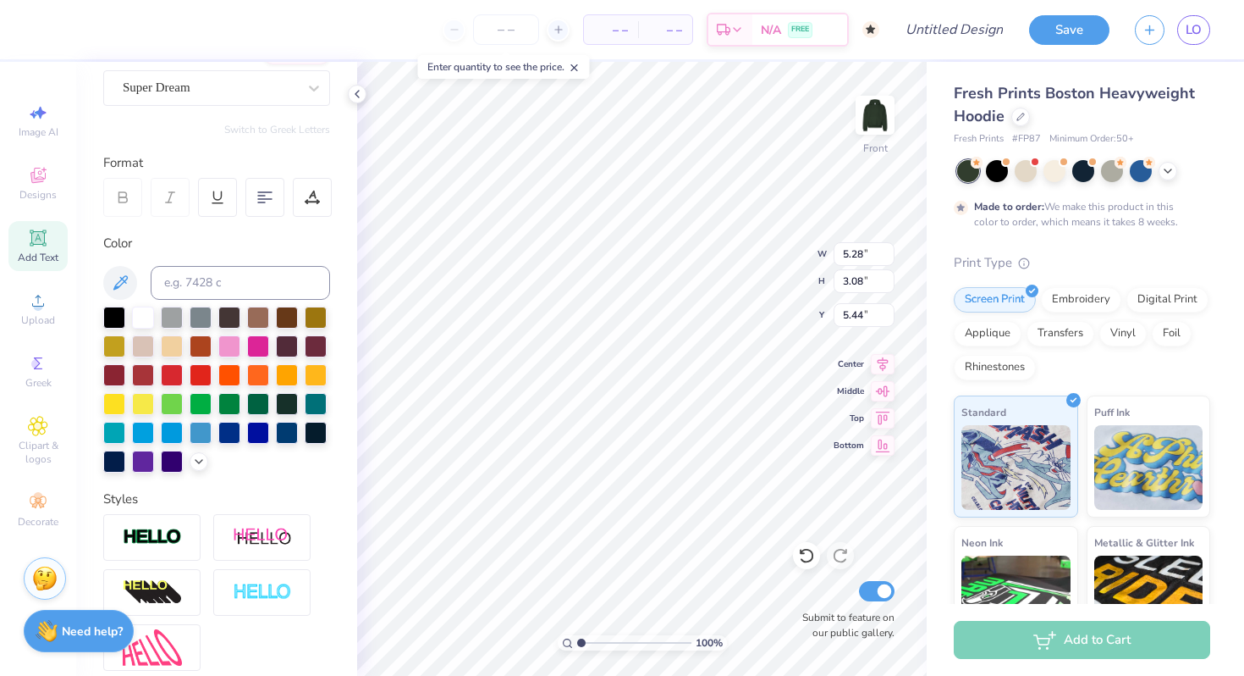
type input "2.09"
type input "5.46"
type input "15.24"
click at [801, 547] on icon at bounding box center [806, 555] width 17 height 17
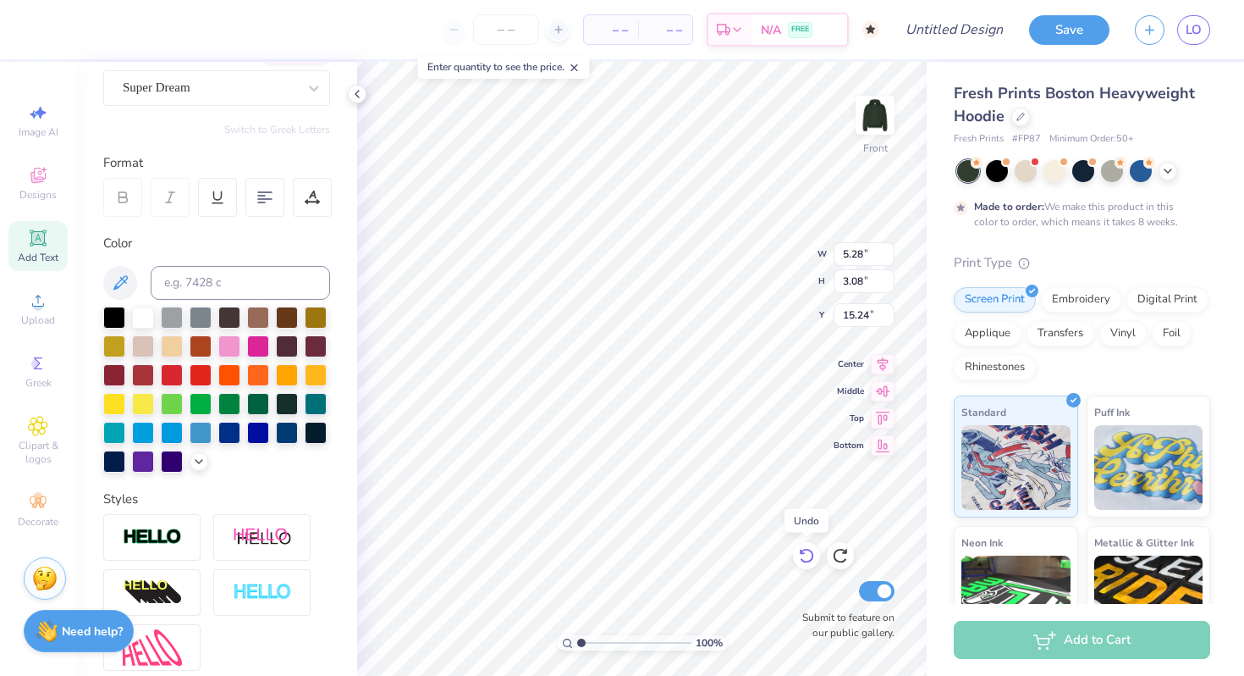
click at [803, 550] on icon at bounding box center [806, 556] width 14 height 15
type input "17.04"
type input "5.46"
click at [805, 553] on icon at bounding box center [806, 555] width 17 height 17
type input "17.83"
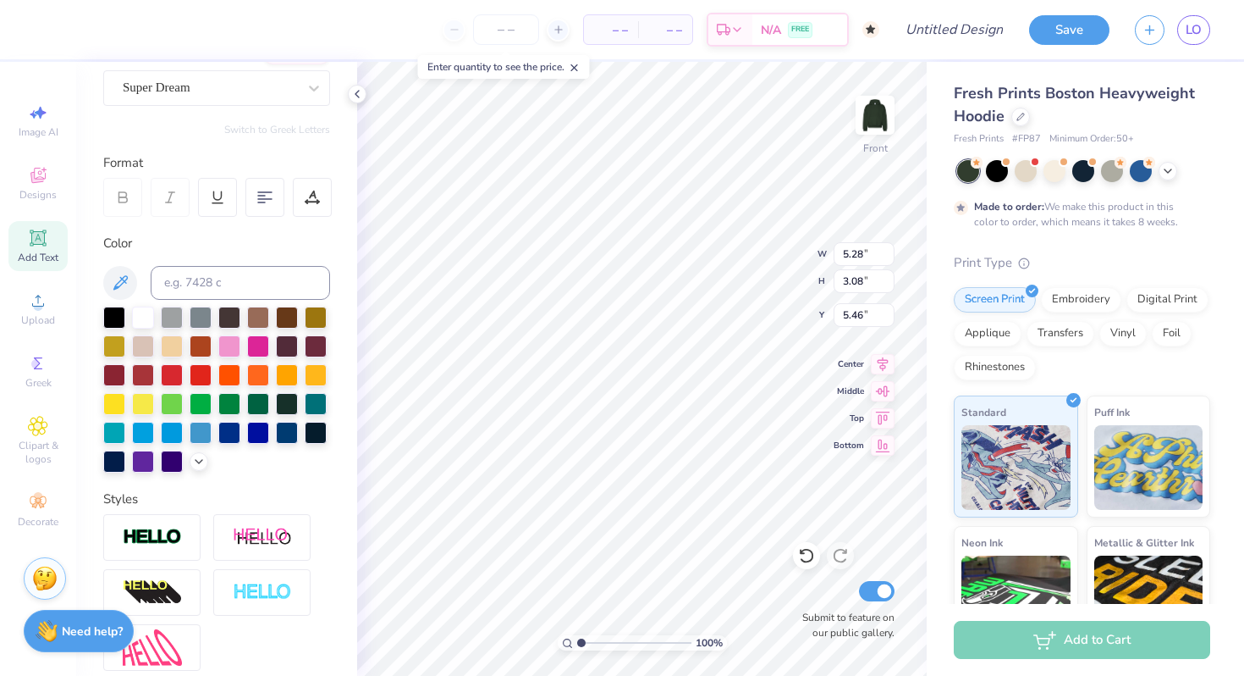
type input "20.92"
type input "17.04"
type input "20.92"
click at [765, 240] on div "100 % Front W 17.04 17.04 " H 3.08 3.08 " Y 20.92 20.92 " Center Middle Top Bot…" at bounding box center [642, 369] width 570 height 614
click at [226, 406] on div at bounding box center [229, 402] width 22 height 22
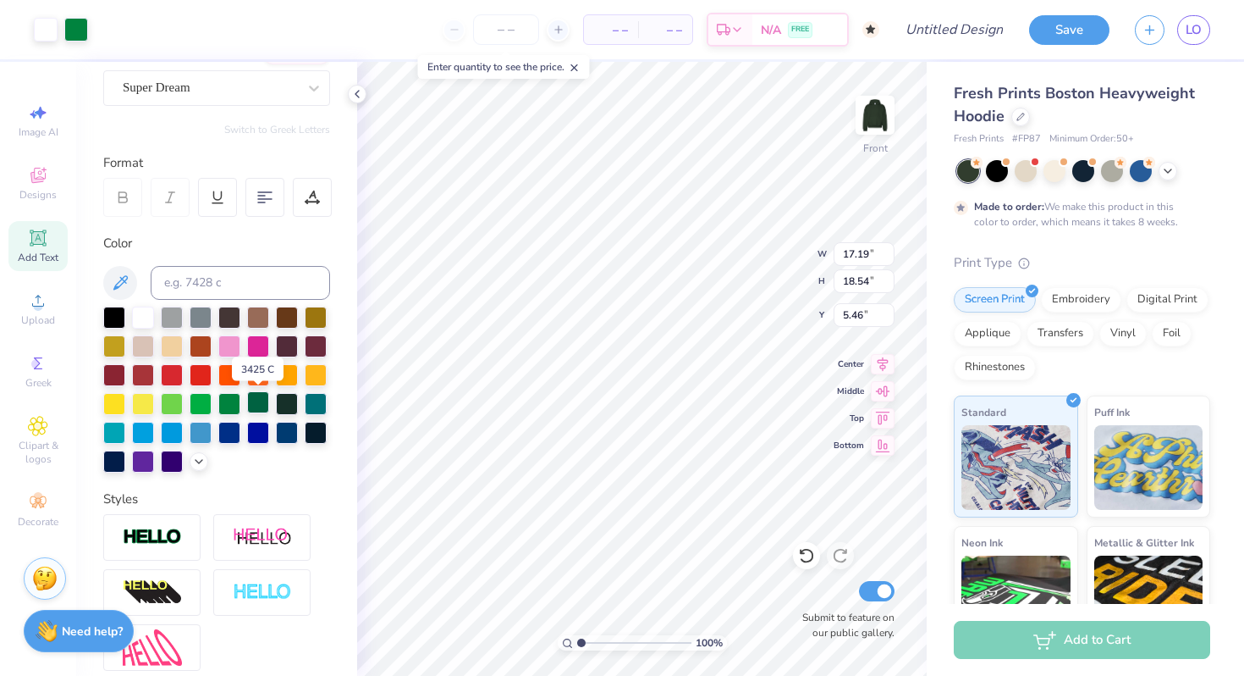
click at [263, 396] on div at bounding box center [258, 402] width 22 height 22
click at [264, 396] on div at bounding box center [258, 402] width 22 height 22
click at [264, 397] on div at bounding box center [258, 402] width 22 height 22
click at [281, 403] on div at bounding box center [287, 402] width 22 height 22
click at [879, 424] on icon at bounding box center [883, 416] width 24 height 20
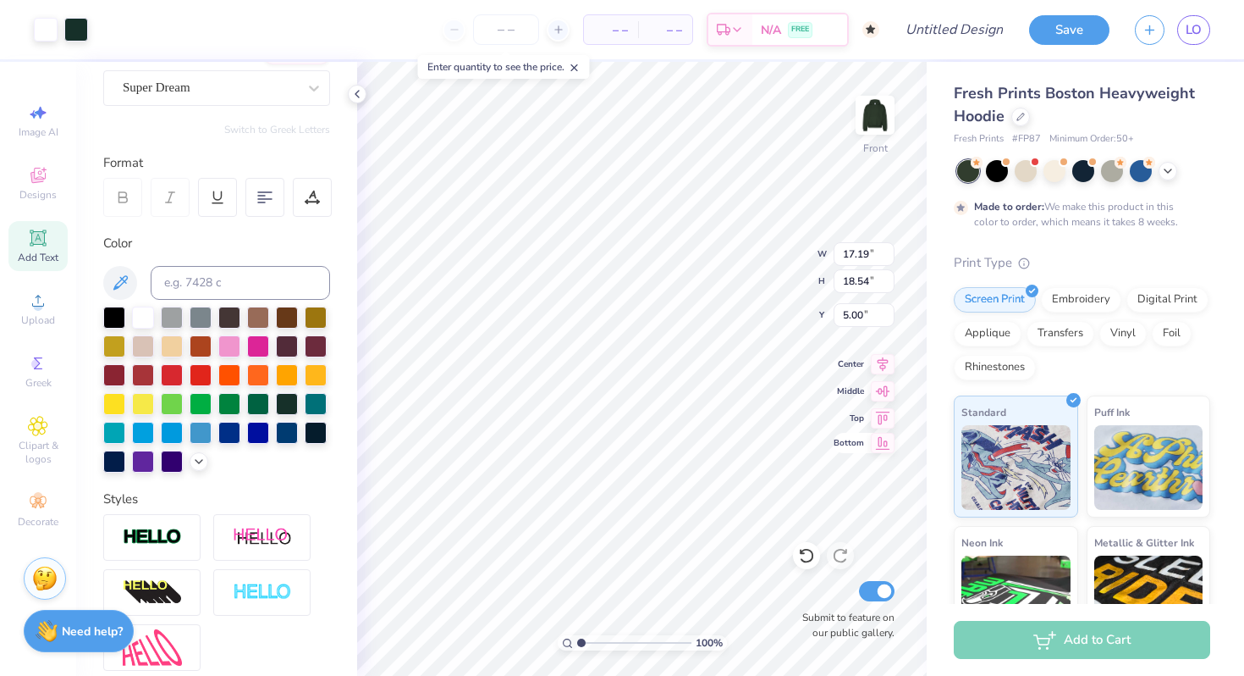
click at [879, 440] on icon at bounding box center [883, 443] width 24 height 20
click at [881, 356] on icon at bounding box center [883, 361] width 24 height 20
click at [879, 389] on icon at bounding box center [883, 389] width 14 height 11
type input "5.48"
click at [1063, 174] on div at bounding box center [1055, 169] width 22 height 22
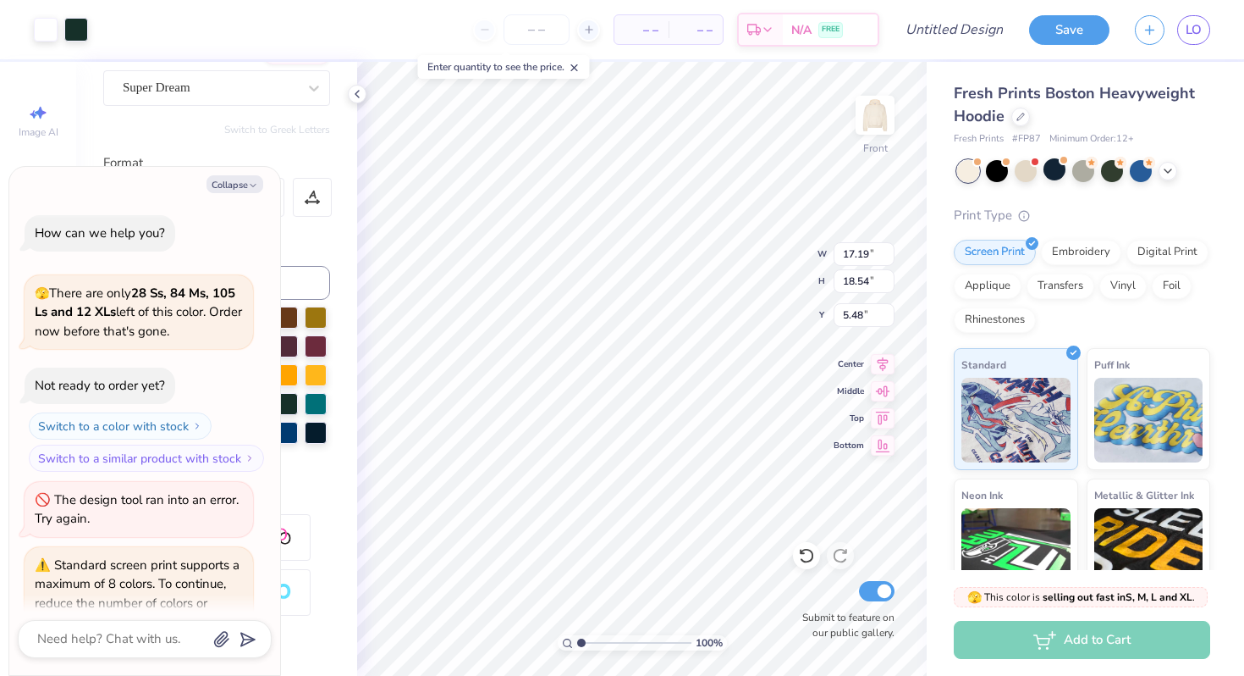
scroll to position [1542, 0]
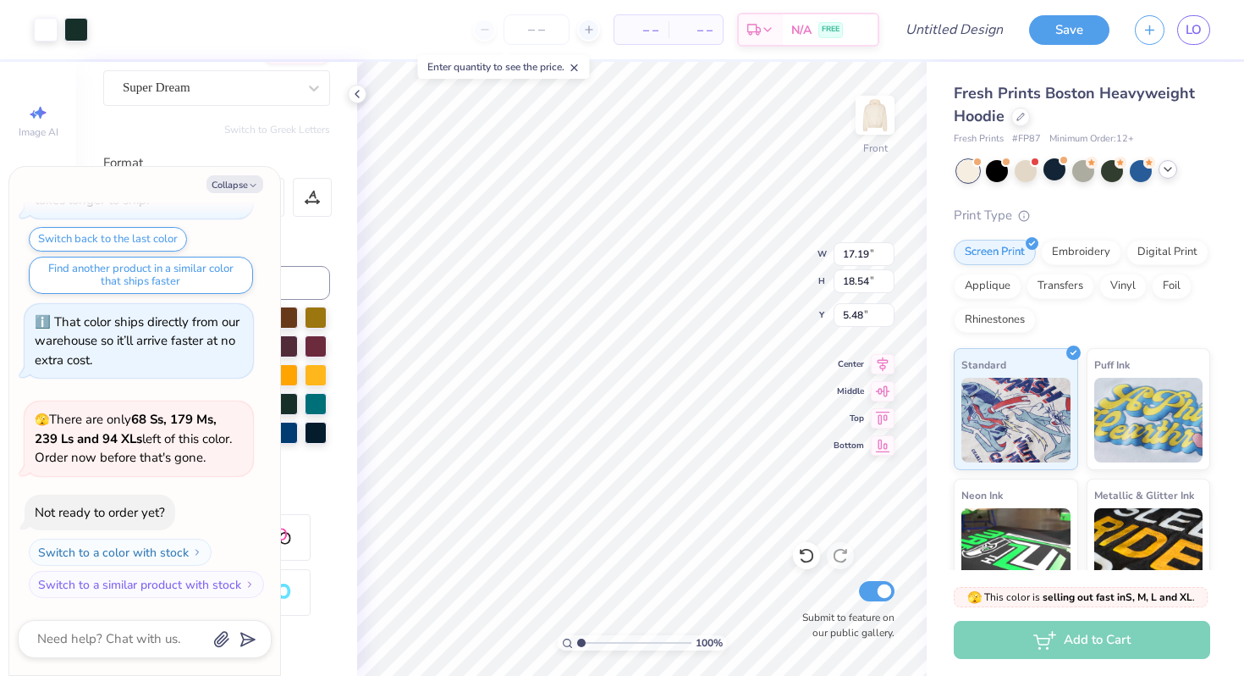
click at [1163, 174] on icon at bounding box center [1169, 170] width 14 height 14
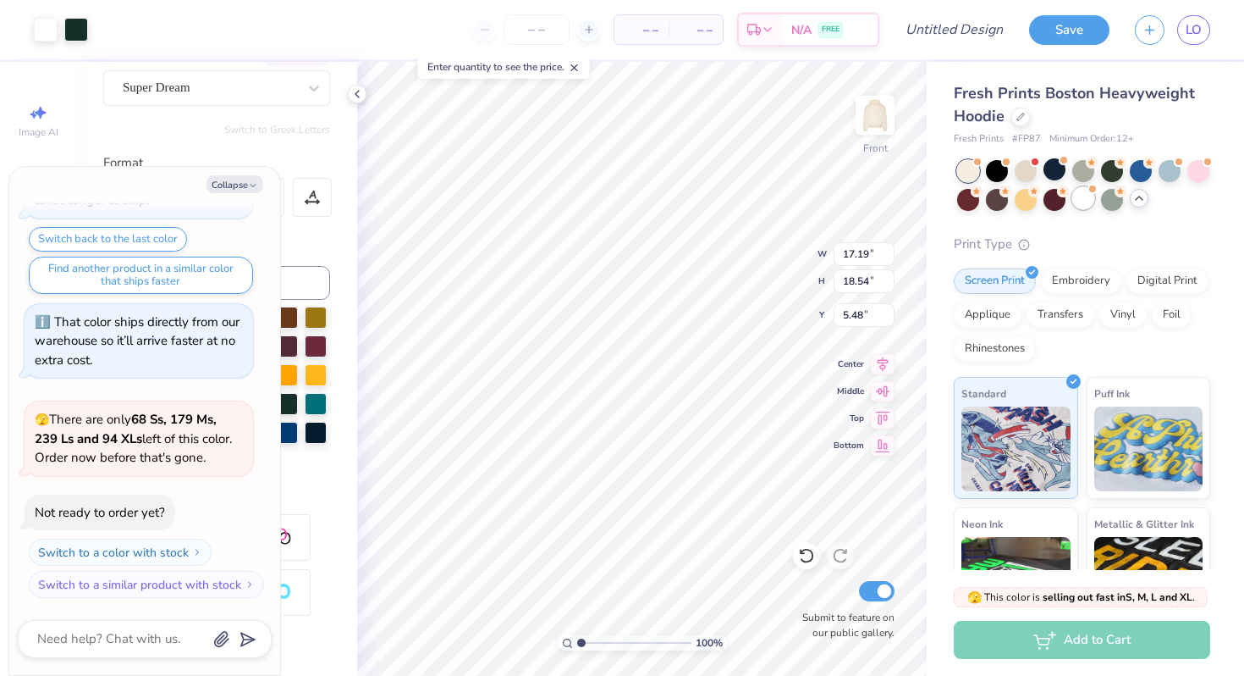
click at [1079, 195] on div at bounding box center [1084, 198] width 22 height 22
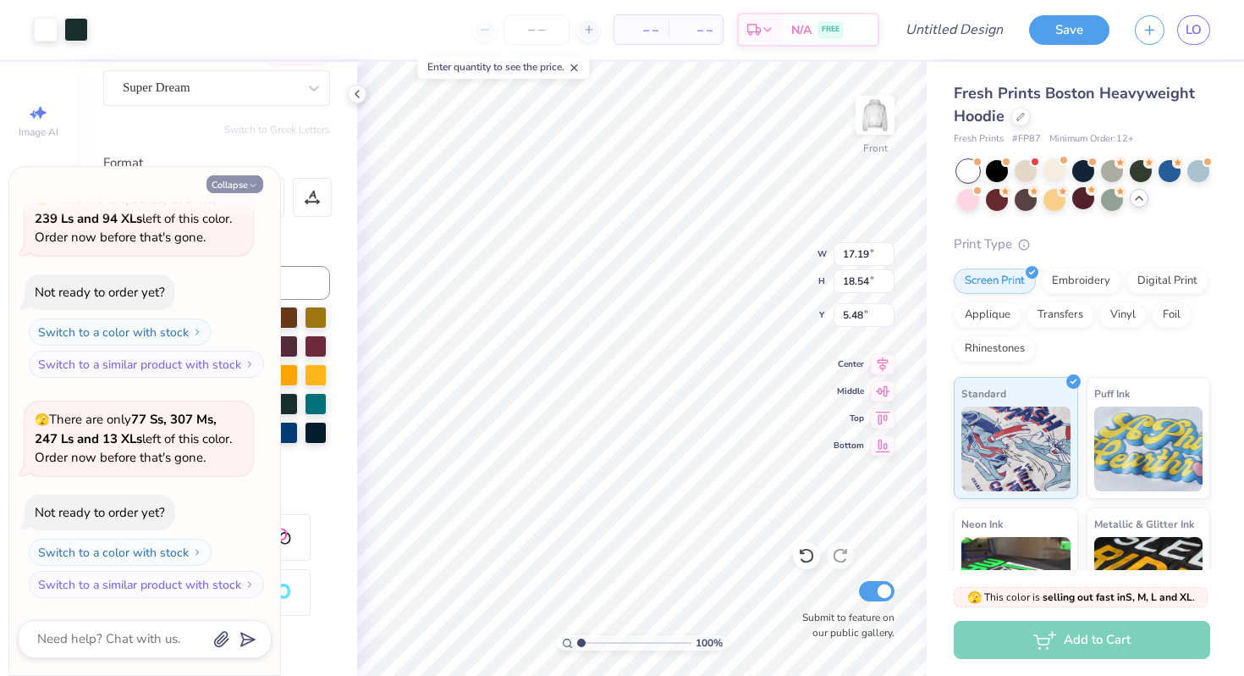
click at [244, 185] on button "Collapse" at bounding box center [235, 184] width 57 height 18
type textarea "x"
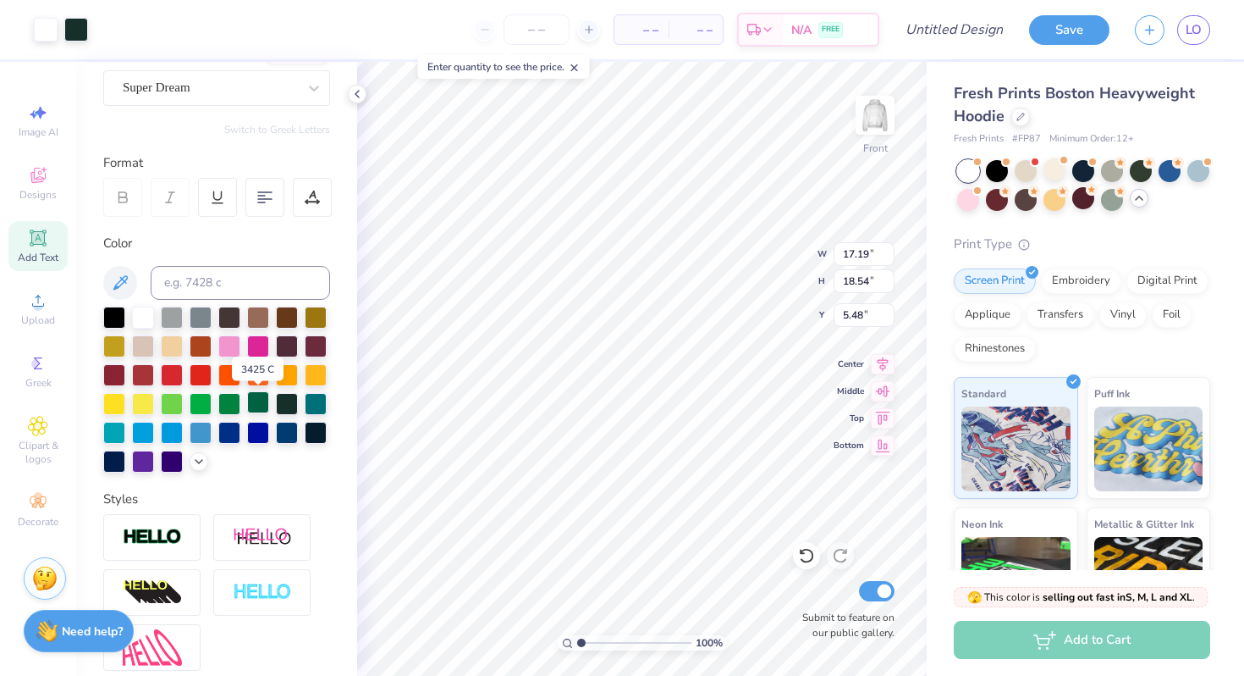
click at [262, 407] on div at bounding box center [258, 402] width 22 height 22
click at [262, 406] on div at bounding box center [258, 402] width 22 height 22
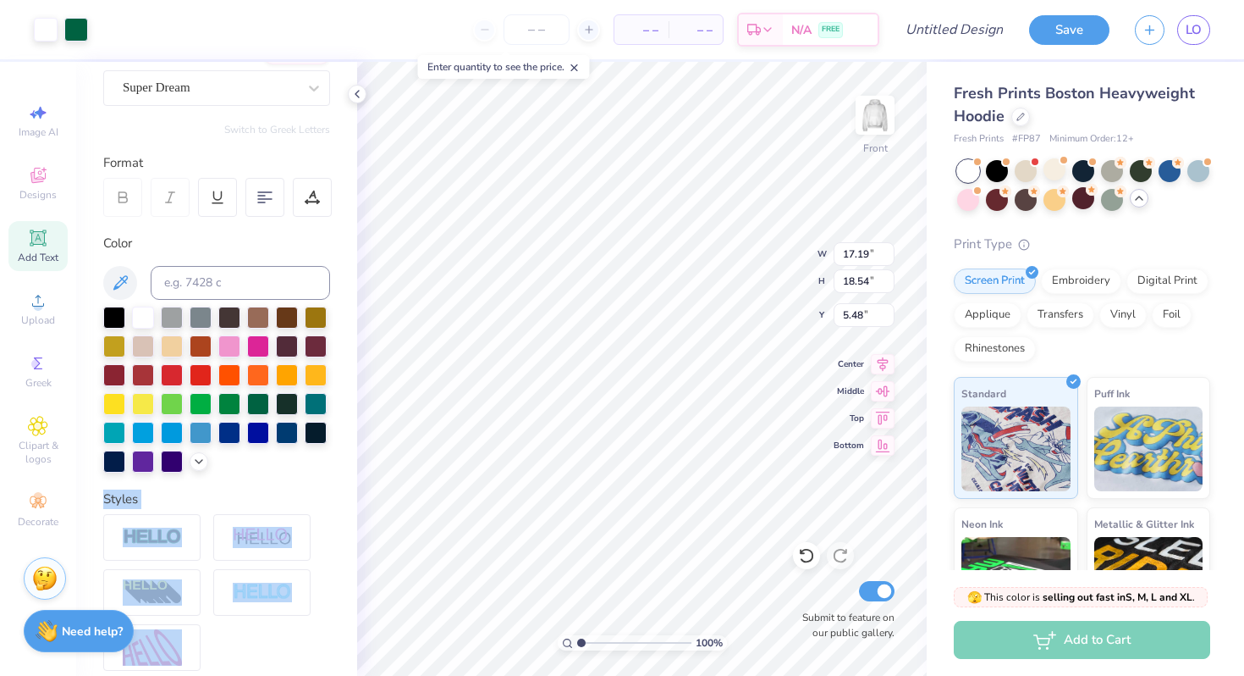
click at [473, 400] on div "Art colors – – Per Item – – Total Est. Delivery N/A FREE Design Title Save LO I…" at bounding box center [622, 338] width 1244 height 676
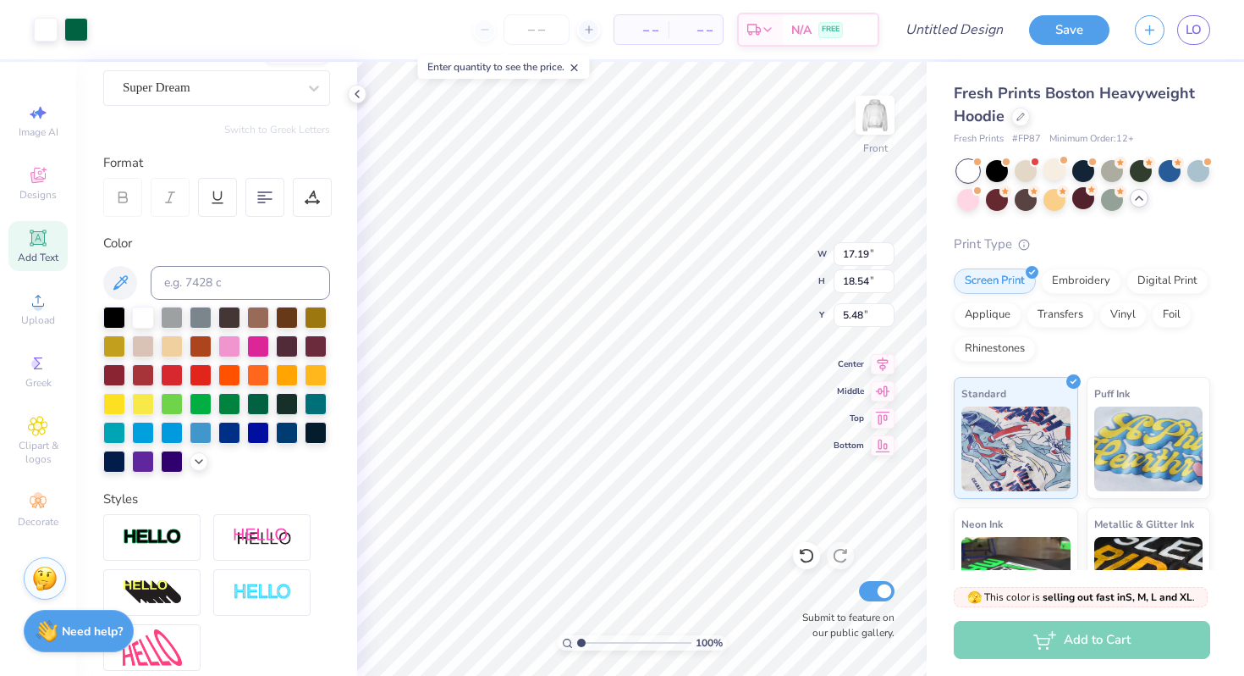
click at [167, 446] on div at bounding box center [216, 389] width 227 height 166
click at [245, 398] on div at bounding box center [216, 389] width 227 height 166
click at [259, 404] on div at bounding box center [258, 402] width 22 height 22
type input "20.94"
click at [257, 408] on div at bounding box center [258, 402] width 22 height 22
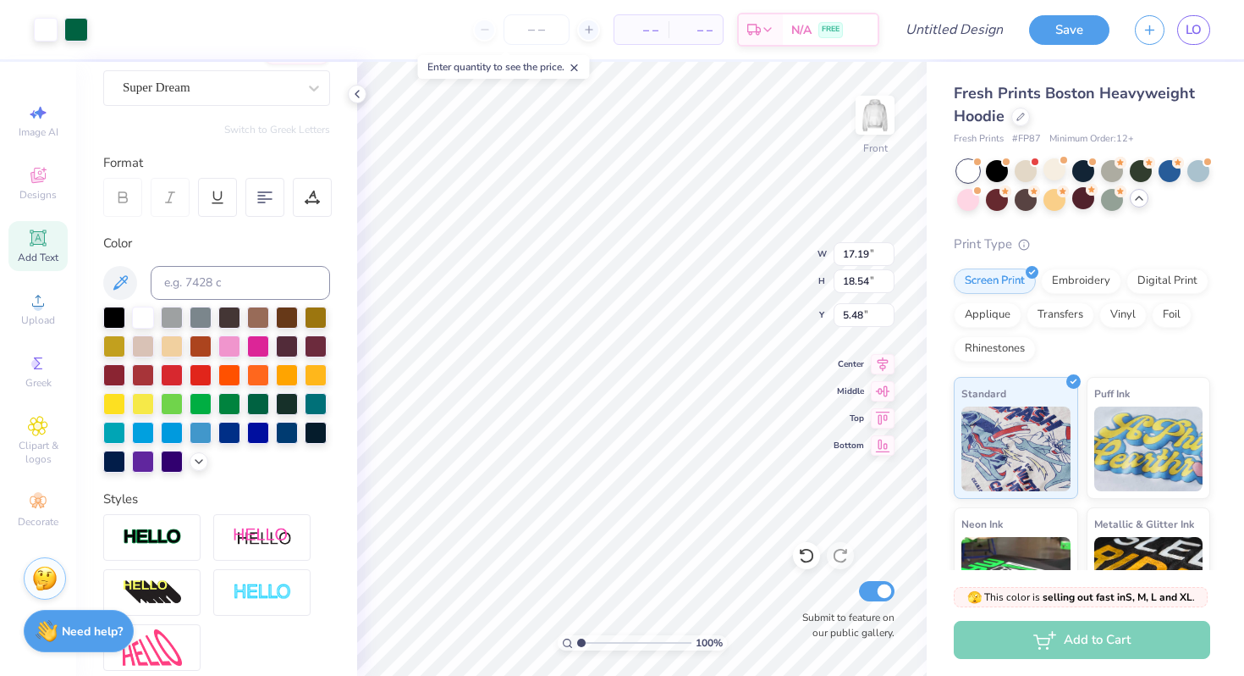
type input "5.00"
click at [230, 400] on div at bounding box center [229, 402] width 22 height 22
click at [37, 306] on circle at bounding box center [37, 305] width 9 height 9
click at [48, 187] on div "Designs" at bounding box center [37, 183] width 59 height 50
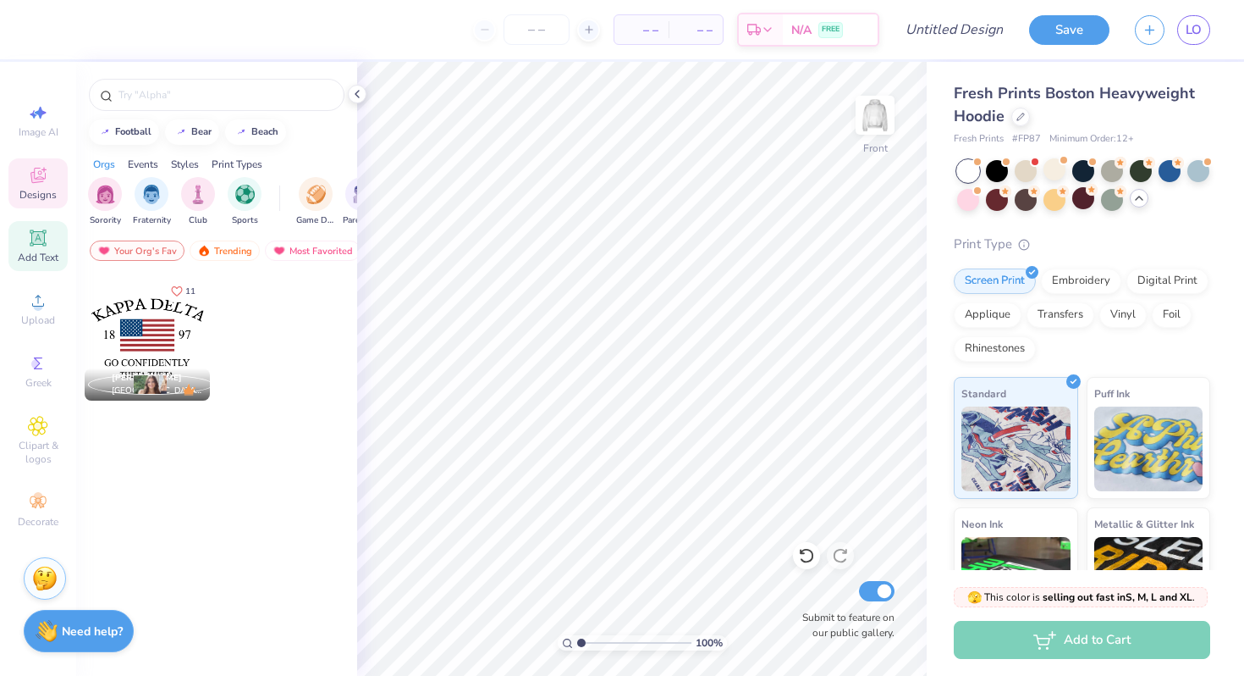
click at [39, 233] on icon at bounding box center [37, 237] width 13 height 13
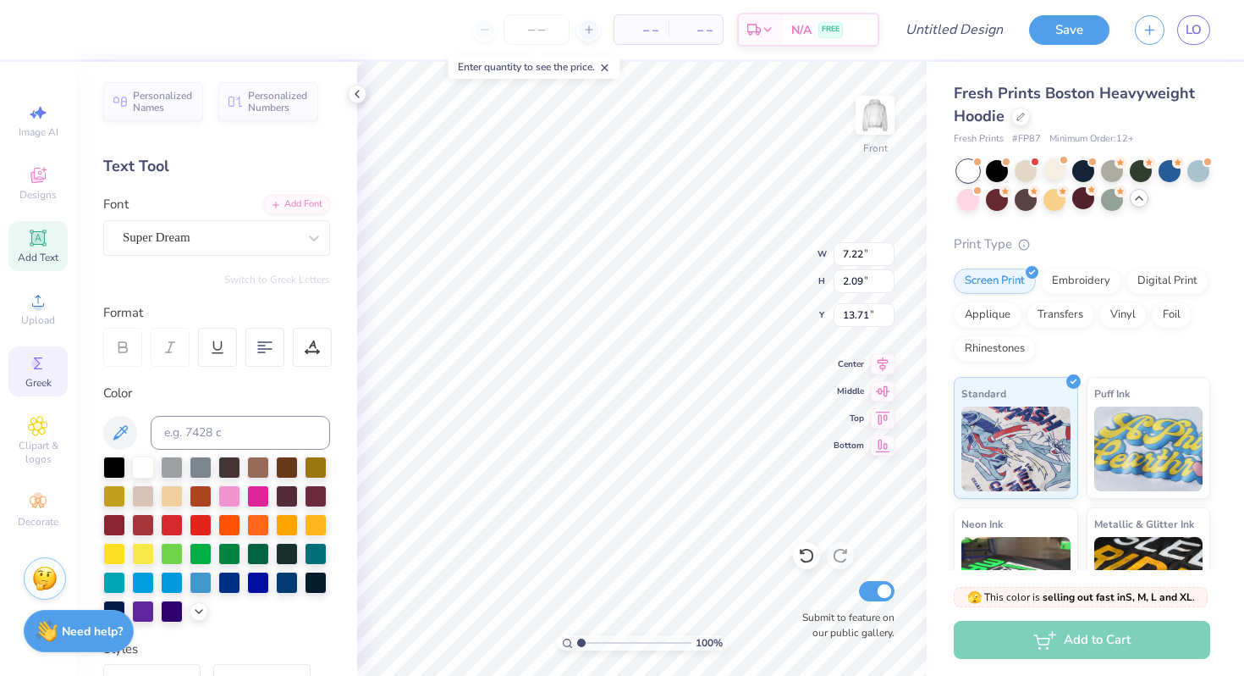
click at [21, 356] on div "Greek" at bounding box center [37, 371] width 59 height 50
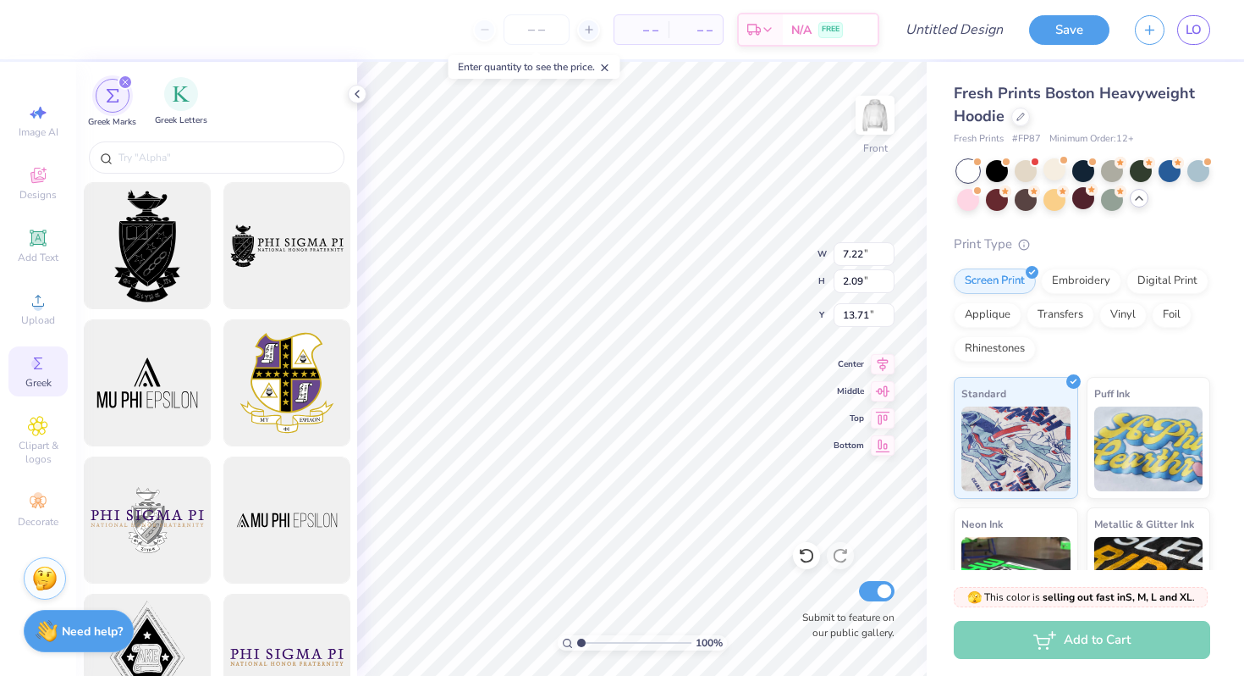
click at [201, 109] on div "Greek Letters" at bounding box center [181, 102] width 52 height 50
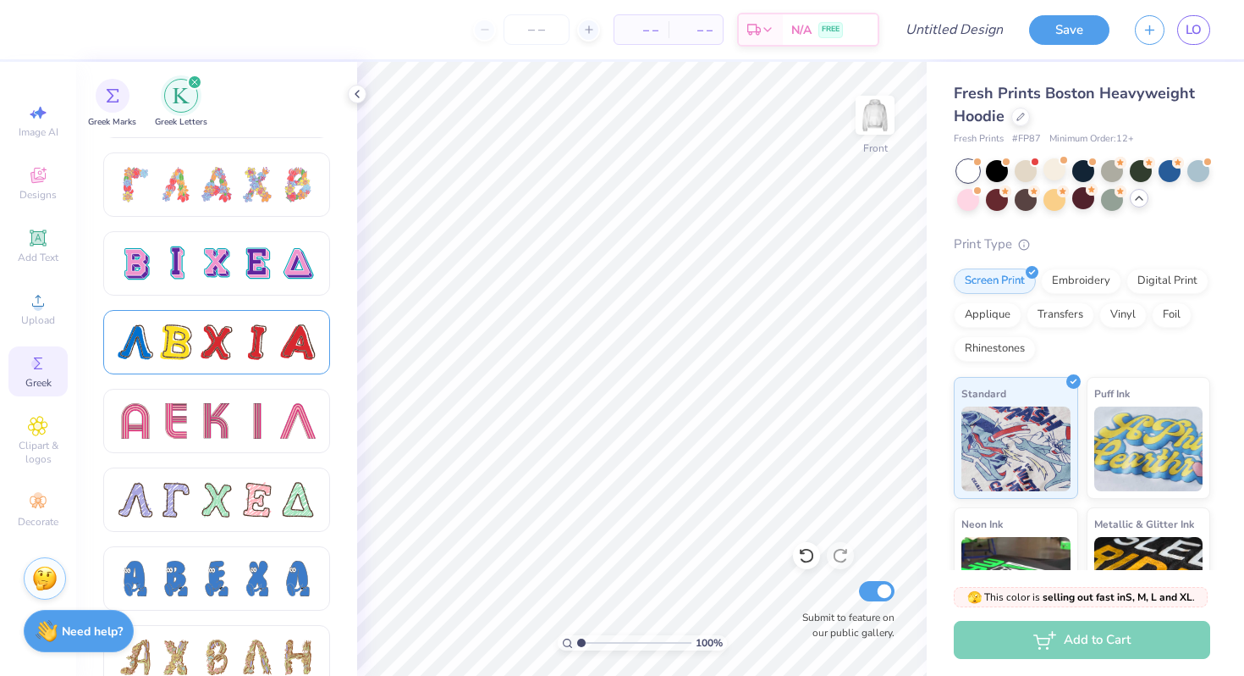
scroll to position [1338, 0]
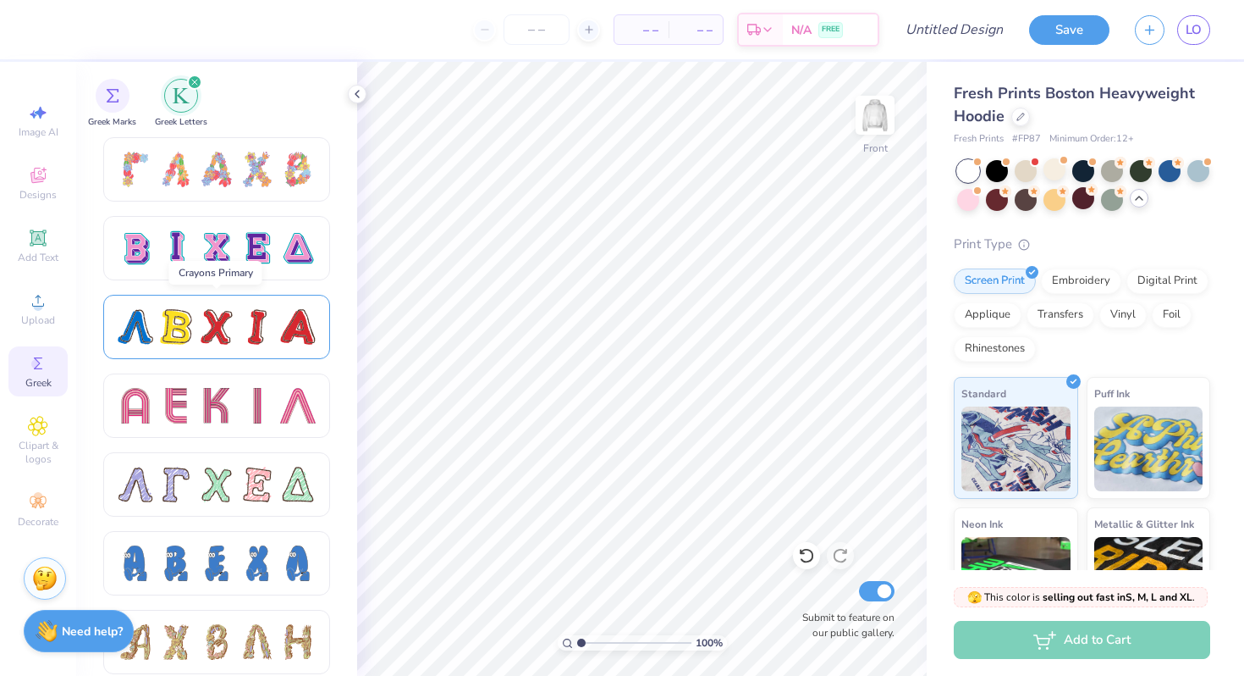
click at [233, 323] on div at bounding box center [217, 327] width 36 height 36
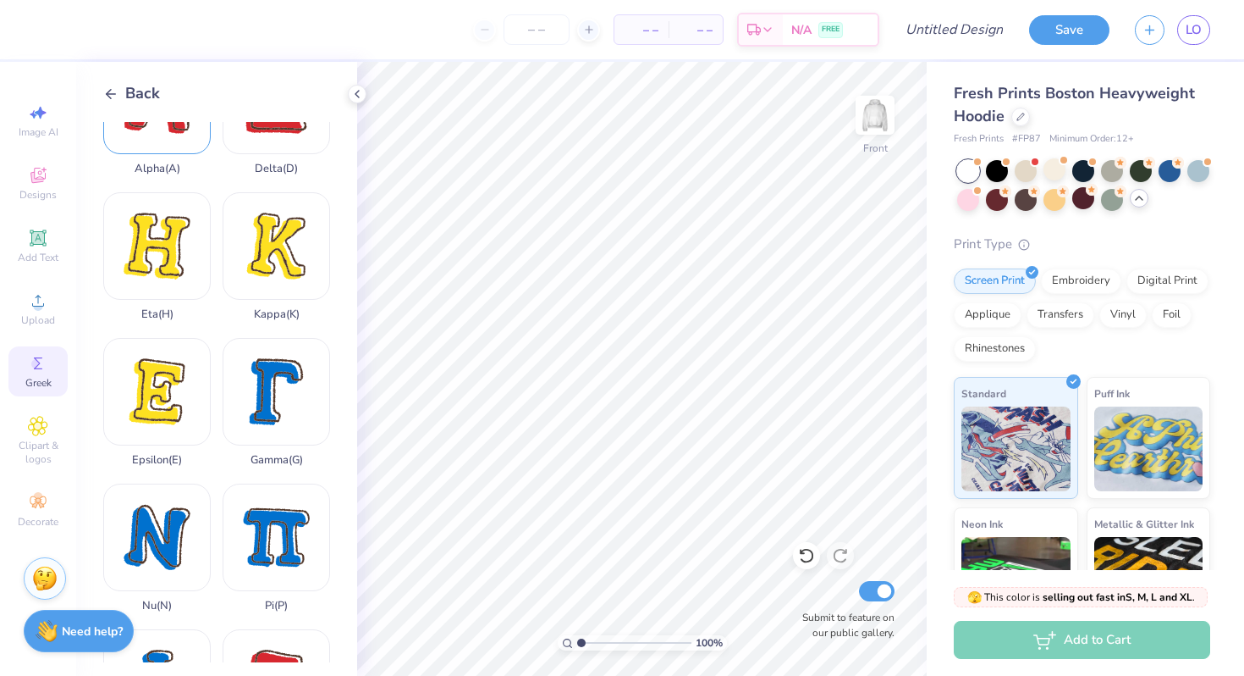
scroll to position [367, 0]
click at [304, 228] on div "Kappa ( K )" at bounding box center [277, 255] width 108 height 129
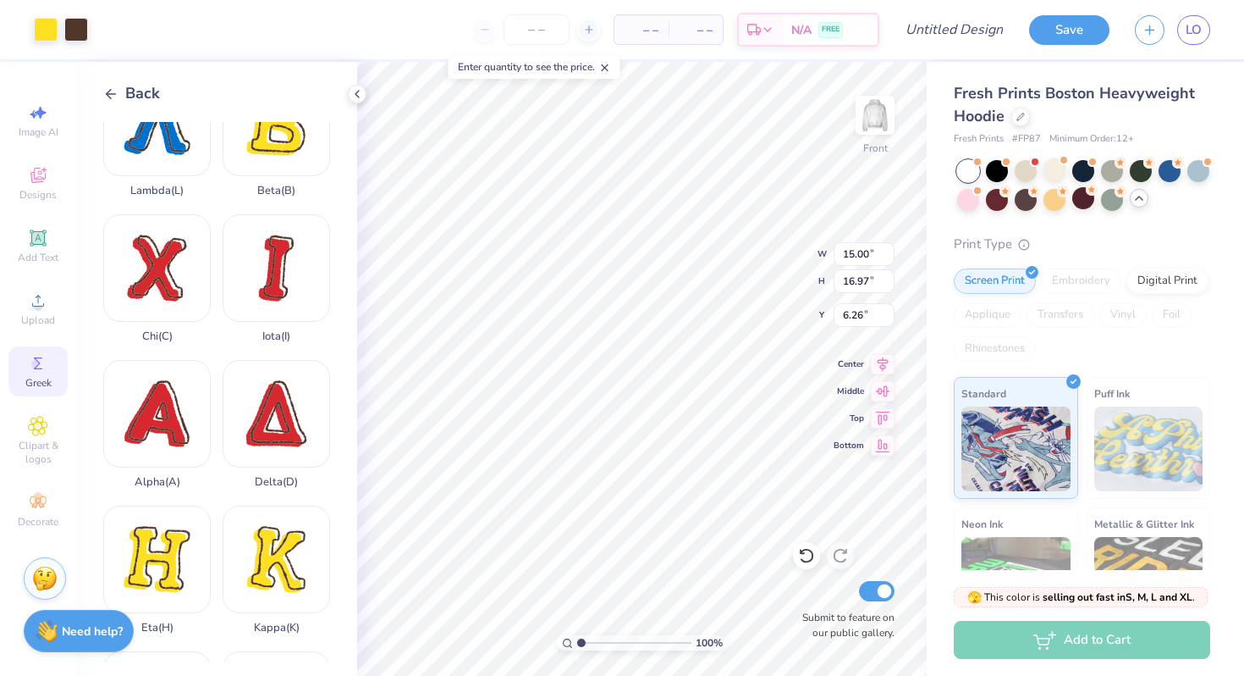
scroll to position [0, 0]
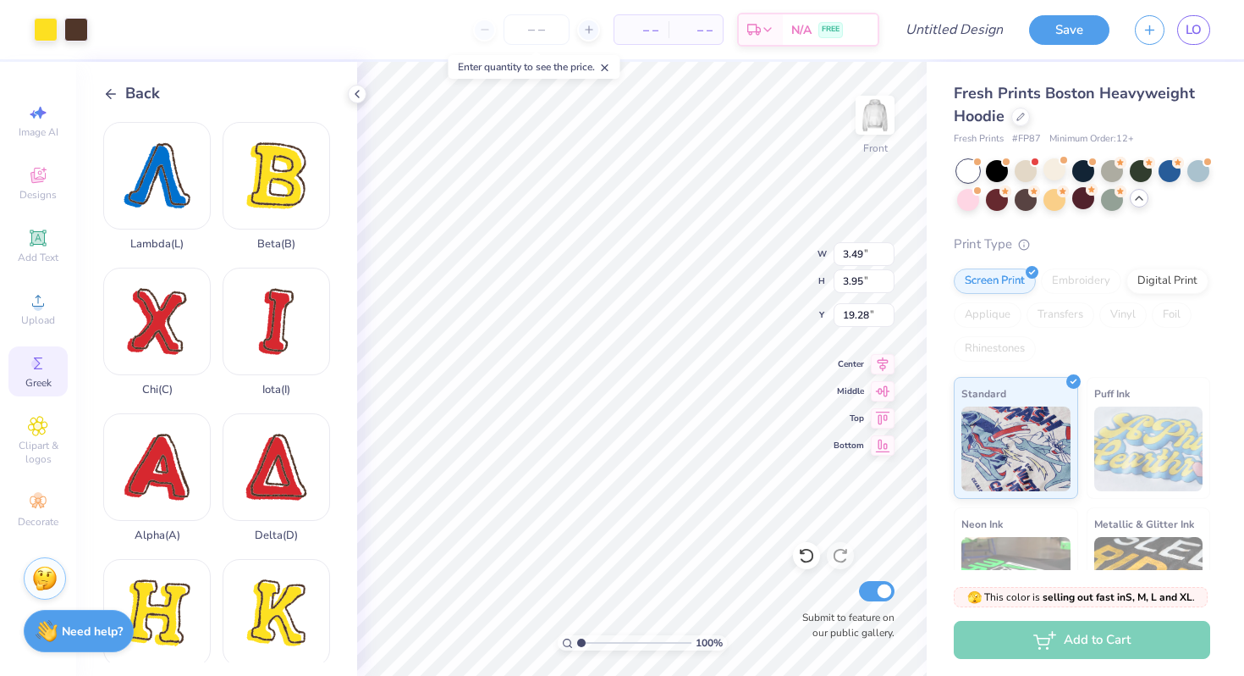
type input "3.49"
type input "3.95"
type input "5.34"
click at [264, 491] on div "Delta ( D )" at bounding box center [277, 477] width 108 height 129
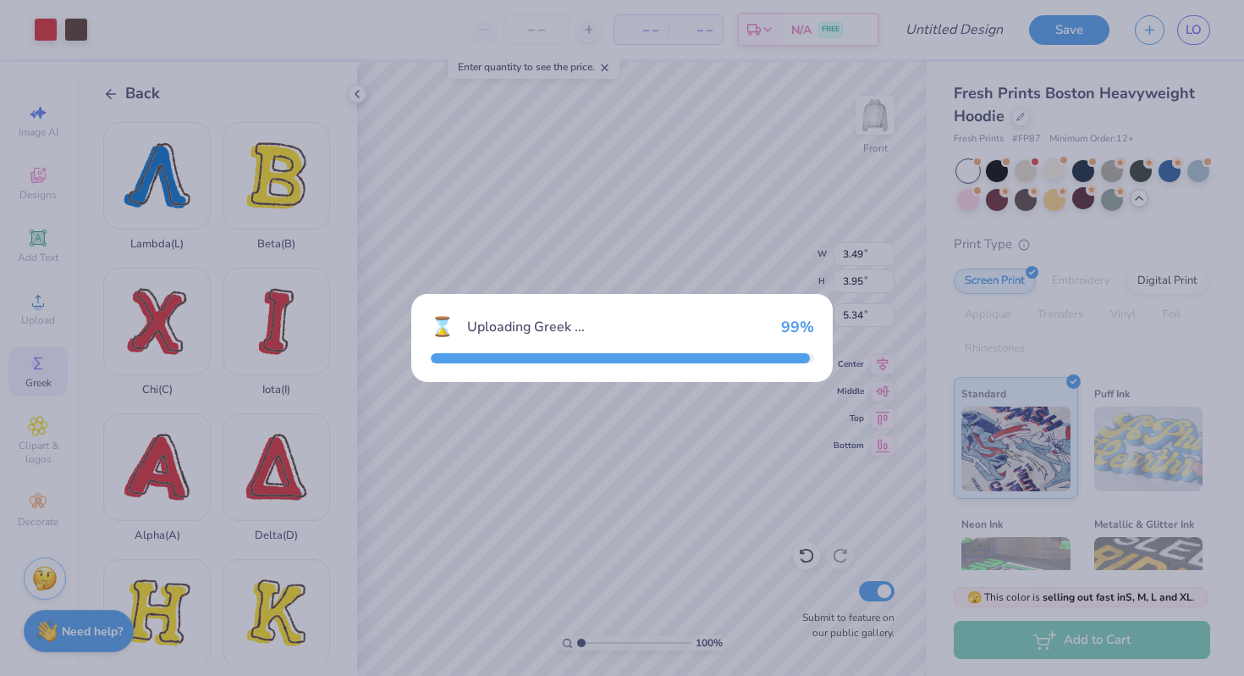
type input "15.00"
type input "16.48"
type input "6.51"
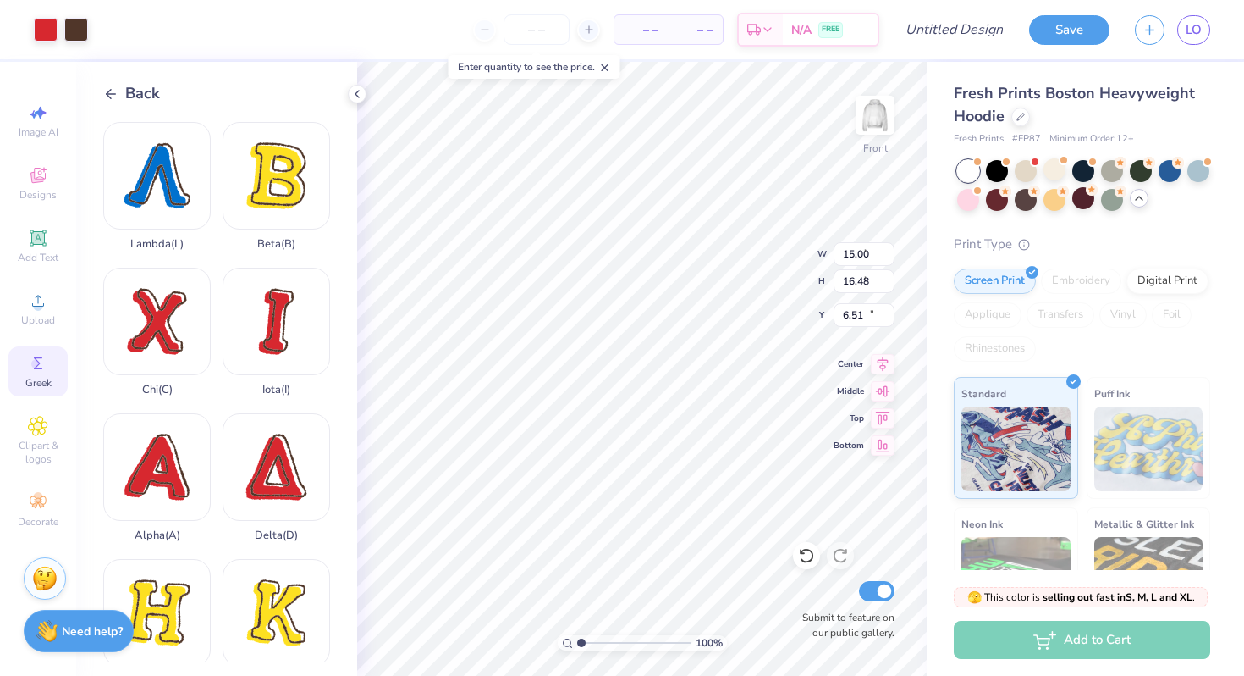
type input "3.32"
type input "3.65"
type input "5.49"
click at [353, 89] on icon at bounding box center [357, 94] width 14 height 14
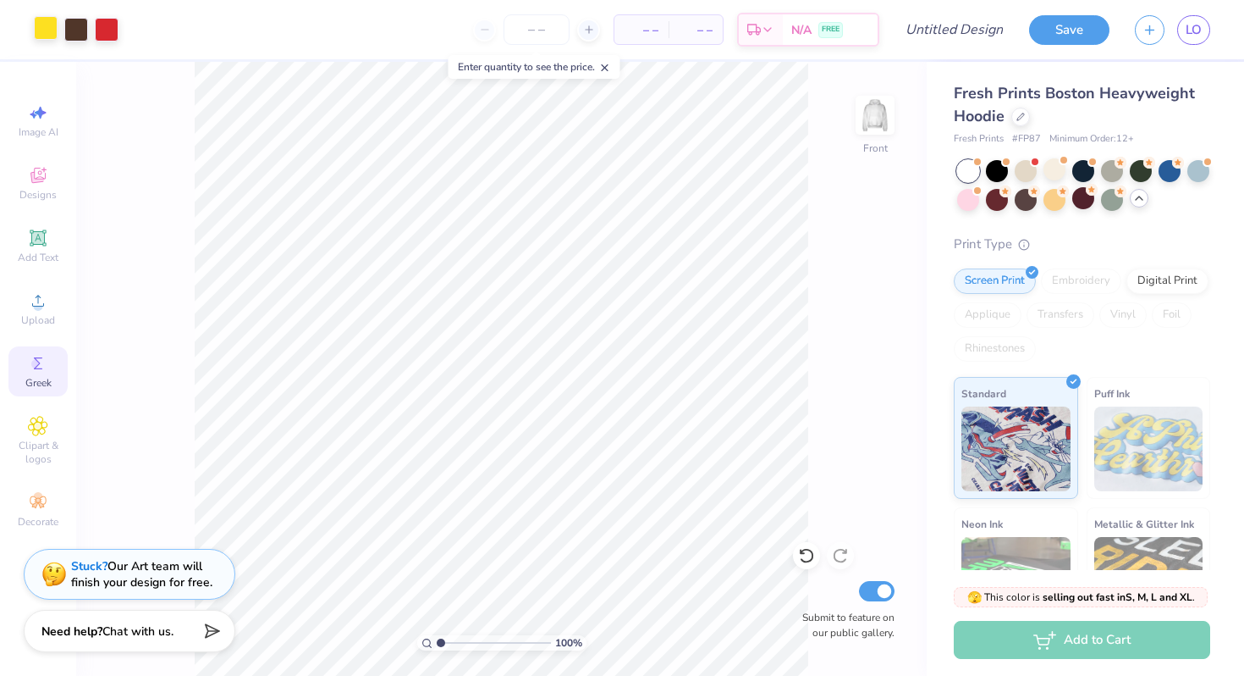
click at [43, 27] on div at bounding box center [46, 28] width 24 height 24
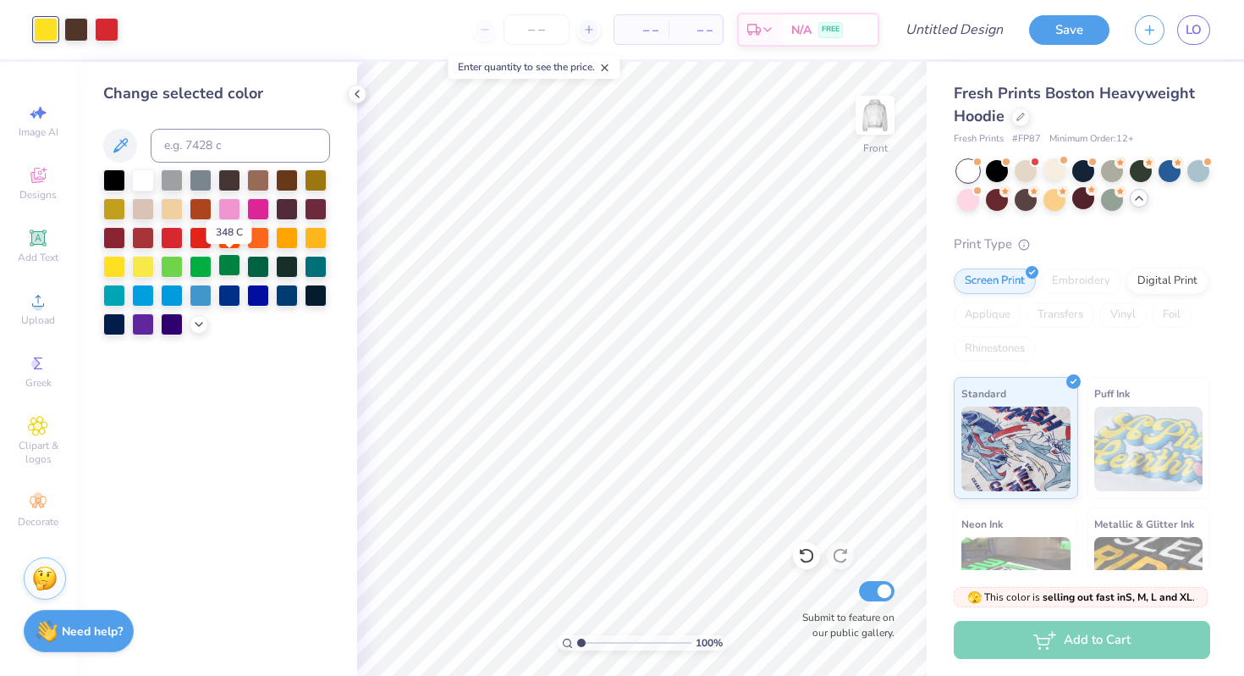
click at [232, 273] on div at bounding box center [229, 265] width 22 height 22
click at [259, 268] on div at bounding box center [258, 265] width 22 height 22
click at [107, 30] on div at bounding box center [107, 28] width 24 height 24
click at [145, 181] on div at bounding box center [143, 179] width 22 height 22
click at [225, 265] on div at bounding box center [229, 265] width 22 height 22
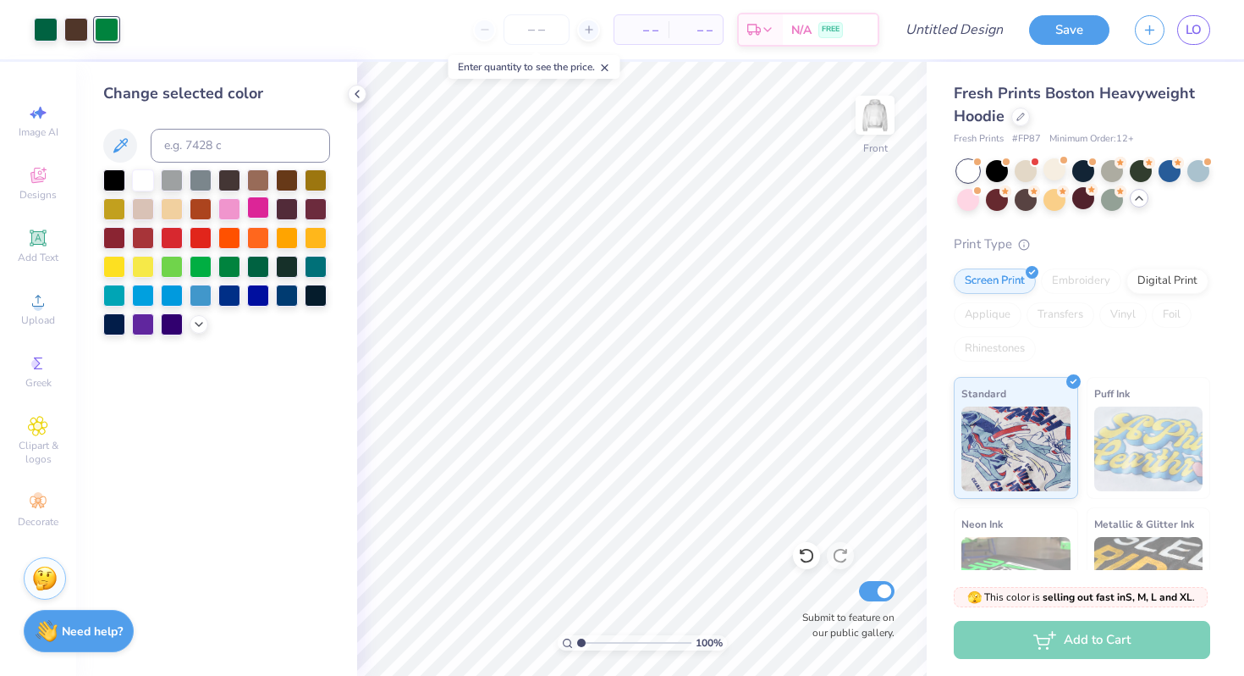
click at [251, 203] on div at bounding box center [258, 207] width 22 height 22
click at [202, 263] on div at bounding box center [201, 265] width 22 height 22
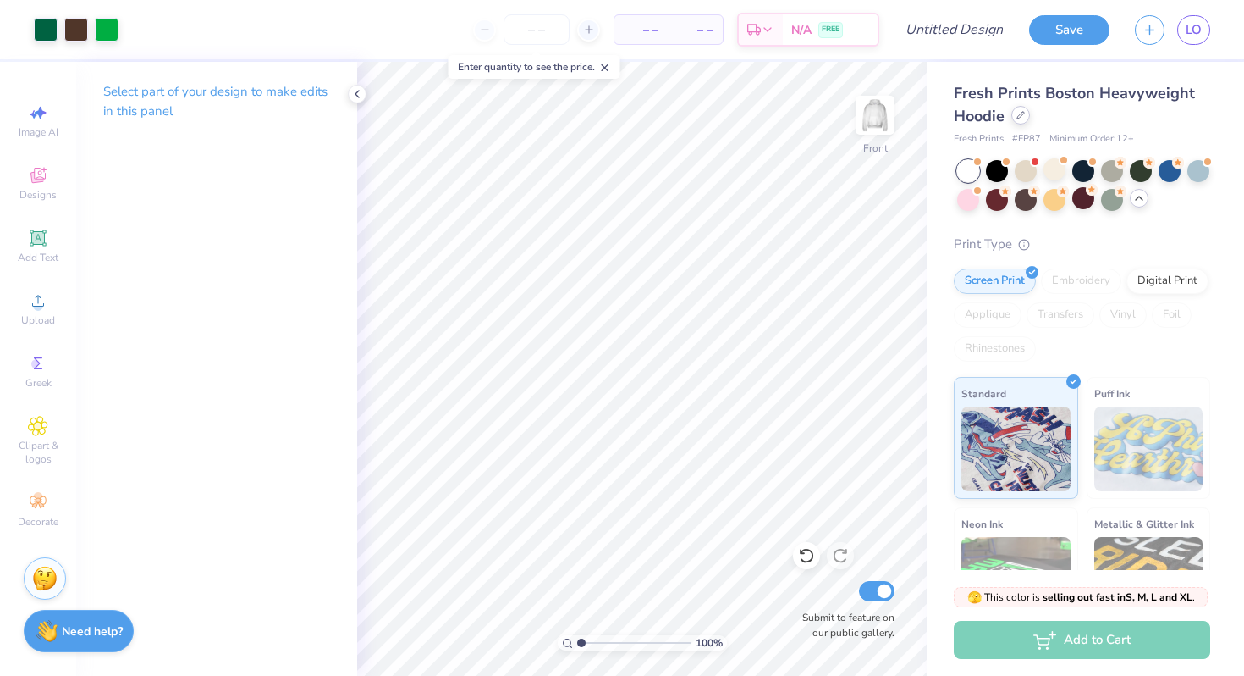
click at [1026, 113] on div at bounding box center [1021, 115] width 19 height 19
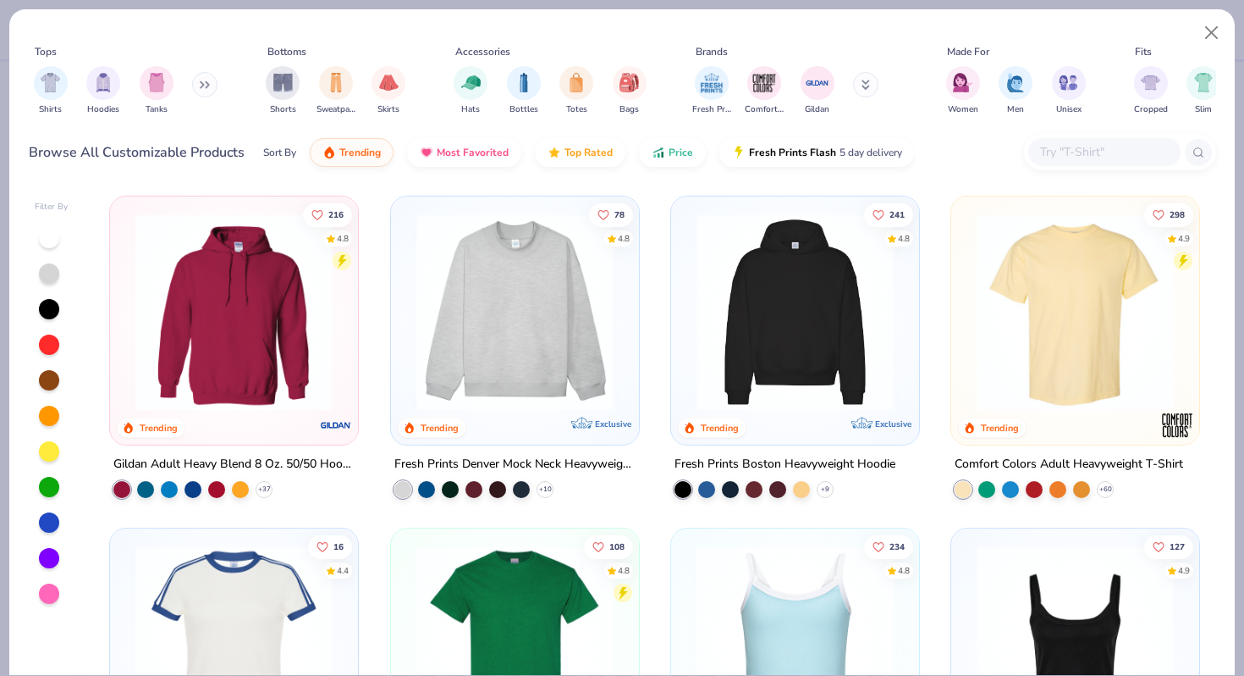
click at [606, 361] on img at bounding box center [515, 311] width 214 height 197
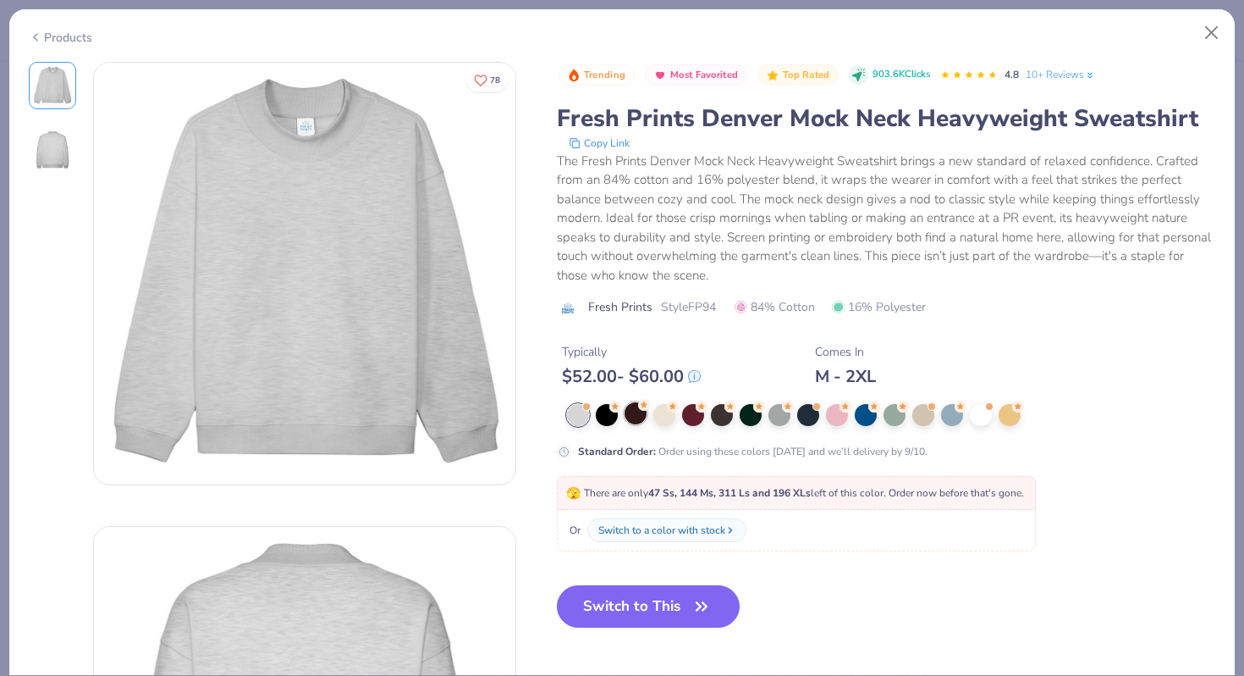
drag, startPoint x: 667, startPoint y: 415, endPoint x: 633, endPoint y: 407, distance: 34.7
click at [629, 407] on div at bounding box center [891, 415] width 649 height 22
click at [666, 415] on div at bounding box center [665, 413] width 22 height 22
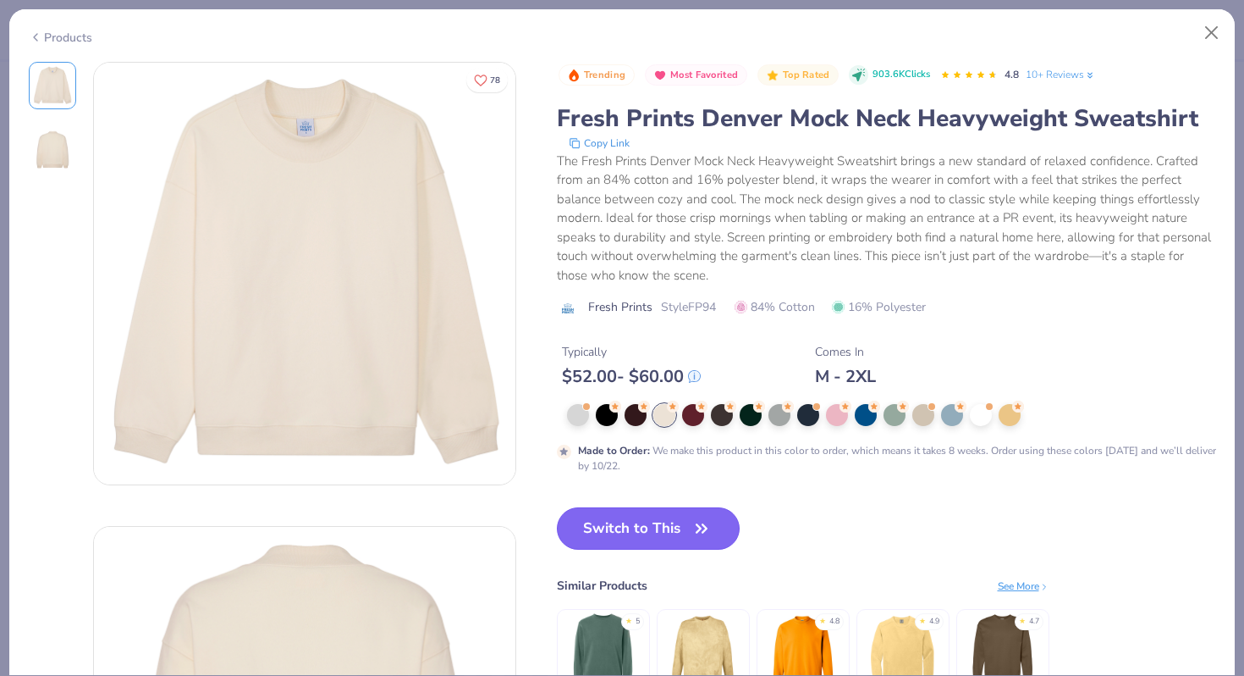
click at [639, 526] on button "Switch to This" at bounding box center [649, 528] width 184 height 42
click at [651, 527] on button "Switch to This" at bounding box center [649, 528] width 184 height 42
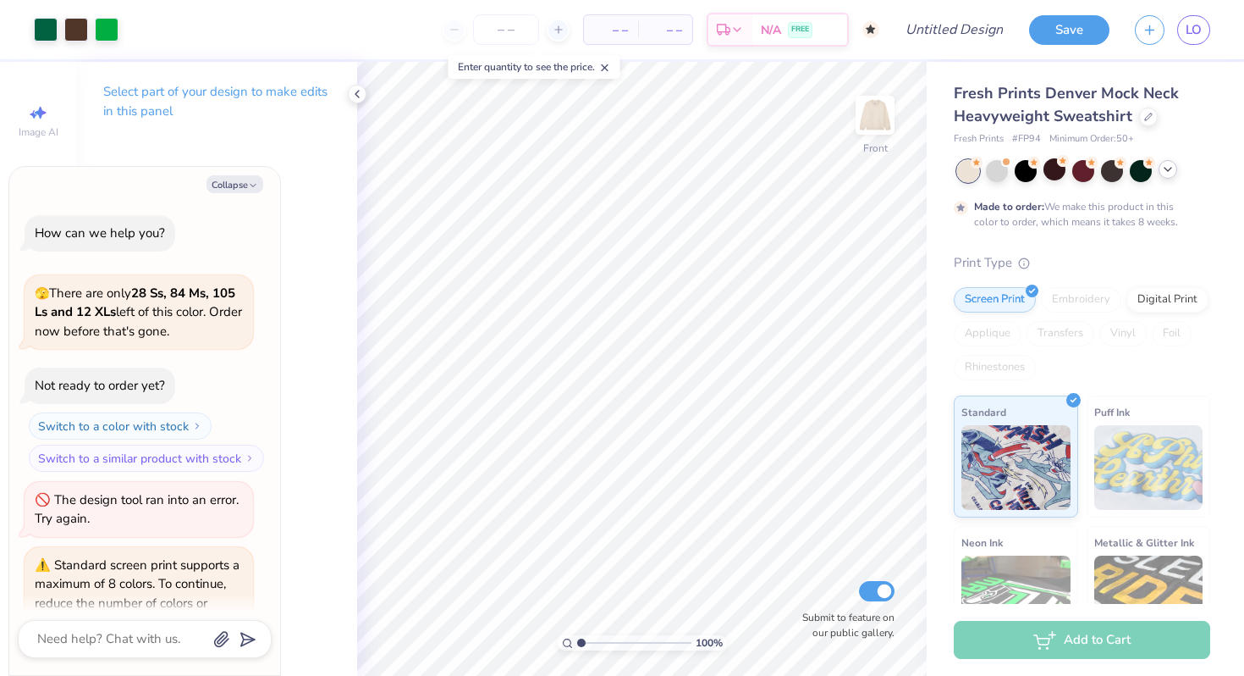
scroll to position [1903, 0]
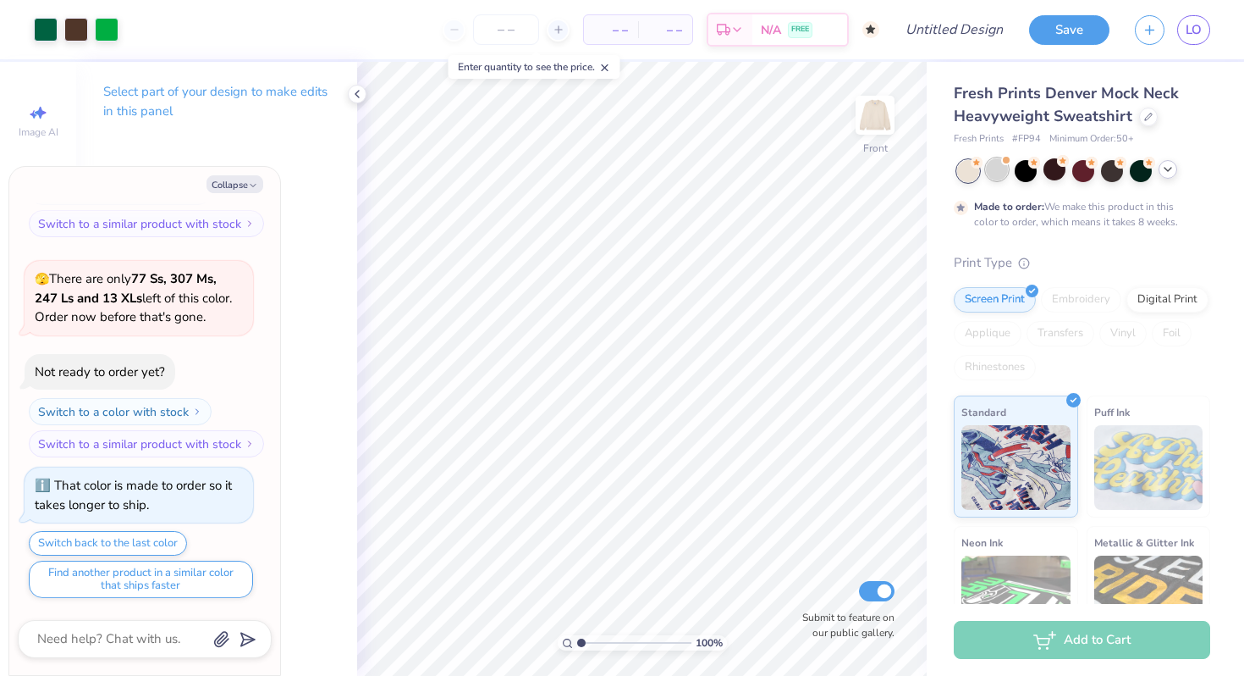
click at [994, 172] on div at bounding box center [997, 169] width 22 height 22
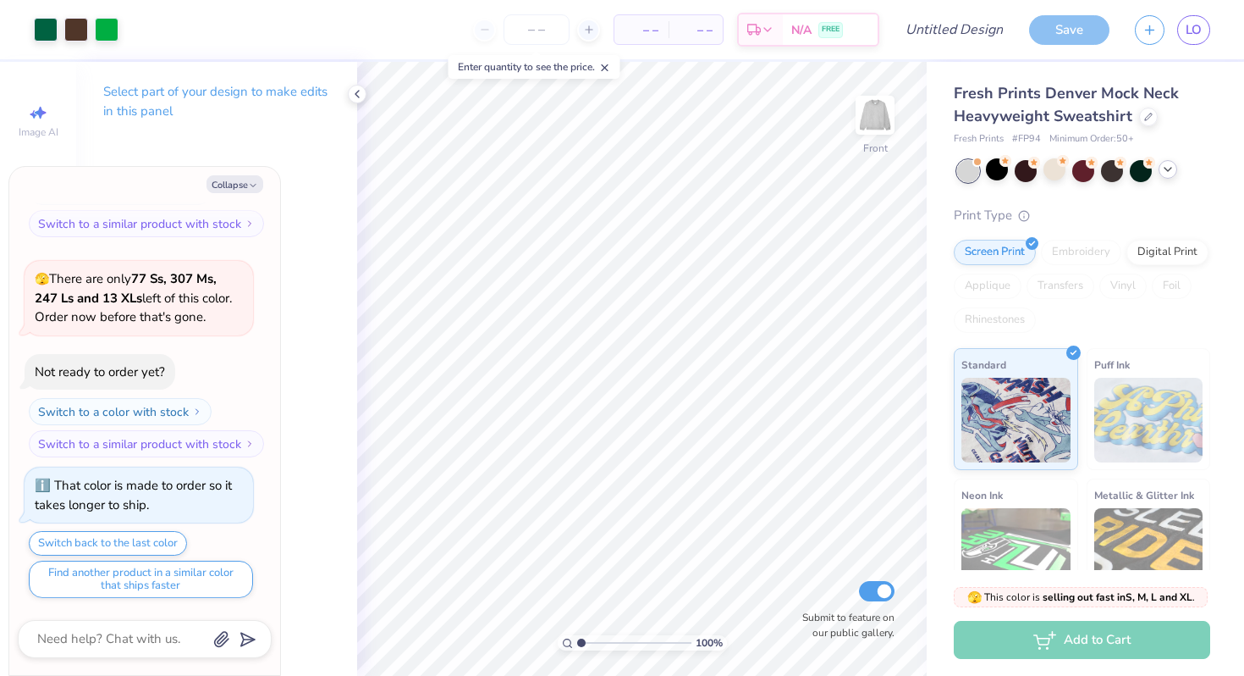
scroll to position [2207, 0]
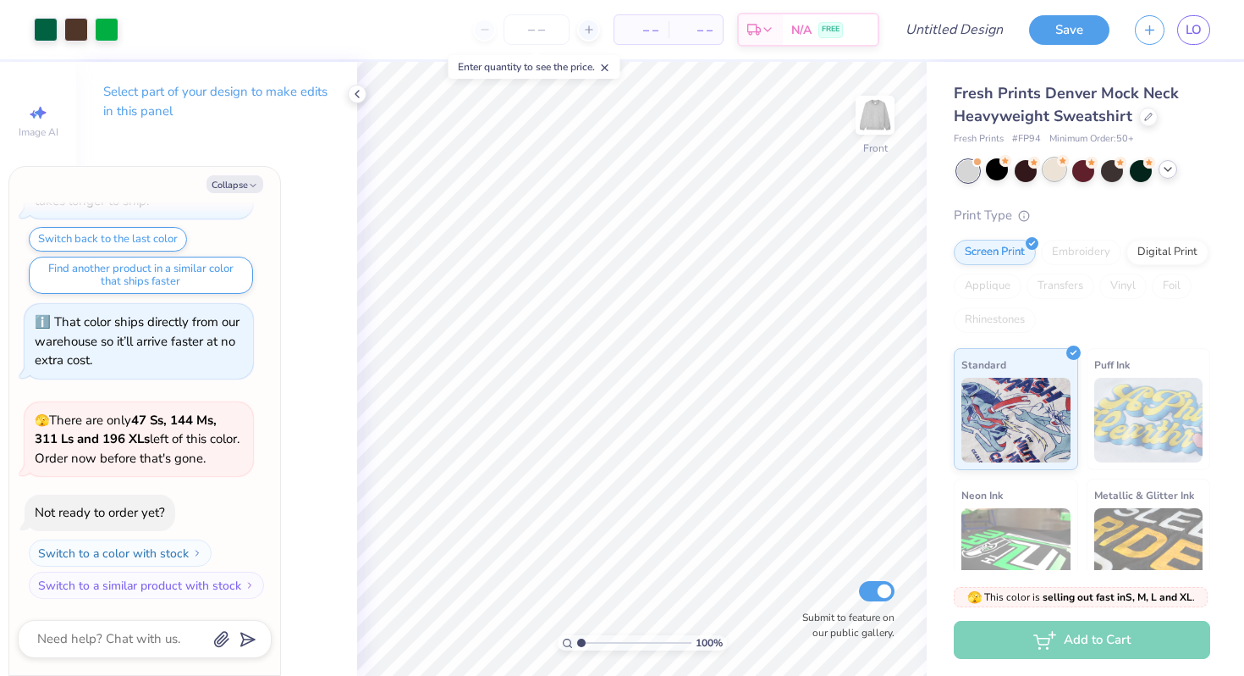
click at [1053, 164] on div at bounding box center [1055, 169] width 22 height 22
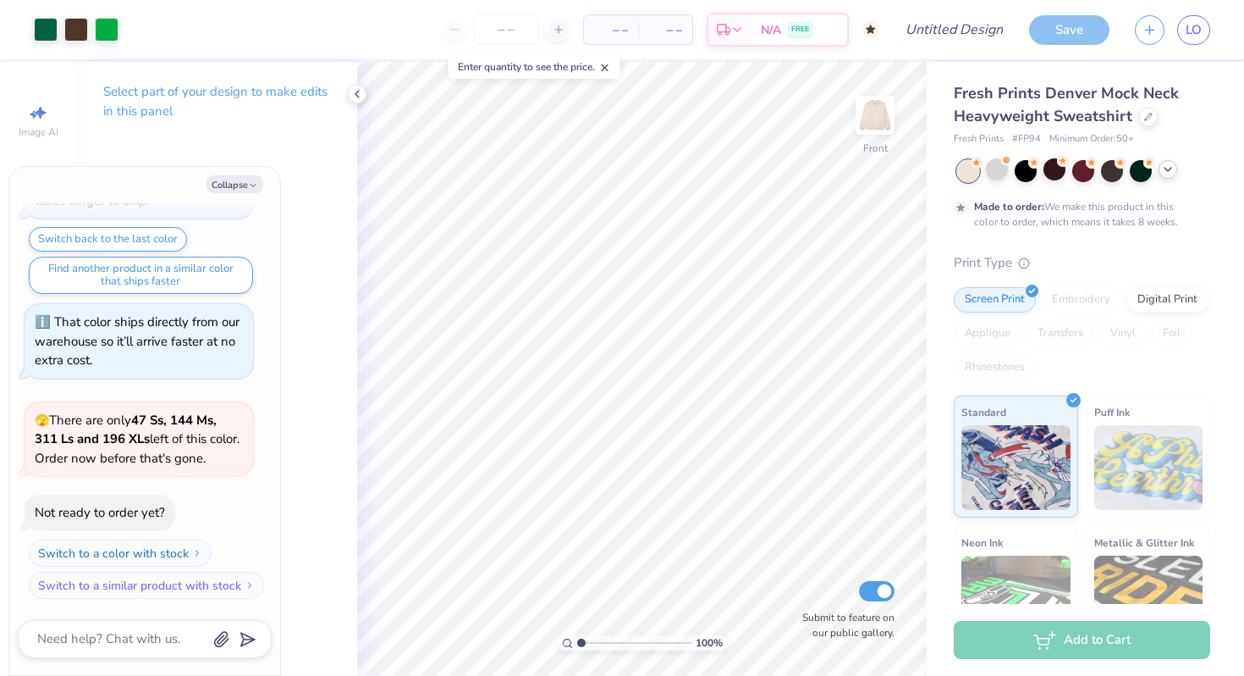
scroll to position [2348, 0]
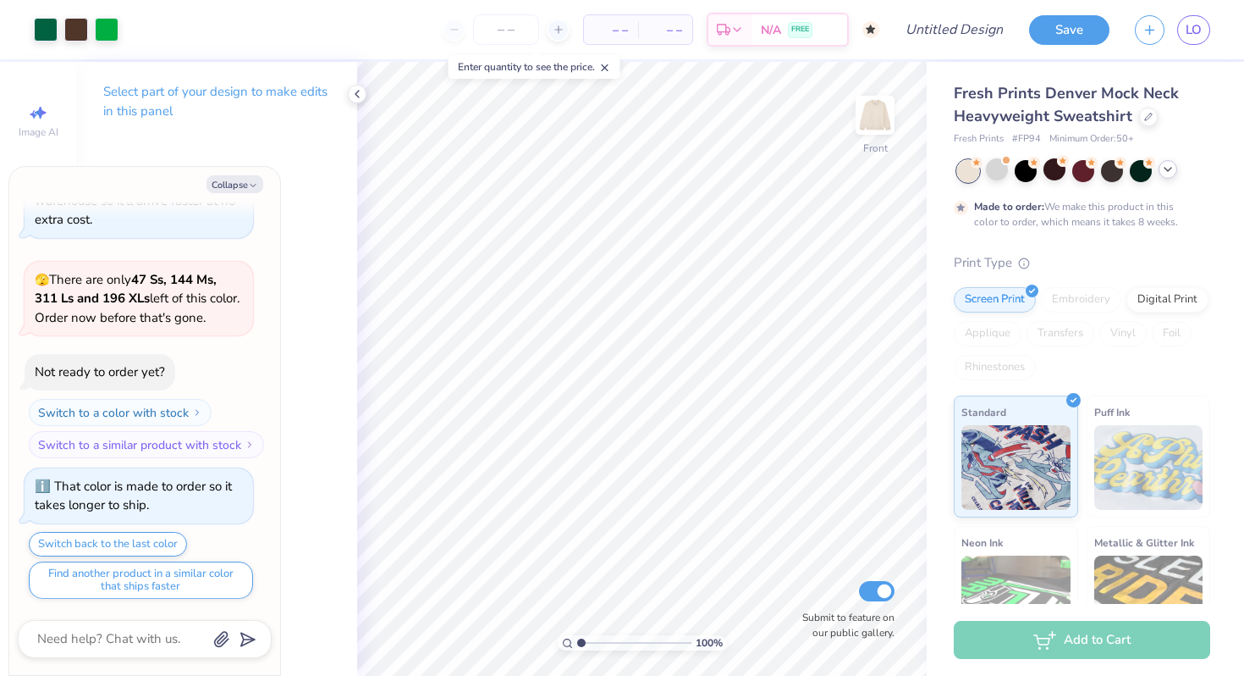
click at [1170, 166] on icon at bounding box center [1169, 170] width 14 height 14
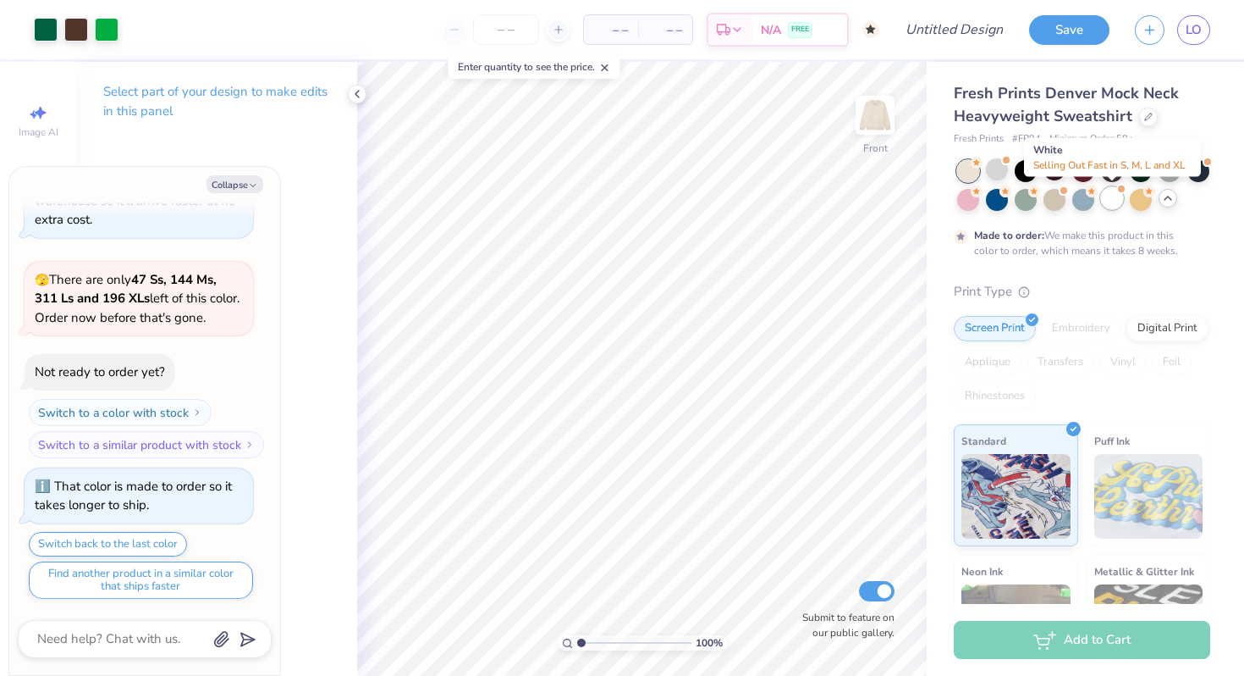
click at [1102, 193] on div at bounding box center [1112, 198] width 22 height 22
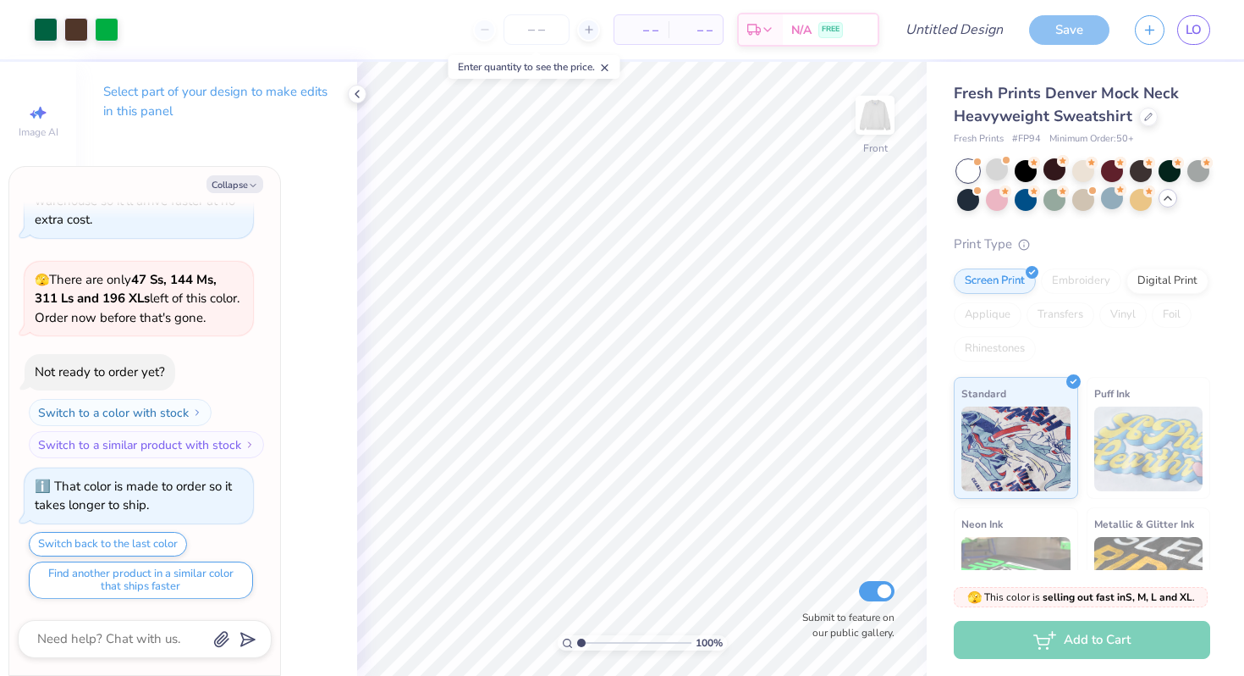
scroll to position [2652, 0]
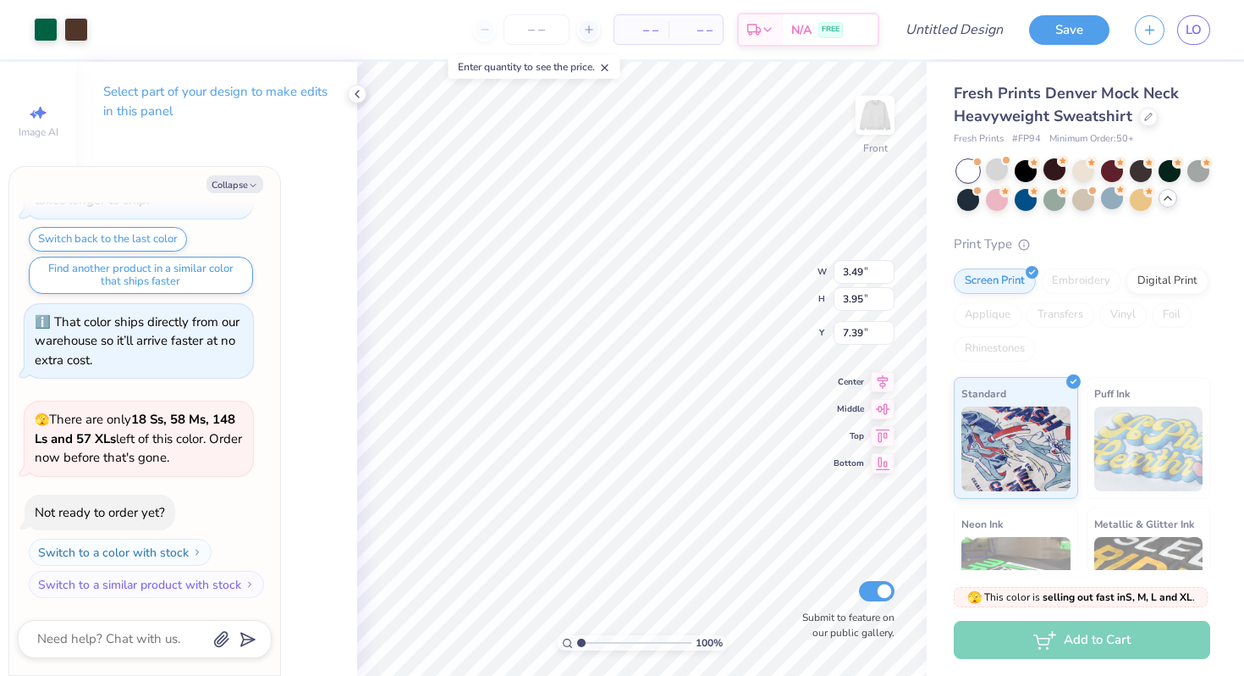
type textarea "x"
type input "1.53"
type textarea "x"
type input "3.32"
type input "3.65"
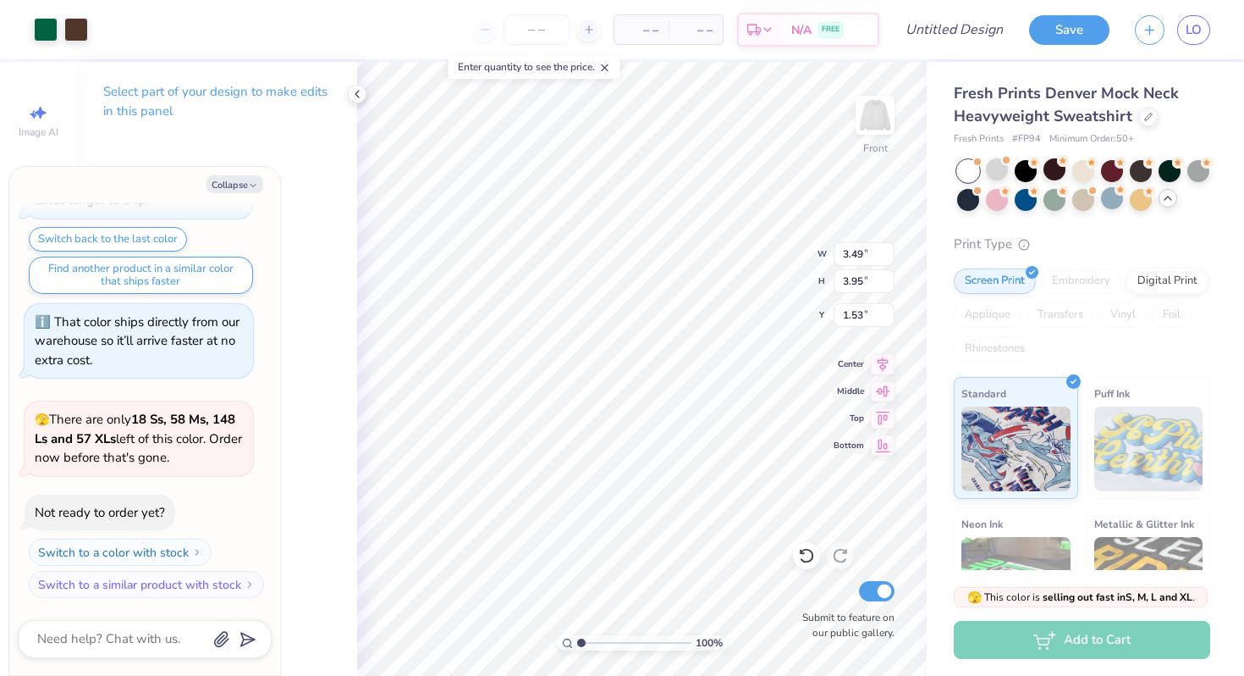
type input "7.54"
type textarea "x"
type input "1.83"
type textarea "x"
type input "3.49"
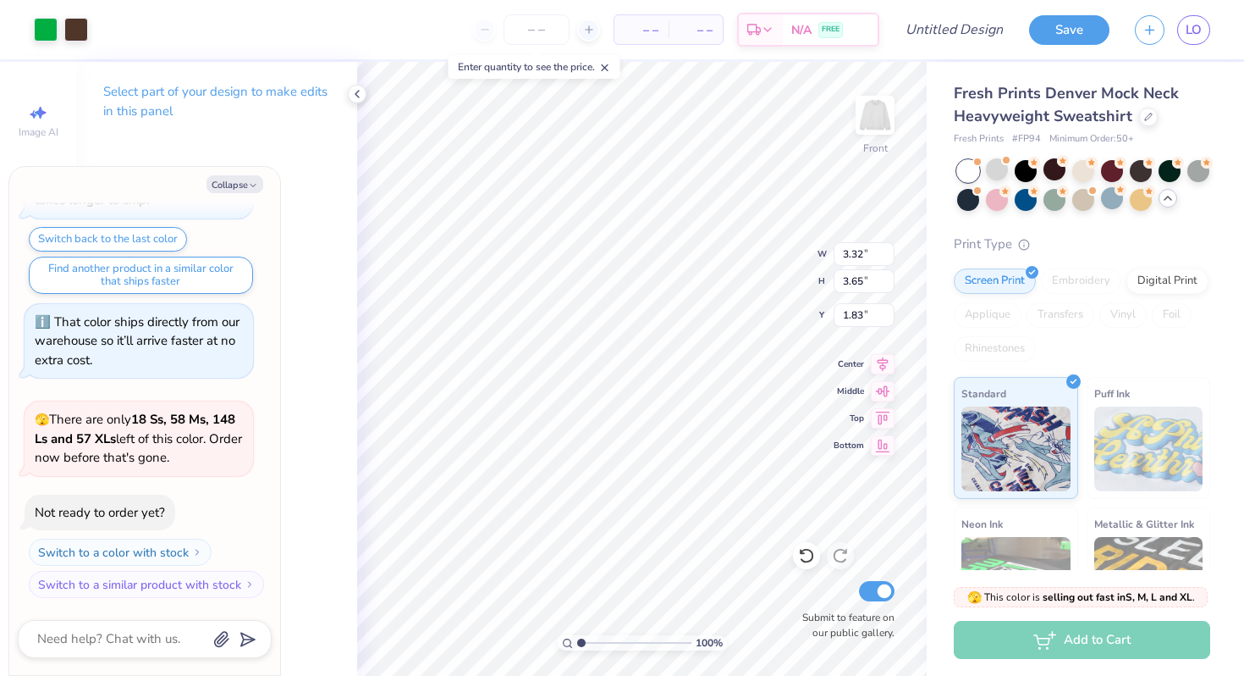
type input "3.95"
type input "1.53"
type textarea "x"
type input "3.00"
type textarea "x"
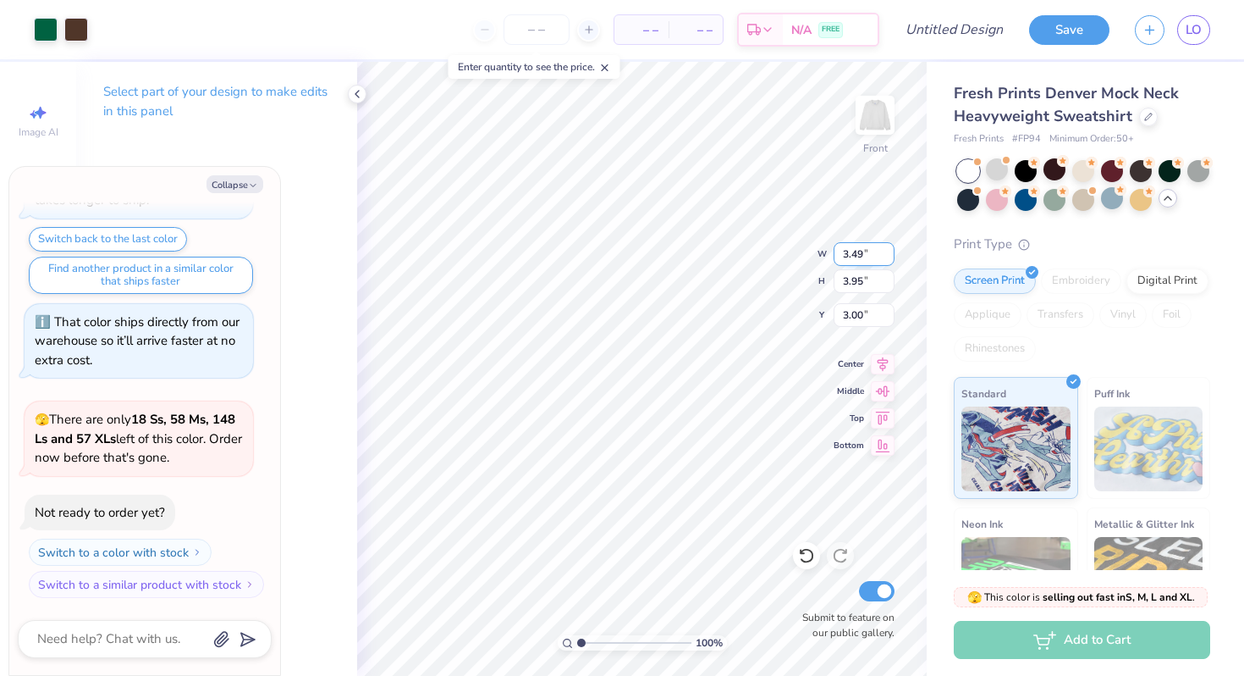
click at [860, 258] on input "3.49" at bounding box center [864, 254] width 61 height 24
click at [869, 252] on input "3.49" at bounding box center [864, 254] width 61 height 24
type input "3"
type input "4"
type textarea "x"
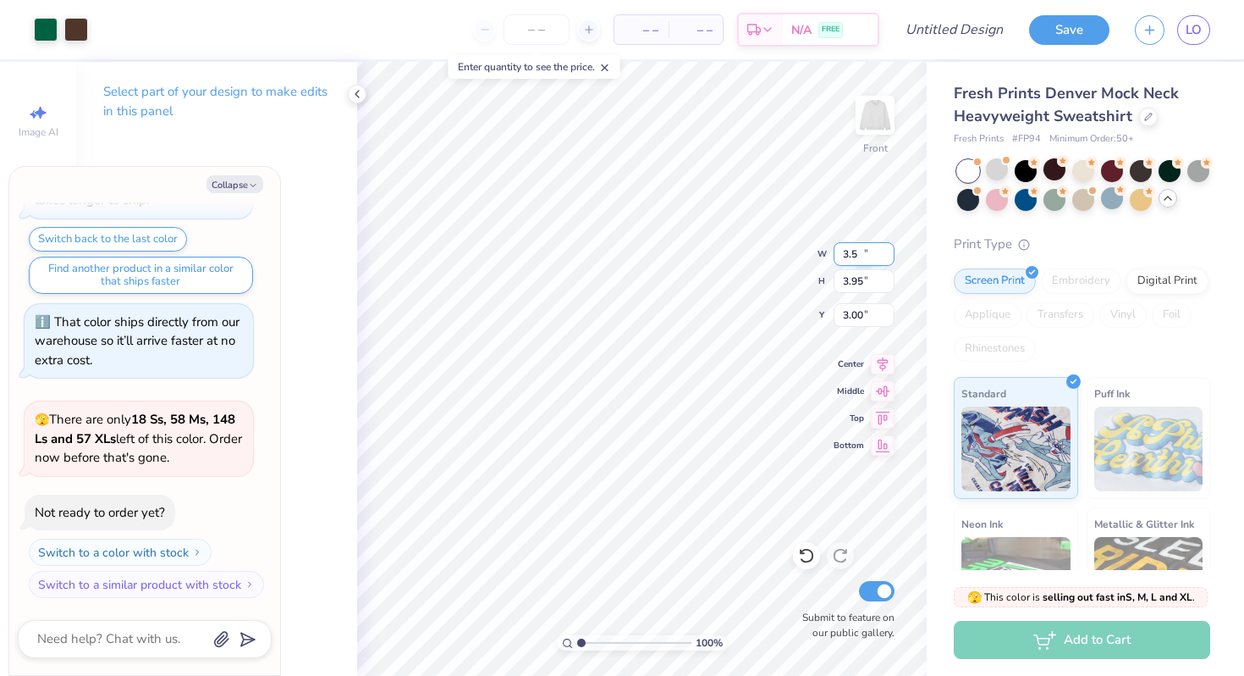
type input "3.5"
click at [889, 248] on input "3.5" at bounding box center [864, 254] width 61 height 24
type textarea "x"
type input "3.49"
type input "3.95"
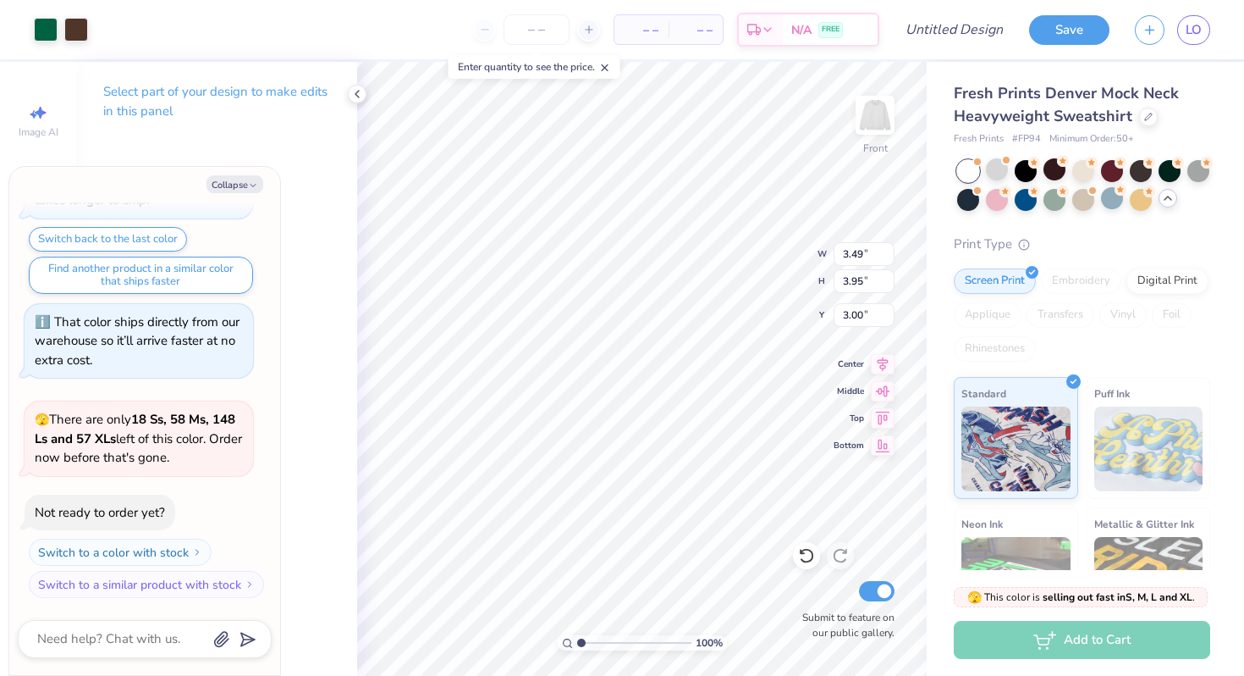
type textarea "x"
click at [888, 251] on input "3.5" at bounding box center [864, 254] width 61 height 24
click at [888, 251] on input "3.51" at bounding box center [864, 254] width 61 height 24
click at [888, 251] on input "3.52" at bounding box center [864, 254] width 61 height 24
click at [886, 248] on input "3.53" at bounding box center [864, 254] width 61 height 24
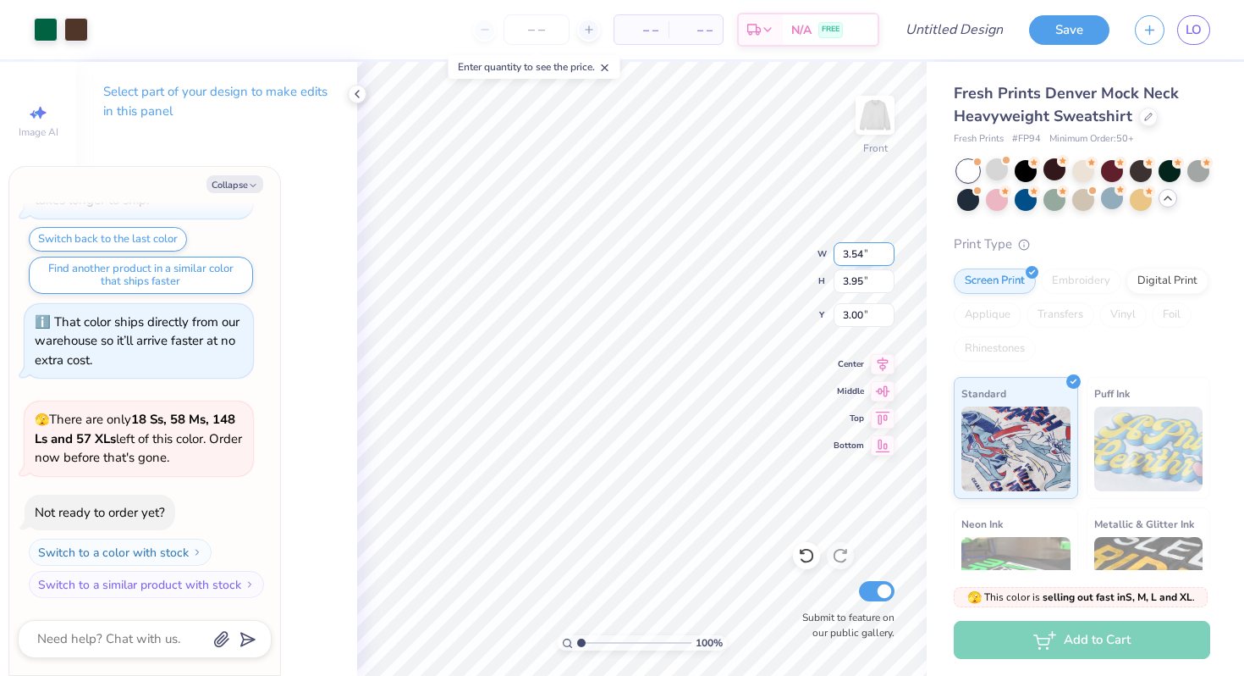
click at [886, 248] on input "3.54" at bounding box center [864, 254] width 61 height 24
click at [886, 248] on input "3.55" at bounding box center [864, 254] width 61 height 24
click at [886, 248] on input "3.56" at bounding box center [864, 254] width 61 height 24
click at [886, 248] on input "3.57" at bounding box center [864, 254] width 61 height 24
click at [886, 248] on input "3.58" at bounding box center [864, 254] width 61 height 24
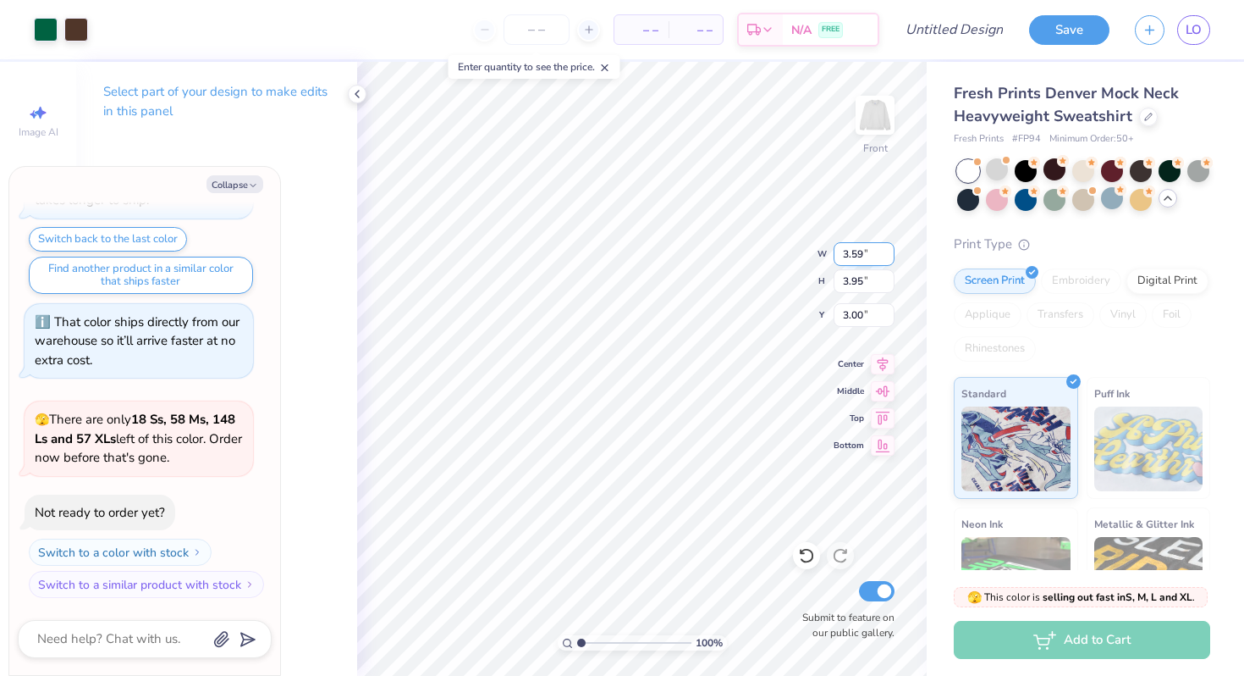
click at [886, 248] on input "3.59" at bounding box center [864, 254] width 61 height 24
click at [886, 248] on input "3.6" at bounding box center [864, 254] width 61 height 24
click at [886, 253] on input "3.61" at bounding box center [864, 254] width 61 height 24
click at [886, 253] on input "3.62" at bounding box center [864, 254] width 61 height 24
click at [886, 253] on input "3.63" at bounding box center [864, 254] width 61 height 24
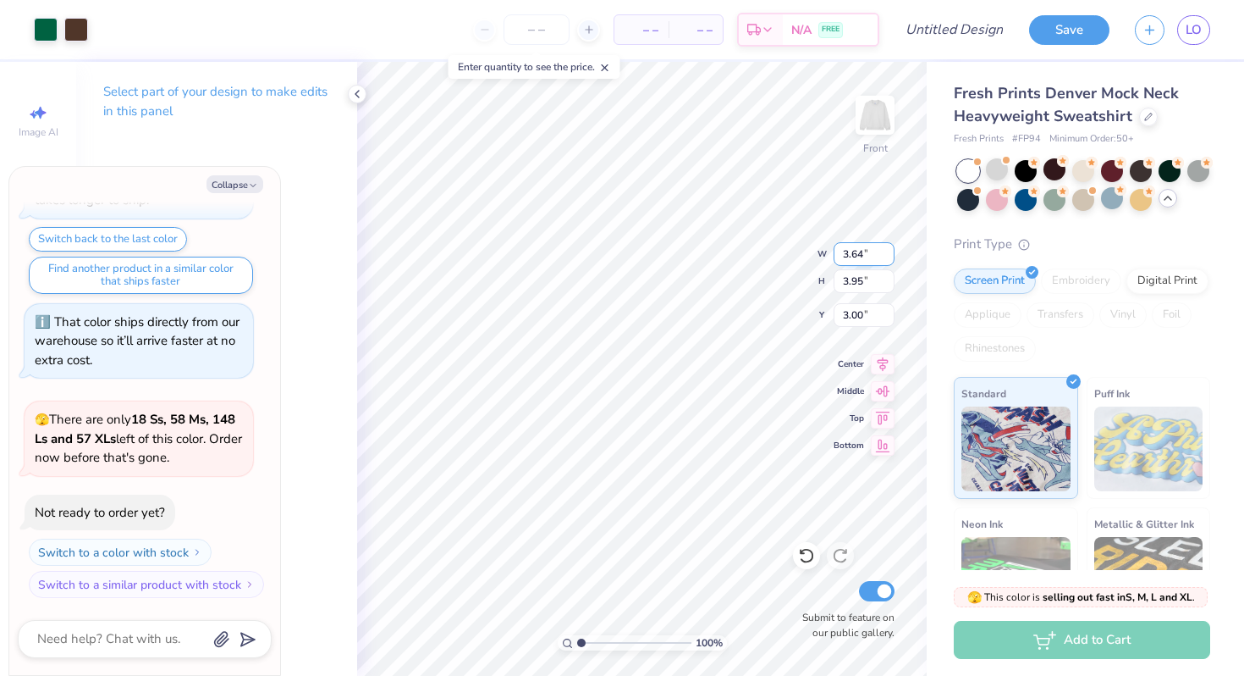
click at [886, 253] on input "3.64" at bounding box center [864, 254] width 61 height 24
click at [886, 253] on input "3.65" at bounding box center [864, 254] width 61 height 24
click at [886, 253] on input "3.66" at bounding box center [864, 254] width 61 height 24
click at [886, 253] on input "3.67" at bounding box center [864, 254] width 61 height 24
click at [886, 253] on input "3.68" at bounding box center [864, 254] width 61 height 24
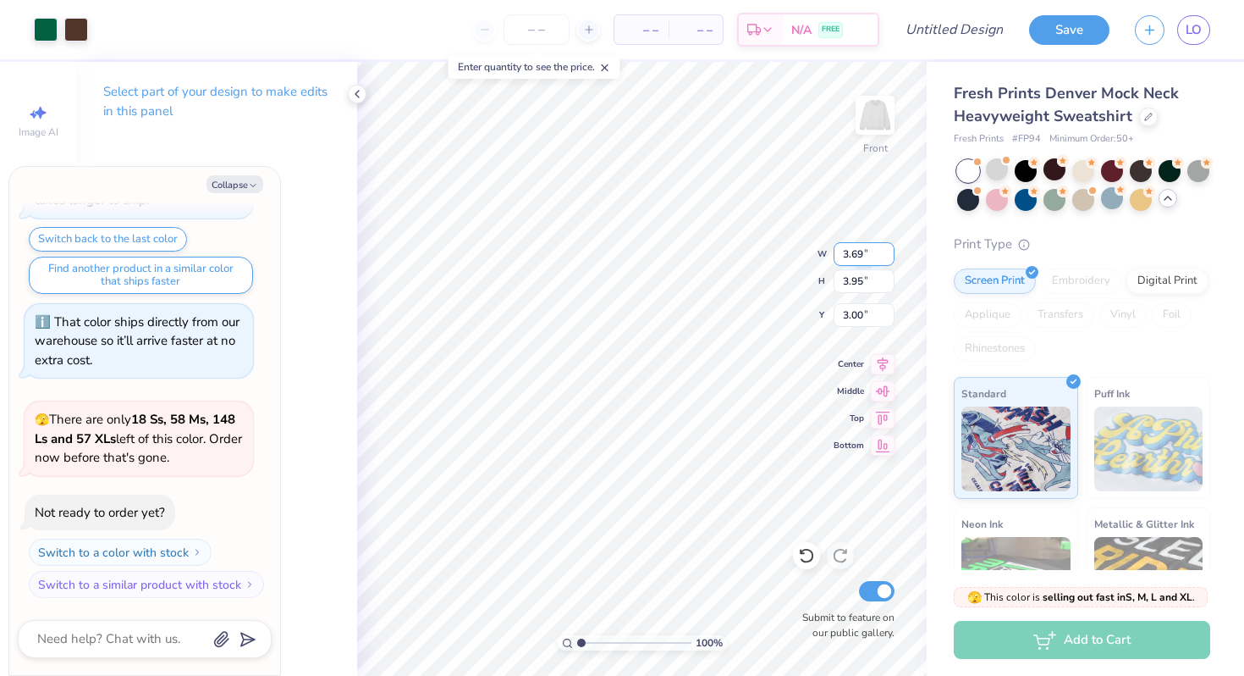
click at [886, 253] on input "3.69" at bounding box center [864, 254] width 61 height 24
click at [886, 253] on input "3.7" at bounding box center [864, 254] width 61 height 24
click at [886, 253] on input "3.71" at bounding box center [864, 254] width 61 height 24
click at [886, 253] on input "3.72" at bounding box center [864, 254] width 61 height 24
click at [886, 253] on input "3.73" at bounding box center [864, 254] width 61 height 24
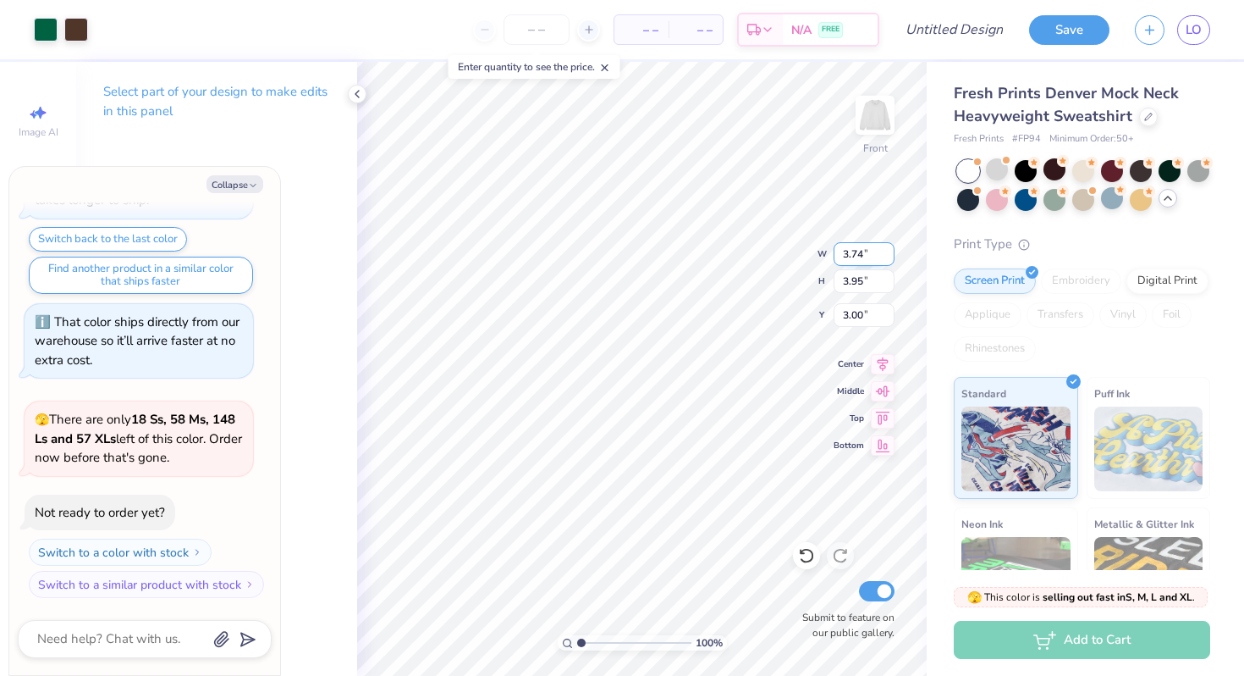
click at [886, 253] on input "3.74" at bounding box center [864, 254] width 61 height 24
click at [886, 253] on input "3.75" at bounding box center [864, 254] width 61 height 24
click at [886, 253] on input "3.76" at bounding box center [864, 254] width 61 height 24
click at [886, 253] on input "3.77" at bounding box center [864, 254] width 61 height 24
click at [886, 253] on input "3.78" at bounding box center [864, 254] width 61 height 24
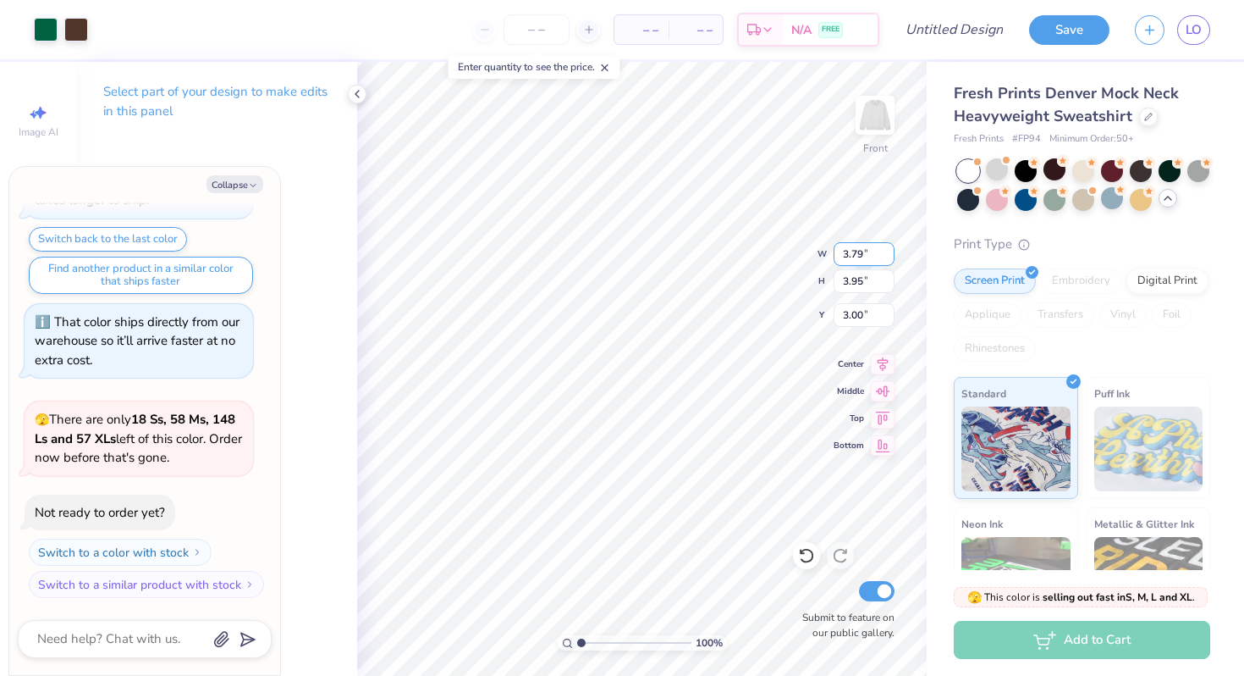
click at [886, 253] on input "3.79" at bounding box center [864, 254] width 61 height 24
click at [886, 253] on input "3.8" at bounding box center [864, 254] width 61 height 24
click at [886, 253] on input "3.81" at bounding box center [864, 254] width 61 height 24
click at [886, 253] on input "3.82" at bounding box center [864, 254] width 61 height 24
click at [886, 253] on input "3.83" at bounding box center [864, 254] width 61 height 24
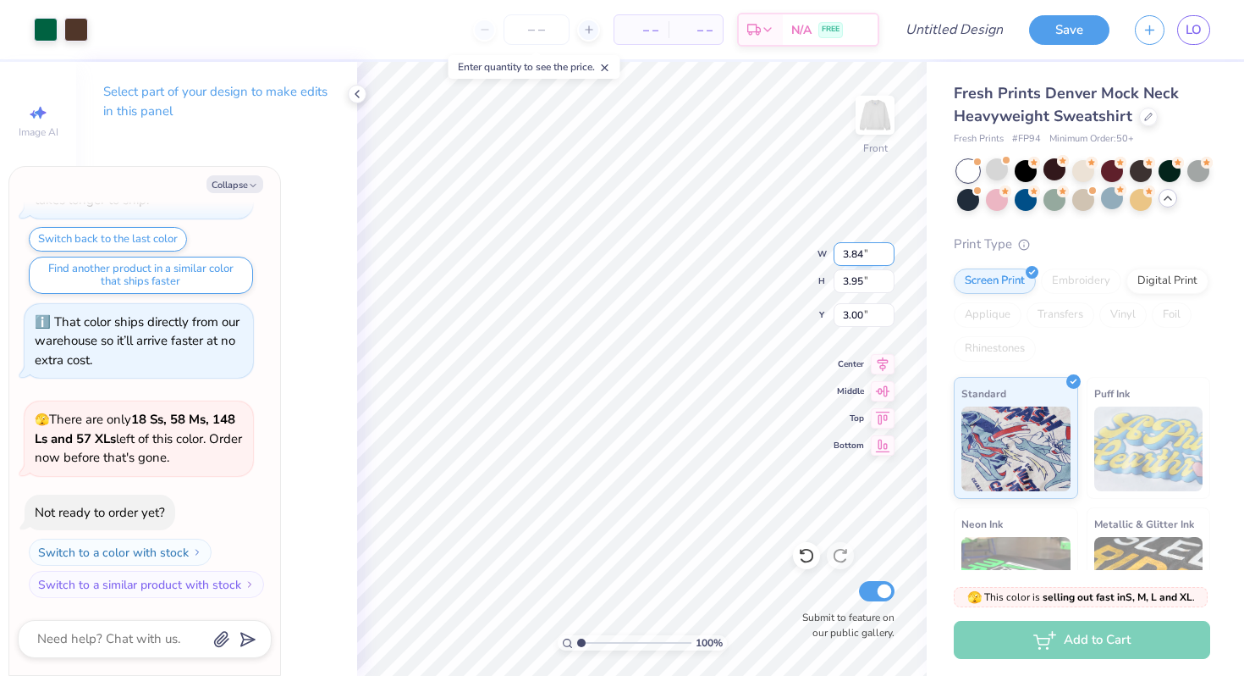
click at [886, 253] on input "3.84" at bounding box center [864, 254] width 61 height 24
click at [886, 253] on input "3.85" at bounding box center [864, 254] width 61 height 24
click at [886, 253] on input "3.86" at bounding box center [864, 254] width 61 height 24
click at [886, 253] on input "3.87" at bounding box center [864, 254] width 61 height 24
click at [886, 253] on input "3.88" at bounding box center [864, 254] width 61 height 24
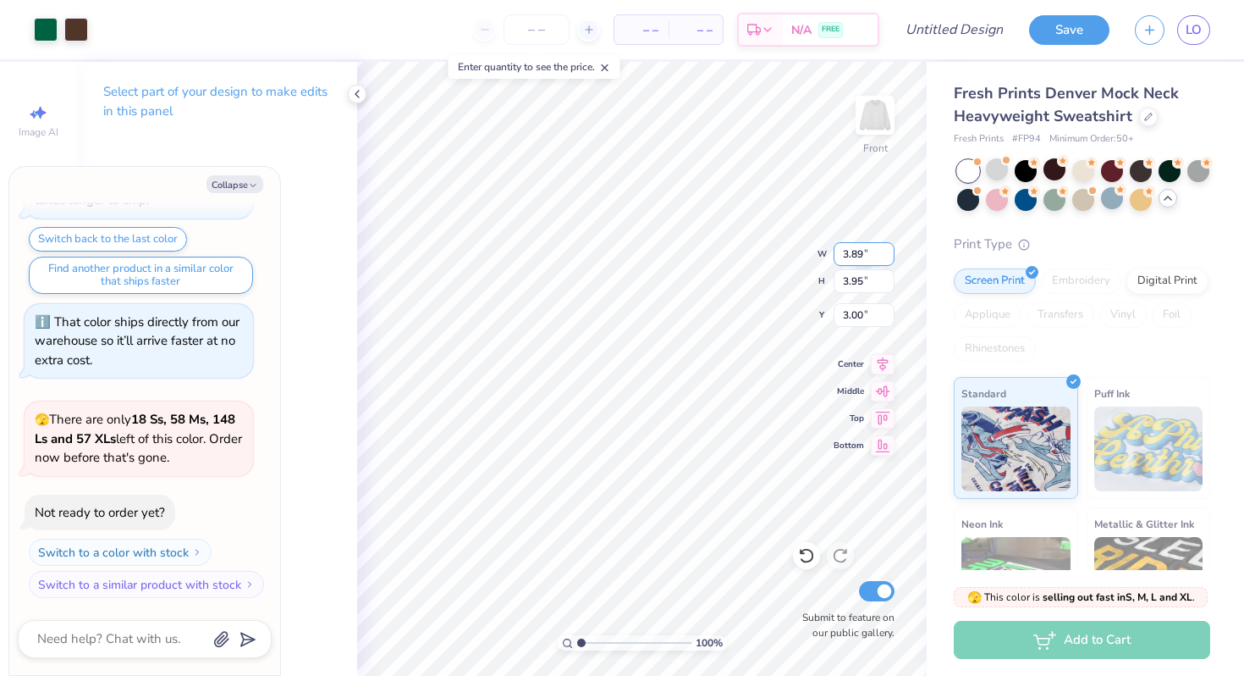
click at [886, 253] on input "3.89" at bounding box center [864, 254] width 61 height 24
click at [886, 253] on input "3.9" at bounding box center [864, 254] width 61 height 24
click at [886, 253] on input "3.91" at bounding box center [864, 254] width 61 height 24
click at [886, 253] on input "3.92" at bounding box center [864, 254] width 61 height 24
click at [886, 253] on input "3.93" at bounding box center [864, 254] width 61 height 24
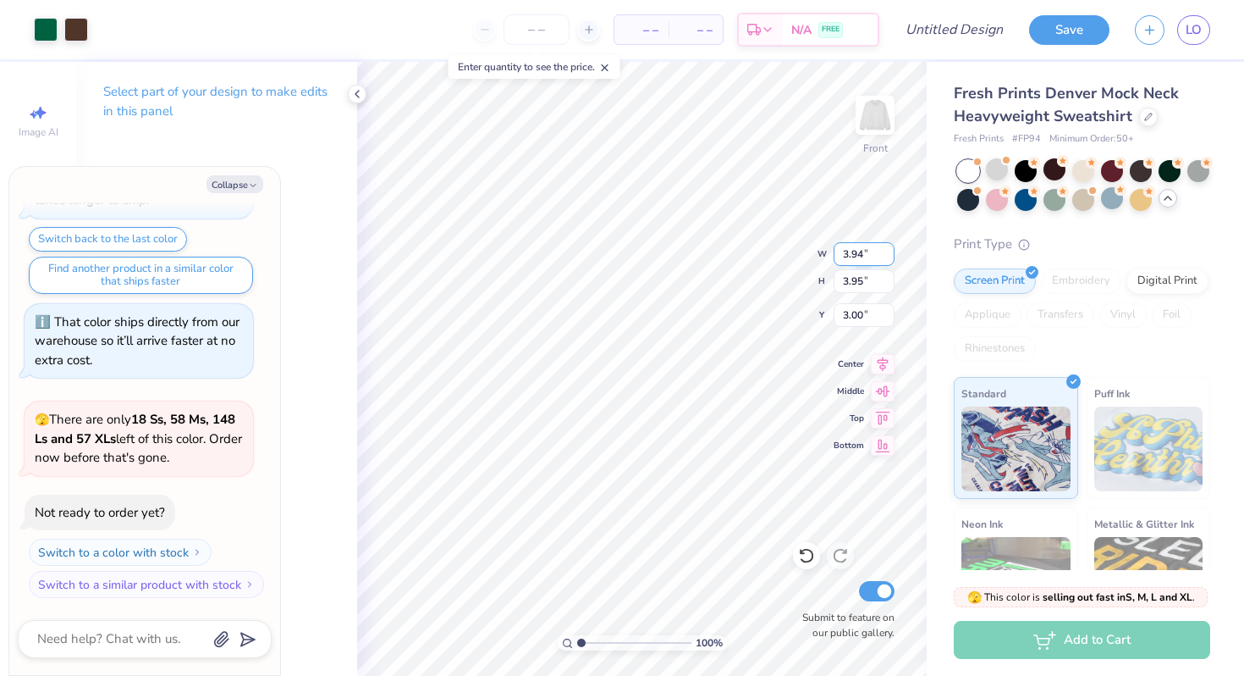
click at [886, 253] on input "3.94" at bounding box center [864, 254] width 61 height 24
click at [886, 253] on input "3.95" at bounding box center [864, 254] width 61 height 24
click at [886, 253] on input "3.96" at bounding box center [864, 254] width 61 height 24
click at [886, 253] on input "3.97" at bounding box center [864, 254] width 61 height 24
click at [886, 253] on input "3.98" at bounding box center [864, 254] width 61 height 24
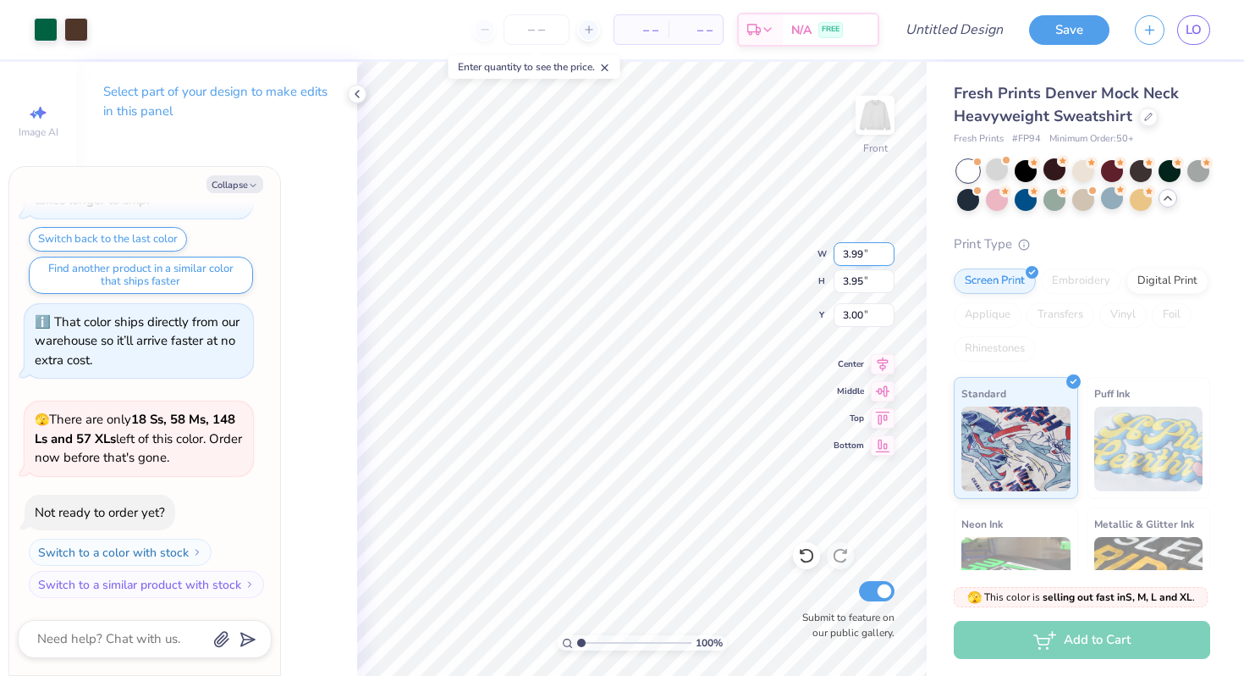
click at [886, 253] on input "3.99" at bounding box center [864, 254] width 61 height 24
type input "4"
click at [886, 253] on input "4" at bounding box center [864, 254] width 61 height 24
type textarea "x"
type input "4.00"
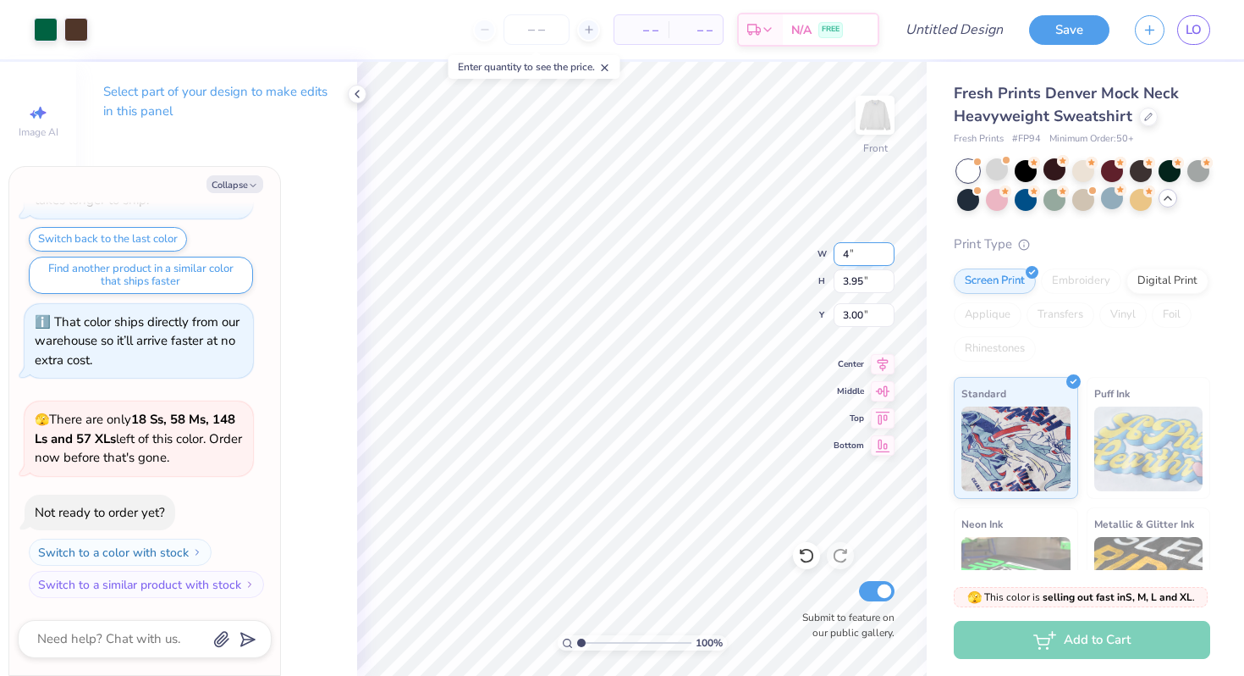
type input "4.53"
type input "2.71"
type textarea "x"
type input "3.32"
type input "3.65"
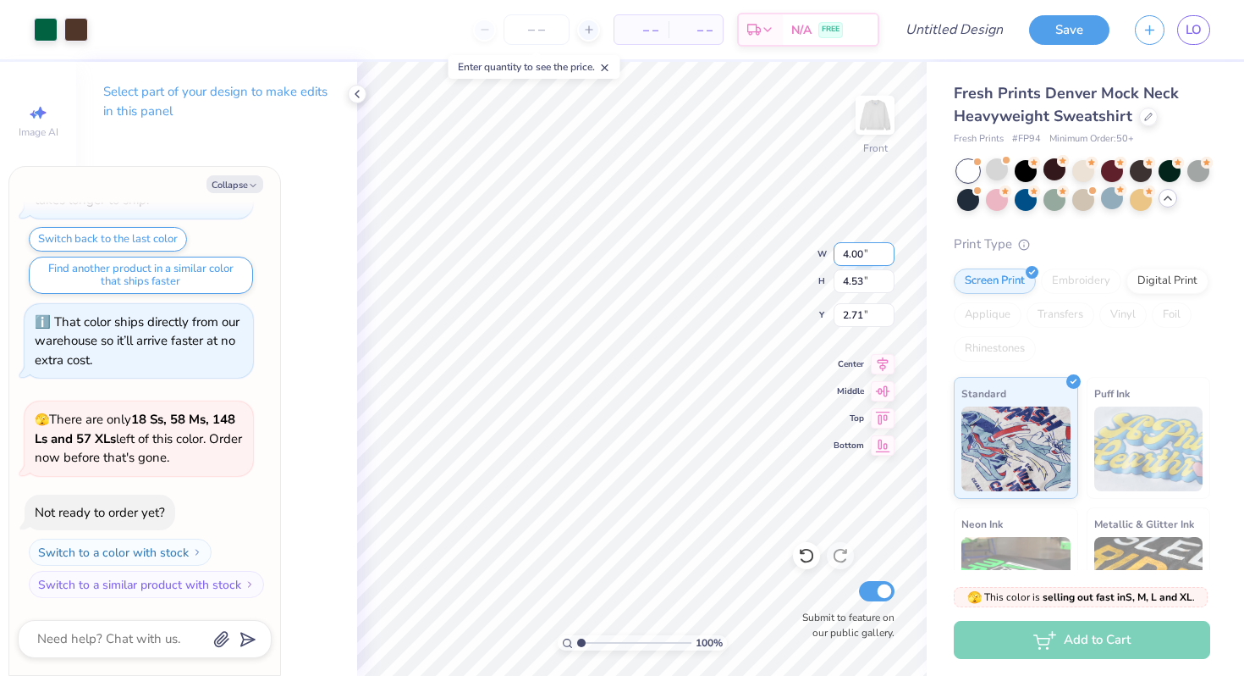
type input "3.00"
type textarea "x"
click at [875, 263] on input "3.32" at bounding box center [864, 254] width 61 height 24
type input "3"
type input "400"
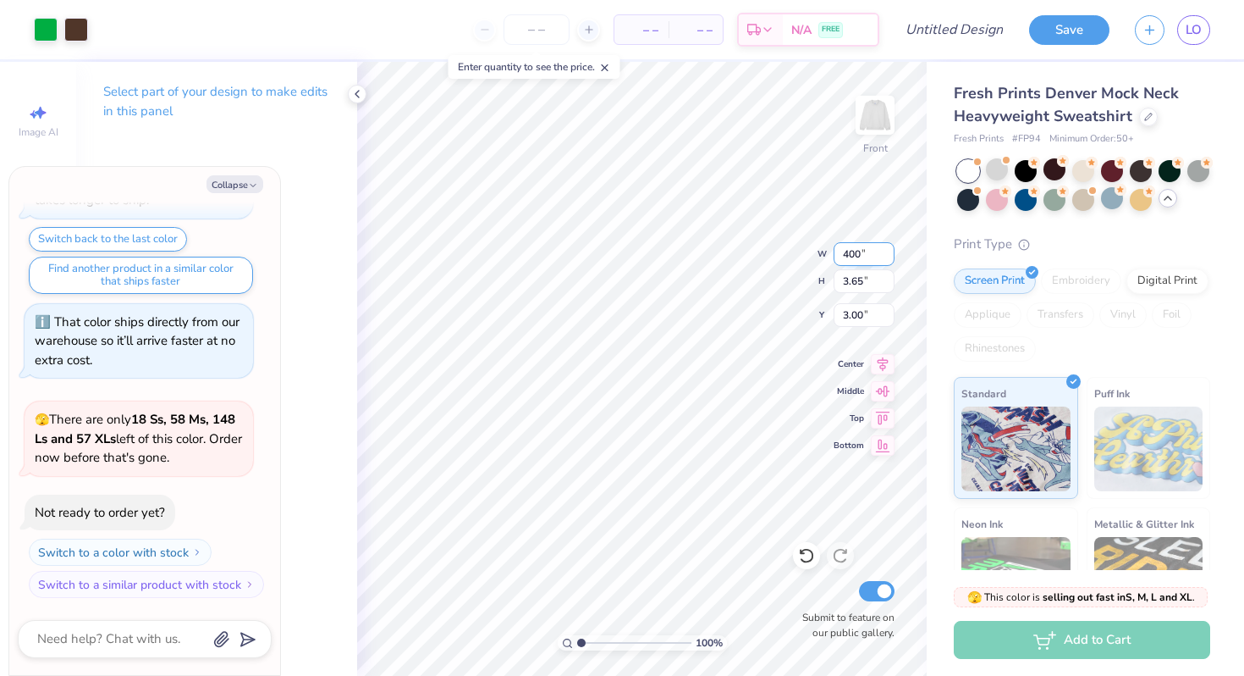
type textarea "x"
type input "15.00"
type input "16.48"
type input "0.50"
click at [860, 258] on input "15.00" at bounding box center [864, 254] width 61 height 24
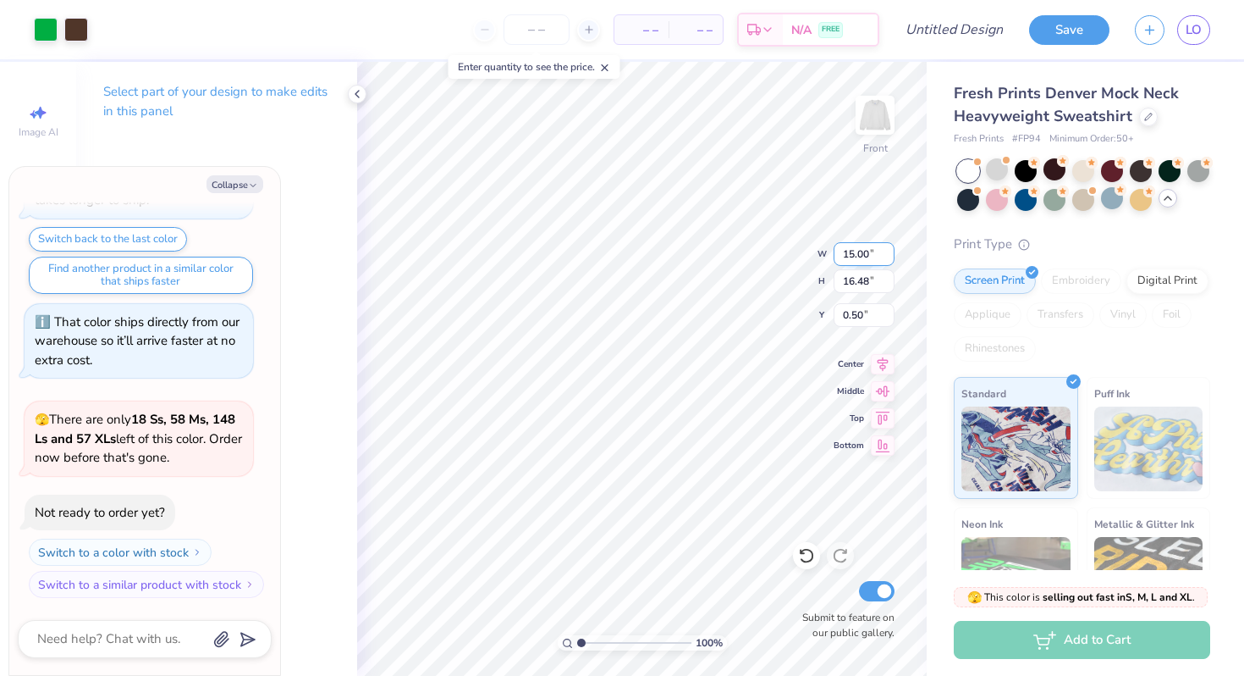
type textarea "x"
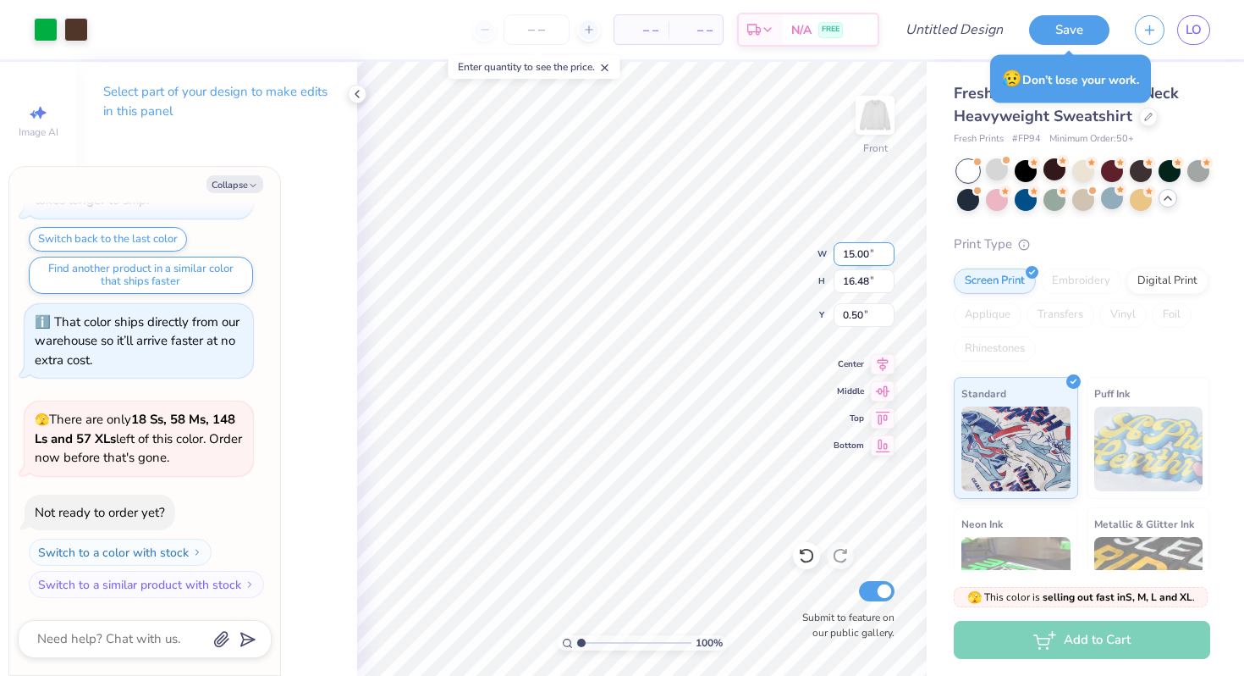
click at [856, 255] on input "15.00" at bounding box center [864, 254] width 61 height 24
type input "4.00"
type textarea "x"
type input "4.40"
type input "6.54"
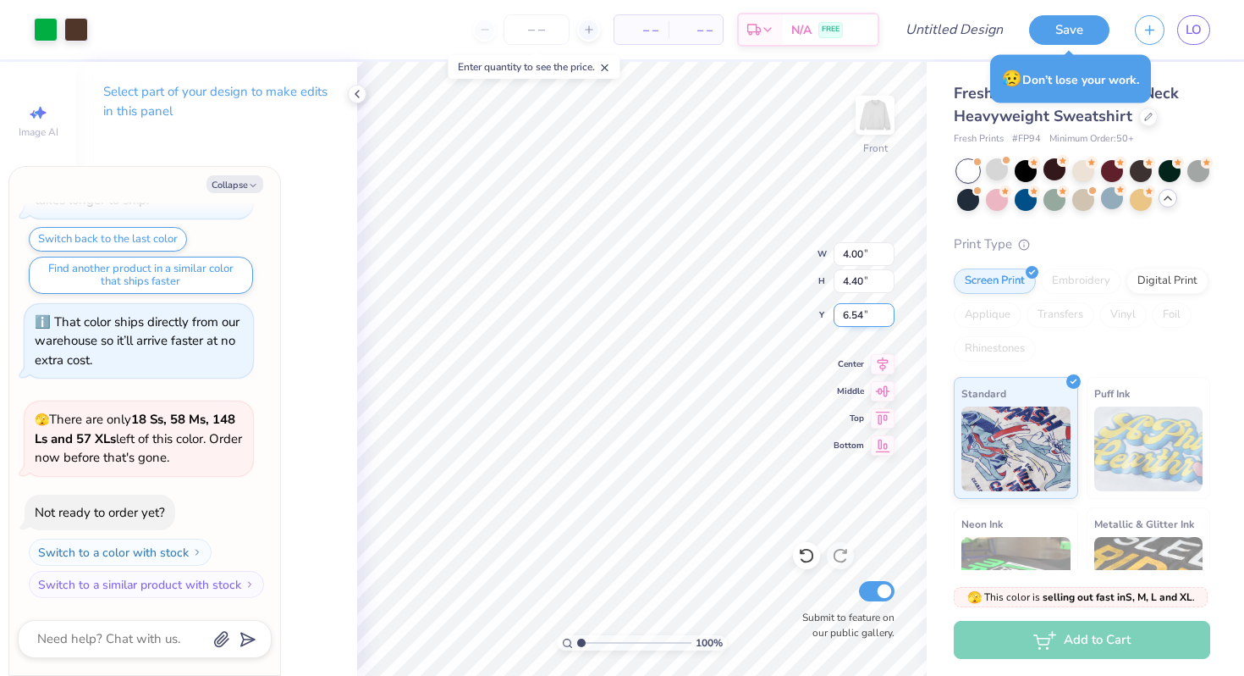
type textarea "x"
type input "4.53"
type input "2.71"
type textarea "x"
type input "4.40"
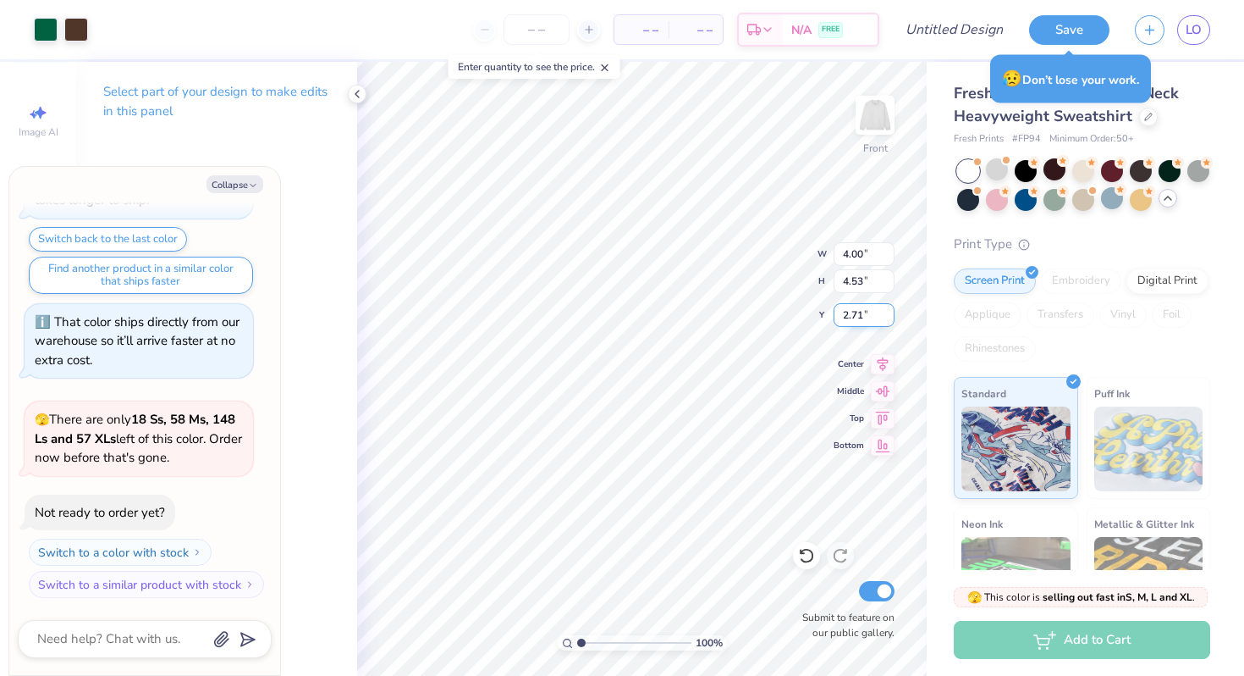
type input "6.54"
type textarea "x"
type input "3.00"
type textarea "x"
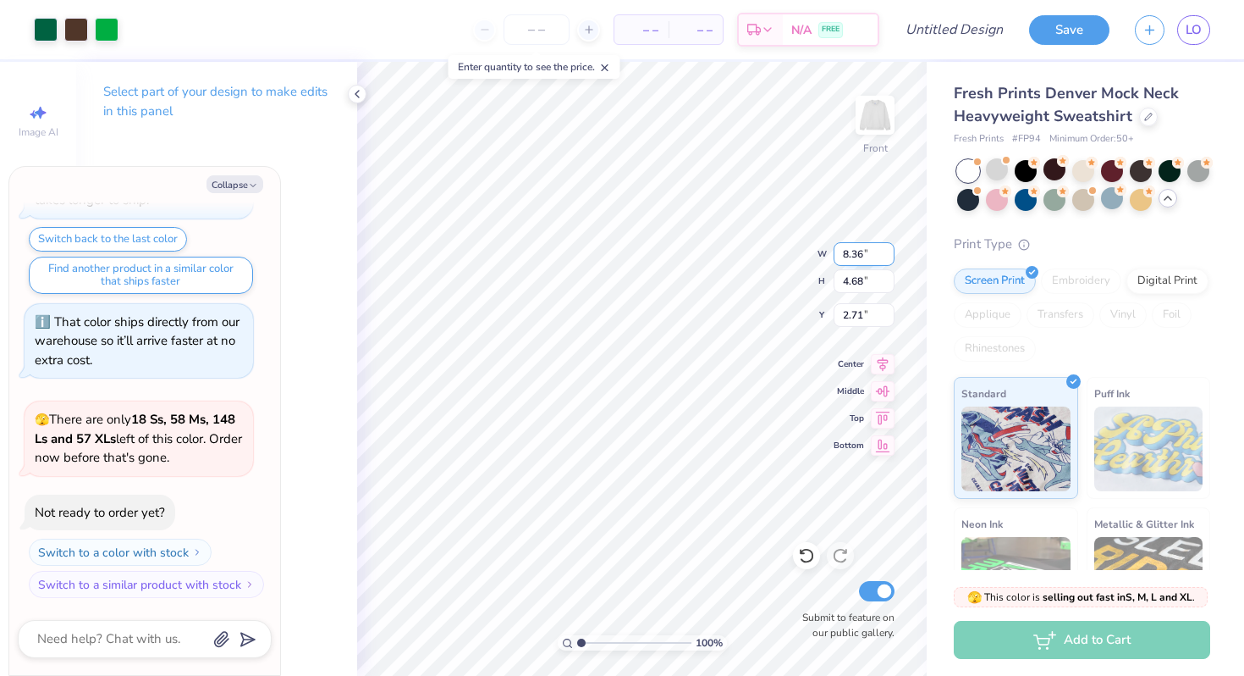
click at [855, 253] on input "8.36" at bounding box center [864, 254] width 61 height 24
click at [871, 256] on input "8.36" at bounding box center [864, 254] width 61 height 24
type input "8"
type input "4"
type textarea "x"
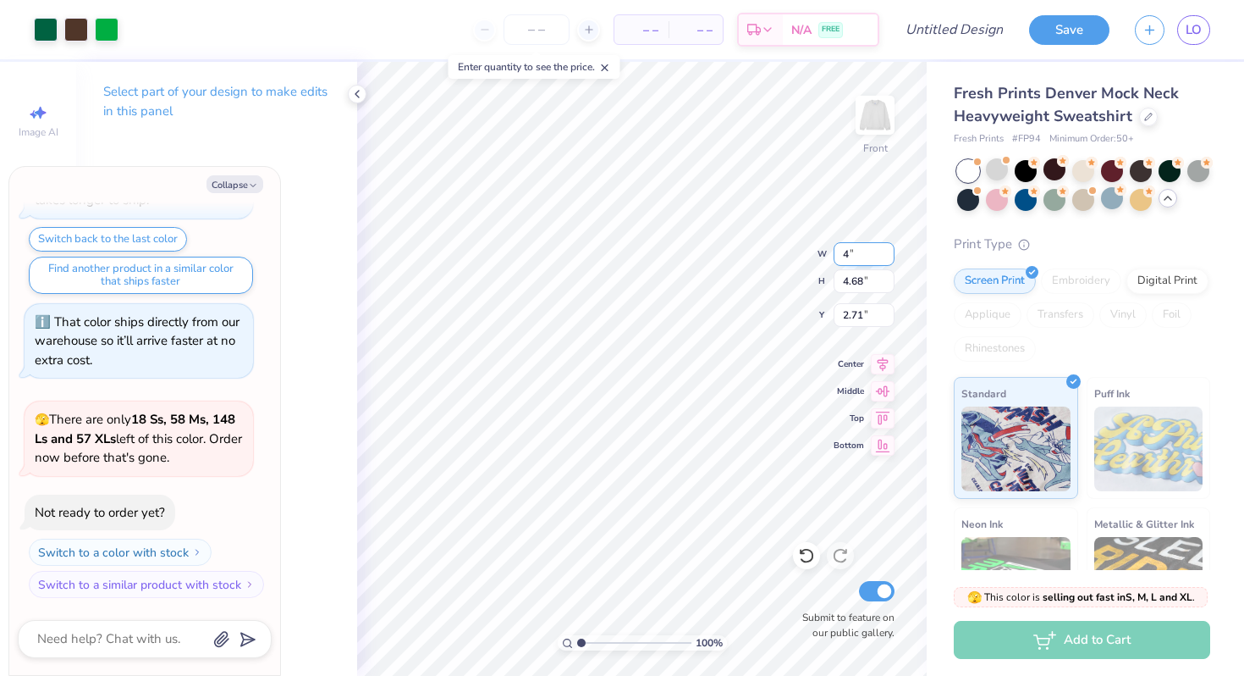
type input "4.00"
type input "2.24"
type input "3.93"
type textarea "x"
type input "4.04"
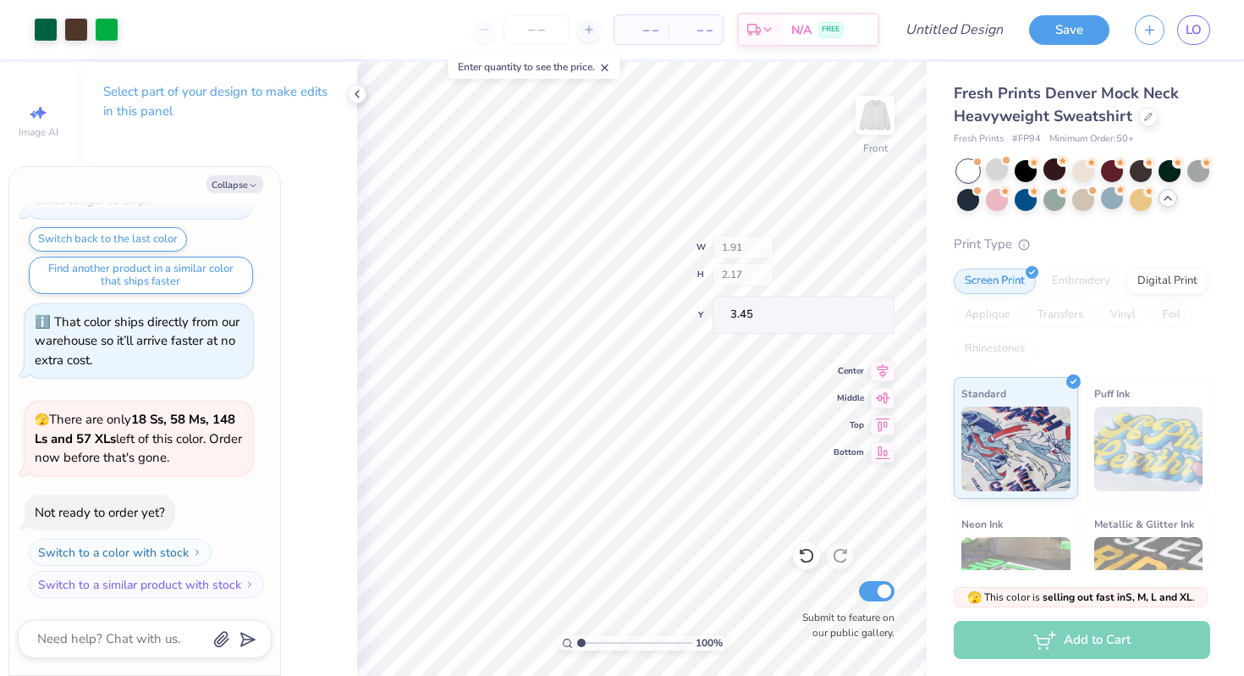
type textarea "x"
type input "1.91"
type input "3.45"
type textarea "x"
type input "4.04"
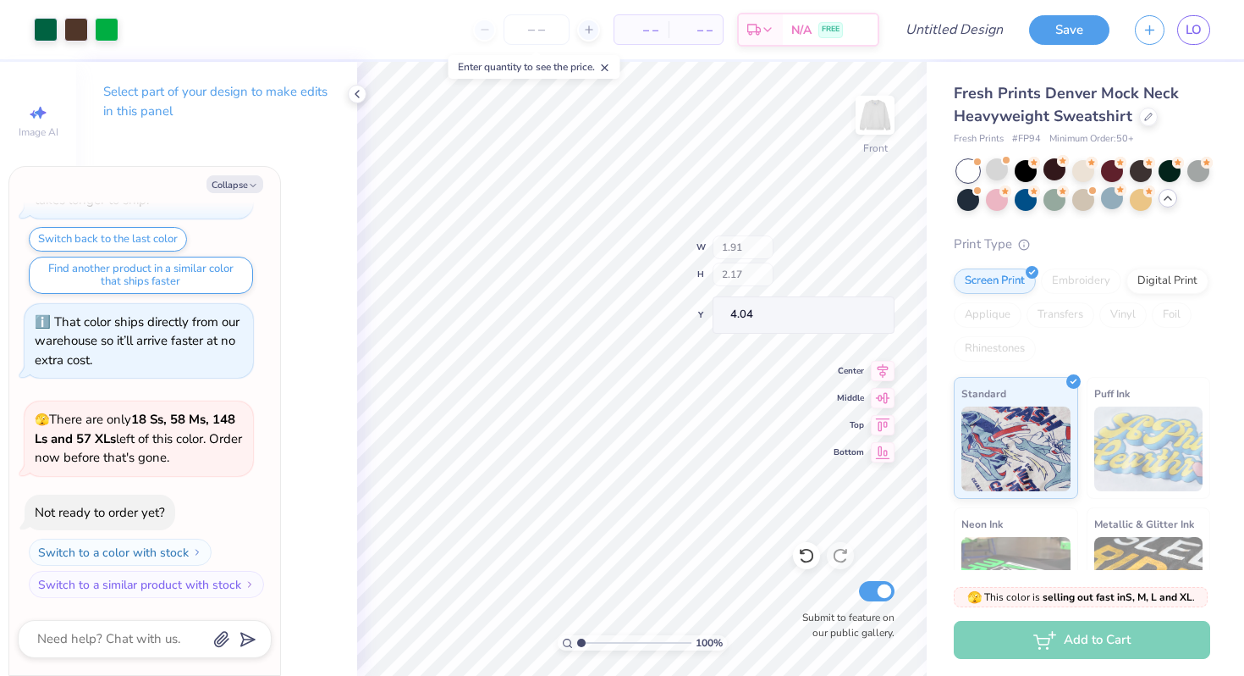
type textarea "x"
type input "4.01"
type textarea "x"
type input "2.10"
type input "4.04"
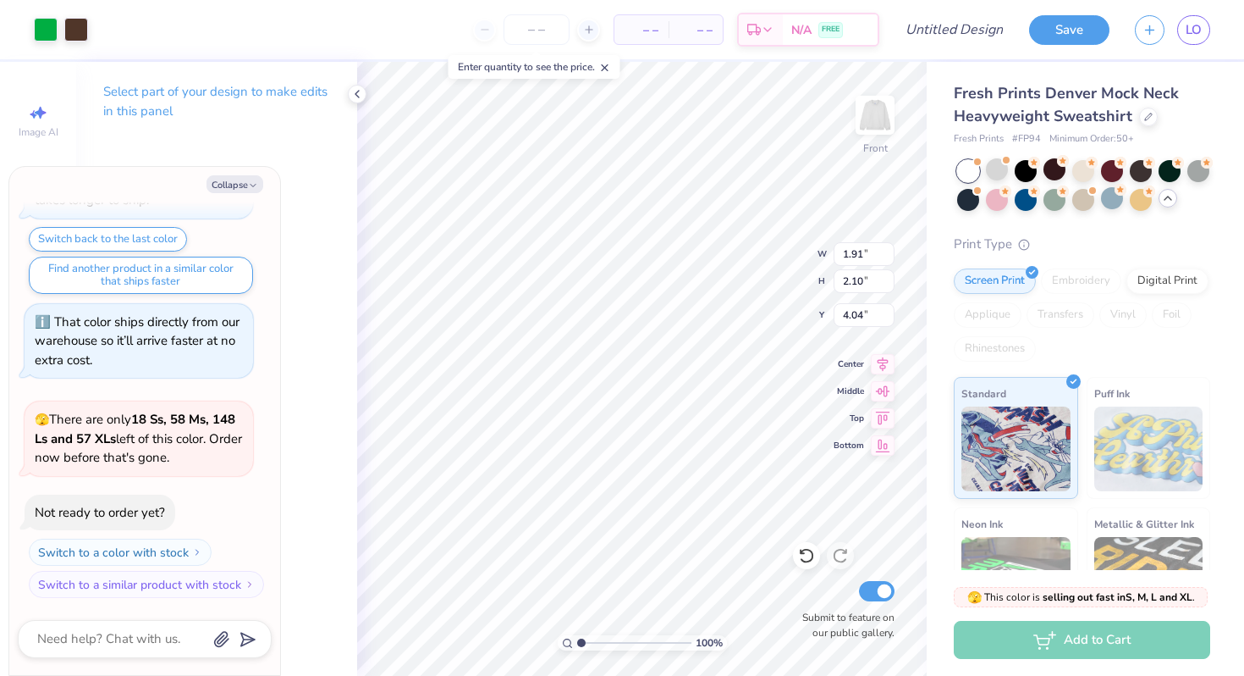
type textarea "x"
type input "4.10"
type textarea "x"
type input "1.91"
type textarea "x"
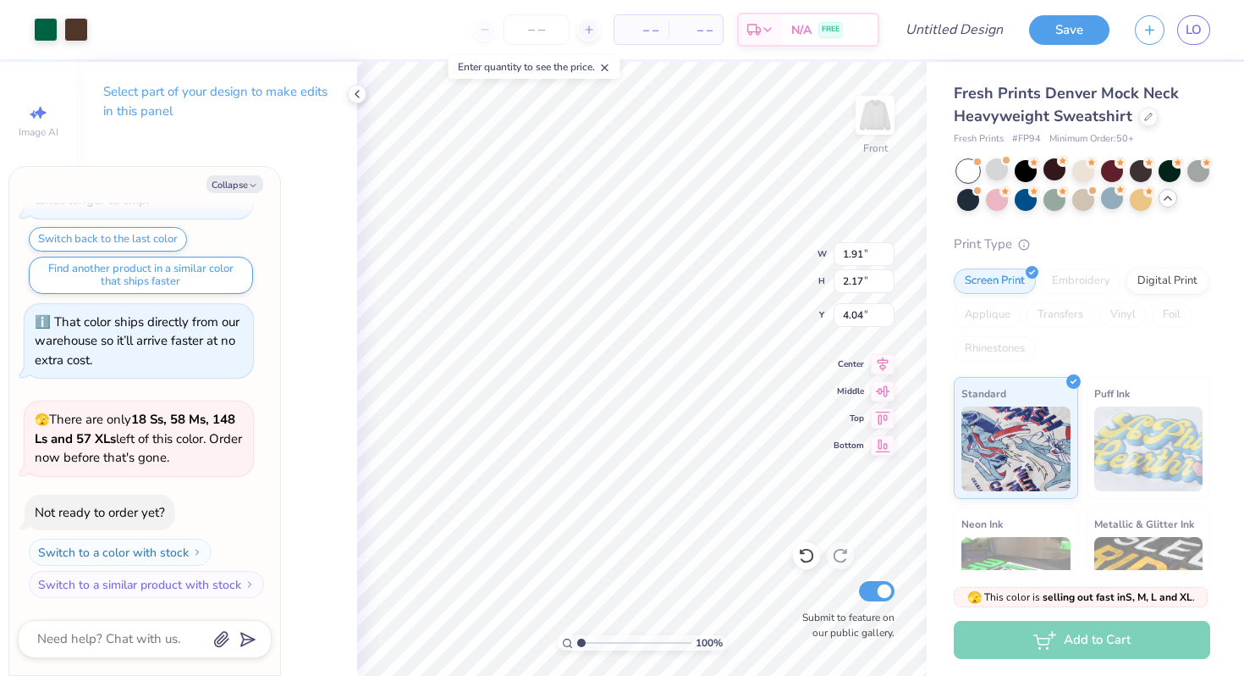
type input "2.10"
type input "4.10"
type textarea "x"
type input "2.17"
type input "4.01"
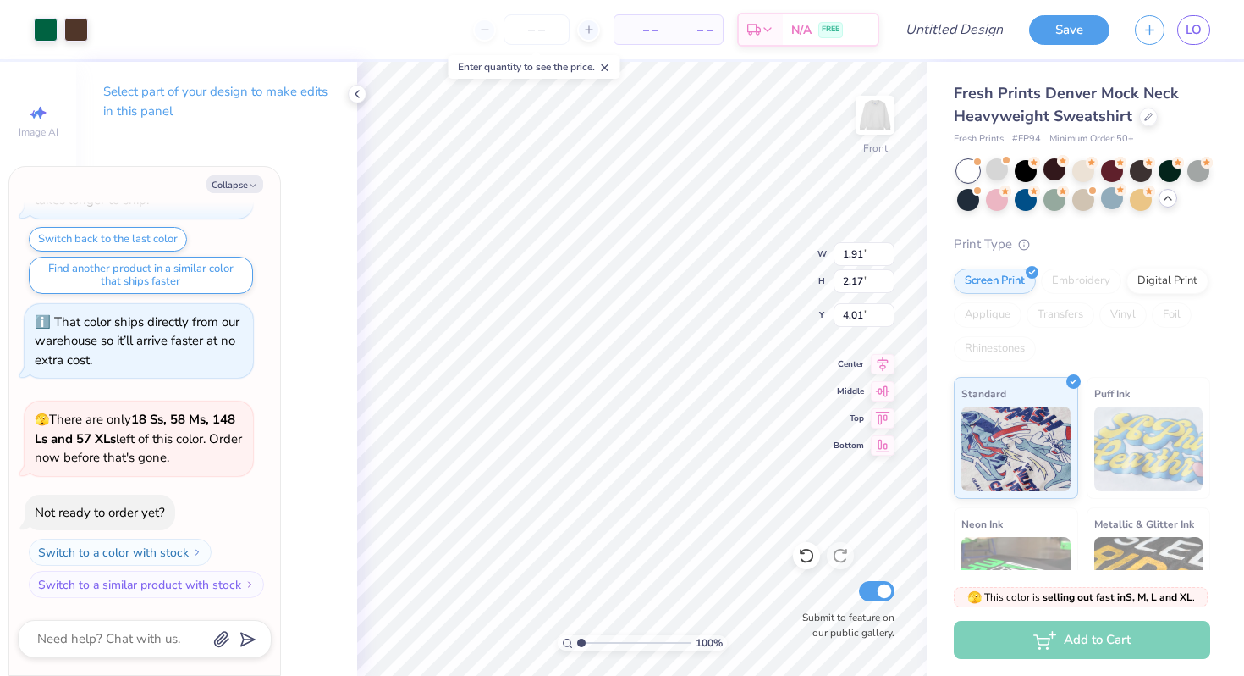
type textarea "x"
type input "4.01"
type textarea "x"
type input "2.10"
type input "4.07"
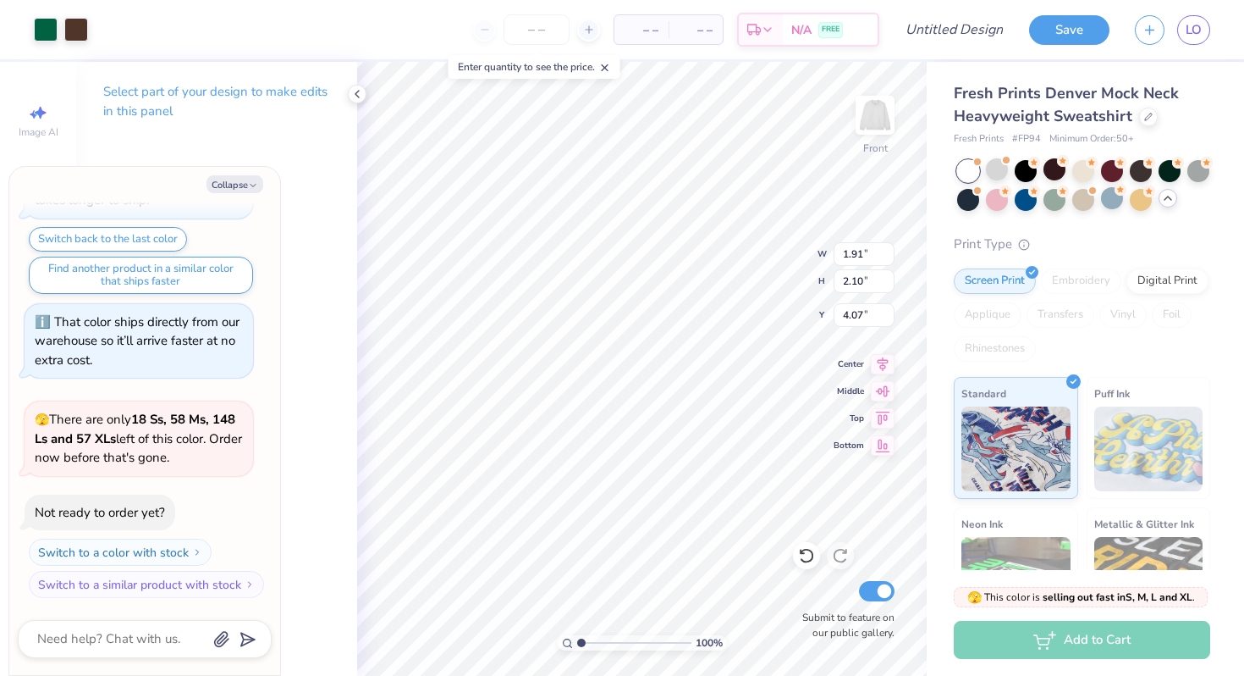
type textarea "x"
type input "2.17"
type input "4.04"
type textarea "x"
type input "4.04"
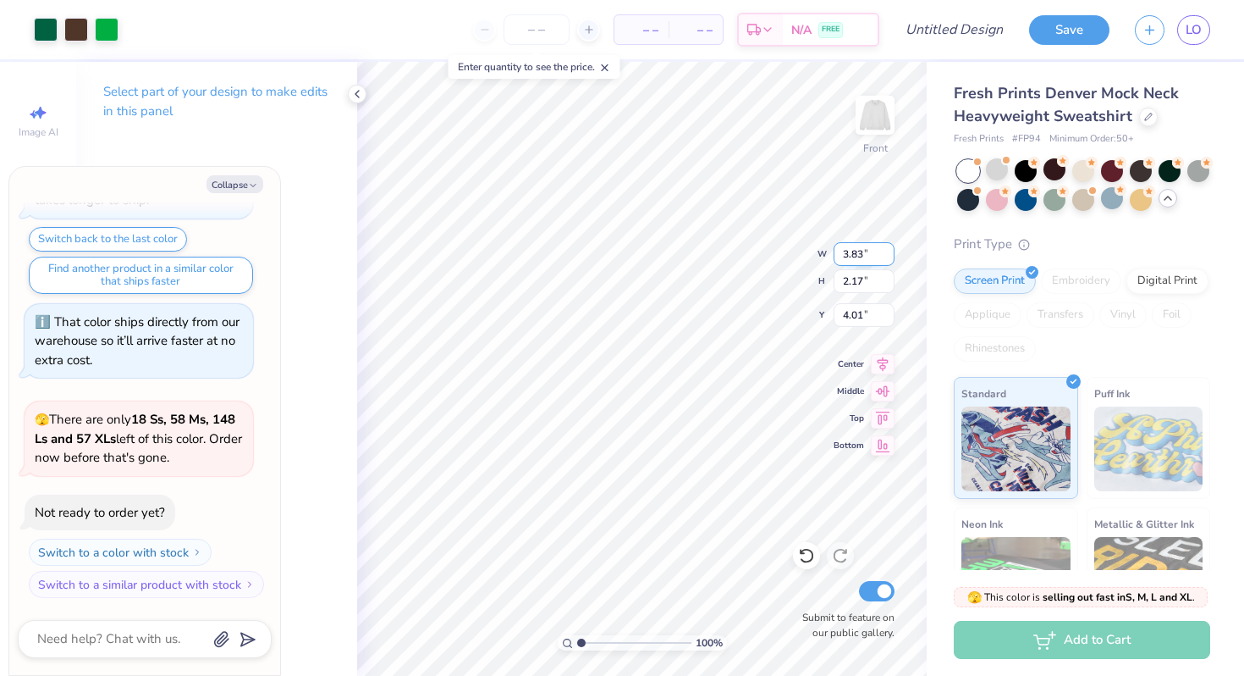
click at [860, 248] on input "3.83" at bounding box center [864, 254] width 61 height 24
click at [870, 255] on input "3.83" at bounding box center [864, 254] width 61 height 24
click at [808, 554] on icon at bounding box center [806, 555] width 17 height 17
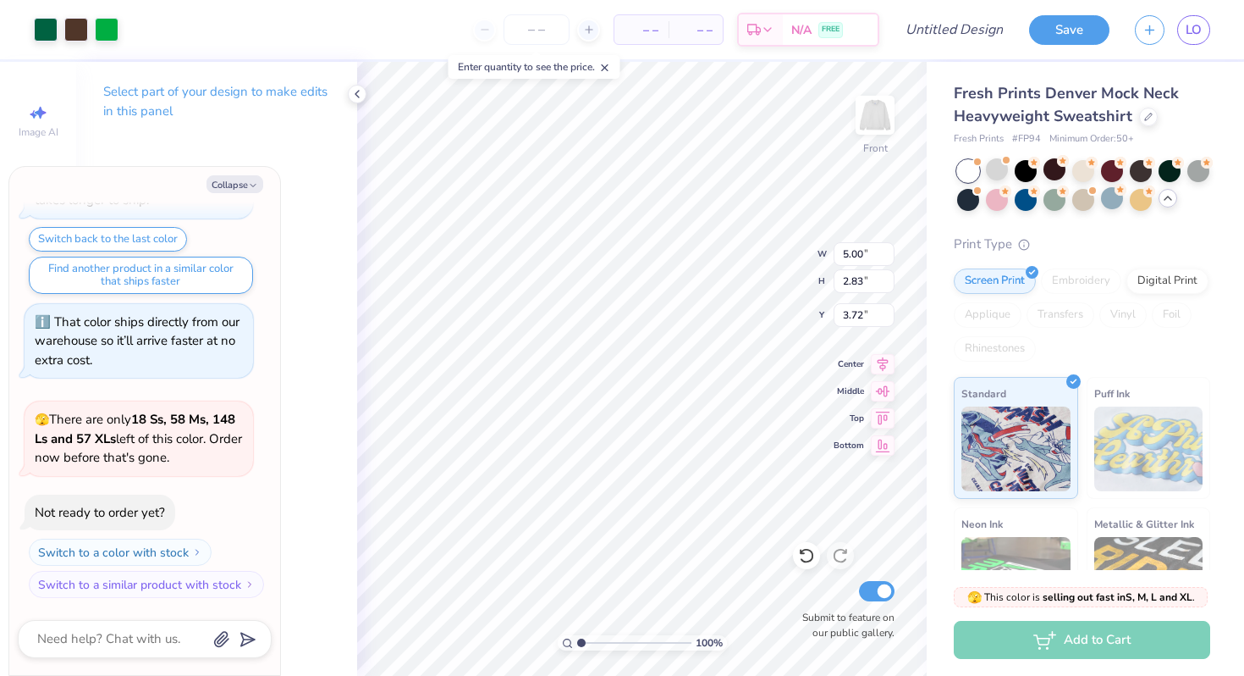
click at [808, 554] on icon at bounding box center [806, 555] width 17 height 17
click at [755, 250] on div "100 % Front W 5.00 5.00 " H 2.83 2.83 " Y 3.72 3.72 " Center Middle Top Bottom …" at bounding box center [642, 369] width 570 height 614
click at [606, 69] on line at bounding box center [605, 68] width 6 height 6
click at [242, 185] on button "Collapse" at bounding box center [235, 184] width 57 height 18
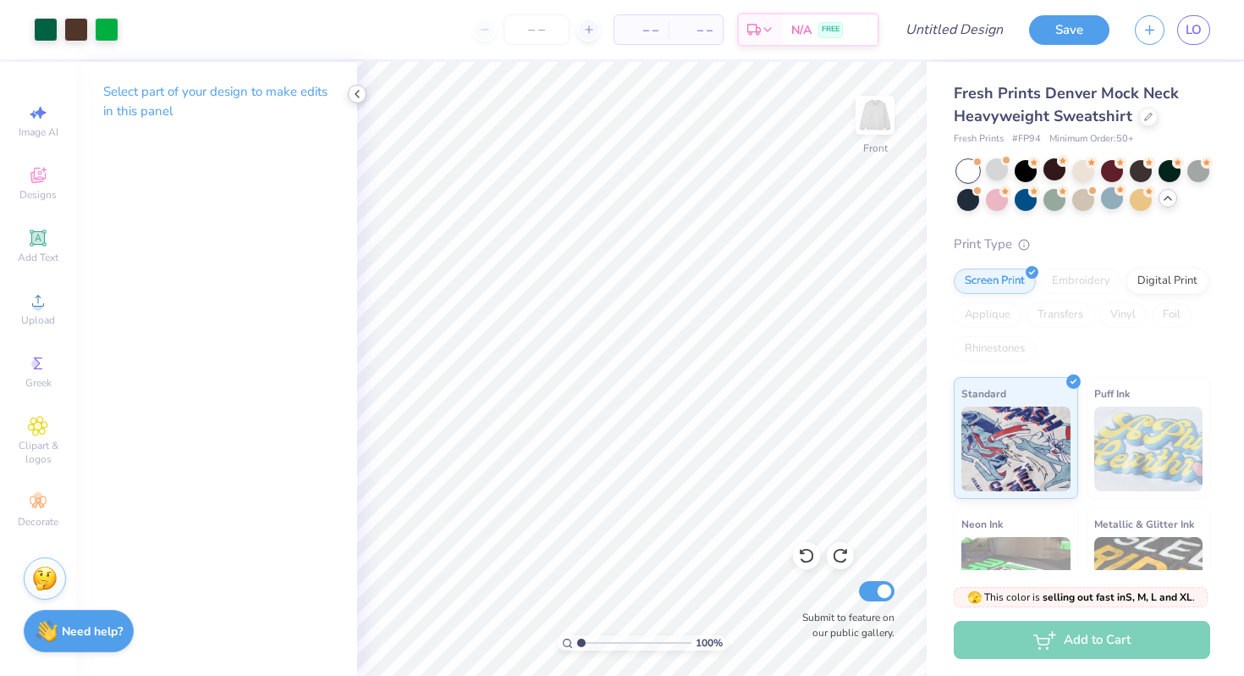
click at [350, 93] on icon at bounding box center [357, 94] width 14 height 14
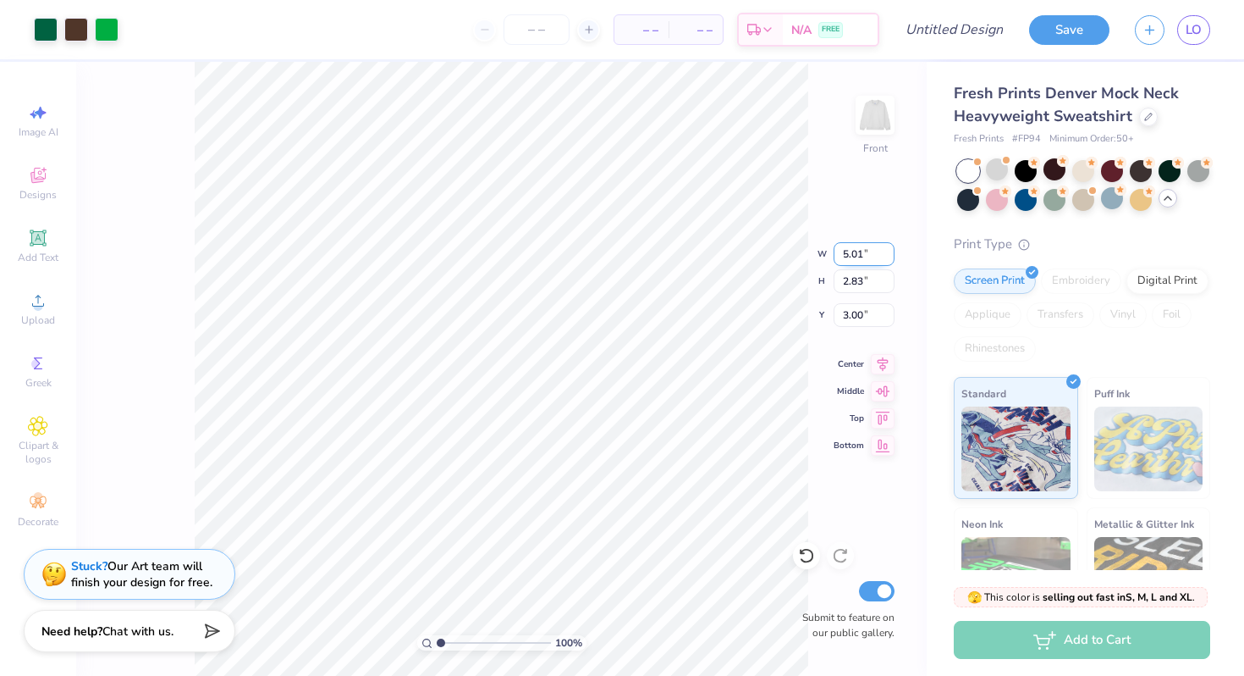
click at [886, 251] on input "5.01" at bounding box center [864, 254] width 61 height 24
click at [886, 251] on input "5.02" at bounding box center [864, 254] width 61 height 24
click at [886, 251] on input "5.03" at bounding box center [864, 254] width 61 height 24
click at [886, 251] on input "5.04" at bounding box center [864, 254] width 61 height 24
click at [886, 251] on input "5.05" at bounding box center [864, 254] width 61 height 24
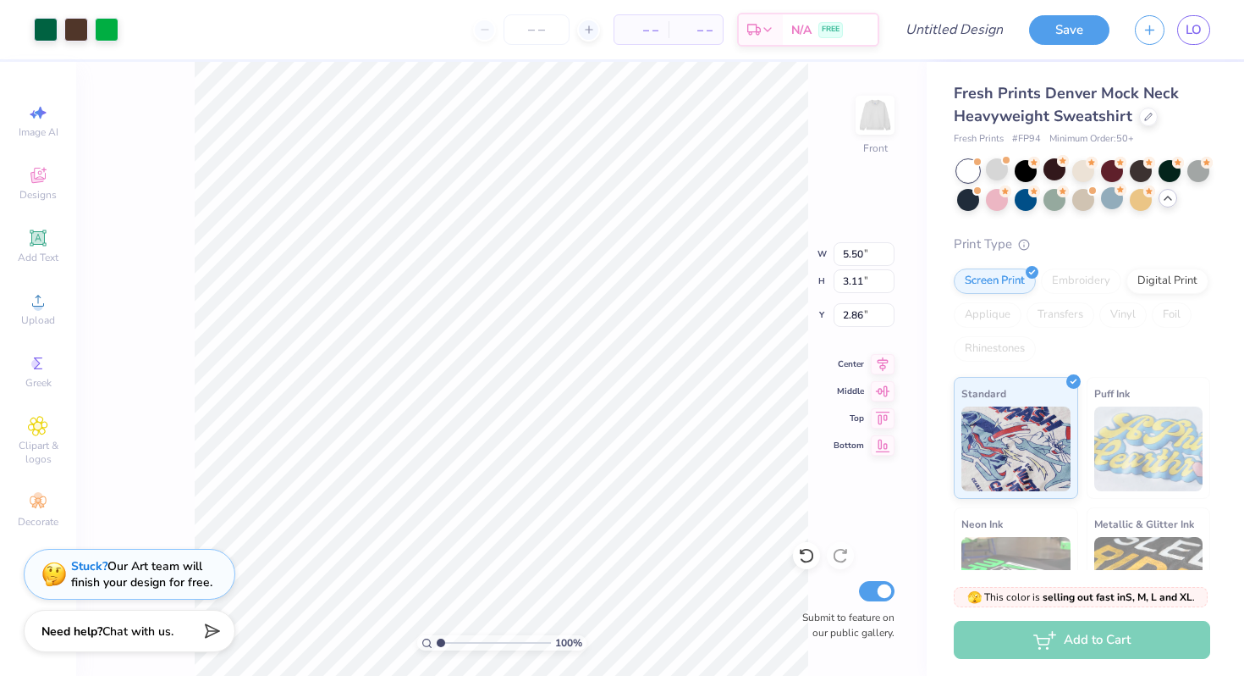
click at [833, 207] on div "100 % Front W 5.50 5.50 " H 3.11 3.11 " Y 2.86 2.86 " Center Middle Top Bottom …" at bounding box center [501, 369] width 851 height 614
click at [880, 368] on icon at bounding box center [883, 361] width 24 height 20
click at [886, 416] on icon at bounding box center [883, 418] width 24 height 20
click at [851, 251] on input "5.50" at bounding box center [864, 254] width 61 height 24
click at [856, 252] on input "5.50" at bounding box center [864, 254] width 61 height 24
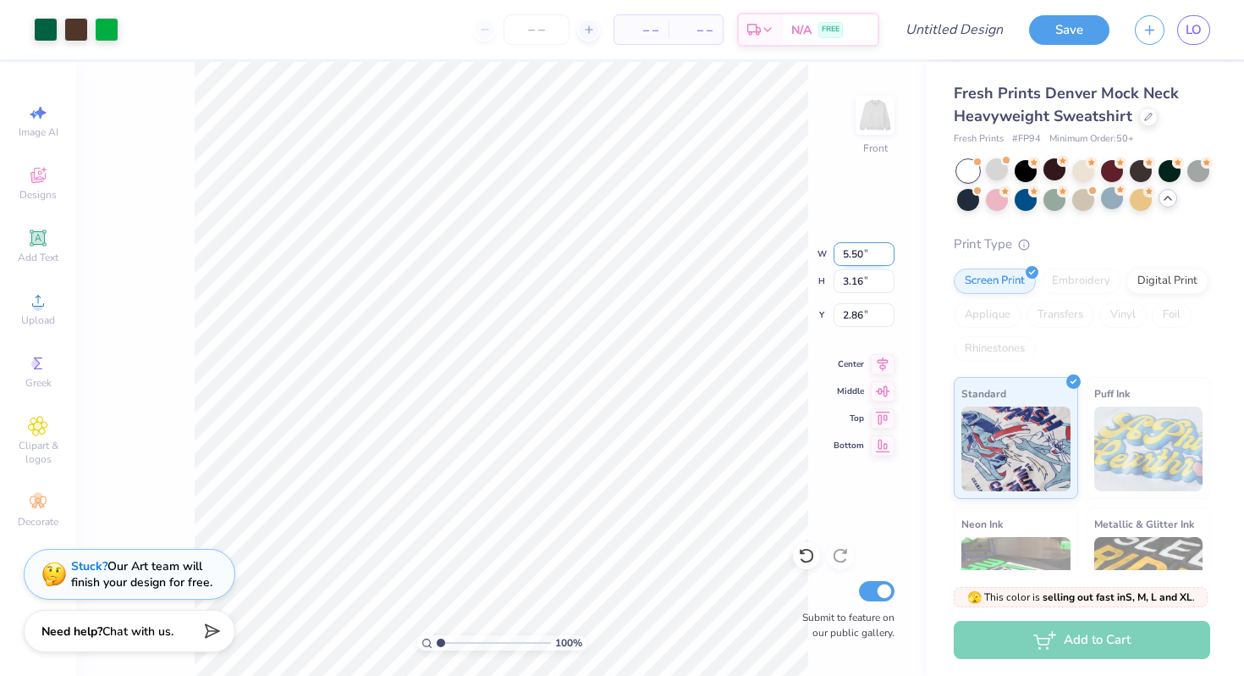
click at [856, 252] on input "5.50" at bounding box center [864, 254] width 61 height 24
click at [868, 247] on input "5.50" at bounding box center [864, 254] width 61 height 24
click at [883, 392] on icon at bounding box center [883, 388] width 24 height 20
click at [881, 362] on icon at bounding box center [883, 364] width 11 height 14
click at [881, 418] on icon at bounding box center [883, 415] width 14 height 13
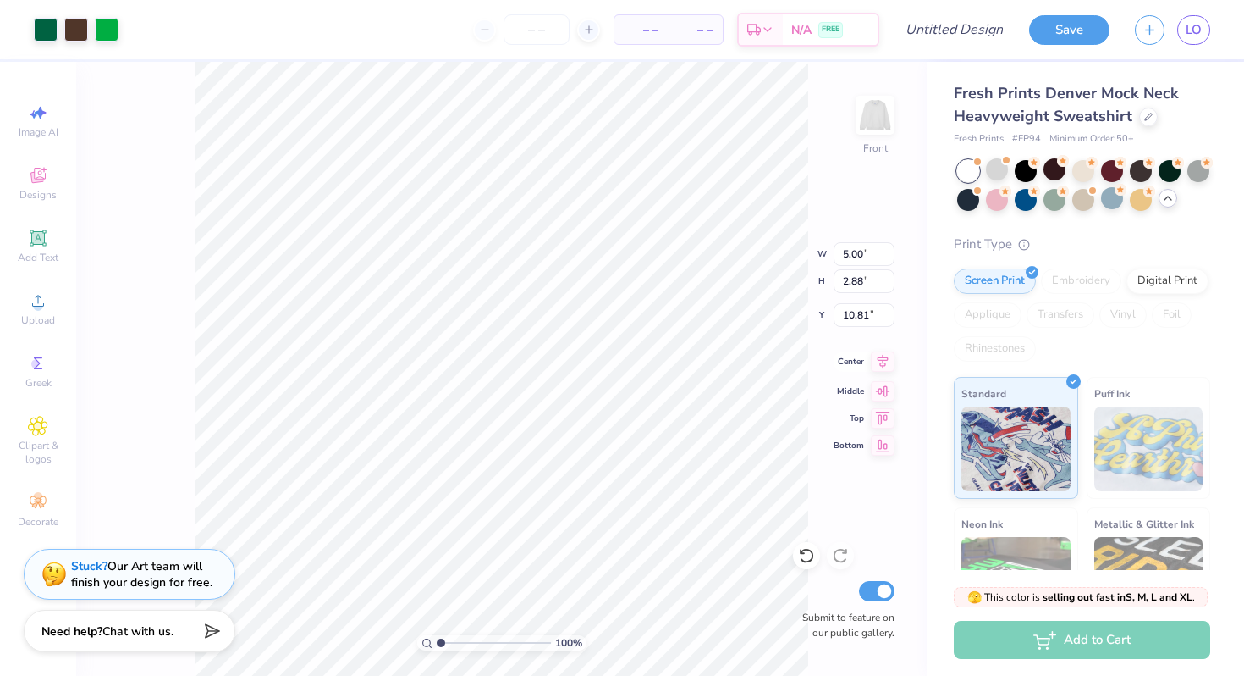
click at [880, 366] on icon at bounding box center [883, 362] width 11 height 14
click at [1006, 527] on div "Neon Ink" at bounding box center [1016, 568] width 124 height 122
click at [842, 130] on div "100 % Front W 15.78 H 2.87 Y 3.01 Center Middle Top Bottom Submit to feature on…" at bounding box center [501, 369] width 851 height 614
click at [113, 191] on div "100 % Front W 15.78 H 2.87 Y 3.01 Center Middle Top Bottom Submit to feature on…" at bounding box center [501, 369] width 851 height 614
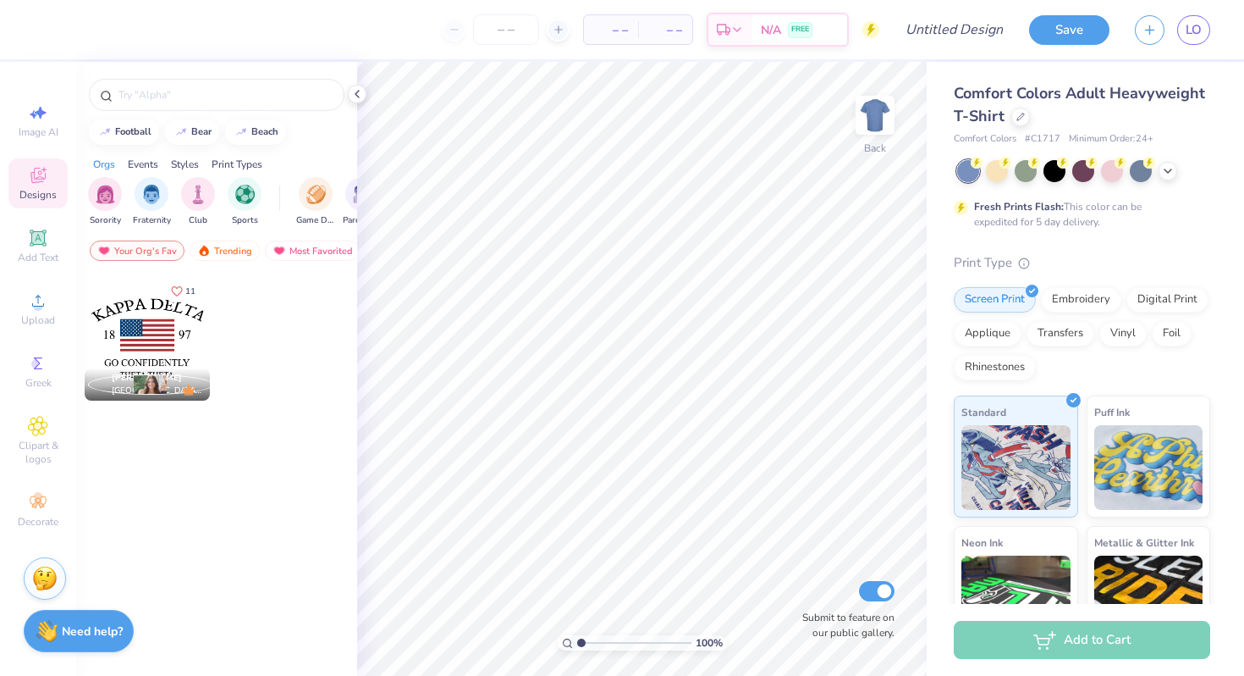
click at [1022, 127] on div "Comfort Colors Adult Heavyweight T-Shirt" at bounding box center [1082, 105] width 257 height 46
click at [1018, 122] on div at bounding box center [1021, 115] width 19 height 19
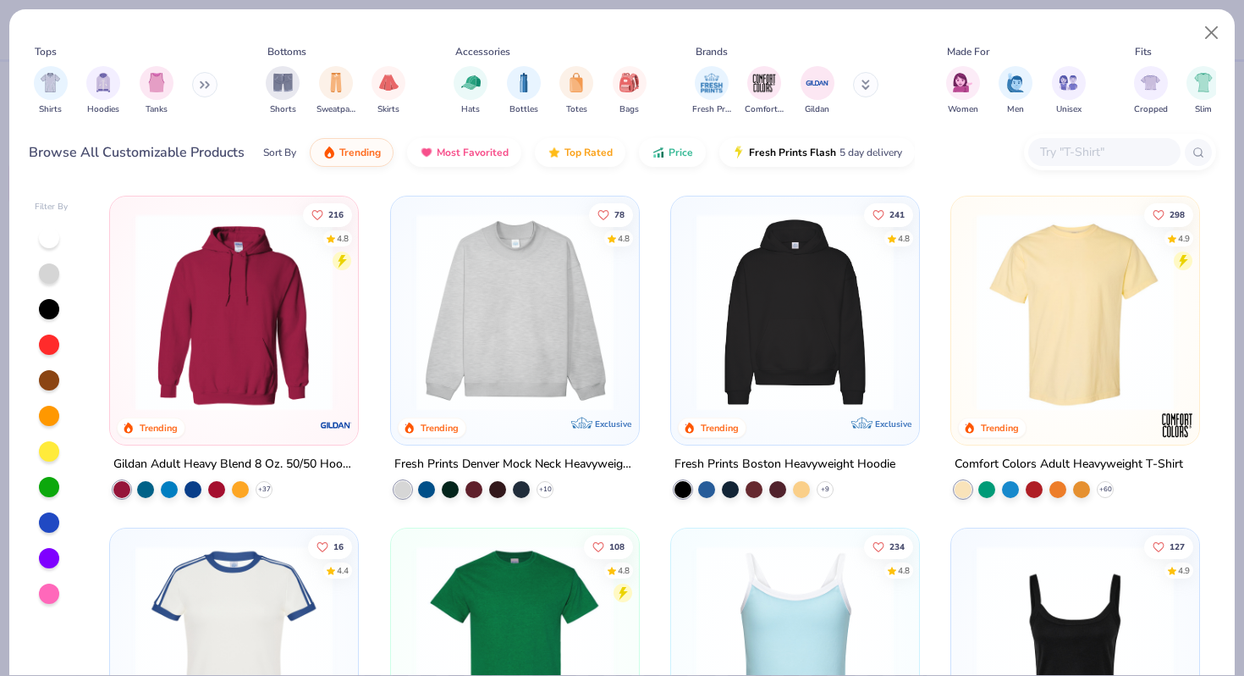
click at [544, 477] on div "Fresh Prints Denver Mock Neck Heavyweight Sweatshirt + 10" at bounding box center [515, 476] width 250 height 44
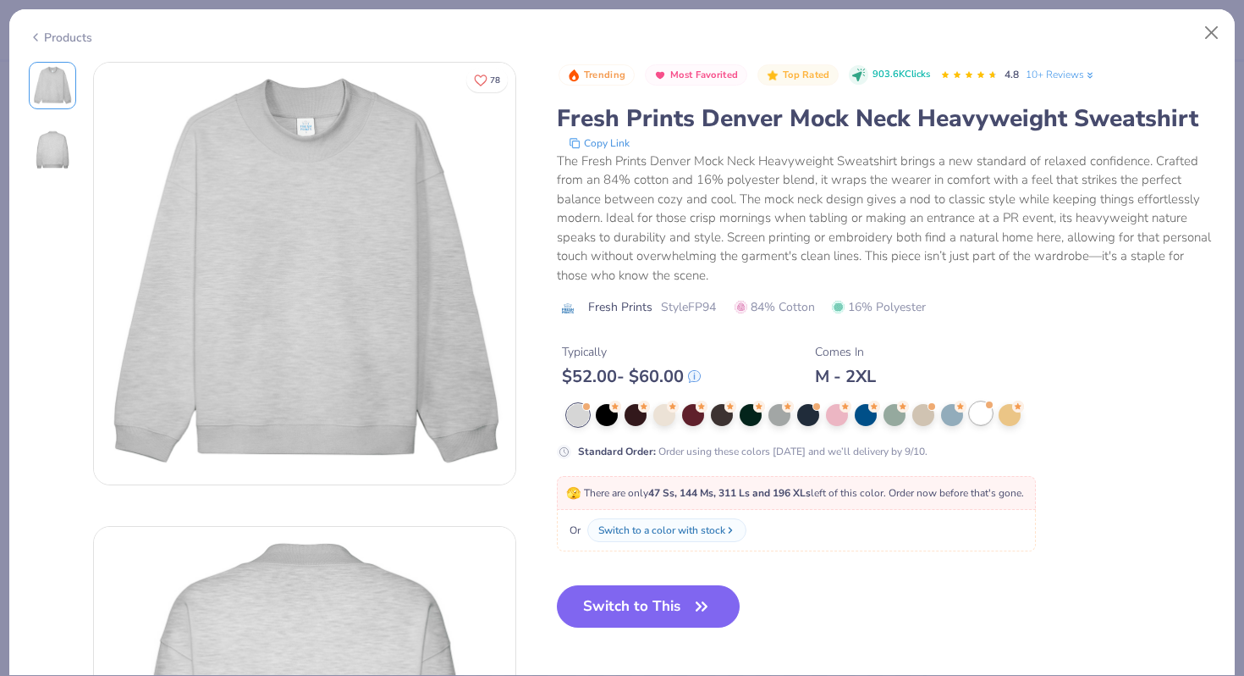
click at [977, 414] on div at bounding box center [981, 413] width 22 height 22
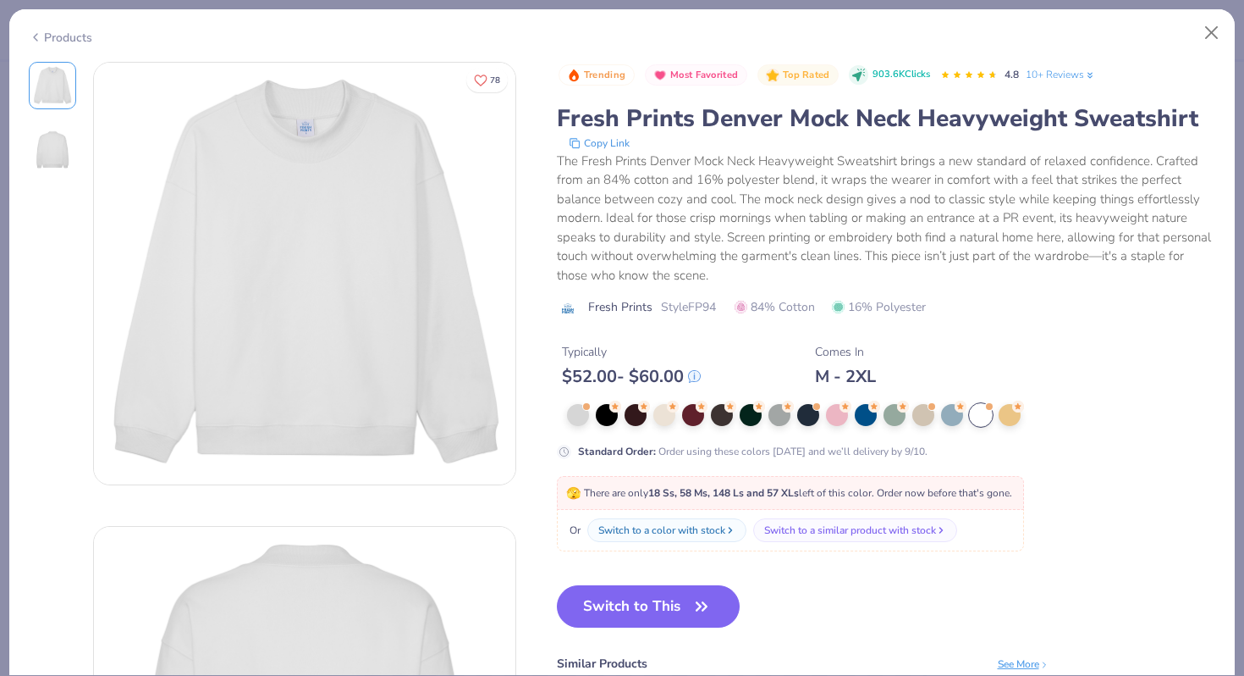
click at [654, 575] on div "Trending Most Favorited Top Rated 903.6K Clicks 4.8 10+ Reviews Fresh Prints De…" at bounding box center [886, 438] width 659 height 753
click at [650, 591] on button "Switch to This" at bounding box center [649, 606] width 184 height 42
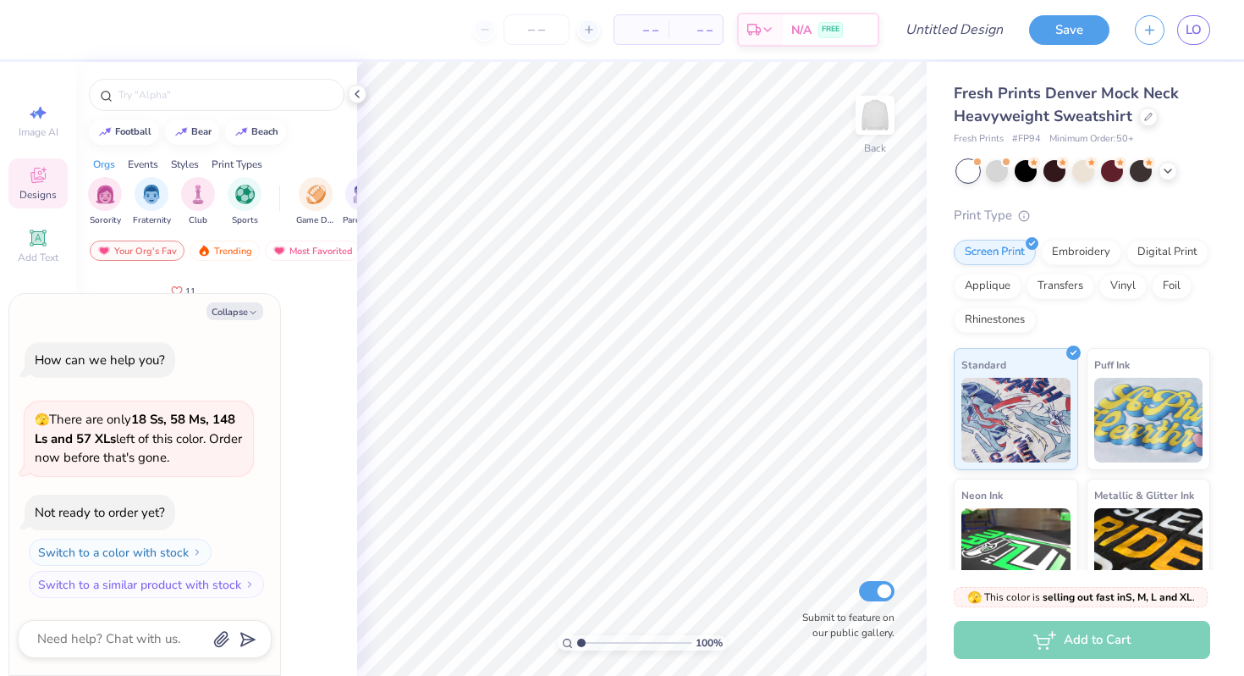
click at [864, 113] on img at bounding box center [875, 115] width 34 height 34
click at [241, 304] on button "Collapse" at bounding box center [235, 311] width 57 height 18
type textarea "x"
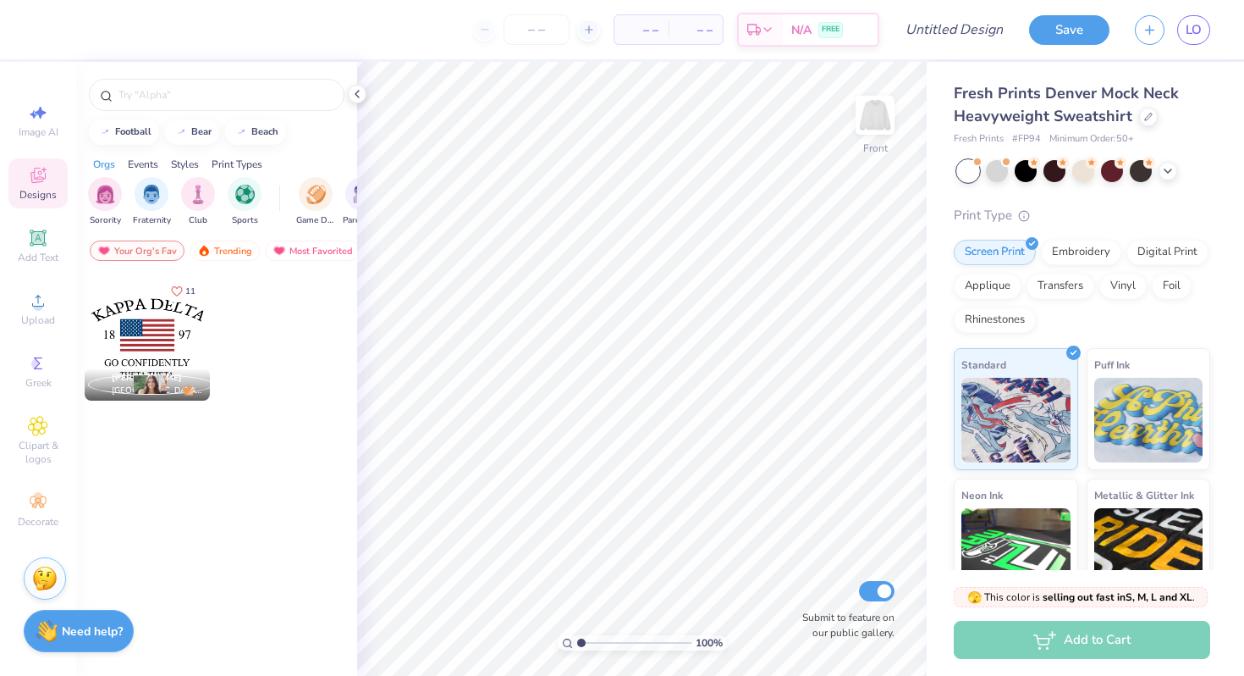
click at [135, 112] on div at bounding box center [216, 91] width 281 height 58
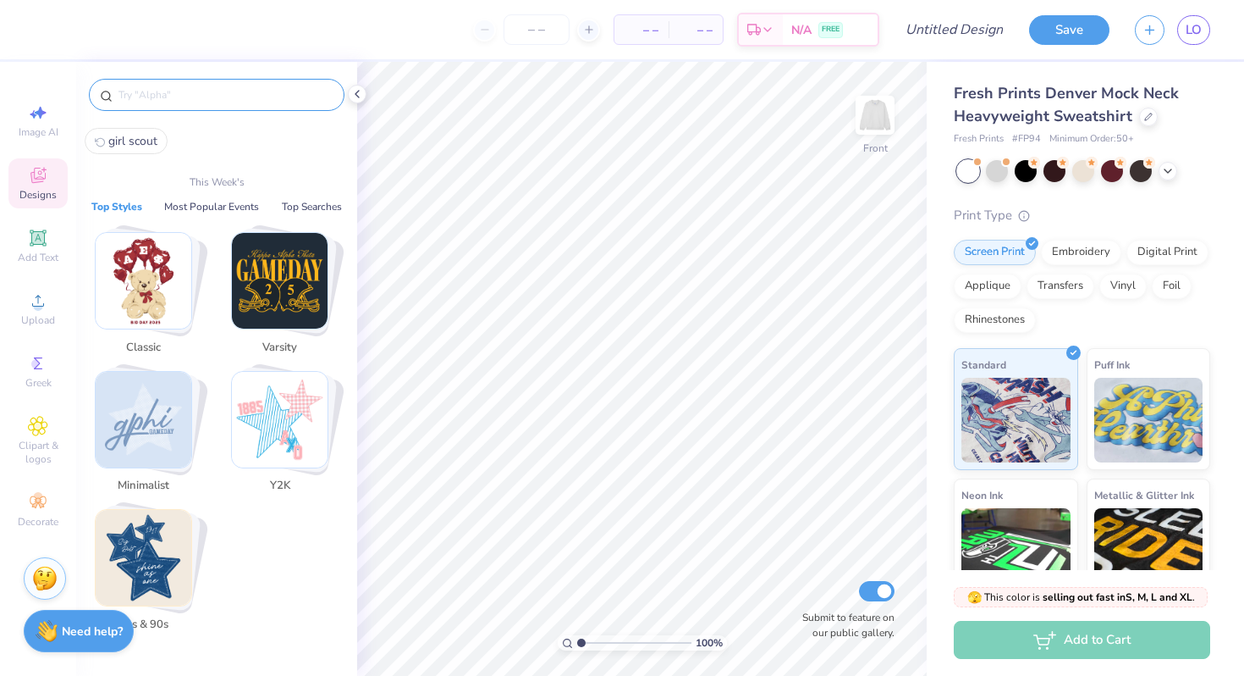
click at [131, 98] on input "text" at bounding box center [225, 94] width 217 height 17
click at [51, 358] on div "Greek" at bounding box center [37, 371] width 59 height 50
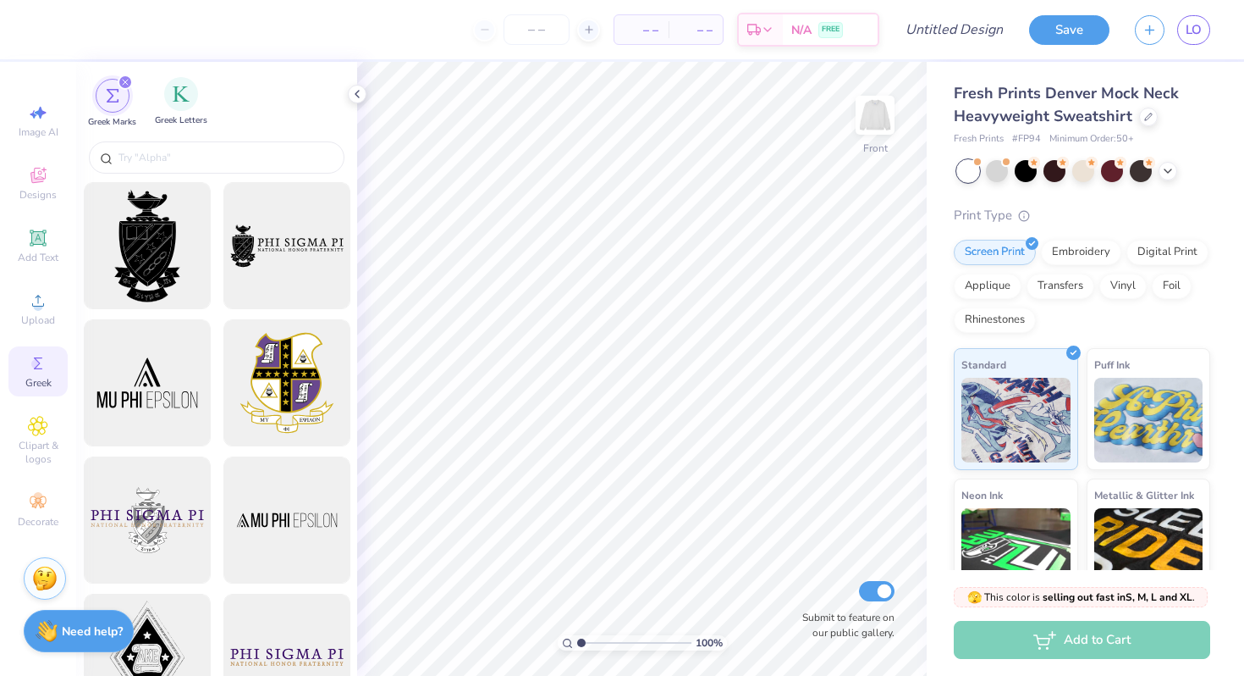
click at [168, 116] on span "Greek Letters" at bounding box center [181, 120] width 52 height 13
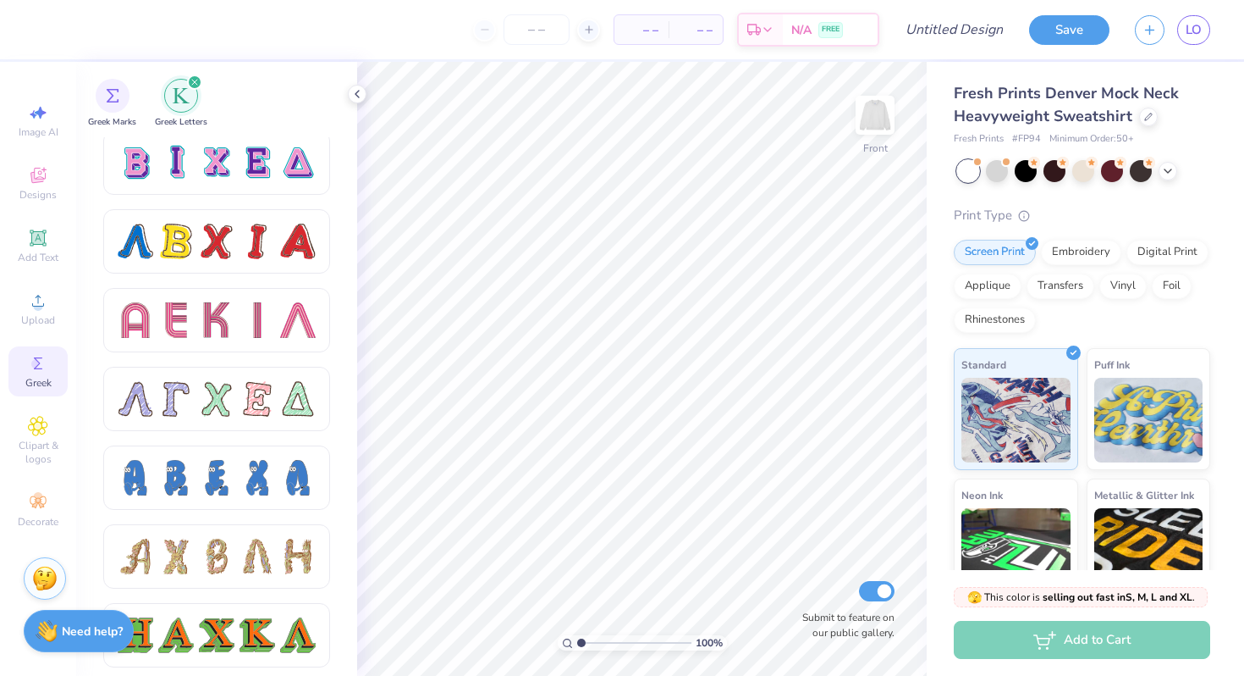
scroll to position [1466, 0]
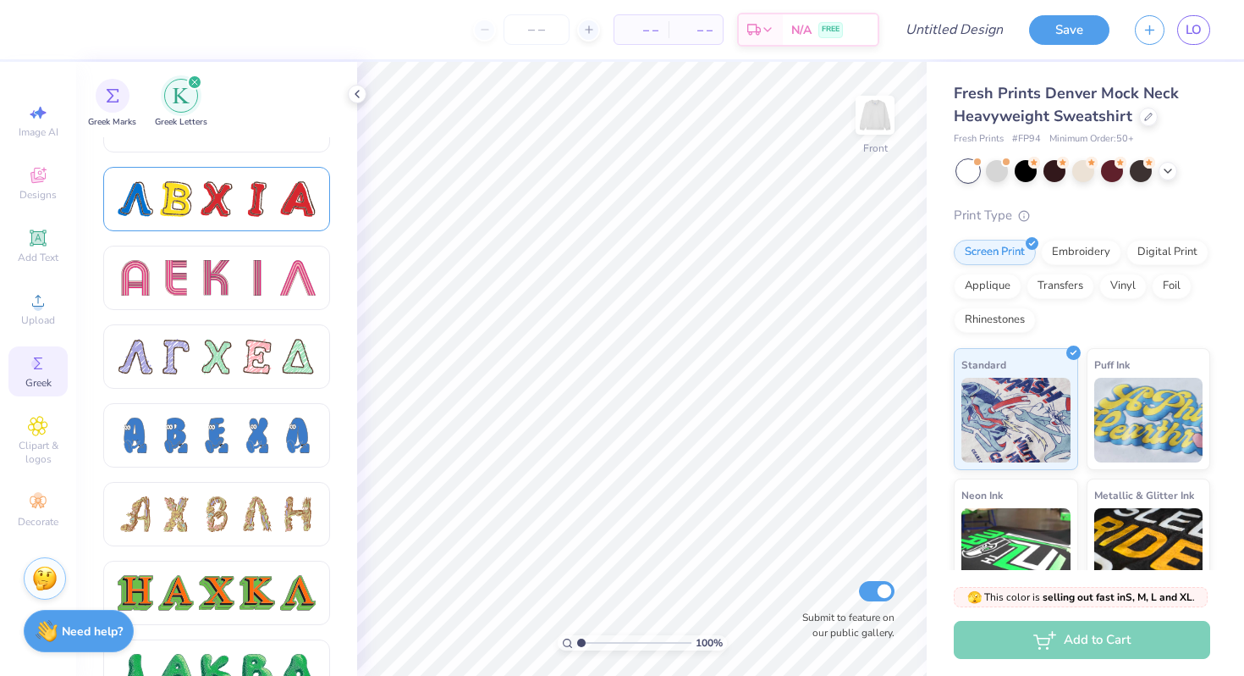
click at [264, 169] on div at bounding box center [216, 199] width 227 height 64
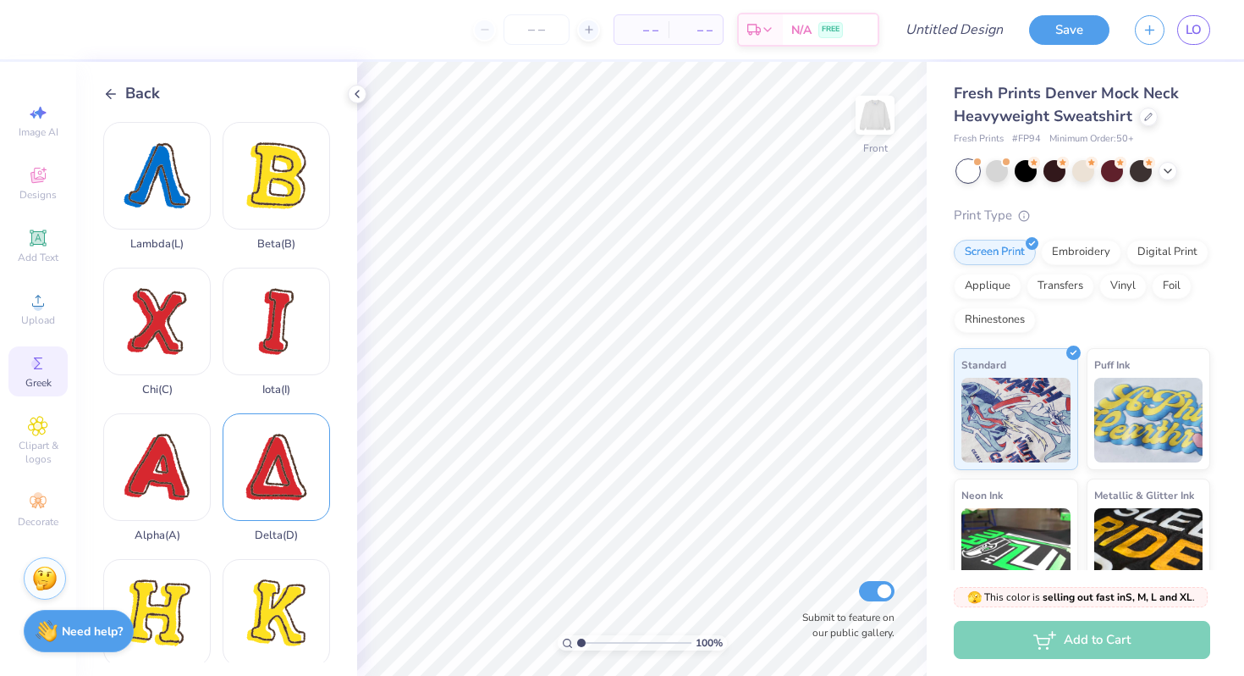
click at [301, 469] on div "Delta ( D )" at bounding box center [277, 477] width 108 height 129
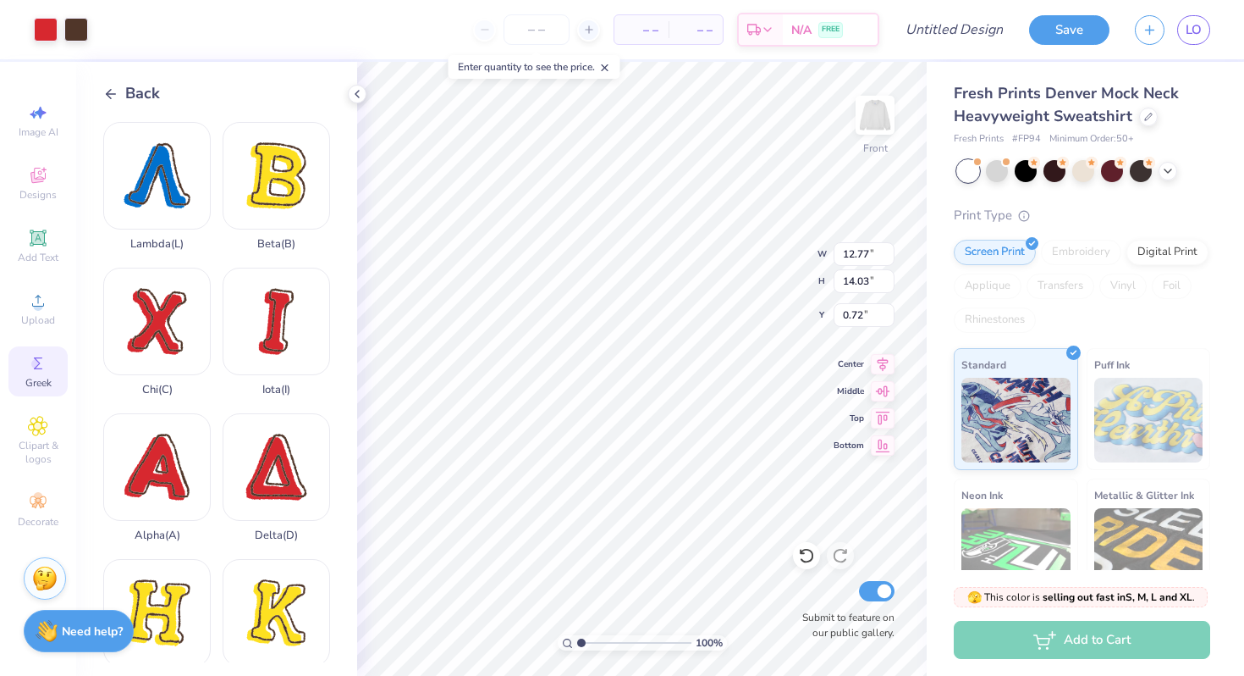
type input "0.72"
type input "4.41"
type input "4.84"
type input "3.00"
click at [313, 595] on div "Kappa ( K )" at bounding box center [277, 623] width 108 height 129
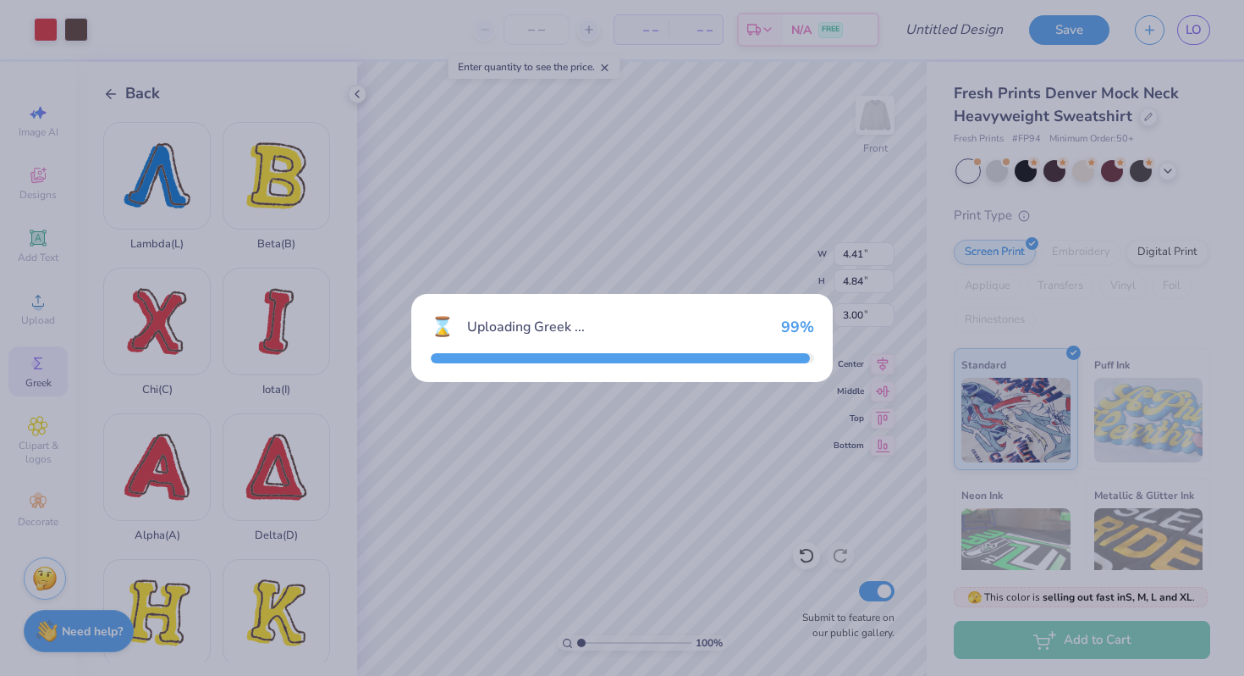
type input "13.74"
type input "15.55"
type input "4.47"
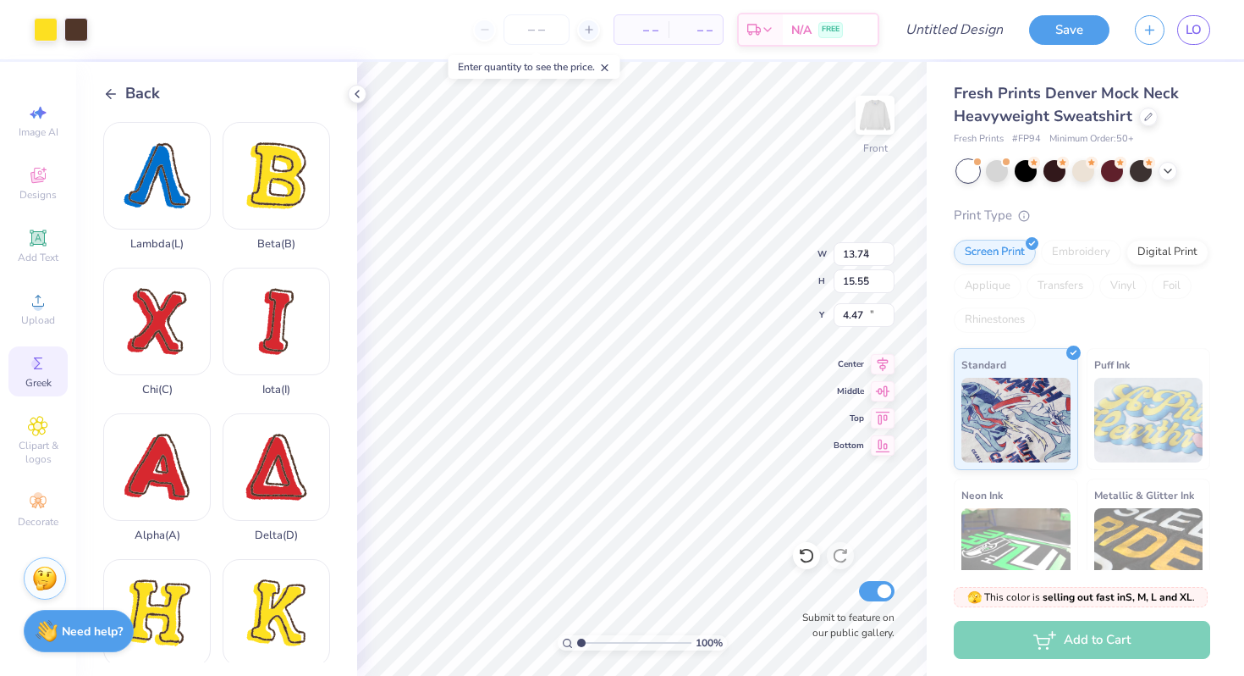
type input "3.25"
type input "3.68"
type input "3.58"
type input "4.14"
type input "4.69"
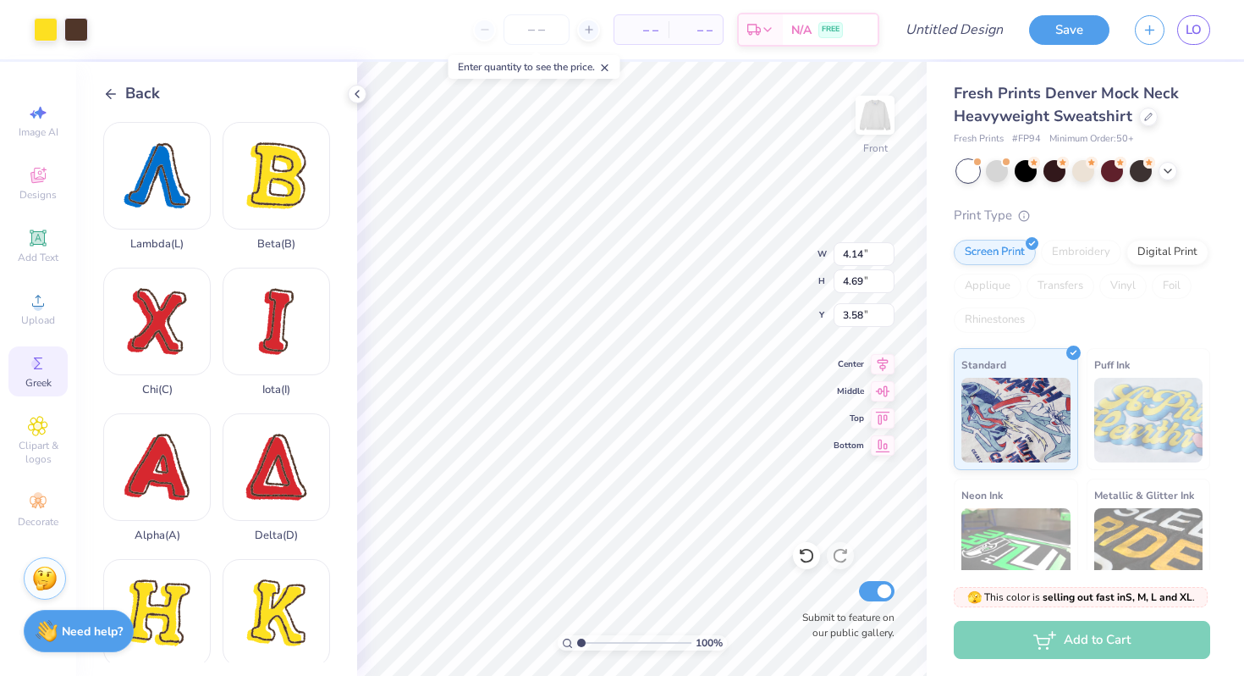
type input "3.00"
type input "4.14"
type input "4.69"
type input "4.41"
type input "4.84"
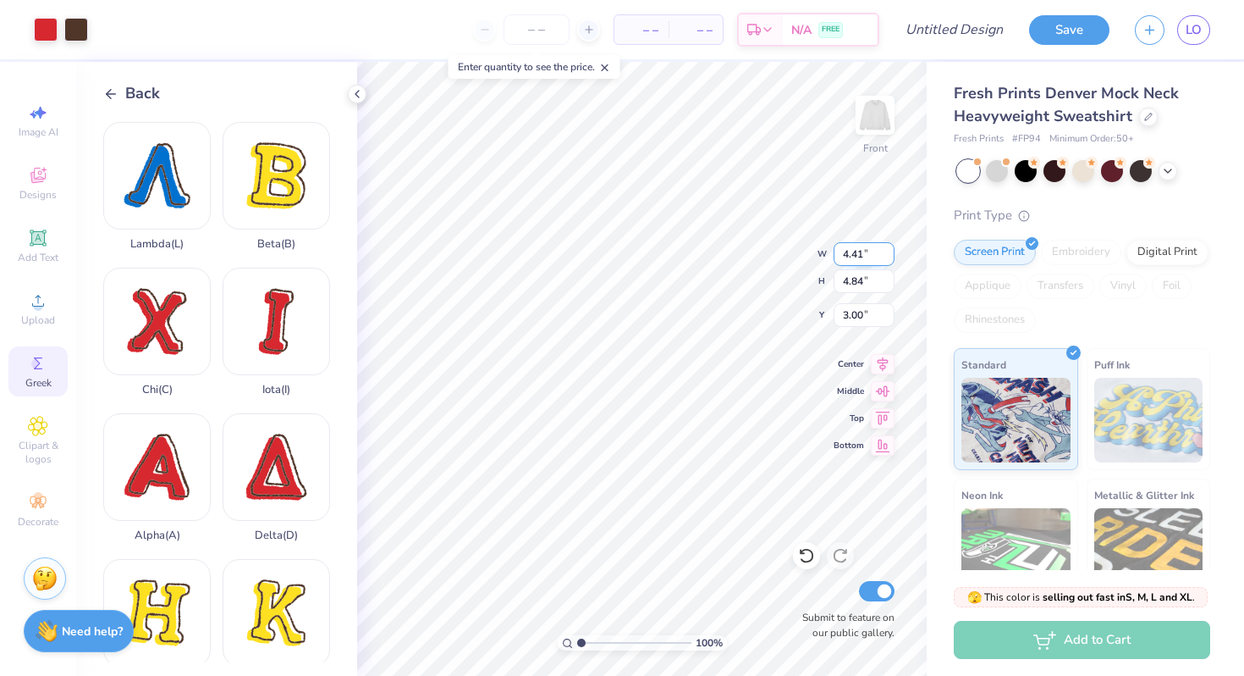
type input "4.14"
type input "4.69"
type input "4.41"
type input "4.84"
click at [847, 255] on input "4.41" at bounding box center [864, 254] width 61 height 24
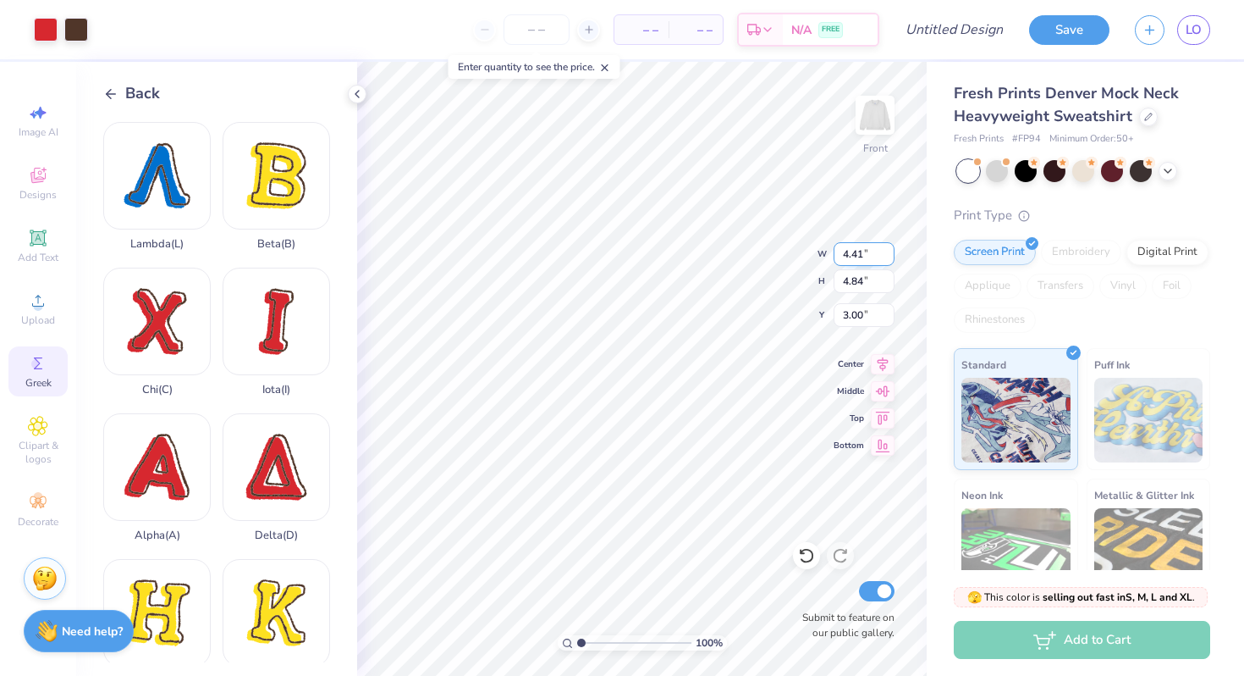
click at [857, 255] on input "4.41" at bounding box center [864, 254] width 61 height 24
click at [864, 258] on input "4.41" at bounding box center [864, 254] width 61 height 24
type input "4.14"
type input "4.55"
type input "3.00"
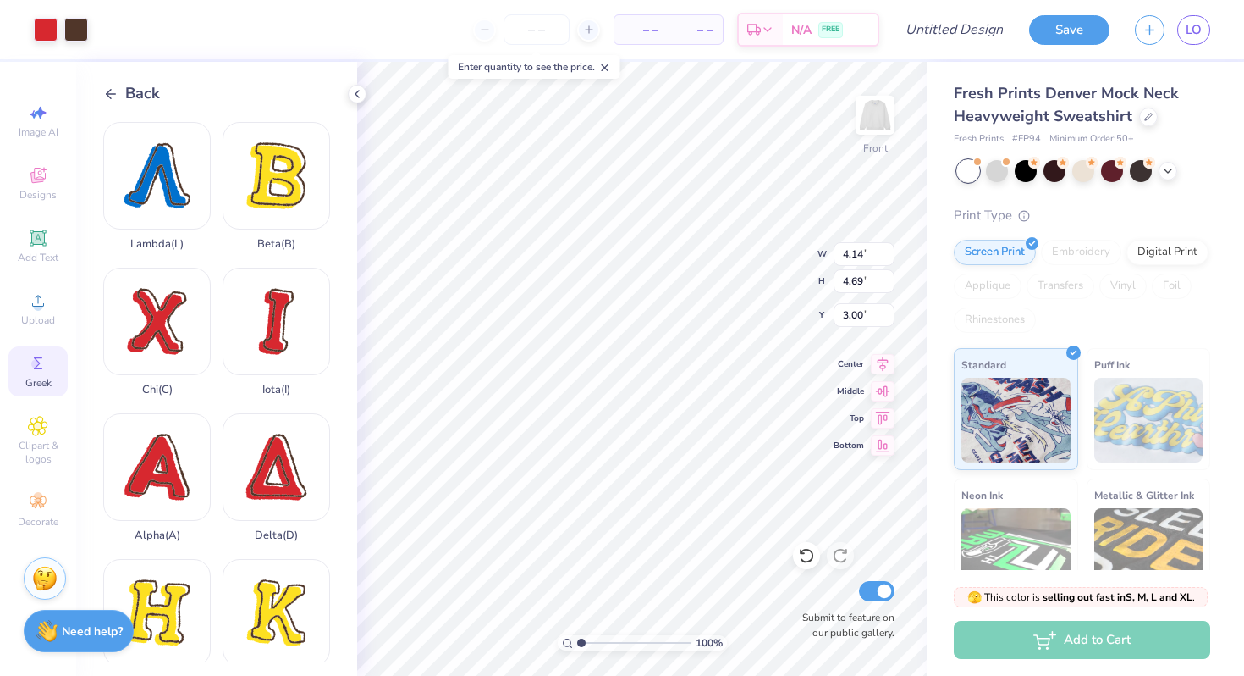
type input "4.55"
type input "4.14"
type input "4.55"
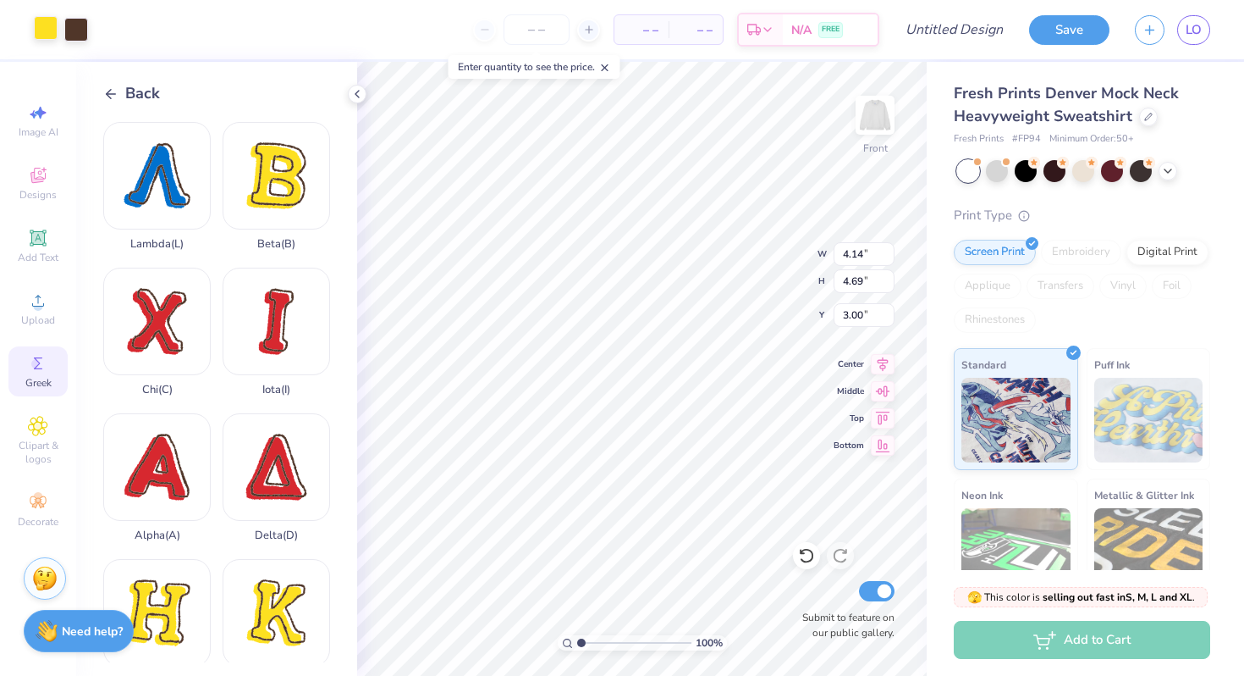
click at [50, 36] on div at bounding box center [46, 28] width 24 height 24
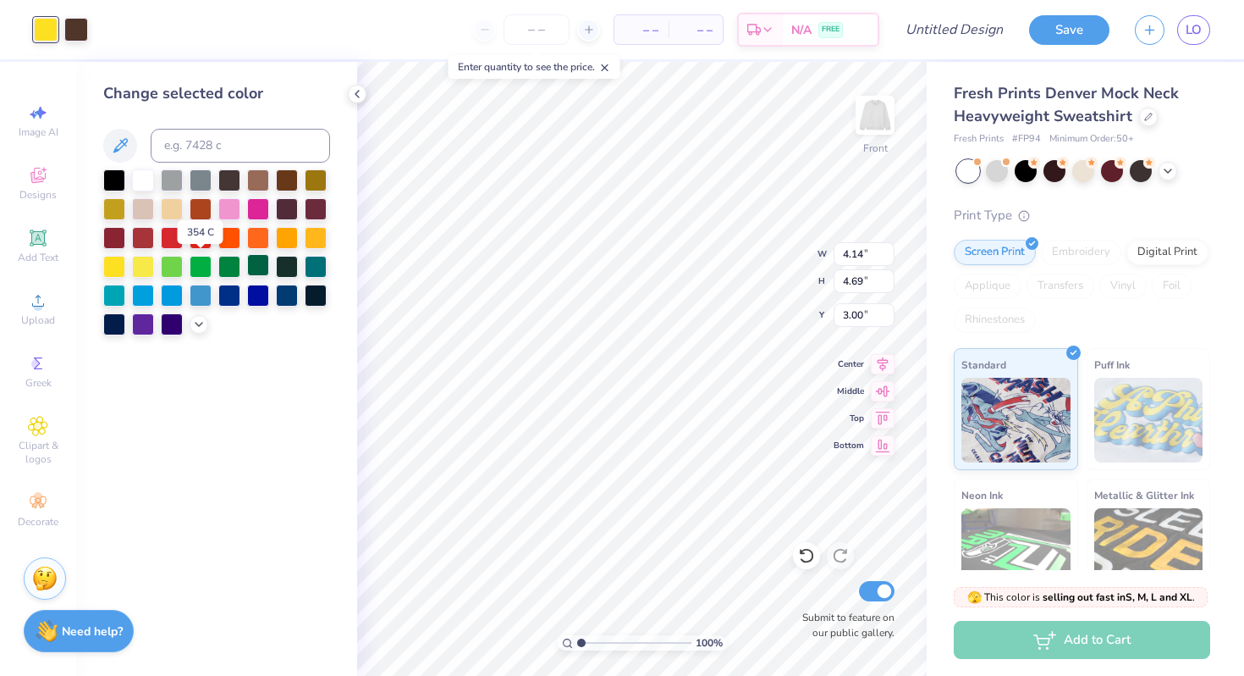
click at [202, 262] on div at bounding box center [201, 267] width 22 height 22
click at [235, 265] on div at bounding box center [229, 267] width 22 height 22
type input "4.55"
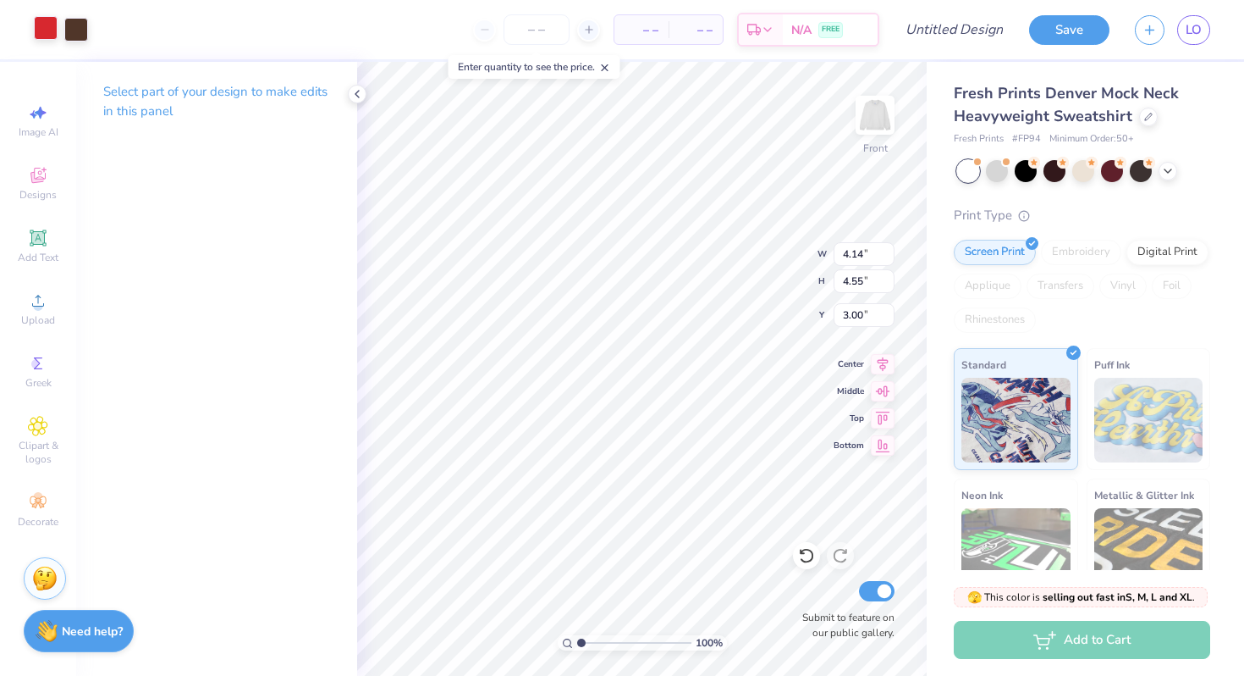
click at [42, 25] on div at bounding box center [46, 28] width 24 height 24
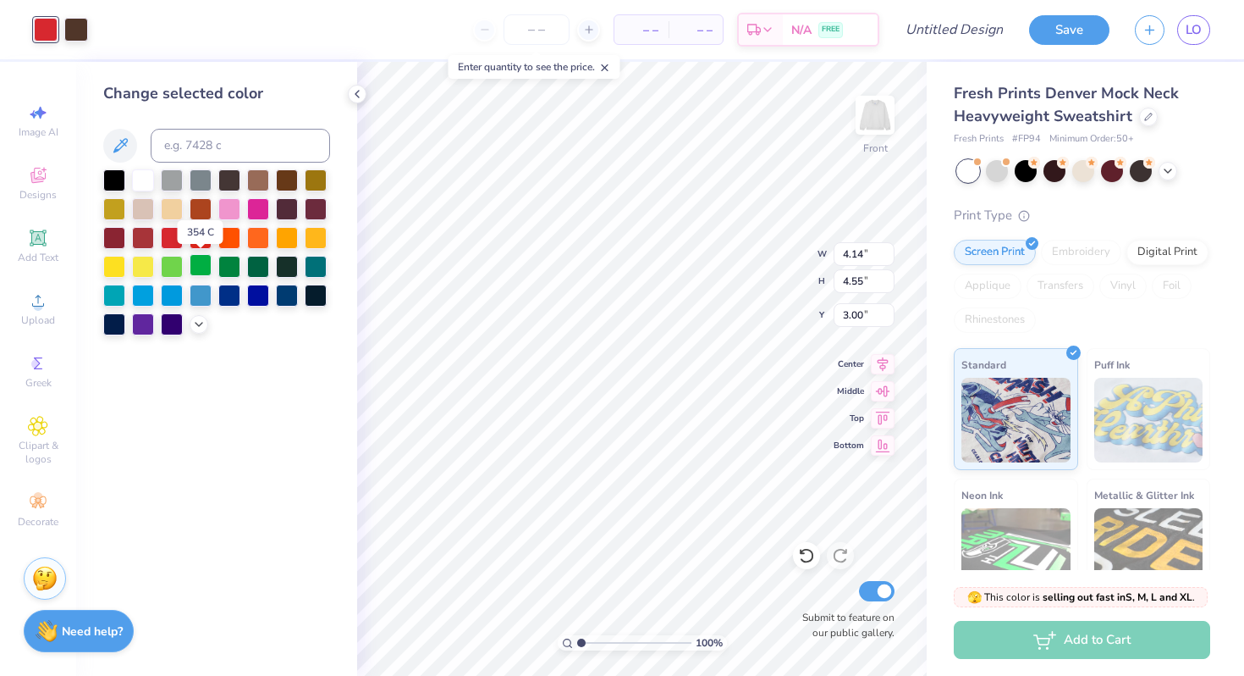
click at [201, 266] on div at bounding box center [201, 265] width 22 height 22
click at [177, 266] on div at bounding box center [172, 265] width 22 height 22
drag, startPoint x: 257, startPoint y: 261, endPoint x: 204, endPoint y: 265, distance: 52.7
click at [257, 261] on div at bounding box center [258, 267] width 22 height 22
drag, startPoint x: 203, startPoint y: 266, endPoint x: 174, endPoint y: 262, distance: 29.8
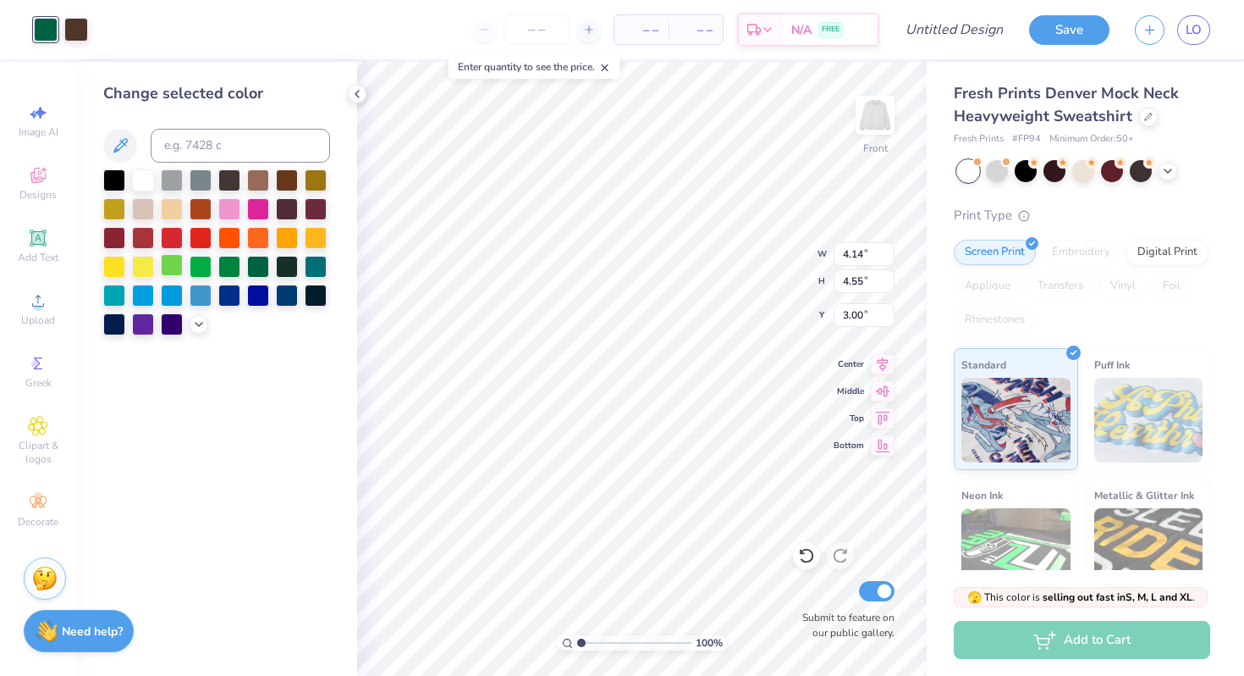
click at [202, 266] on div at bounding box center [201, 267] width 22 height 22
click at [174, 262] on div at bounding box center [172, 265] width 22 height 22
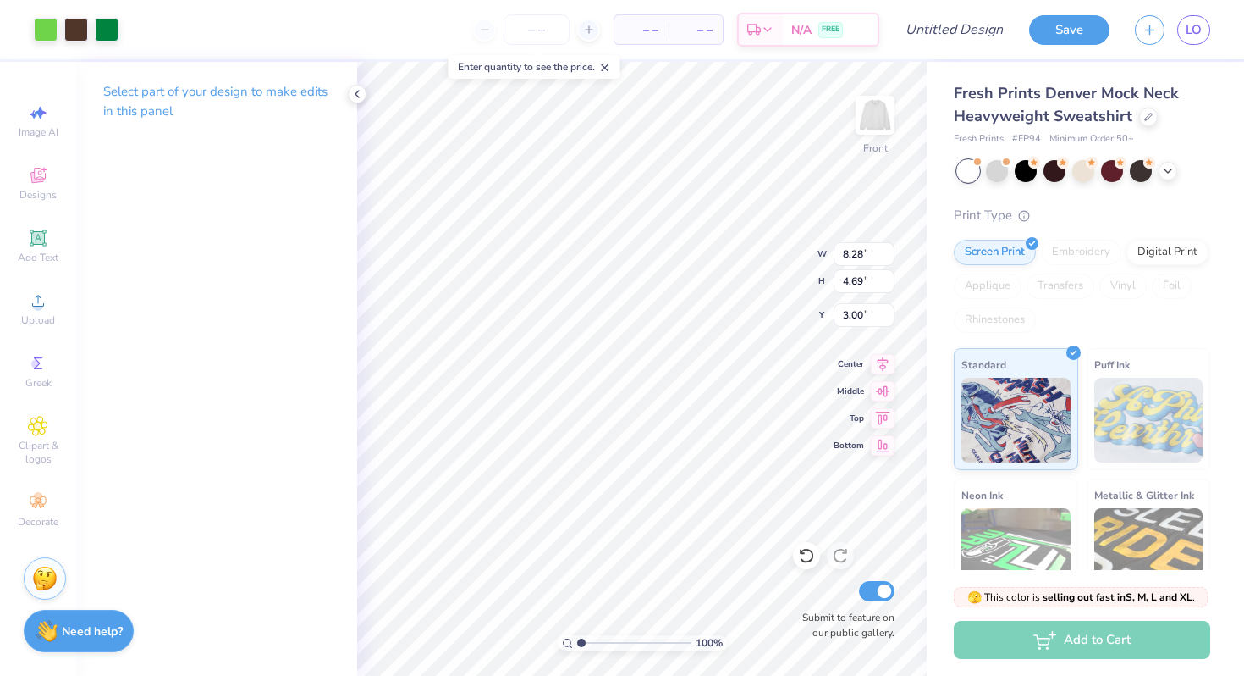
type input "6.52"
type input "3.69"
type input "7.00"
type input "3.96"
type input "3.50"
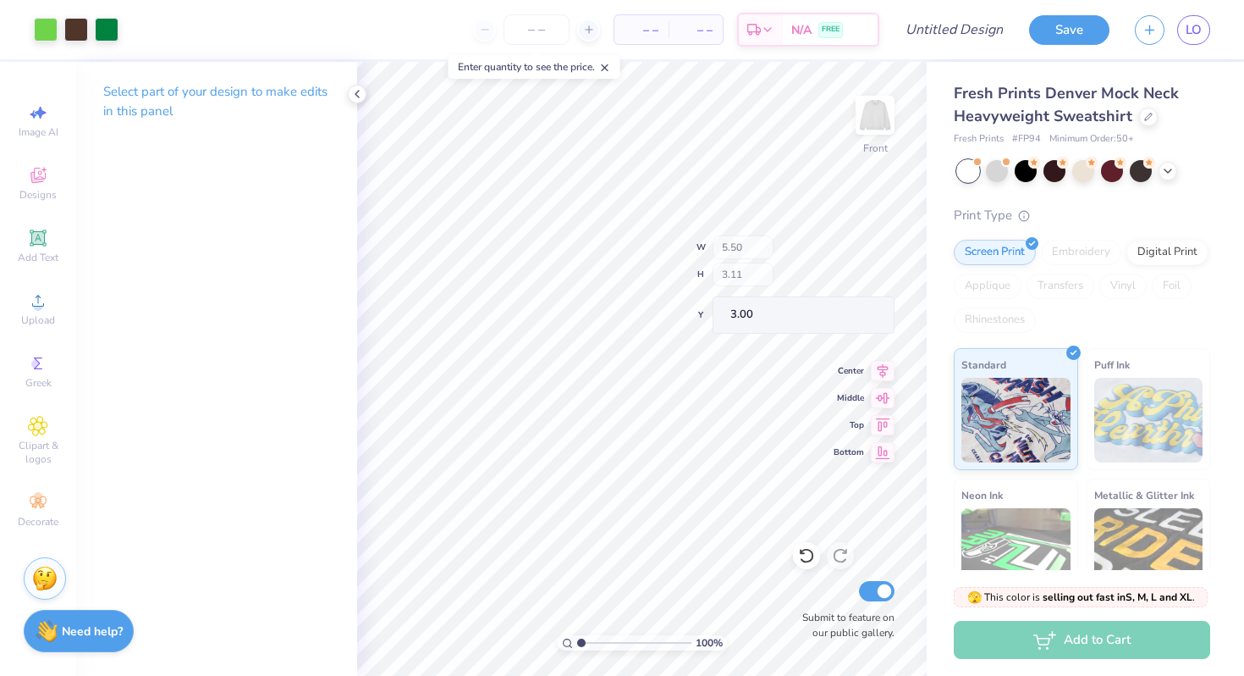
type input "5.50"
type input "3.11"
click at [883, 368] on icon at bounding box center [883, 361] width 24 height 20
click at [881, 364] on icon at bounding box center [883, 361] width 24 height 20
type input "3.11"
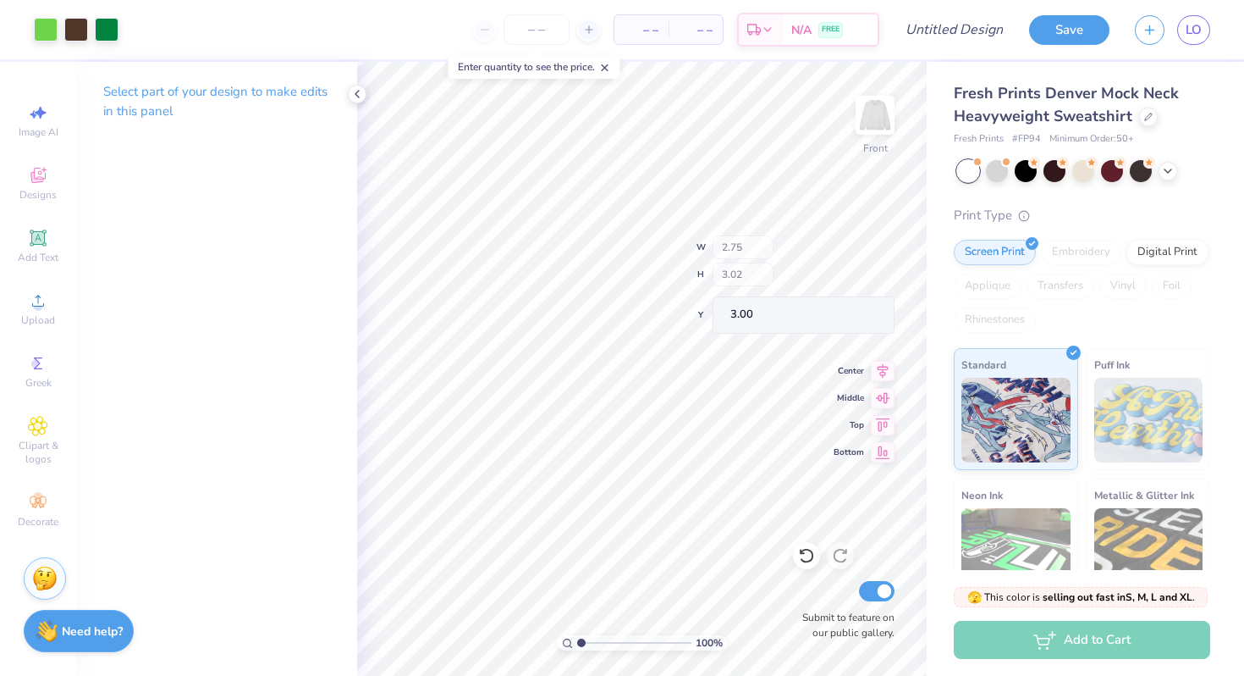
type input "2.75"
type input "3.02"
type input "5.05"
type input "2.86"
type input "4.66"
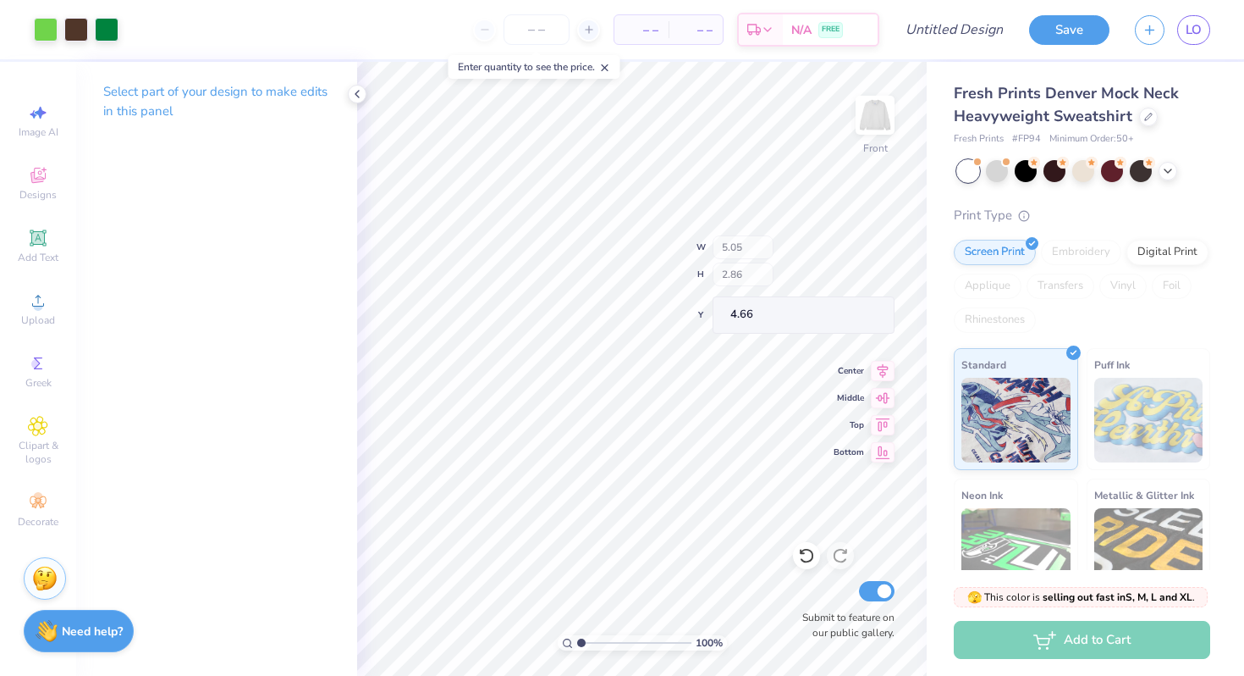
type input "5.05"
type input "2.53"
type input "2.86"
type input "5.21"
click at [783, 248] on div "100 % Front W 2.53 2.53 " H 2.86 2.86 " Y 5.21 5.21 " Center Middle Top Bottom …" at bounding box center [642, 369] width 570 height 614
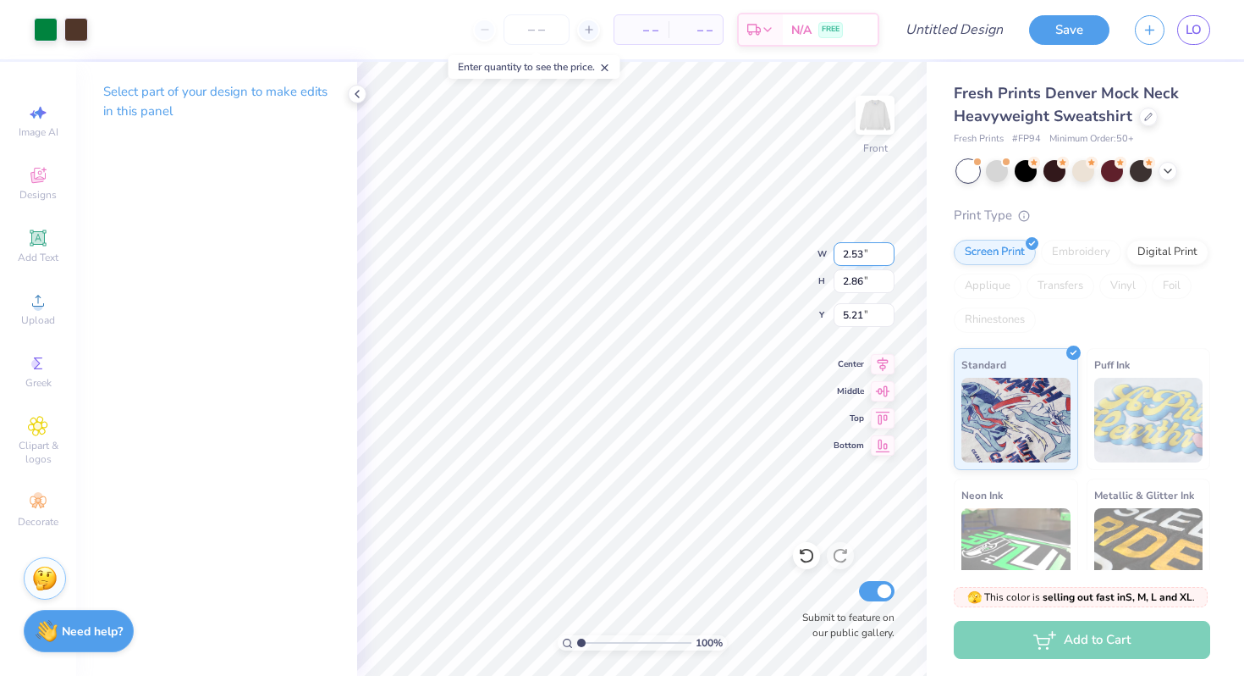
click at [771, 227] on div "100 % Front W 2.53 2.53 " H 2.86 2.86 " Y 5.21 5.21 " Center Middle Top Bottom …" at bounding box center [642, 369] width 570 height 614
type input "2.77"
type input "3.59"
type input "2.86"
type input "4.70"
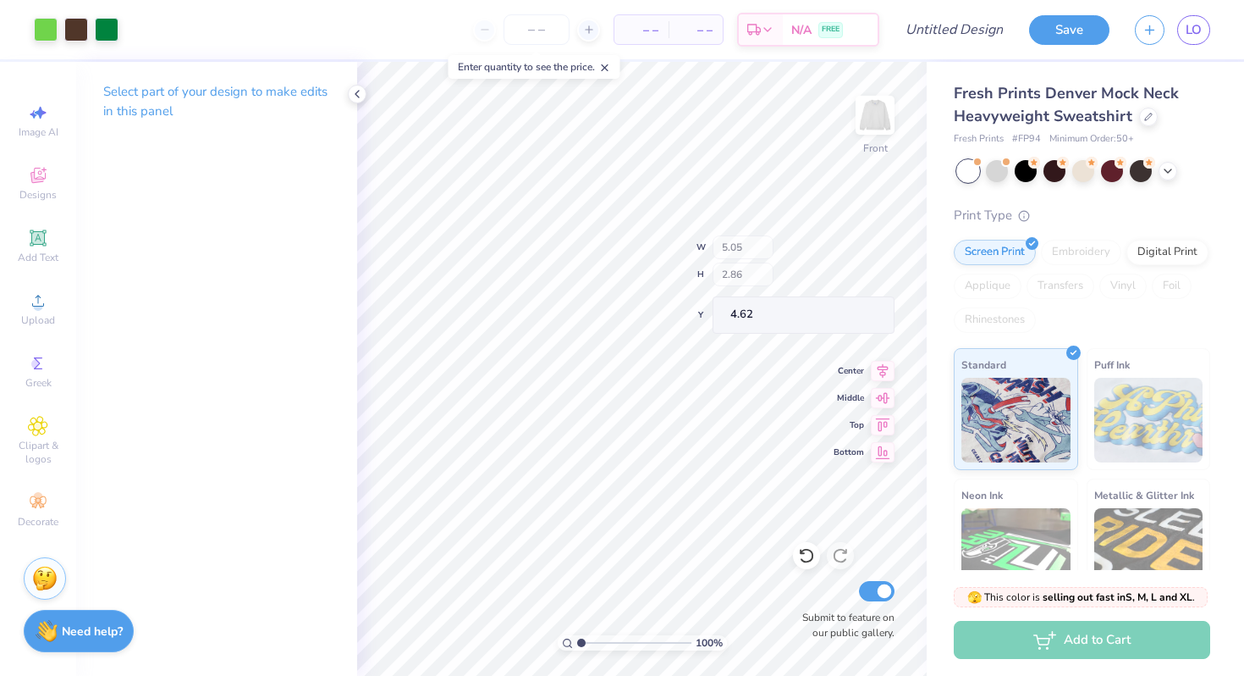
type input "4.62"
click at [350, 102] on div "Select part of your design to make edits in this panel" at bounding box center [216, 108] width 281 height 92
click at [356, 95] on polyline at bounding box center [357, 94] width 3 height 7
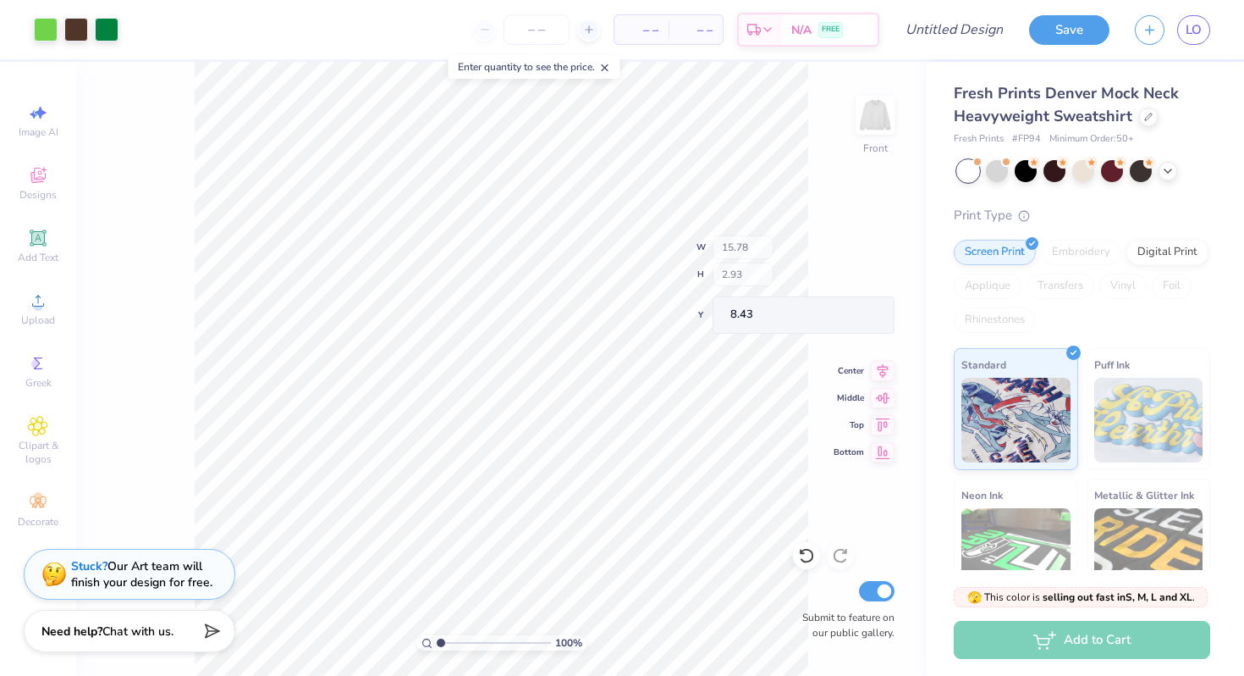
type input "15.78"
type input "2.93"
type input "8.43"
drag, startPoint x: 609, startPoint y: 66, endPoint x: 6, endPoint y: 174, distance: 612.4
click at [609, 66] on icon at bounding box center [605, 68] width 12 height 12
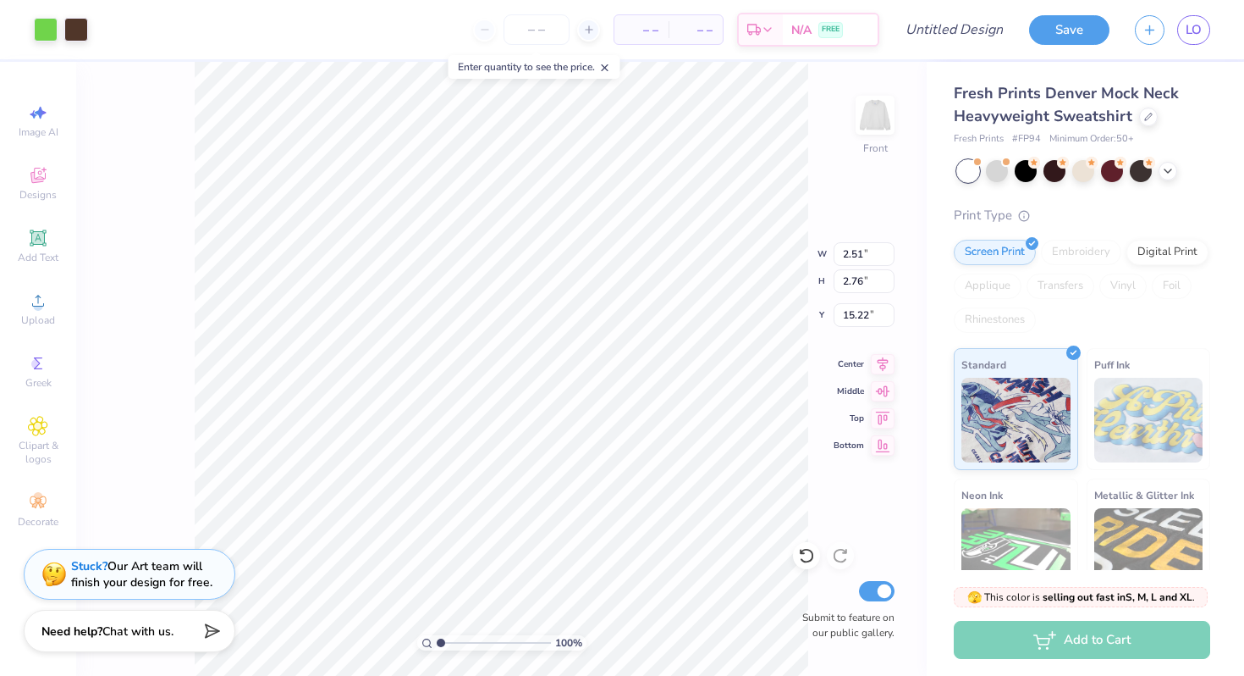
click at [152, 297] on div "100 % Front W 2.51 2.51 " H 2.76 2.76 " Y 15.22 15.22 " Center Middle Top Botto…" at bounding box center [501, 369] width 851 height 614
type input "5.06"
type input "2.86"
type input "4.70"
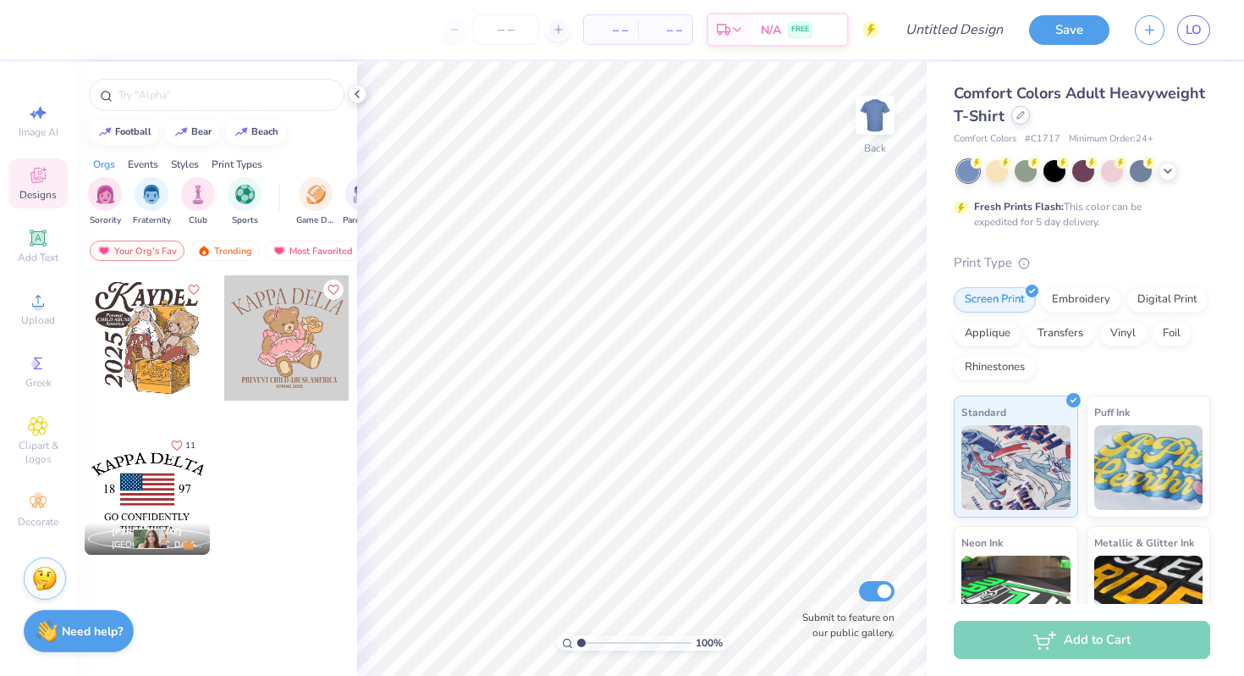
click at [1021, 120] on div at bounding box center [1021, 115] width 19 height 19
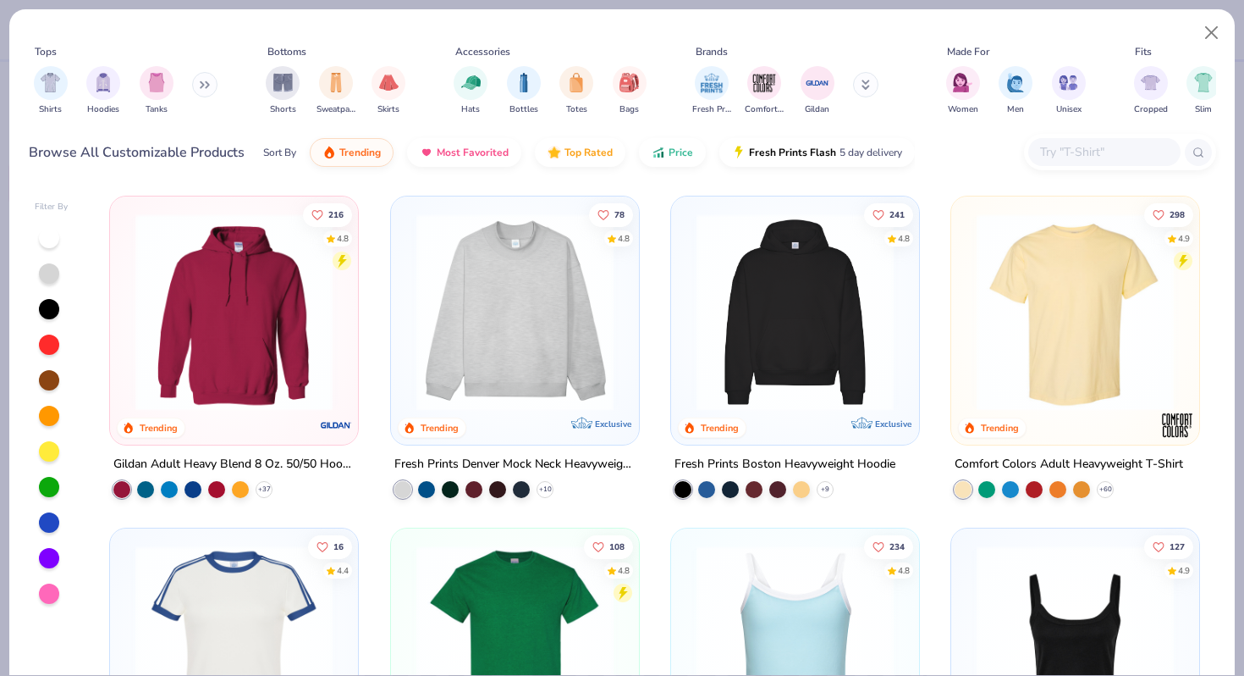
click at [532, 358] on img at bounding box center [515, 311] width 214 height 197
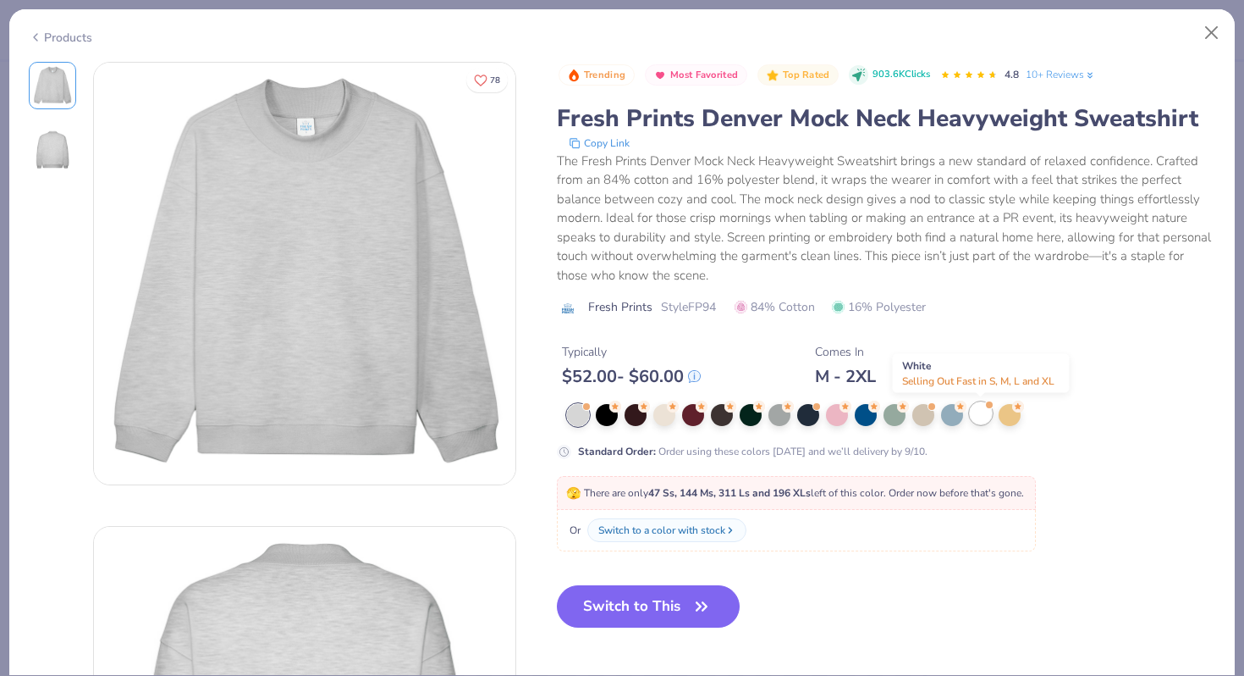
click at [977, 416] on div at bounding box center [981, 413] width 22 height 22
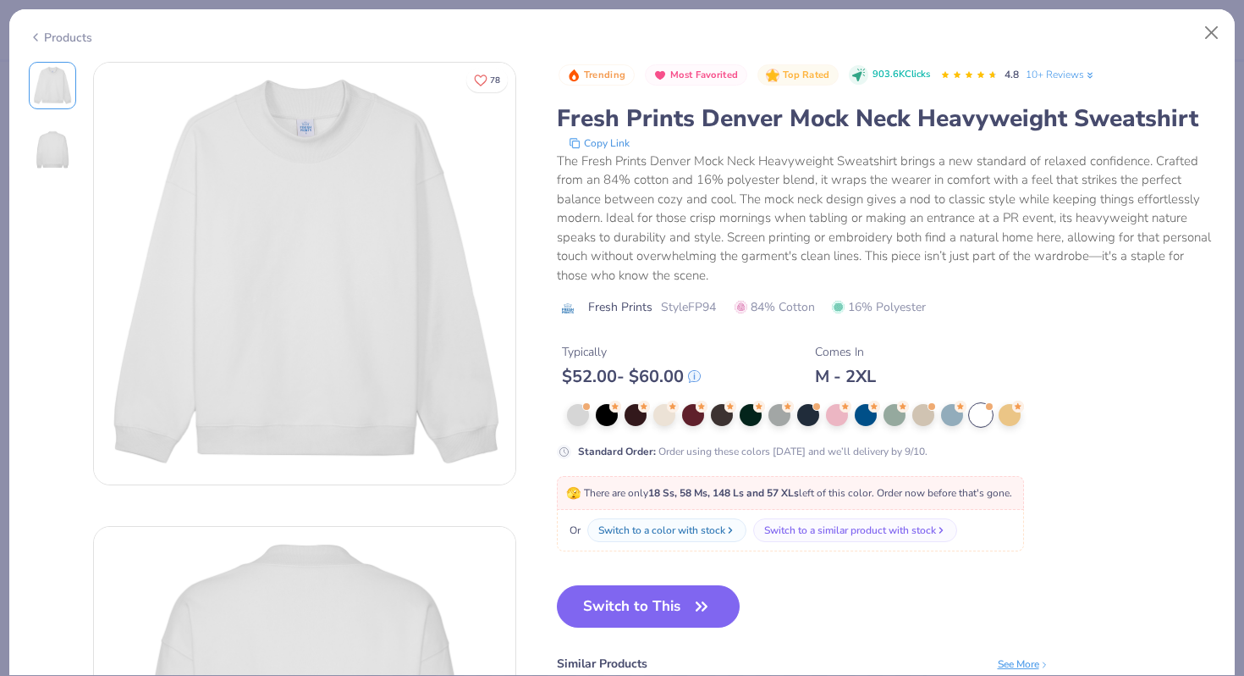
click at [624, 584] on div "Trending Most Favorited Top Rated 903.6K Clicks 4.8 10+ Reviews Fresh Prints De…" at bounding box center [886, 438] width 659 height 753
click at [635, 607] on button "Switch to This" at bounding box center [649, 606] width 184 height 42
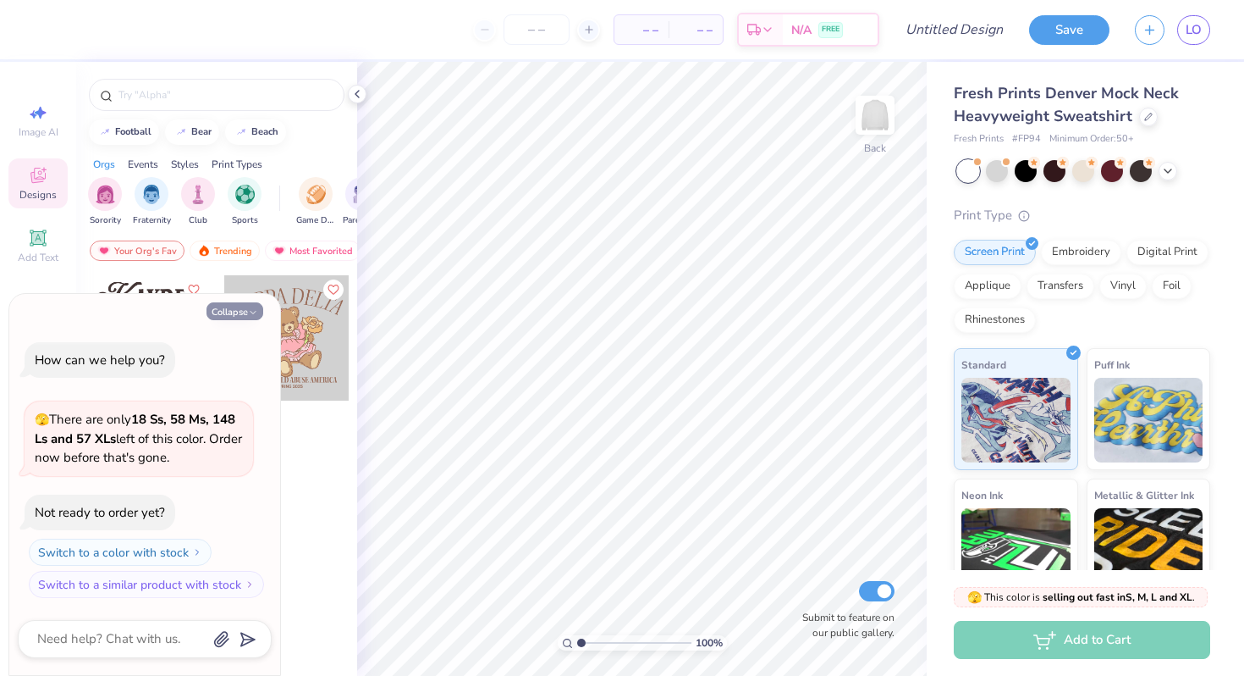
click at [240, 307] on button "Collapse" at bounding box center [235, 311] width 57 height 18
type textarea "x"
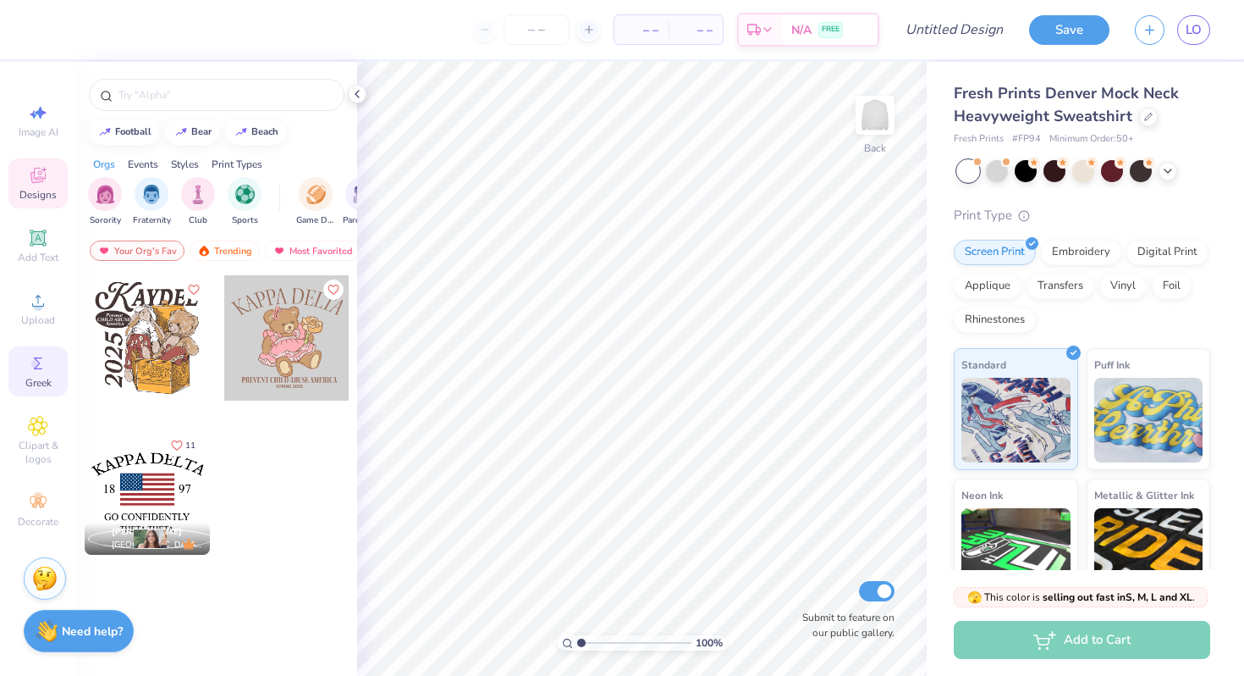
click at [36, 353] on icon at bounding box center [38, 363] width 20 height 20
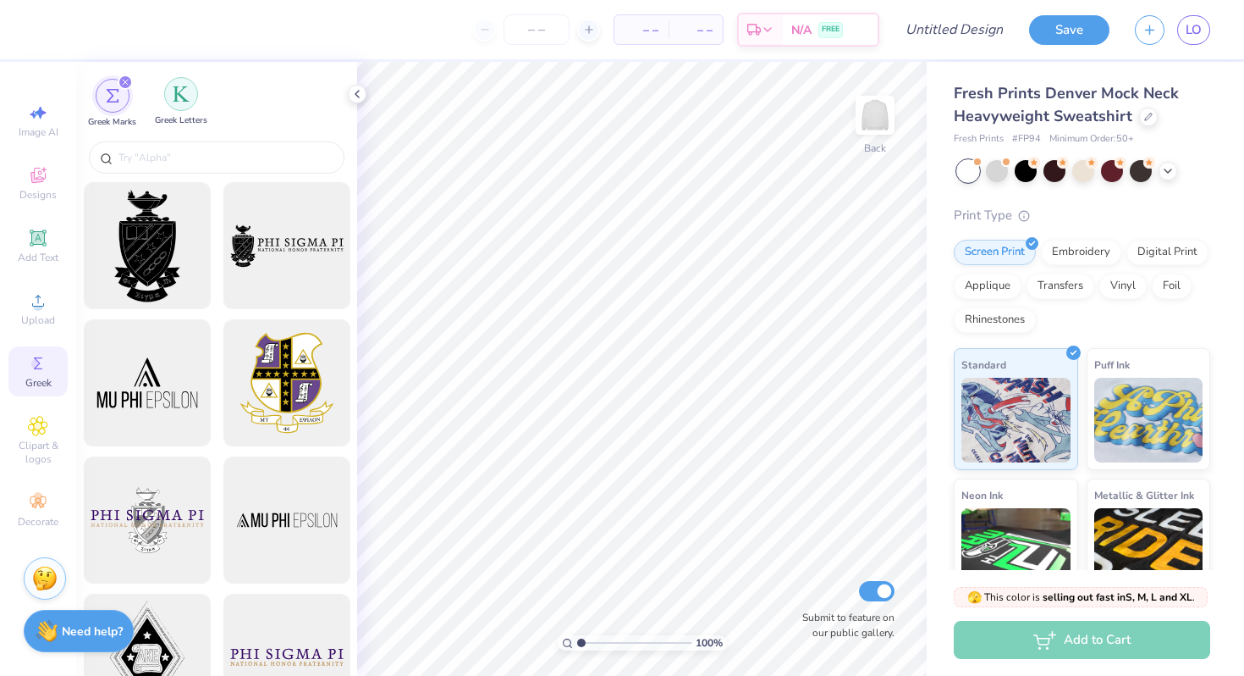
click at [174, 102] on div "filter for Greek Letters" at bounding box center [181, 94] width 34 height 34
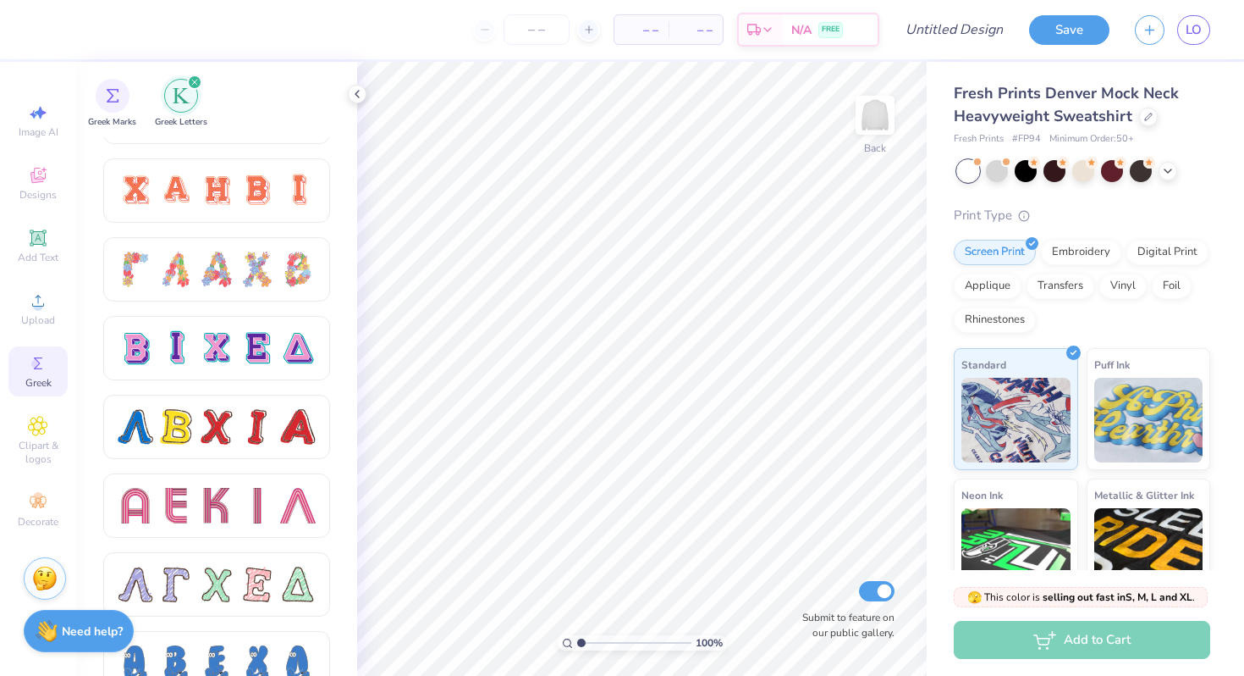
scroll to position [1242, 0]
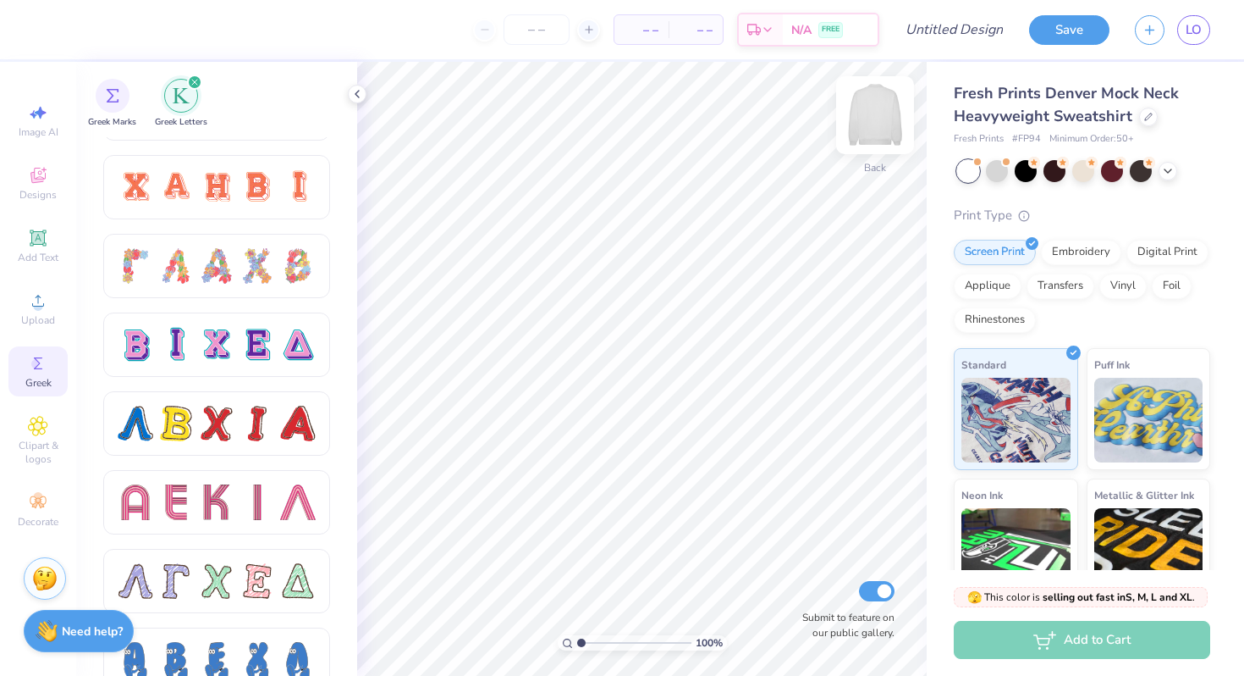
click at [876, 113] on img at bounding box center [876, 115] width 68 height 68
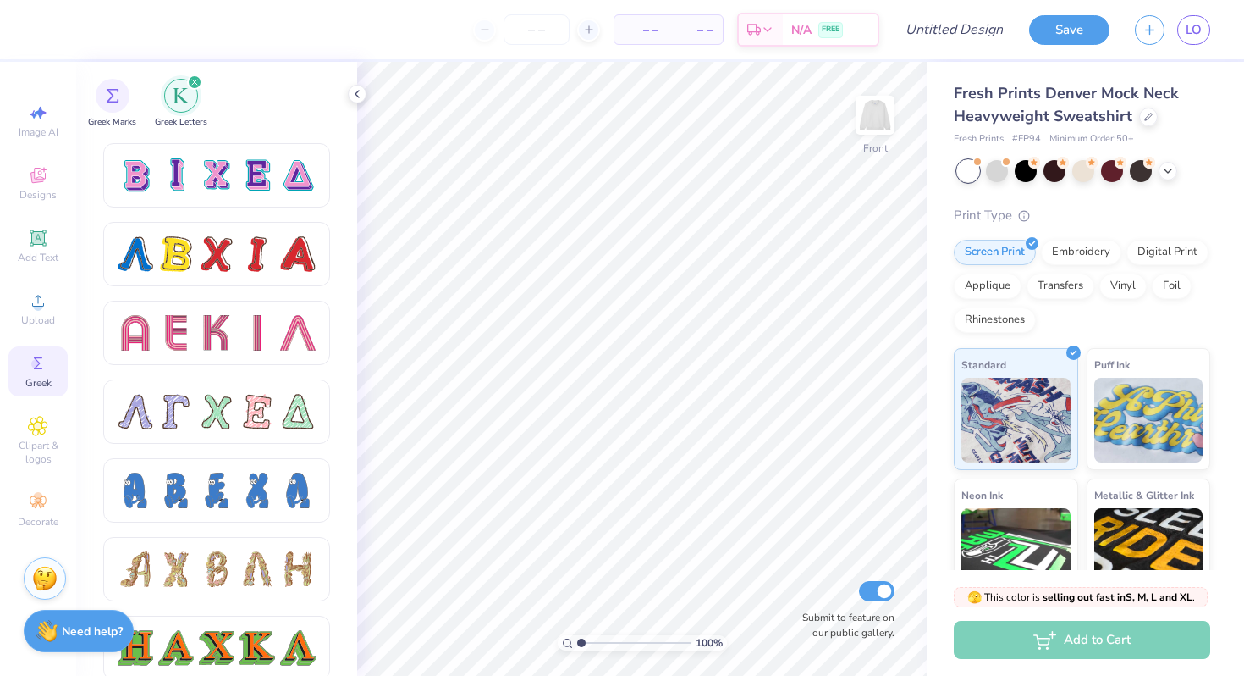
scroll to position [1410, 0]
click at [258, 233] on div at bounding box center [216, 255] width 227 height 64
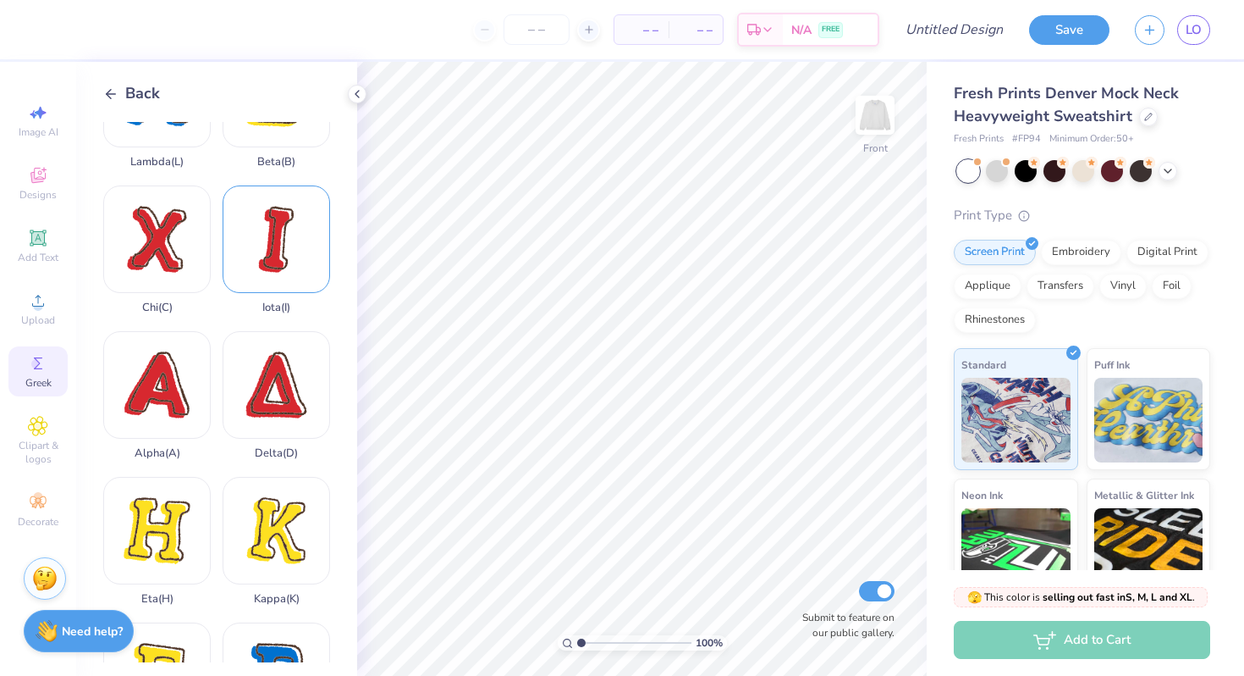
scroll to position [85, 0]
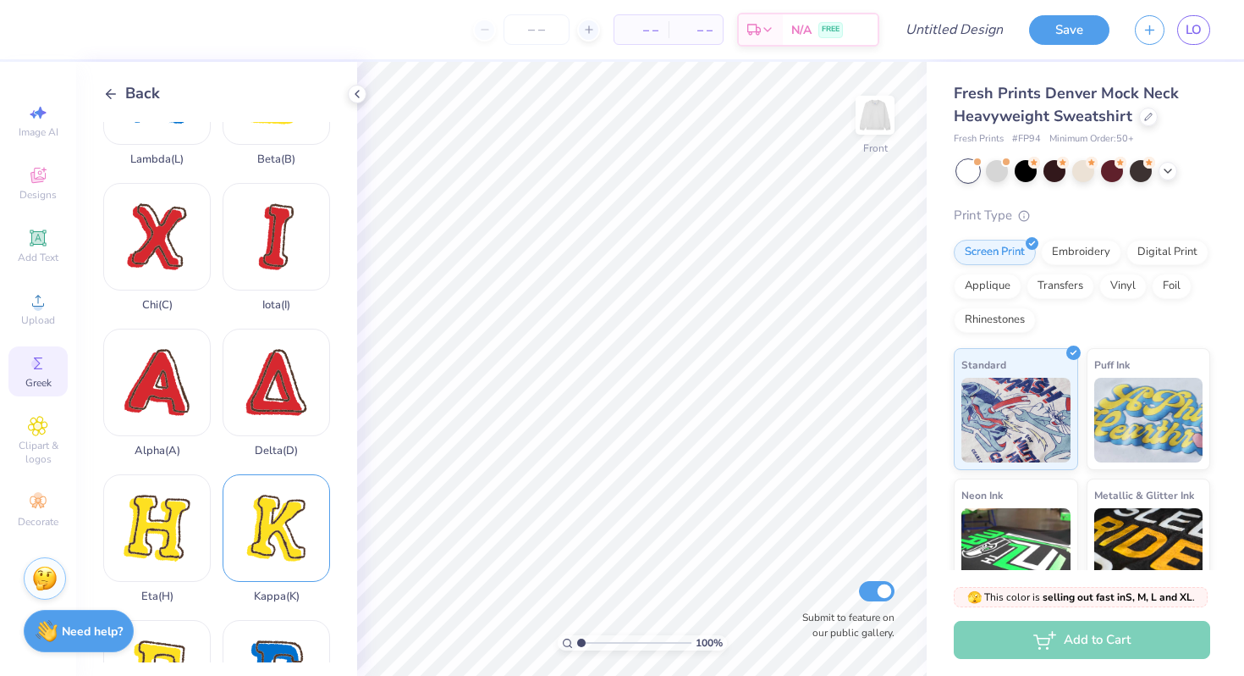
click at [299, 532] on div "Kappa ( K )" at bounding box center [277, 538] width 108 height 129
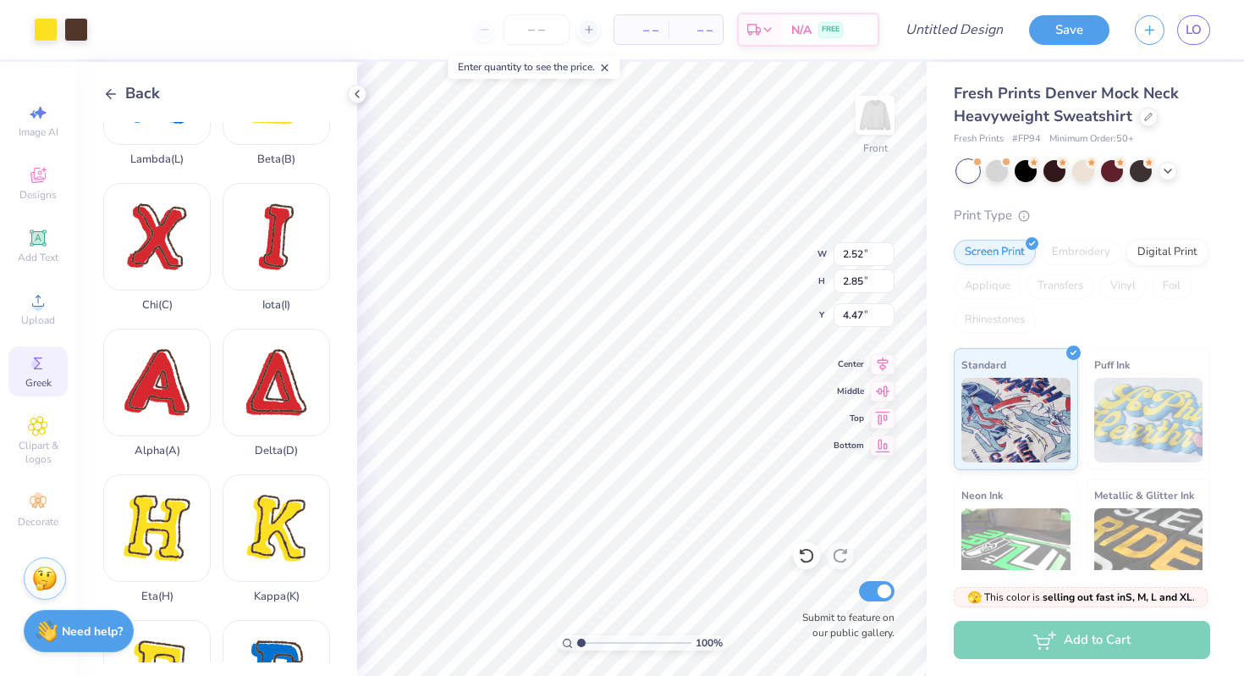
type input "2.52"
type input "2.85"
type input "1.25"
type input "1.42"
click at [283, 400] on div "Delta ( D )" at bounding box center [277, 392] width 108 height 129
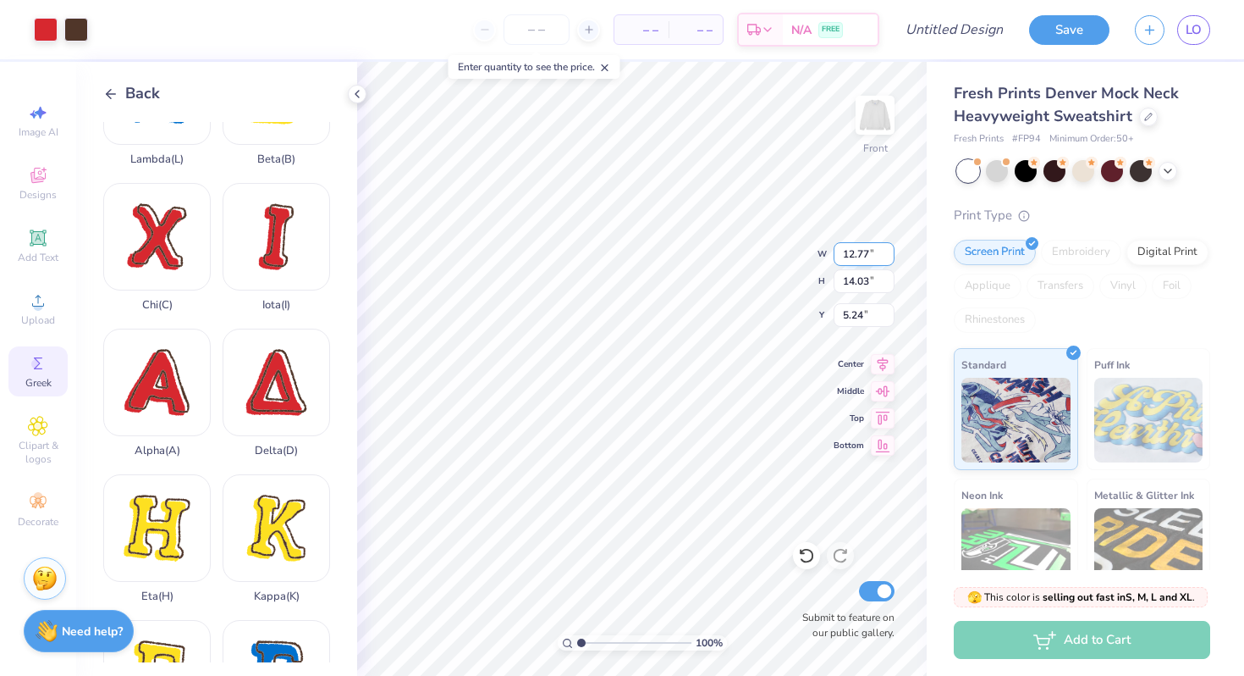
click at [872, 257] on input "12.77" at bounding box center [864, 254] width 61 height 24
type input "1"
type input "1.25"
type input "1.37"
type input "4.52"
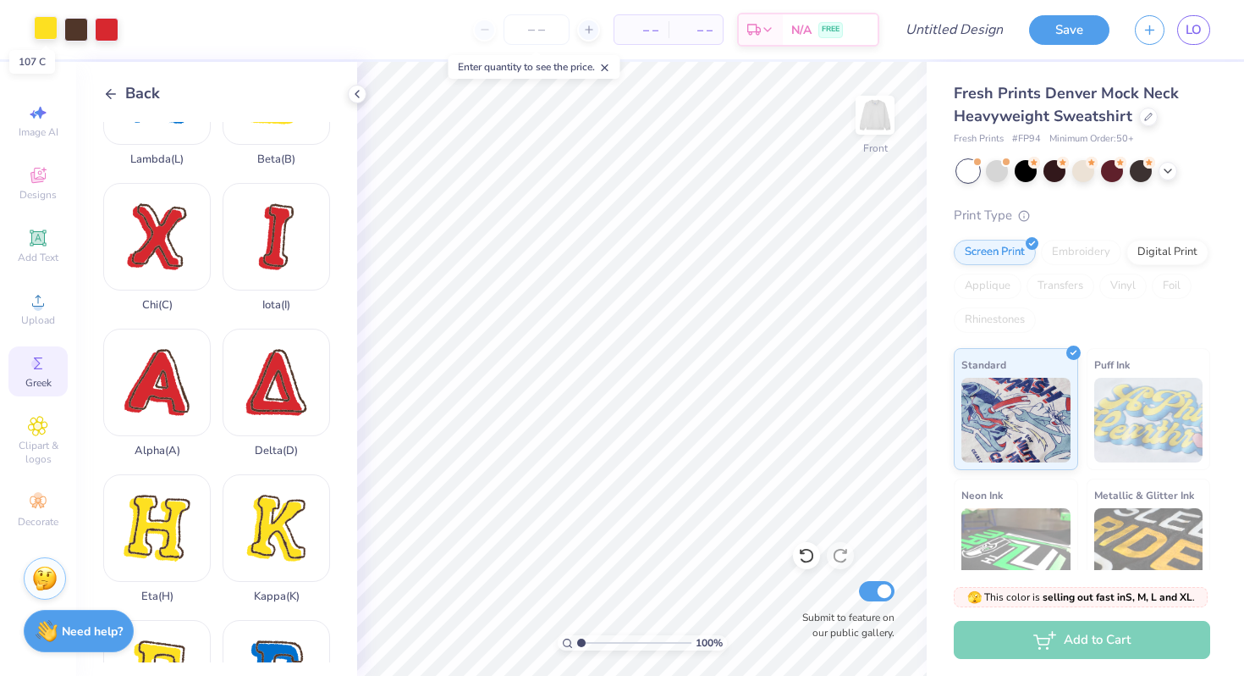
click at [44, 29] on div at bounding box center [46, 28] width 24 height 24
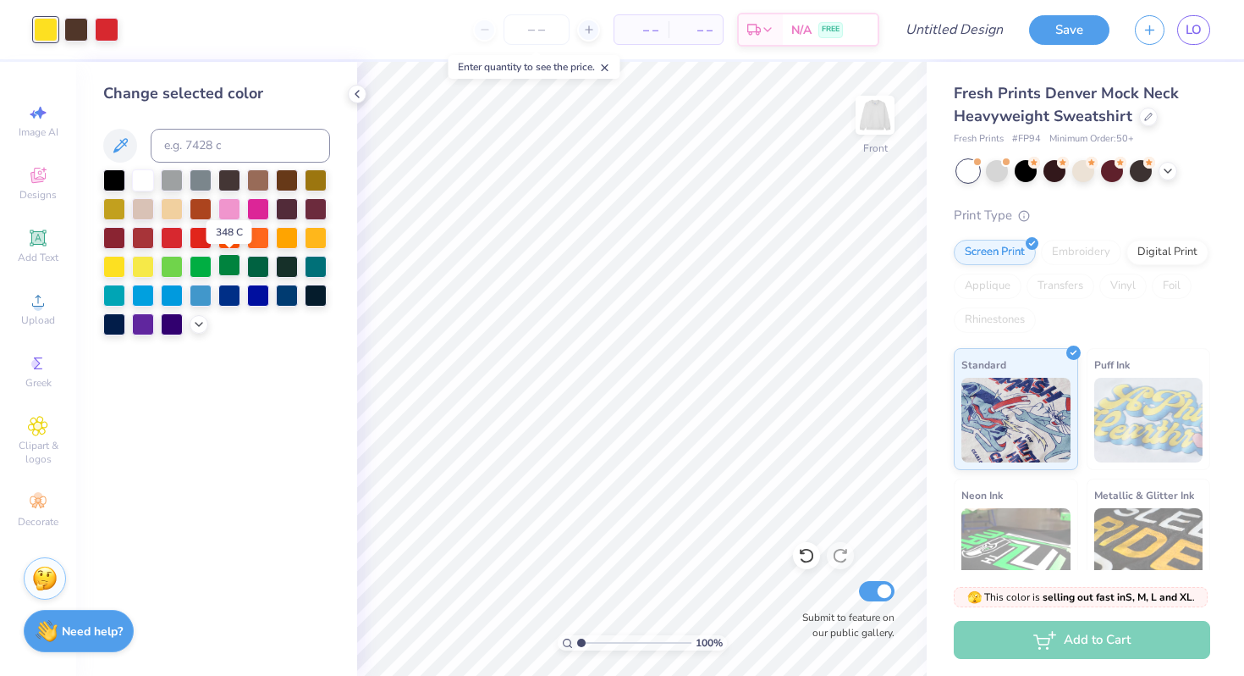
click at [227, 265] on div at bounding box center [229, 265] width 22 height 22
click at [108, 22] on div at bounding box center [107, 28] width 24 height 24
click at [168, 257] on div at bounding box center [172, 265] width 22 height 22
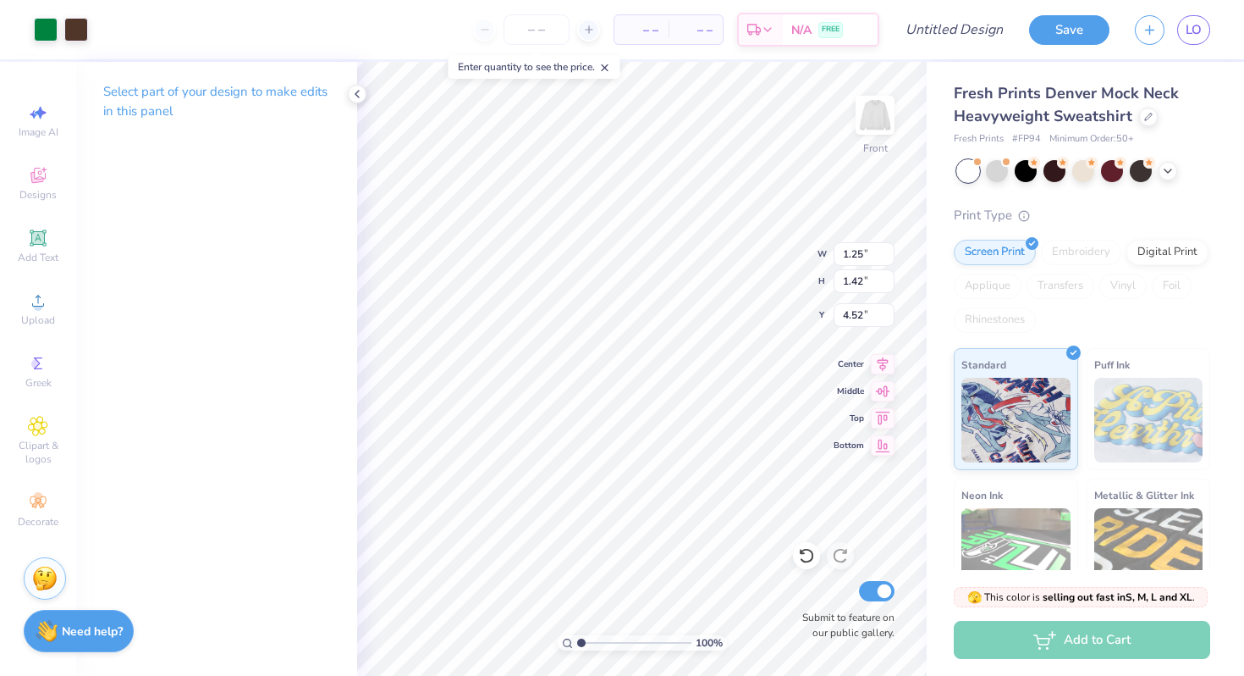
type input "1.25"
type input "4.52"
type input "3.35"
type input "1.90"
click at [856, 264] on input "2.50" at bounding box center [864, 254] width 61 height 24
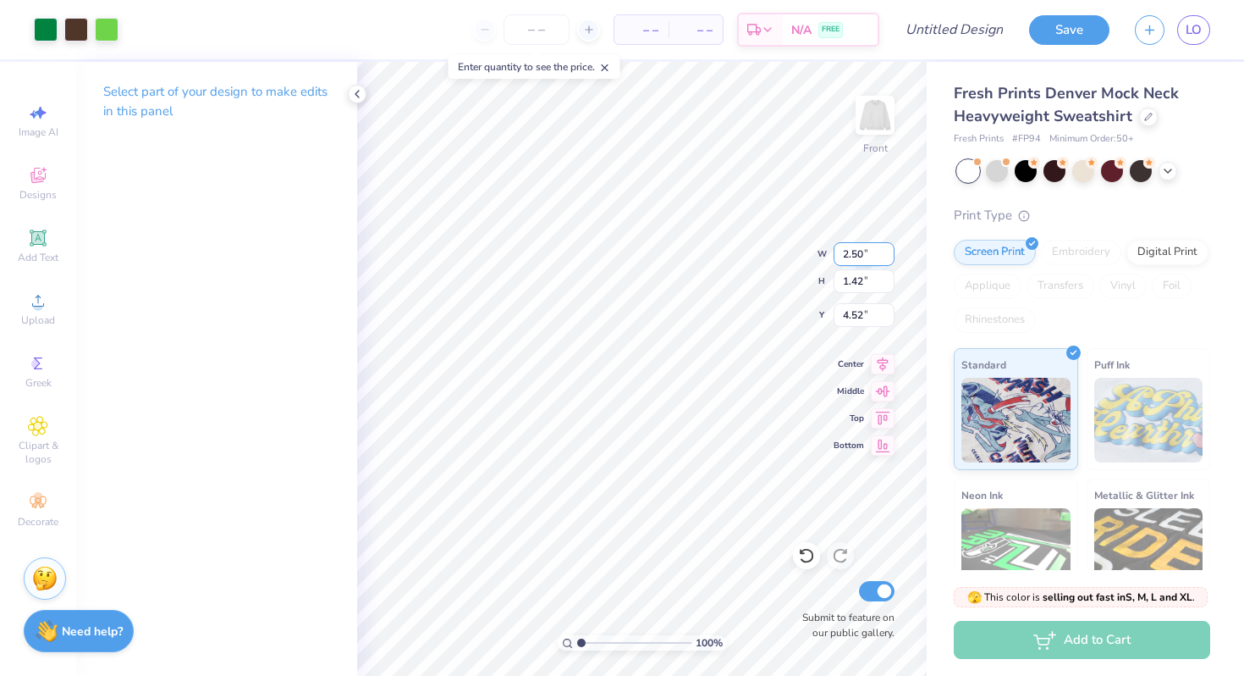
type input "3.34"
type input "1.89"
type input "3.35"
type input "1.90"
type input "4.51"
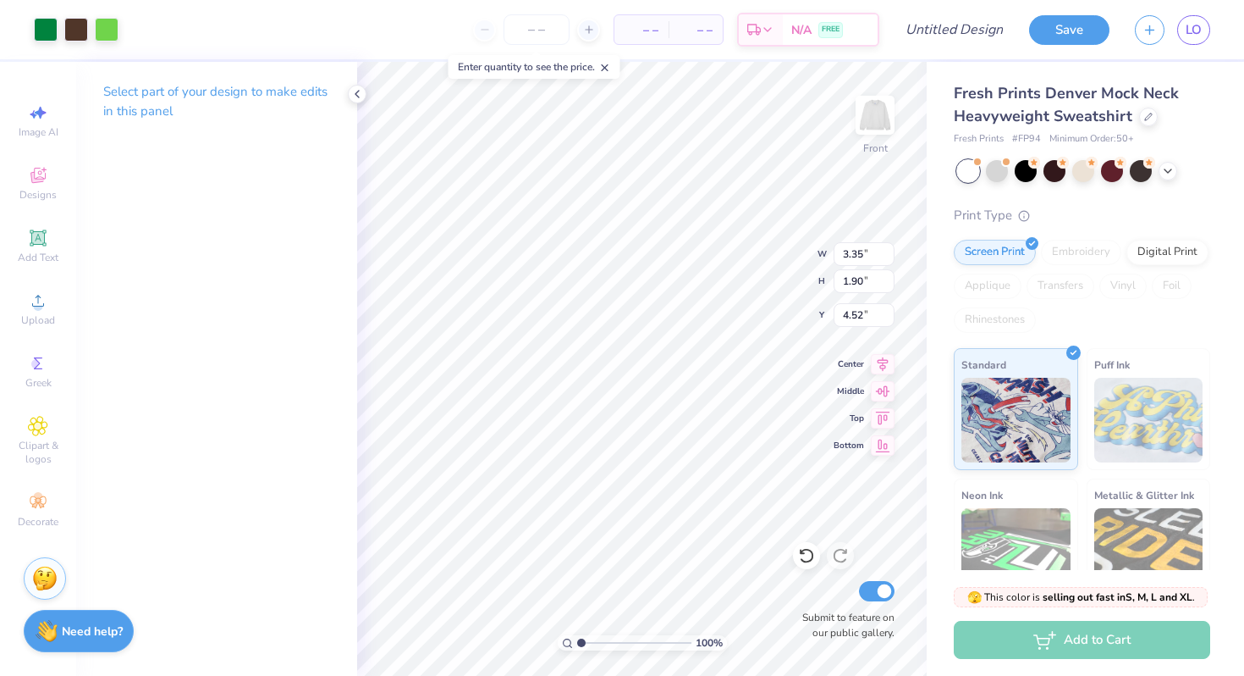
type input "4.57"
type input "3.35"
click at [862, 258] on input "3.35" at bounding box center [864, 254] width 61 height 24
type input "3"
type input "4.00"
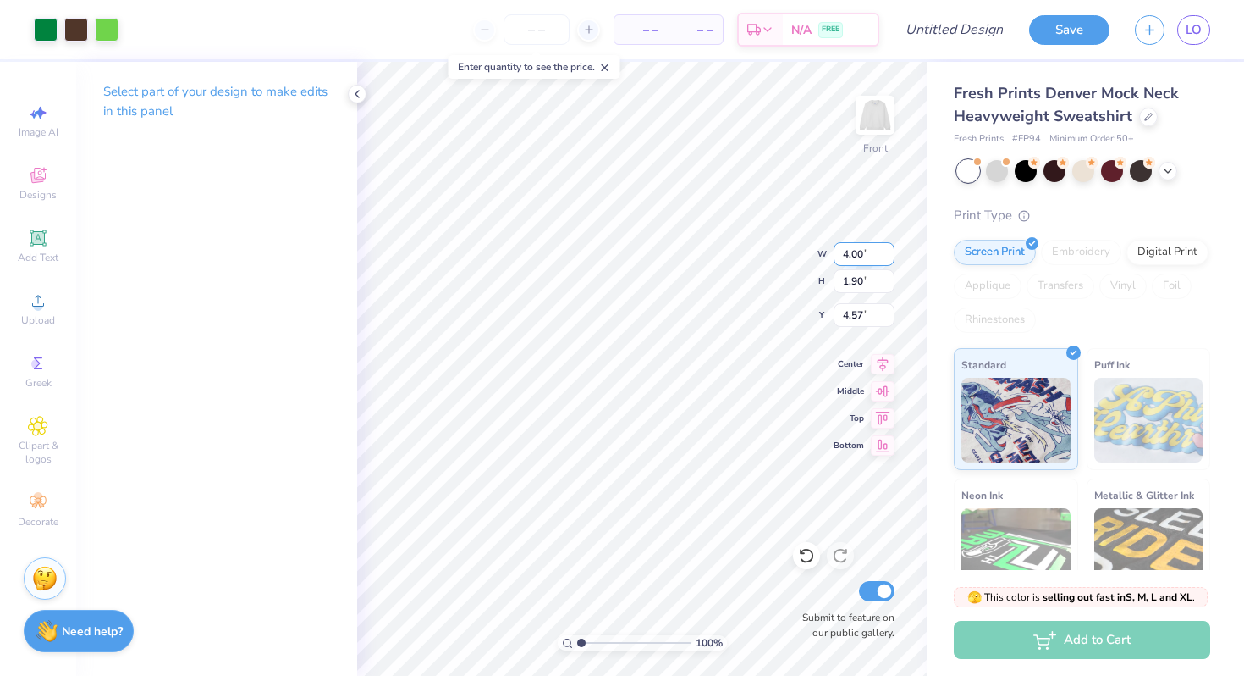
type input "2.26"
type input "4.39"
click at [863, 249] on input "3.35" at bounding box center [864, 254] width 61 height 24
type input "3"
type input "4.00"
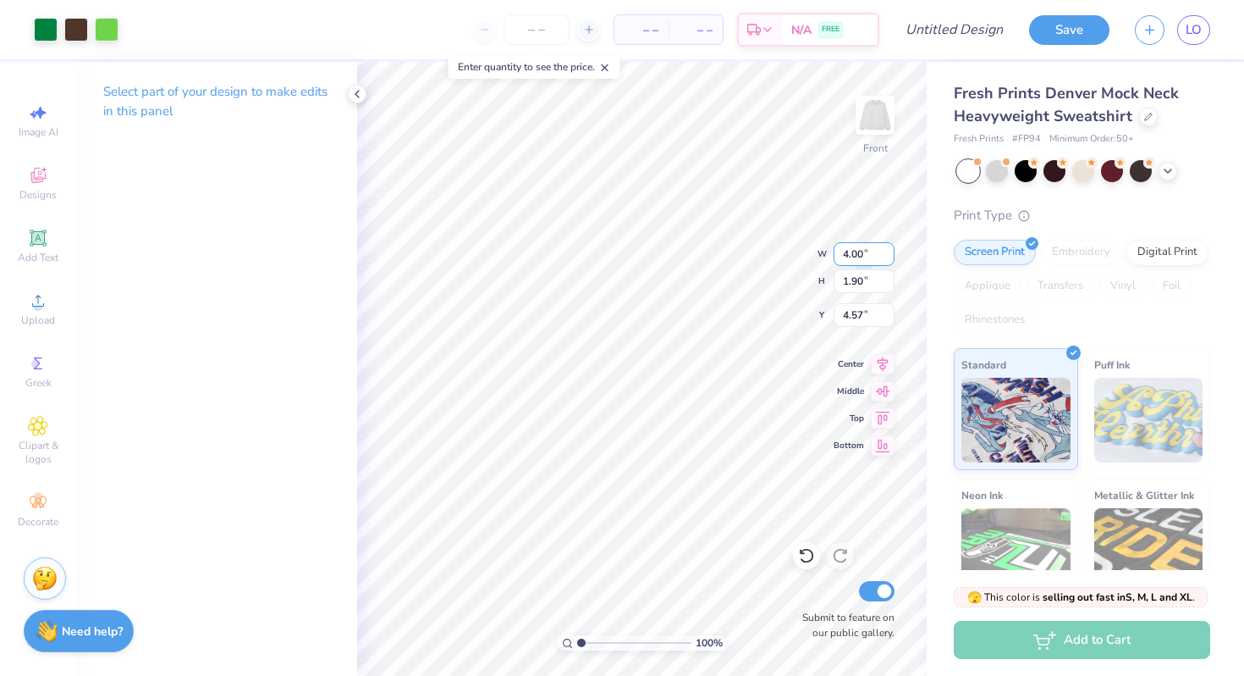
type input "2.26"
type input "4.39"
click at [863, 253] on input "4.00" at bounding box center [864, 254] width 61 height 24
type input "4"
type input "3.50"
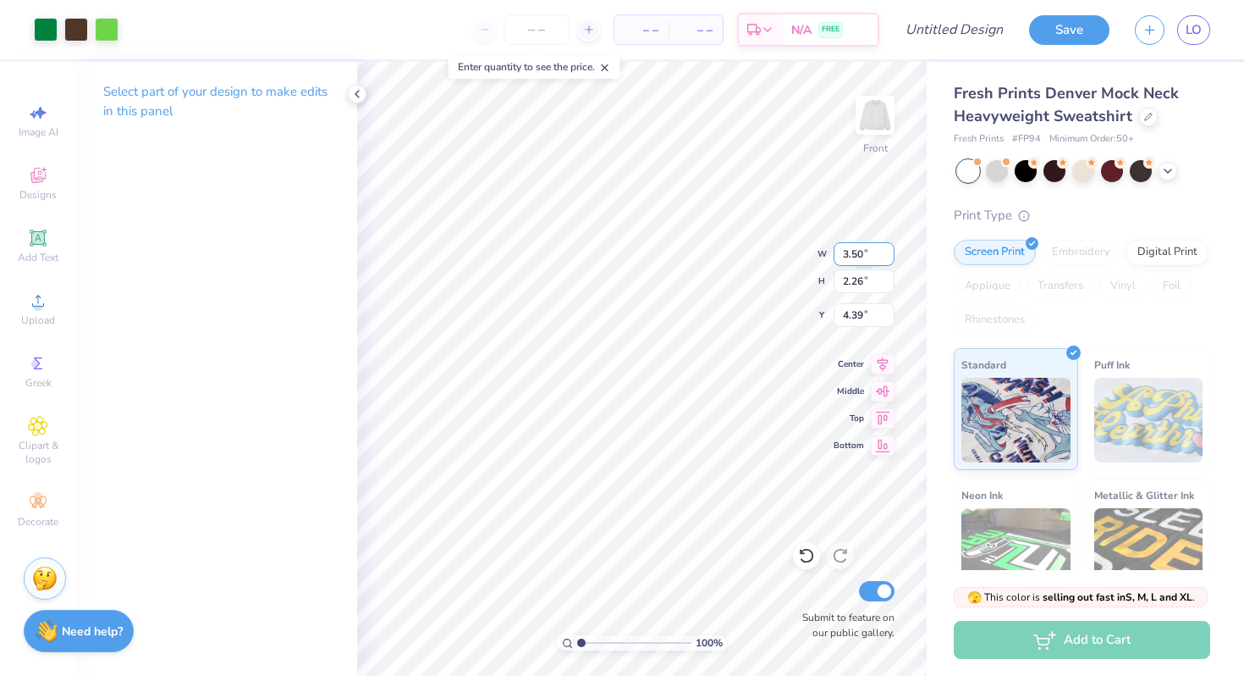
type input "1.98"
type input "4.53"
type input "2.00"
type input "2.26"
type input "4.39"
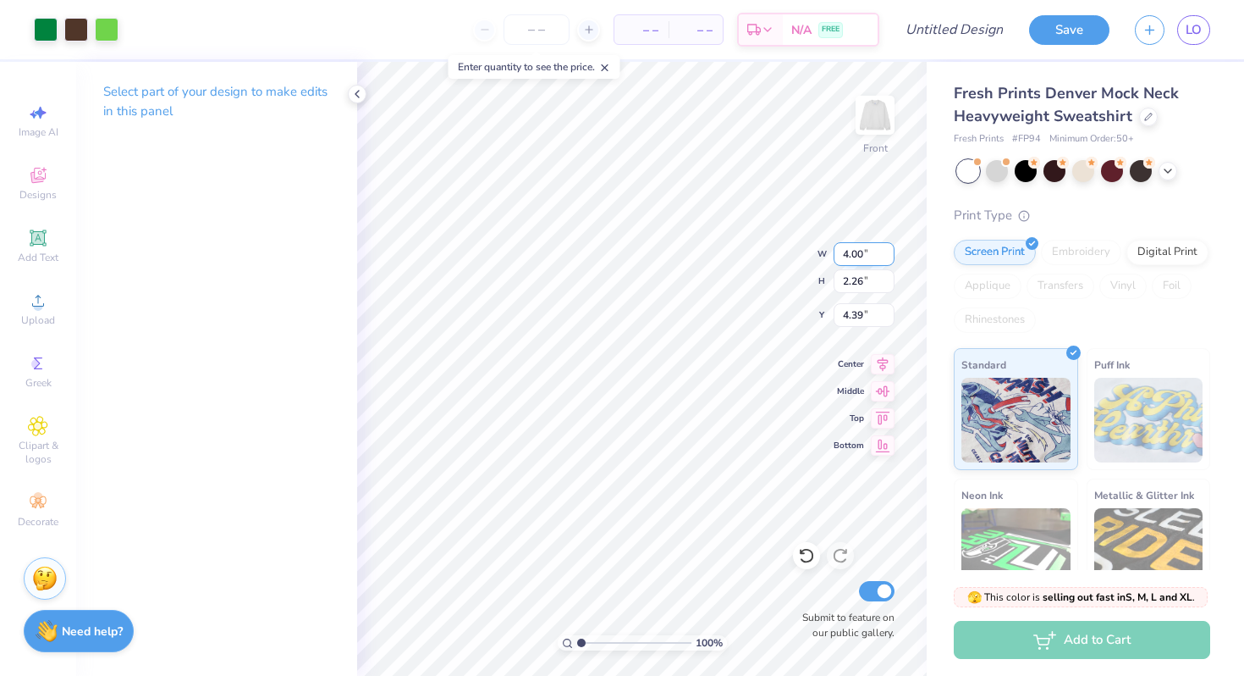
click at [852, 256] on input "4.00" at bounding box center [864, 254] width 61 height 24
click at [864, 256] on input "4.00" at bounding box center [864, 254] width 61 height 24
type input "4"
type input "3.50"
type input "1.98"
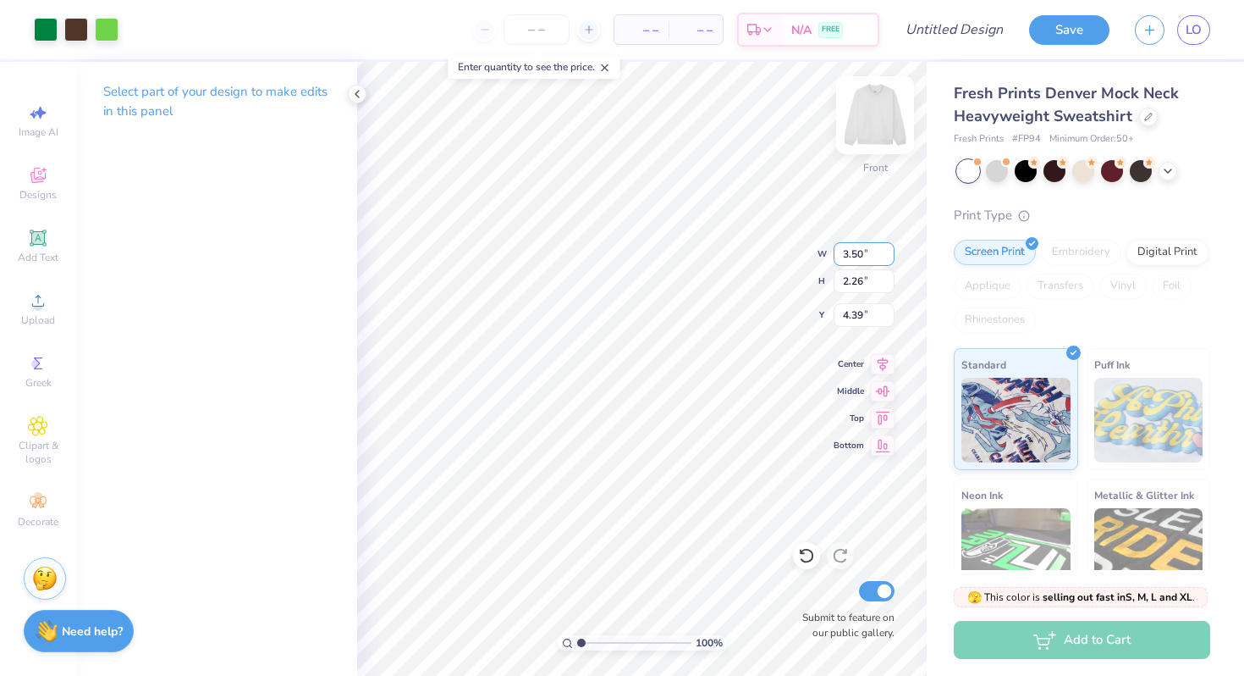
type input "4.53"
type input "3.00"
type input "1.80"
type input "4.59"
type input "1.75"
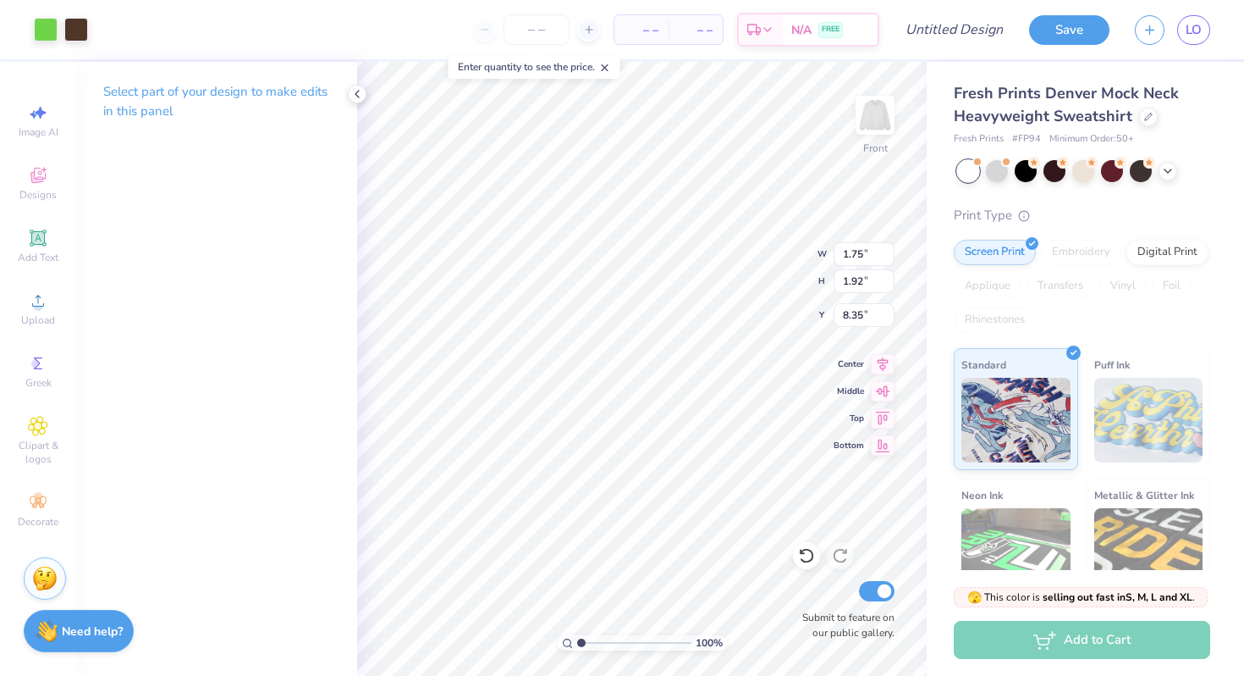
type input "1.92"
type input "8.35"
type input "5.95"
type input "5.47"
type input "3.00"
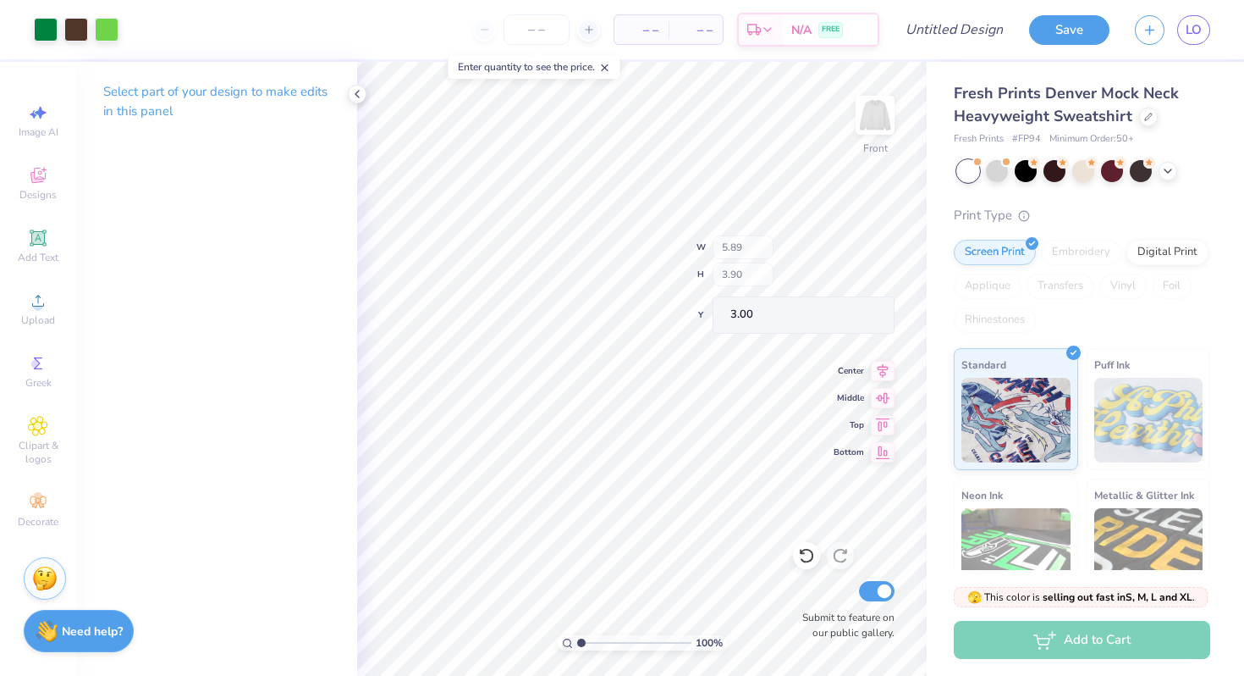
type input "5.89"
type input "3.90"
type input "3.00"
